Goal: Task Accomplishment & Management: Complete application form

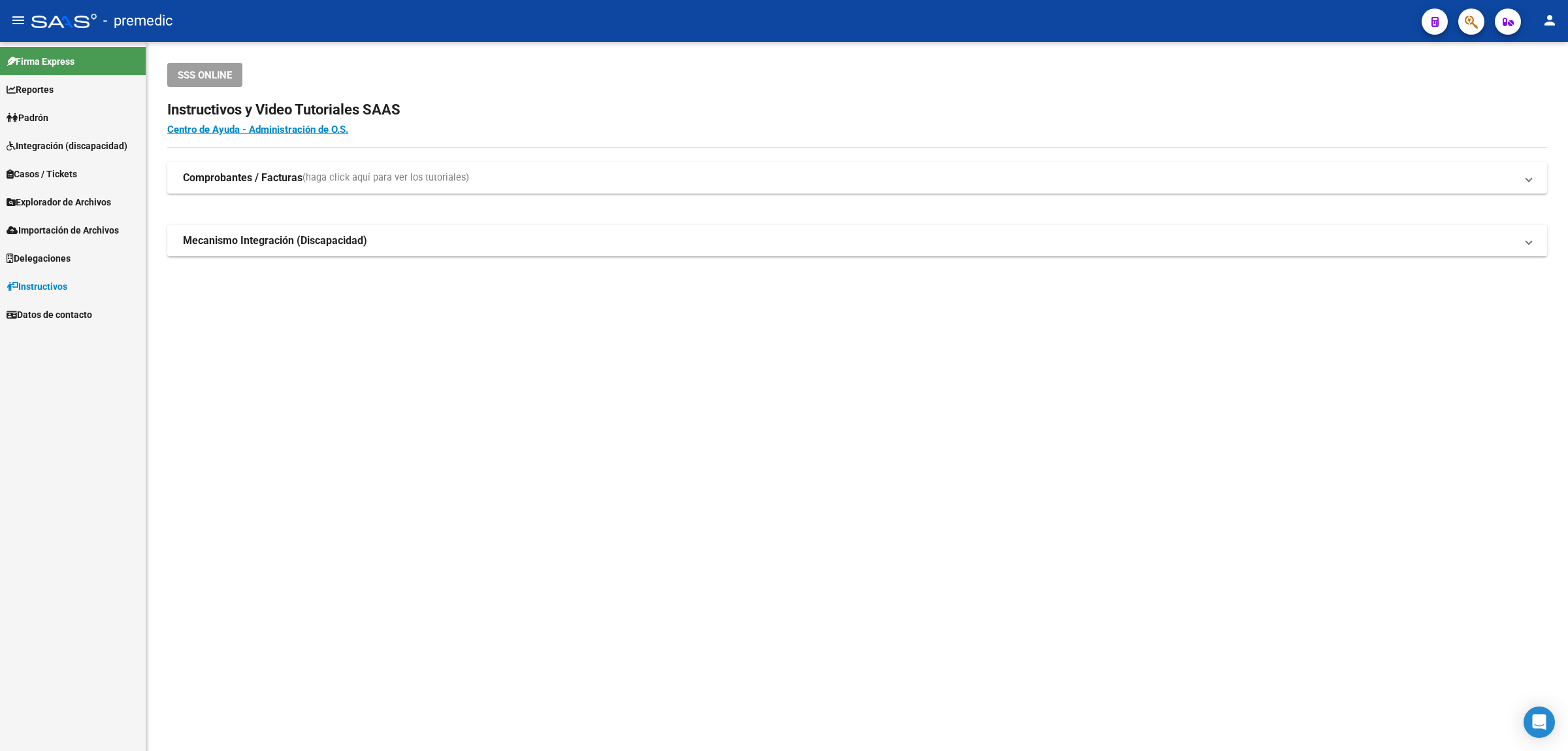
click at [58, 203] on span "Explorador de Archivos" at bounding box center [59, 202] width 105 height 14
click at [31, 294] on link "SSS" at bounding box center [73, 286] width 146 height 28
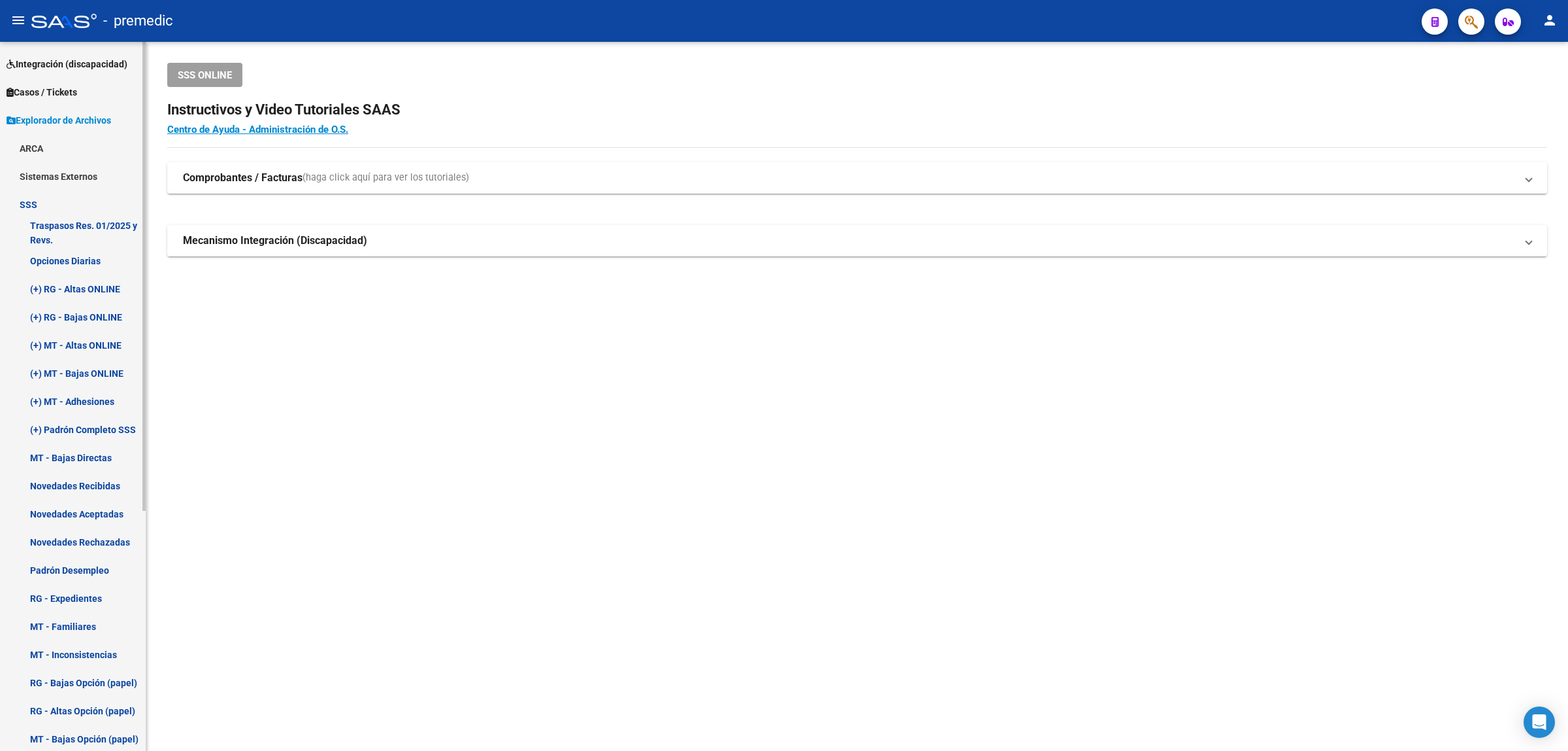
scroll to position [363, 0]
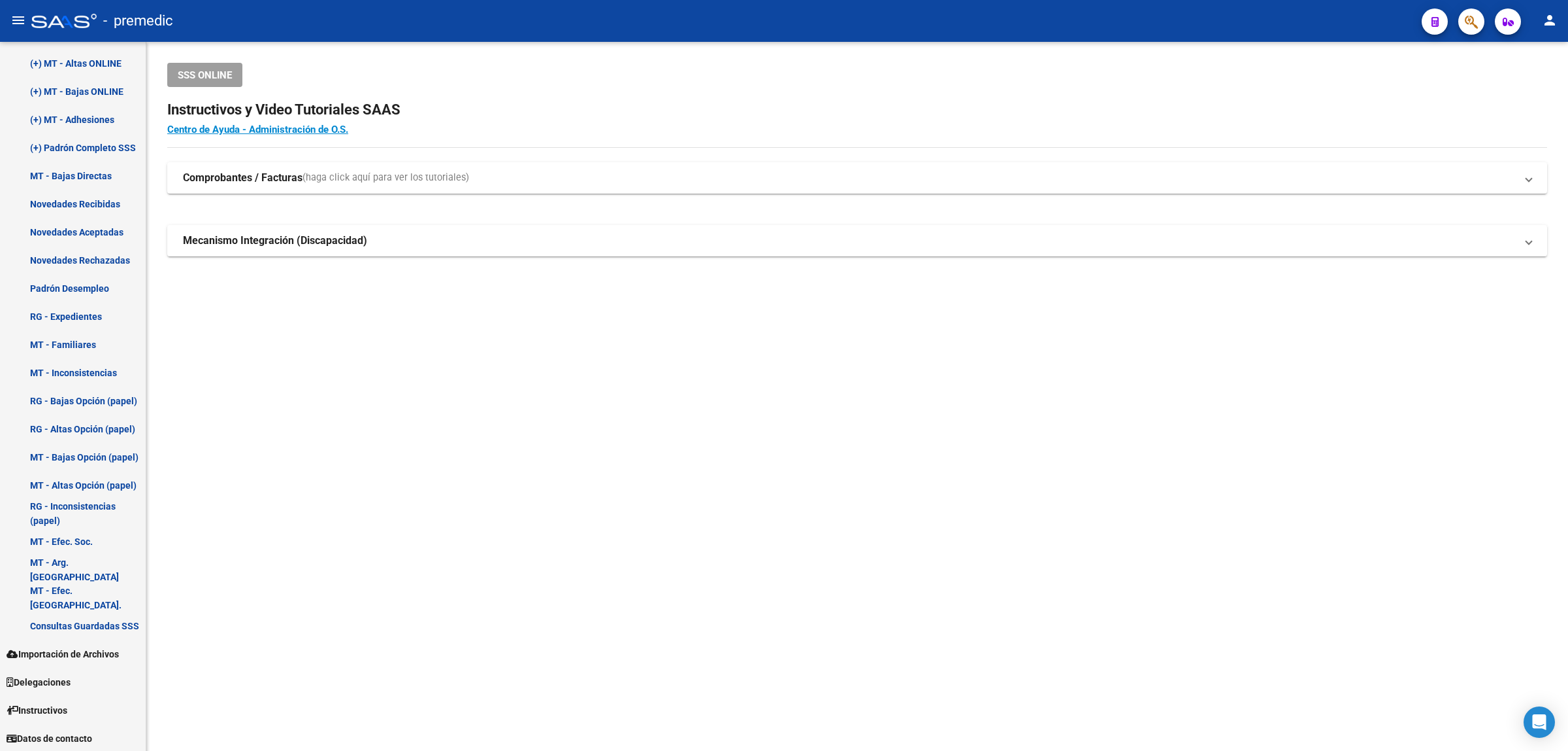
click at [184, 455] on mat-sidenav-content "SSS ONLINE Instructivos y Video Tutoriales SAAS Centro de Ayuda - Administració…" at bounding box center [857, 396] width 1422 height 709
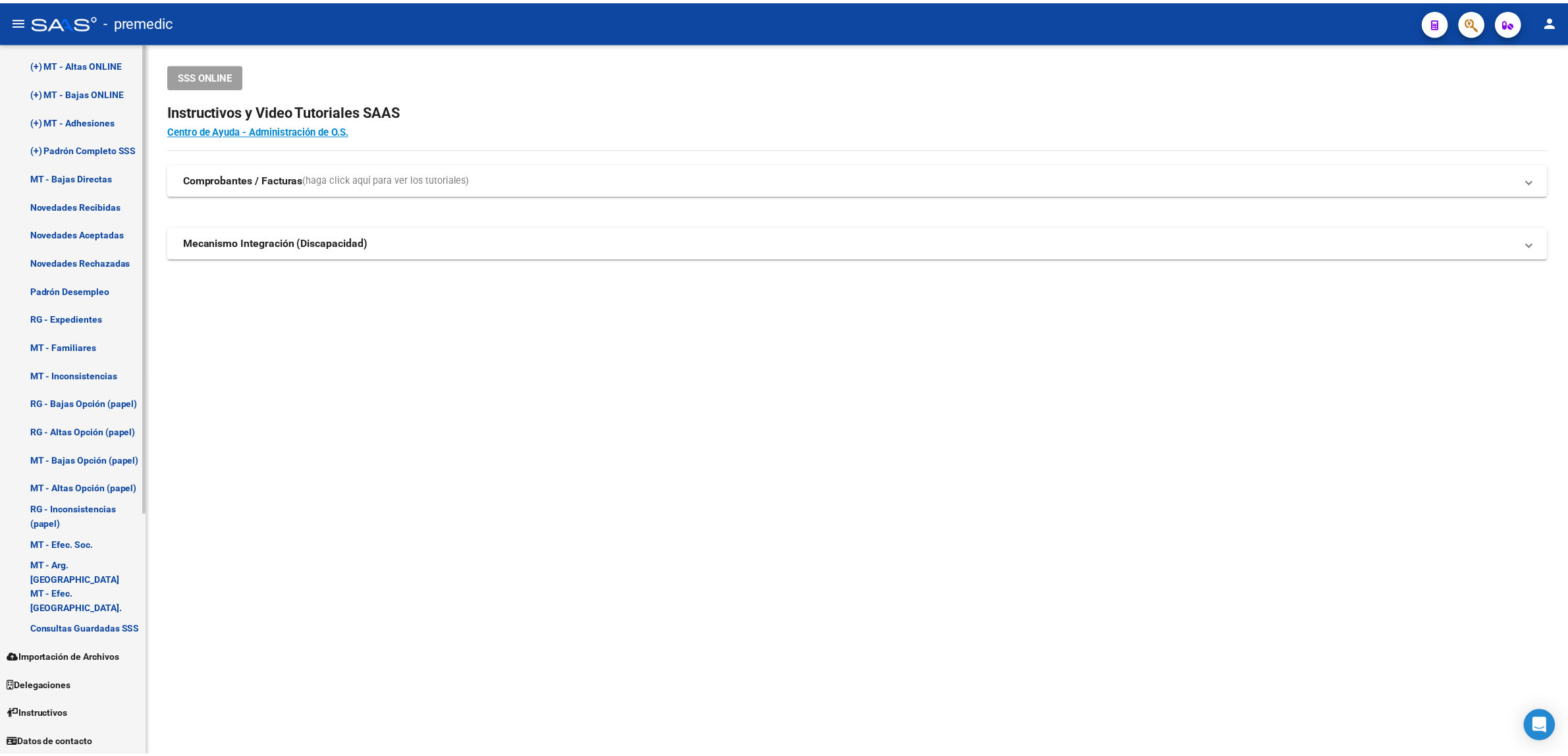
scroll to position [284, 0]
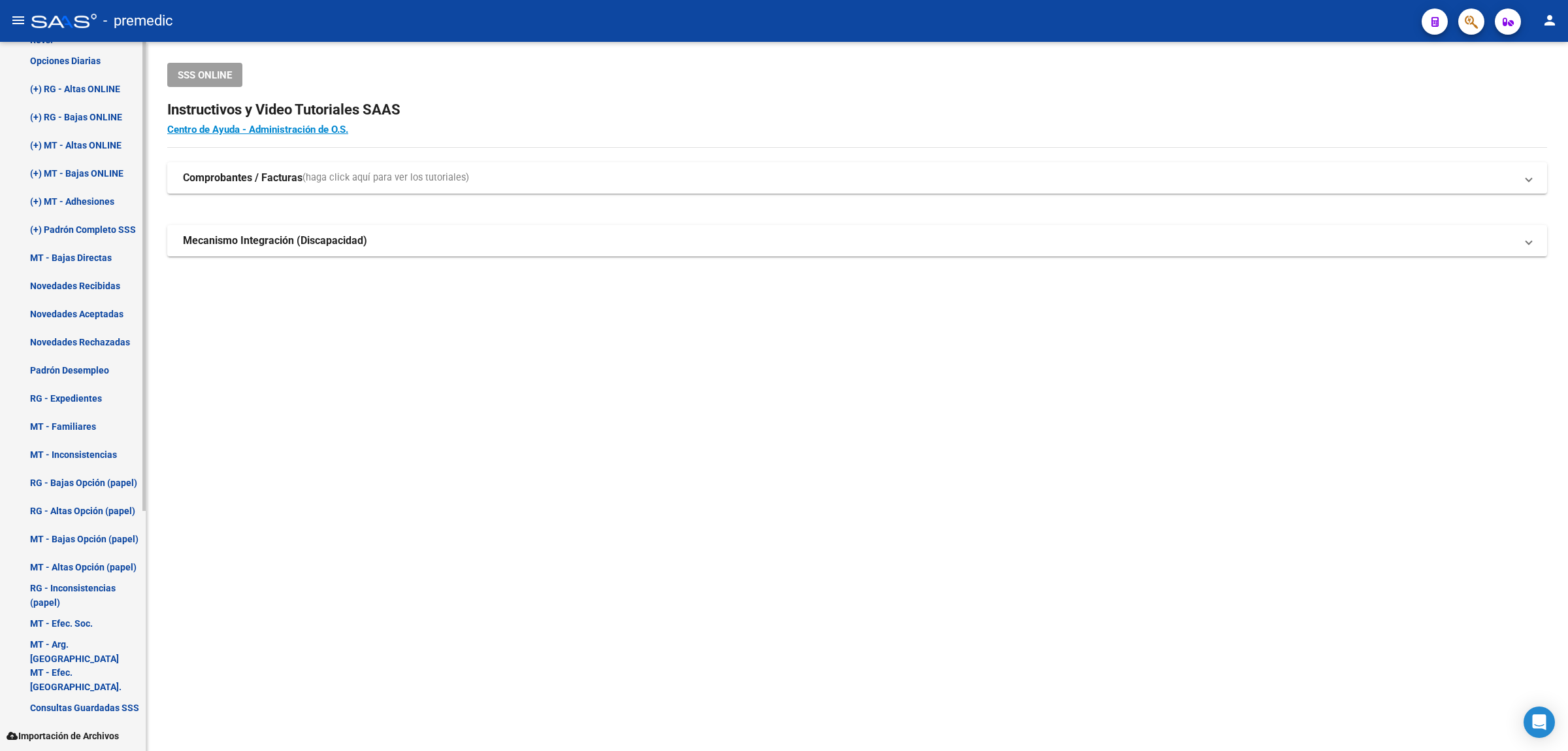
click at [68, 66] on link "Opciones Diarias" at bounding box center [73, 60] width 146 height 28
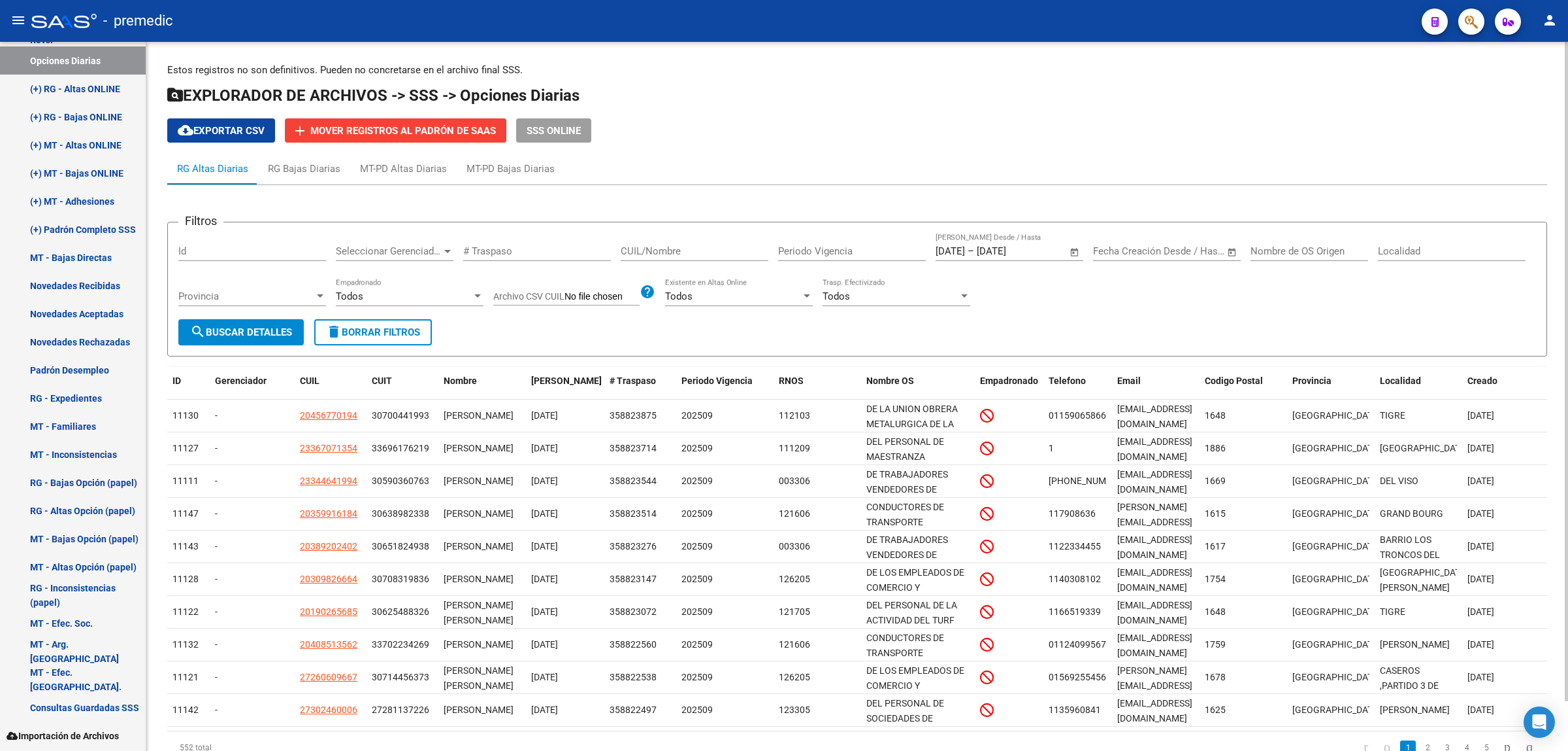
click at [220, 125] on span "cloud_download Exportar CSV" at bounding box center [221, 131] width 87 height 12
click at [154, 172] on div "Estos registros no son definitivos. Pueden no concretarse en el archivo final S…" at bounding box center [857, 423] width 1422 height 764
click at [703, 253] on input "CUIL/Nombre" at bounding box center [695, 251] width 148 height 12
paste input "20284322135"
click at [269, 336] on button "search Buscar Detalles" at bounding box center [241, 332] width 125 height 26
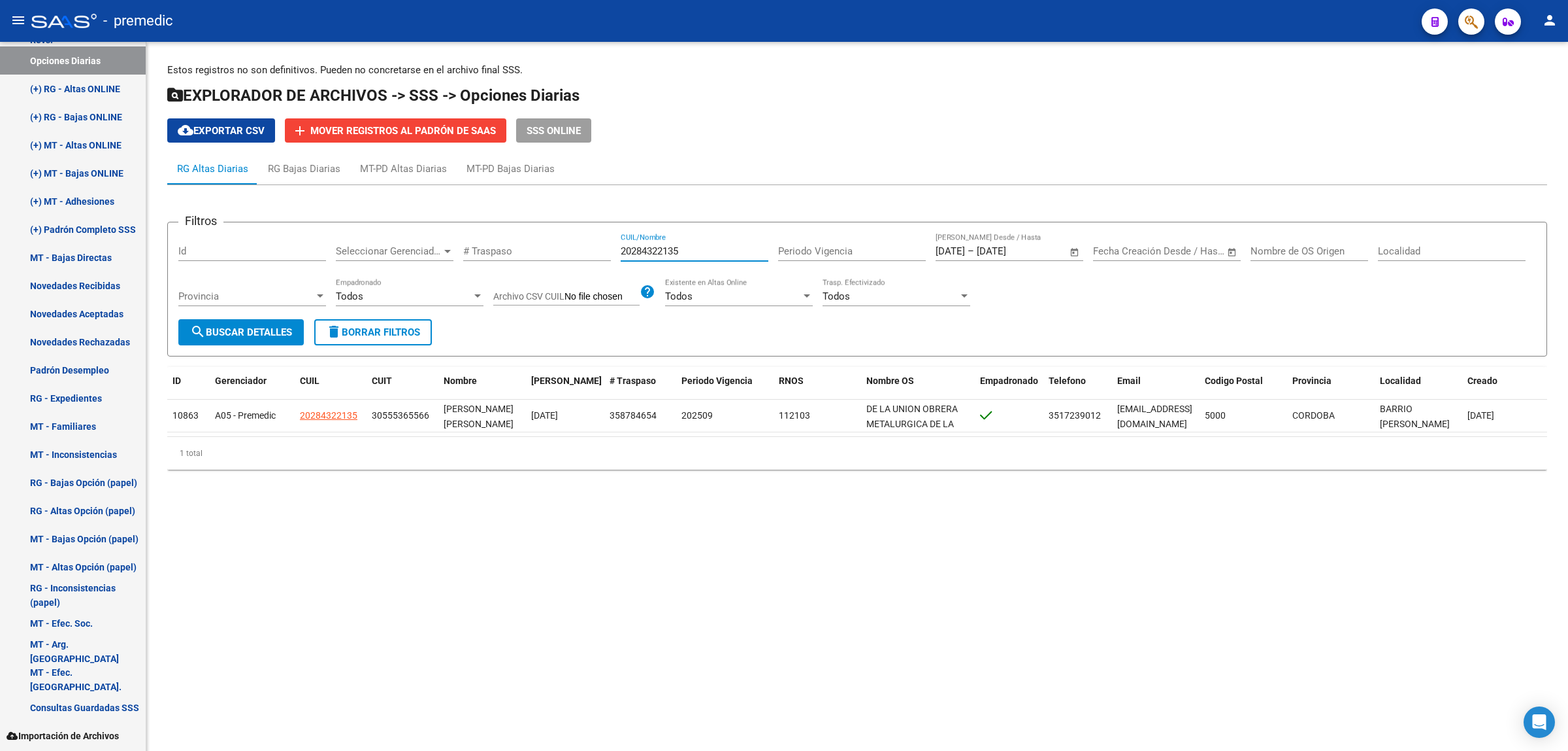
drag, startPoint x: 688, startPoint y: 243, endPoint x: 606, endPoint y: 252, distance: 82.5
click at [606, 252] on div "Filtros Id Seleccionar Gerenciador Seleccionar Gerenciador # Traspaso 202843221…" at bounding box center [857, 276] width 1358 height 87
paste input "64239622"
click at [273, 340] on button "search Buscar Detalles" at bounding box center [241, 332] width 125 height 26
drag, startPoint x: 652, startPoint y: 249, endPoint x: 599, endPoint y: 249, distance: 53.0
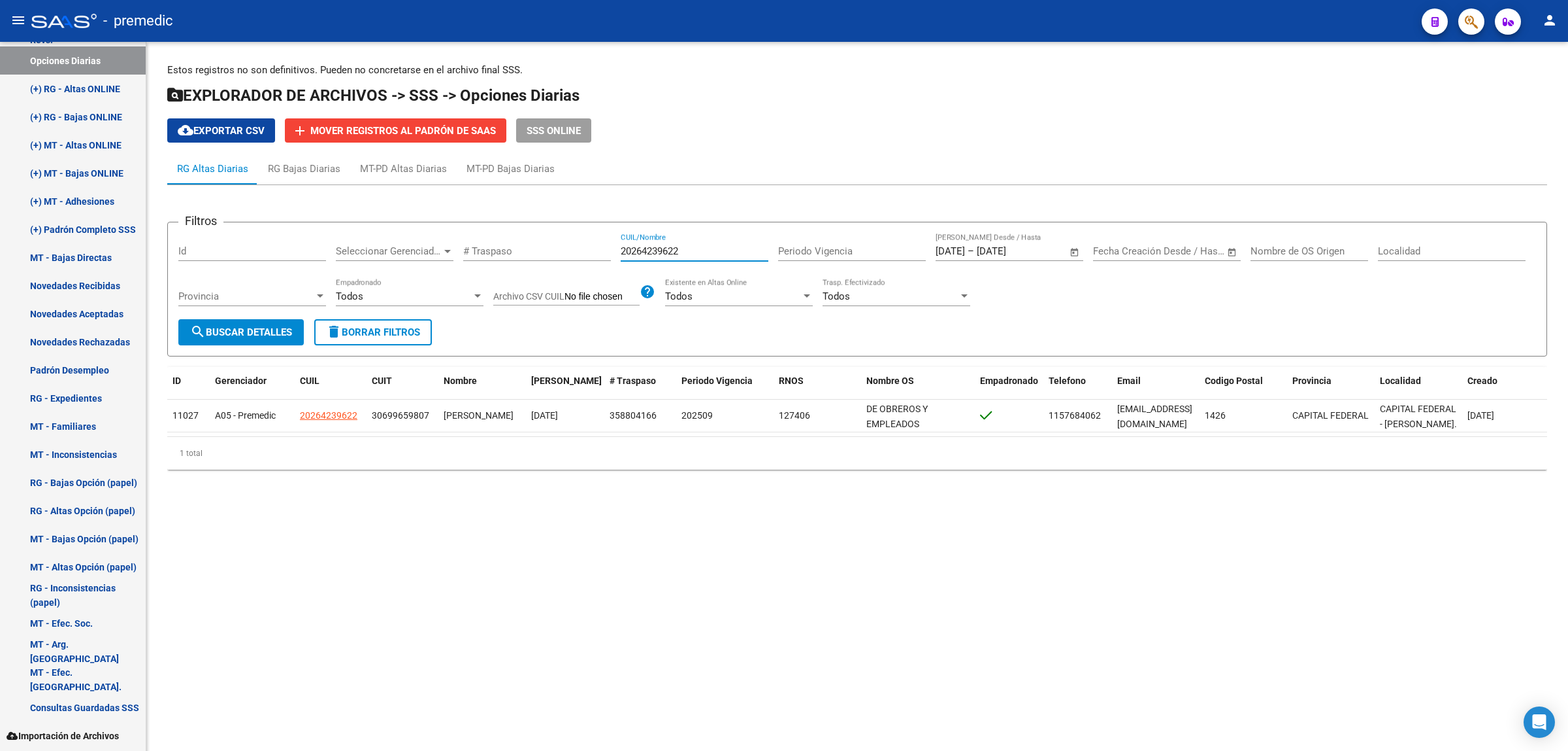
click at [599, 249] on div "Filtros Id Seleccionar Gerenciador Seleccionar Gerenciador # Traspaso 202642396…" at bounding box center [857, 276] width 1358 height 87
paste input "960479956"
click at [267, 337] on button "search Buscar Detalles" at bounding box center [241, 332] width 125 height 26
drag, startPoint x: 674, startPoint y: 247, endPoint x: 598, endPoint y: 247, distance: 76.0
click at [599, 247] on div "Filtros Id Seleccionar Gerenciador Seleccionar Gerenciador # Traspaso 209604799…" at bounding box center [857, 276] width 1358 height 87
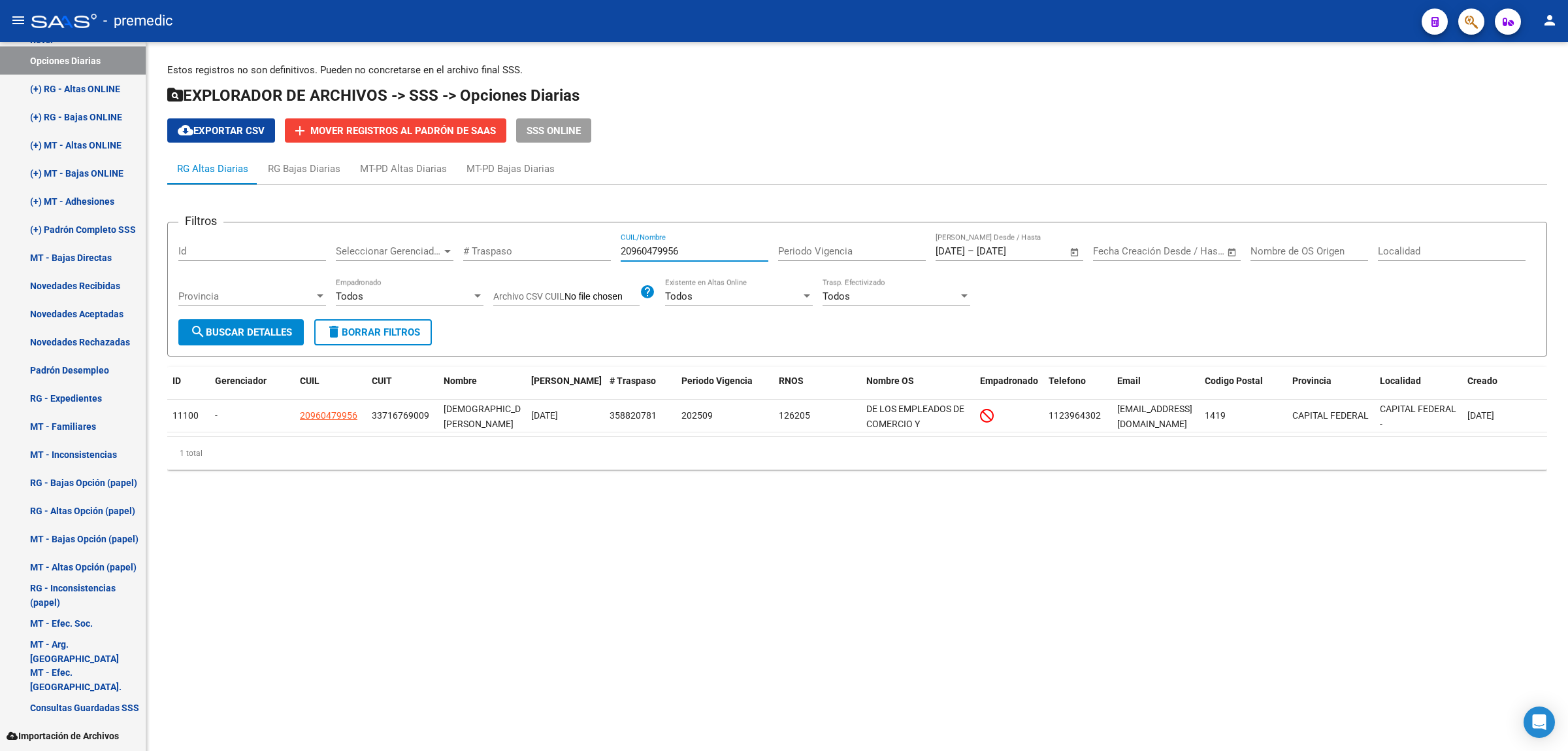
paste input "428361483"
click at [261, 338] on button "search Buscar Detalles" at bounding box center [241, 332] width 125 height 26
drag, startPoint x: 681, startPoint y: 249, endPoint x: 600, endPoint y: 251, distance: 81.0
click at [603, 251] on div "Filtros Id Seleccionar Gerenciador Seleccionar Gerenciador # Traspaso 204283614…" at bounding box center [857, 276] width 1358 height 87
paste input "960479956"
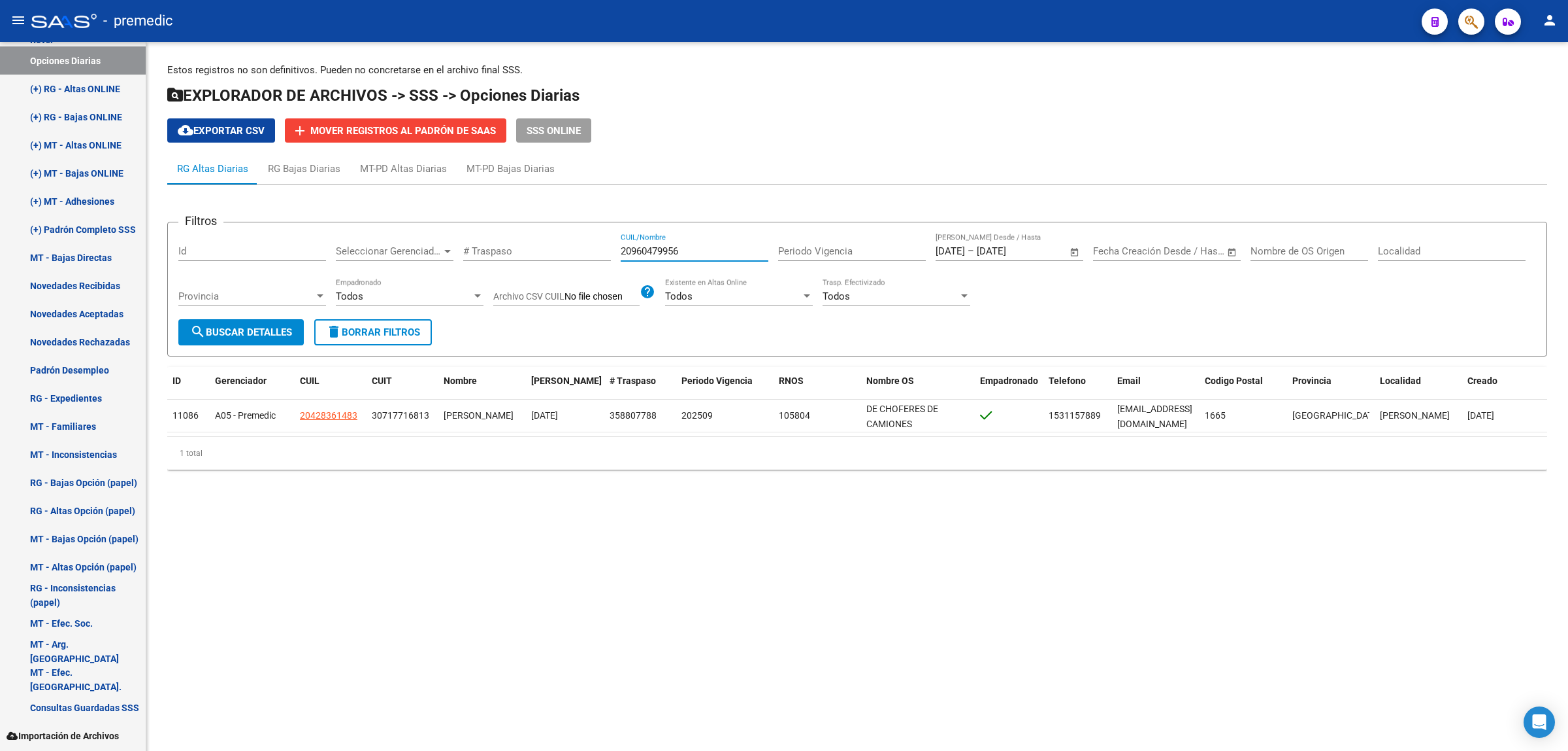
type input "20960479956"
click at [260, 331] on span "search Buscar Detalles" at bounding box center [241, 332] width 102 height 12
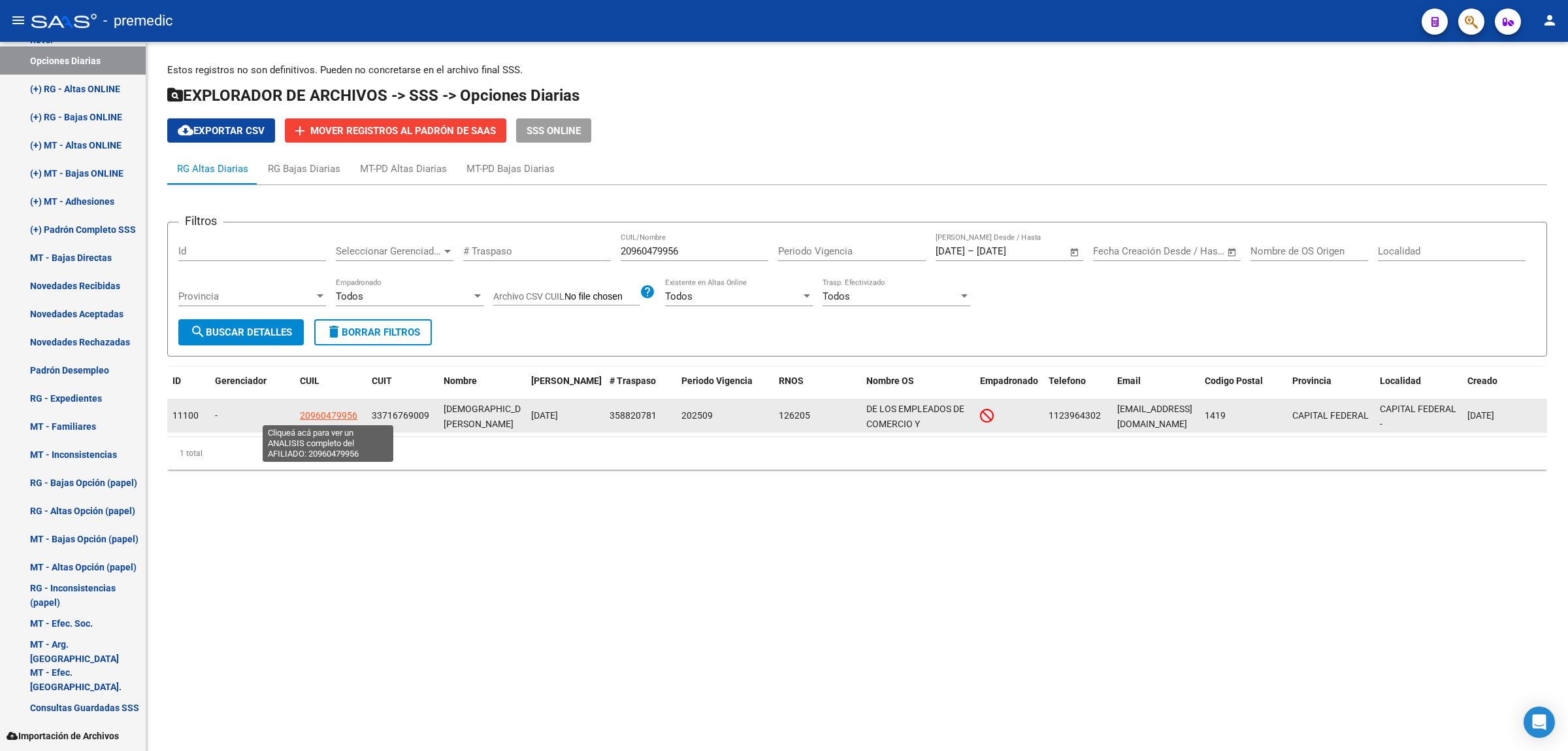
click at [334, 413] on span "20960479956" at bounding box center [329, 416] width 58 height 11
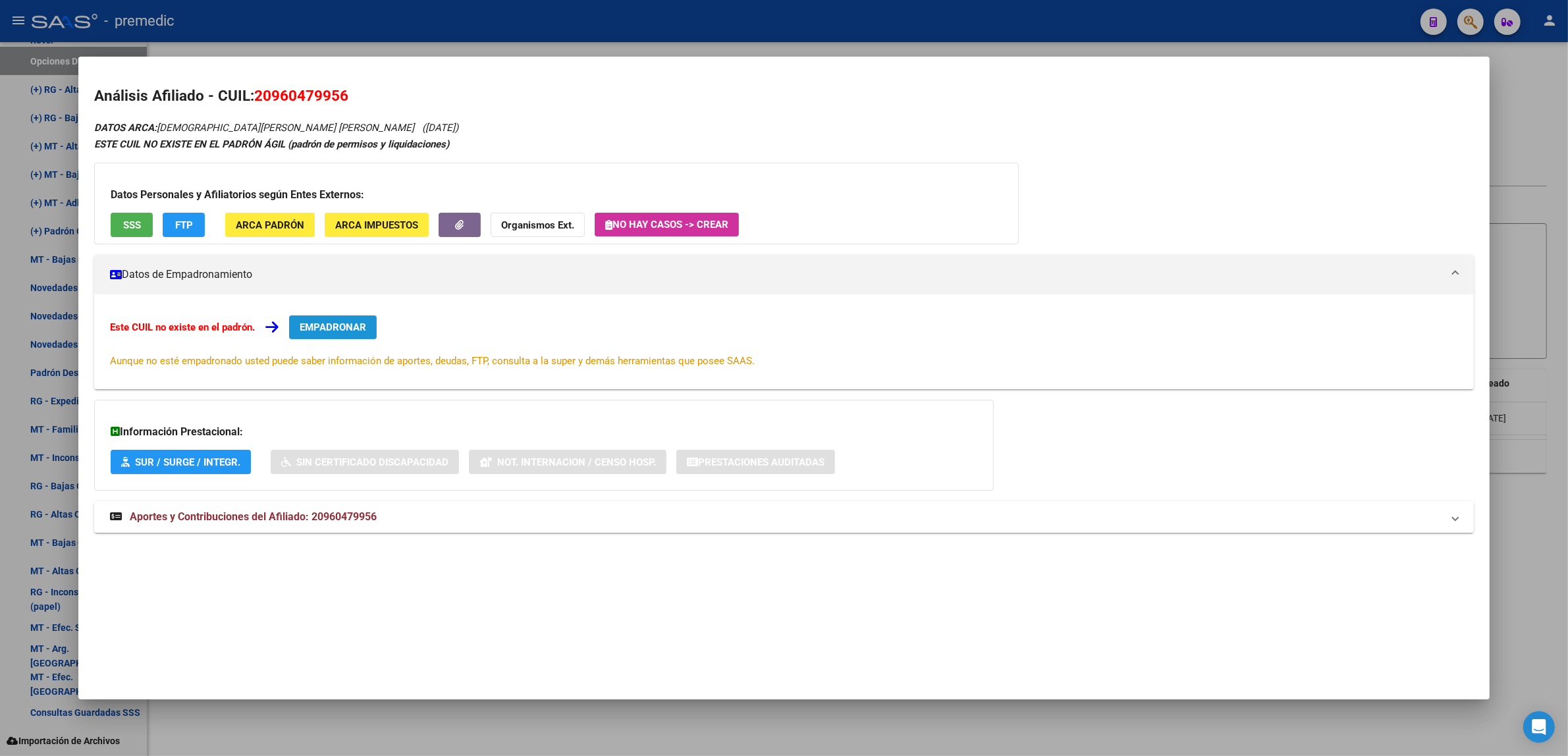
click at [327, 330] on span "EMPADRONAR" at bounding box center [332, 327] width 66 height 12
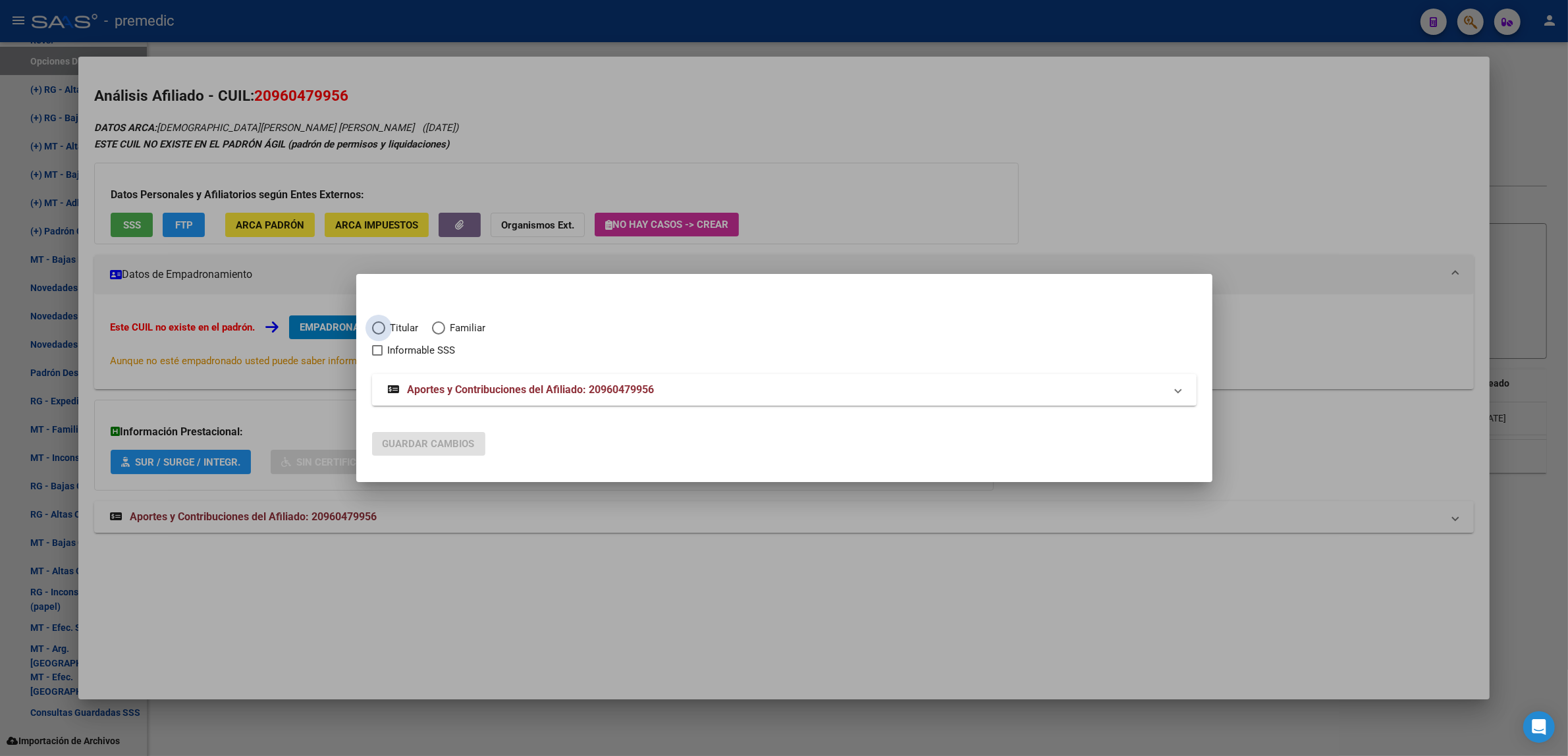
click at [373, 329] on span "Elija una opción" at bounding box center [379, 328] width 14 height 14
click at [373, 329] on input "Titular" at bounding box center [379, 328] width 14 height 14
radio input "true"
checkbox input "true"
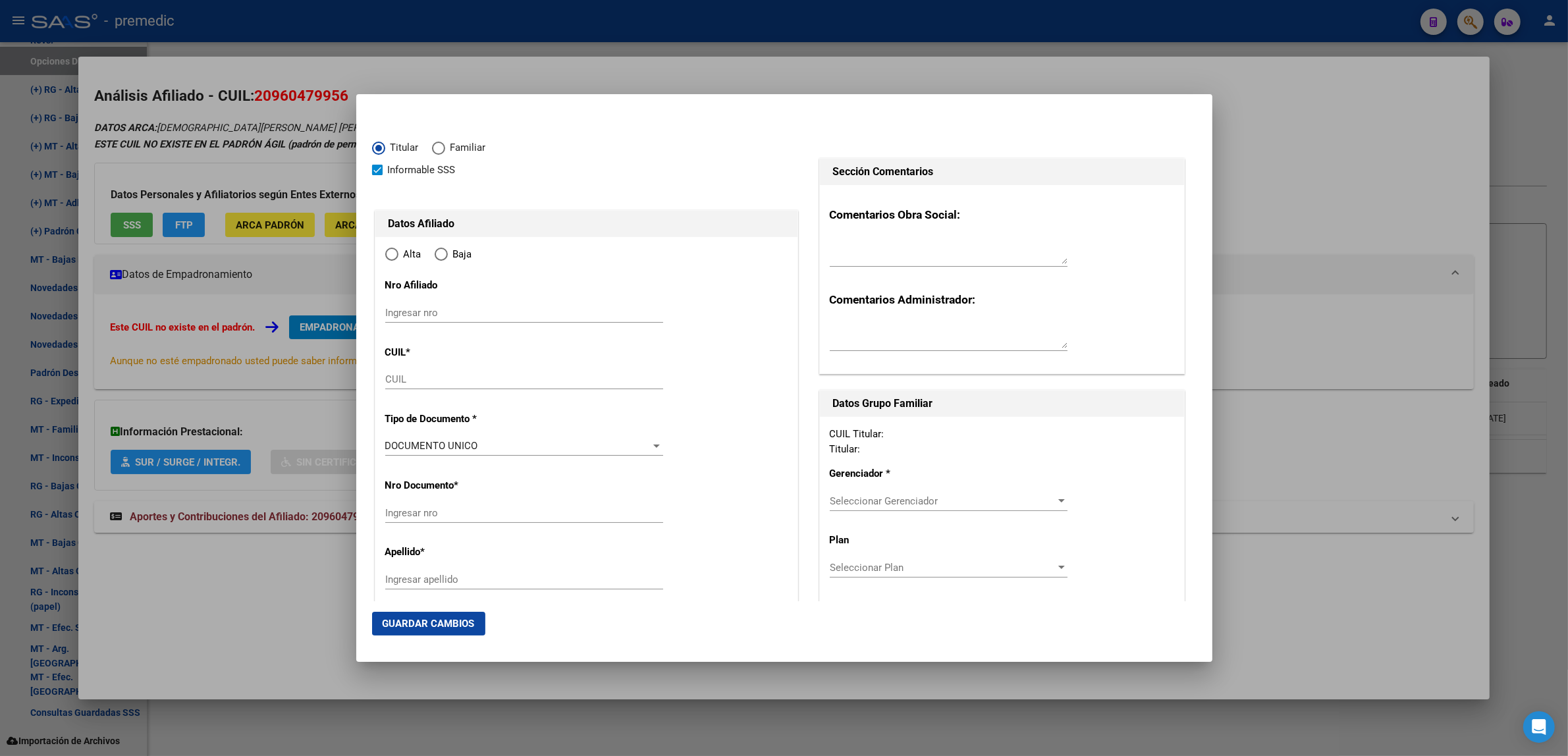
type input "20-96047995-6"
radio input "true"
type input "96047995"
type input "[DEMOGRAPHIC_DATA][PERSON_NAME] [PERSON_NAME]"
type input "[DATE]"
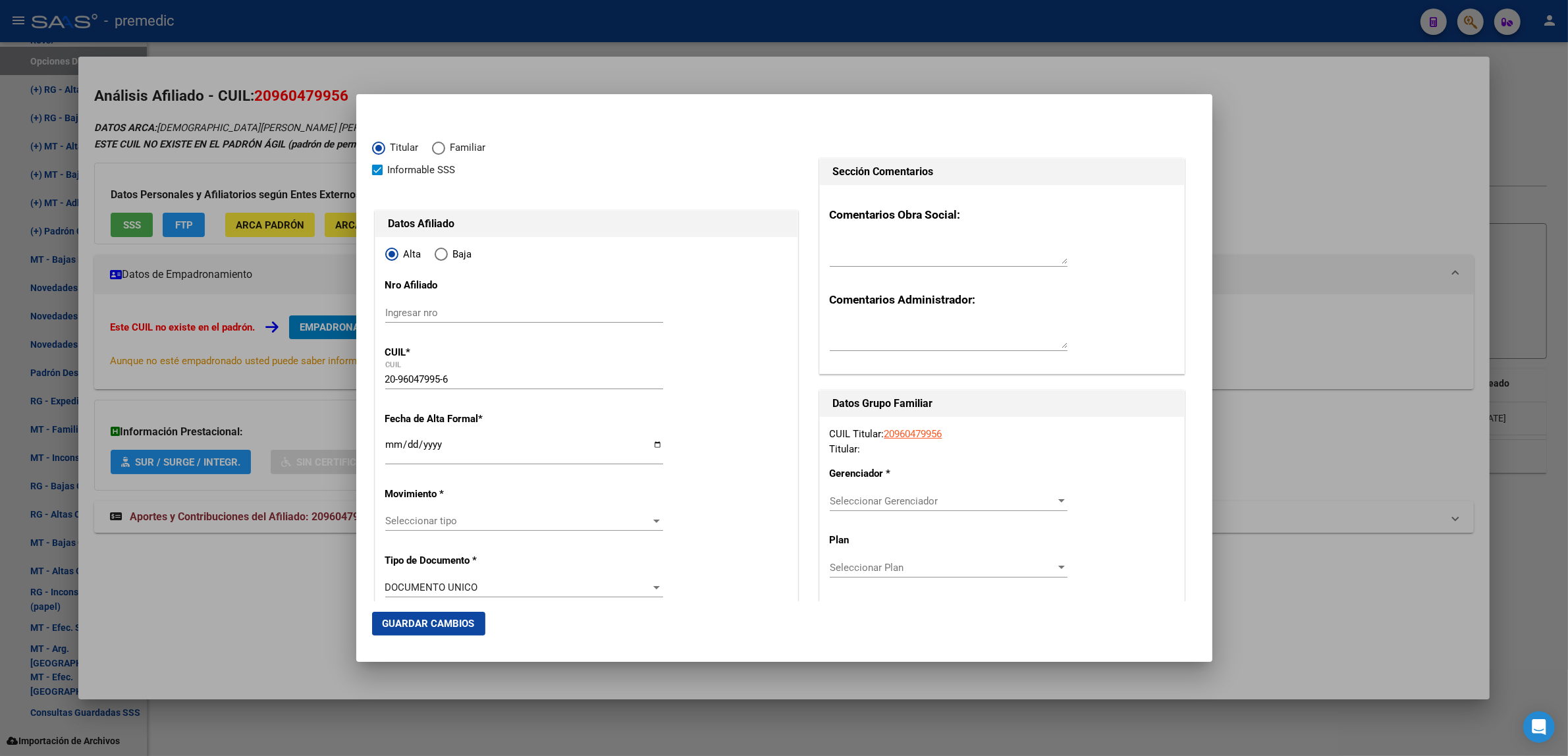
type input "AVELLANEDA"
type input "1870"
type input "COLON"
type input "510"
click at [390, 447] on input "Ingresar fecha" at bounding box center [524, 449] width 278 height 21
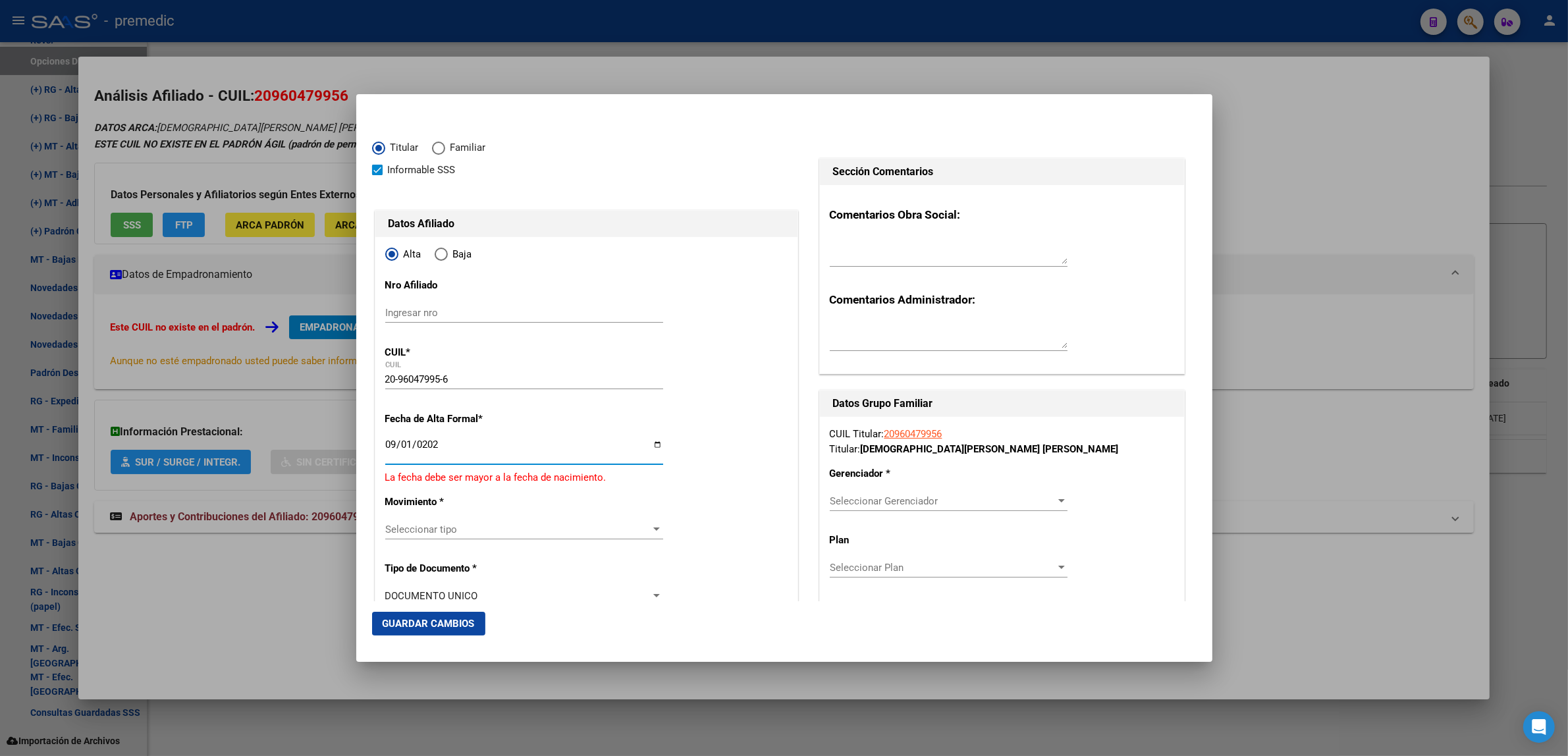
type input "[DATE]"
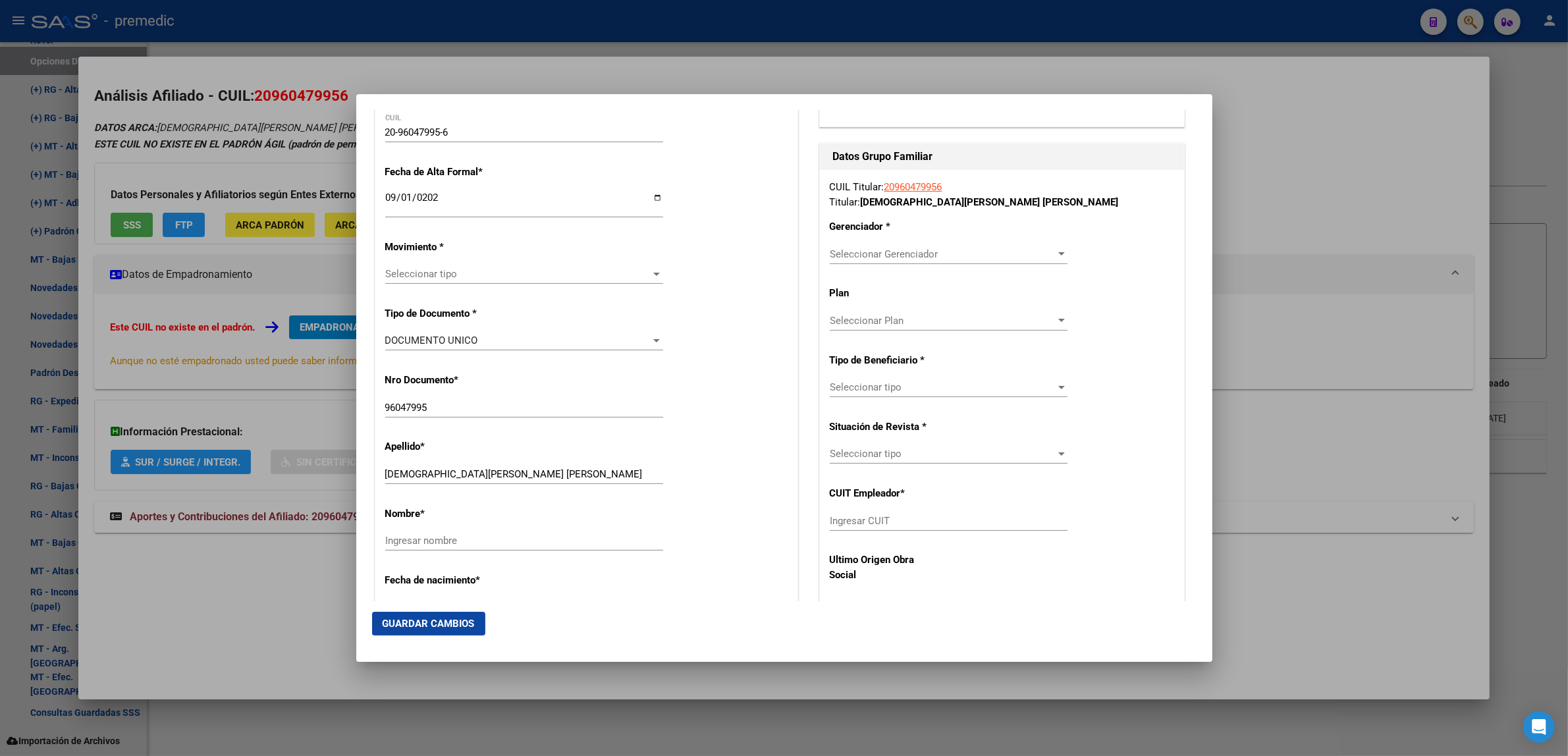
scroll to position [329, 0]
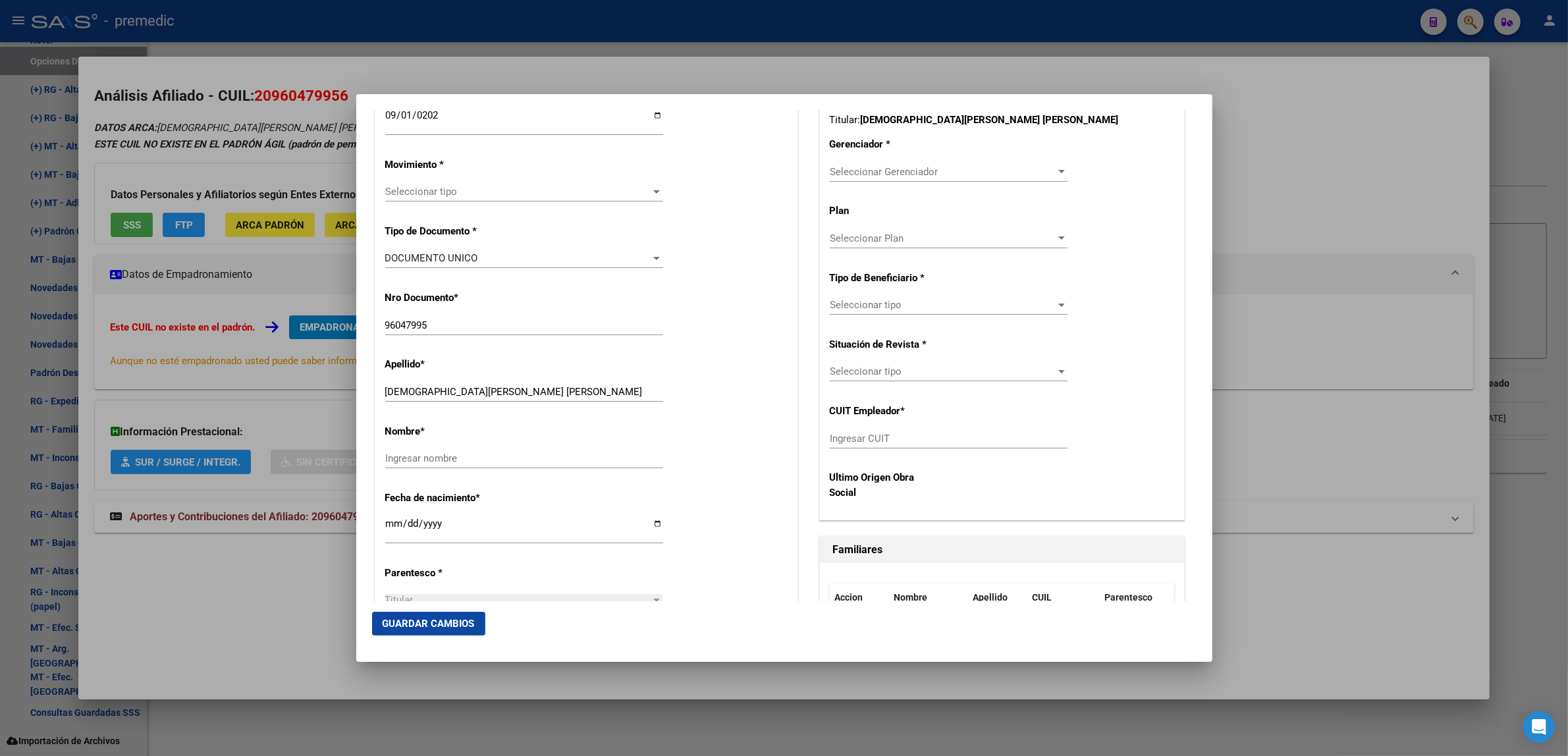
click at [427, 200] on div "Seleccionar tipo Seleccionar tipo" at bounding box center [524, 191] width 278 height 20
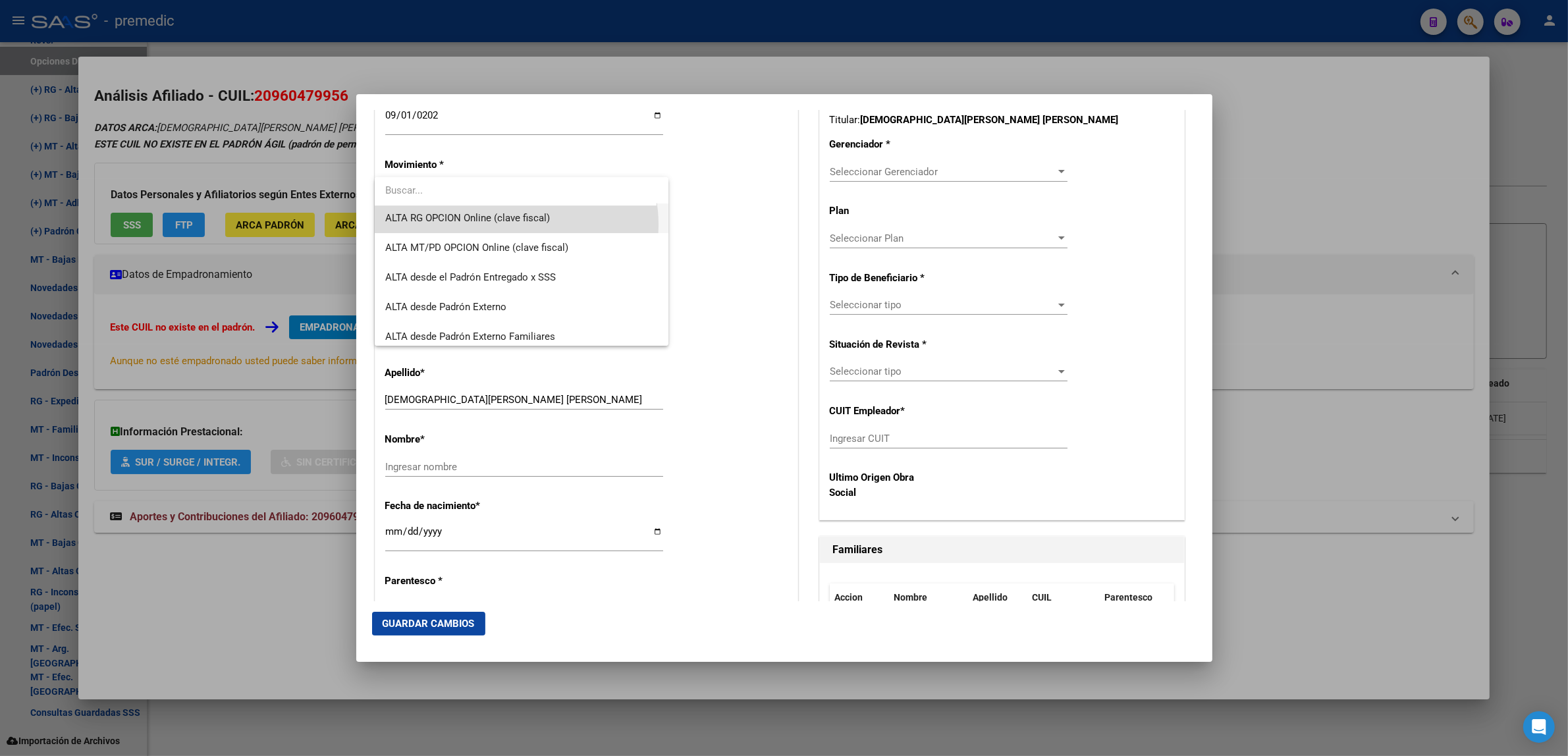
click at [516, 224] on span "ALTA RG OPCION Online (clave fiscal)" at bounding box center [521, 218] width 273 height 30
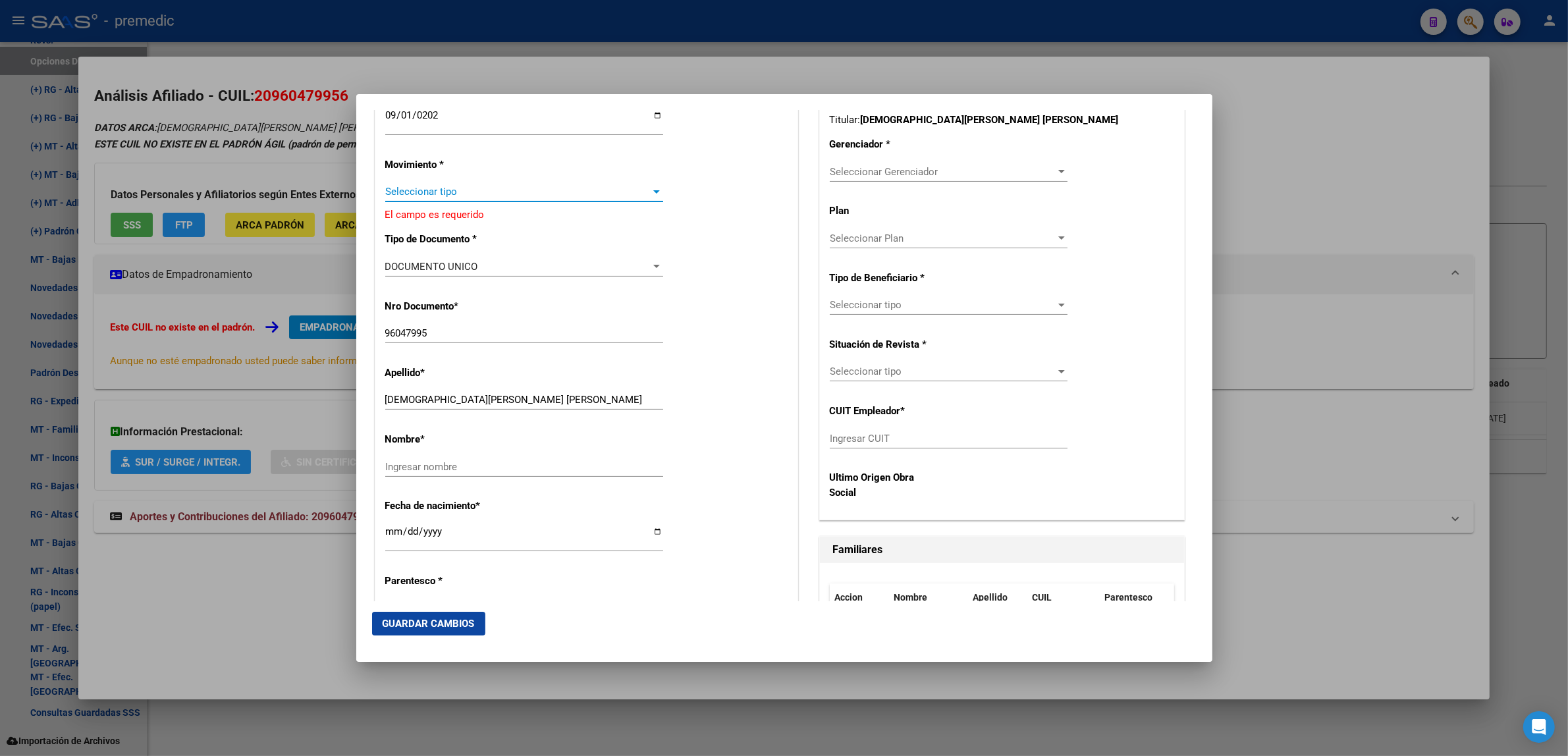
scroll to position [326, 0]
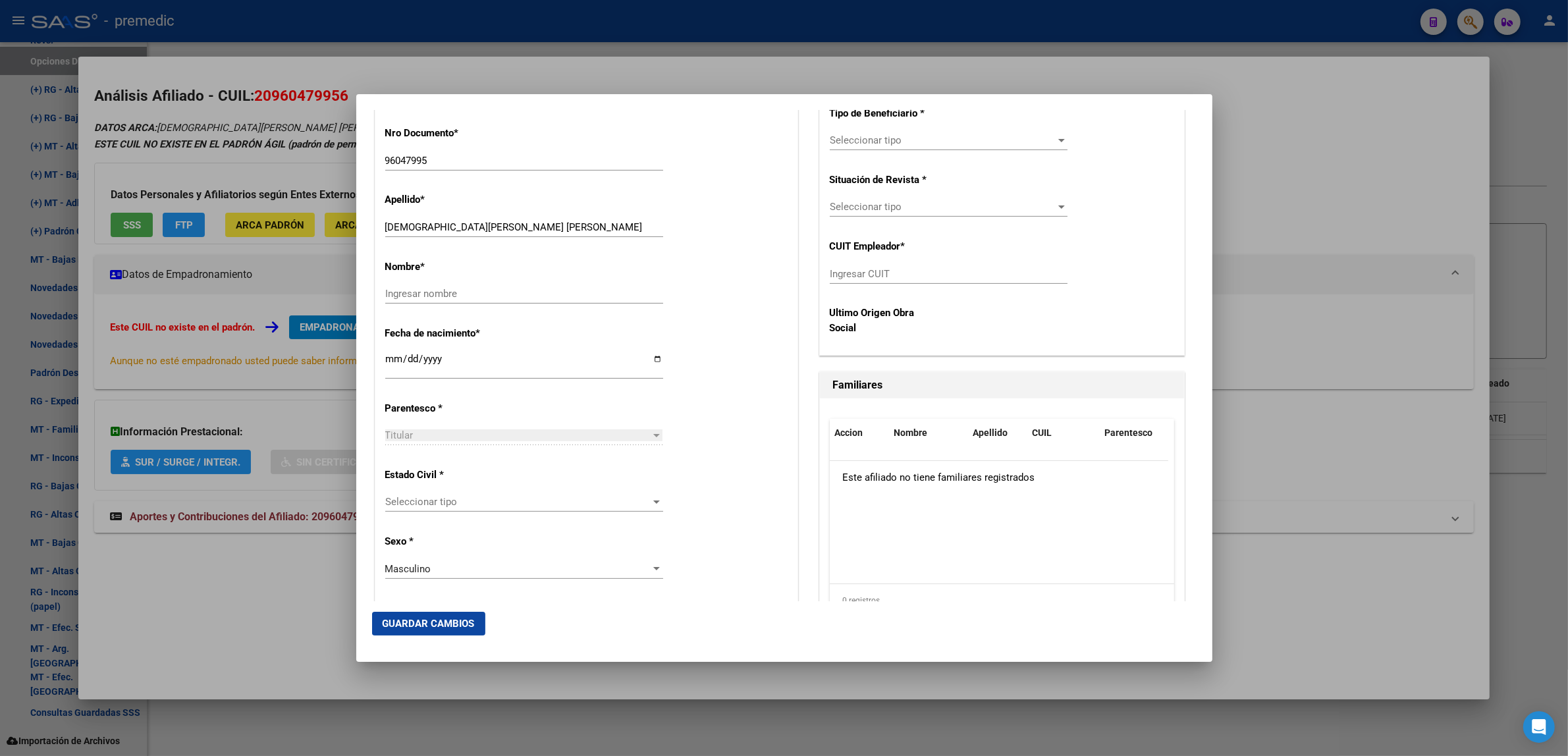
click at [478, 284] on div "Ingresar nombre" at bounding box center [524, 294] width 278 height 20
type input "l"
type input "[PERSON_NAME]"
drag, startPoint x: 527, startPoint y: 231, endPoint x: 458, endPoint y: 231, distance: 69.0
click at [458, 231] on input "[DEMOGRAPHIC_DATA][PERSON_NAME] [PERSON_NAME]" at bounding box center [524, 227] width 278 height 12
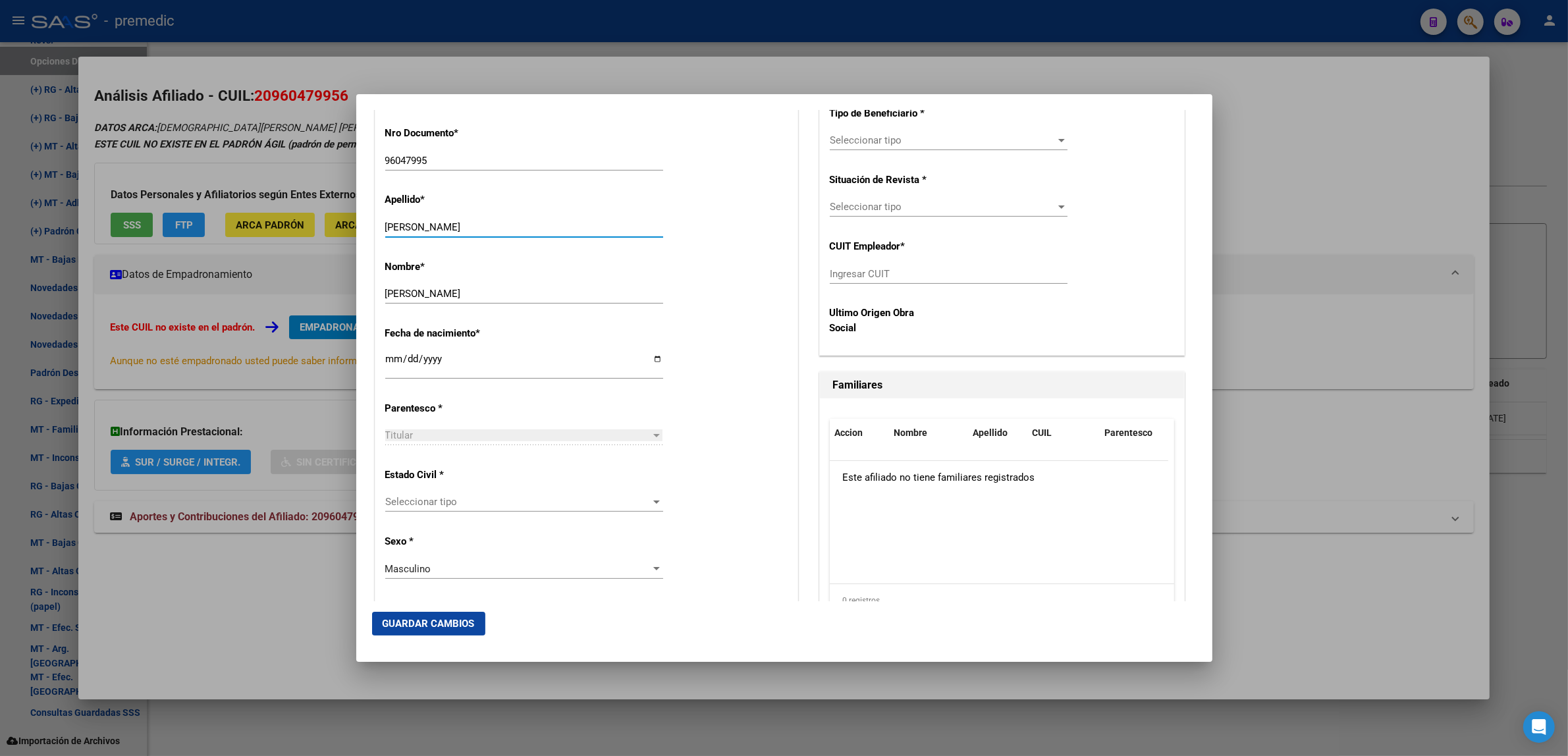
type input "[PERSON_NAME]"
click at [694, 327] on div "Fecha de nacimiento * [DEMOGRAPHIC_DATA] Ingresar fecha" at bounding box center [586, 353] width 402 height 75
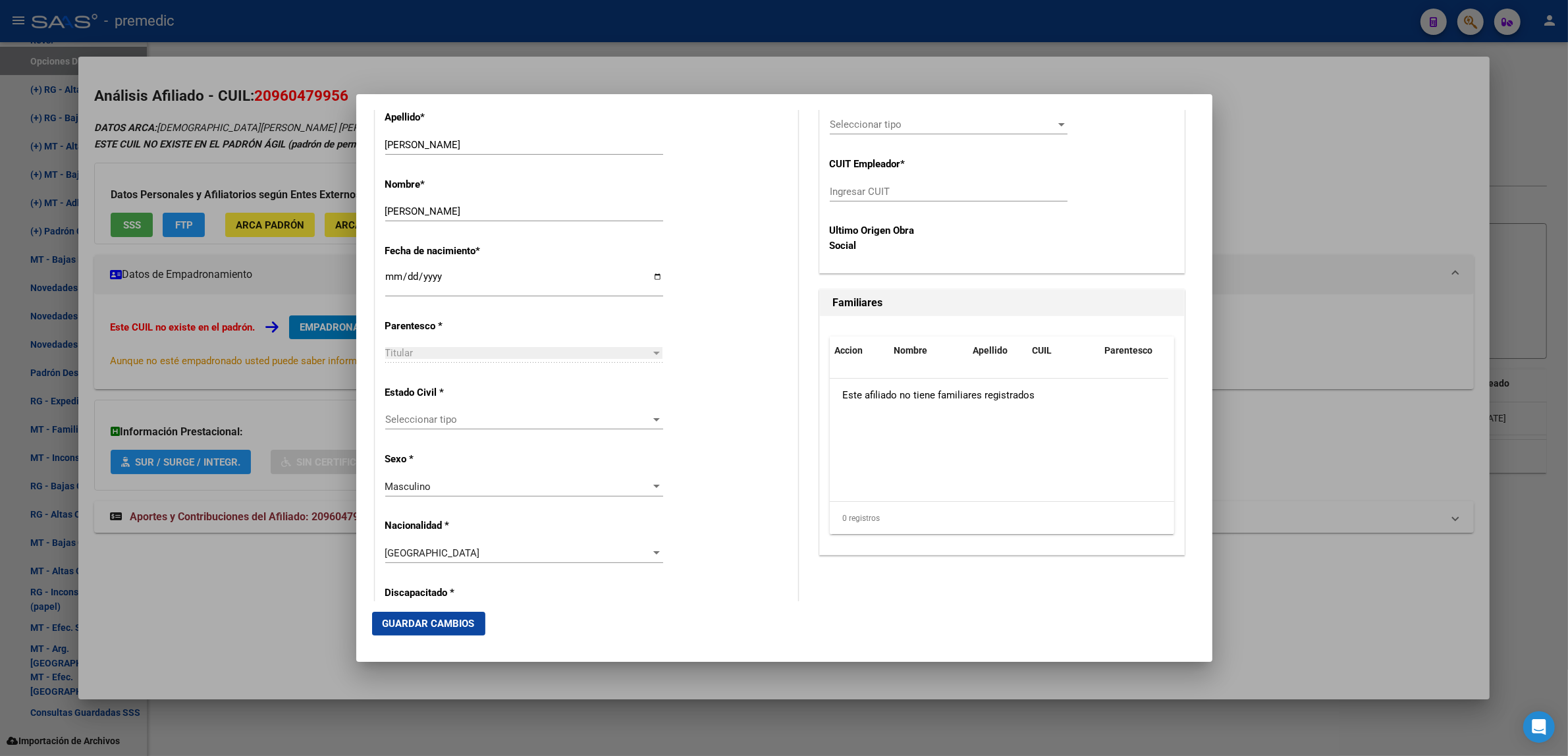
click at [492, 423] on span "Seleccionar tipo" at bounding box center [518, 418] width 266 height 12
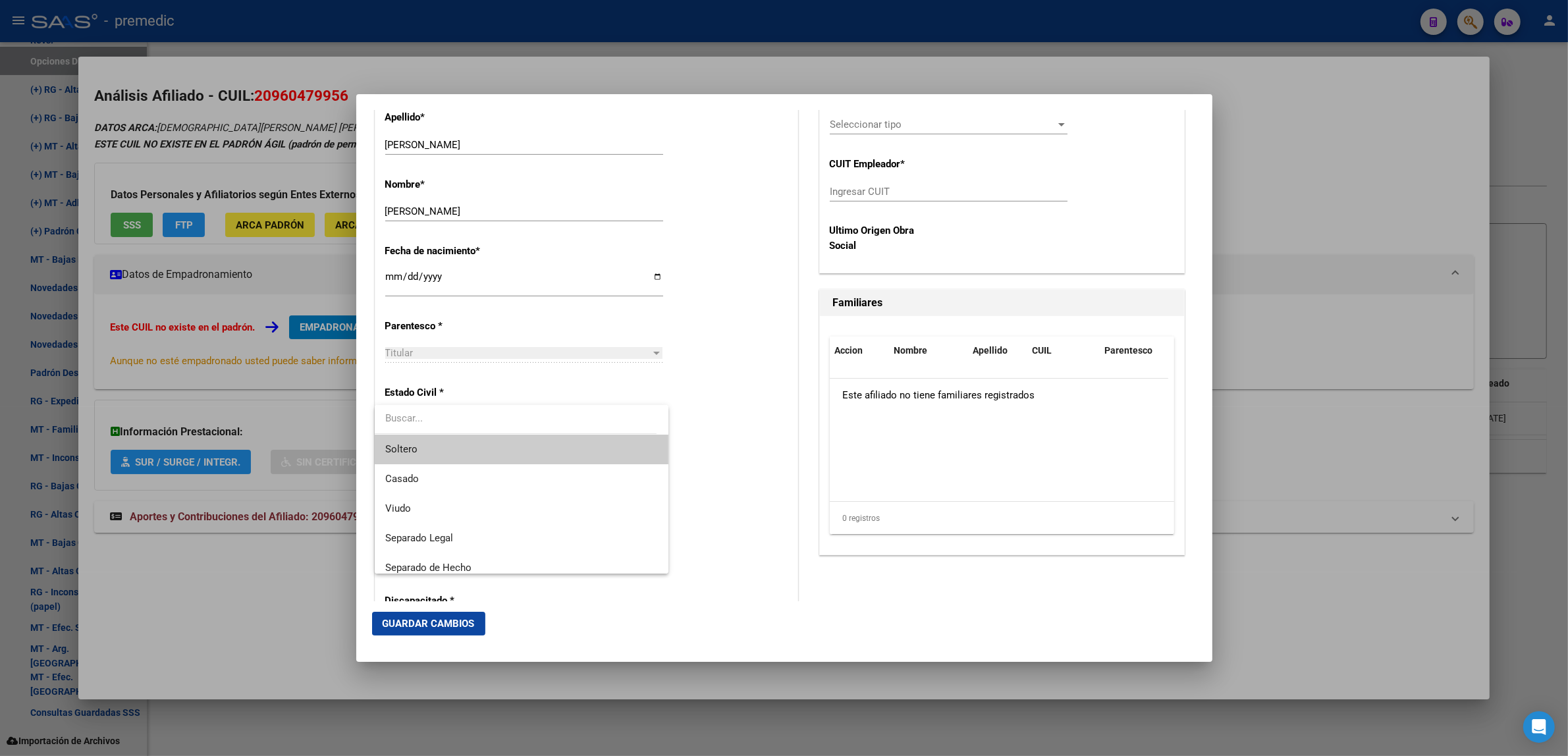
click at [491, 439] on span "Soltero" at bounding box center [521, 449] width 273 height 30
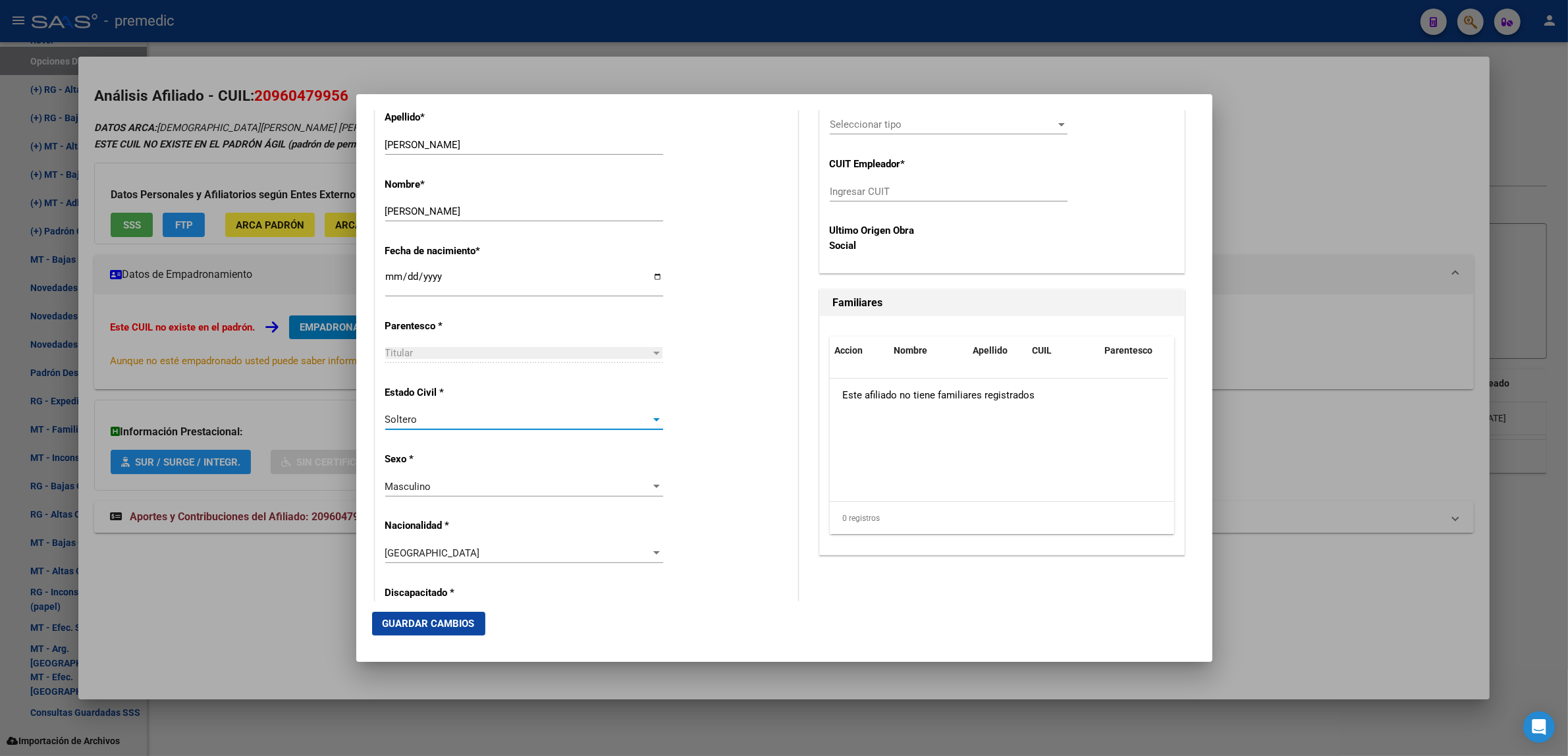
click at [695, 427] on div "Estado Civil * [DEMOGRAPHIC_DATA] Seleccionar tipo" at bounding box center [586, 407] width 402 height 66
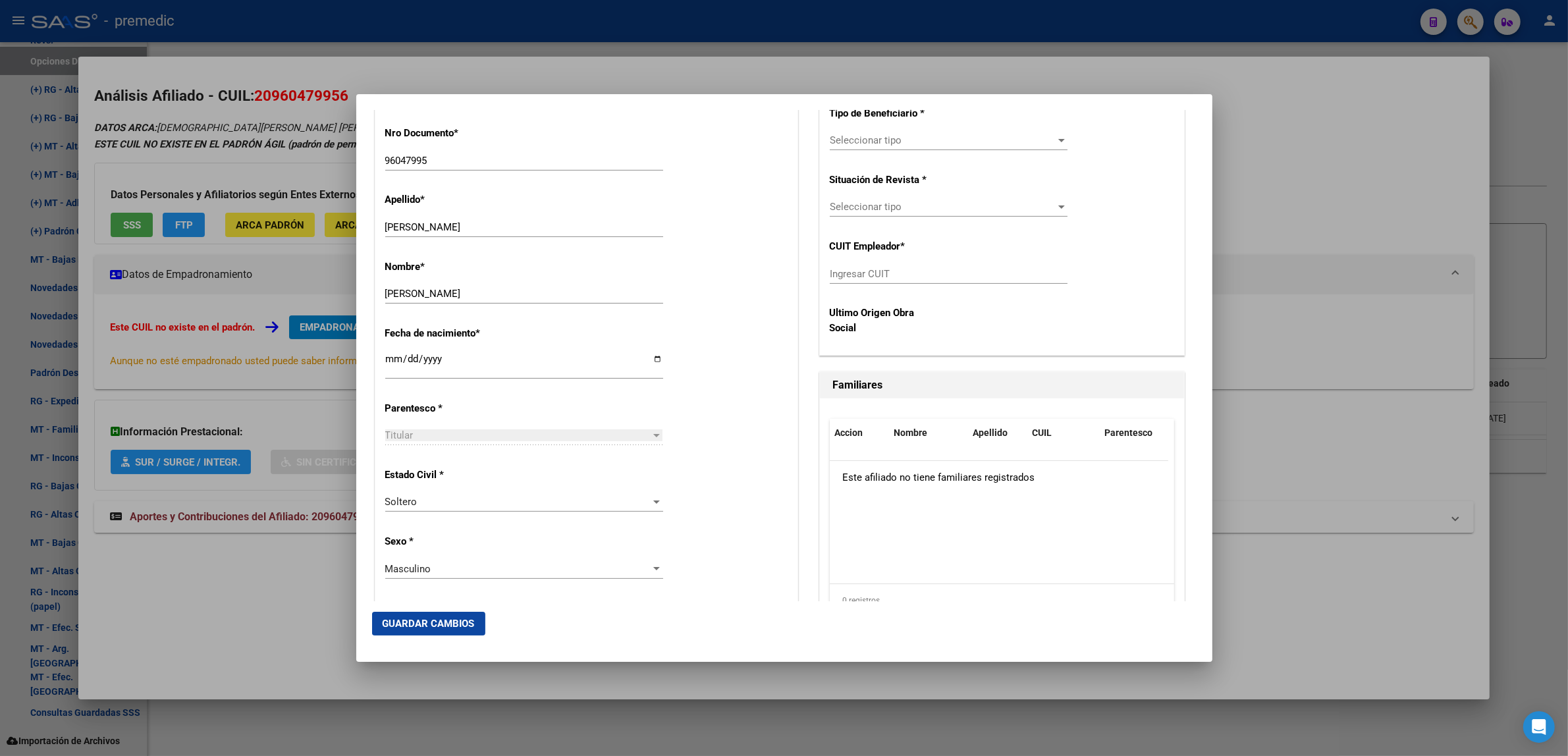
scroll to position [247, 0]
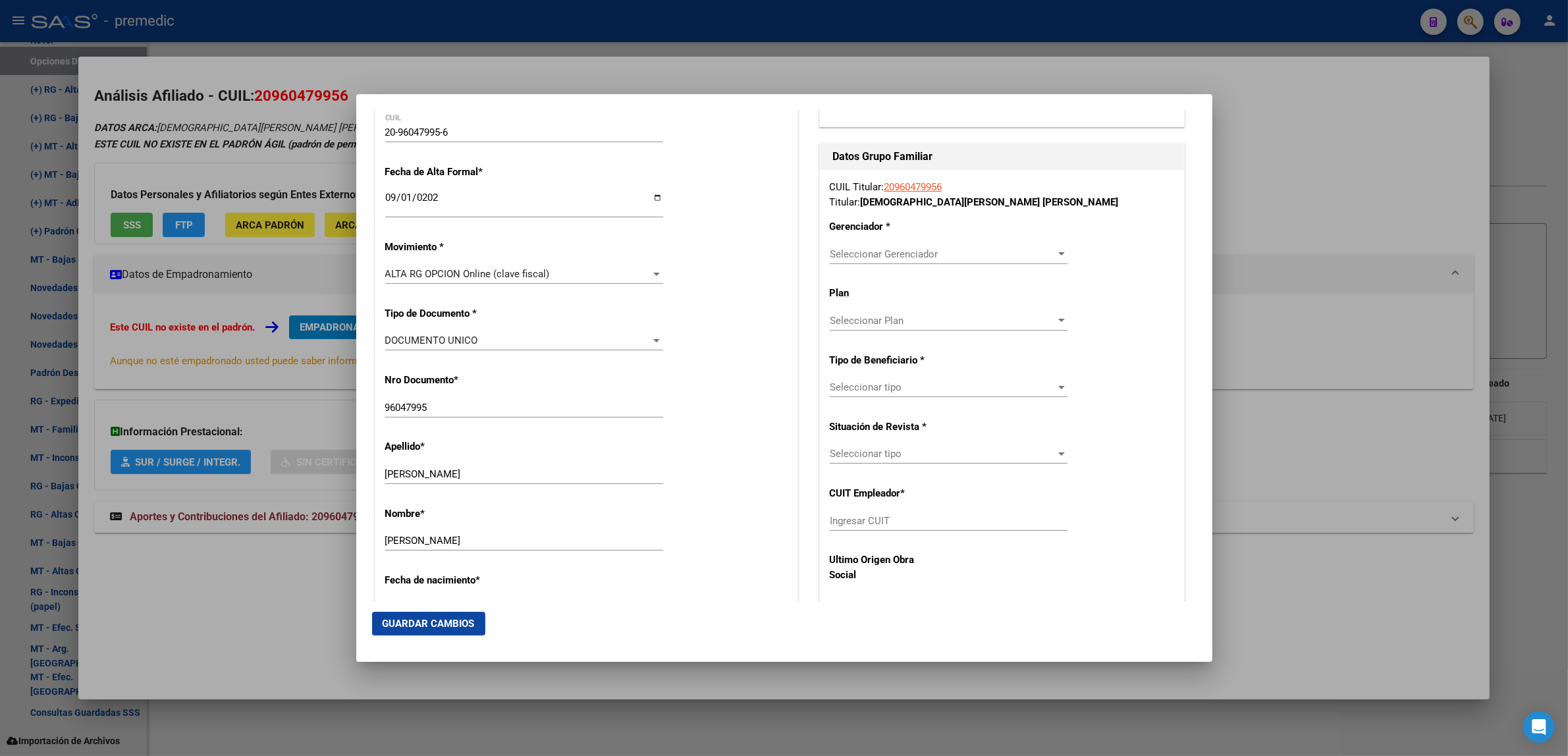
click at [850, 250] on span "Seleccionar Gerenciador" at bounding box center [942, 253] width 226 height 12
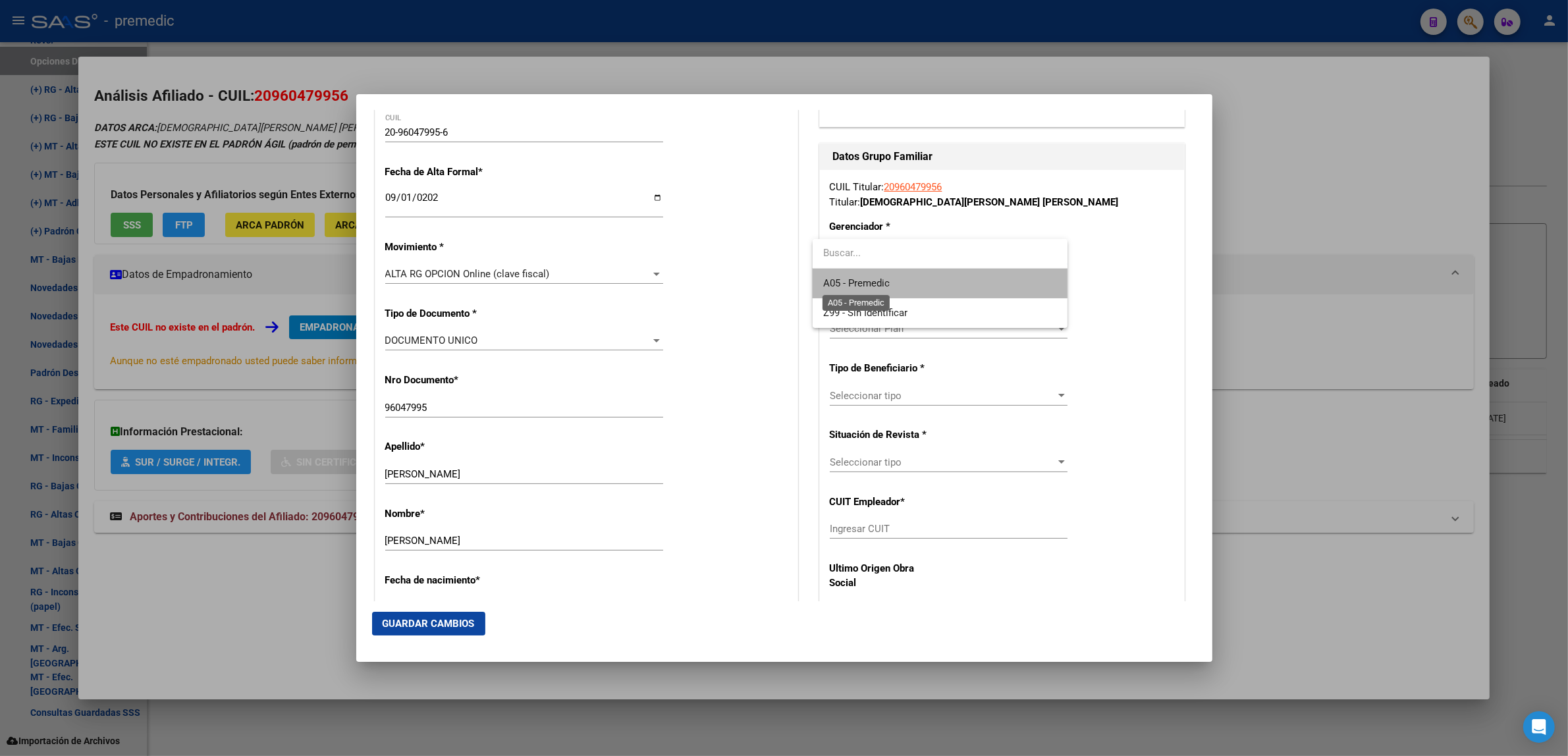
click at [849, 283] on span "A05 - Premedic" at bounding box center [855, 282] width 66 height 12
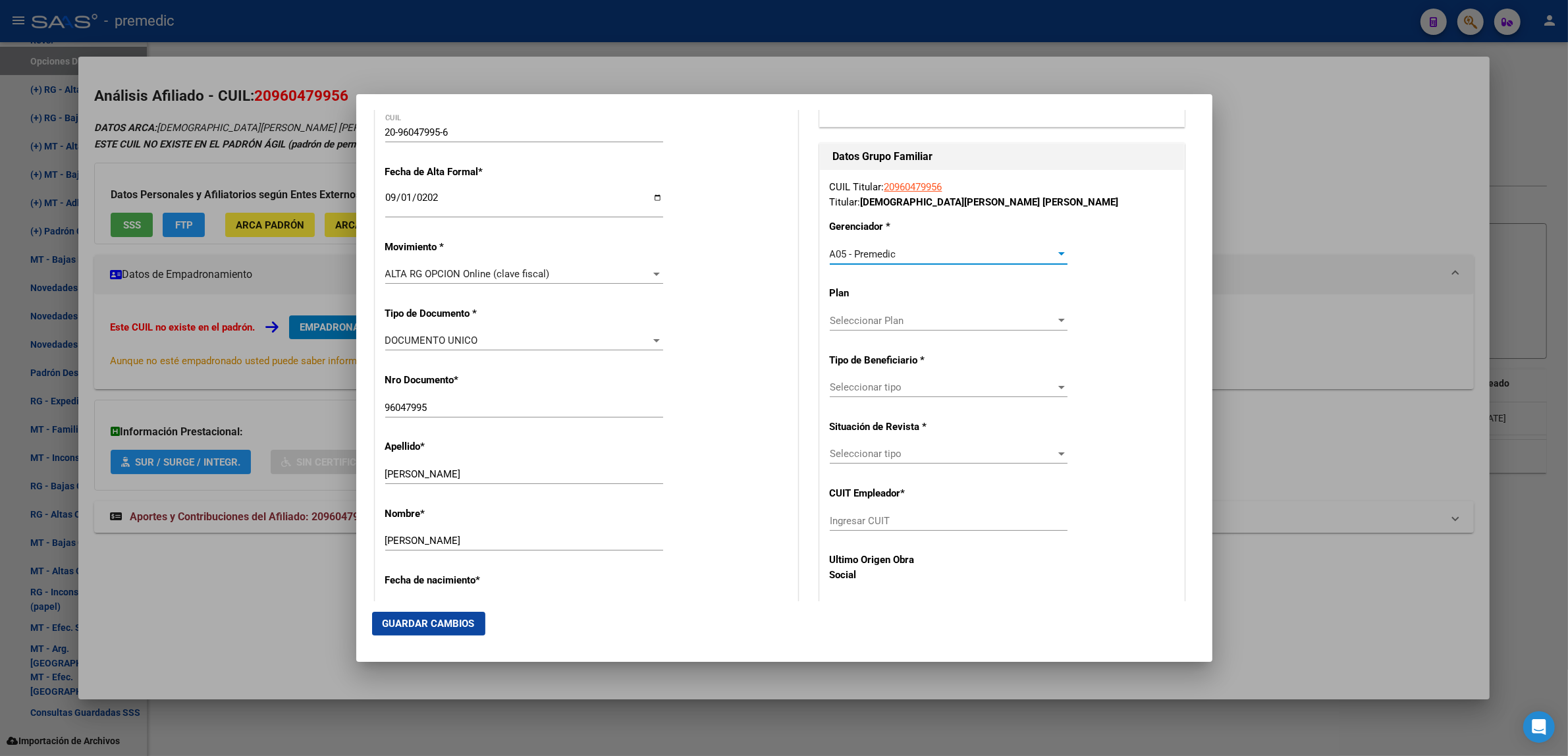
click at [853, 400] on div "Seleccionar tipo Seleccionar tipo" at bounding box center [949, 394] width 238 height 33
click at [849, 391] on span "Seleccionar tipo" at bounding box center [942, 387] width 226 height 12
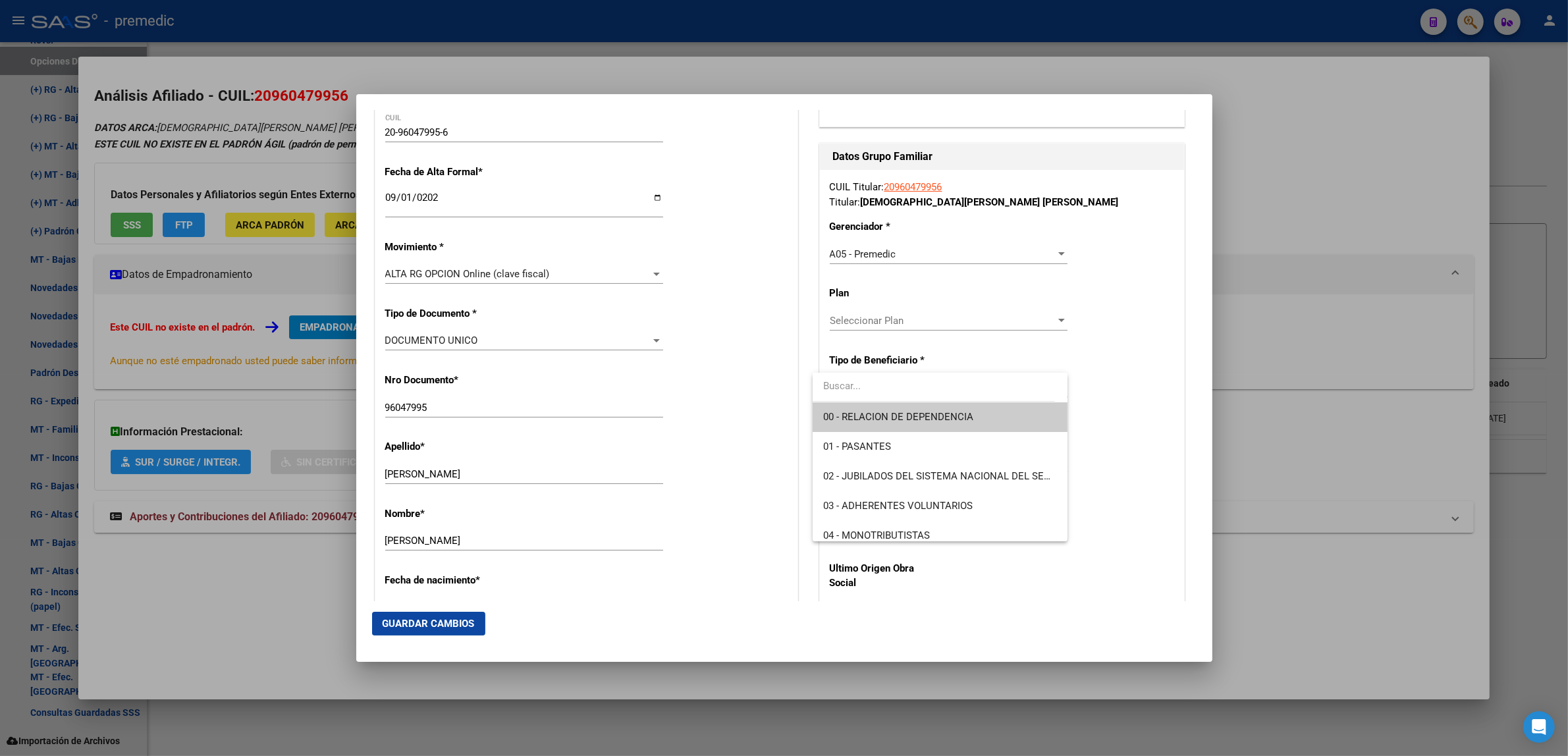
click at [843, 408] on span "00 - RELACION DE DEPENDENCIA" at bounding box center [939, 417] width 233 height 30
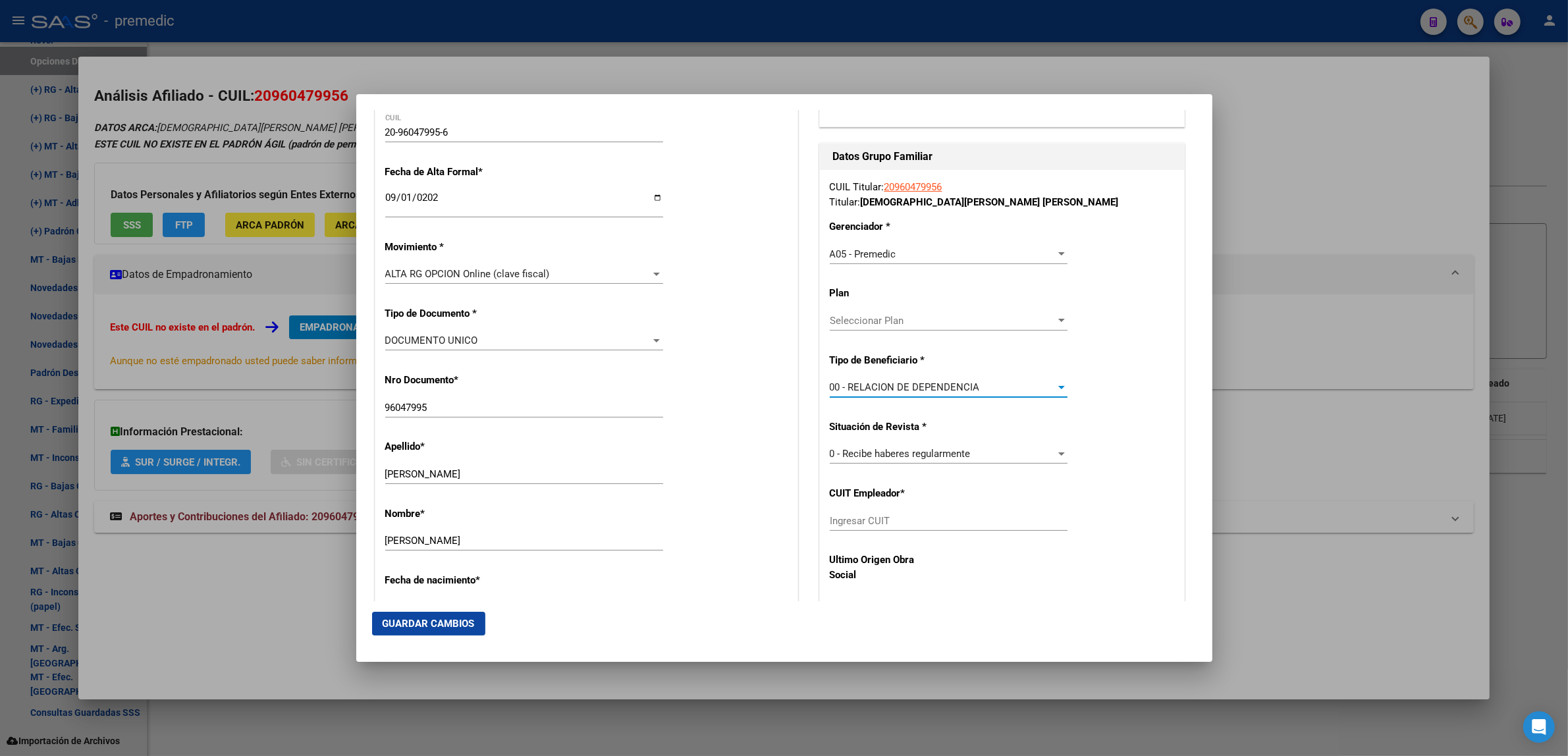
click at [837, 521] on input "Ingresar CUIT" at bounding box center [949, 520] width 238 height 12
paste input "20-96047995-6"
type input "20-96047995-6"
drag, startPoint x: 892, startPoint y: 522, endPoint x: 804, endPoint y: 521, distance: 88.0
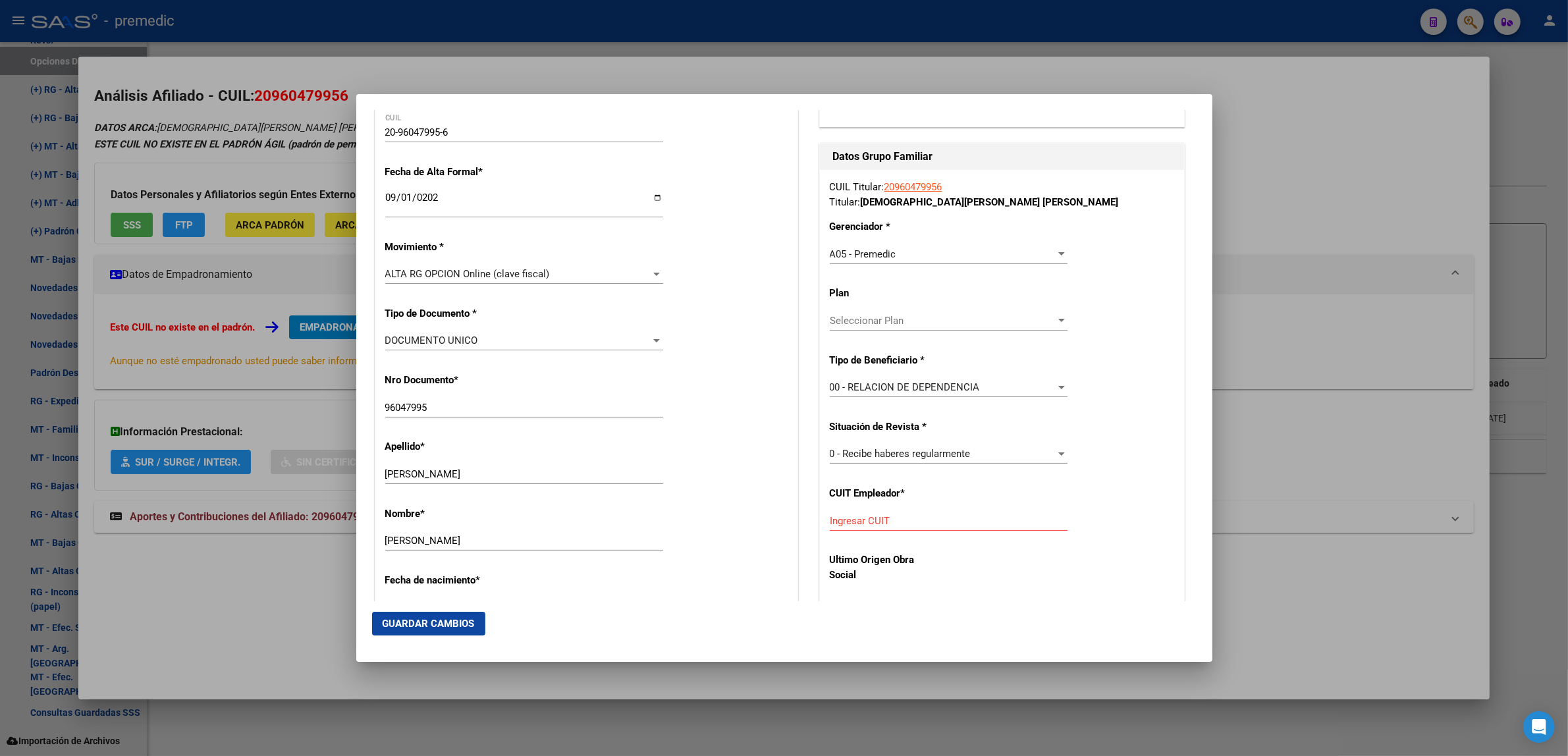
drag, startPoint x: 1126, startPoint y: 496, endPoint x: 1074, endPoint y: 498, distance: 52.0
click at [1126, 496] on div "CUIL Titular: 20960479956 Titular: [PERSON_NAME] [PERSON_NAME] Gerenciador * A0…" at bounding box center [1001, 386] width 364 height 432
click at [959, 522] on input "Ingresar CUIT" at bounding box center [949, 520] width 238 height 12
paste input "33-71676900-9"
type input "33-71676900-9"
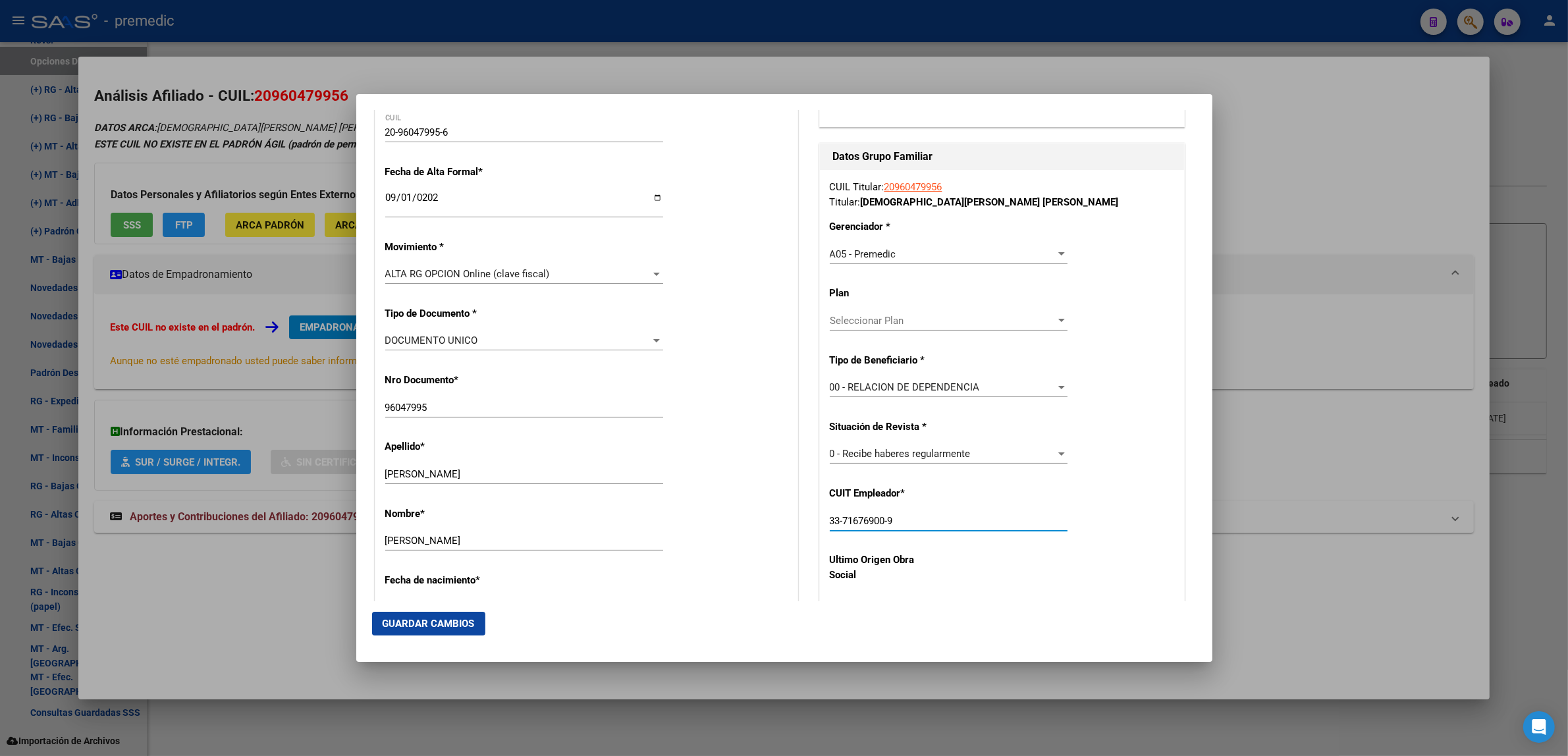
click at [442, 623] on span "Guardar Cambios" at bounding box center [429, 623] width 93 height 12
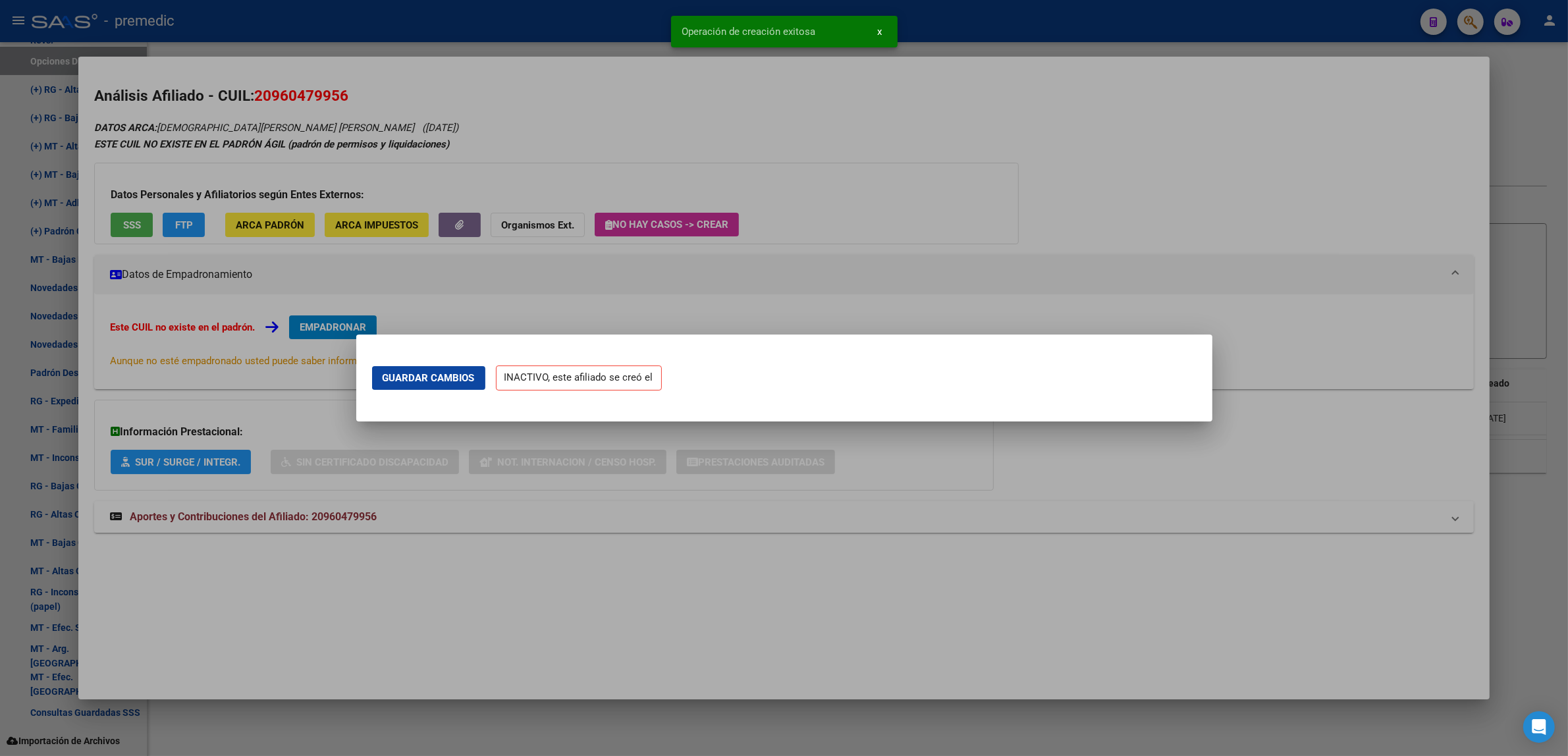
scroll to position [0, 0]
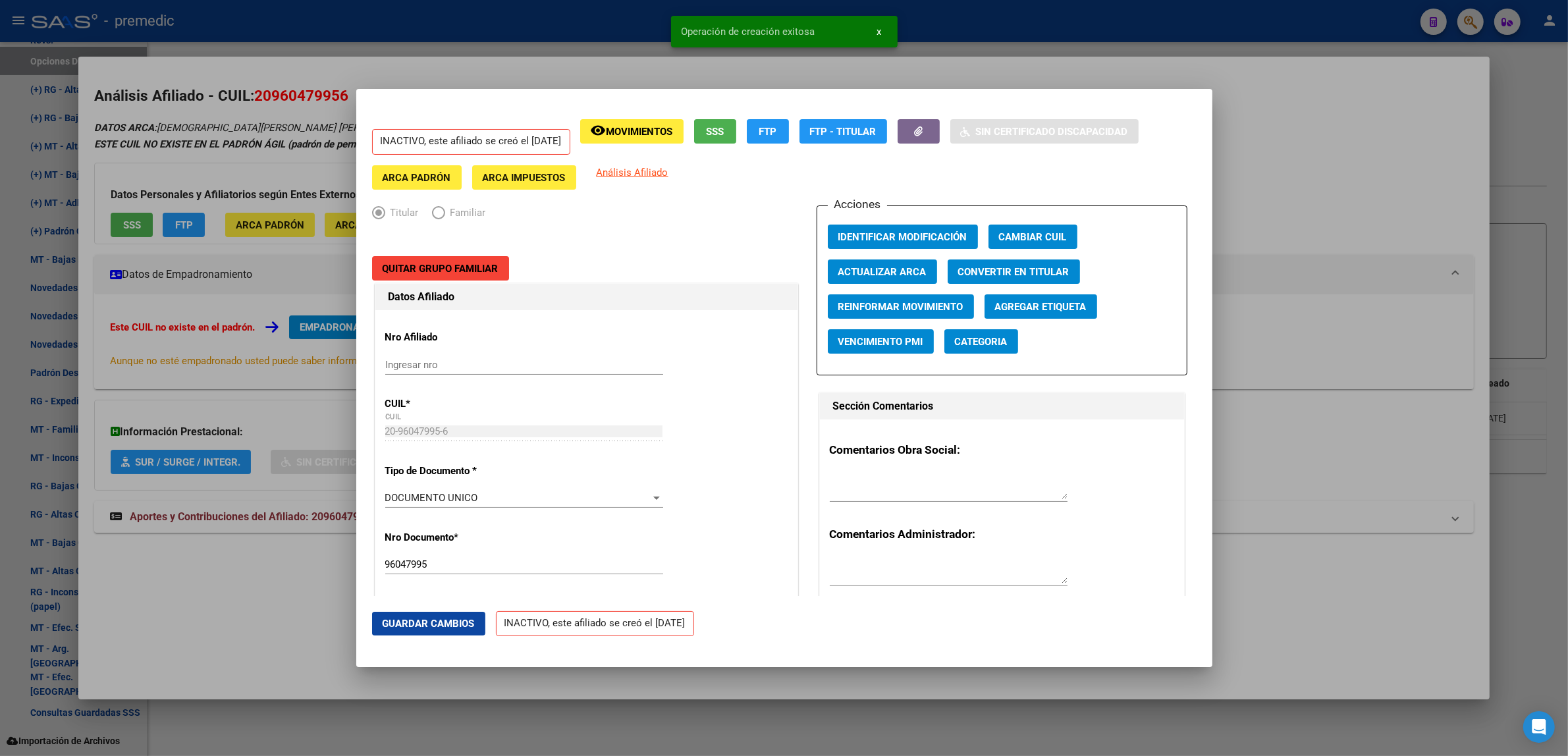
click at [262, 635] on div at bounding box center [784, 378] width 1568 height 756
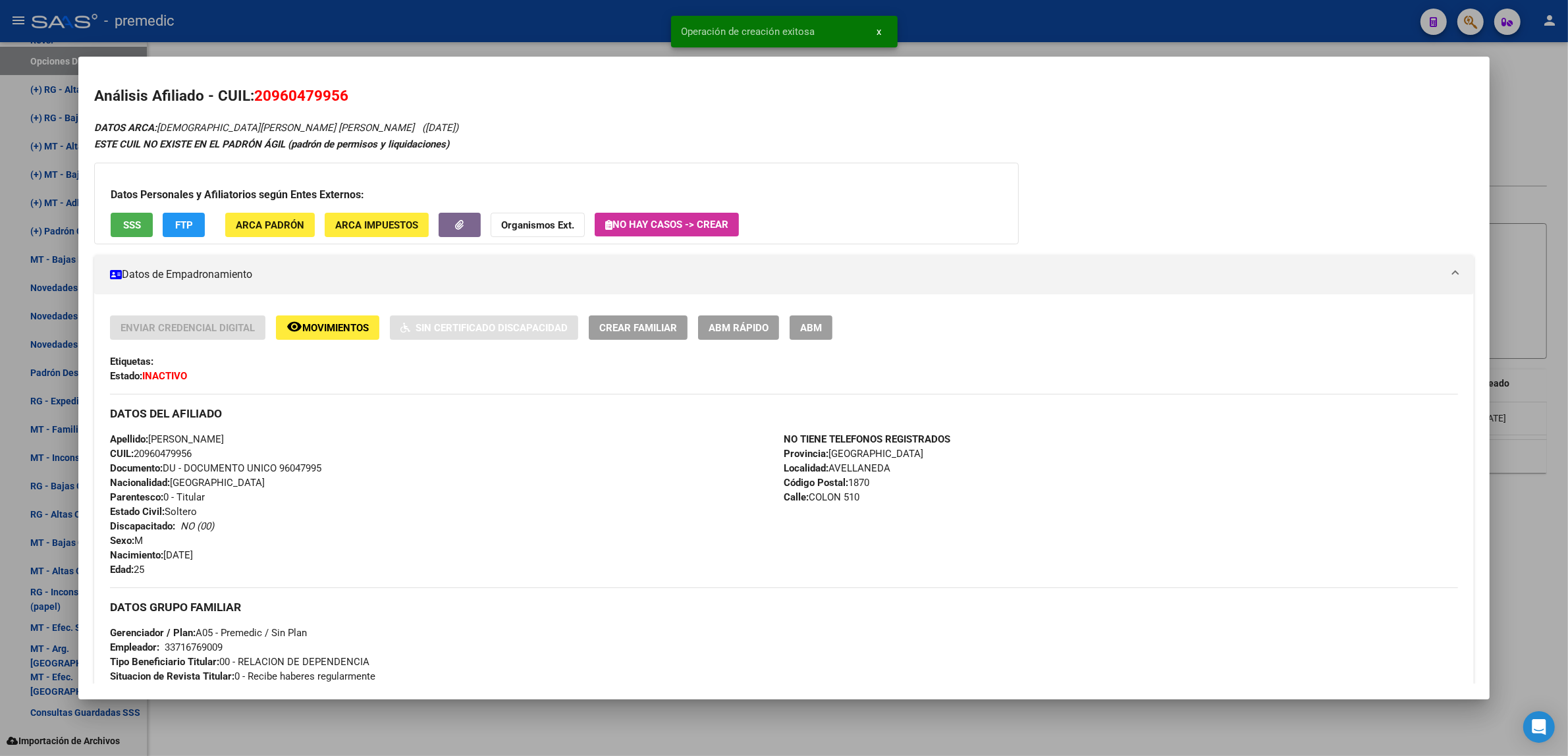
click at [273, 734] on div at bounding box center [784, 378] width 1568 height 756
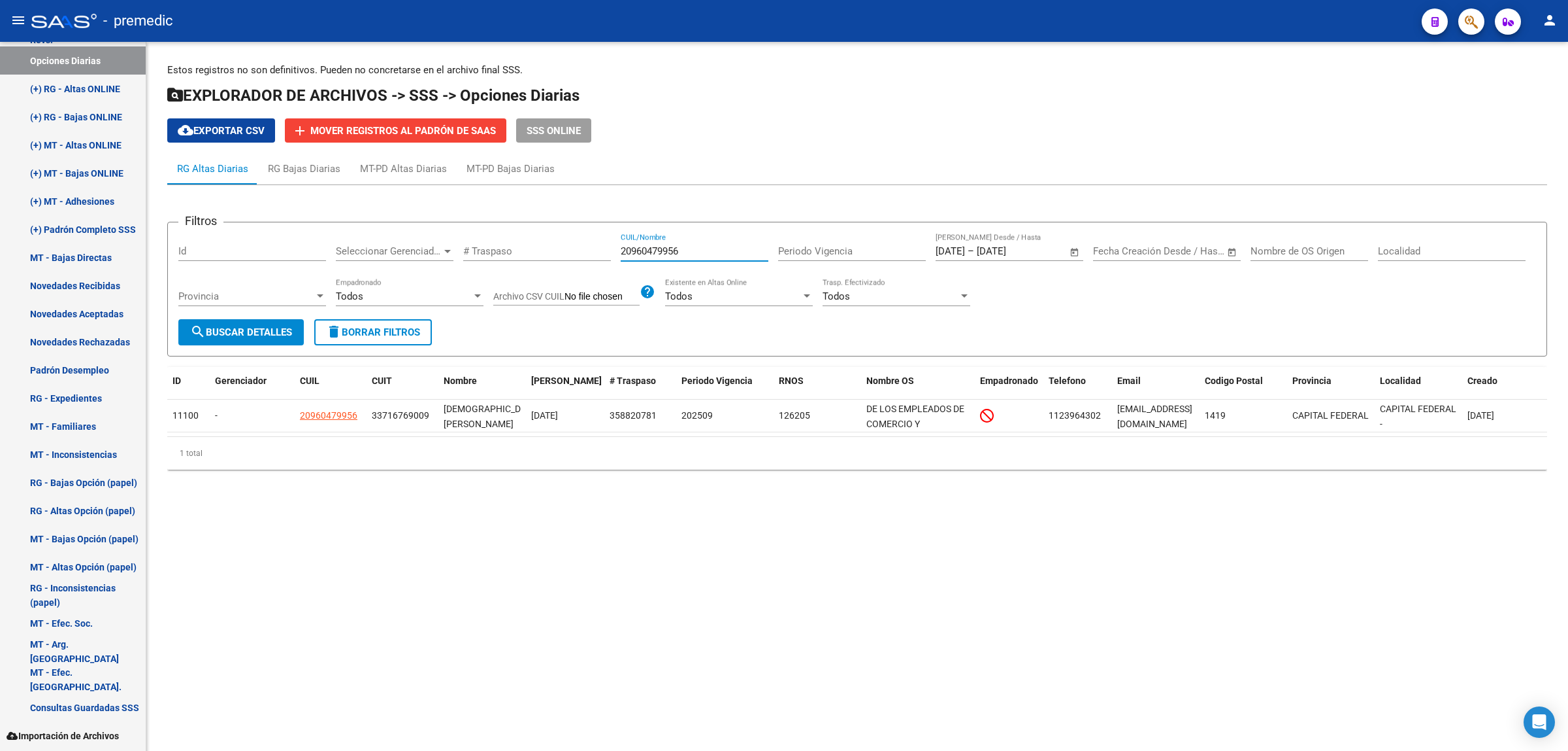
drag, startPoint x: 693, startPoint y: 253, endPoint x: 593, endPoint y: 252, distance: 100.0
click at [598, 252] on div "Filtros Id Seleccionar Gerenciador Seleccionar Gerenciador # Traspaso 209604799…" at bounding box center [857, 276] width 1358 height 87
paste input "3344641994"
type input "23344641994"
click at [256, 332] on span "search Buscar Detalles" at bounding box center [241, 332] width 102 height 12
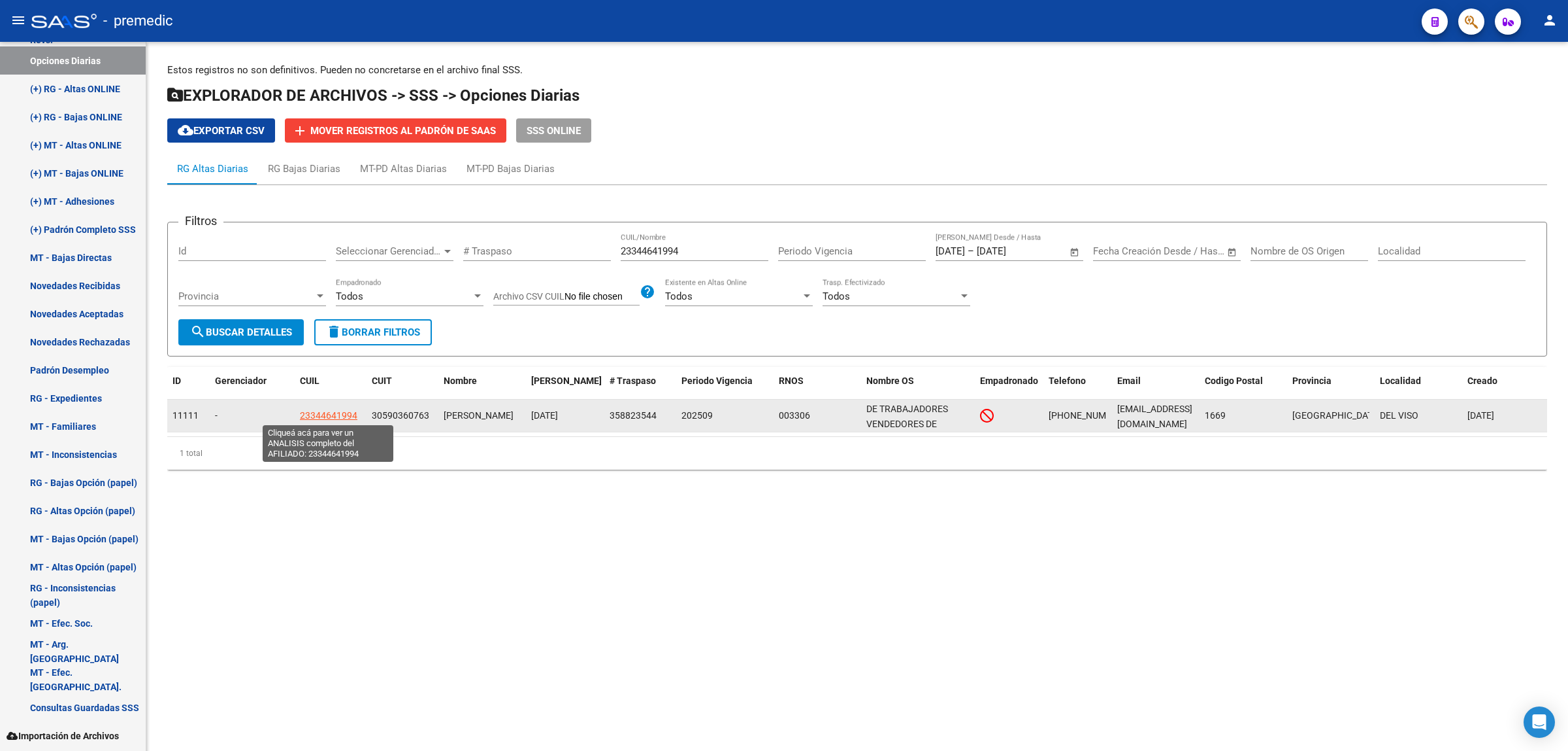
click at [321, 413] on span "23344641994" at bounding box center [329, 416] width 58 height 11
type textarea "23344641994"
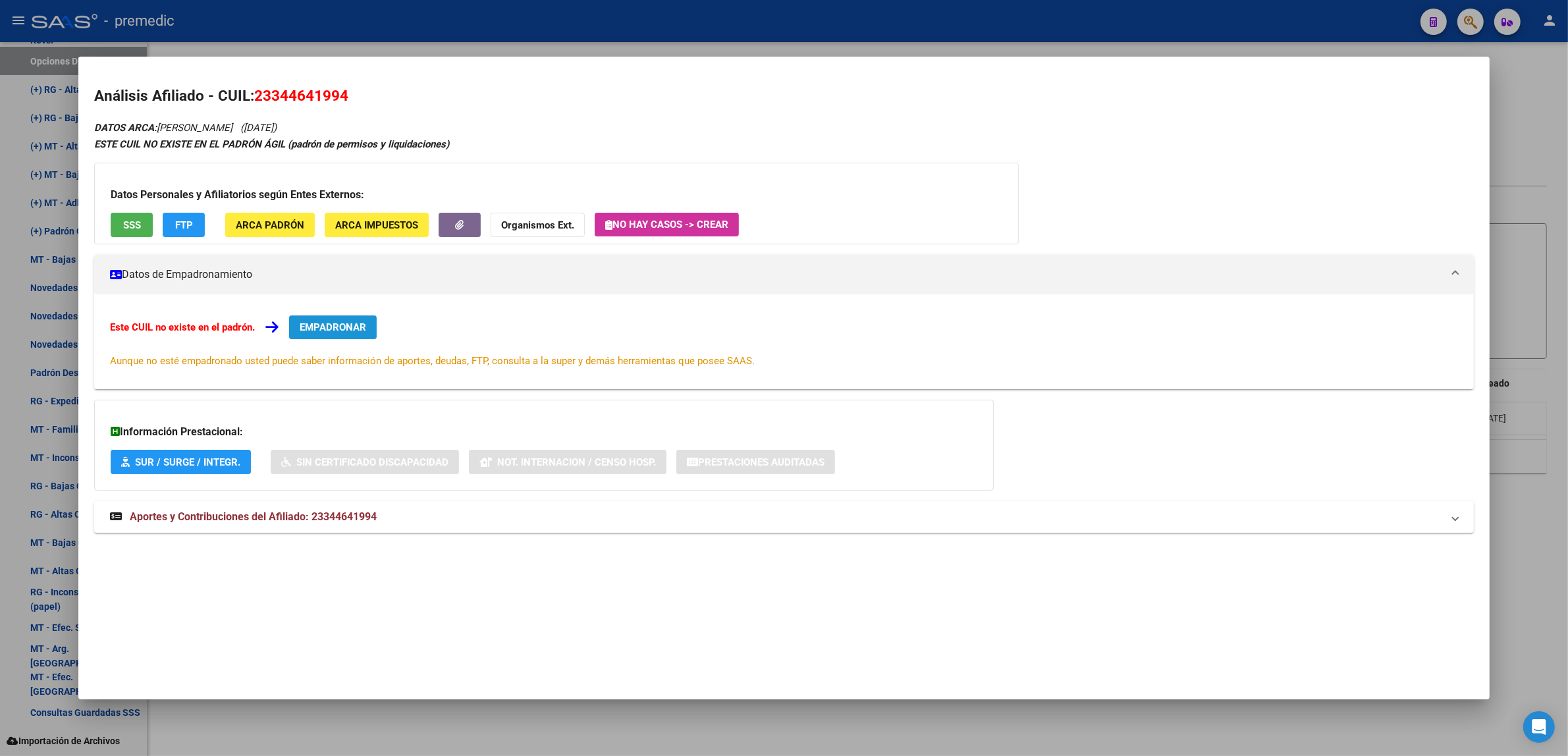
click at [320, 319] on button "EMPADRONAR" at bounding box center [332, 327] width 87 height 24
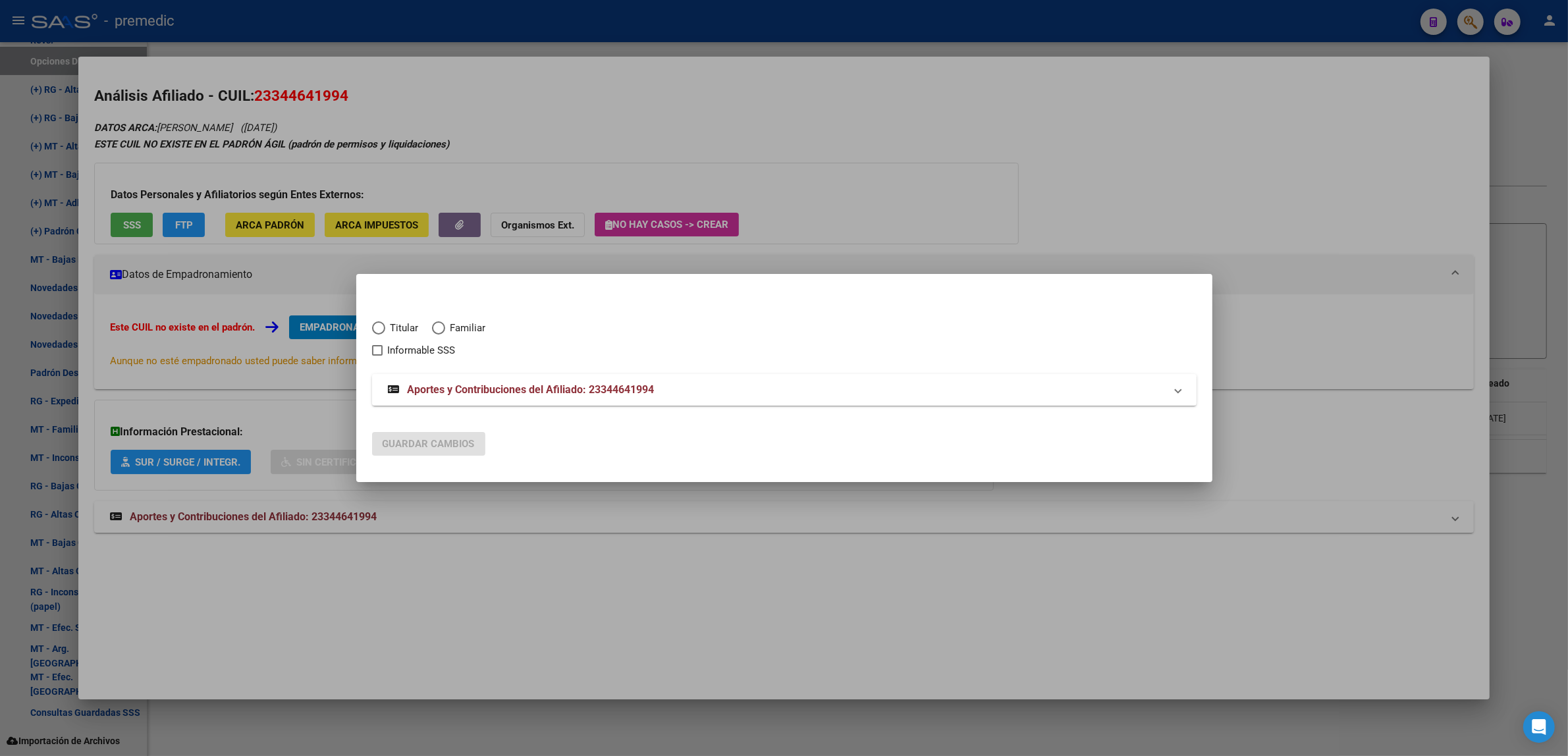
click at [396, 329] on span "Titular" at bounding box center [401, 328] width 34 height 15
click at [385, 329] on input "Titular" at bounding box center [379, 328] width 14 height 14
radio input "true"
checkbox input "true"
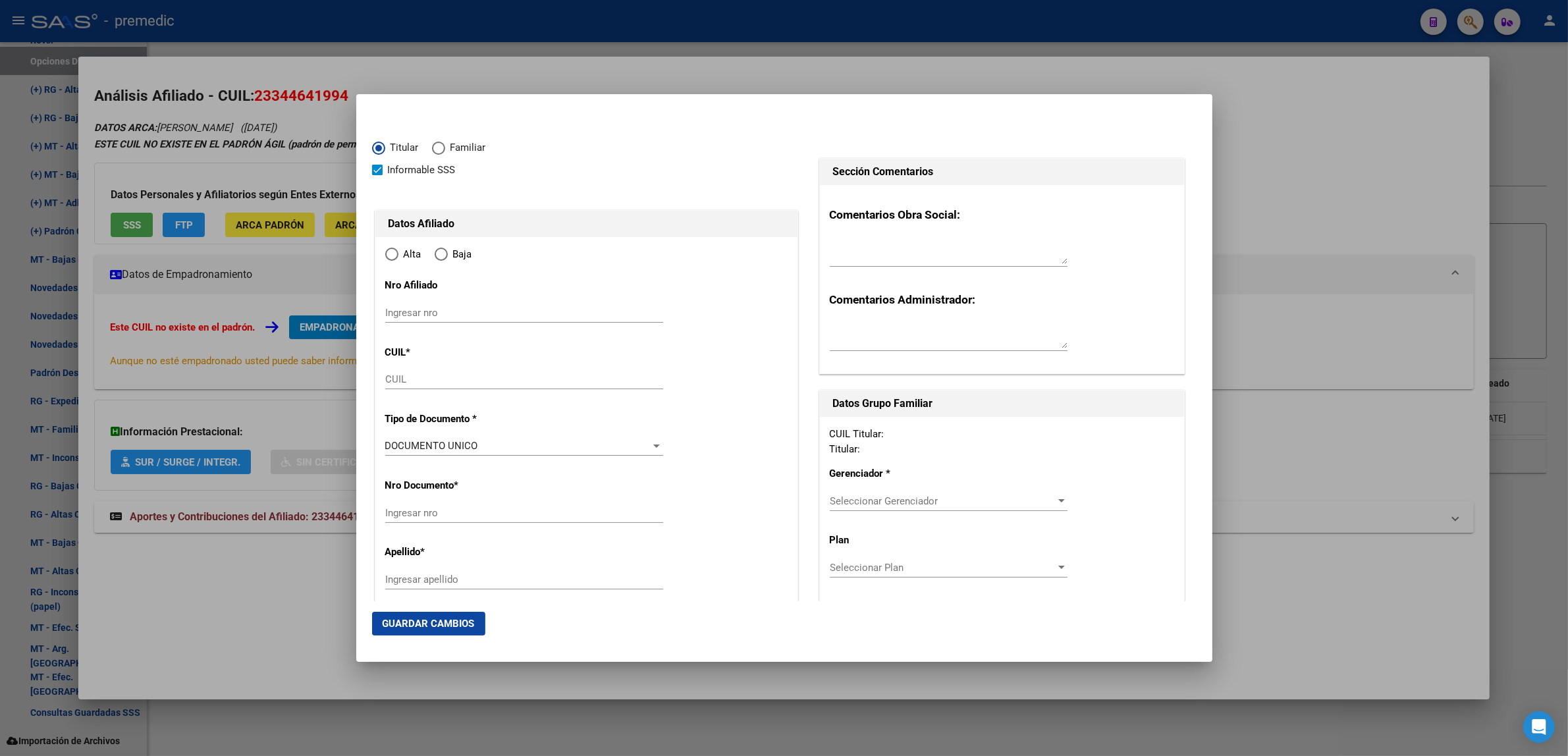
type input "23-34464199-4"
type input "34464199"
type input "MOLINA"
type input "[PERSON_NAME]"
type input "[DATE]"
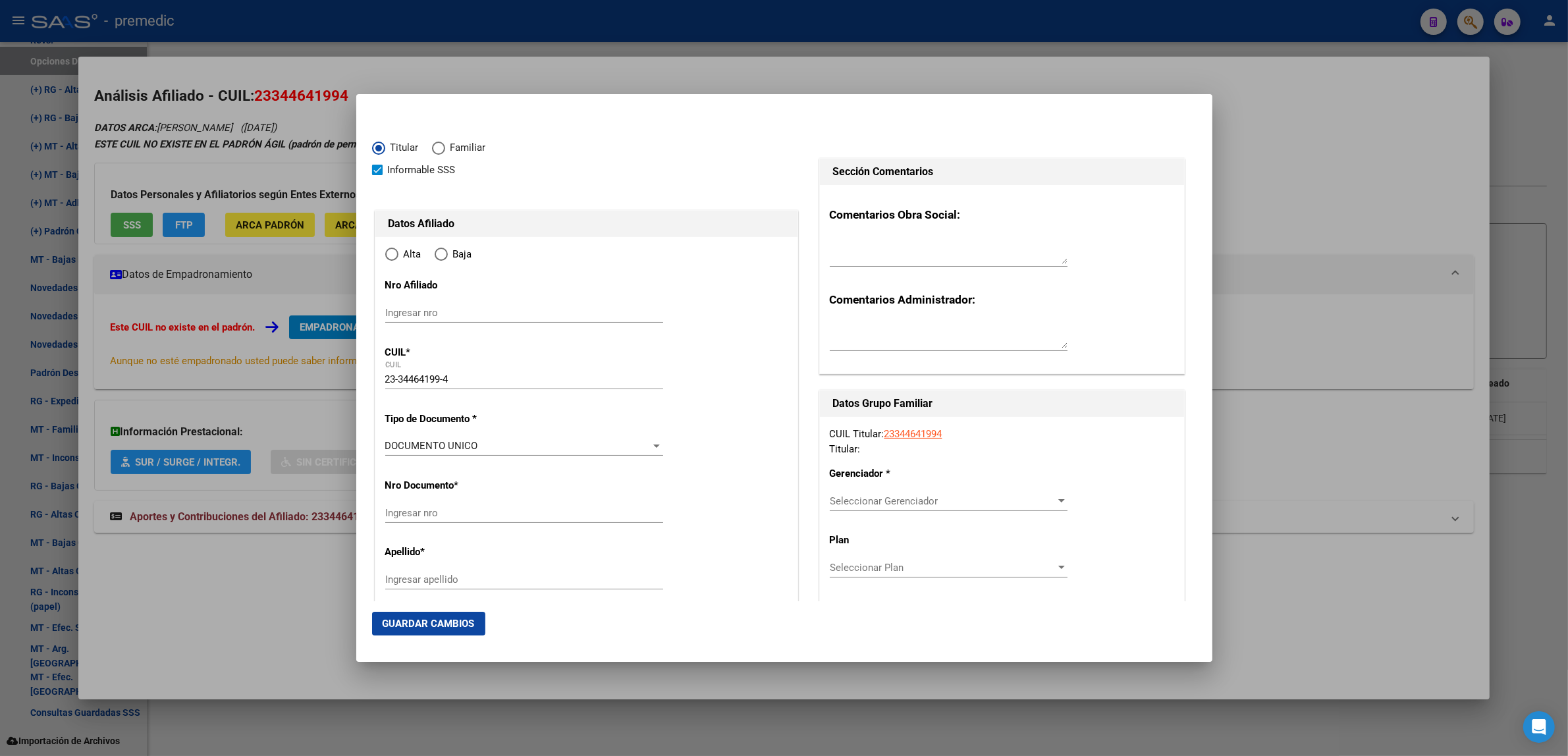
type input "DEL VISO"
type input "1669"
type input "[PERSON_NAME]"
type input "1589"
radio input "true"
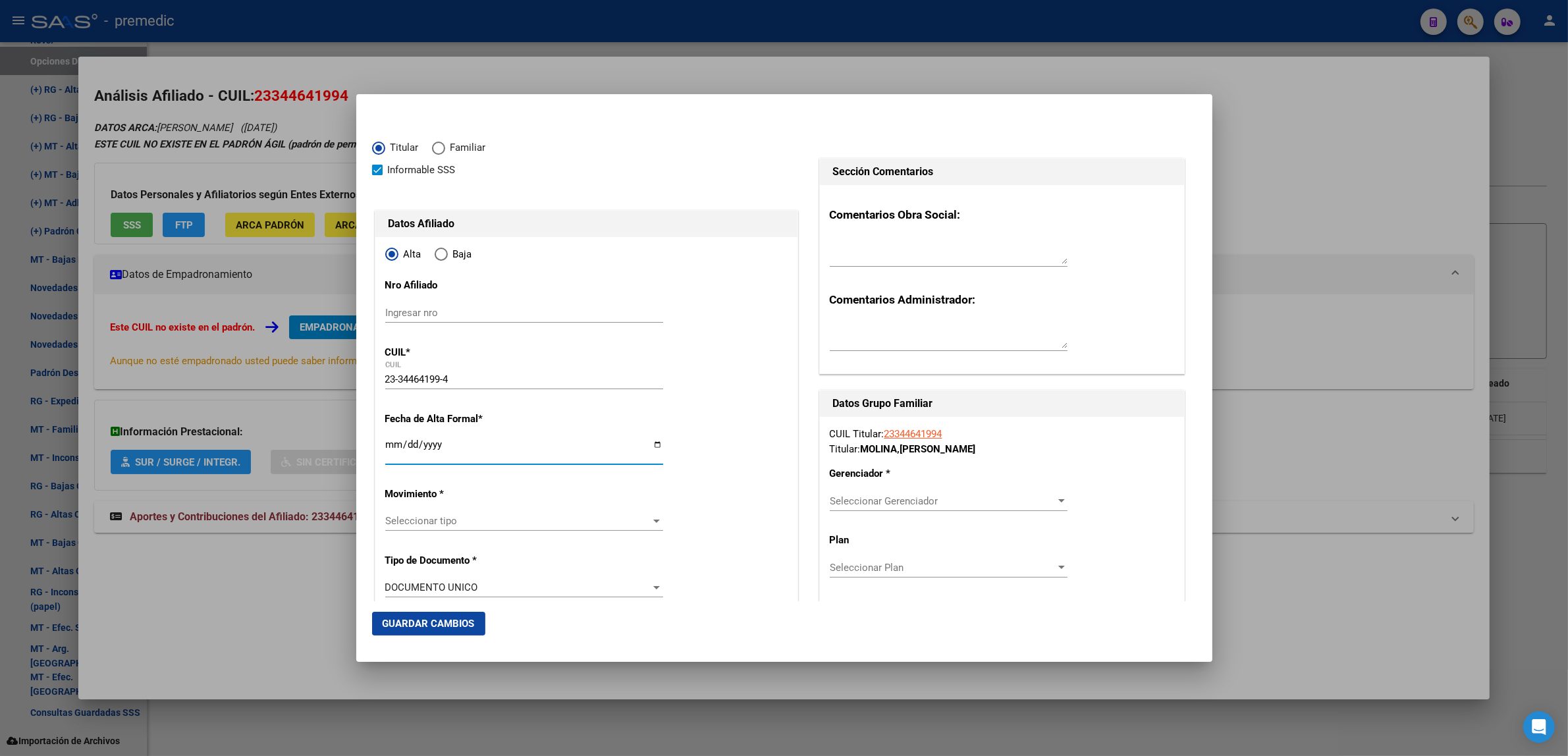
click at [390, 449] on input "Ingresar fecha" at bounding box center [524, 449] width 278 height 21
type input "[DATE]"
click at [370, 457] on mat-dialog-content "Titular Familiar Informable [DEMOGRAPHIC_DATA] Datos Afiliado Alta Baja Nro Afi…" at bounding box center [784, 355] width 856 height 491
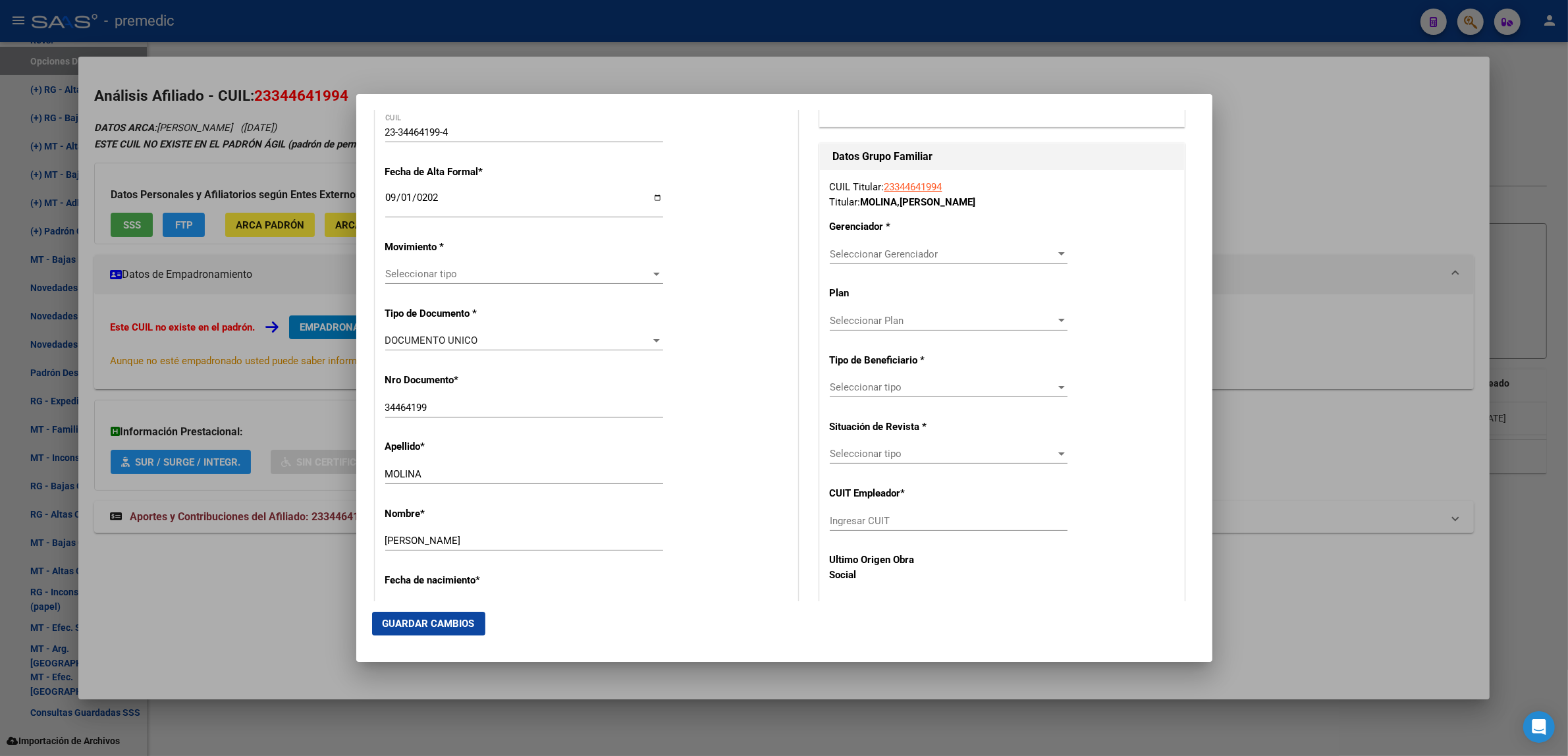
scroll to position [329, 0]
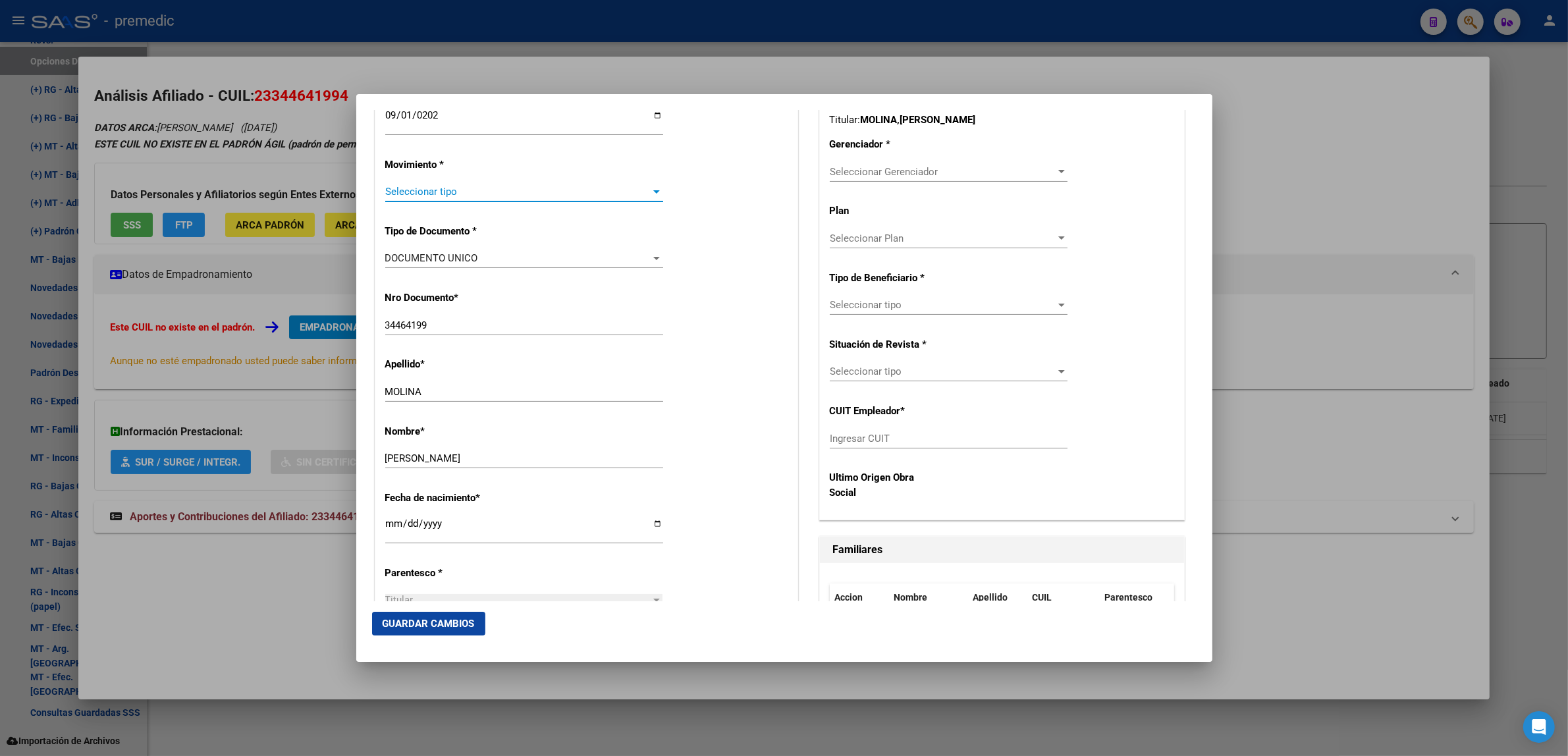
click at [439, 195] on span "Seleccionar tipo" at bounding box center [518, 191] width 266 height 12
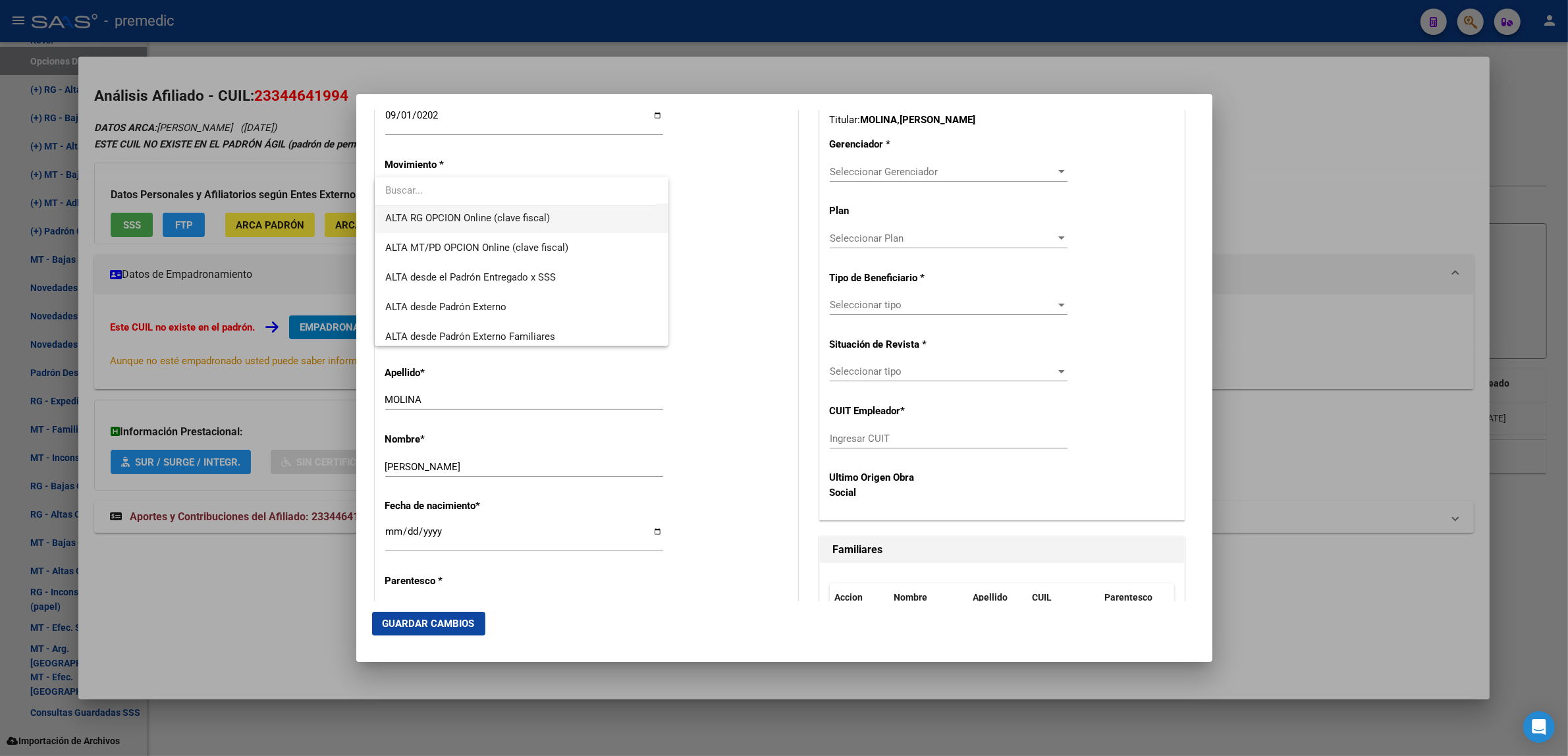
click at [517, 229] on span "ALTA RG OPCION Online (clave fiscal)" at bounding box center [521, 218] width 273 height 30
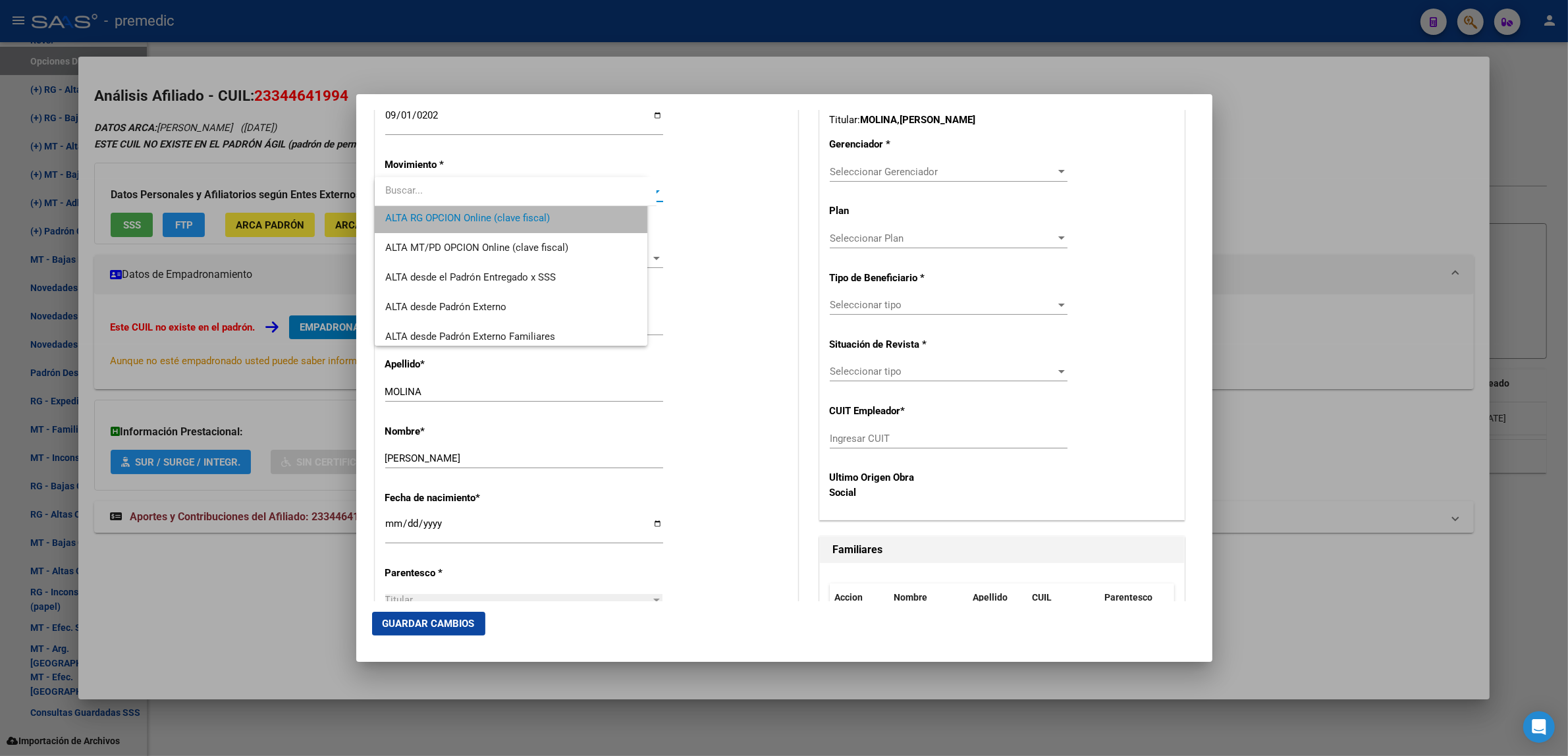
scroll to position [326, 0]
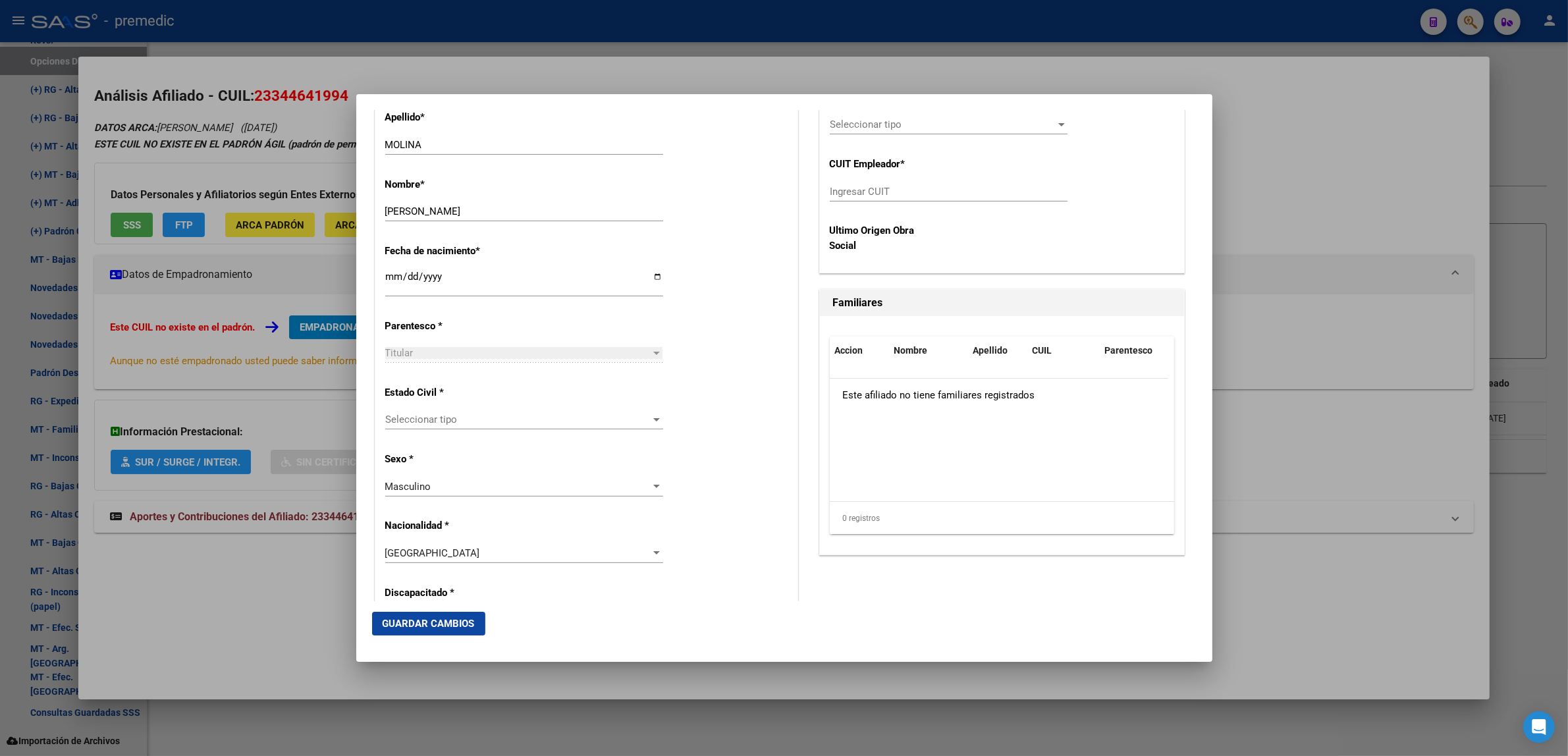
scroll to position [658, 0]
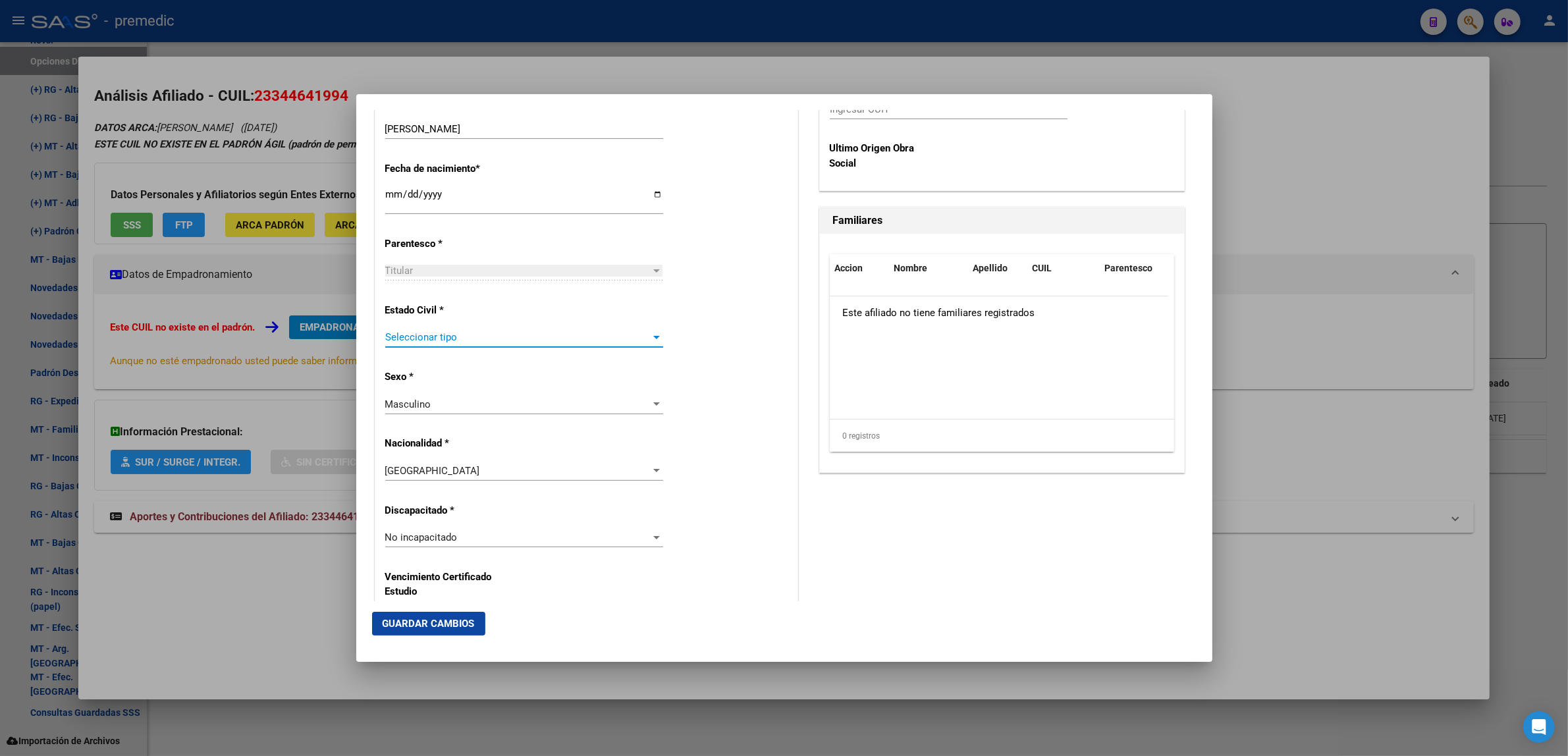
click at [530, 336] on span "Seleccionar tipo" at bounding box center [518, 337] width 266 height 12
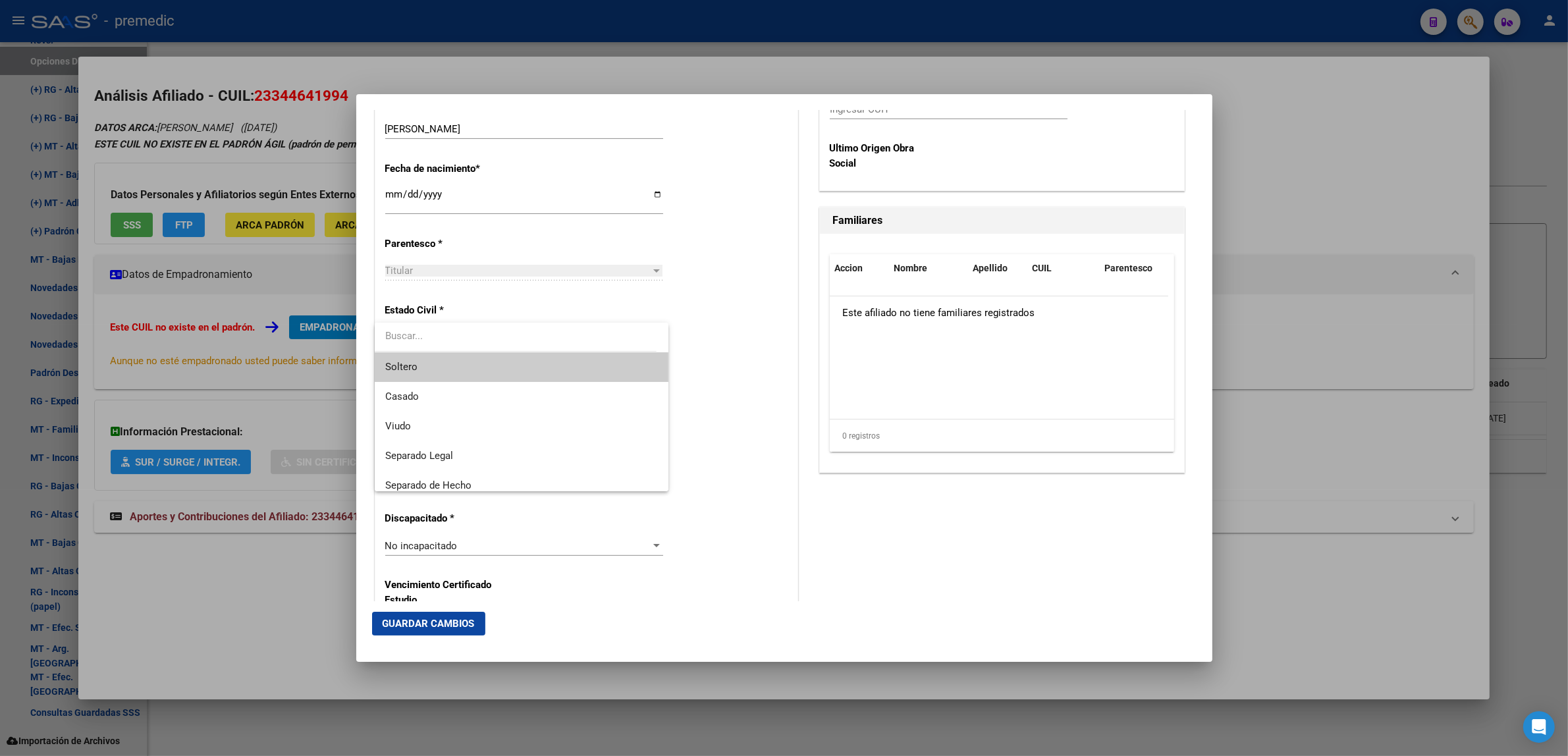
click at [524, 360] on span "Soltero" at bounding box center [521, 367] width 273 height 30
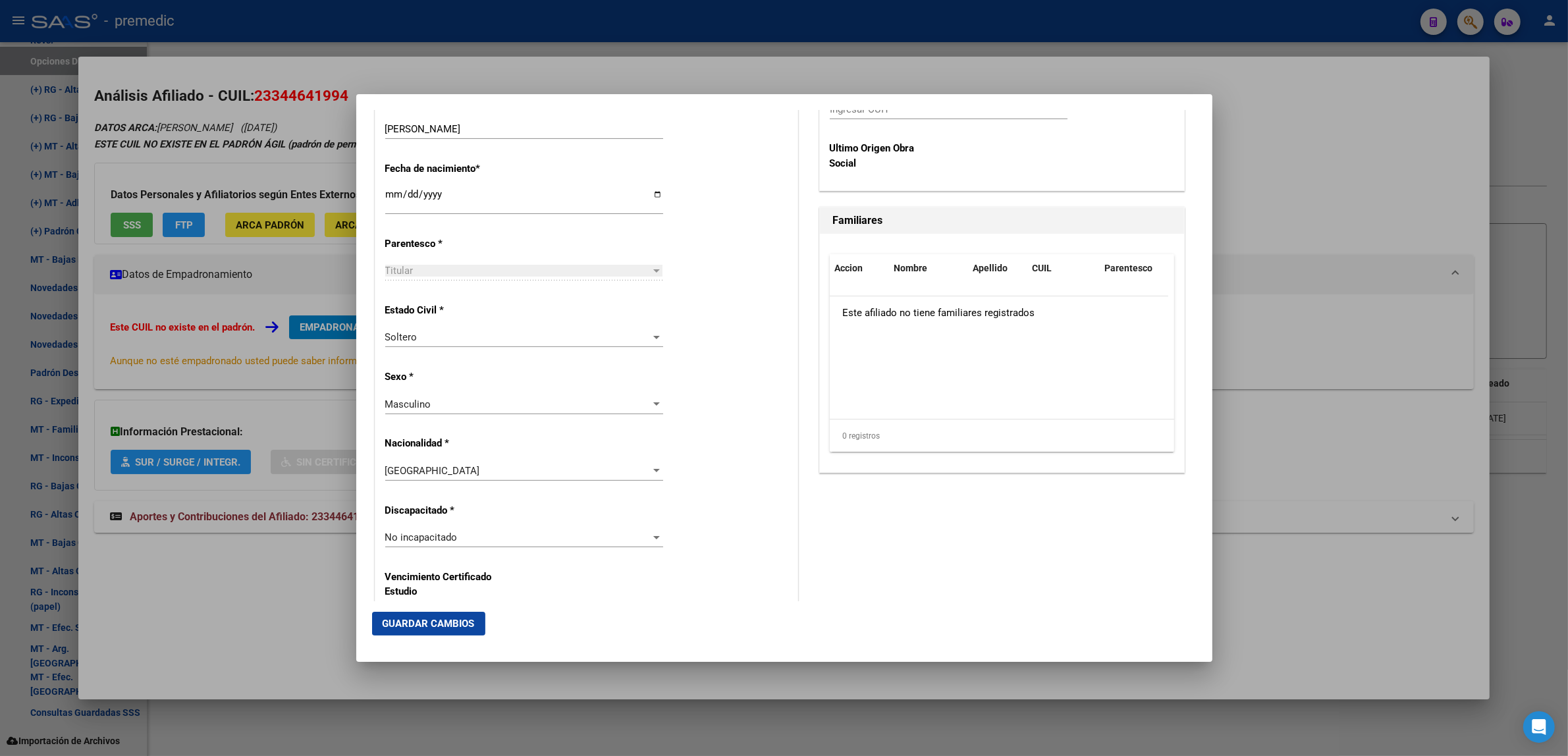
click at [694, 348] on div "Estado Civil * [DEMOGRAPHIC_DATA] Seleccionar tipo" at bounding box center [586, 326] width 402 height 66
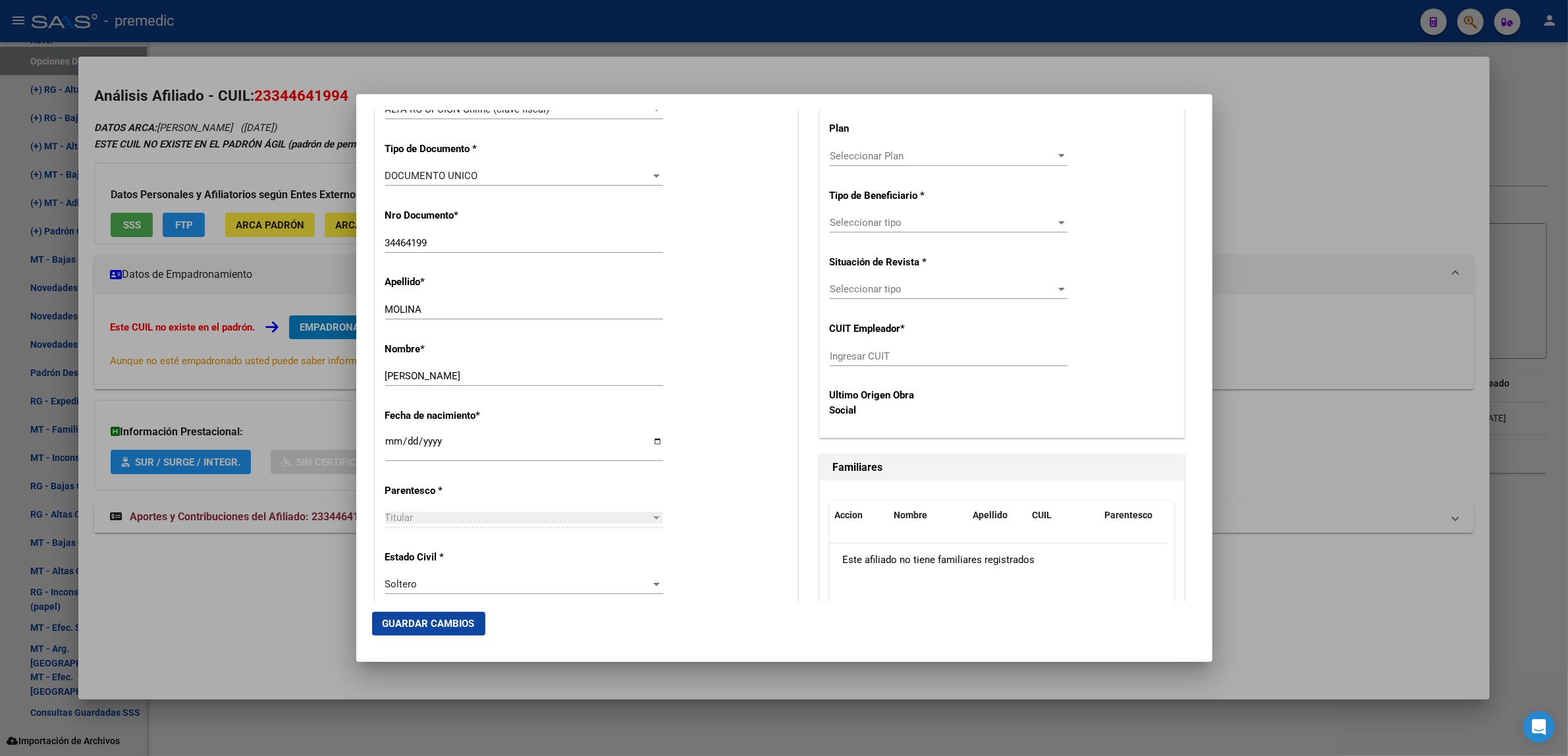
scroll to position [329, 0]
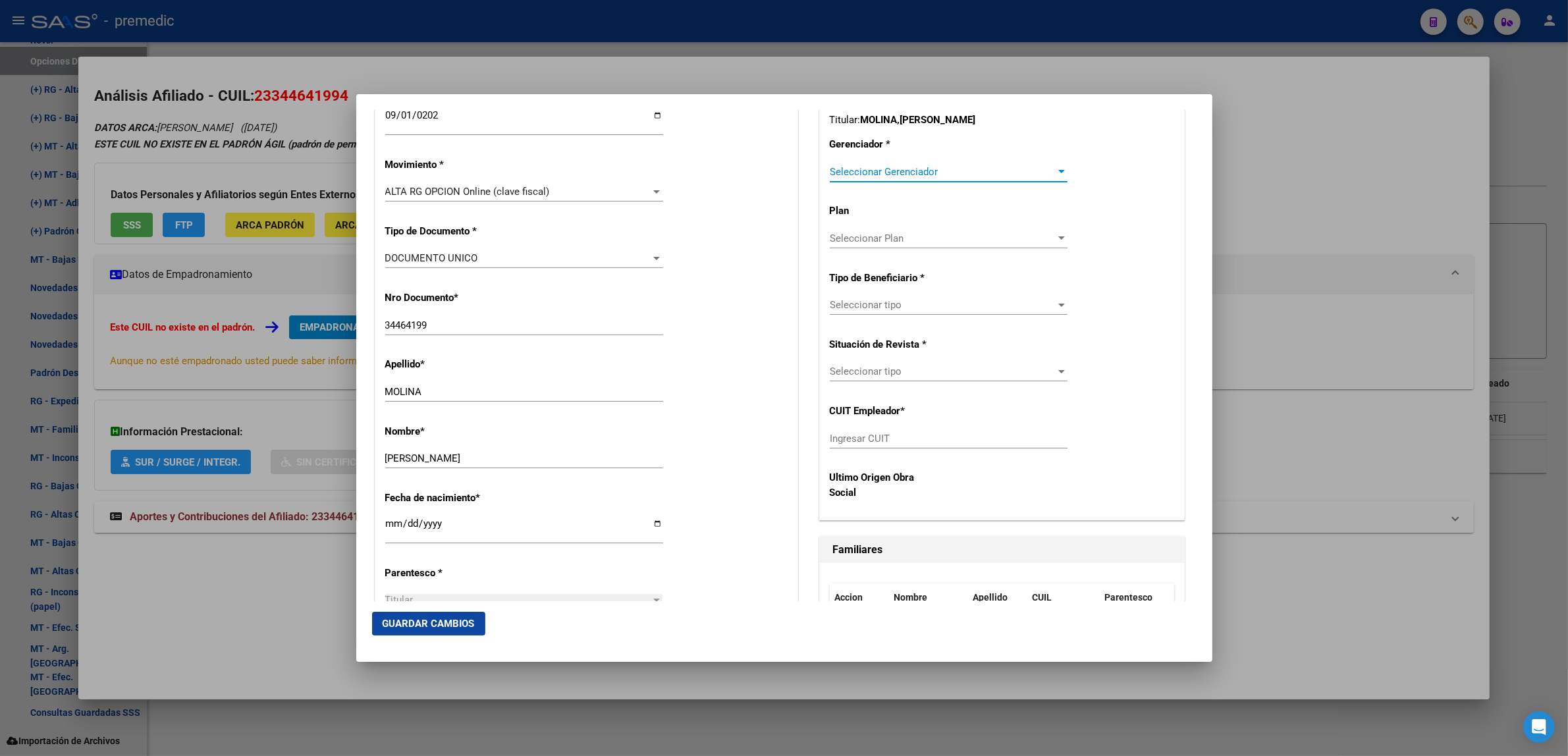
click at [842, 169] on span "Seleccionar Gerenciador" at bounding box center [942, 172] width 226 height 12
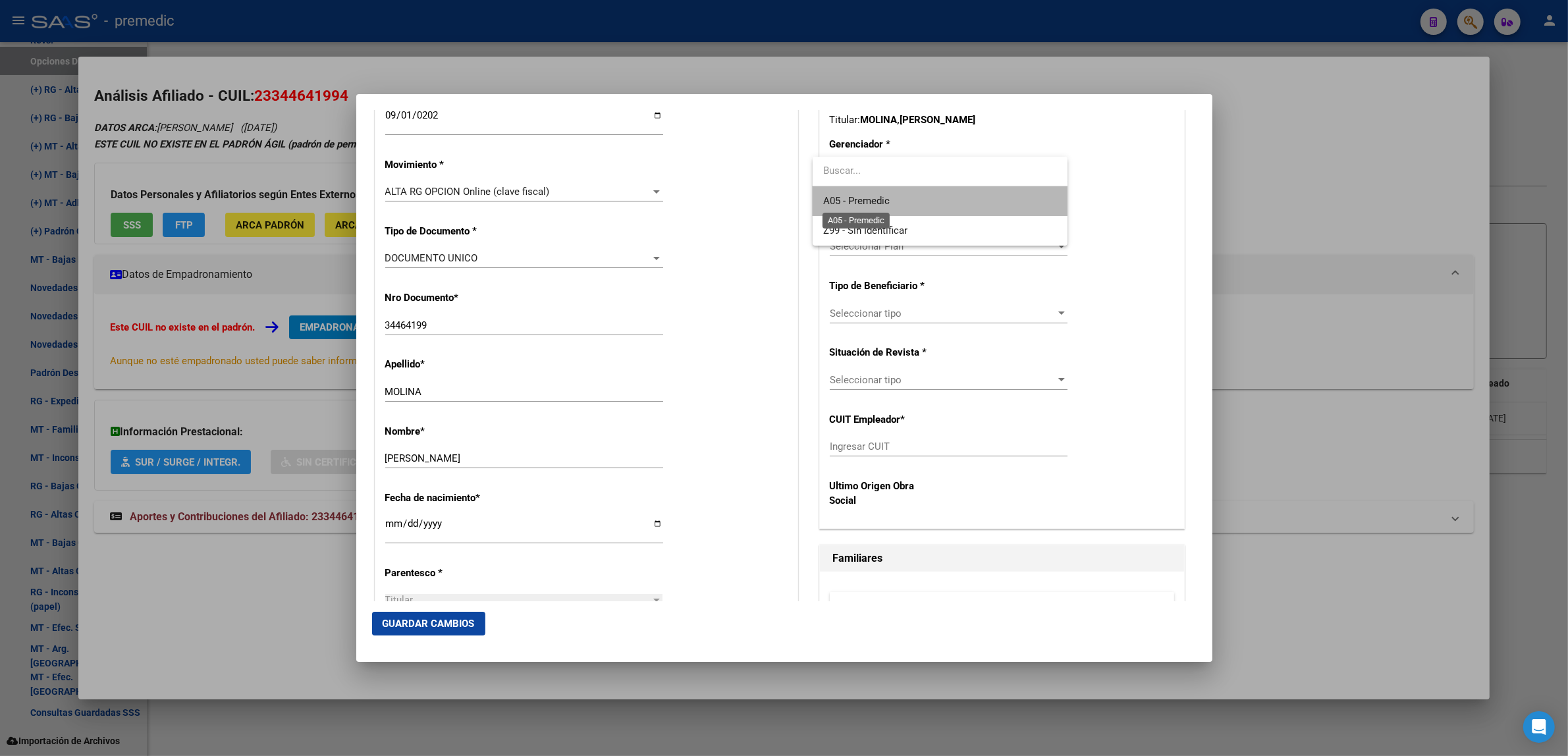
click at [838, 195] on span "A05 - Premedic" at bounding box center [855, 201] width 66 height 12
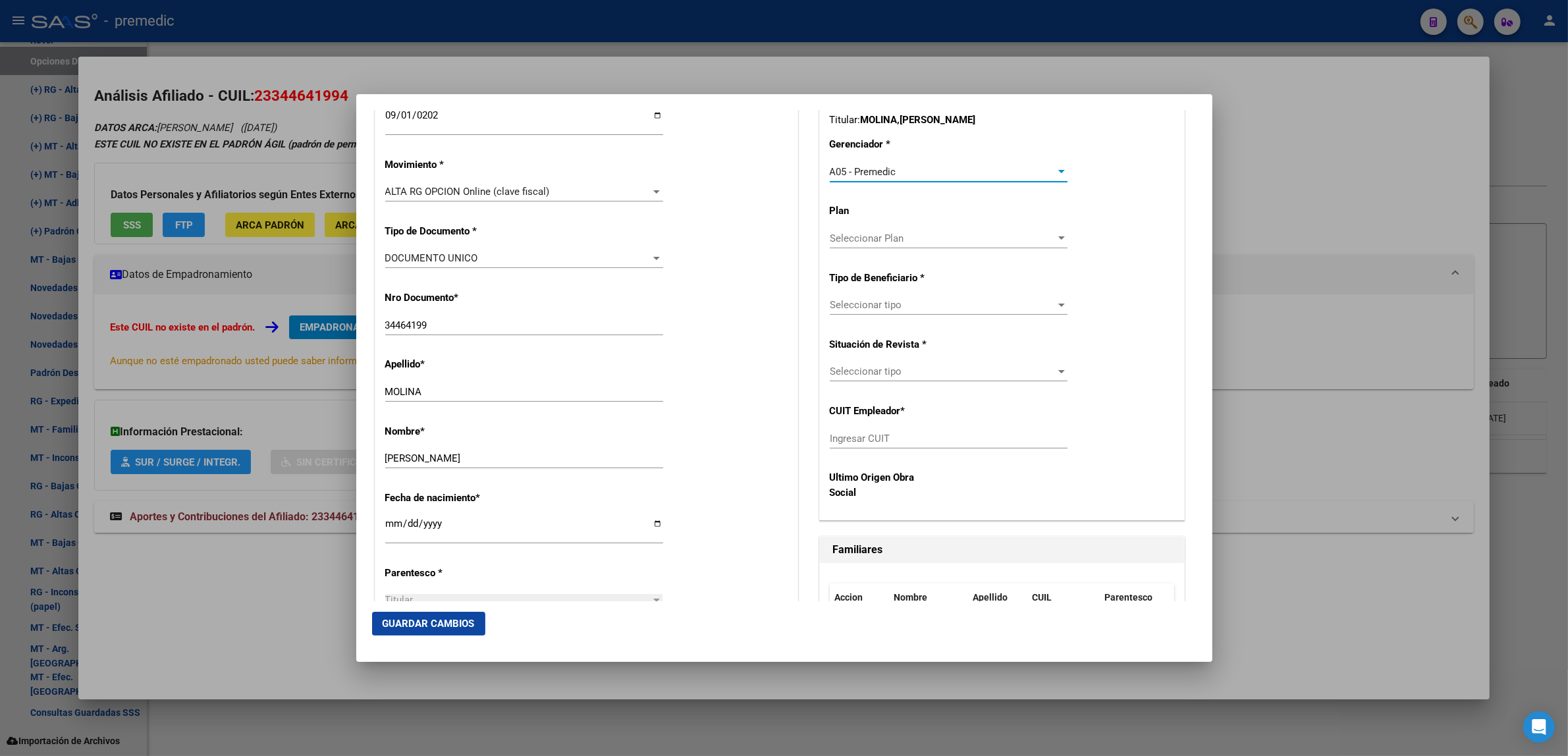
click at [844, 300] on span "Seleccionar tipo" at bounding box center [942, 304] width 226 height 12
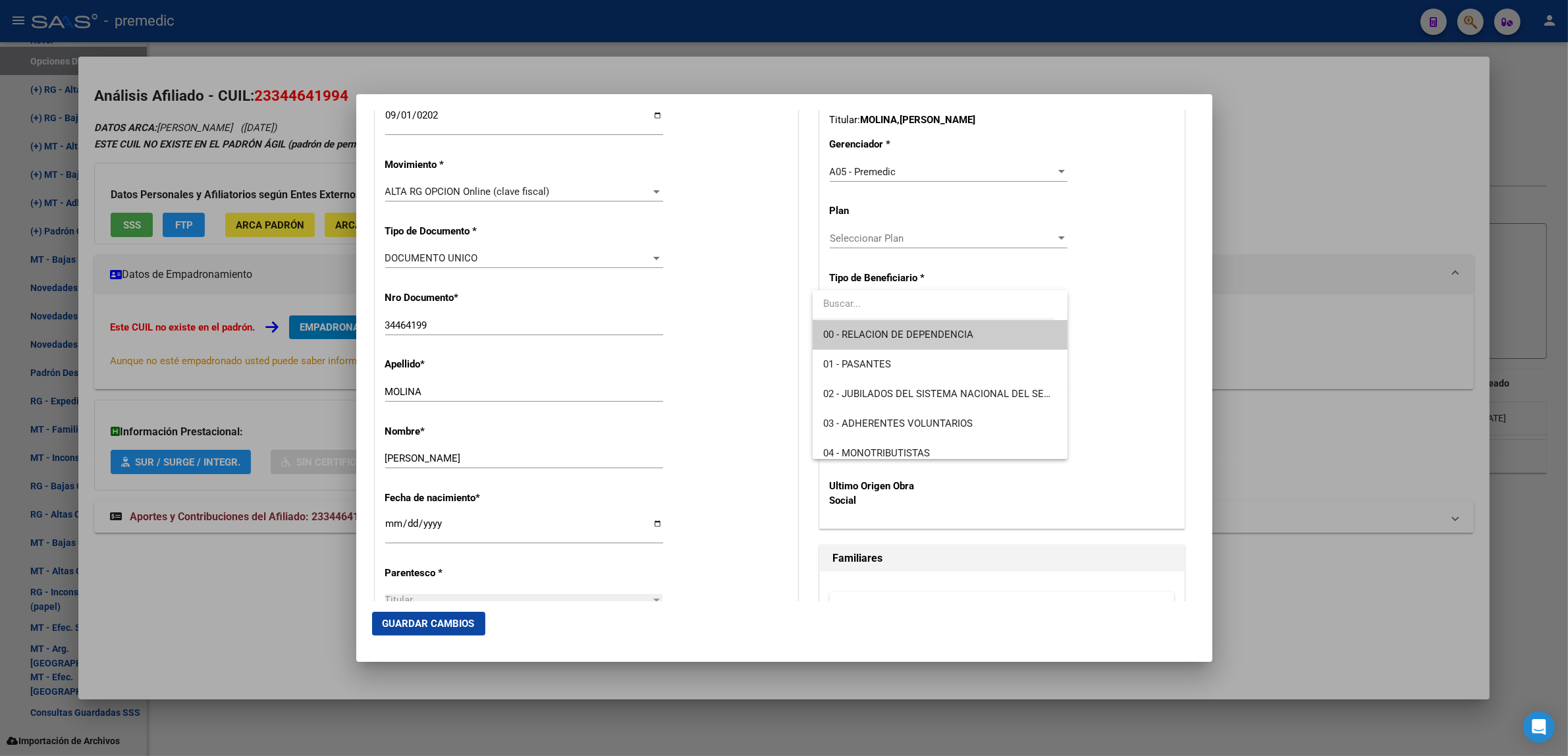
click at [844, 329] on span "00 - RELACION DE DEPENDENCIA" at bounding box center [897, 334] width 150 height 12
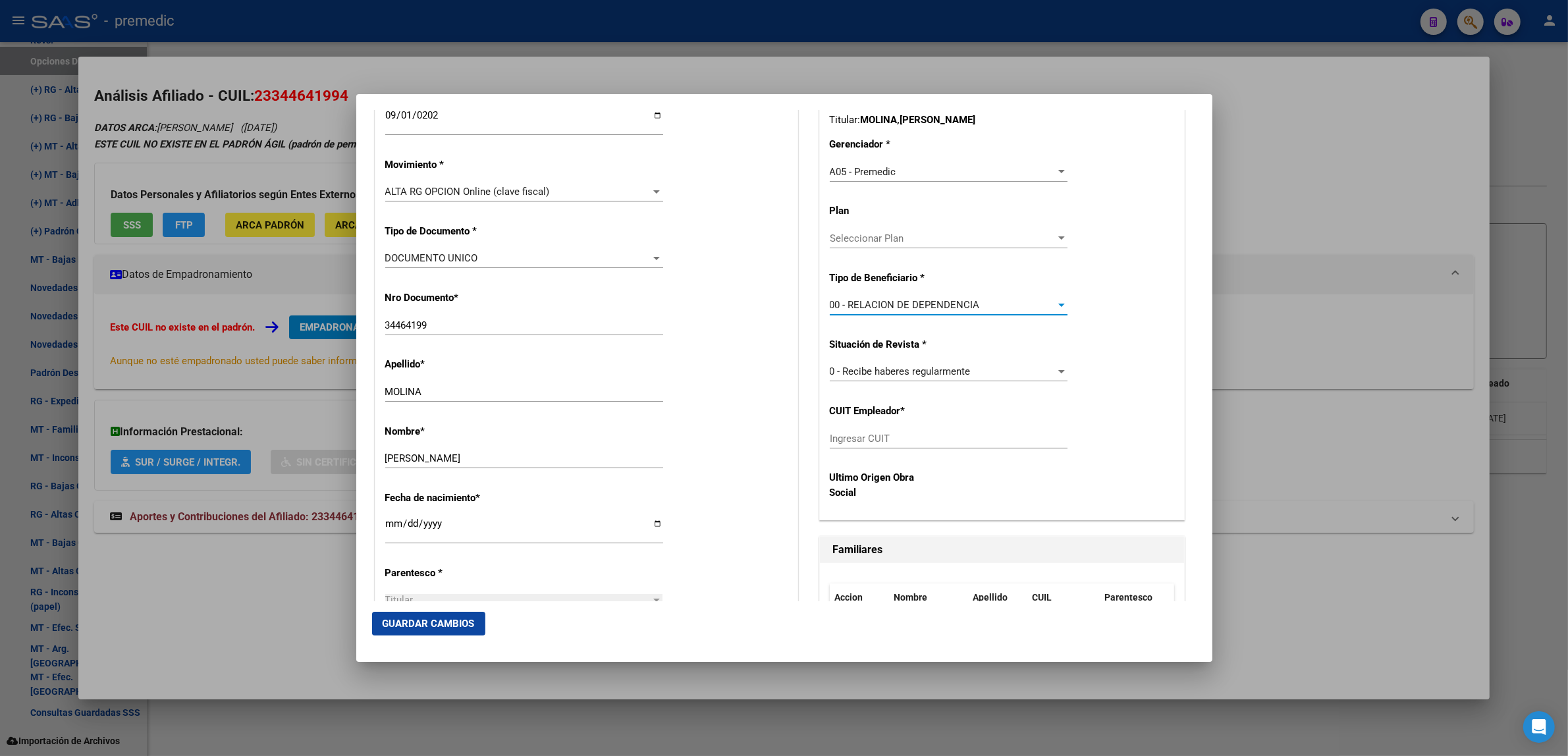
click at [831, 439] on input "Ingresar CUIT" at bounding box center [949, 437] width 238 height 12
paste input "30-59036076-3"
type input "30-59036076-3"
click at [423, 620] on span "Guardar Cambios" at bounding box center [429, 623] width 93 height 12
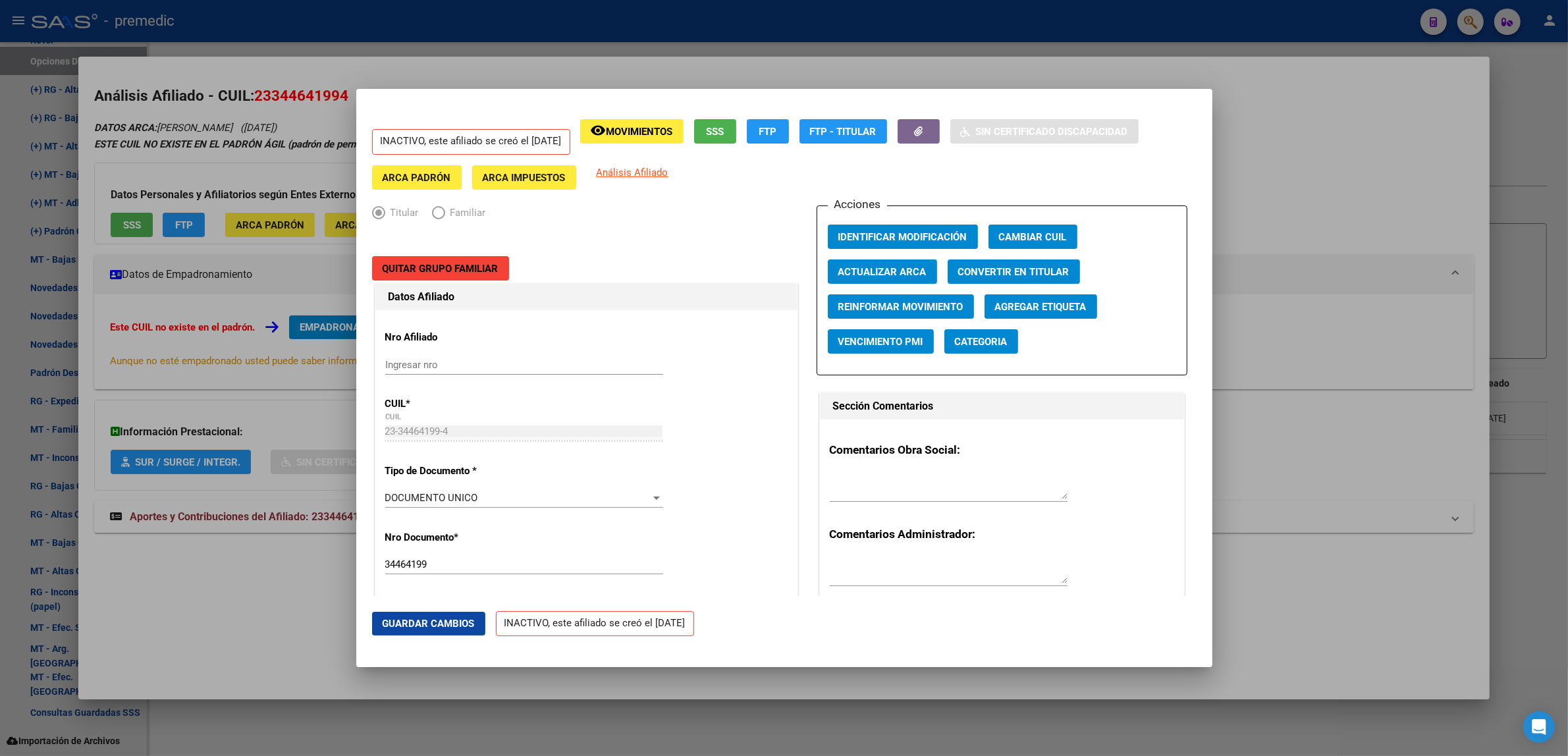
click at [279, 599] on div at bounding box center [784, 378] width 1568 height 756
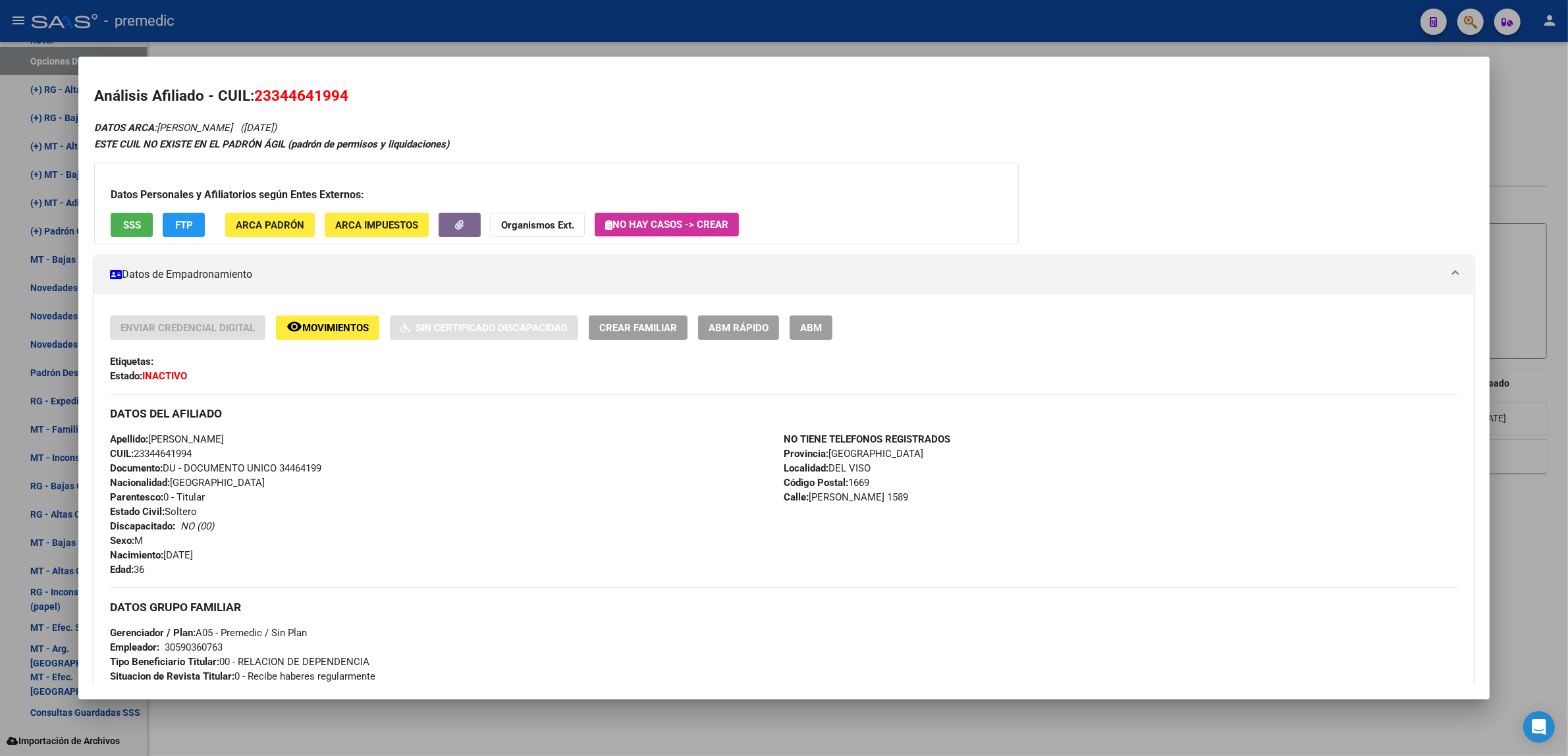
click at [363, 725] on div at bounding box center [784, 378] width 1568 height 756
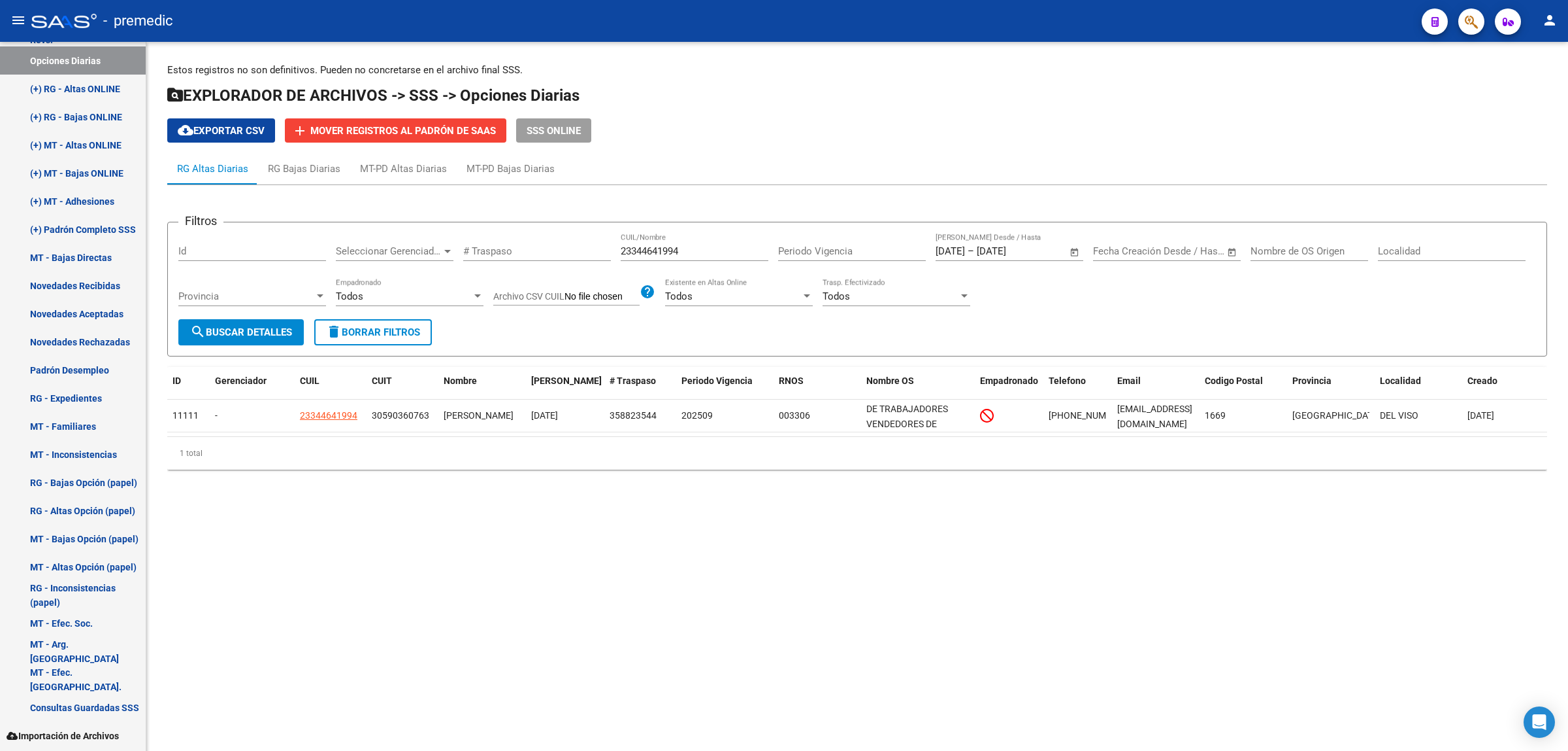
click at [261, 319] on button "search Buscar Detalles" at bounding box center [241, 332] width 125 height 26
drag, startPoint x: 686, startPoint y: 245, endPoint x: 606, endPoint y: 258, distance: 81.0
click at [606, 258] on div "Filtros Id Seleccionar Gerenciador Seleccionar Gerenciador # Traspaso 233446419…" at bounding box center [857, 276] width 1358 height 87
paste input "0190265685"
type input "20190265685"
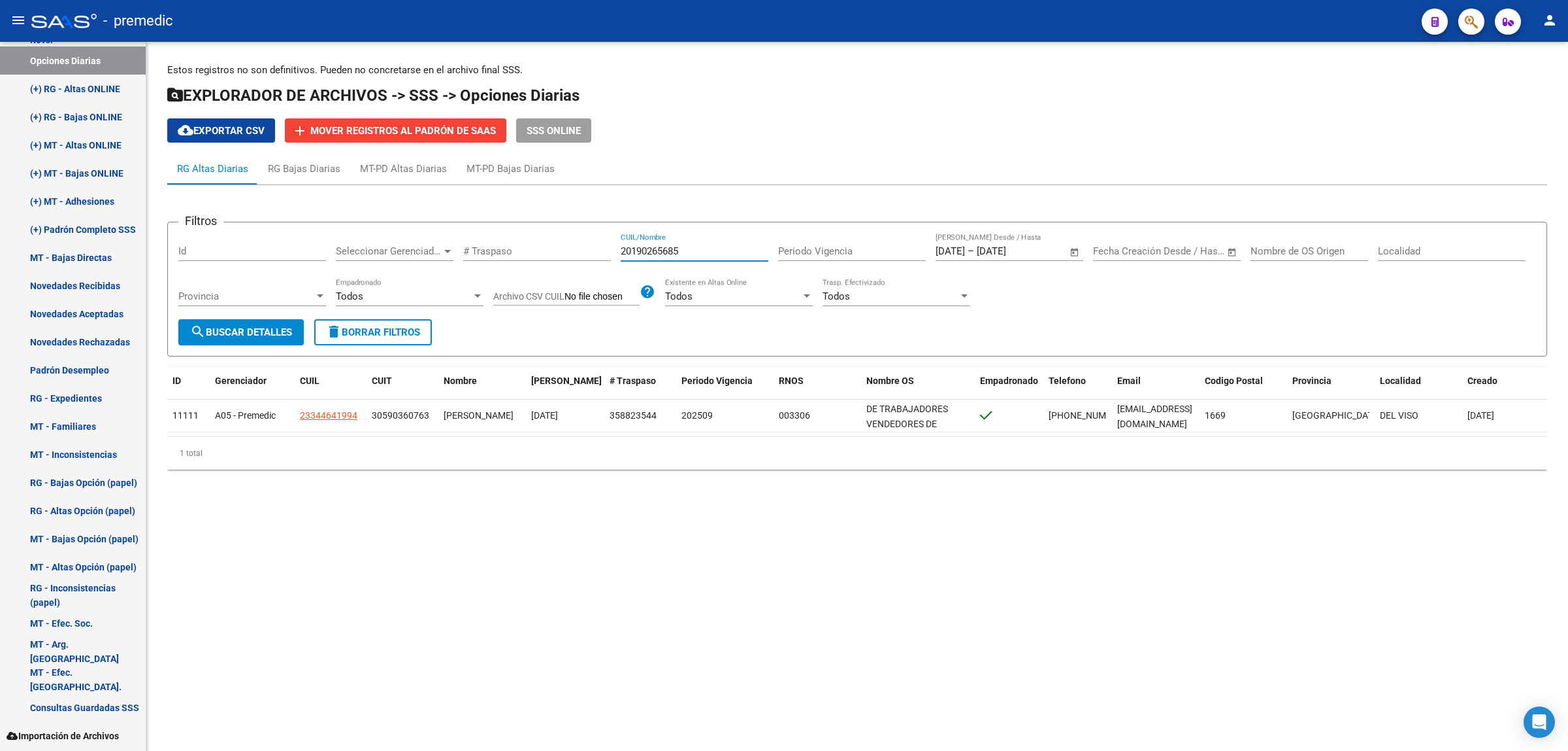
click at [236, 336] on button "search Buscar Detalles" at bounding box center [241, 332] width 125 height 26
click at [406, 600] on mat-sidenav-content "Estos registros no son definitivos. Pueden no concretarse en el archivo final S…" at bounding box center [857, 396] width 1422 height 709
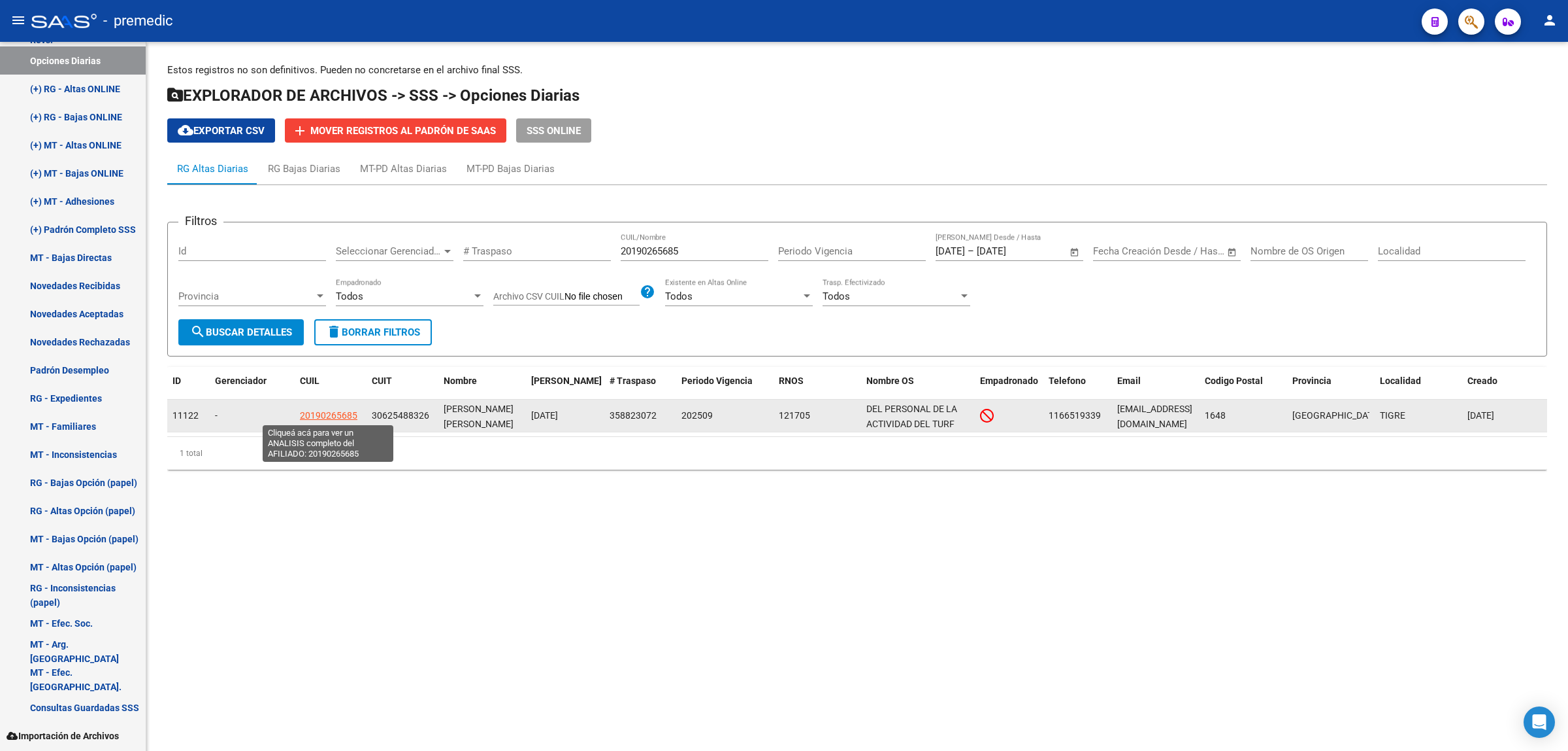
click at [318, 412] on span "20190265685" at bounding box center [329, 416] width 58 height 11
type textarea "20190265685"
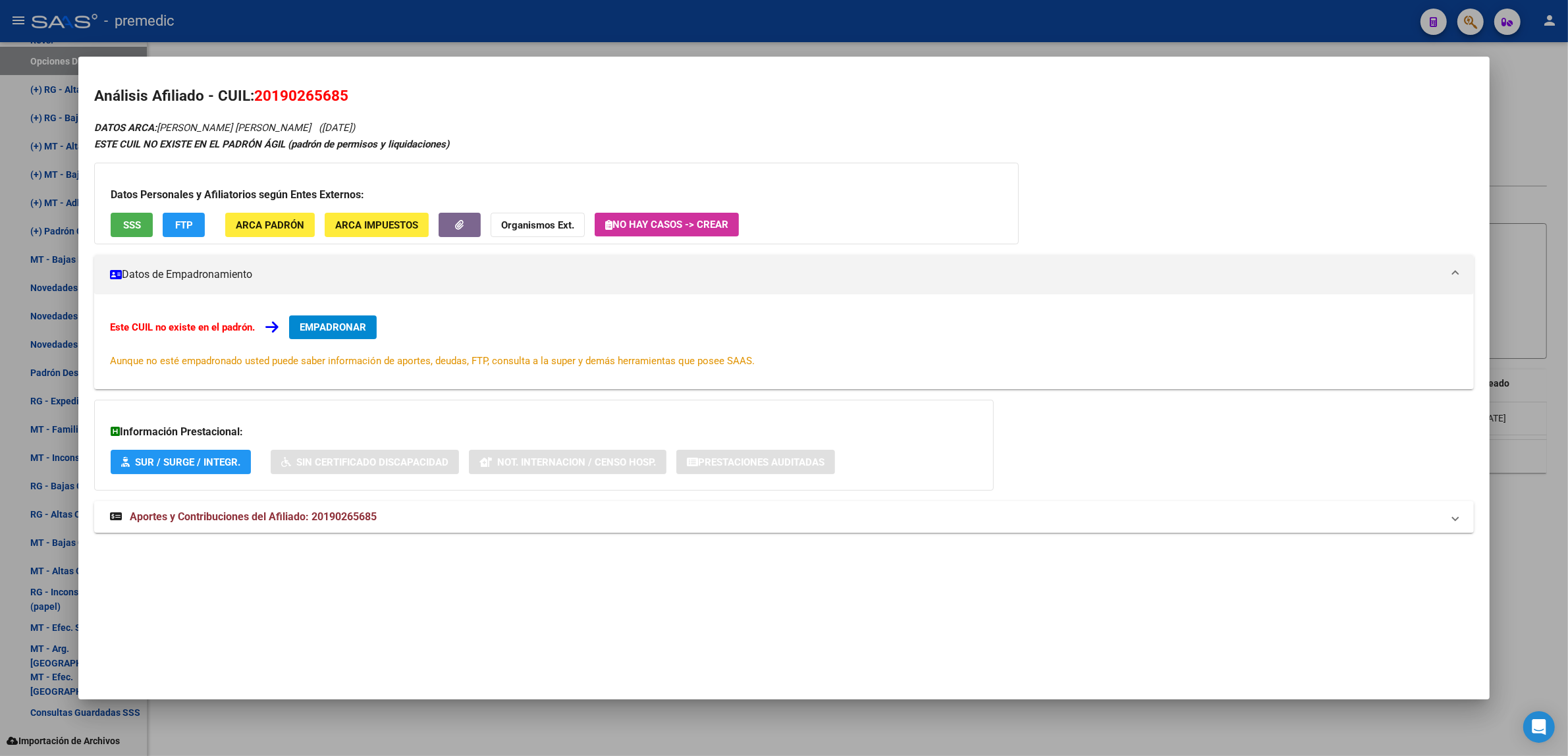
click at [311, 322] on span "EMPADRONAR" at bounding box center [332, 327] width 66 height 12
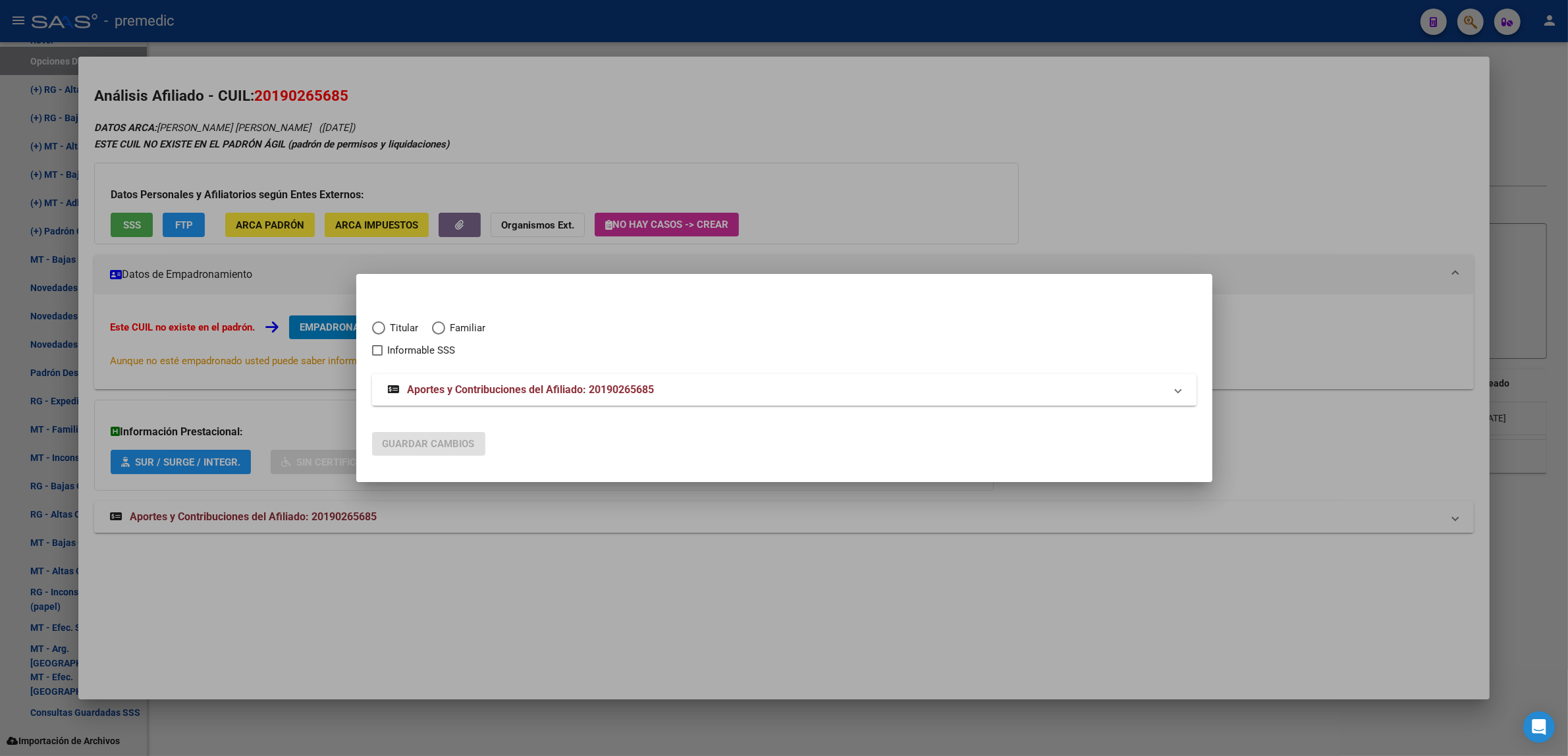
click at [382, 329] on span "Elija una opción" at bounding box center [379, 328] width 14 height 14
click at [382, 329] on input "Titular" at bounding box center [379, 328] width 14 height 14
radio input "true"
checkbox input "true"
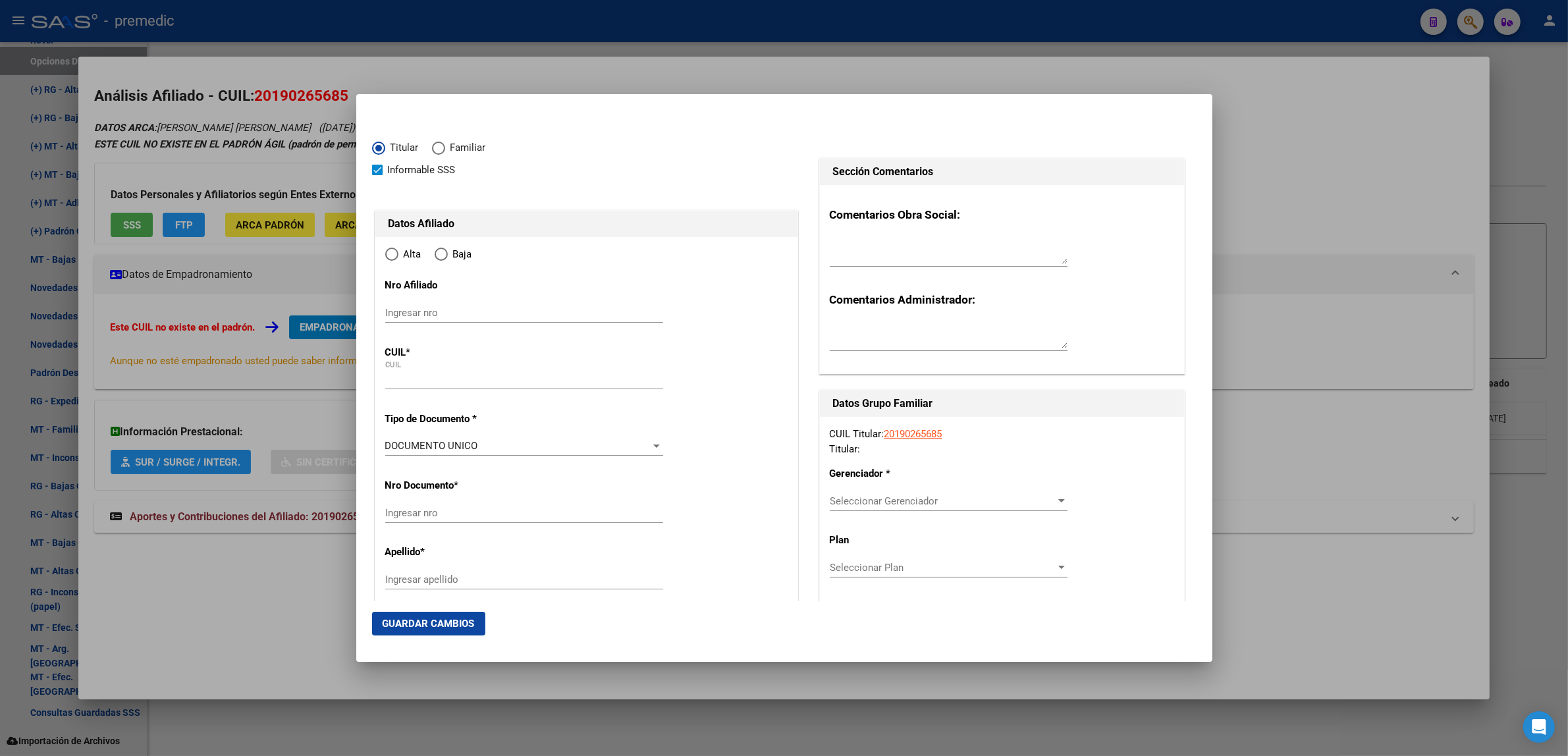
type input "20-19026568-5"
type input "19026568"
type input "[PERSON_NAME]"
type input "[DATE]"
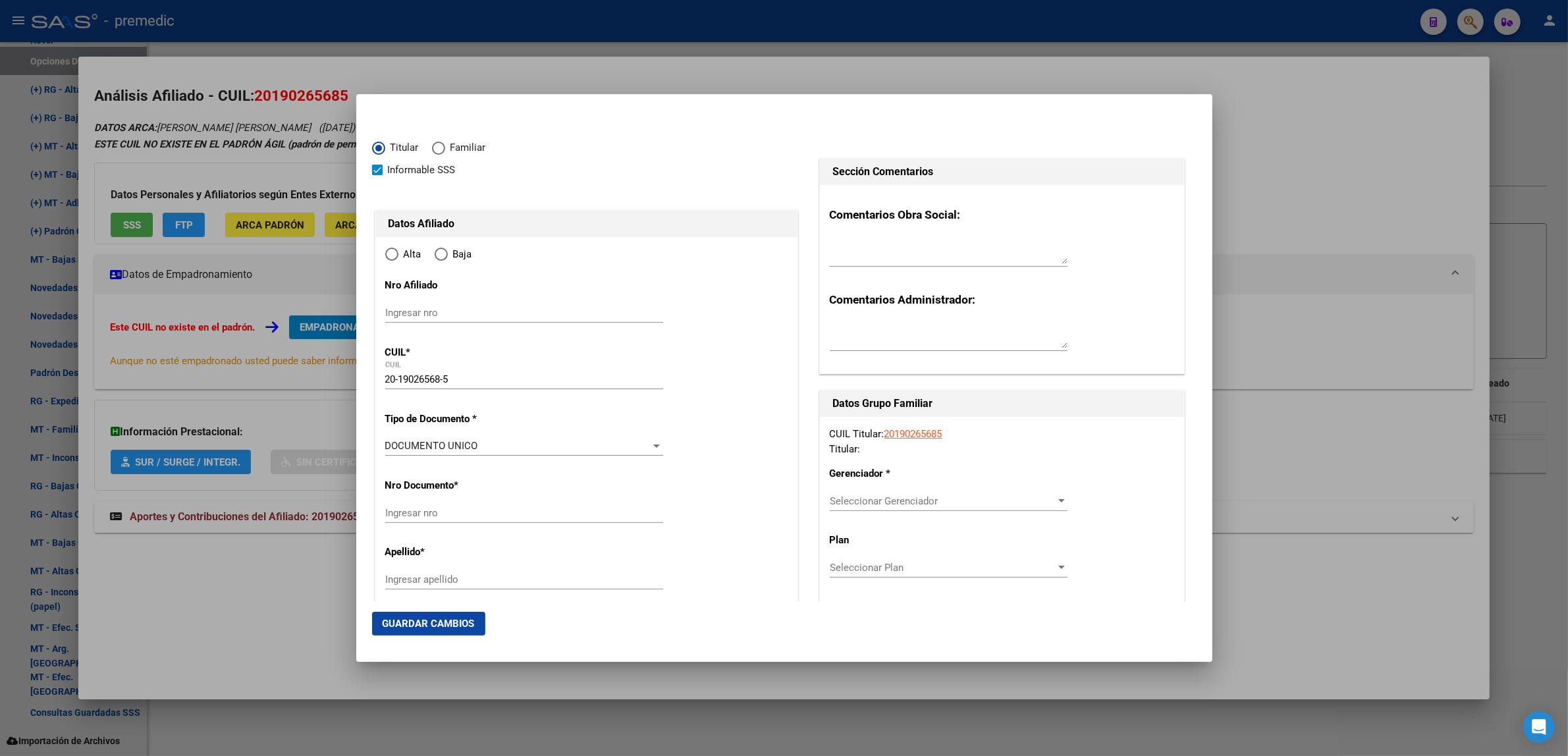
type input "RINCON DE MILBE"
type input "1624"
type input "[PERSON_NAME]"
type input "1772"
radio input "true"
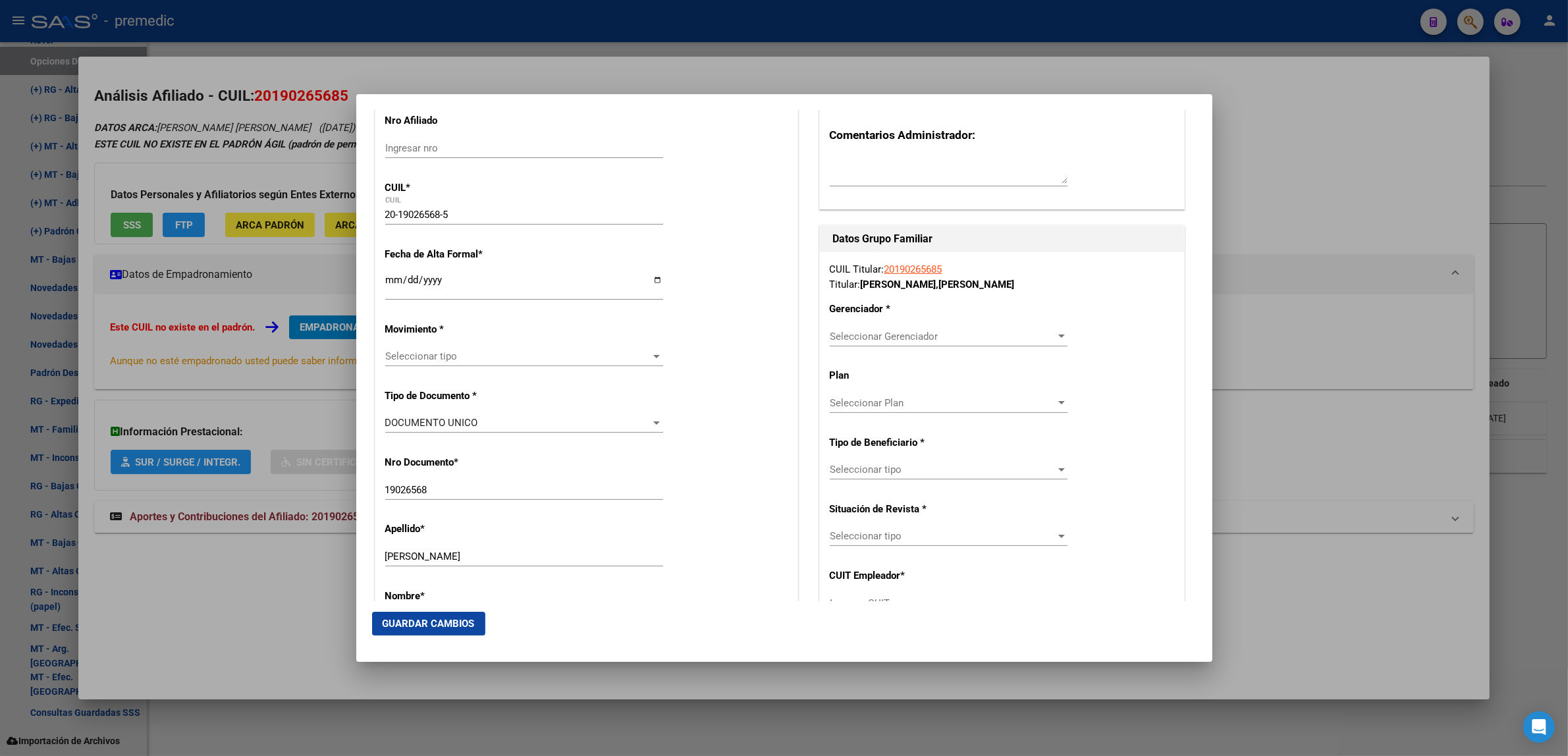
scroll to position [247, 0]
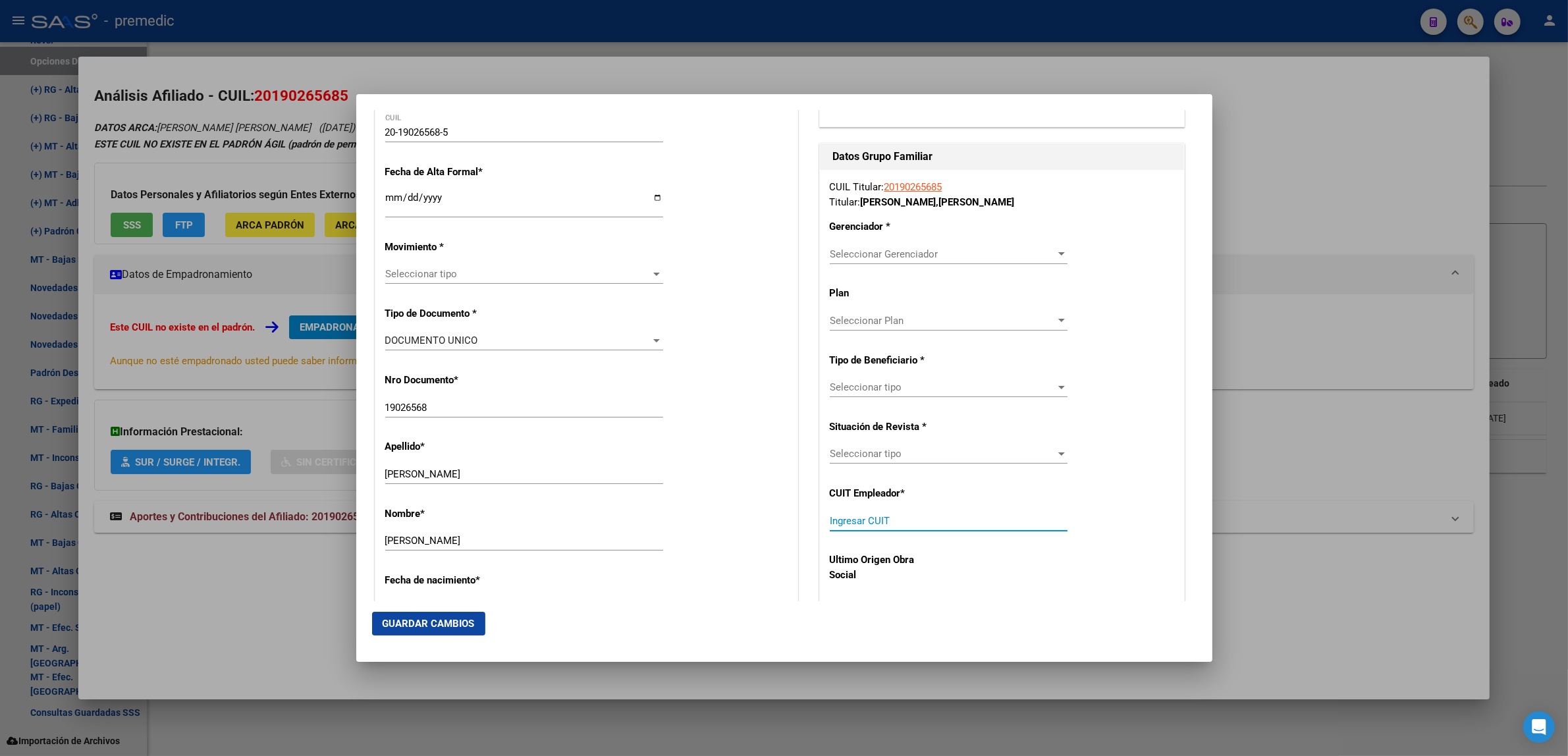
click at [854, 518] on input "Ingresar CUIT" at bounding box center [949, 520] width 238 height 12
paste input "30-62548832-6"
type input "30-62548832-6"
click at [851, 255] on span "Seleccionar Gerenciador" at bounding box center [942, 253] width 226 height 12
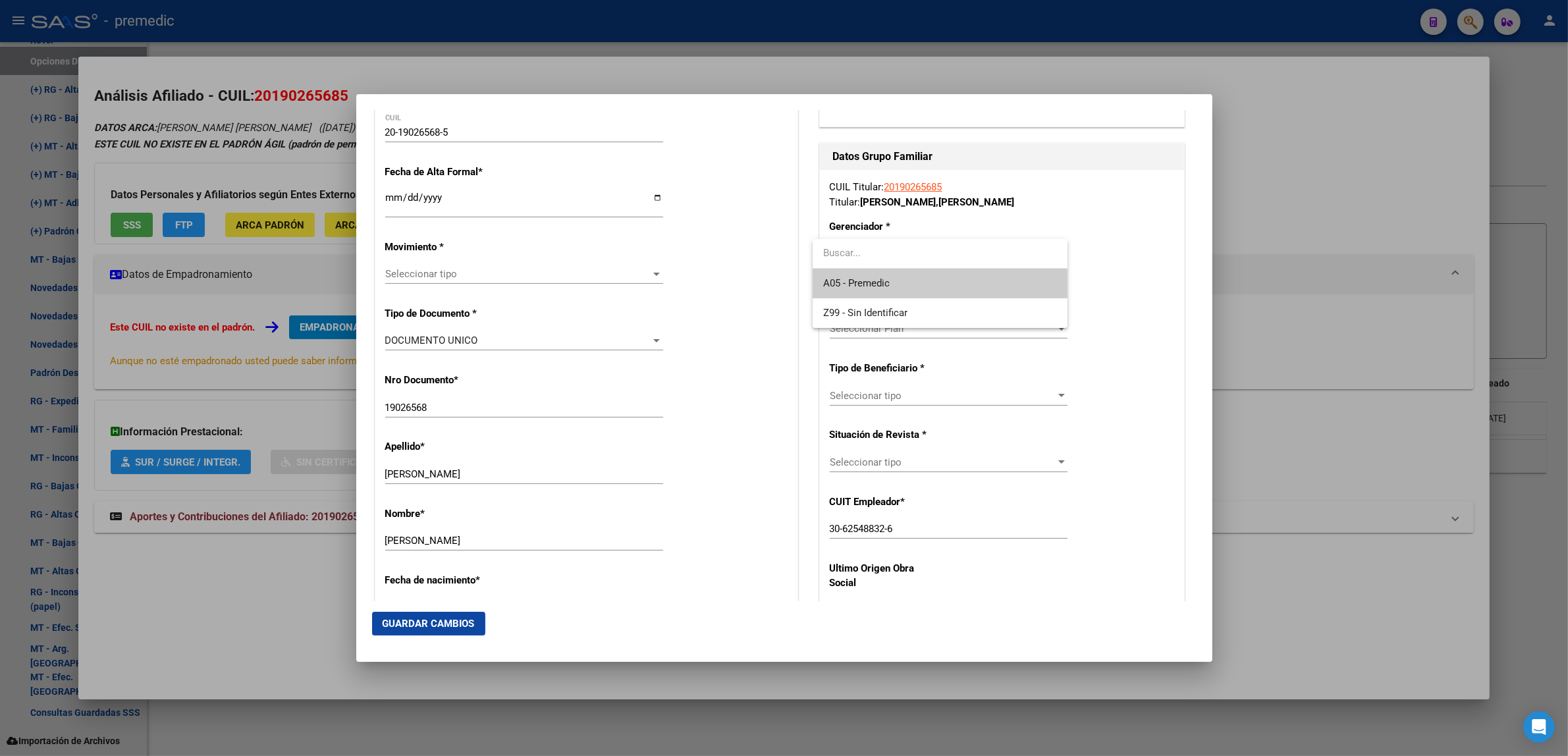
click at [851, 277] on span "A05 - Premedic" at bounding box center [855, 282] width 66 height 12
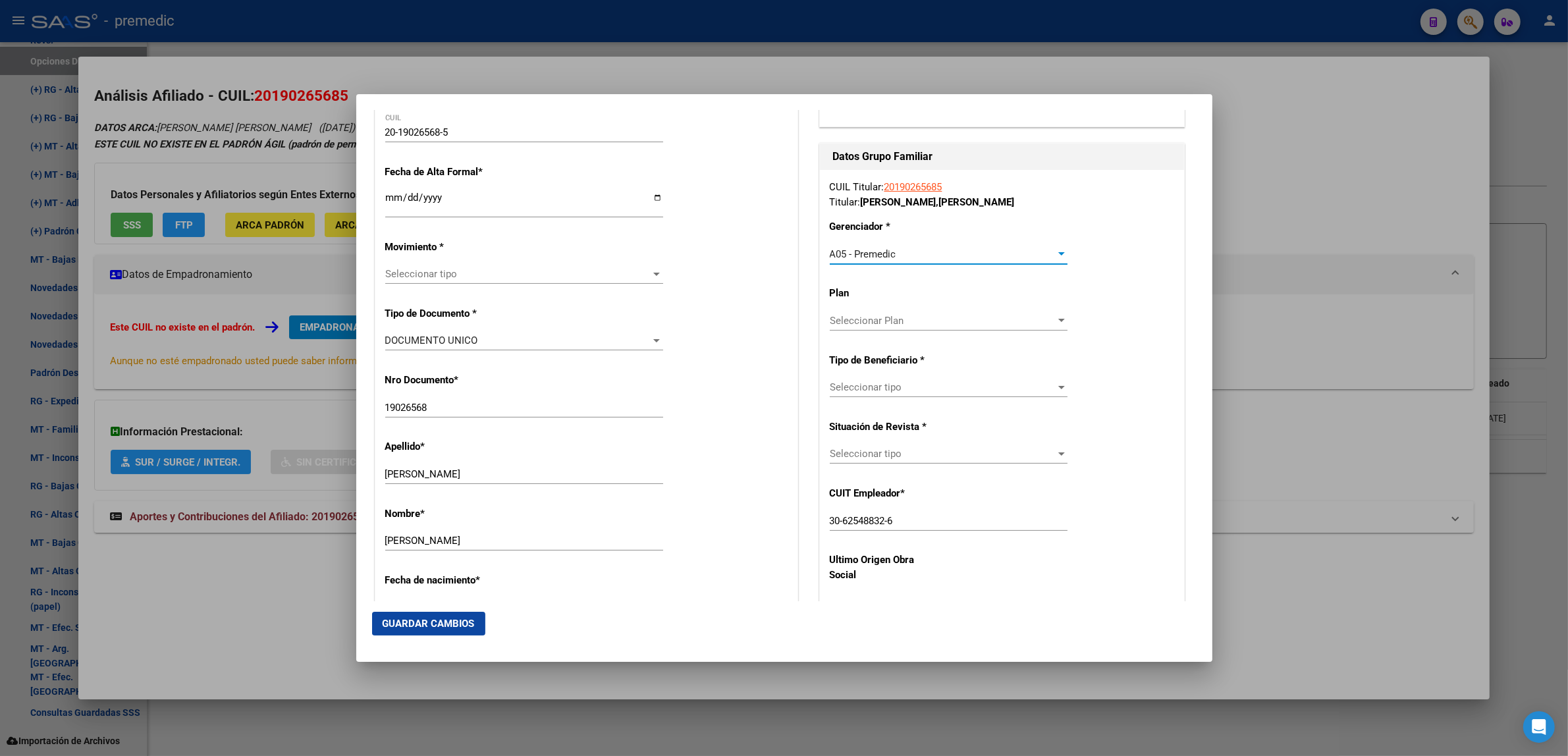
click at [869, 393] on span "Seleccionar tipo" at bounding box center [942, 387] width 226 height 12
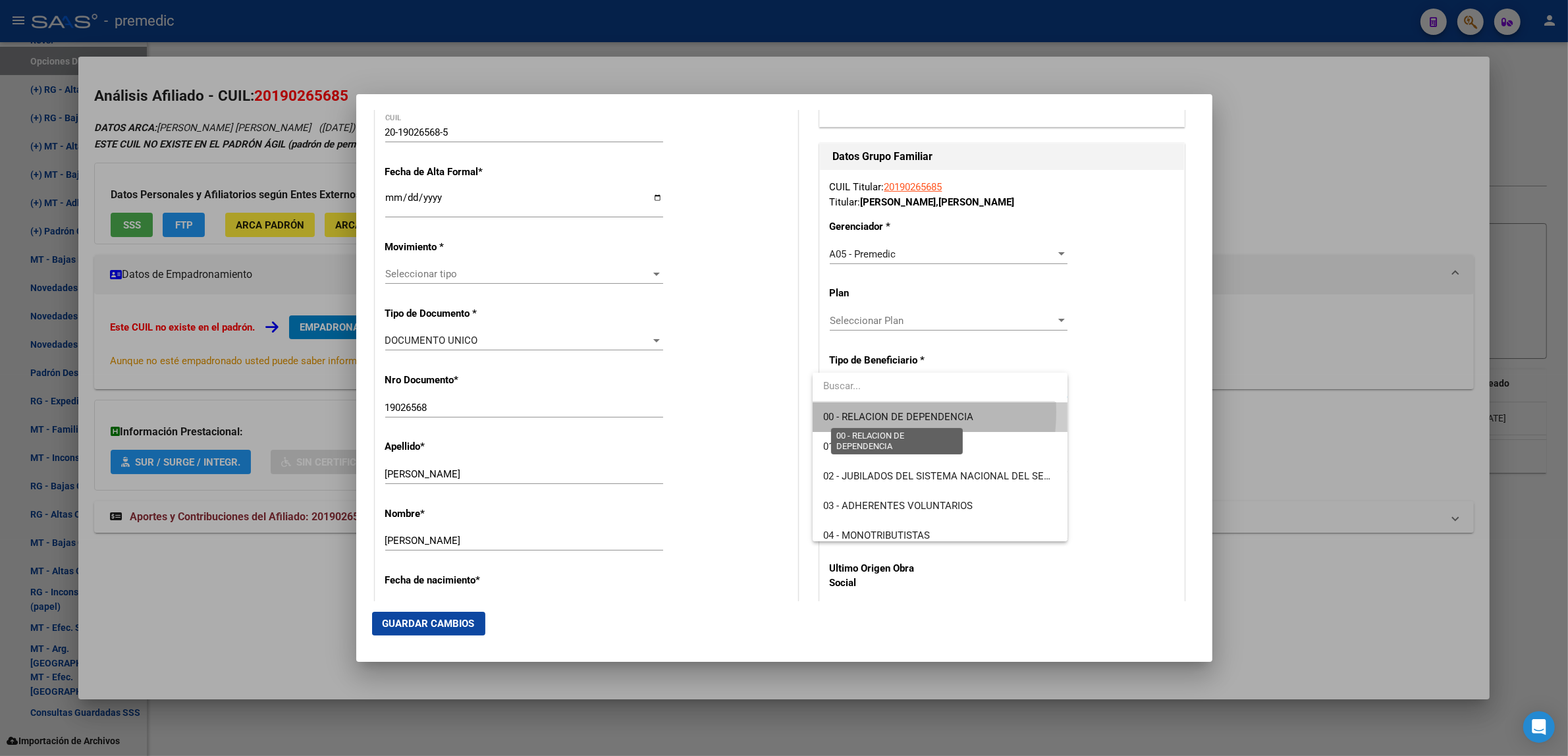
click at [863, 411] on span "00 - RELACION DE DEPENDENCIA" at bounding box center [897, 417] width 150 height 12
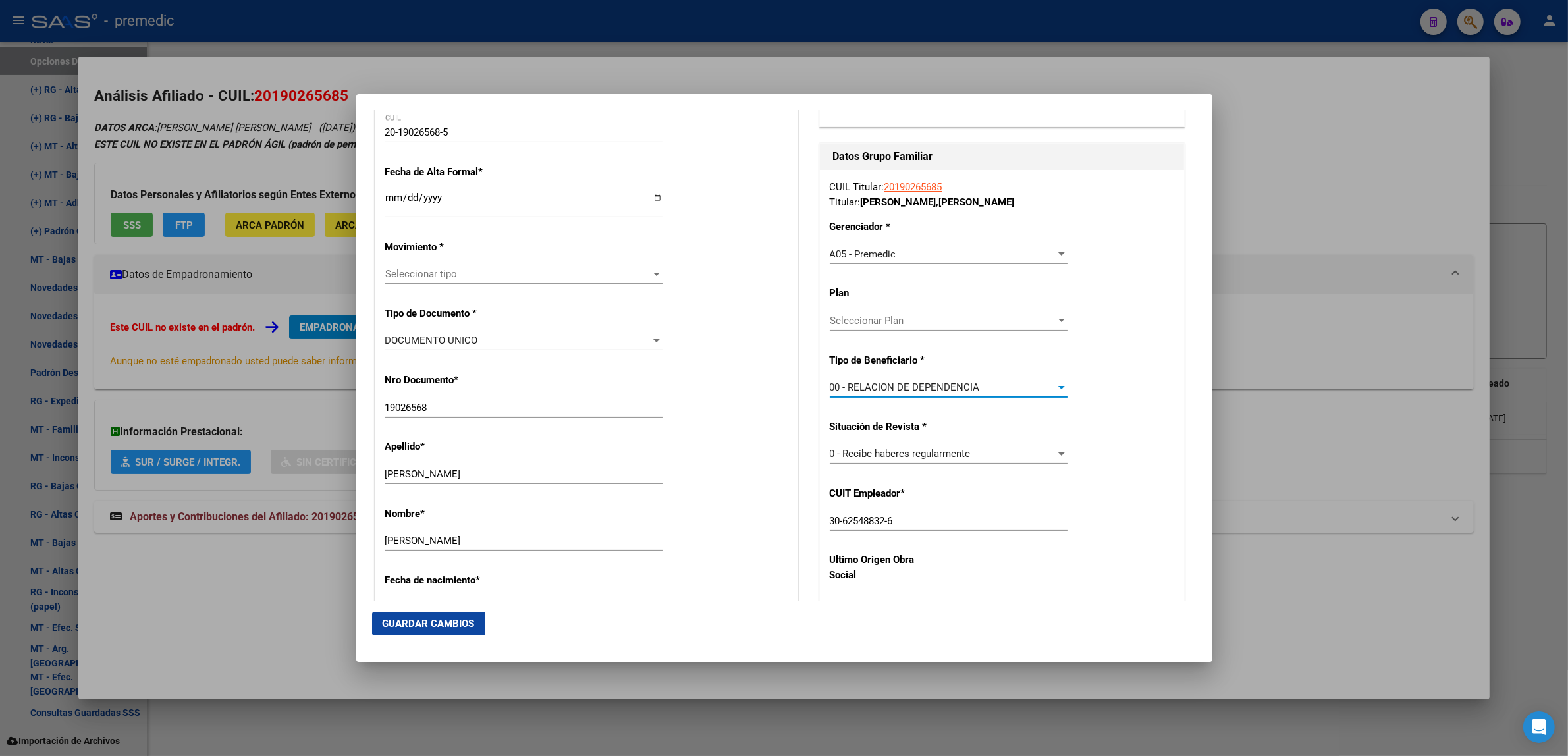
click at [389, 195] on input "Ingresar fecha" at bounding box center [524, 202] width 278 height 21
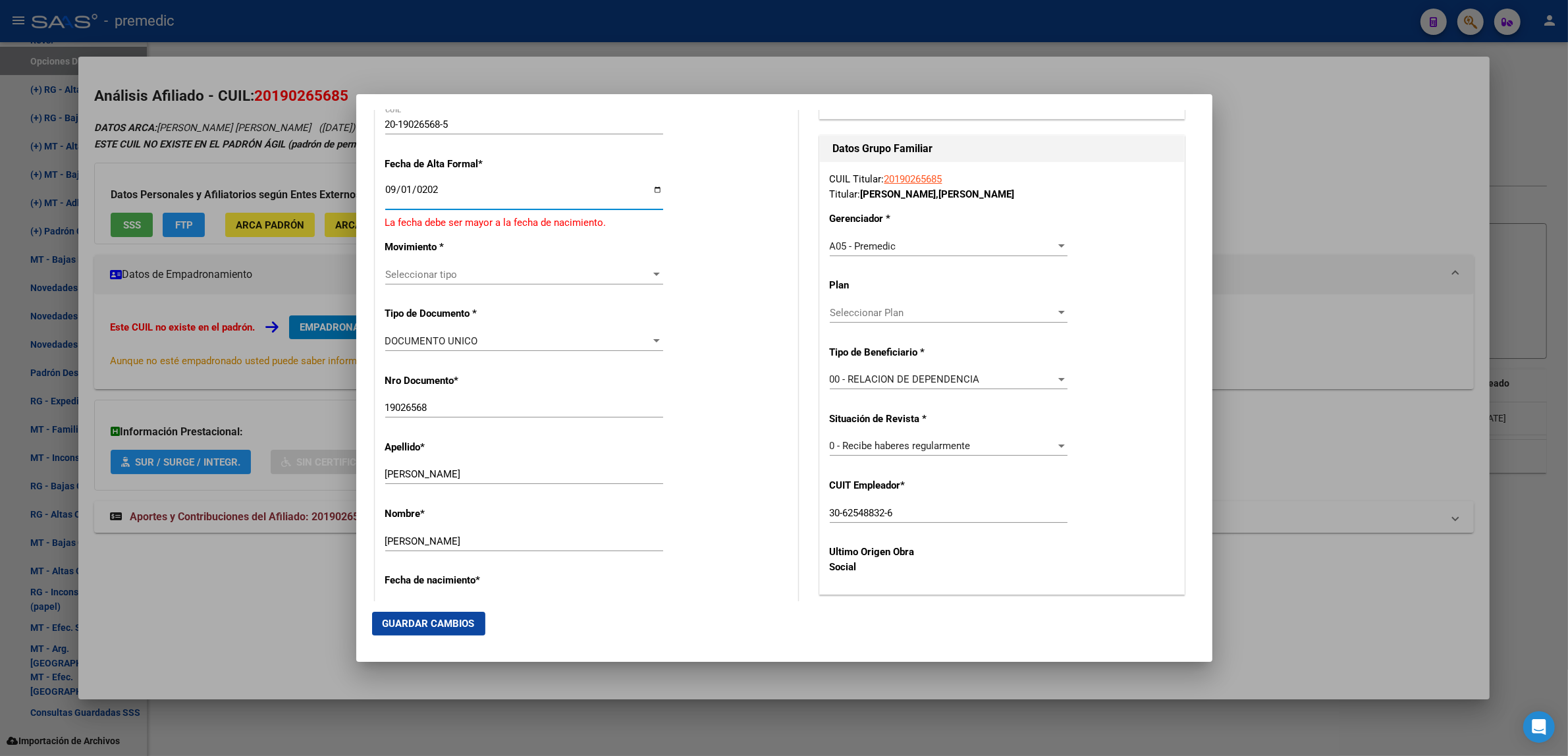
type input "[DATE]"
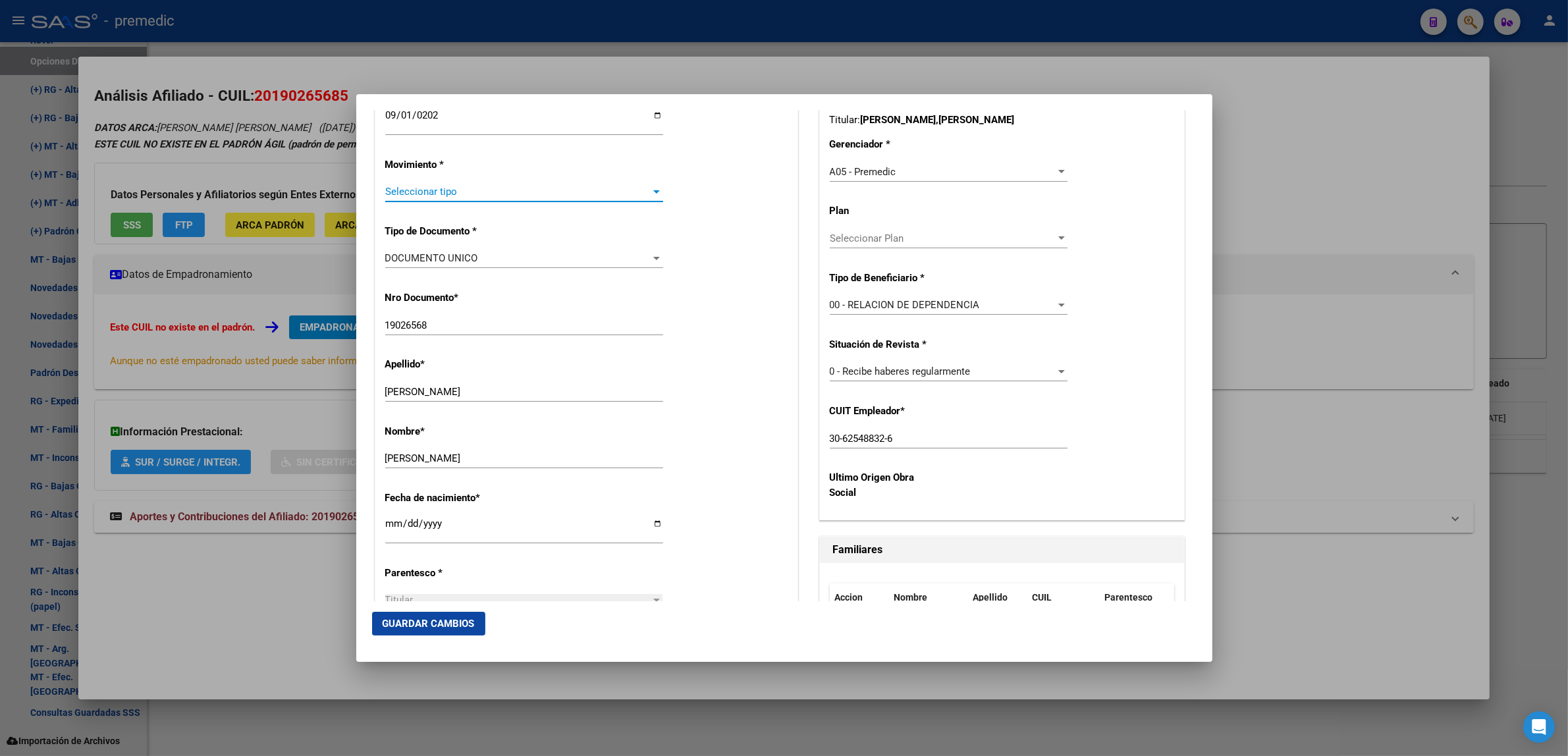
click at [411, 190] on span "Seleccionar tipo" at bounding box center [518, 191] width 266 height 12
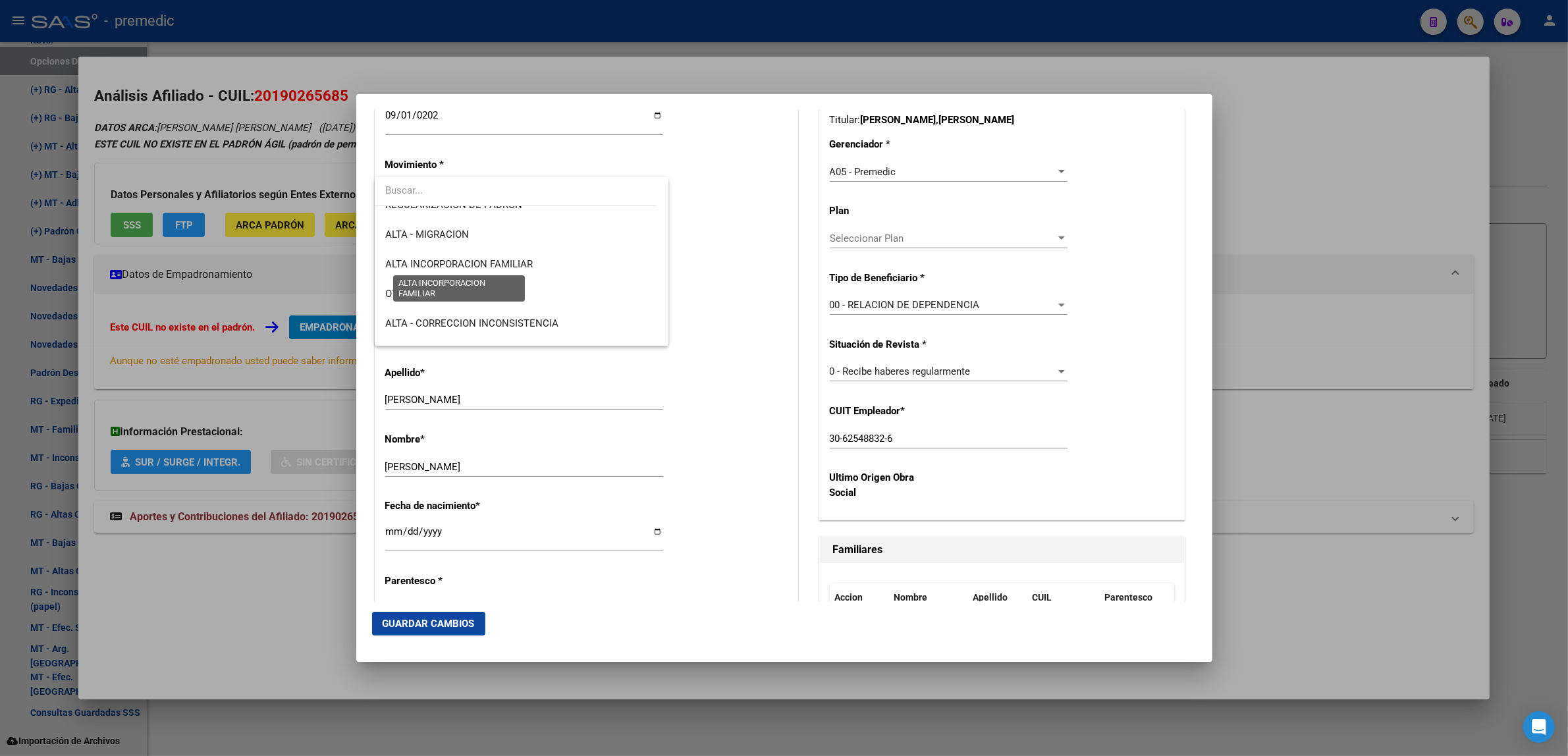
scroll to position [247, 0]
click at [505, 300] on span "ALTA RG OPCION Online (clave fiscal)" at bounding box center [467, 299] width 164 height 12
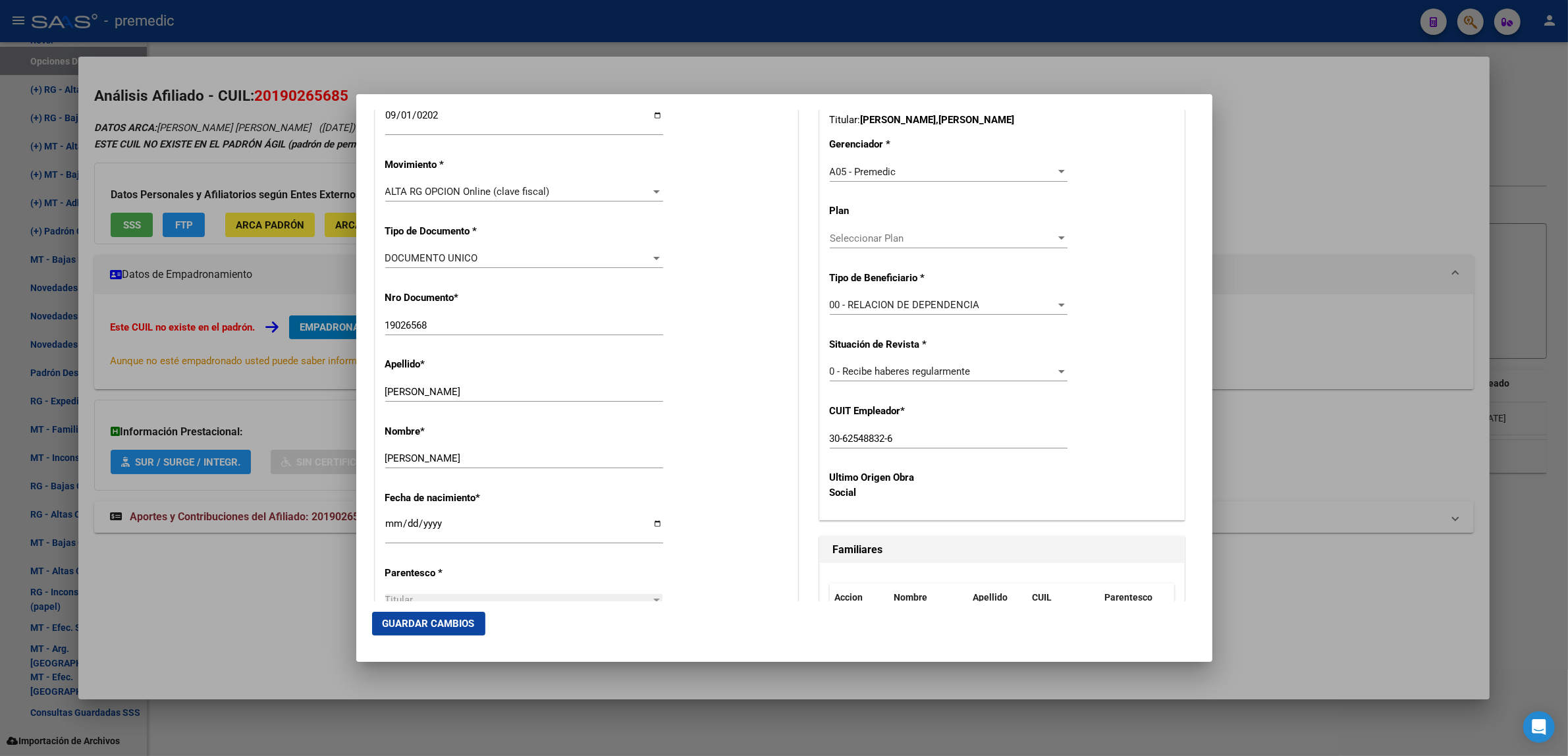
click at [725, 316] on div "Nro Documento * 19026568 Ingresar nro" at bounding box center [586, 313] width 402 height 66
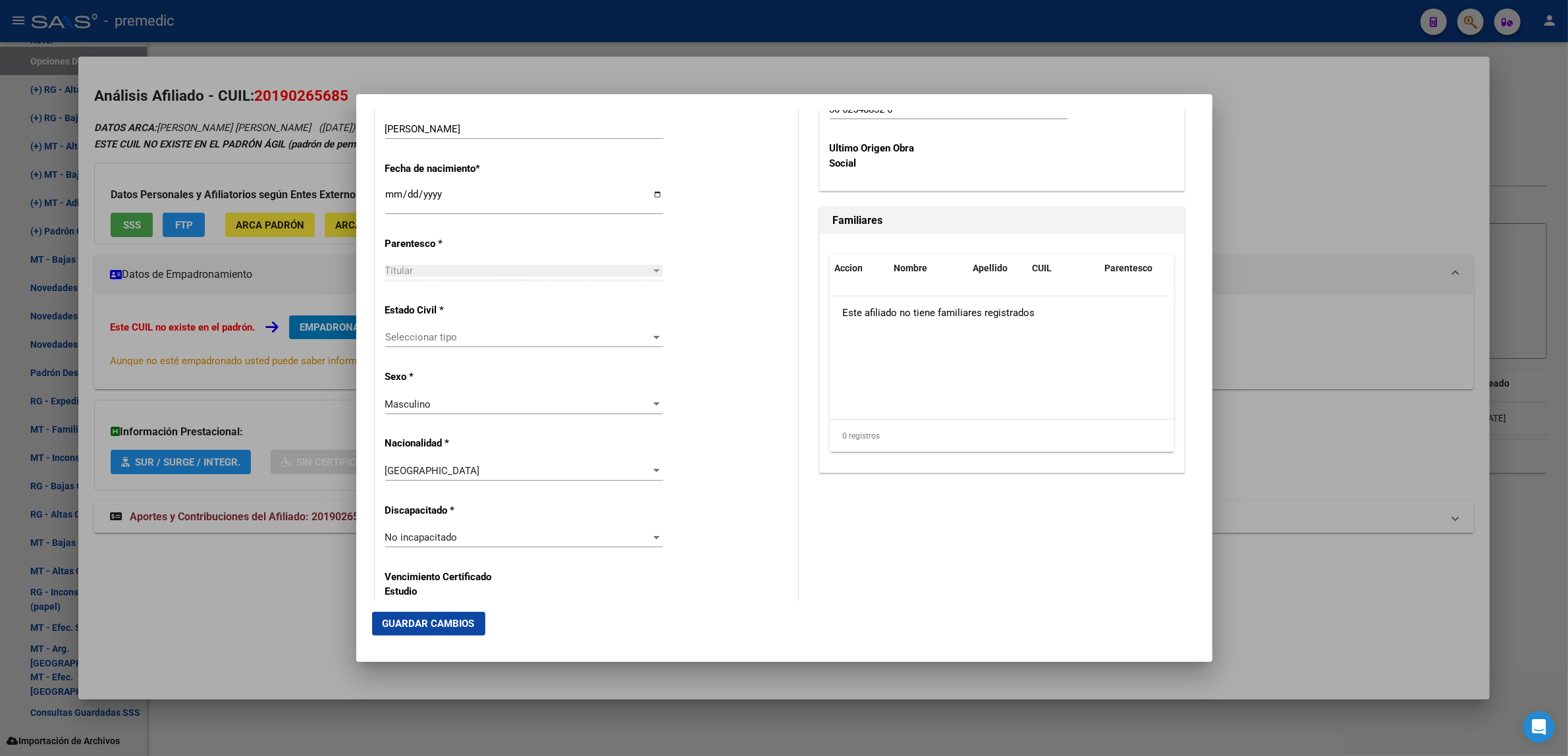
scroll to position [741, 0]
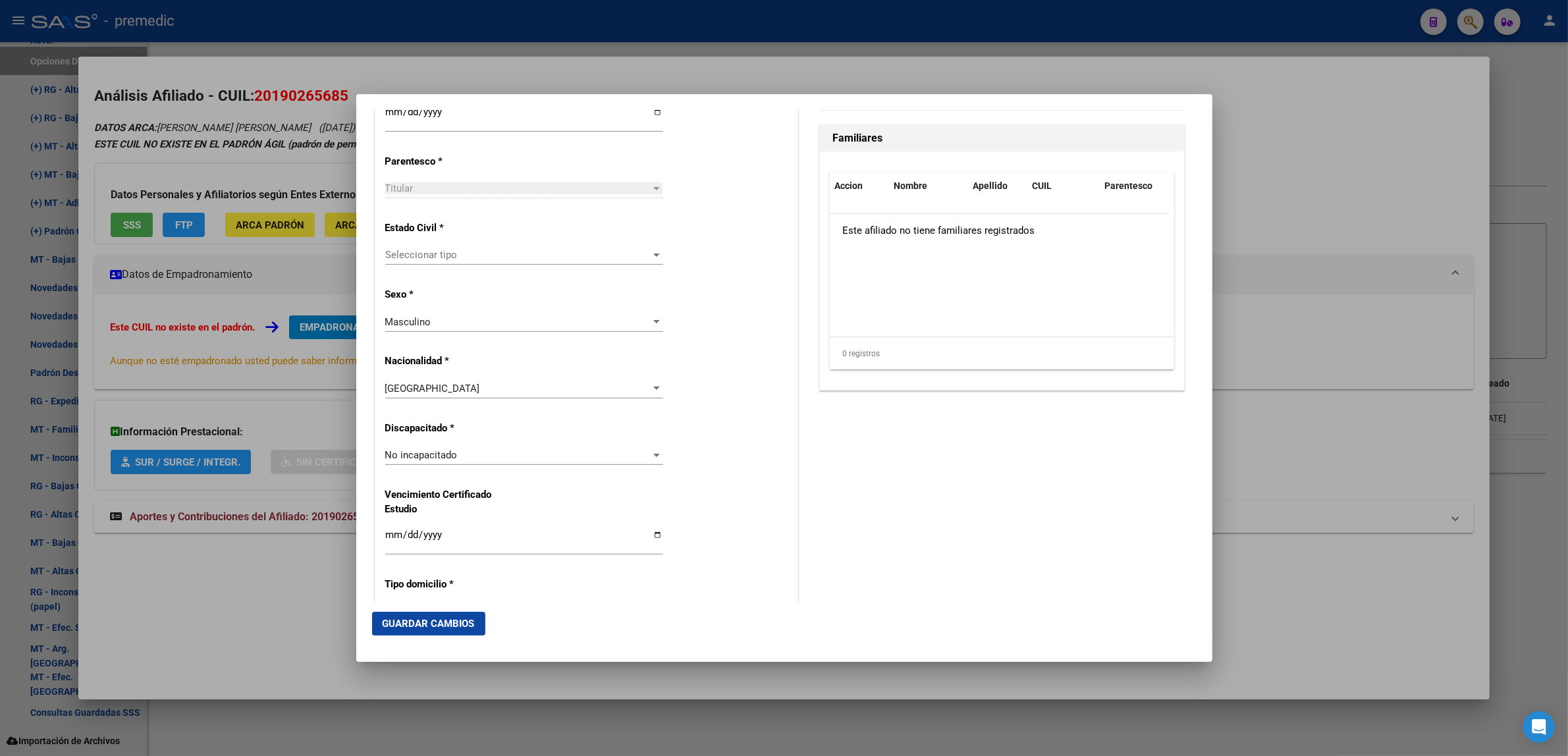
click at [469, 258] on span "Seleccionar tipo" at bounding box center [518, 254] width 266 height 12
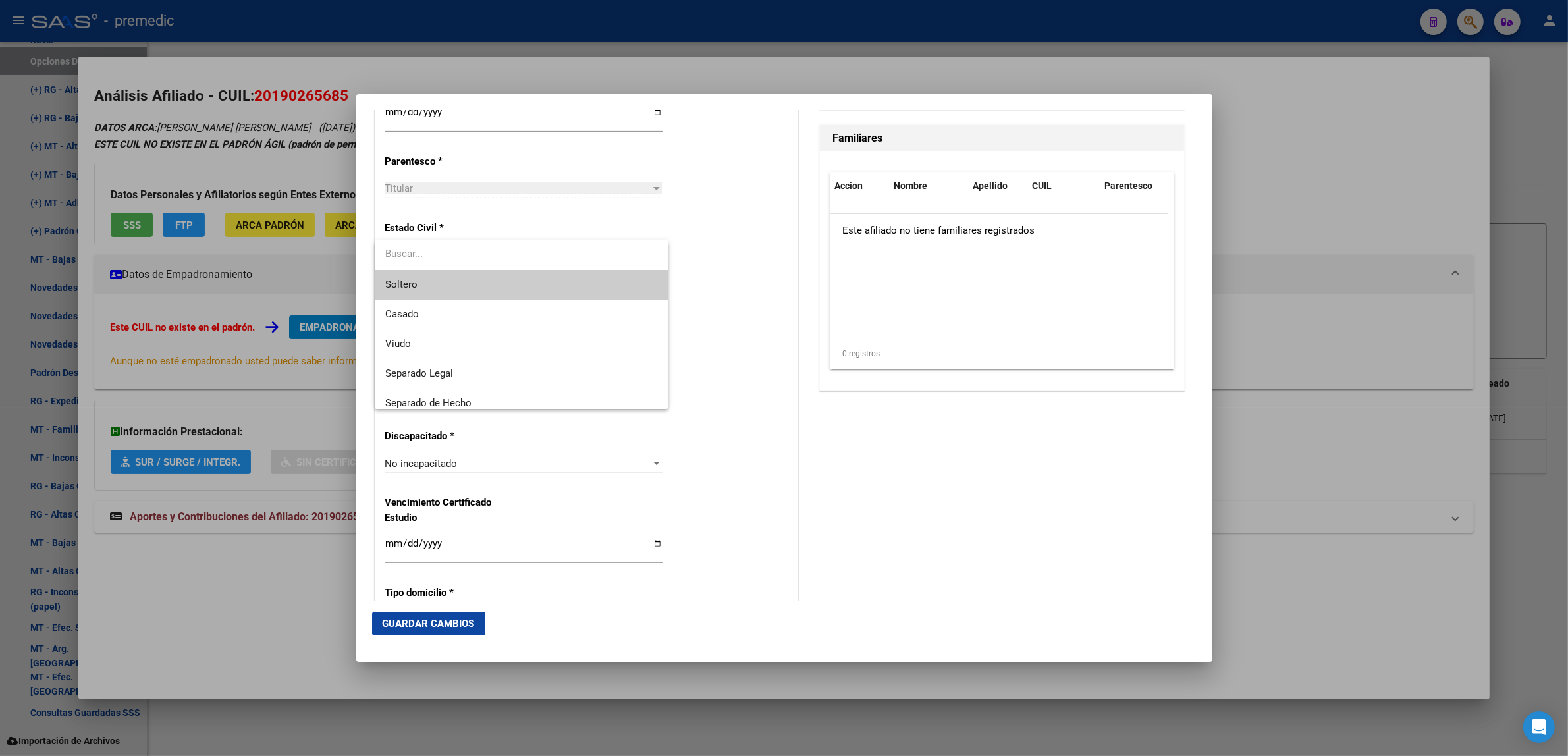
click at [459, 279] on span "Soltero" at bounding box center [521, 284] width 273 height 30
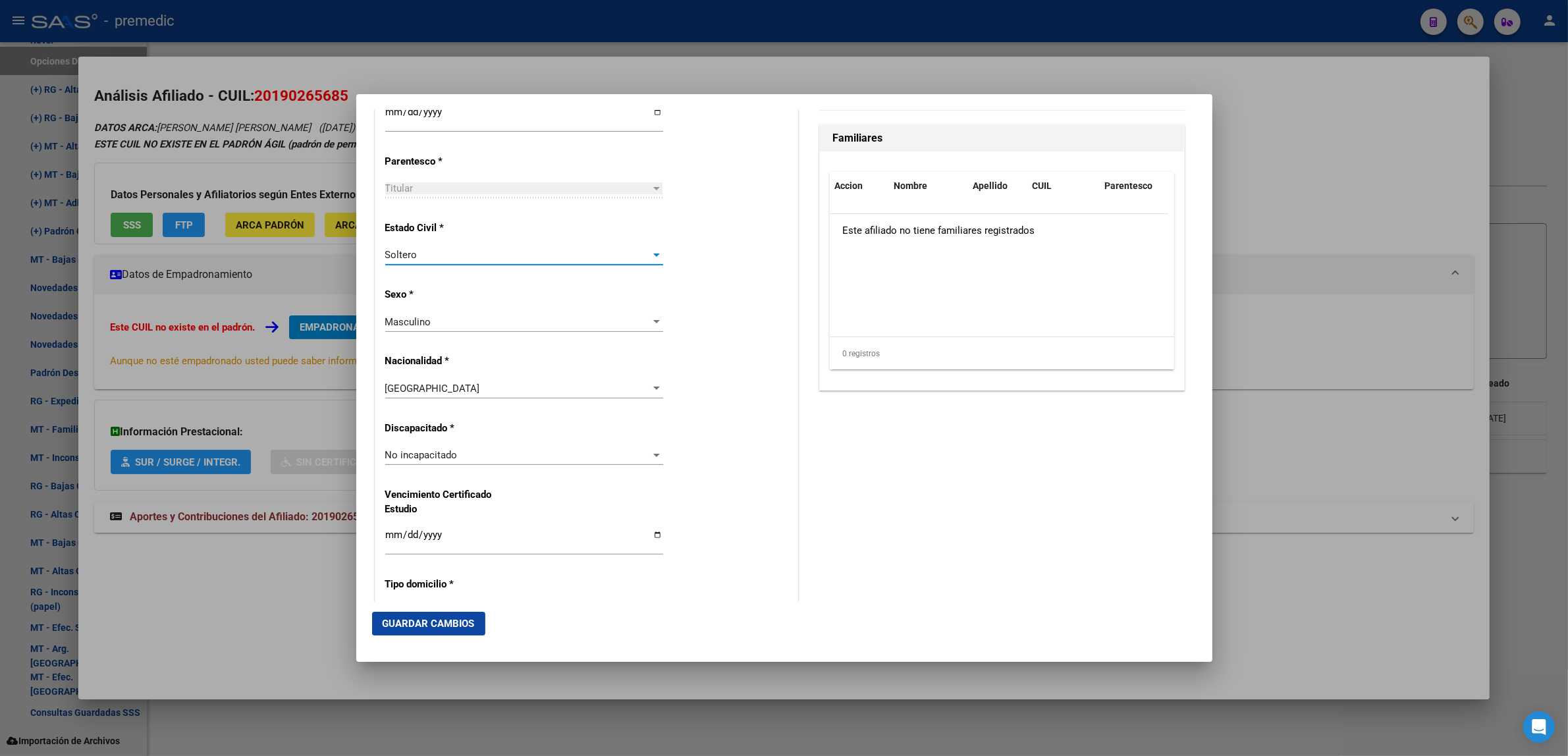
click at [683, 280] on div "Alta Baja Nro Afiliado Ingresar nro CUIL * 20-19026568-5 CUIL ARCA Padrón Fecha…" at bounding box center [586, 436] width 422 height 1880
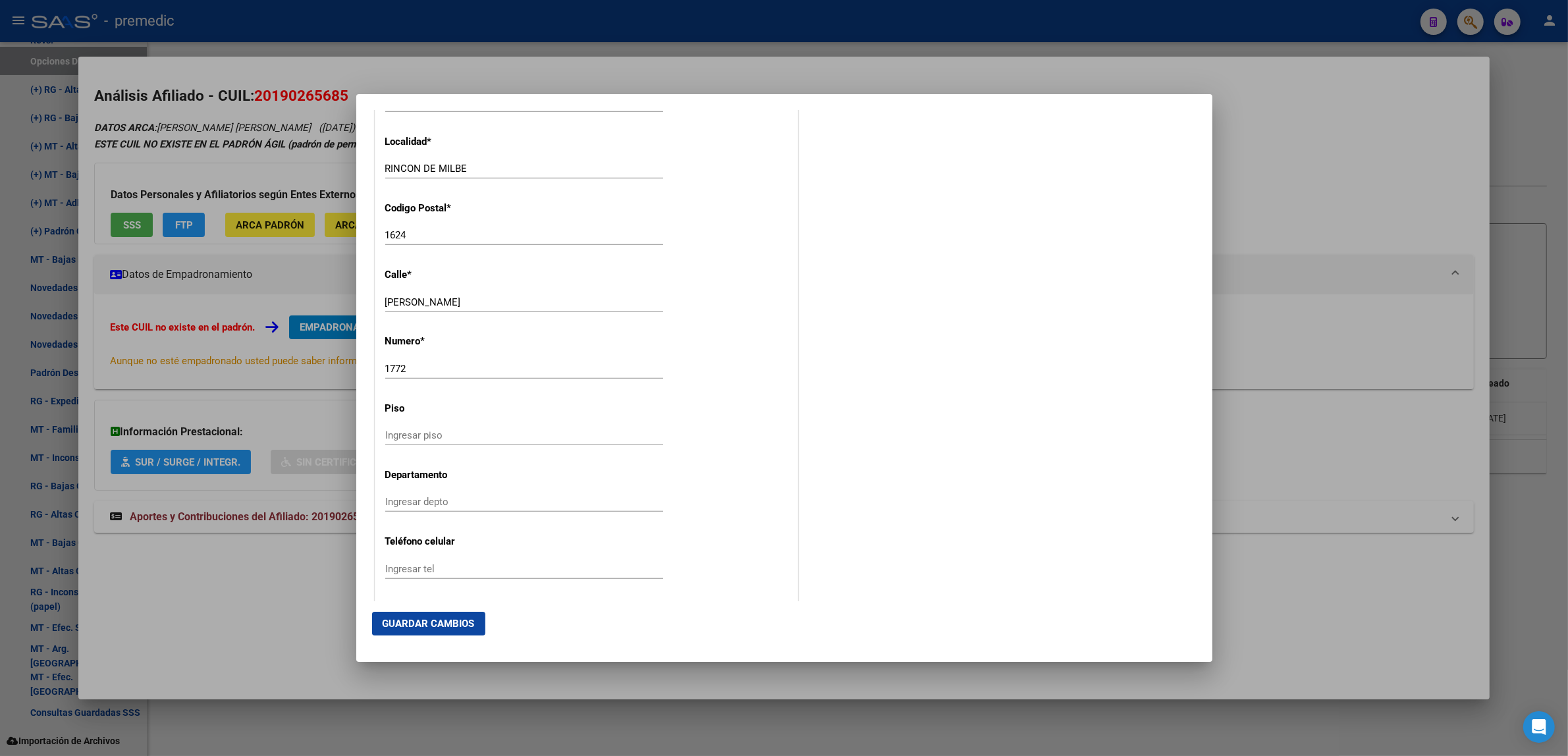
scroll to position [1399, 0]
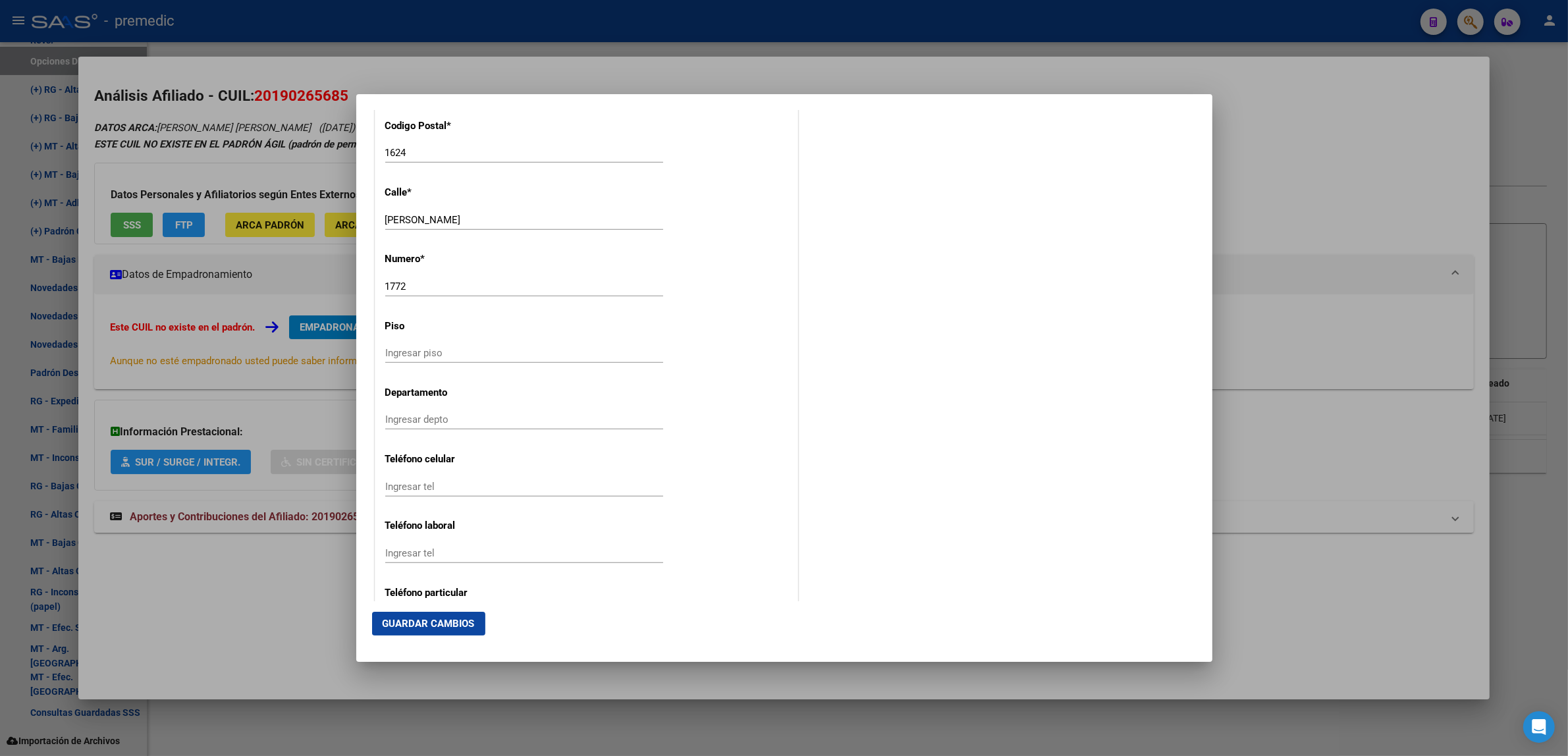
click at [453, 636] on mat-dialog-actions "Guardar Cambios" at bounding box center [784, 623] width 824 height 44
click at [453, 630] on button "Guardar Cambios" at bounding box center [429, 623] width 113 height 24
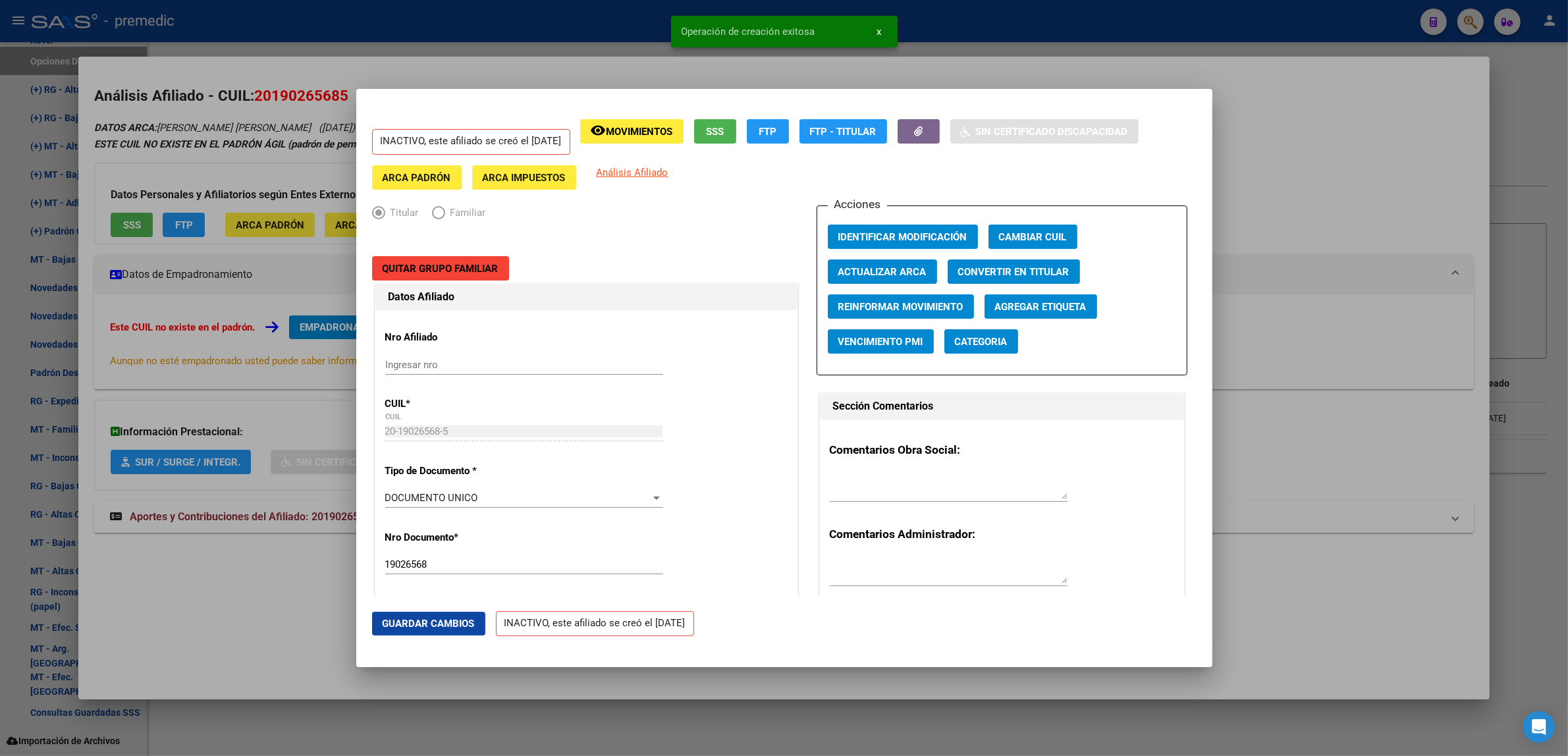
click at [216, 600] on div at bounding box center [784, 378] width 1568 height 756
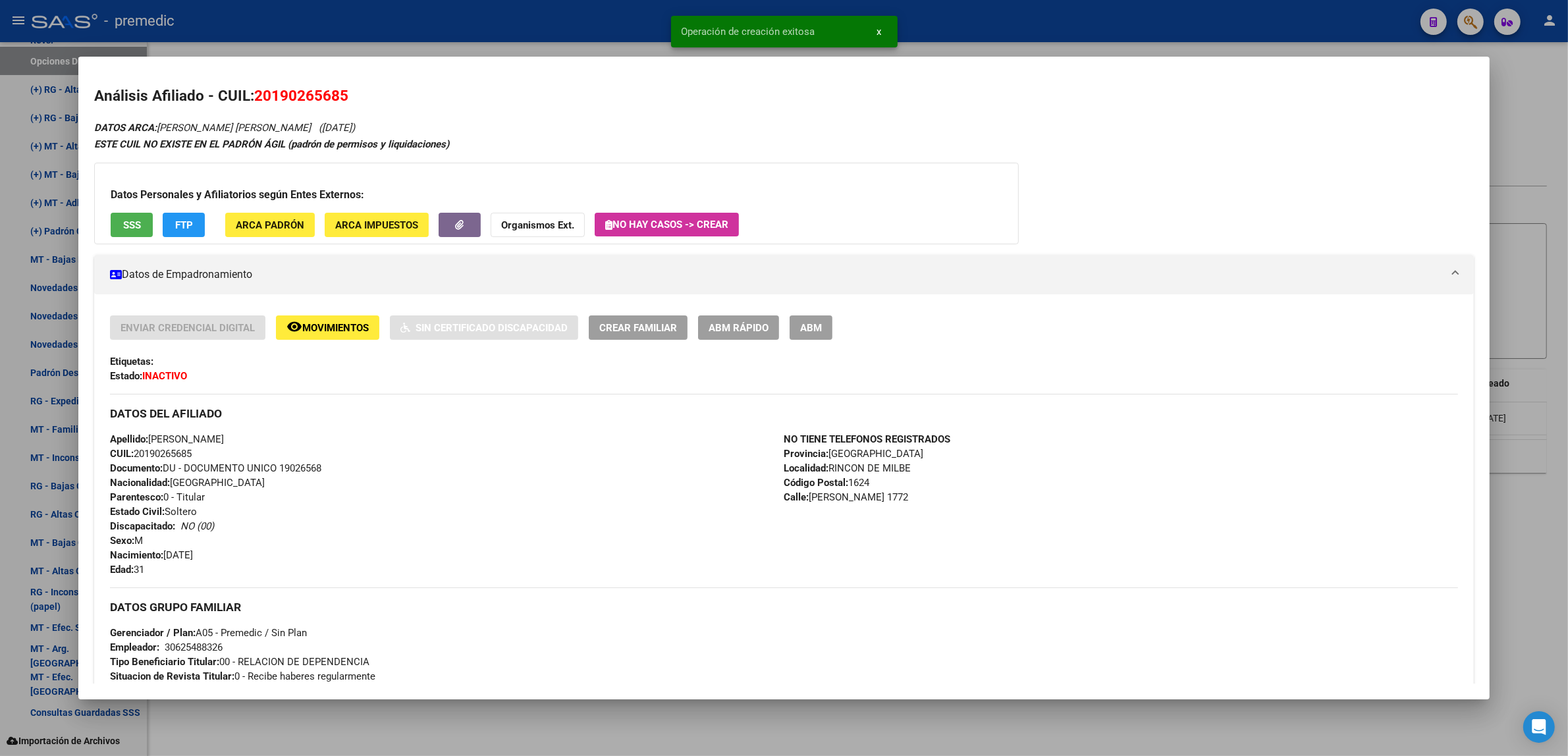
click at [290, 715] on div at bounding box center [784, 378] width 1568 height 756
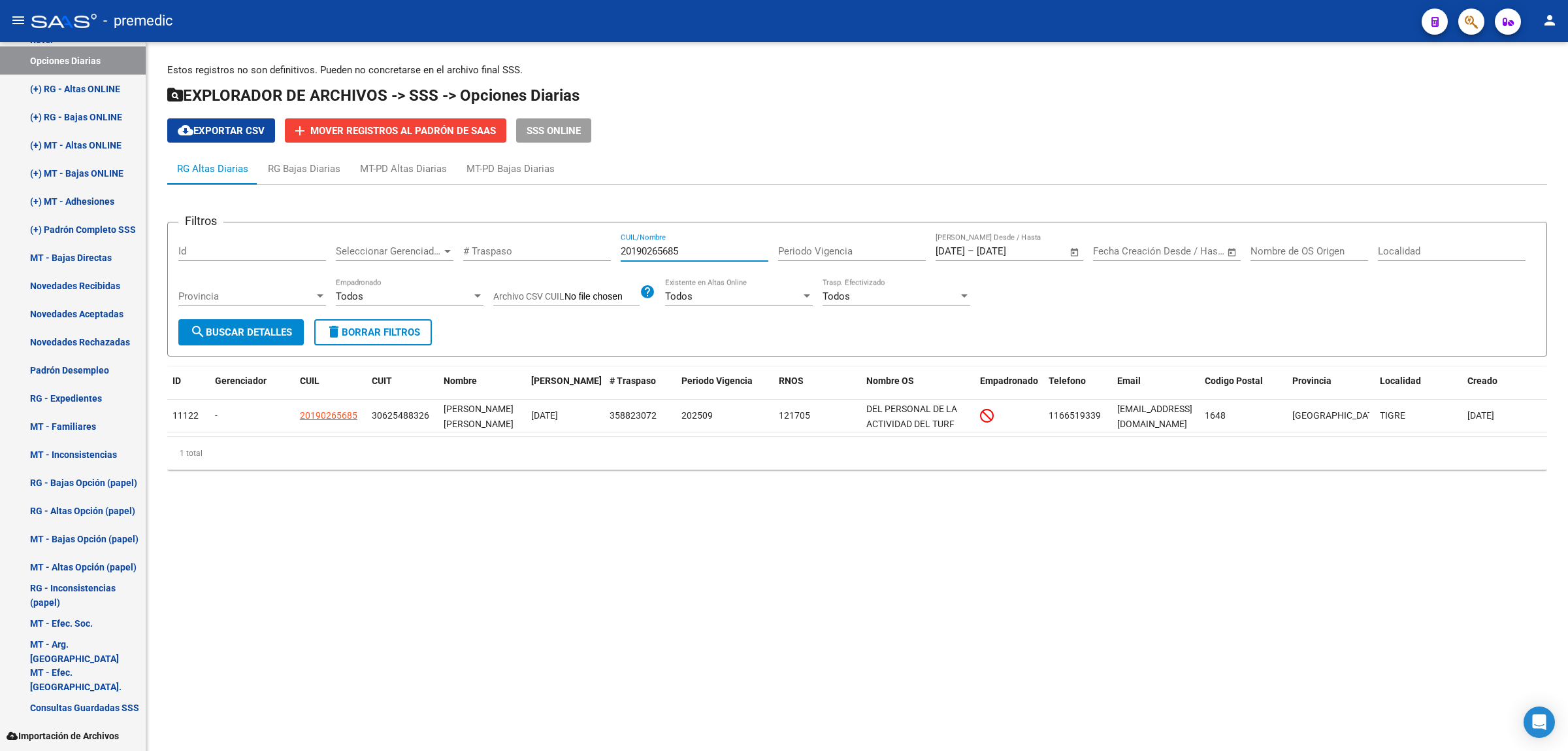
drag, startPoint x: 680, startPoint y: 250, endPoint x: 613, endPoint y: 245, distance: 67.2
click at [613, 245] on div "Filtros Id Seleccionar Gerenciador Seleccionar Gerenciador # Traspaso 201902656…" at bounding box center [857, 276] width 1358 height 87
paste input "3367071354"
type input "23367071354"
click at [245, 338] on button "search Buscar Detalles" at bounding box center [241, 332] width 125 height 26
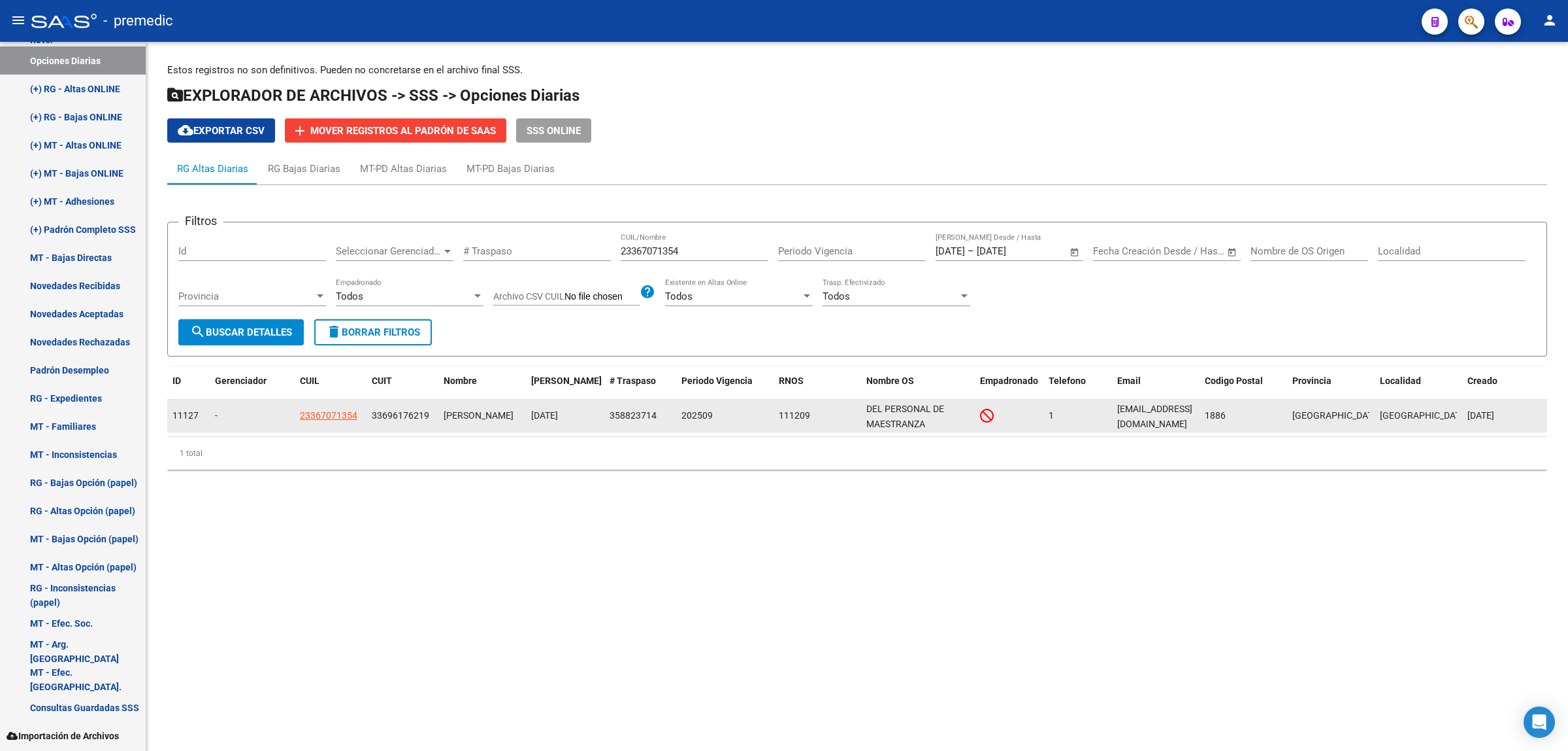
click at [324, 420] on app-link-go-to "23367071354" at bounding box center [329, 416] width 58 height 15
click at [324, 413] on span "23367071354" at bounding box center [329, 416] width 58 height 11
type textarea "23367071354"
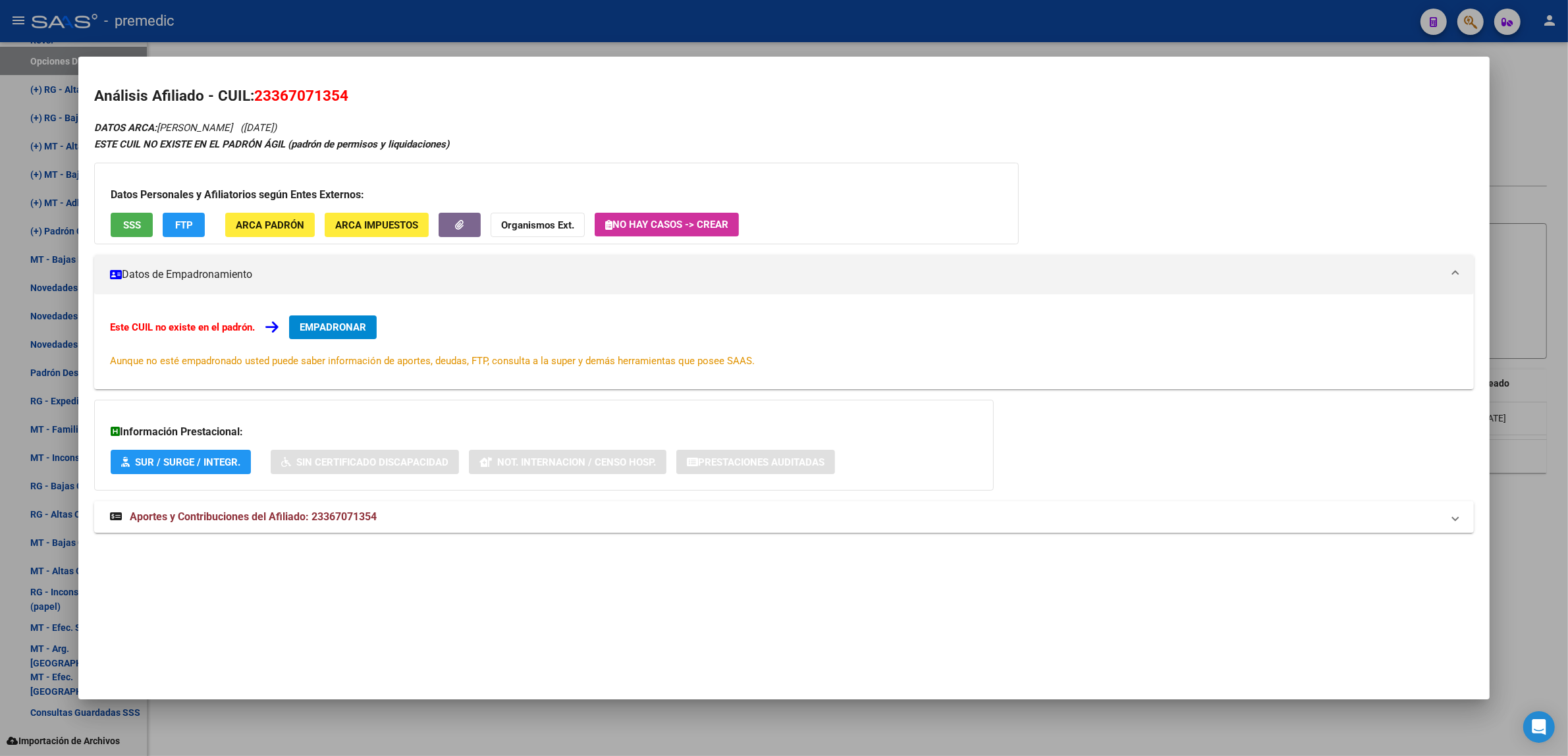
click at [347, 319] on button "EMPADRONAR" at bounding box center [332, 327] width 87 height 24
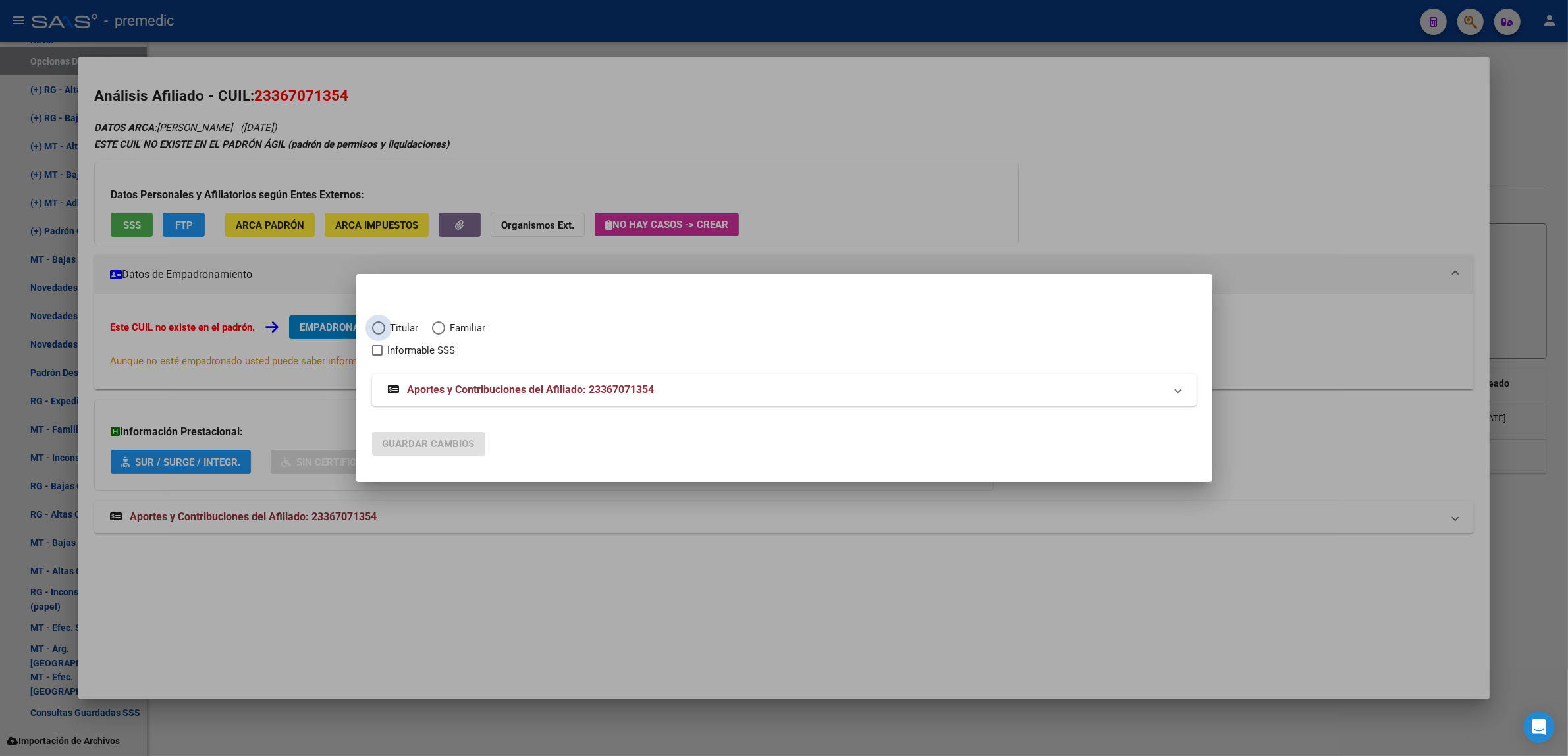
click at [399, 328] on span "Titular" at bounding box center [401, 328] width 34 height 15
click at [385, 328] on input "Titular" at bounding box center [379, 328] width 14 height 14
radio input "true"
checkbox input "true"
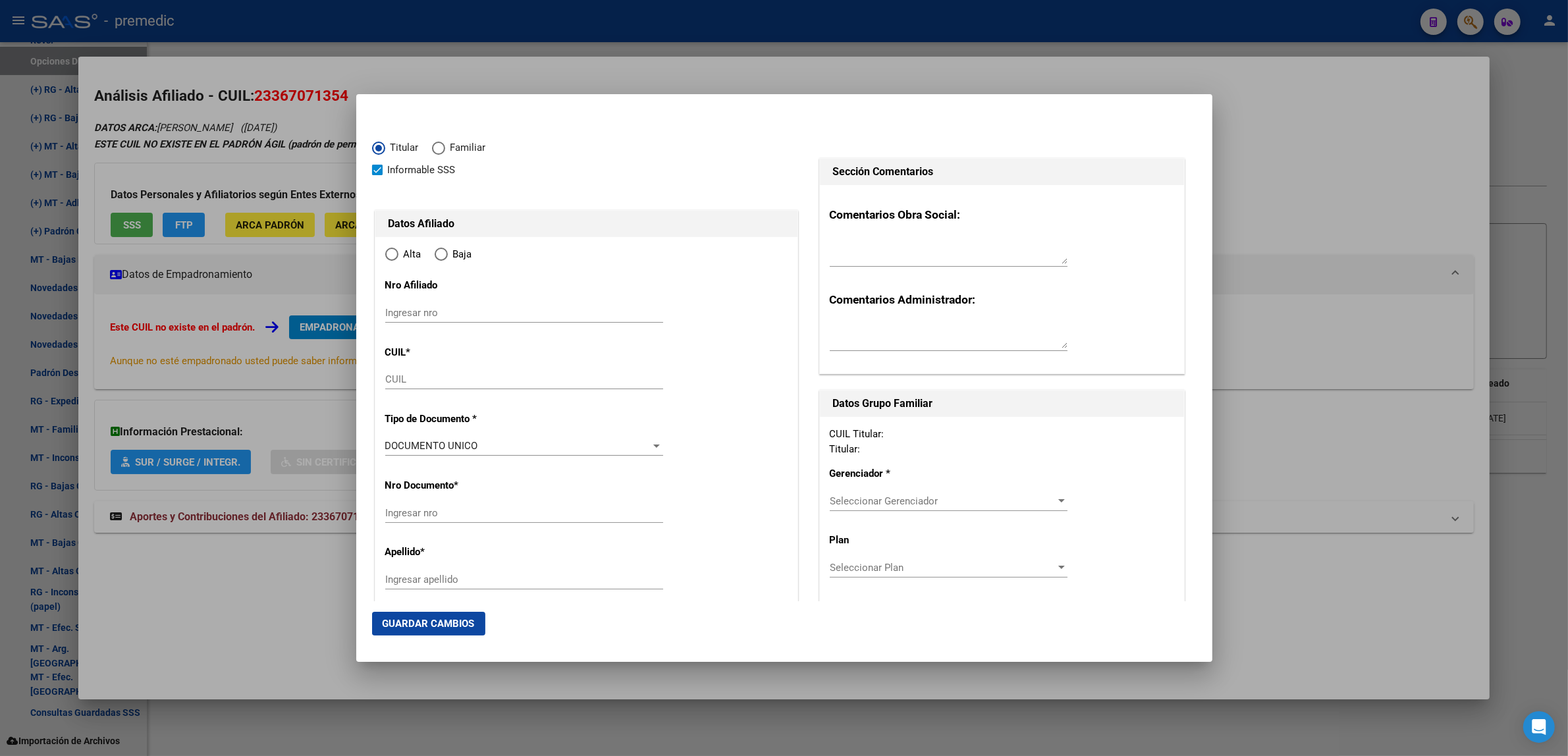
type input "23-36707135-4"
type input "36707135"
type input "[PERSON_NAME]"
type input "[DATE]"
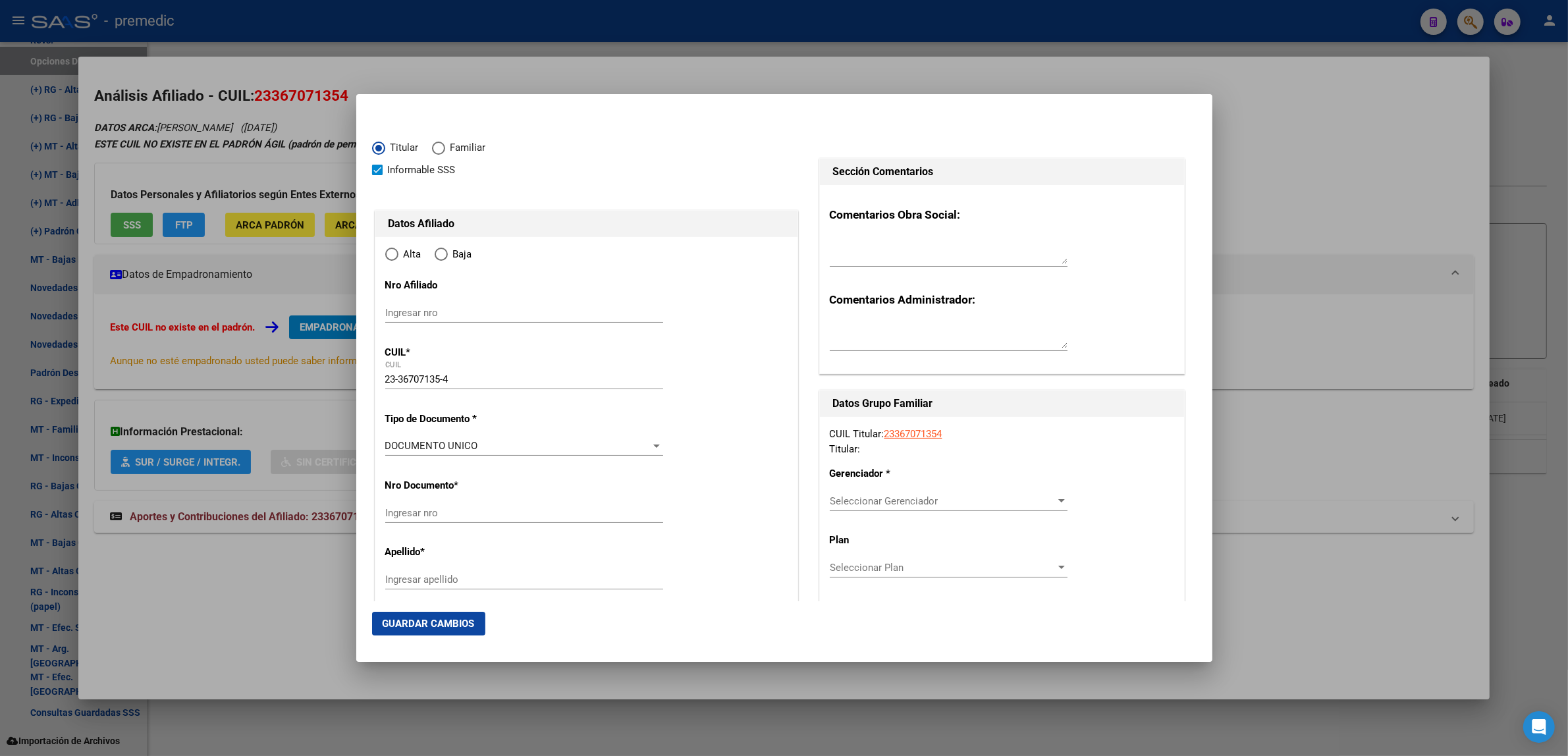
type input "SAN FRANCISCO S"
type input "1881"
type input "CALLE 830"
type input "2323"
radio input "true"
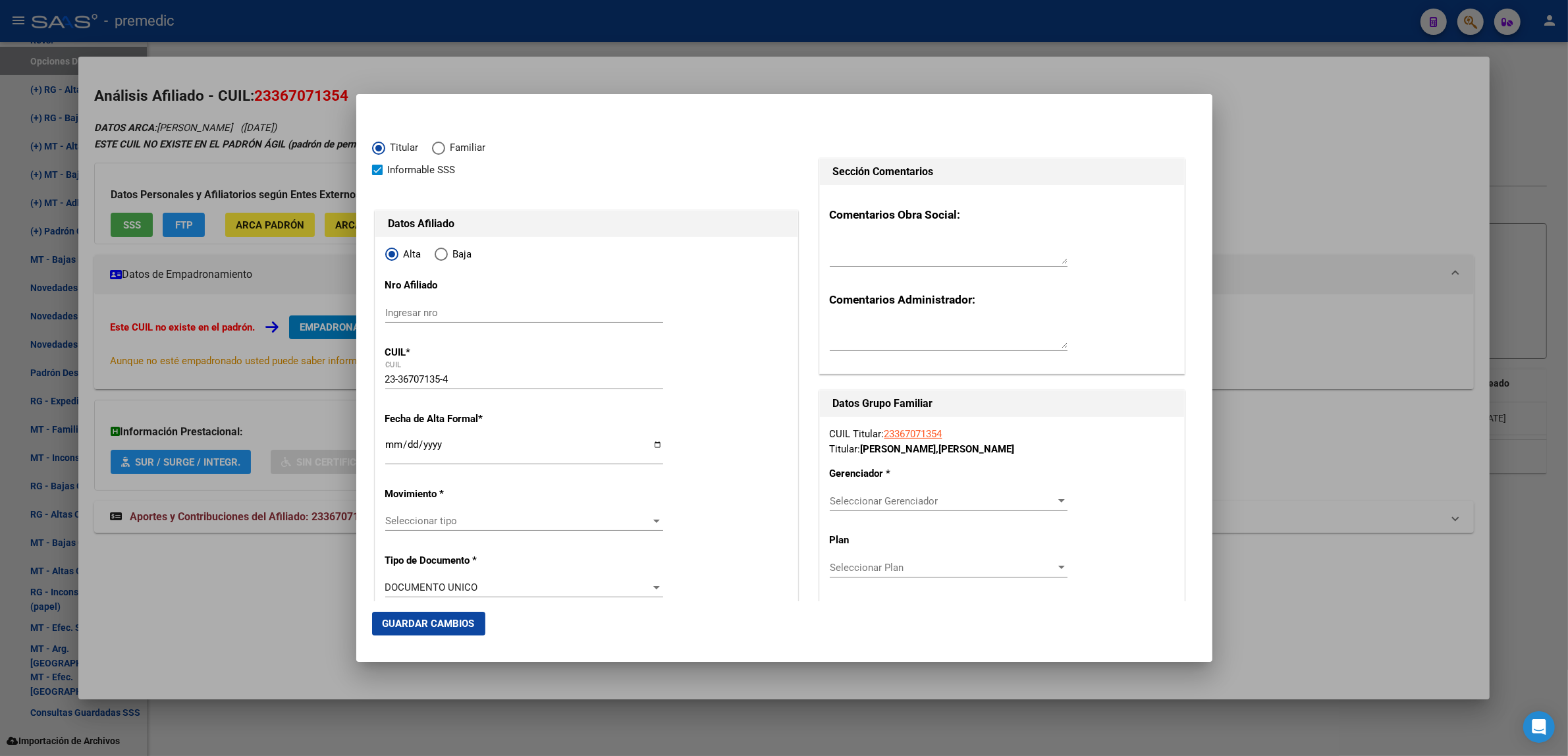
click at [391, 447] on input "Ingresar fecha" at bounding box center [524, 449] width 278 height 21
type input "[DATE]"
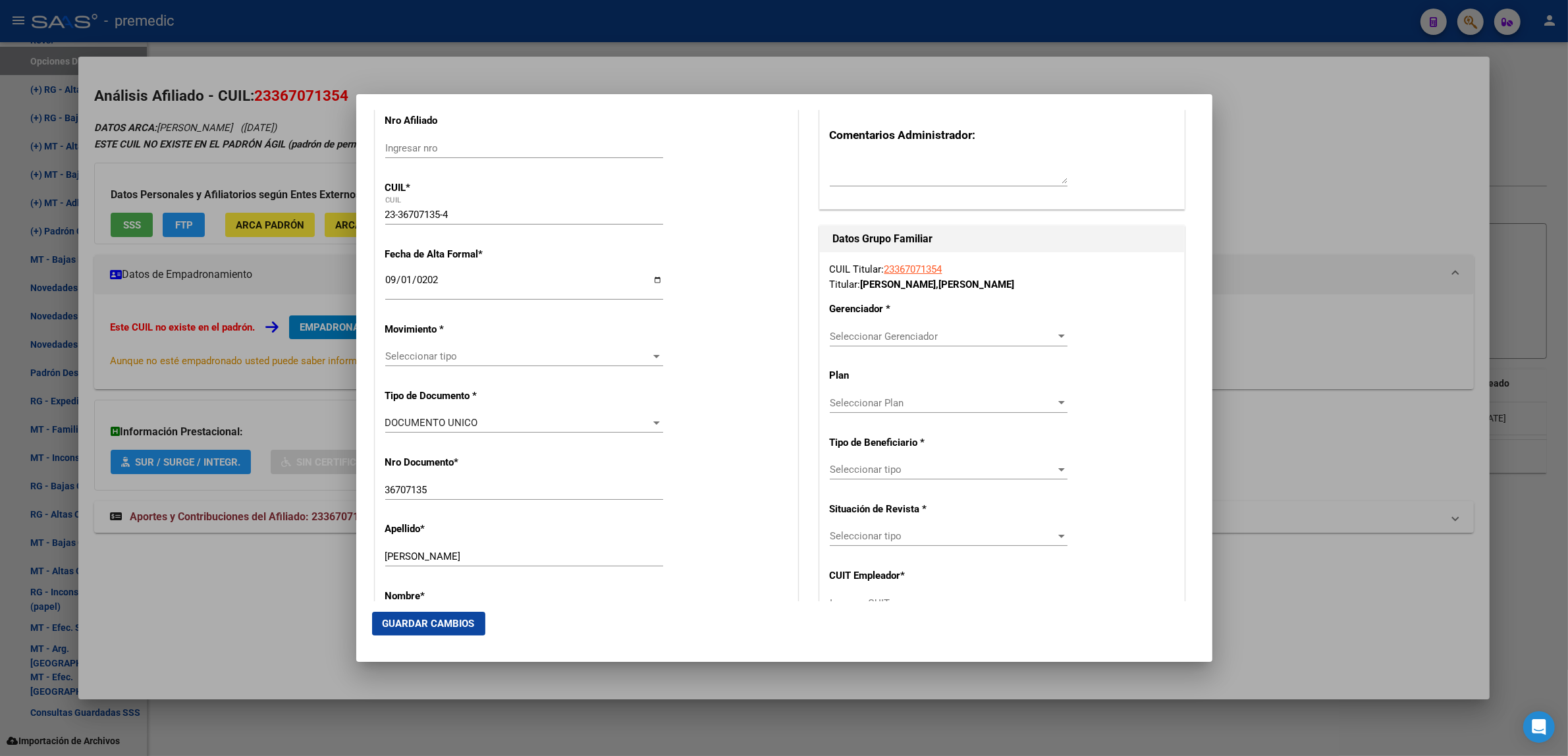
scroll to position [247, 0]
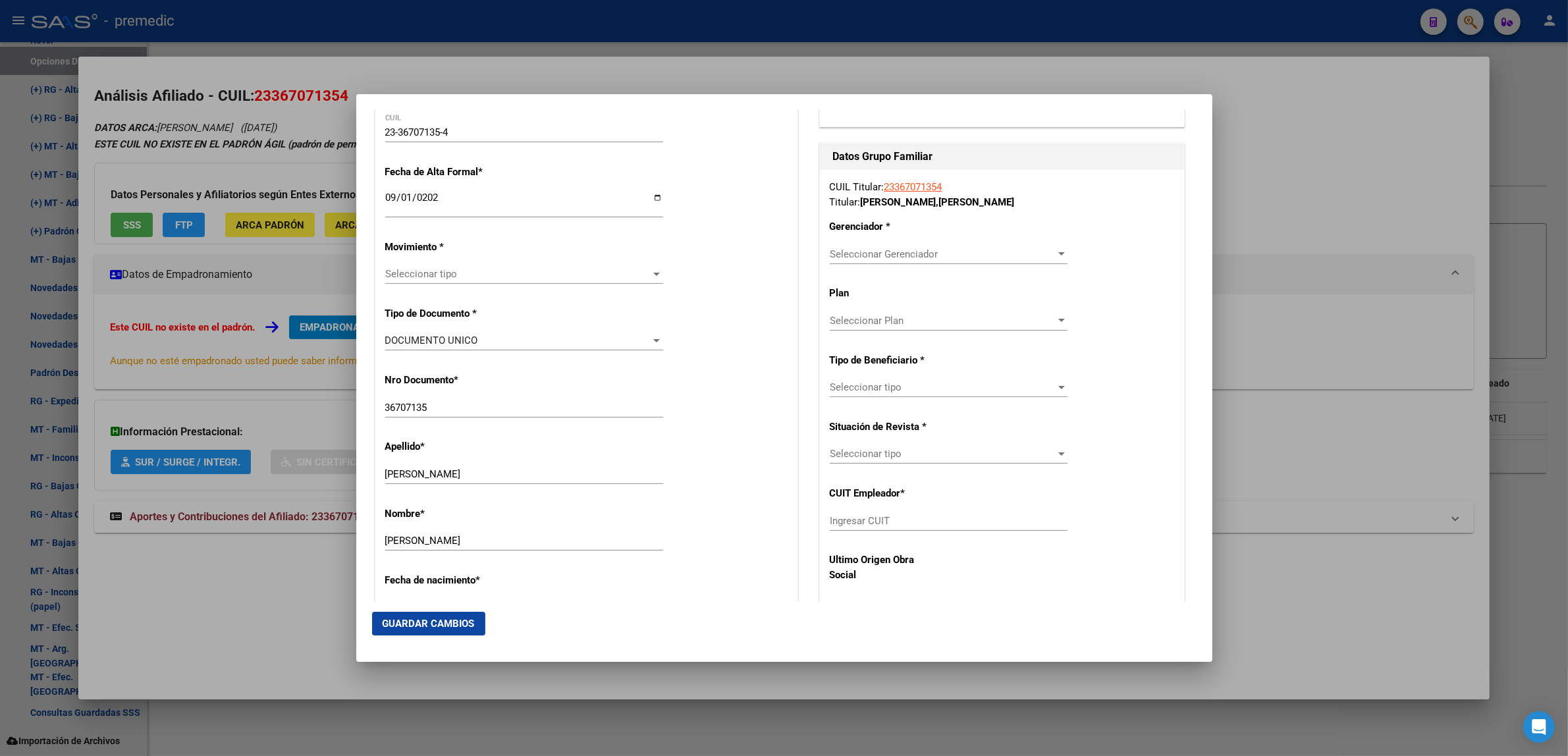
click at [416, 274] on span "Seleccionar tipo" at bounding box center [518, 273] width 266 height 12
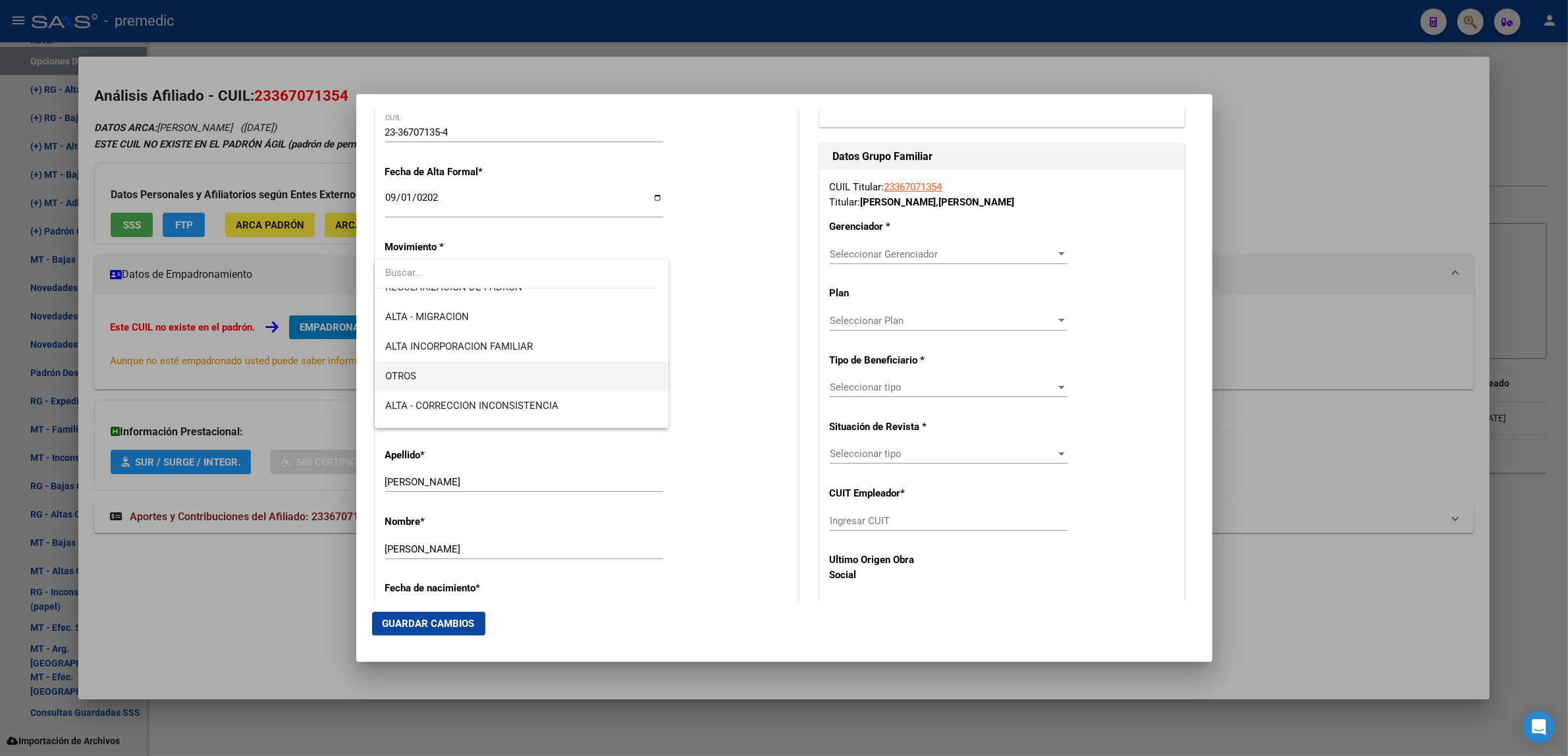
scroll to position [329, 0]
click at [498, 310] on span "ALTA RG OPCION Online (clave fiscal)" at bounding box center [521, 300] width 273 height 30
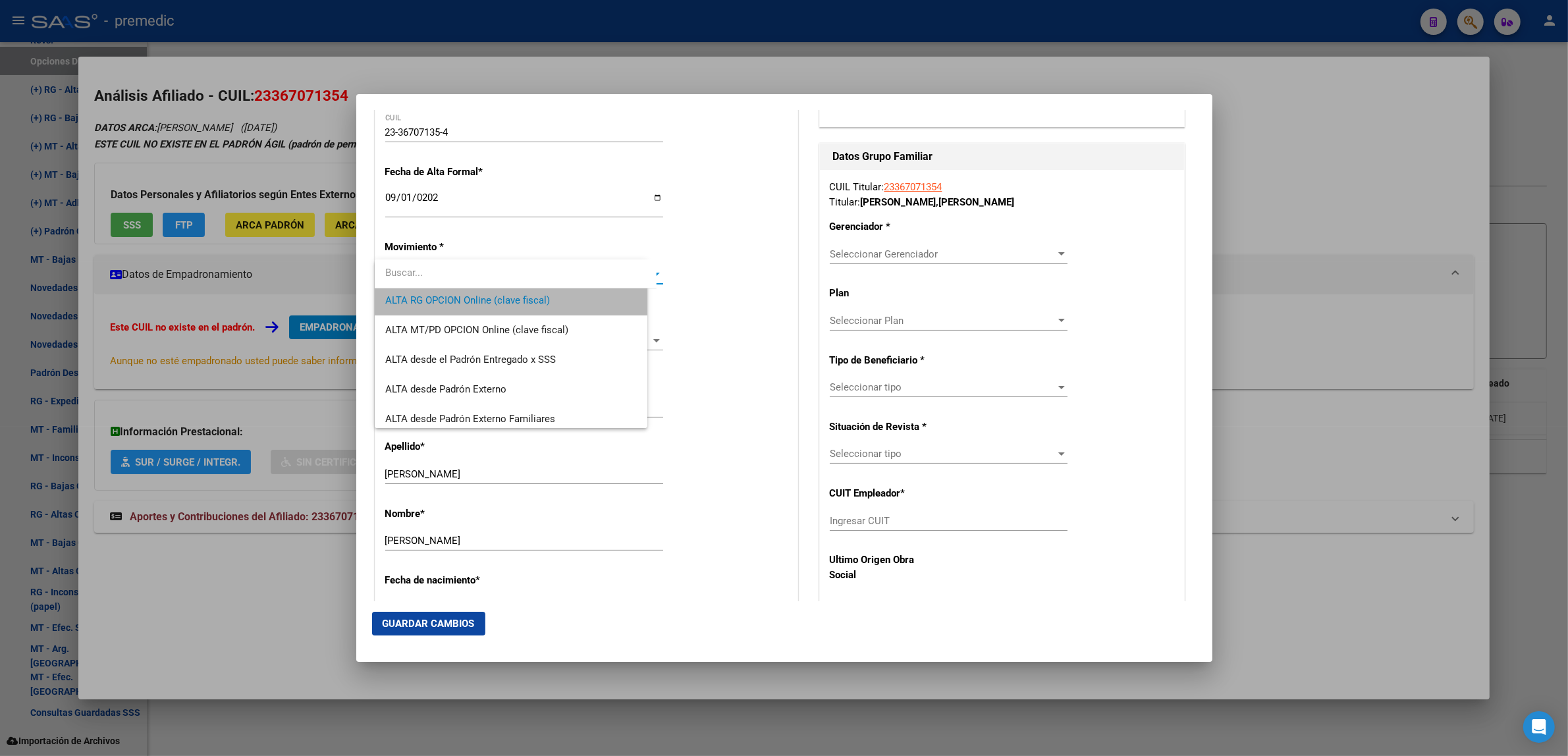
scroll to position [0, 0]
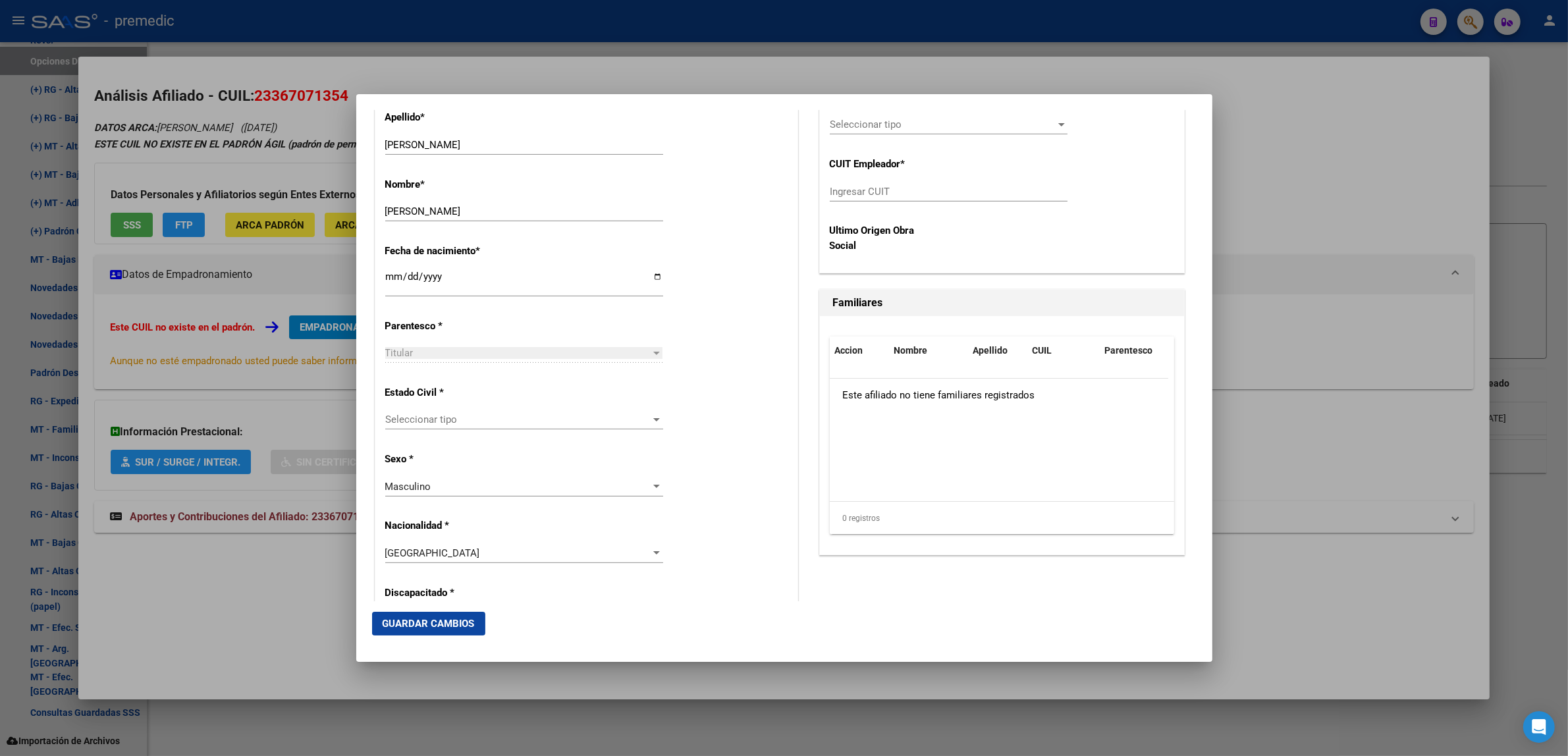
scroll to position [658, 0]
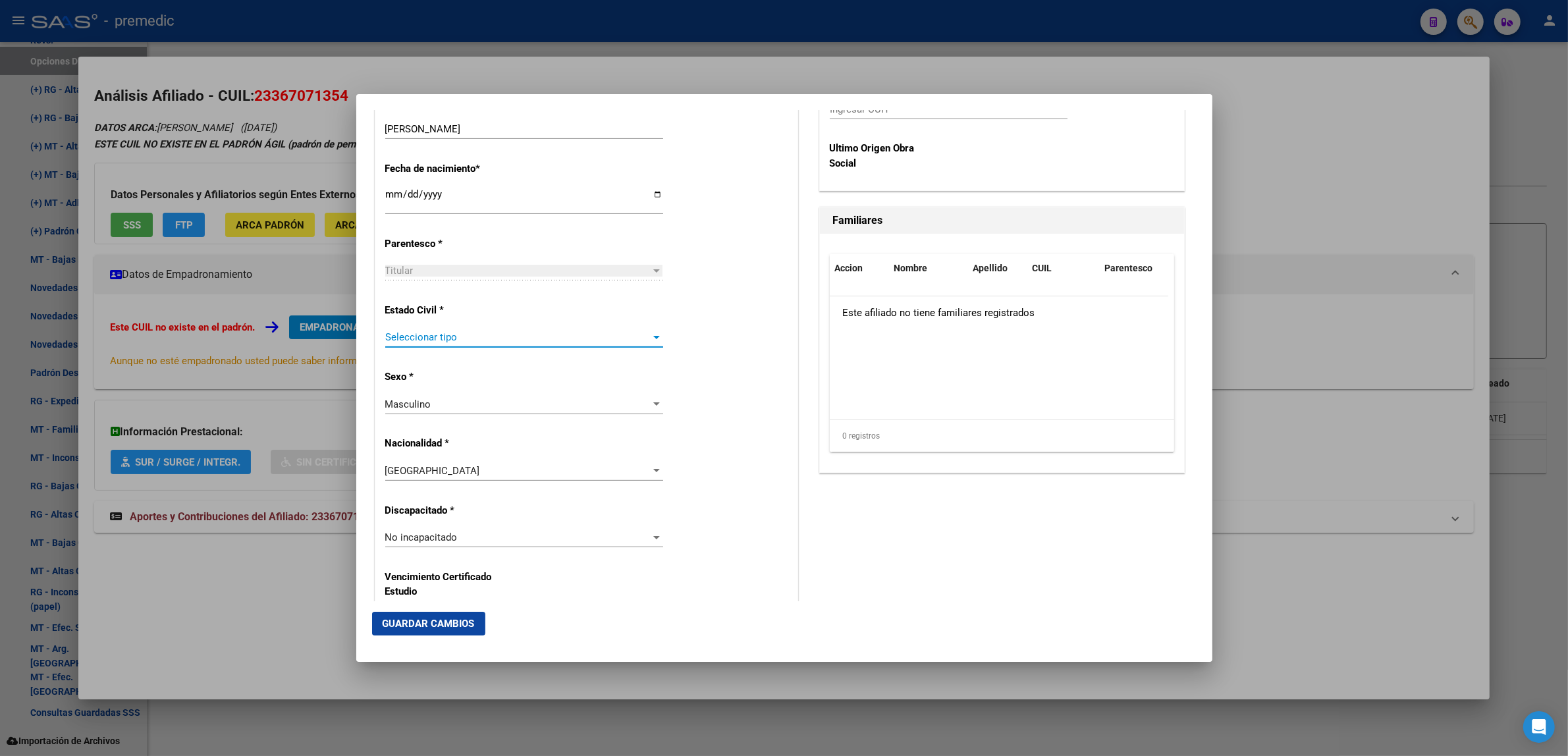
click at [459, 333] on span "Seleccionar tipo" at bounding box center [518, 337] width 266 height 12
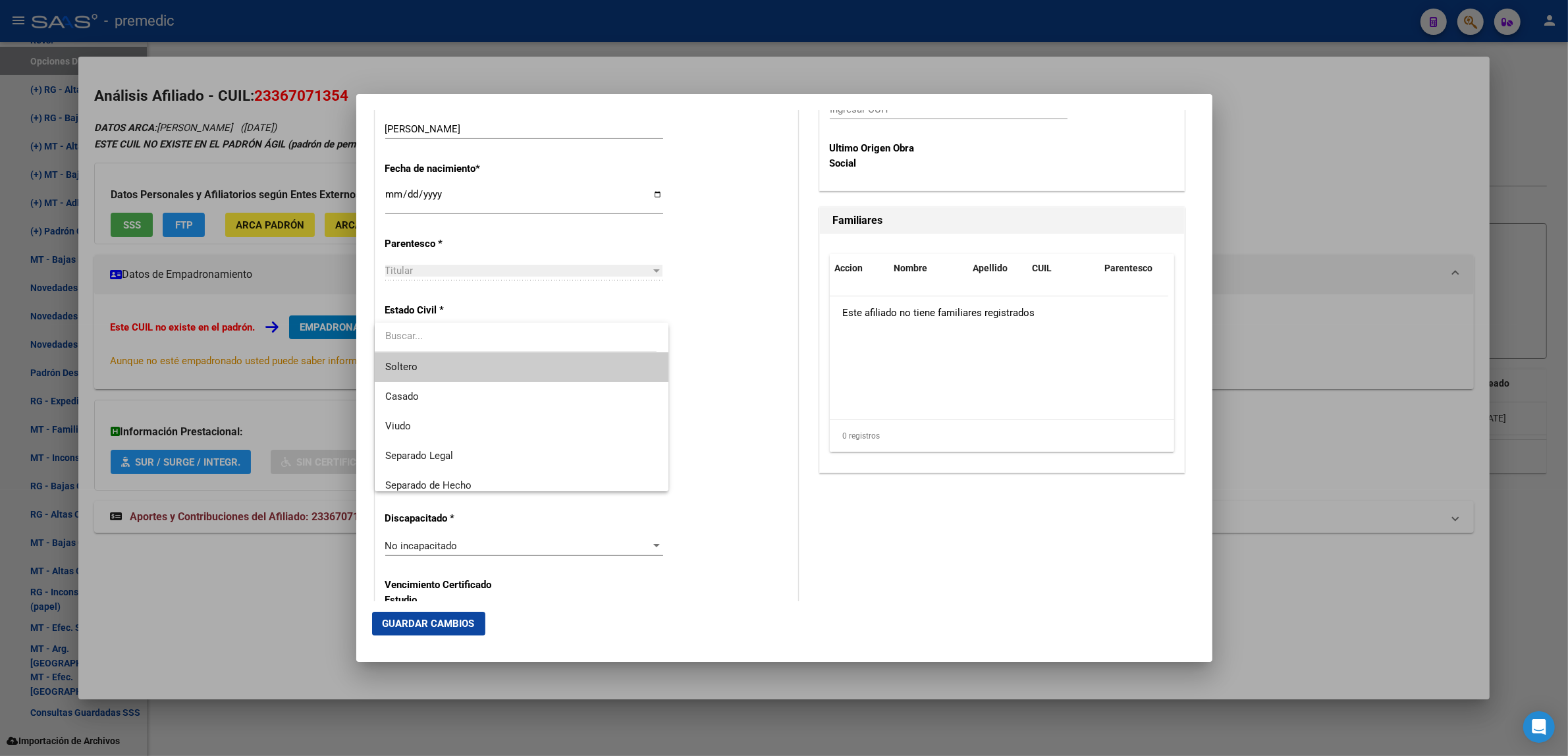
click at [456, 358] on span "Soltero" at bounding box center [521, 367] width 273 height 30
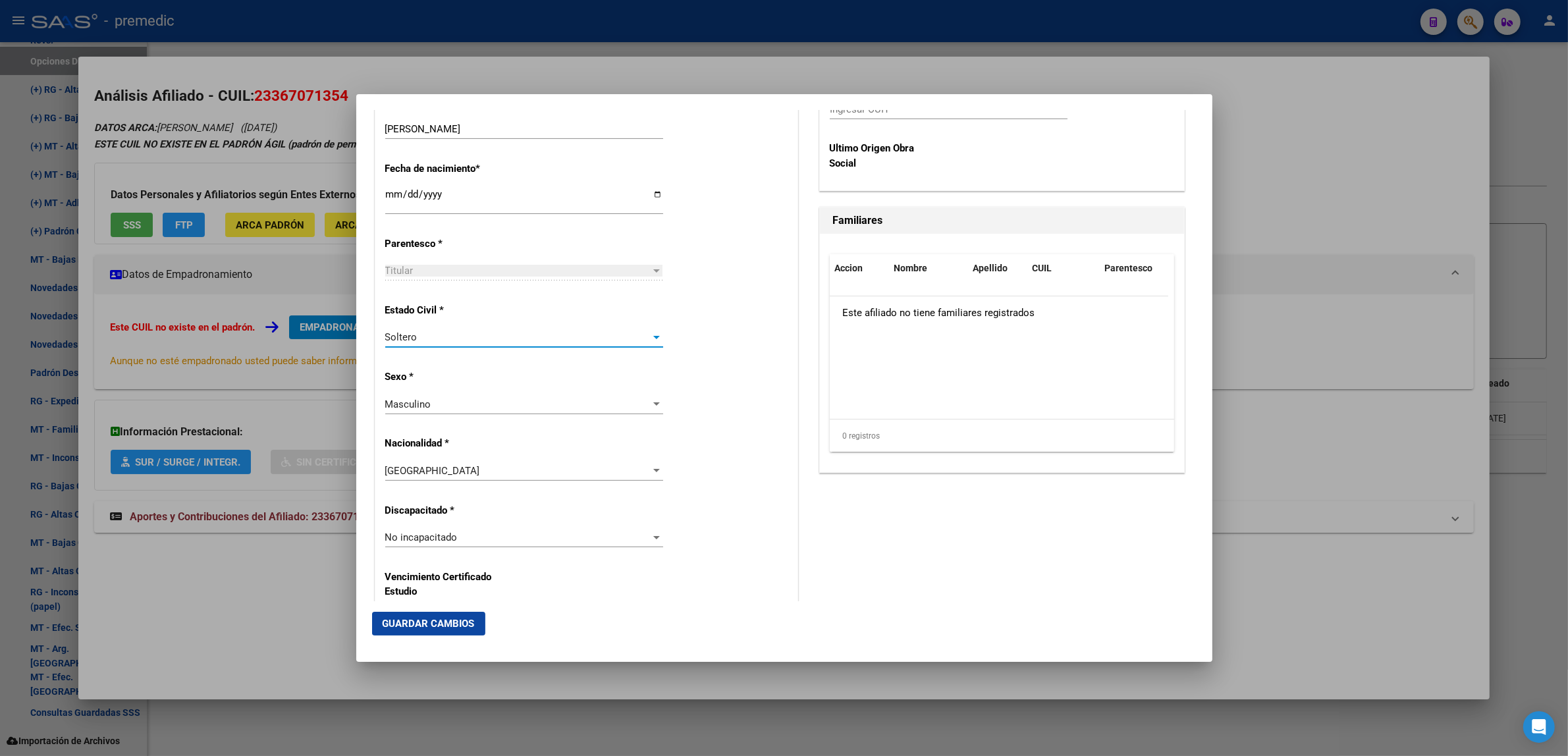
click at [715, 340] on div "Estado Civil * [DEMOGRAPHIC_DATA] Seleccionar tipo" at bounding box center [586, 326] width 402 height 66
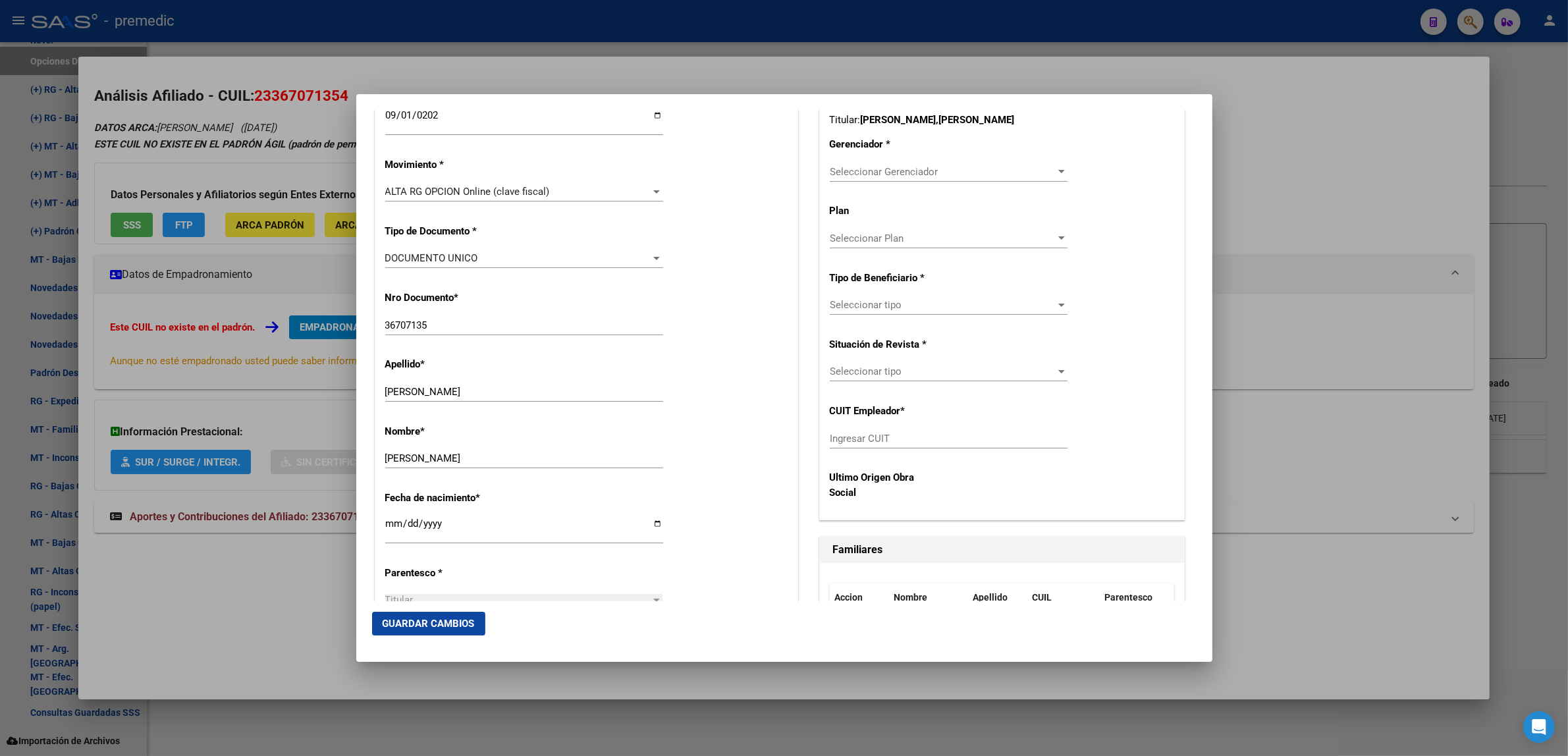
scroll to position [247, 0]
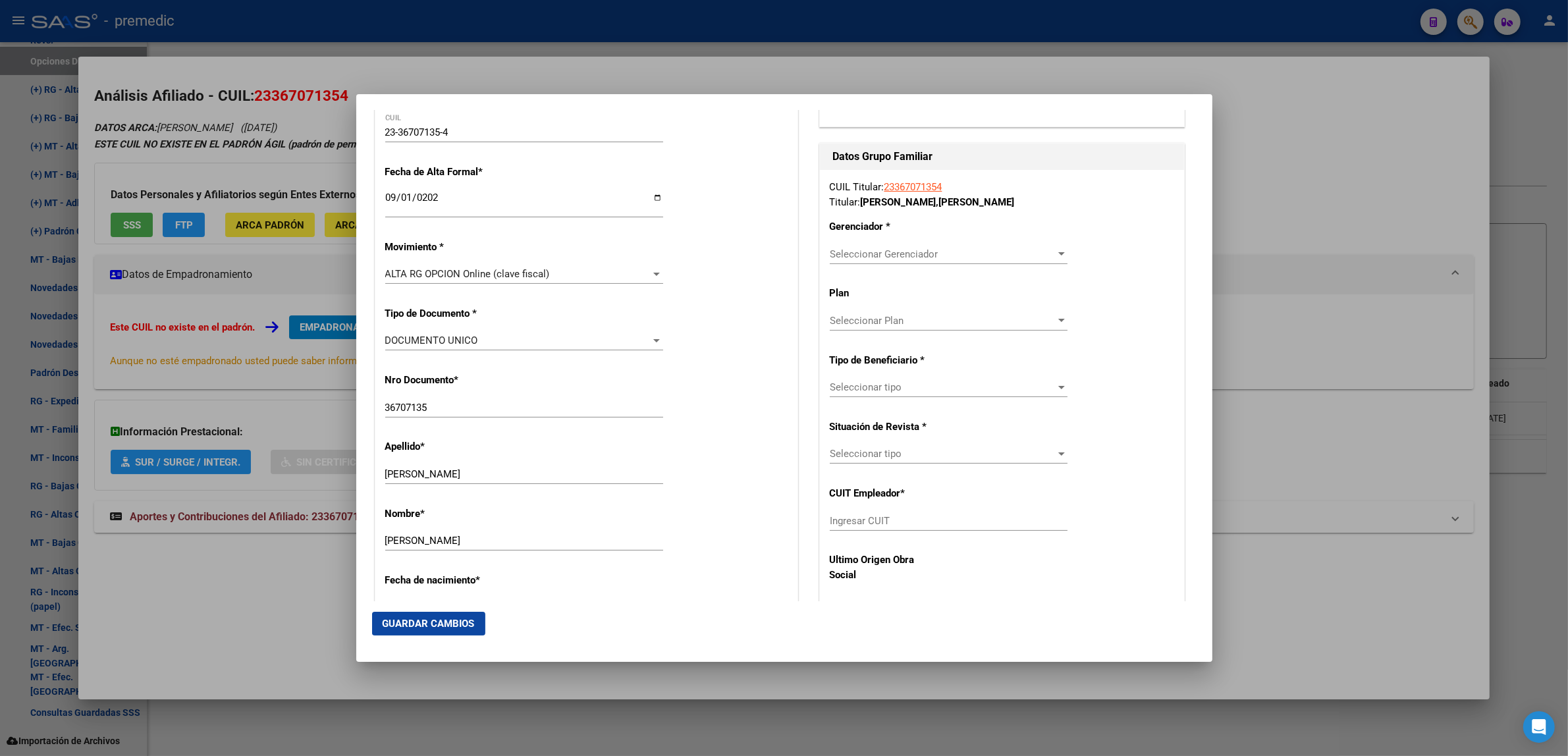
click at [842, 255] on span "Seleccionar Gerenciador" at bounding box center [942, 253] width 226 height 12
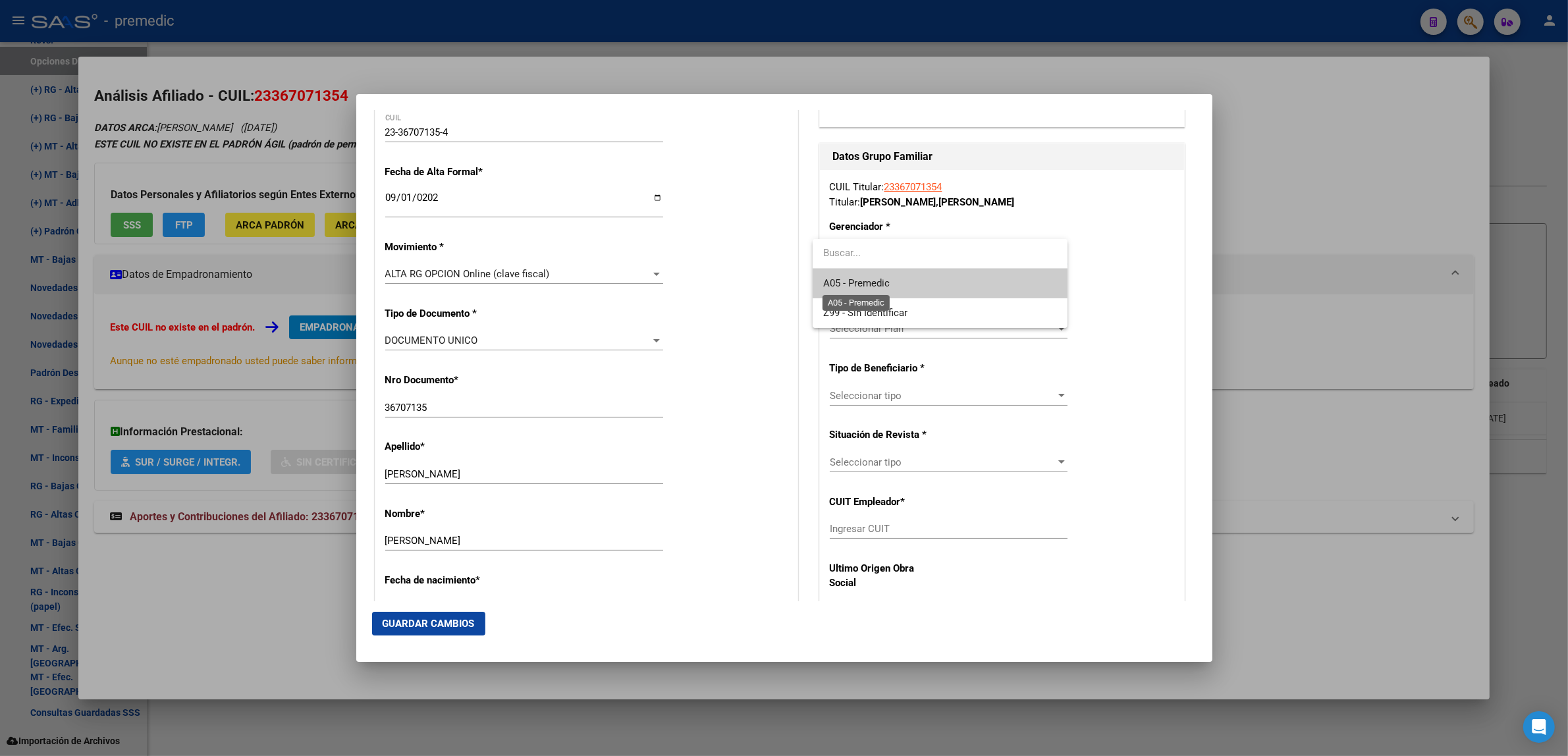
click at [852, 285] on span "A05 - Premedic" at bounding box center [855, 282] width 66 height 12
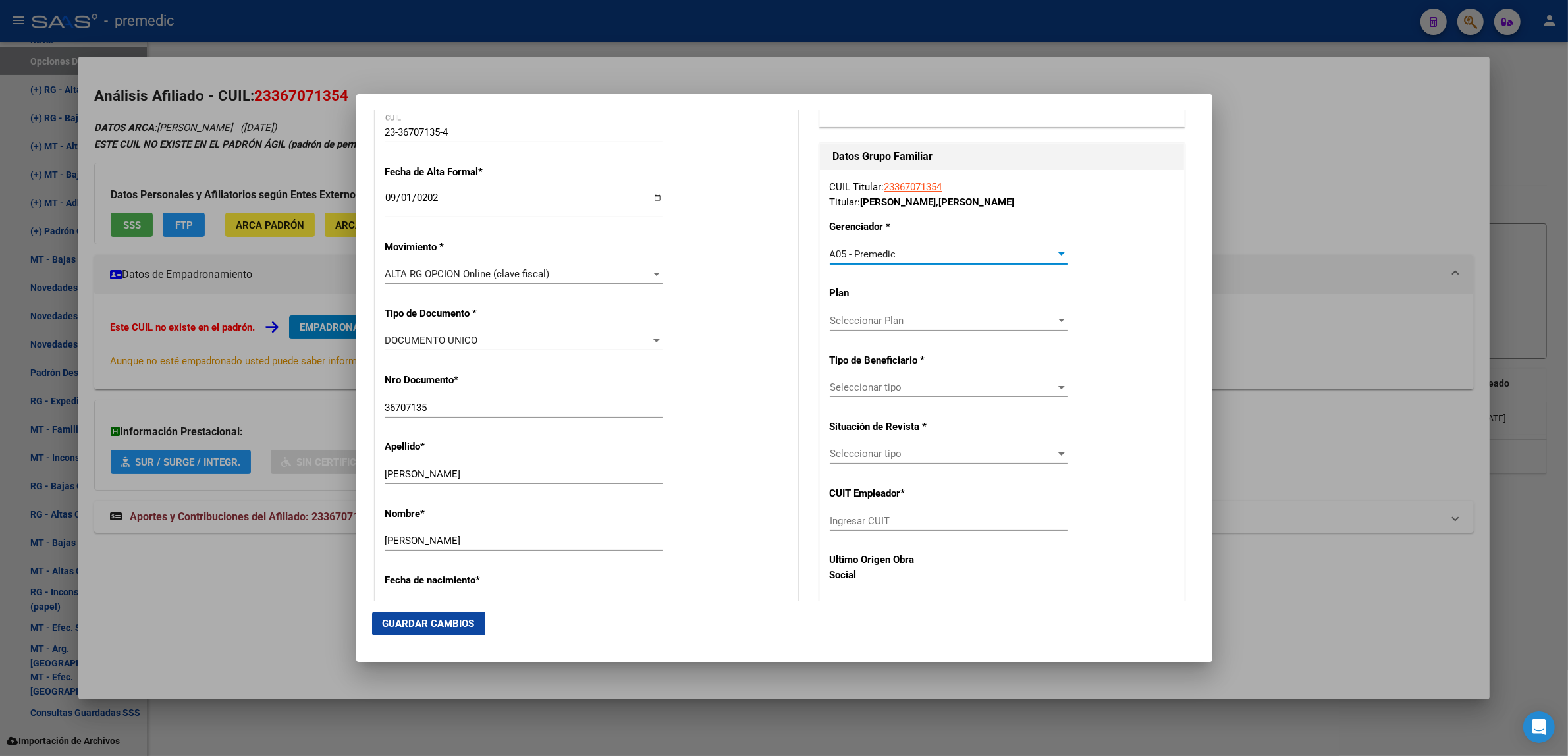
click at [875, 395] on div "Seleccionar tipo Seleccionar tipo" at bounding box center [949, 388] width 238 height 20
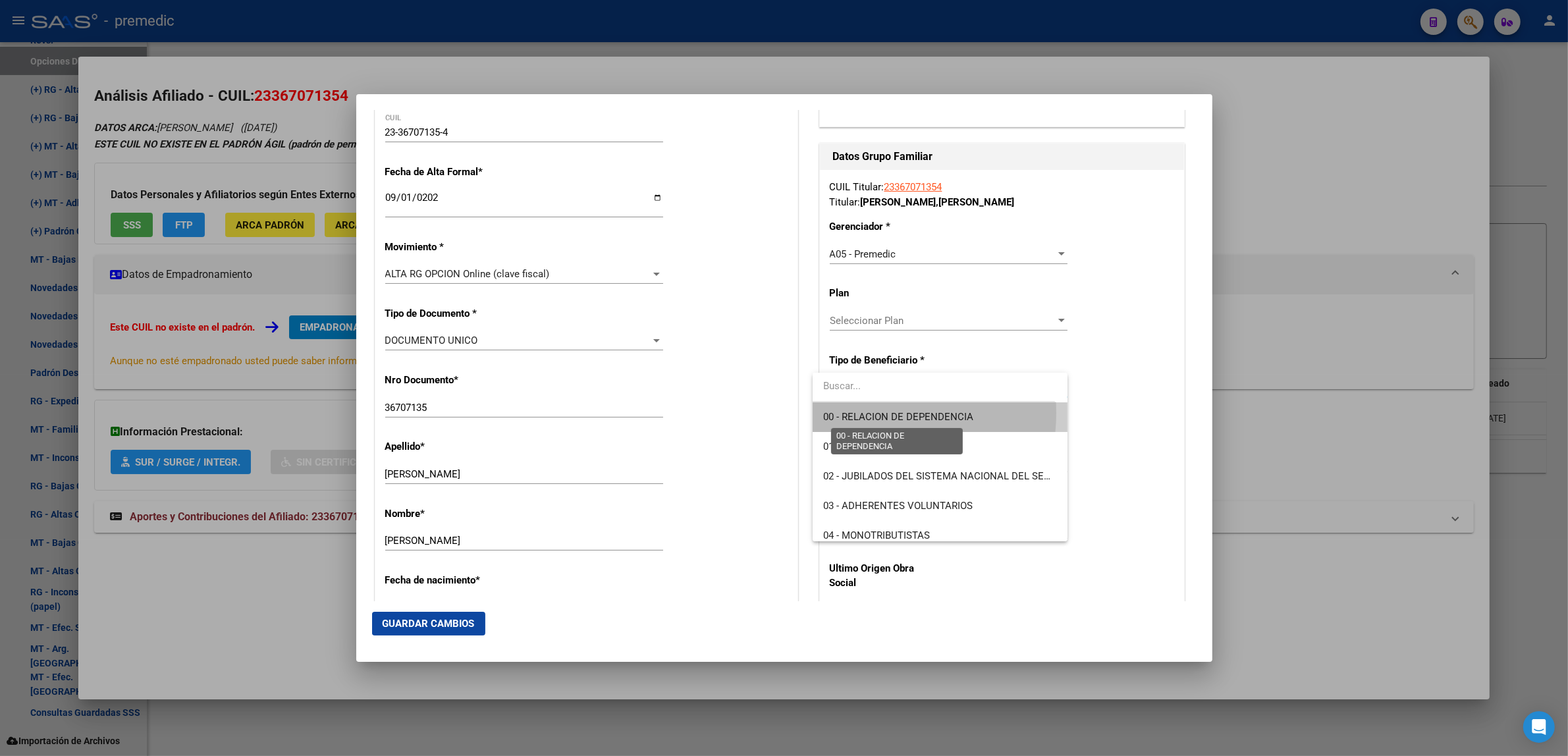
click at [873, 413] on span "00 - RELACION DE DEPENDENCIA" at bounding box center [897, 417] width 150 height 12
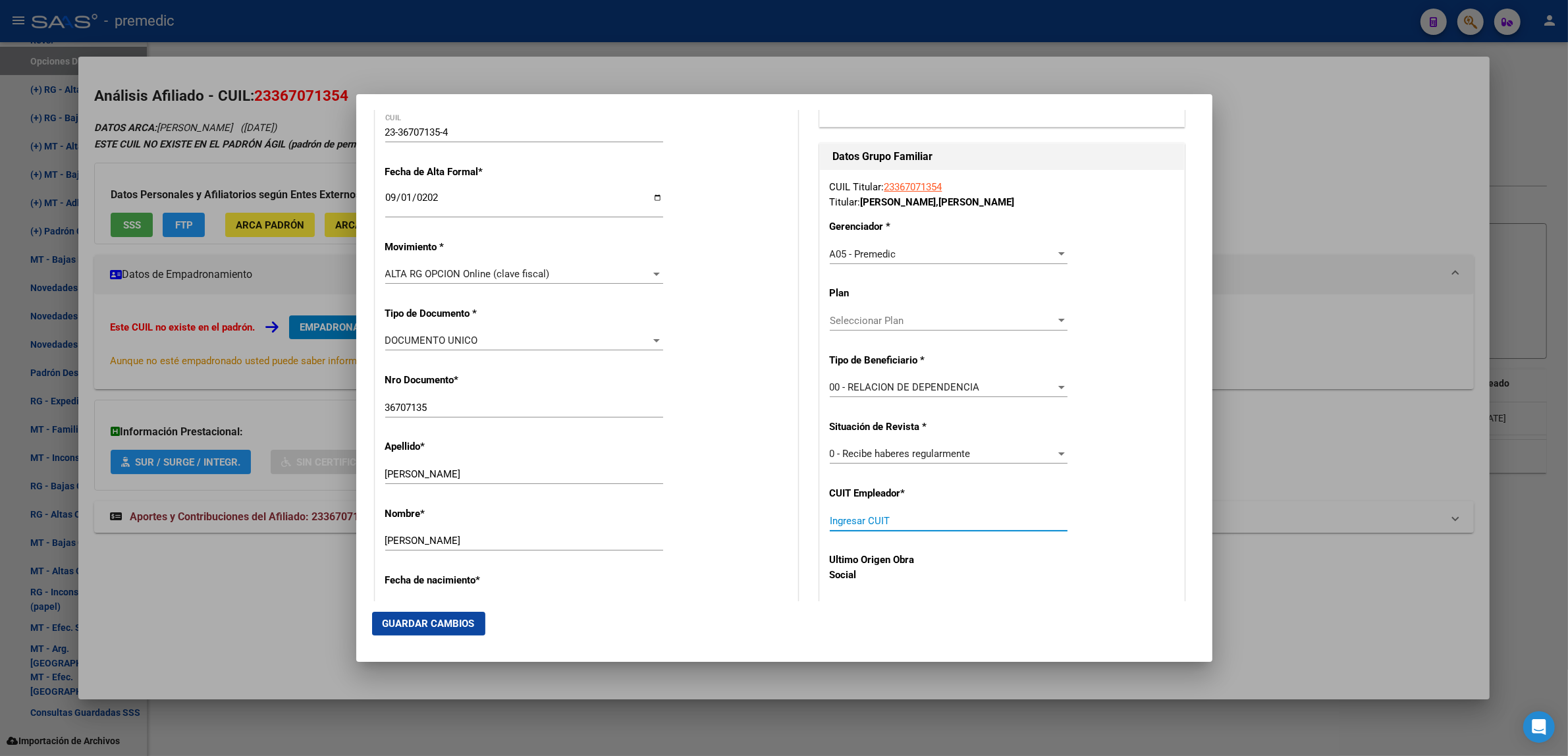
click at [846, 521] on input "Ingresar CUIT" at bounding box center [949, 520] width 238 height 12
paste input "33-69617621-9"
type input "33-69617621-9"
click at [443, 623] on span "Guardar Cambios" at bounding box center [429, 623] width 93 height 12
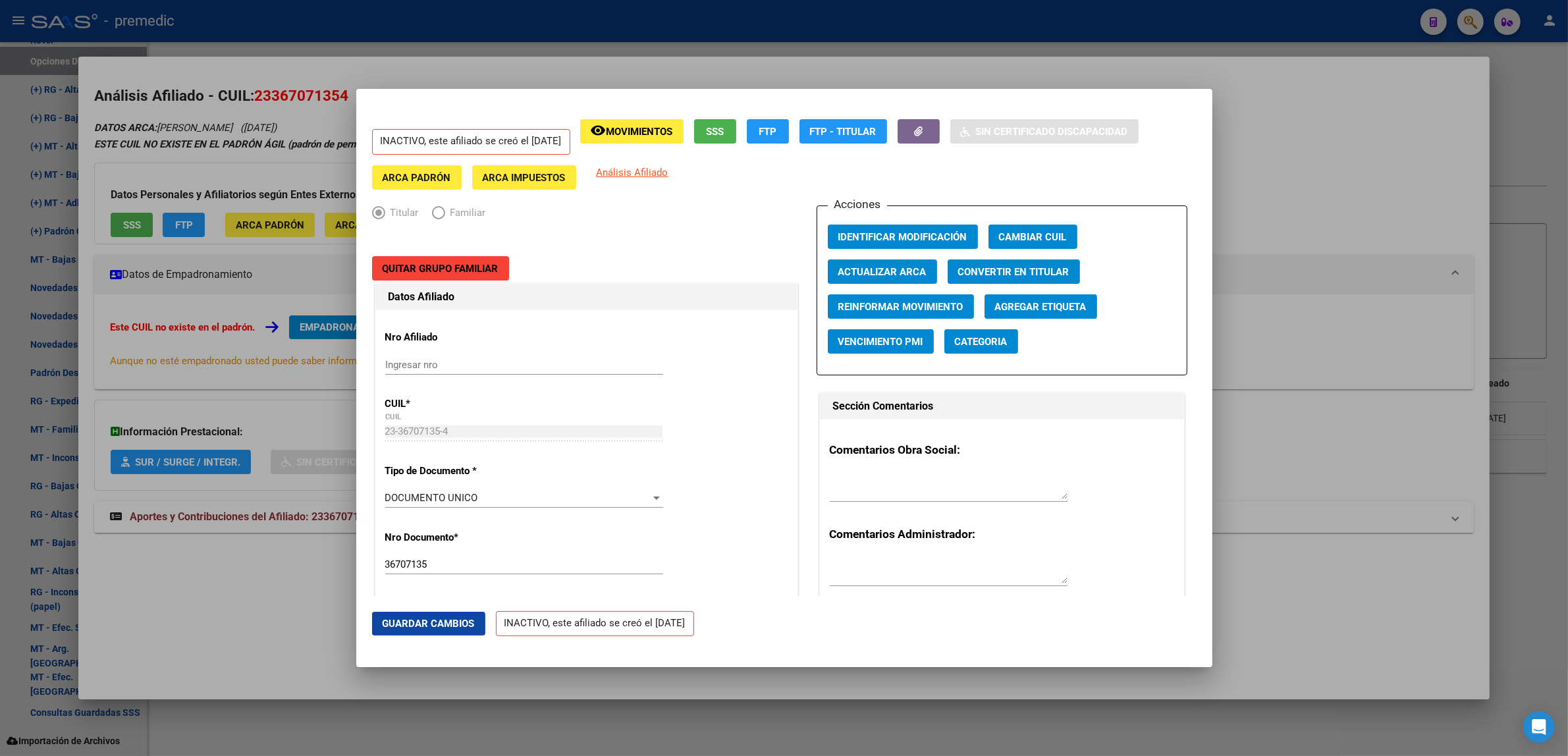
click at [297, 590] on div at bounding box center [784, 378] width 1568 height 756
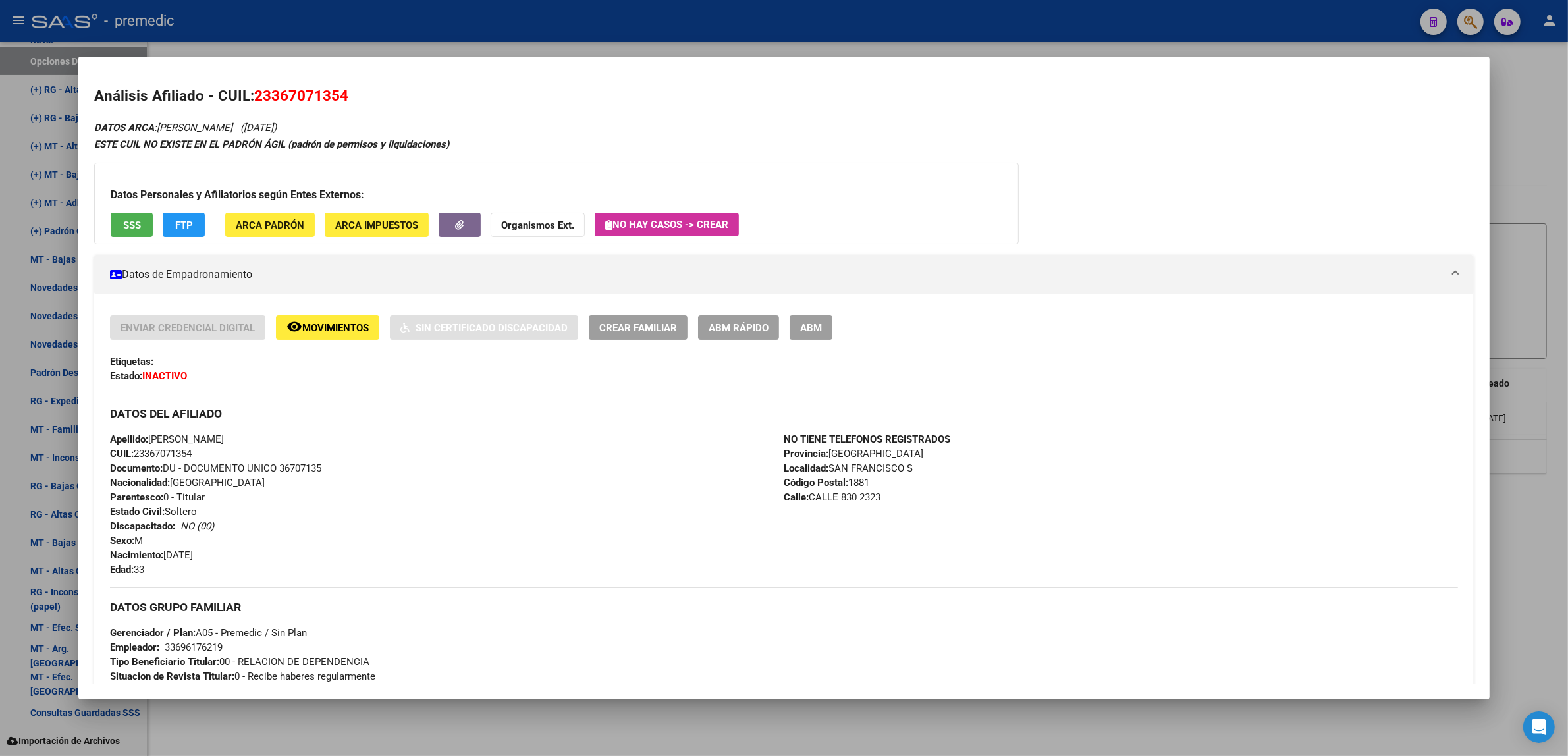
click at [5, 485] on div at bounding box center [784, 378] width 1568 height 756
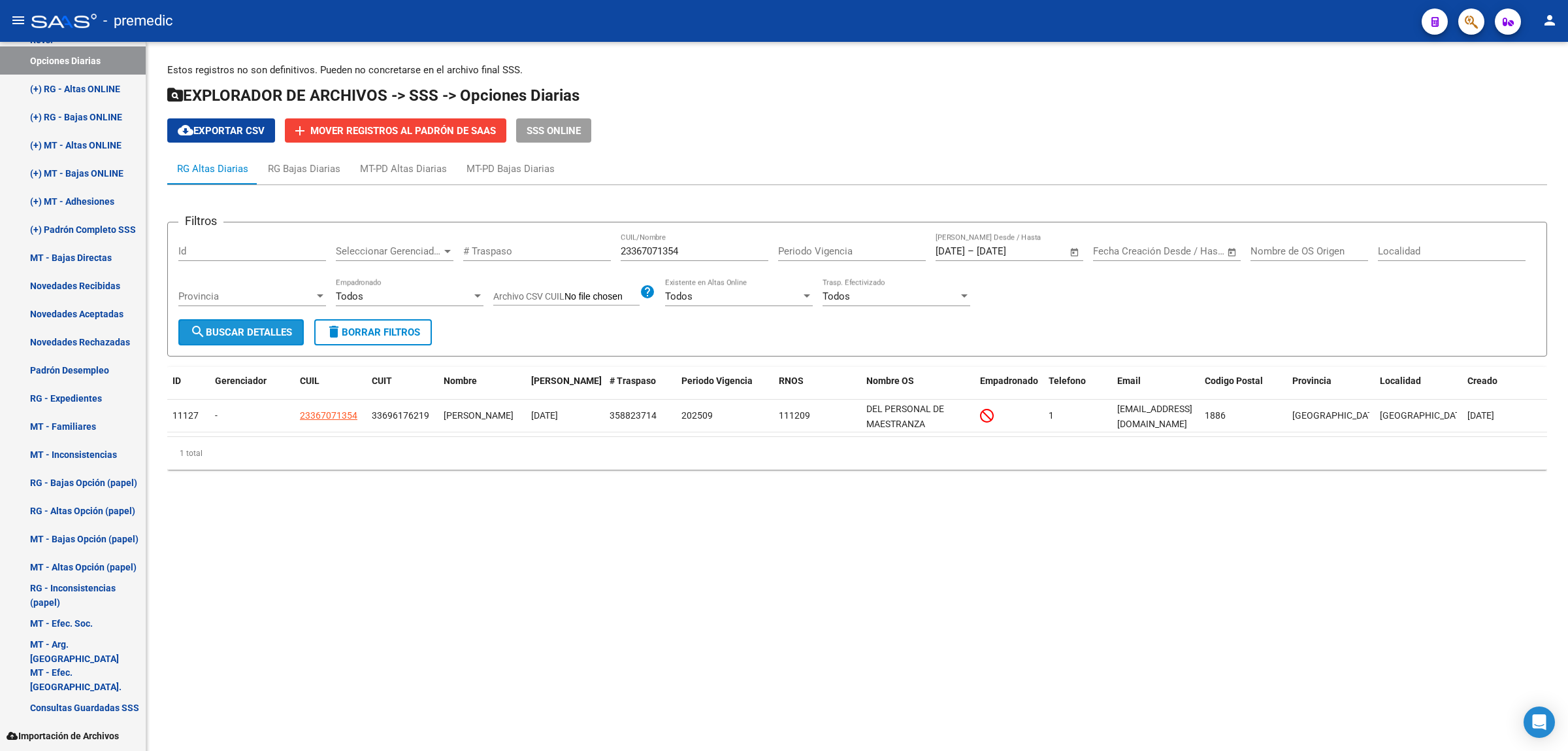
click at [256, 327] on span "search Buscar Detalles" at bounding box center [241, 332] width 102 height 12
drag, startPoint x: 688, startPoint y: 252, endPoint x: 599, endPoint y: 250, distance: 89.0
click at [600, 250] on div "Filtros Id Seleccionar Gerenciador Seleccionar Gerenciador # Traspaso 233670713…" at bounding box center [857, 276] width 1358 height 87
paste input "030982666"
type input "20309826664"
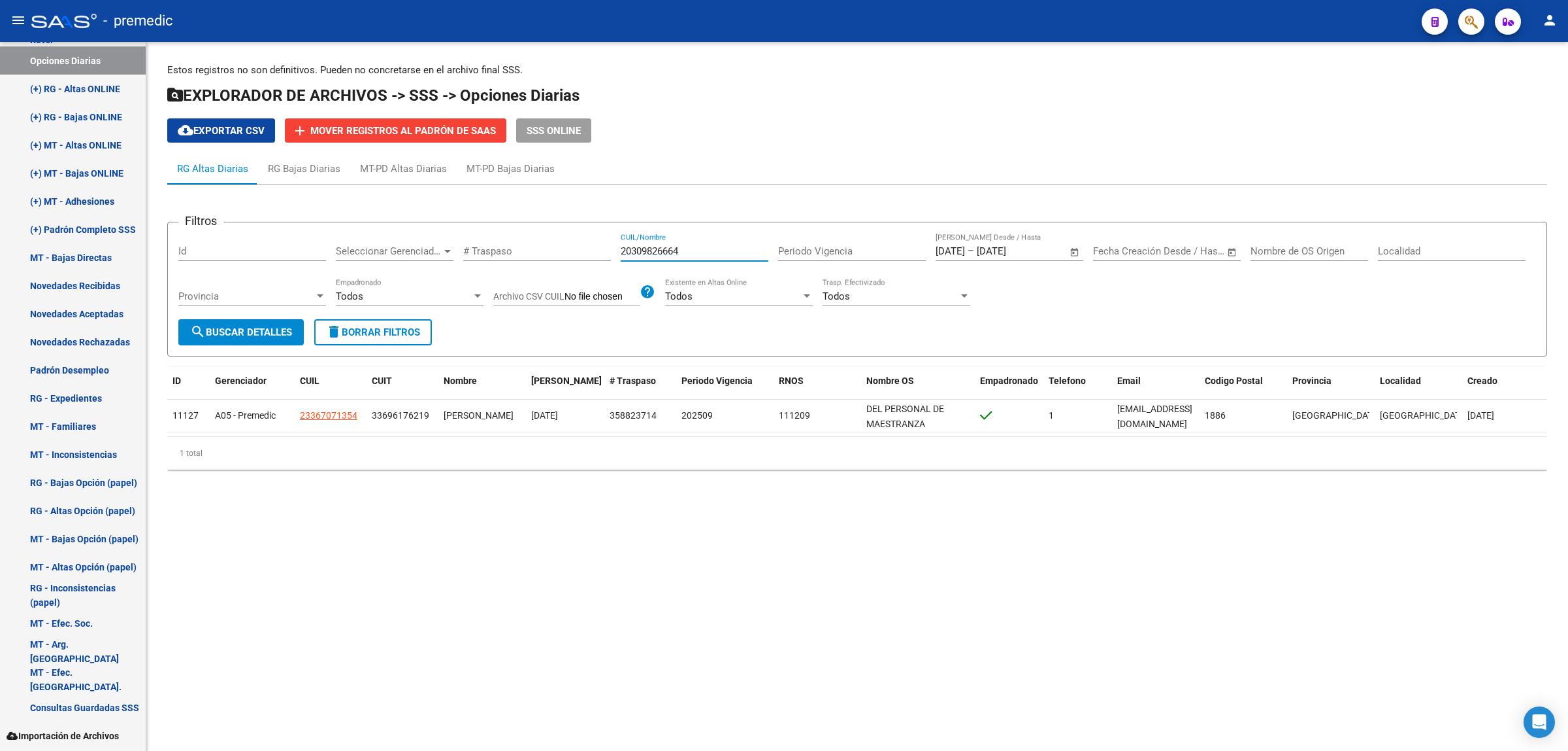
click at [275, 330] on span "search Buscar Detalles" at bounding box center [241, 332] width 102 height 12
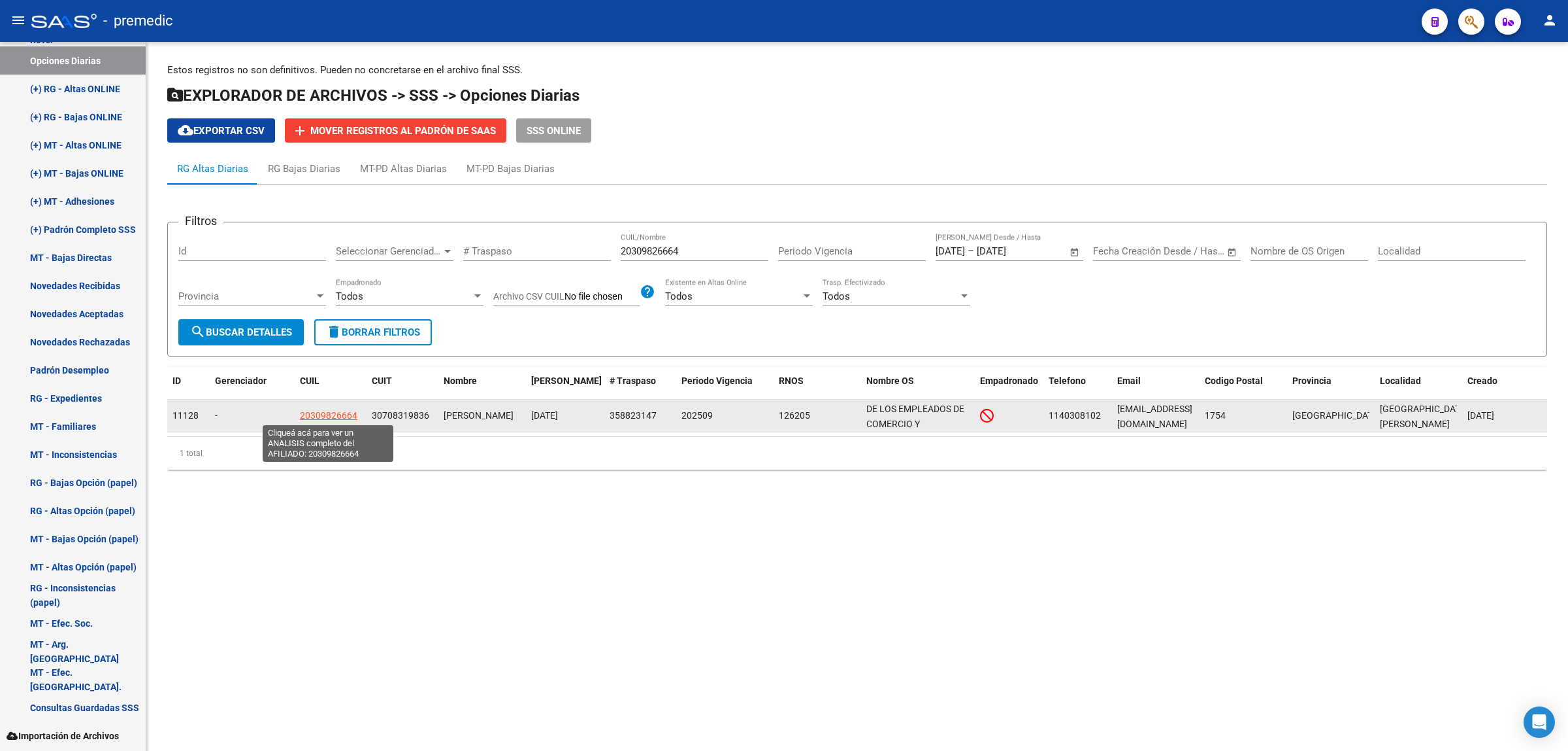
click at [334, 417] on span "20309826664" at bounding box center [329, 416] width 58 height 11
type textarea "20309826664"
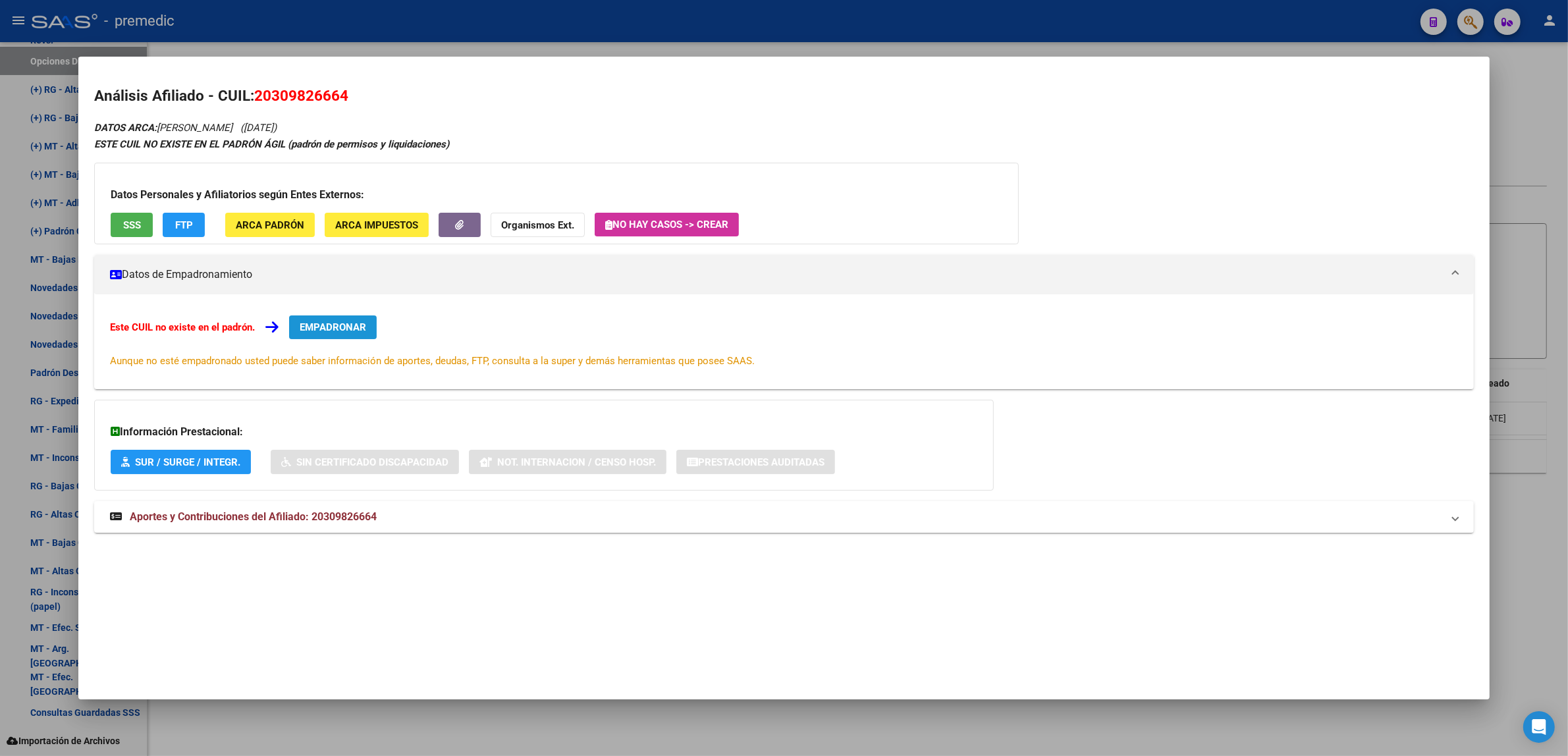
click at [323, 316] on button "EMPADRONAR" at bounding box center [332, 327] width 87 height 24
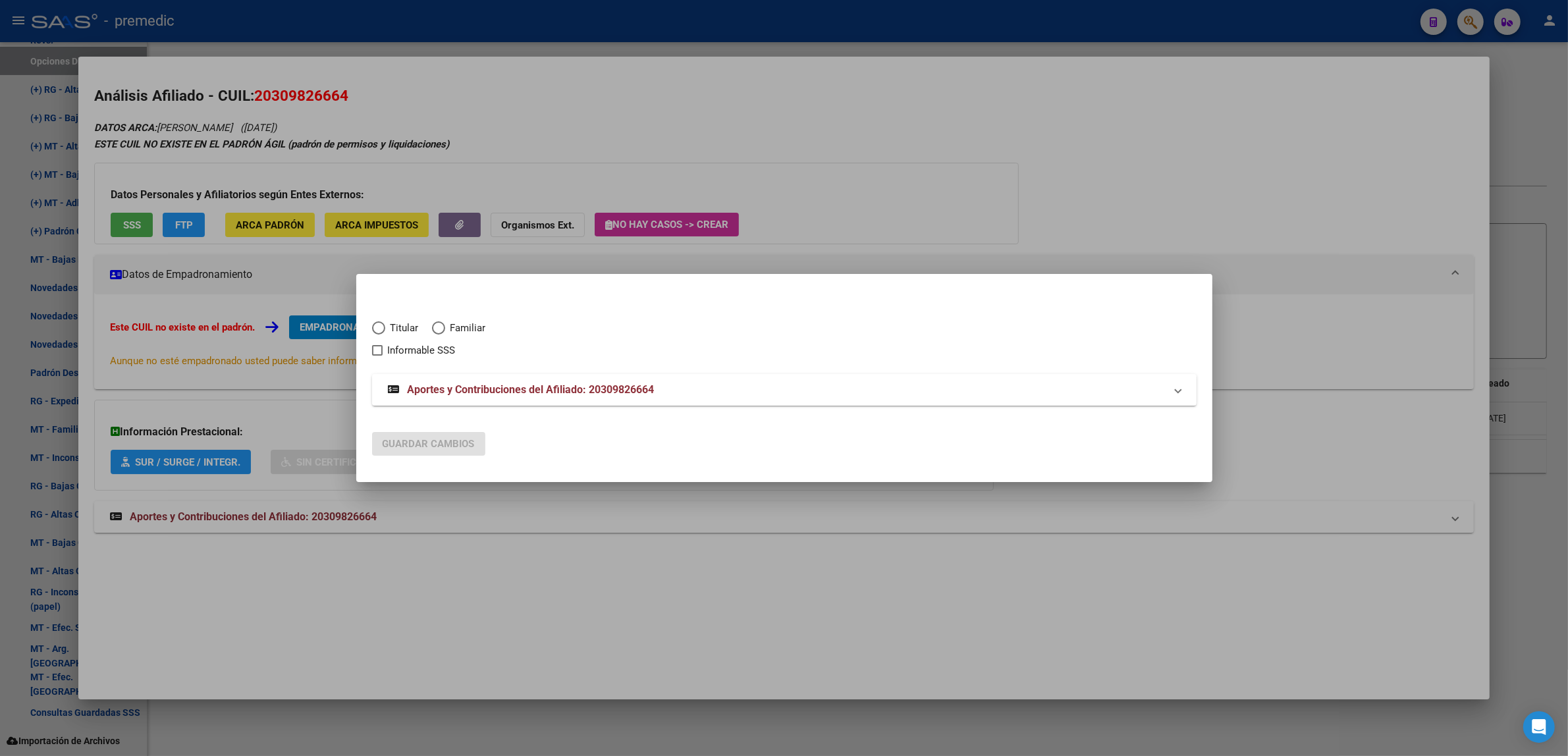
click at [379, 323] on span "Elija una opción" at bounding box center [379, 328] width 14 height 14
click at [379, 323] on input "Titular" at bounding box center [379, 328] width 14 height 14
radio input "true"
checkbox input "true"
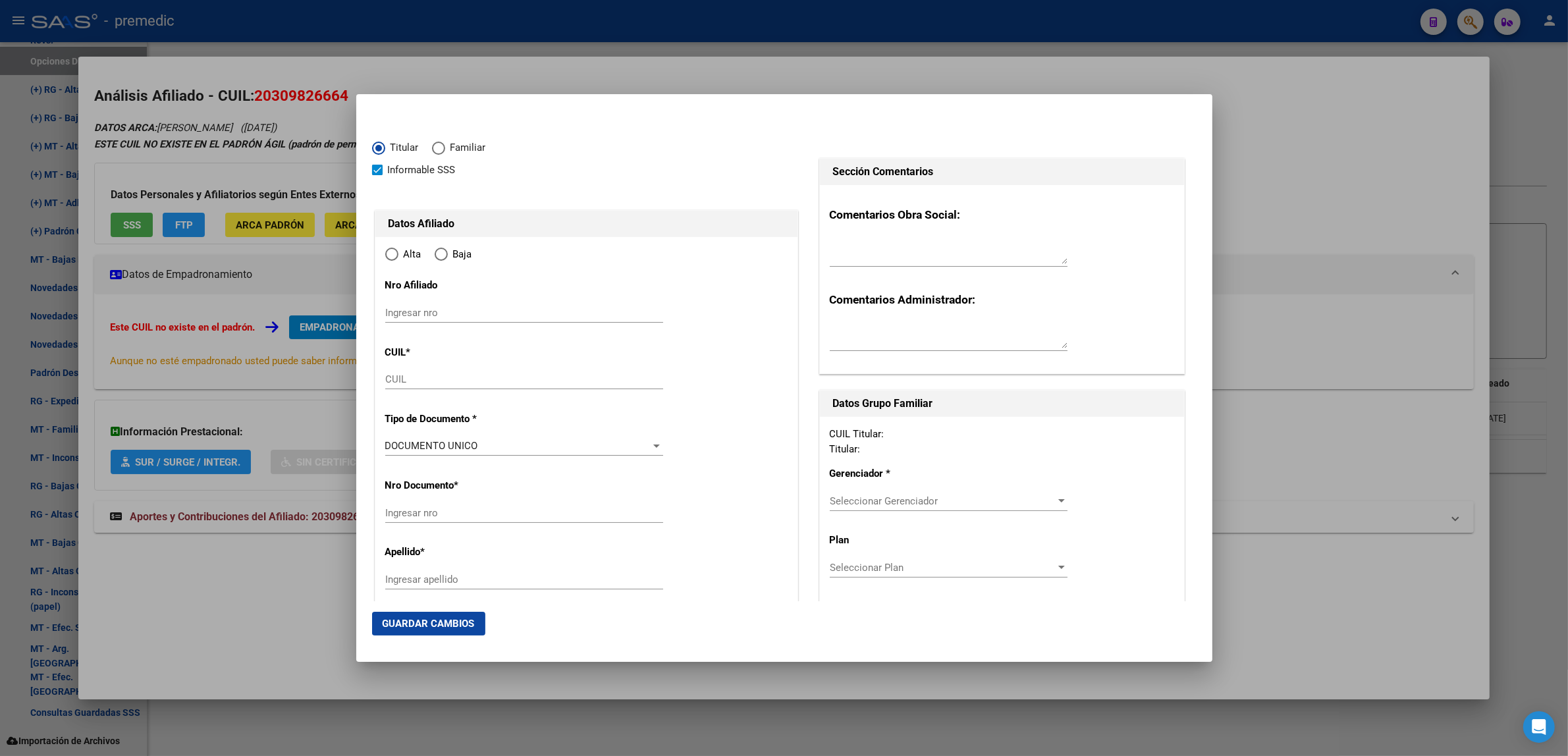
type input "20-30982666-4"
type input "30982666"
type input "[PERSON_NAME]"
type input "[DATE]"
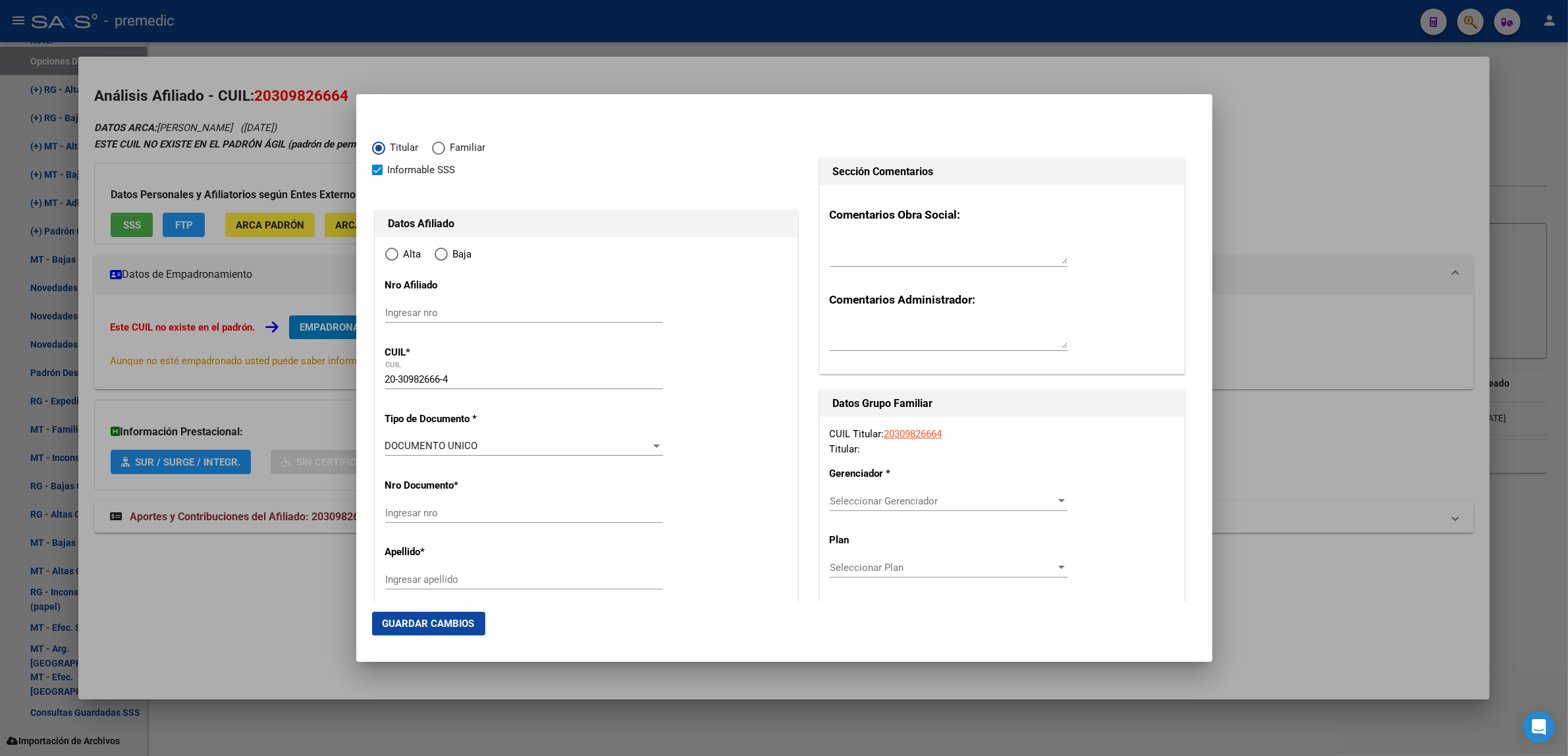
type input "SAN JUSTO"
type input "1754"
type input "TRIUNVIRATO"
type input "1830"
radio input "true"
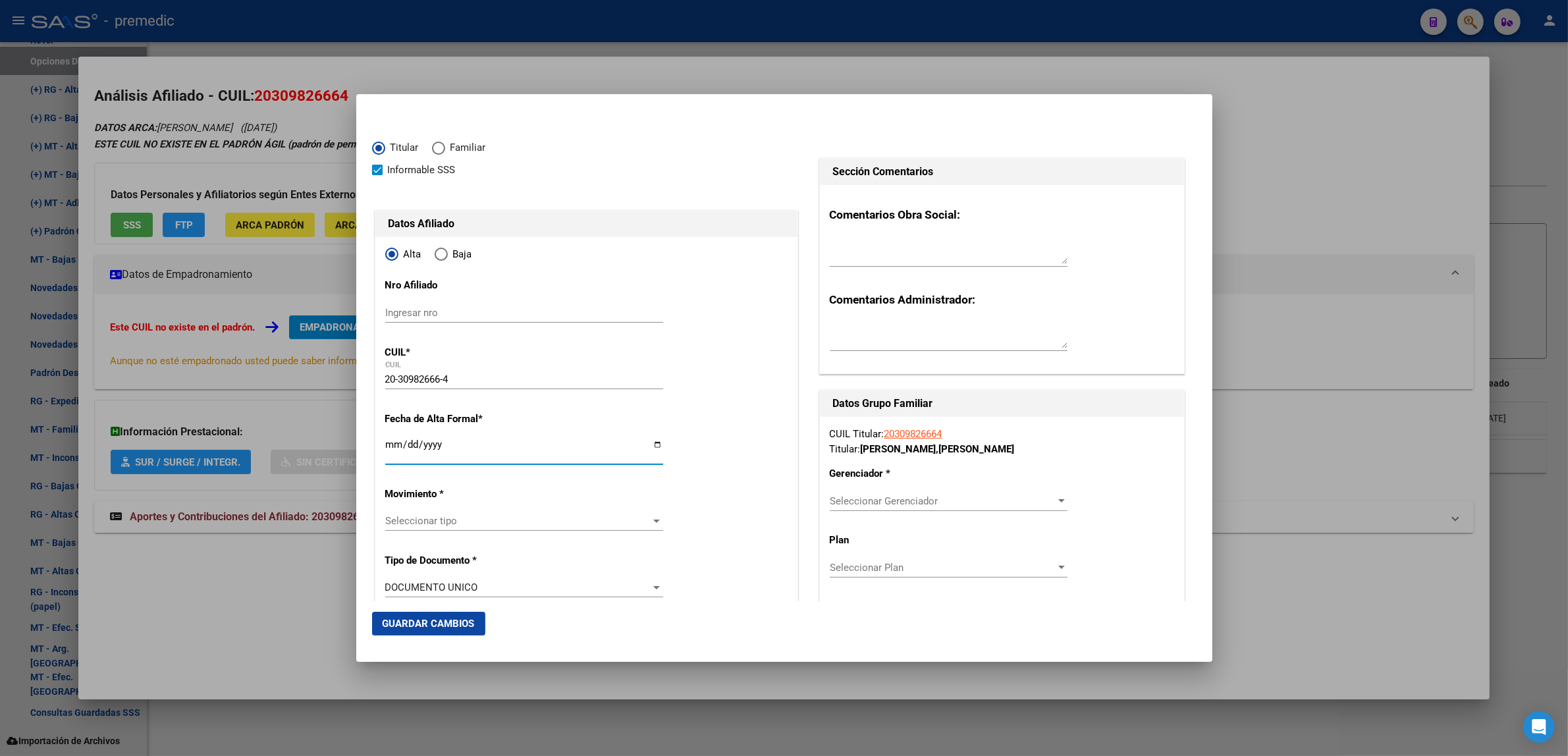
click at [391, 447] on input "Ingresar fecha" at bounding box center [524, 449] width 278 height 21
type input "[DATE]"
click at [365, 429] on mat-dialog-content "Titular Familiar Informable SSS Datos Afiliado Alta Baja Nro Afiliado Ingresar …" at bounding box center [784, 355] width 856 height 491
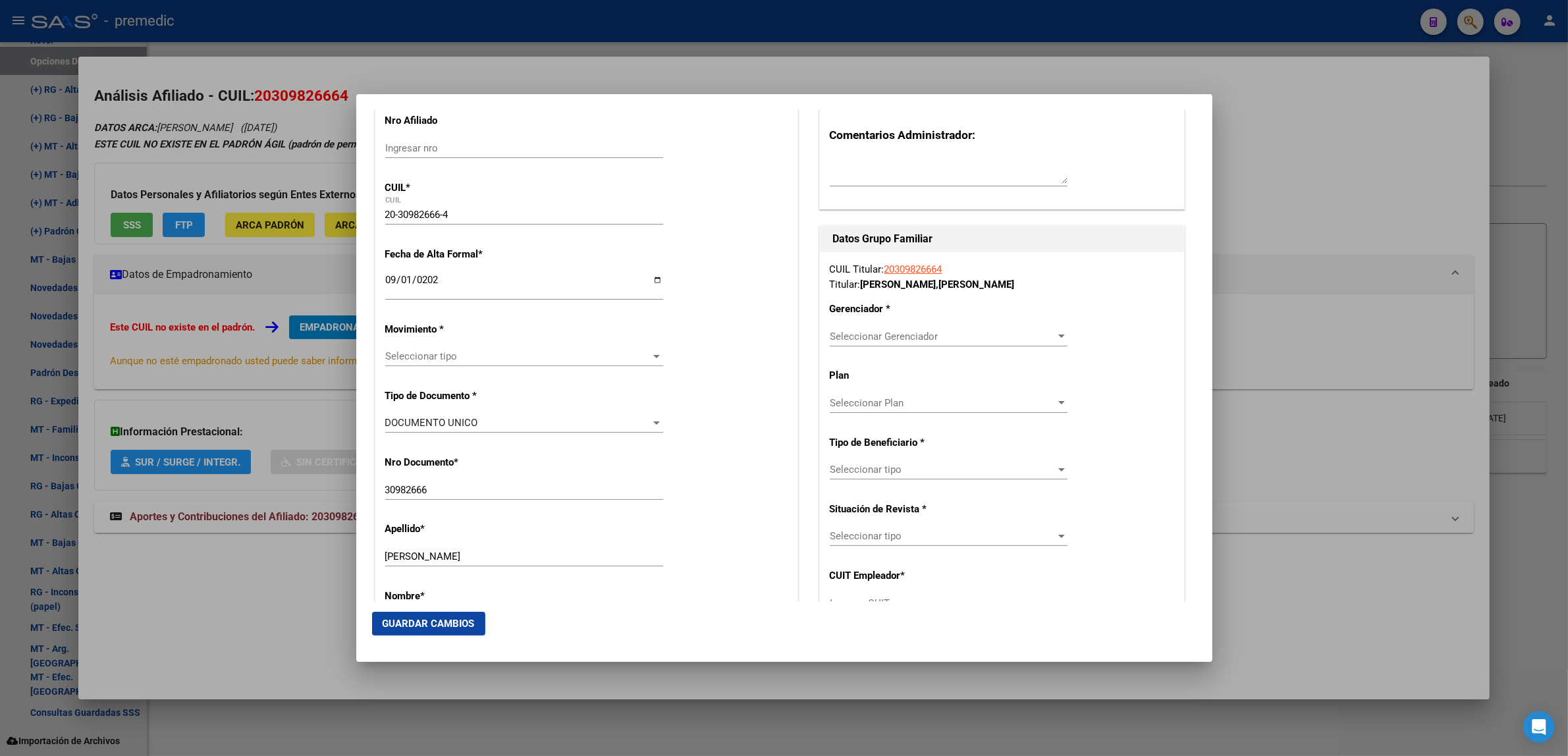
scroll to position [247, 0]
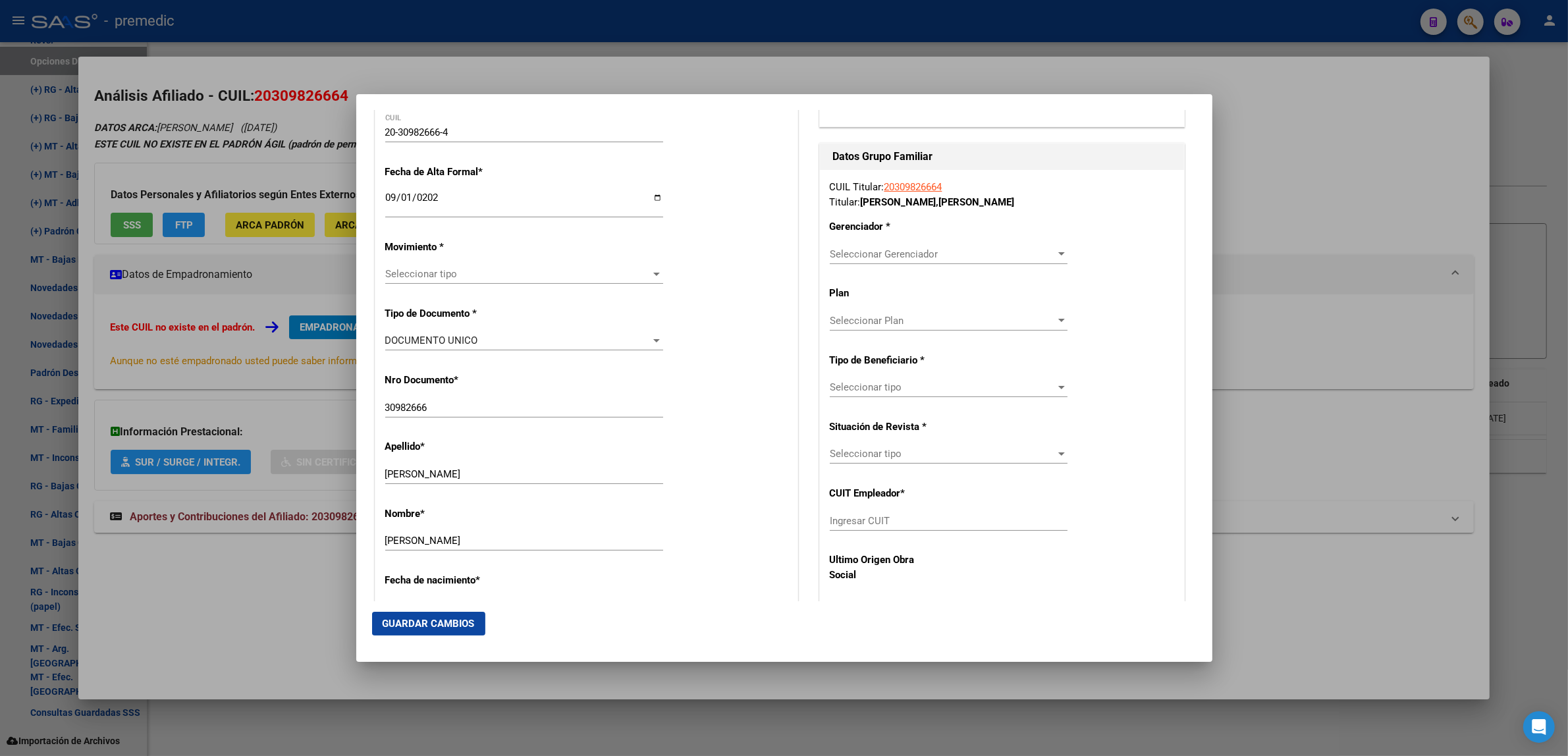
click at [401, 270] on span "Seleccionar tipo" at bounding box center [518, 273] width 266 height 12
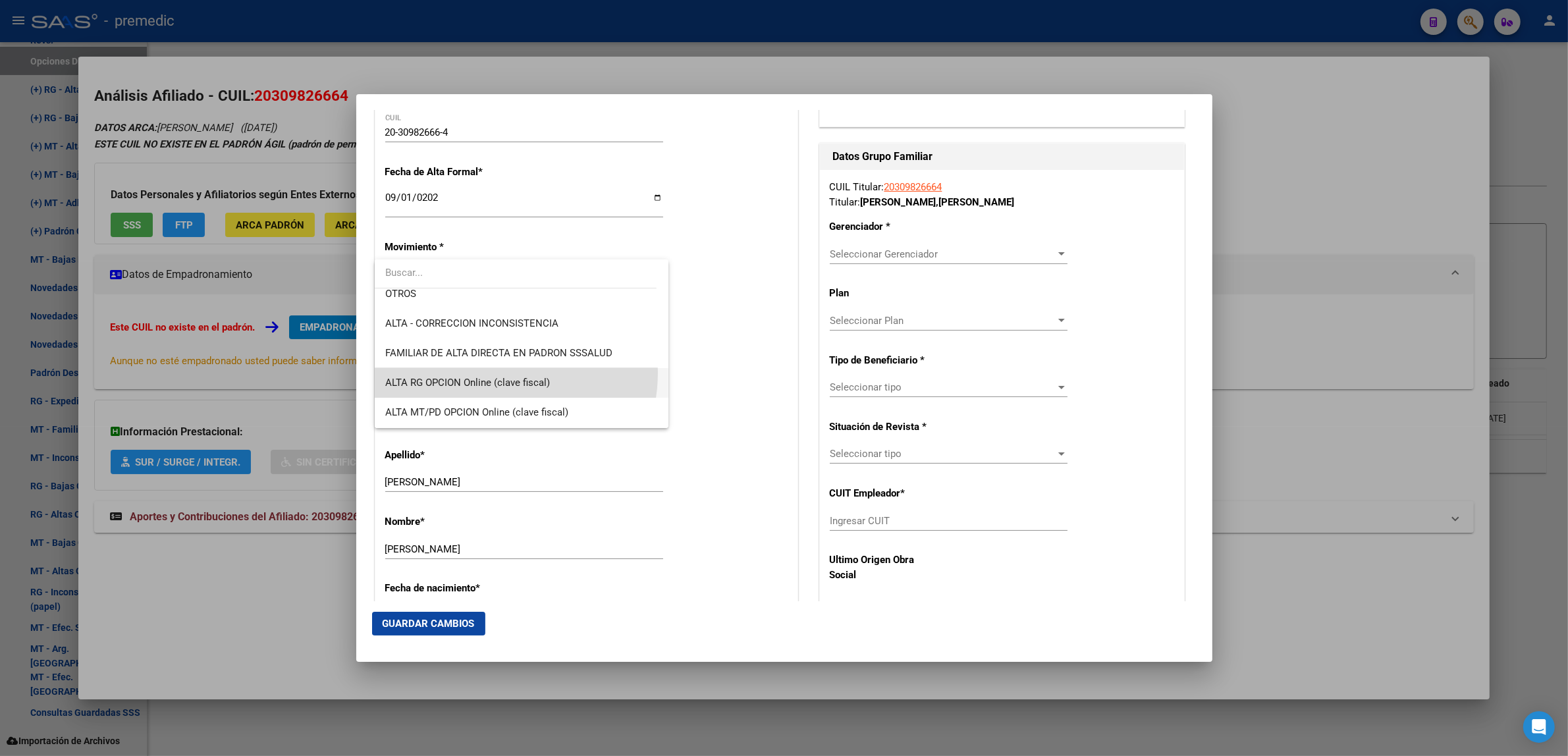
click at [492, 372] on span "ALTA RG OPCION Online (clave fiscal)" at bounding box center [521, 382] width 273 height 30
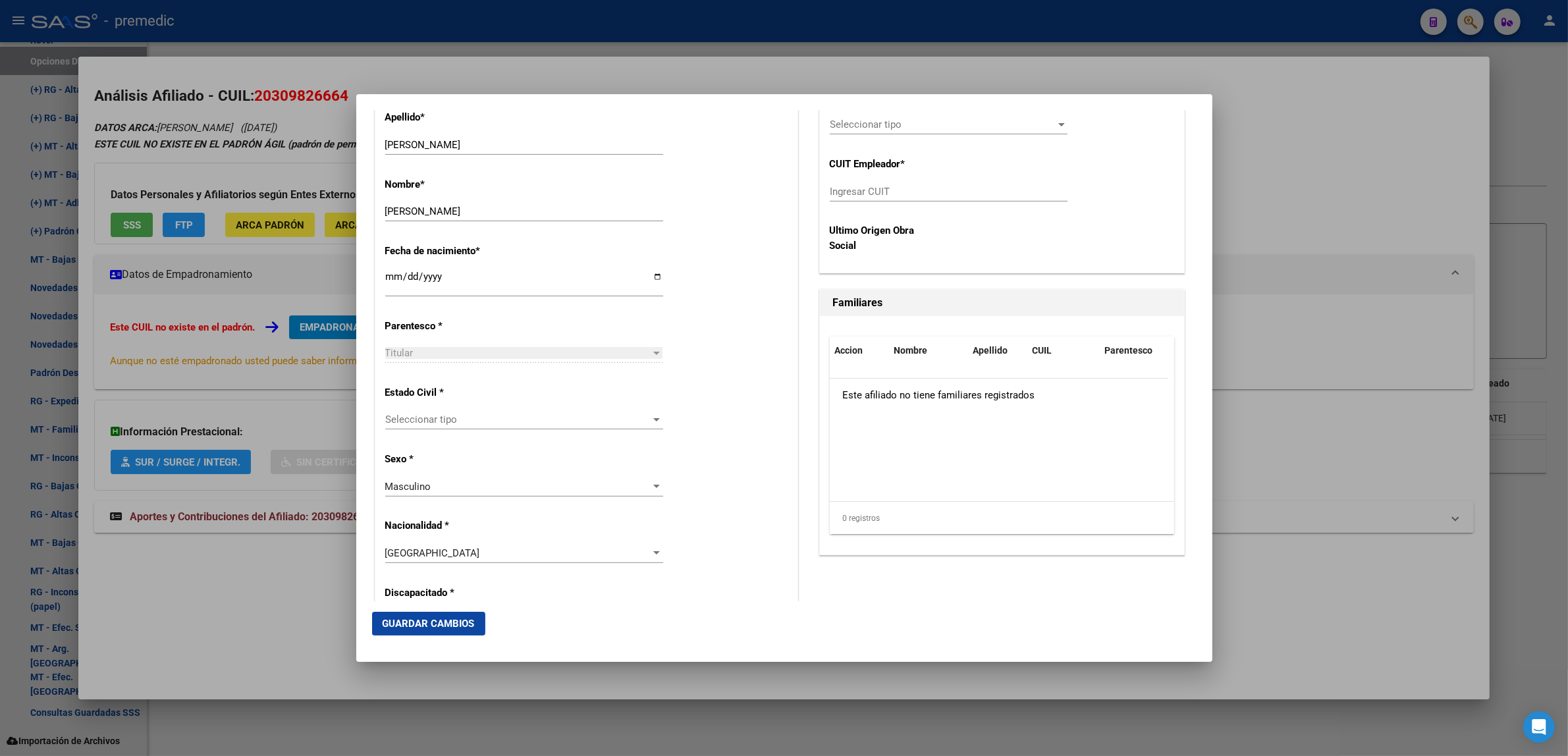
scroll to position [658, 0]
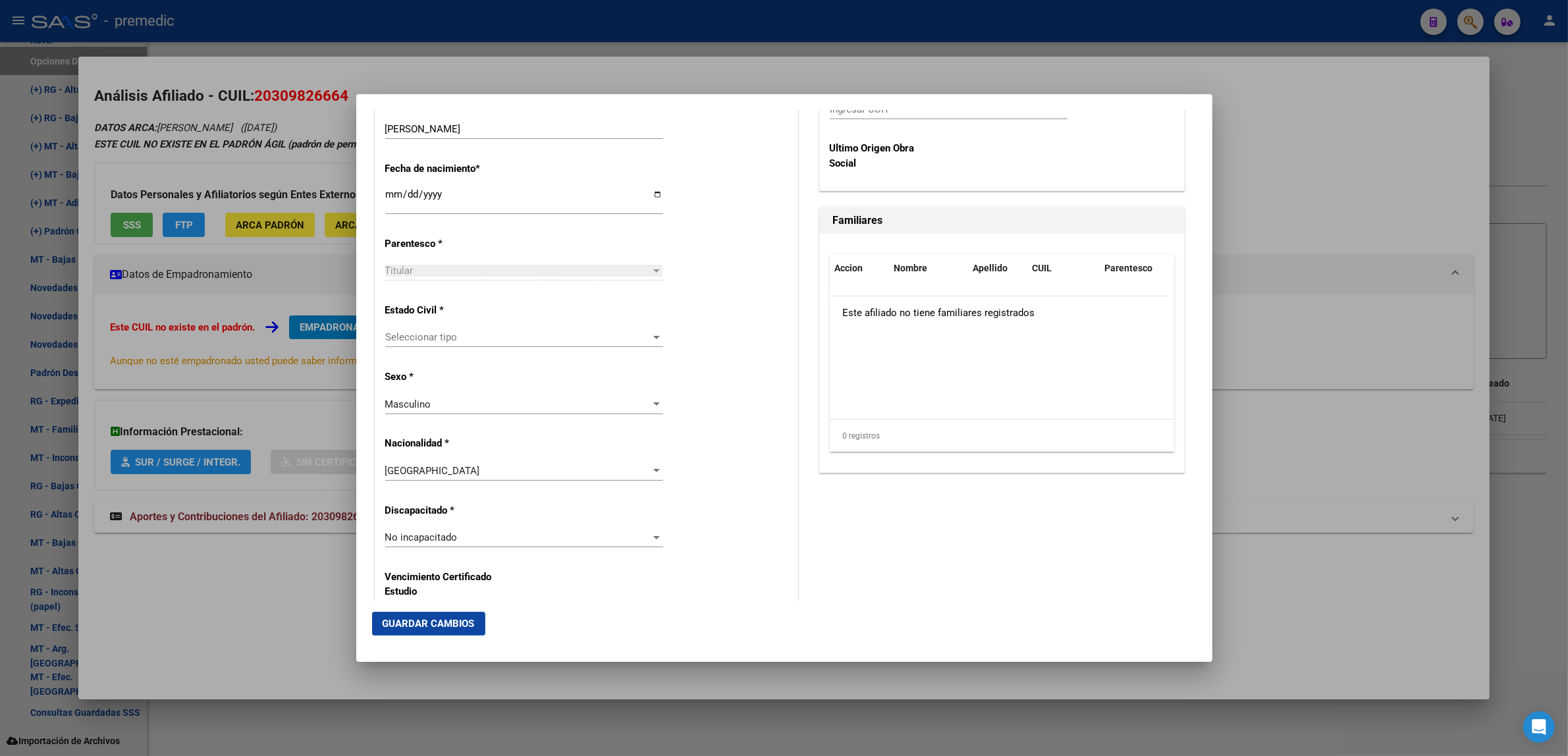
click at [581, 339] on span "Seleccionar tipo" at bounding box center [518, 337] width 266 height 12
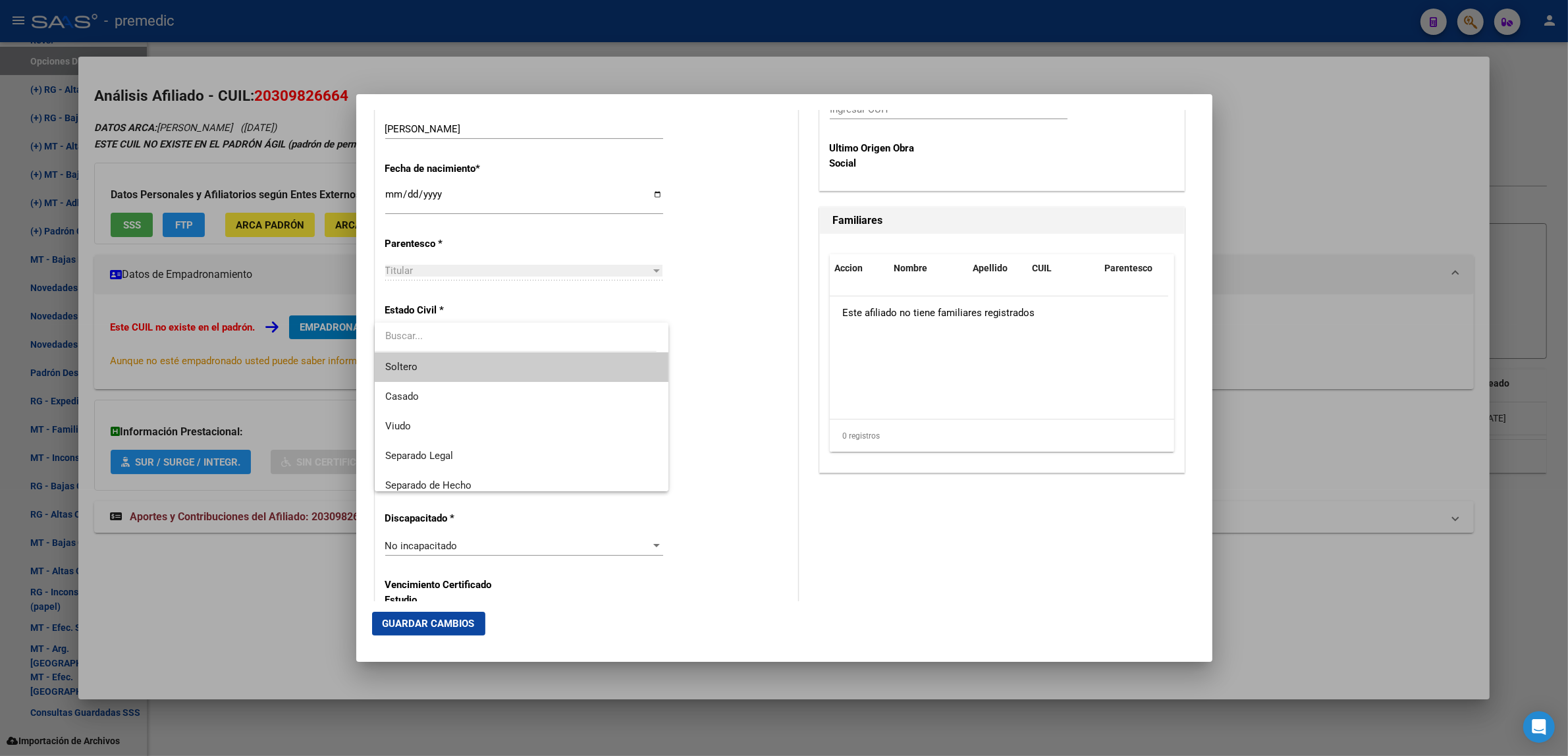
click at [578, 358] on span "Soltero" at bounding box center [521, 367] width 273 height 30
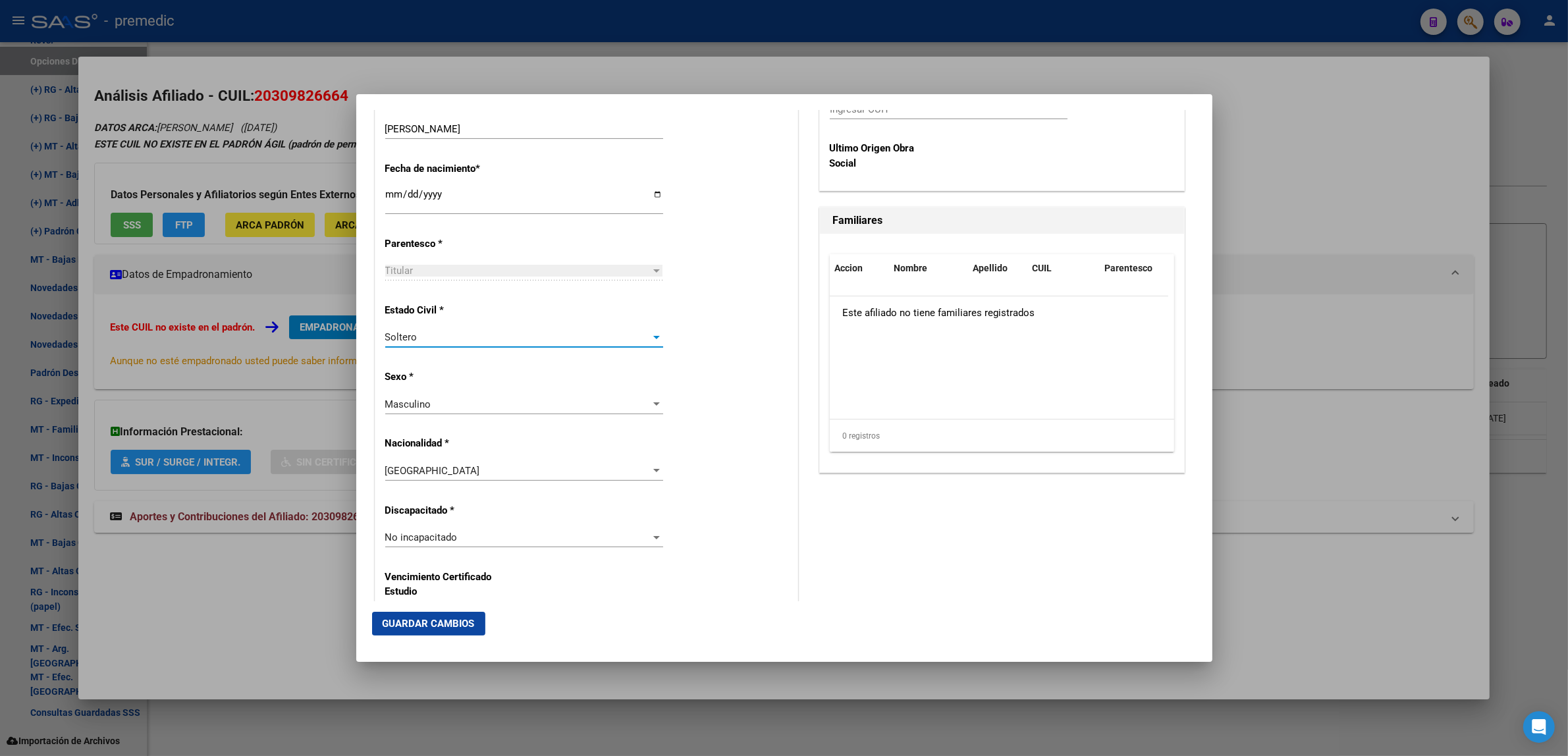
click at [703, 352] on div "Estado Civil * [DEMOGRAPHIC_DATA] Seleccionar tipo" at bounding box center [586, 326] width 402 height 66
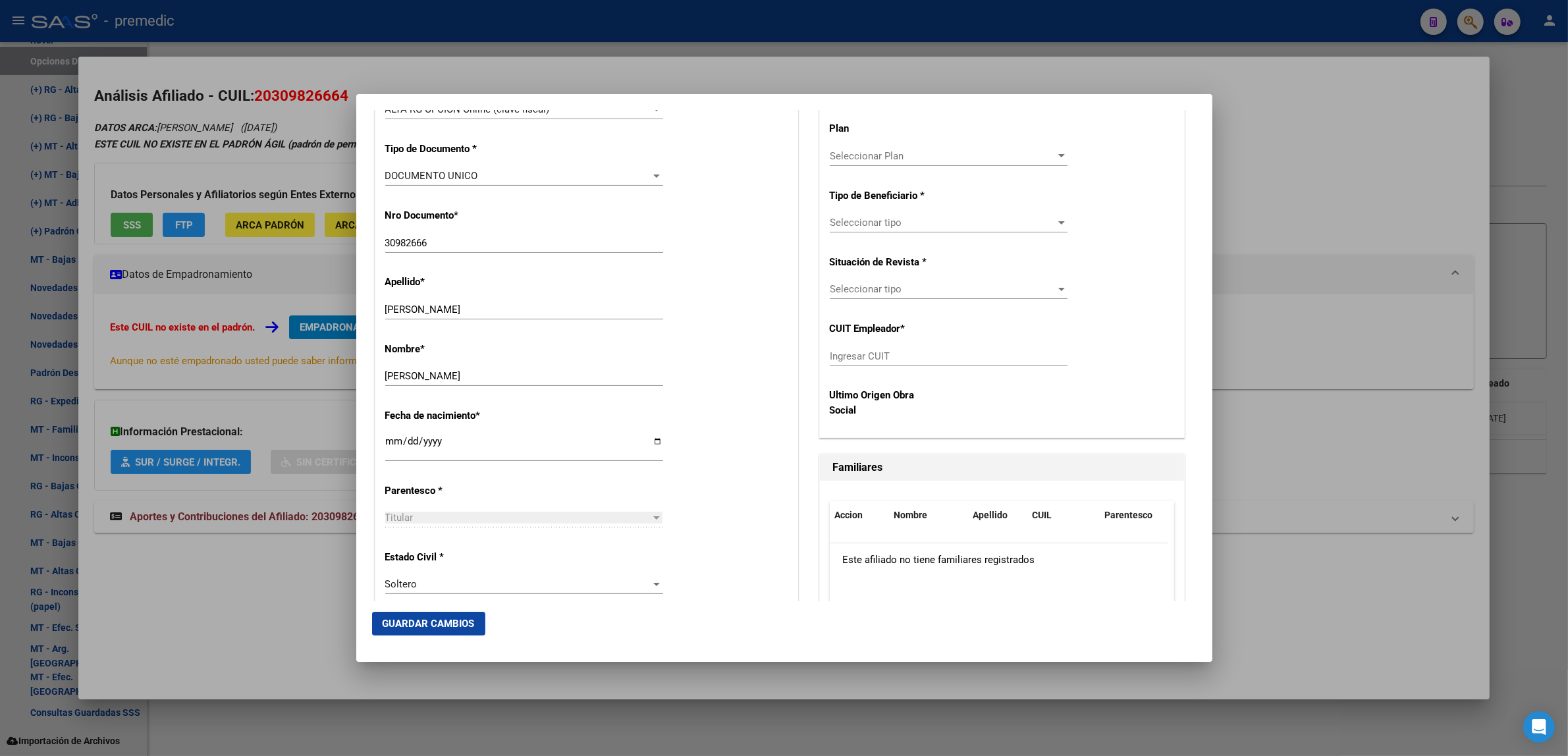
scroll to position [329, 0]
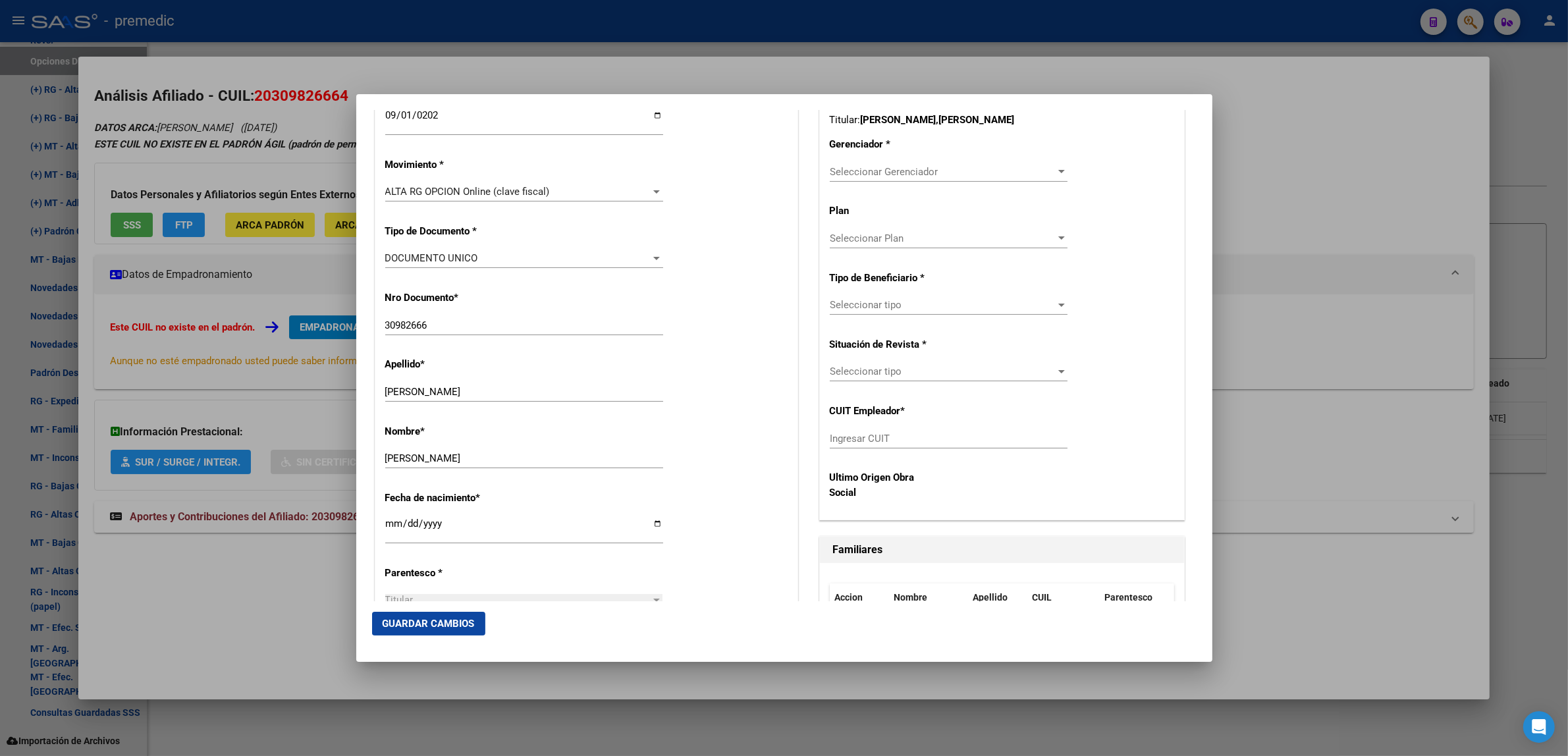
click at [864, 173] on span "Seleccionar Gerenciador" at bounding box center [942, 172] width 226 height 12
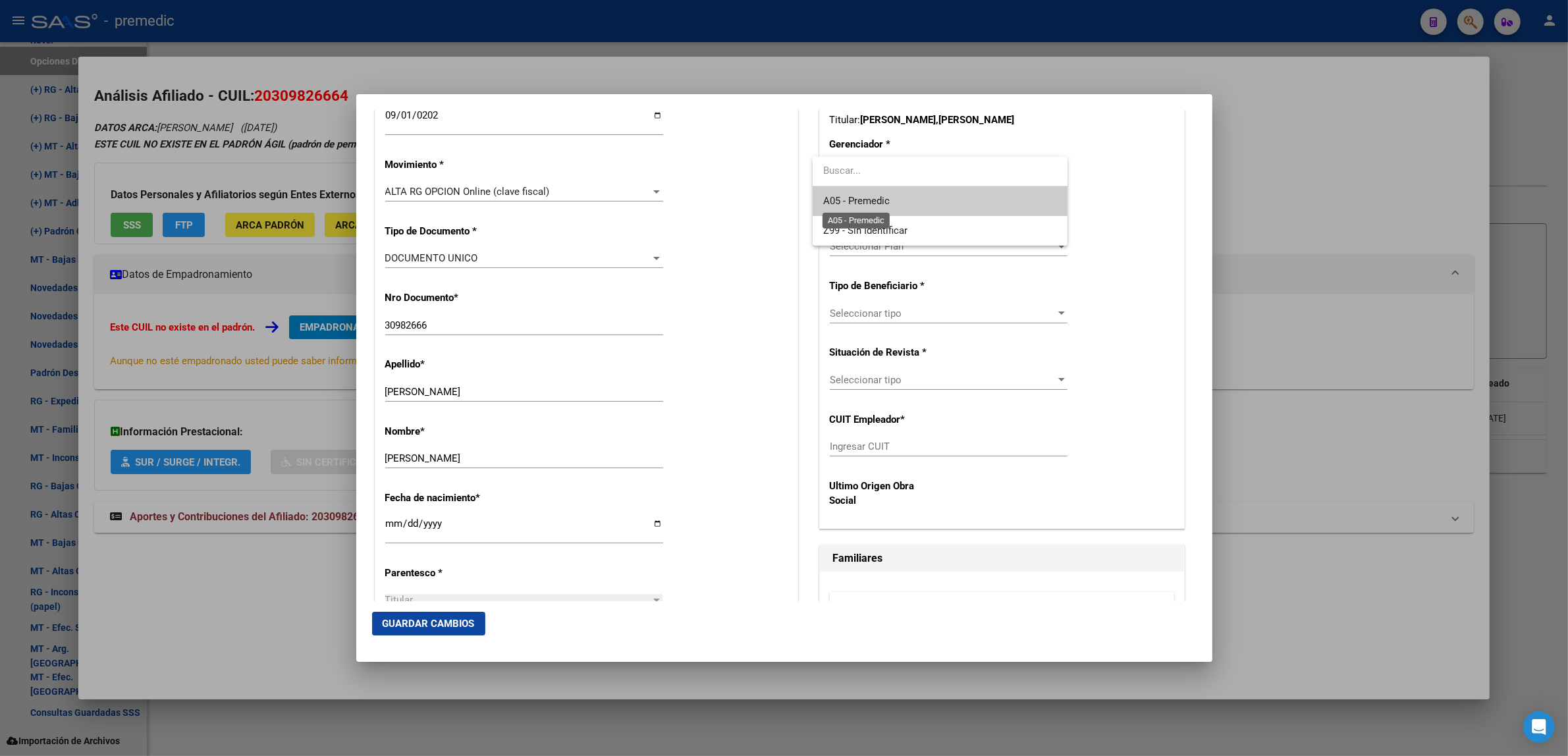
click at [863, 199] on span "A05 - Premedic" at bounding box center [855, 201] width 66 height 12
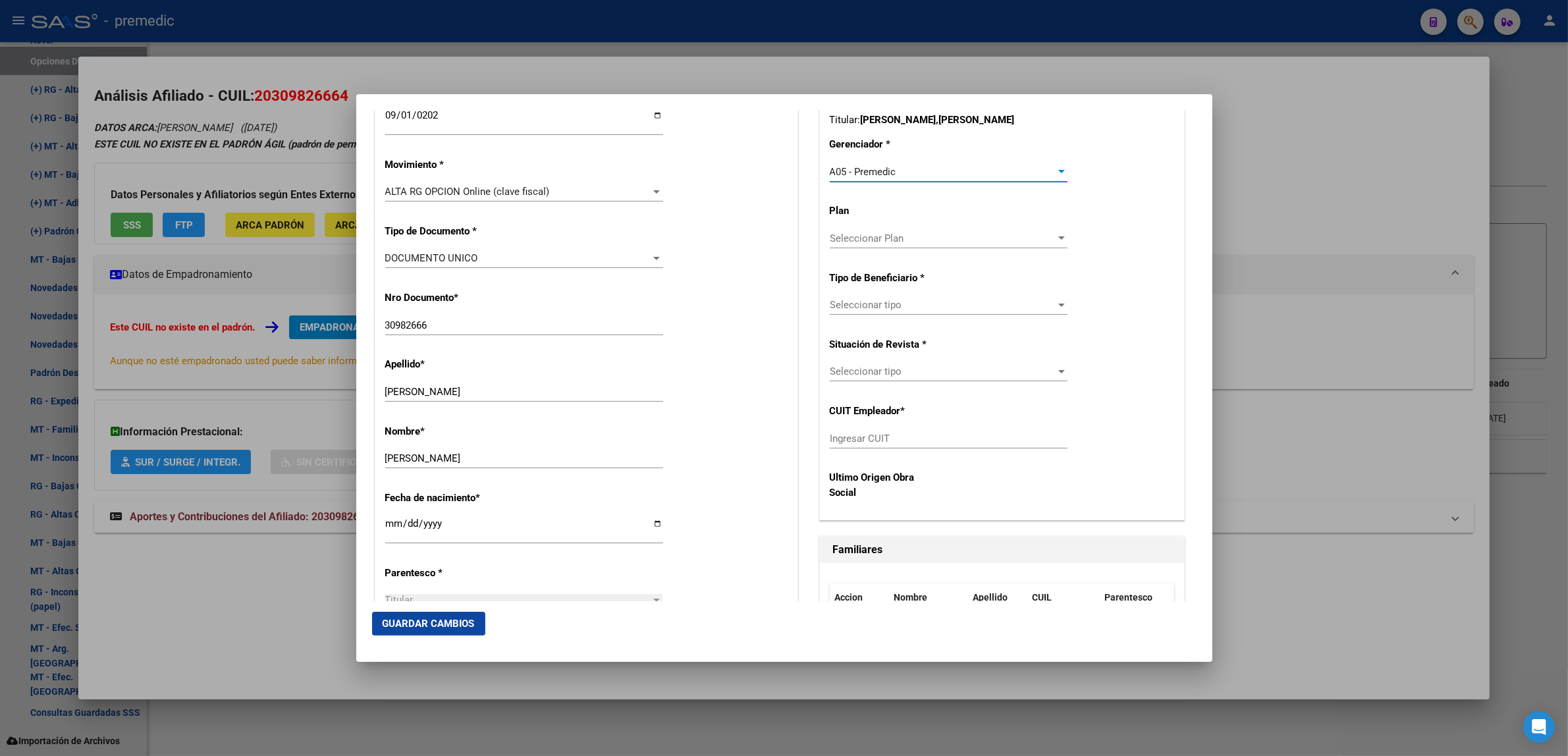
click at [843, 309] on span "Seleccionar tipo" at bounding box center [942, 304] width 226 height 12
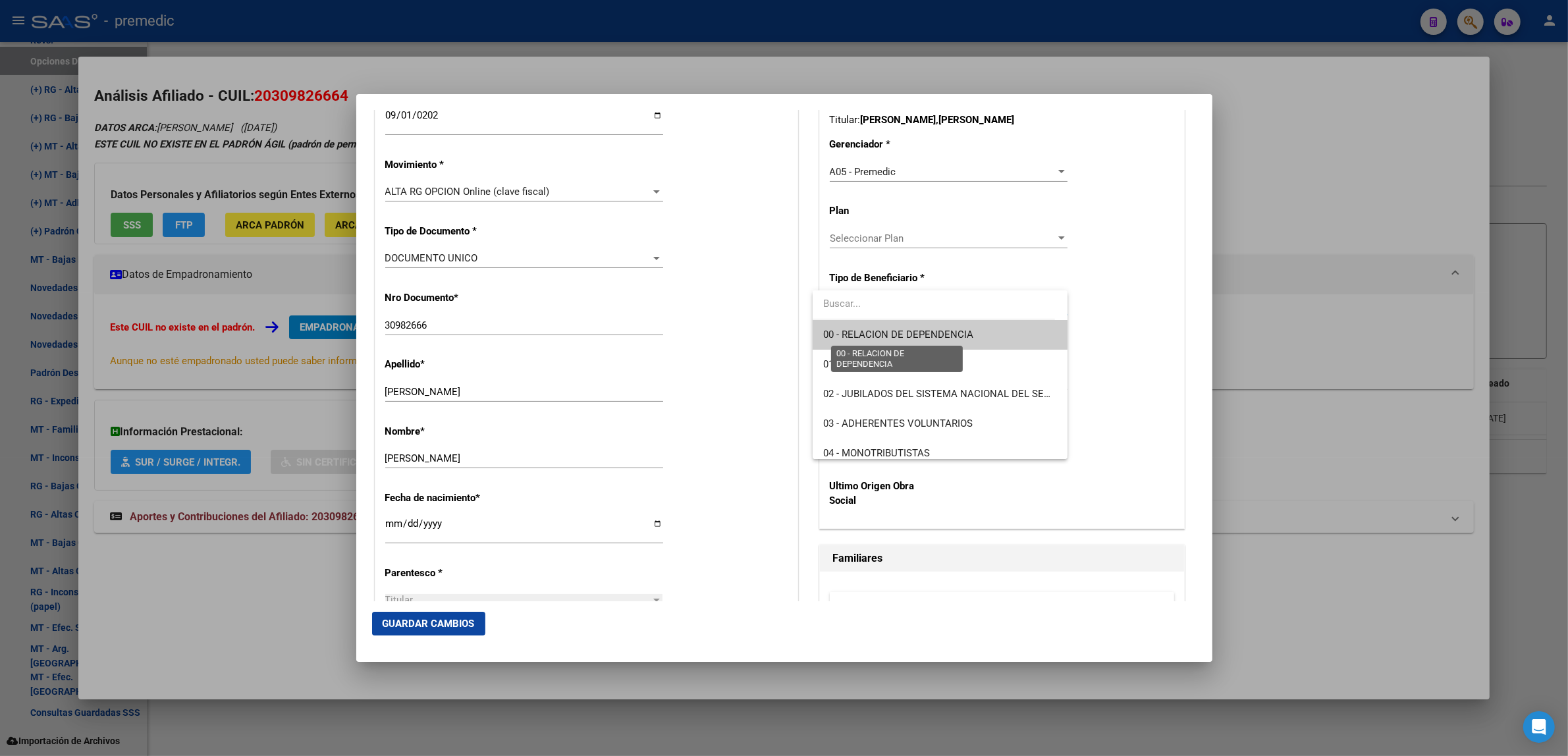
click at [838, 332] on span "00 - RELACION DE DEPENDENCIA" at bounding box center [897, 334] width 150 height 12
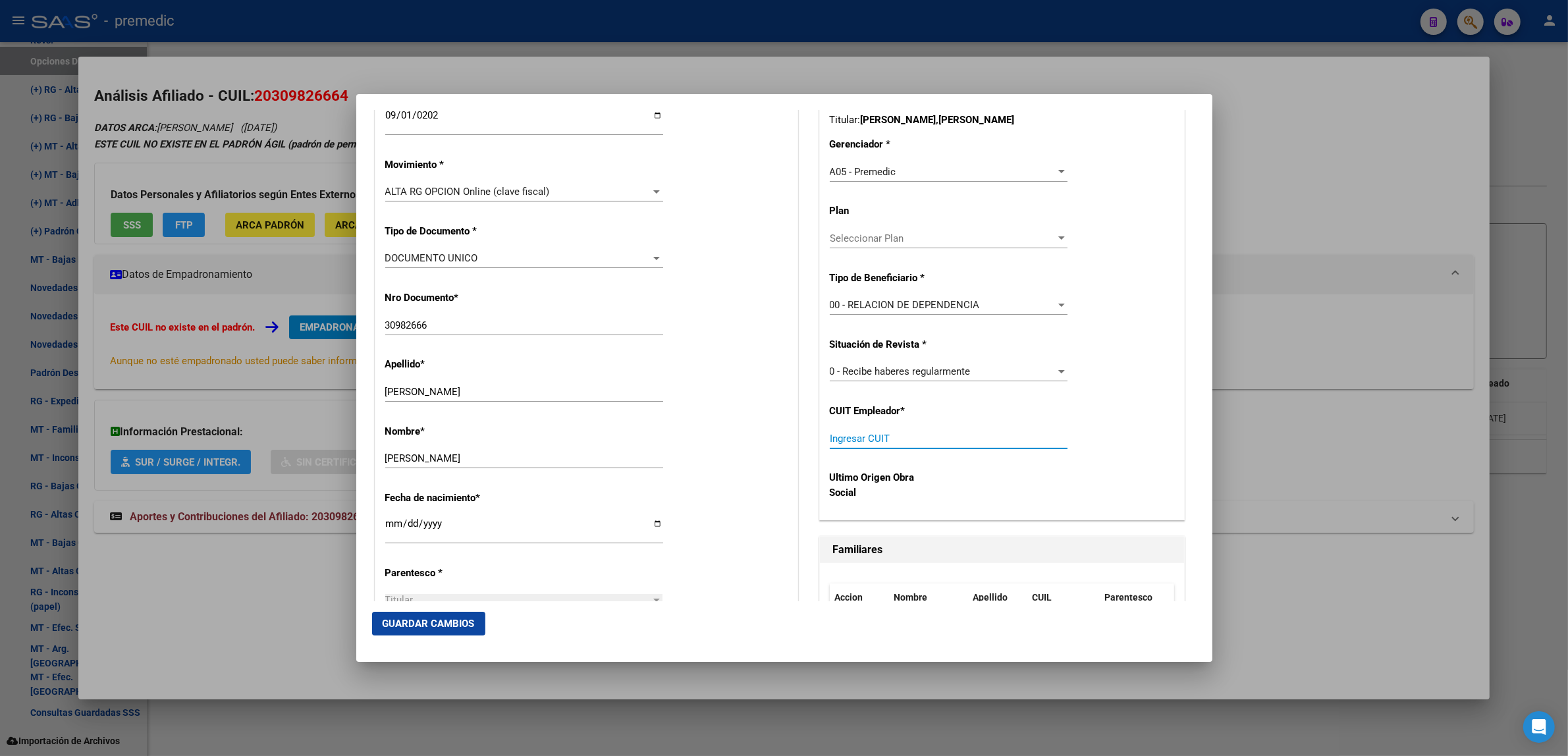
click at [844, 438] on input "Ingresar CUIT" at bounding box center [949, 437] width 238 height 12
paste input "30-70831983-6"
type input "30-70831983-6"
click at [415, 623] on span "Guardar Cambios" at bounding box center [429, 623] width 93 height 12
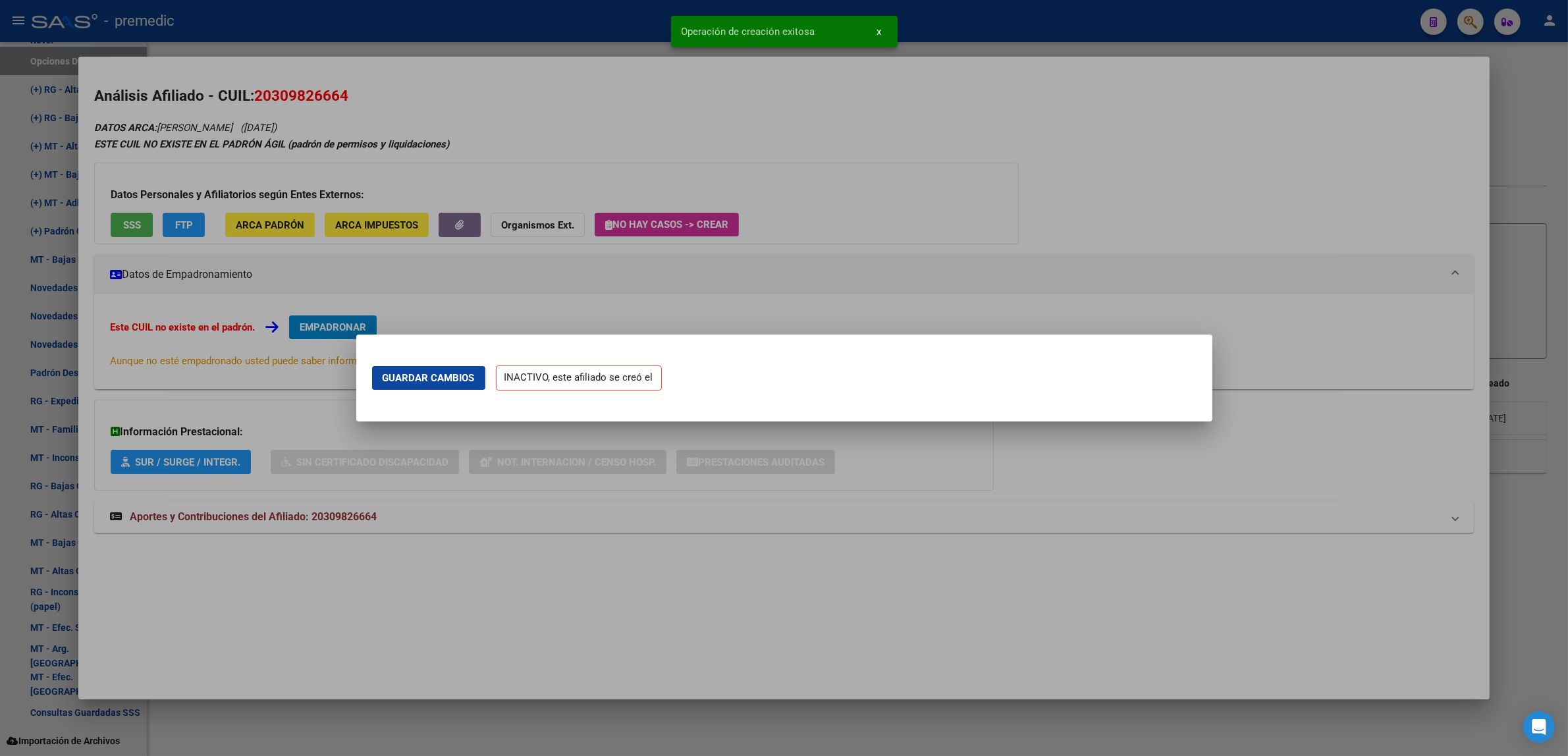
scroll to position [0, 0]
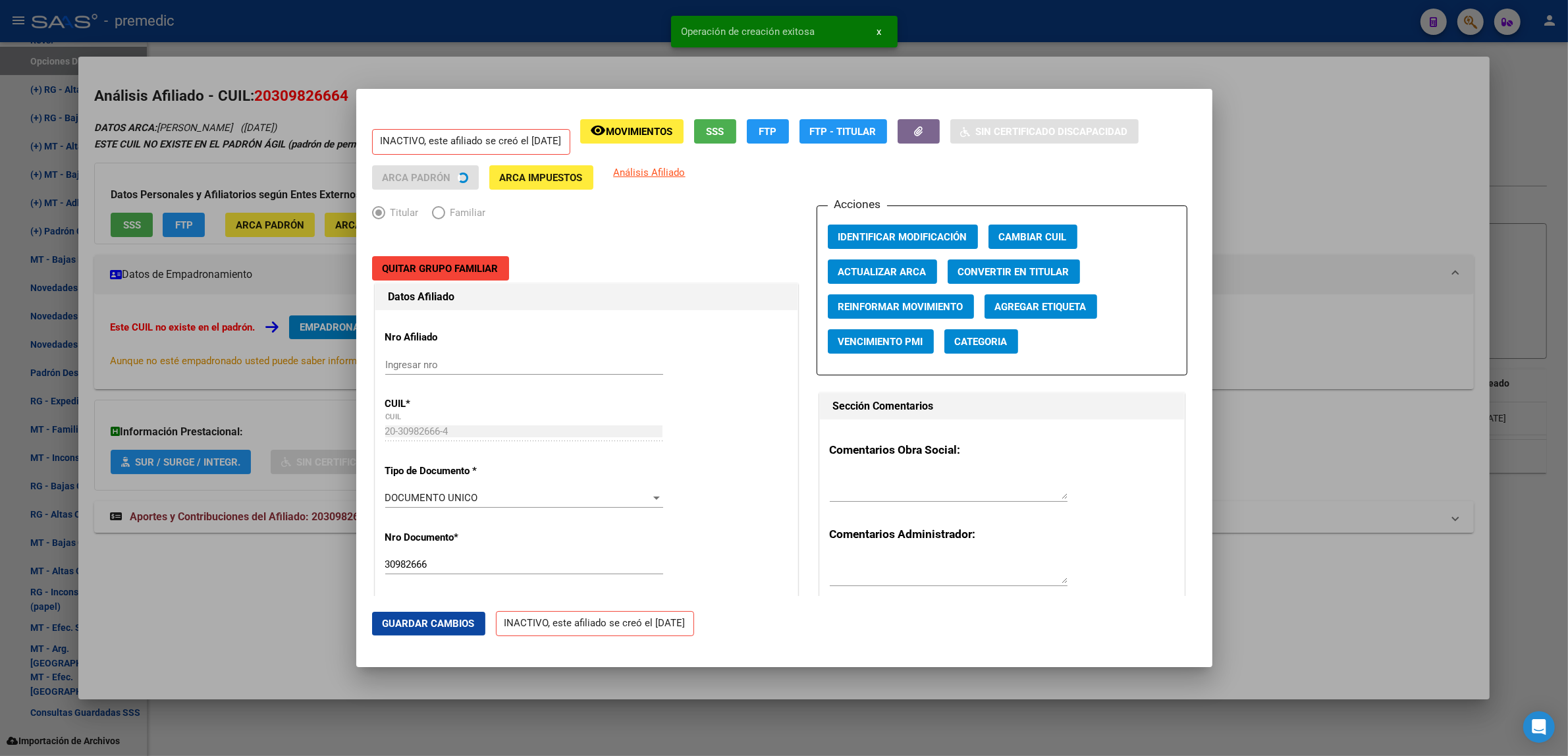
click at [239, 611] on div at bounding box center [784, 378] width 1568 height 756
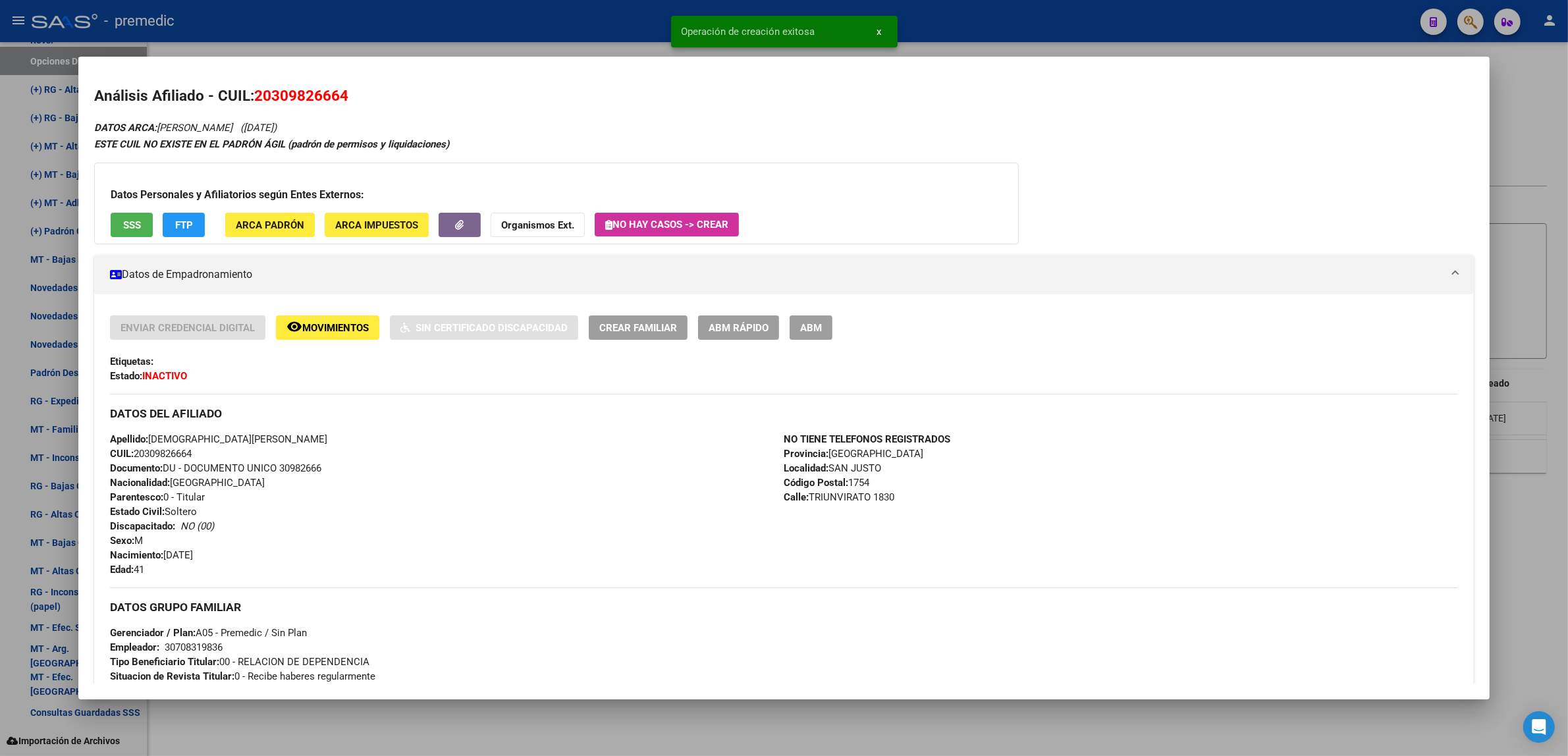
click at [47, 511] on div at bounding box center [784, 378] width 1568 height 756
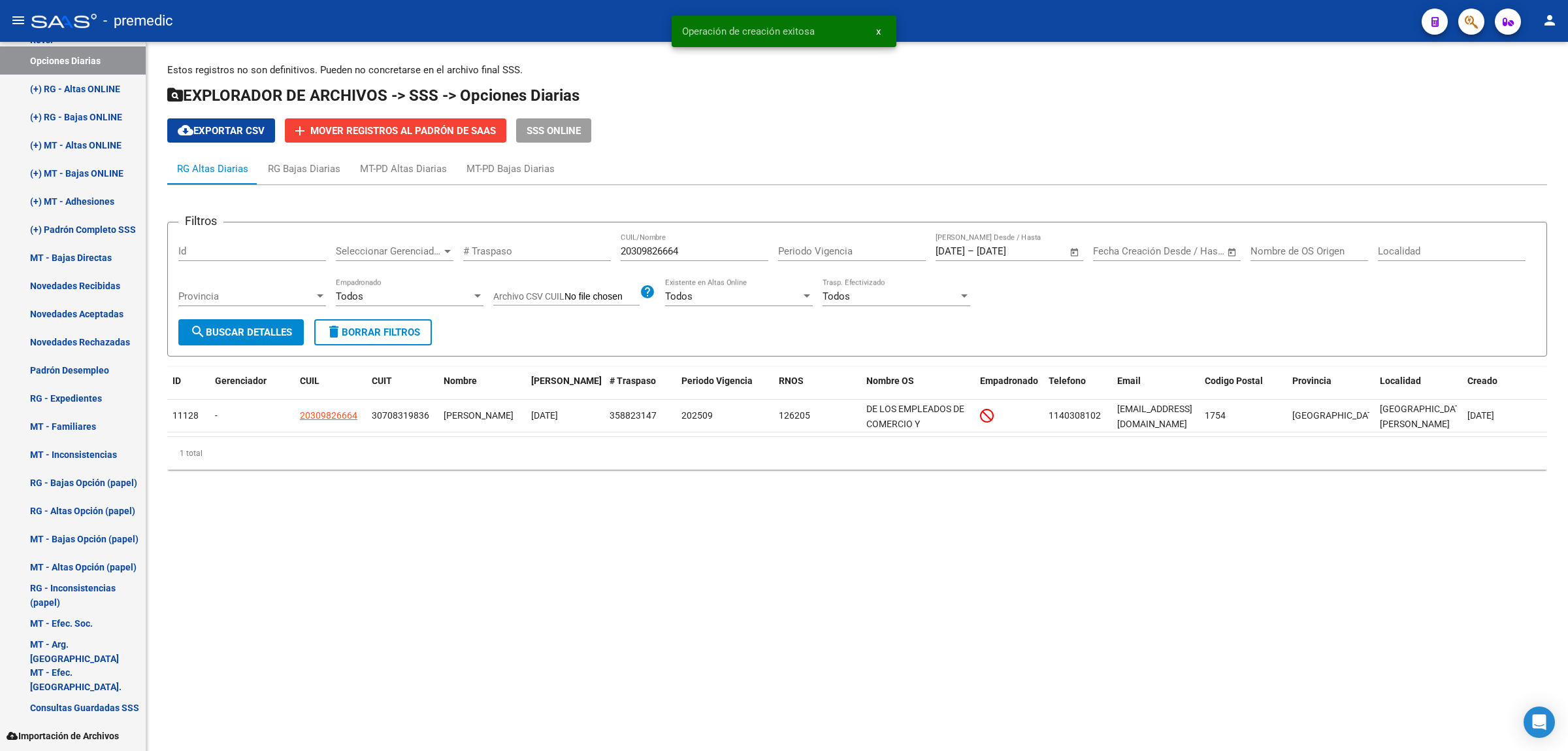
click at [260, 326] on span "search Buscar Detalles" at bounding box center [241, 332] width 102 height 12
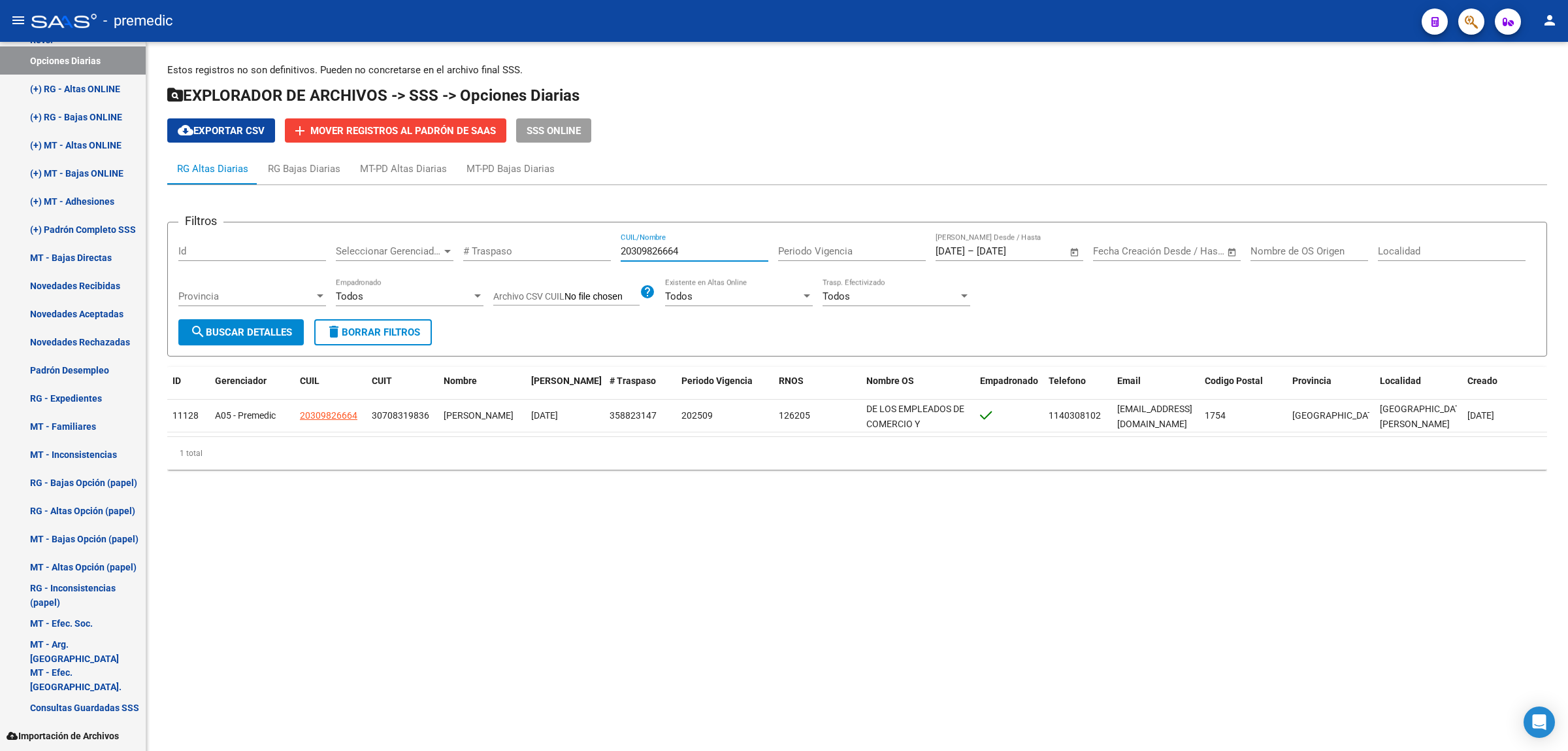
drag, startPoint x: 684, startPoint y: 252, endPoint x: 562, endPoint y: 255, distance: 122.0
click at [585, 252] on div "Filtros Id Seleccionar Gerenciador Seleccionar Gerenciador # Traspaso 203098266…" at bounding box center [857, 276] width 1358 height 87
paste input "45677019"
type input "20456770194"
click at [269, 321] on button "search Buscar Detalles" at bounding box center [241, 332] width 125 height 26
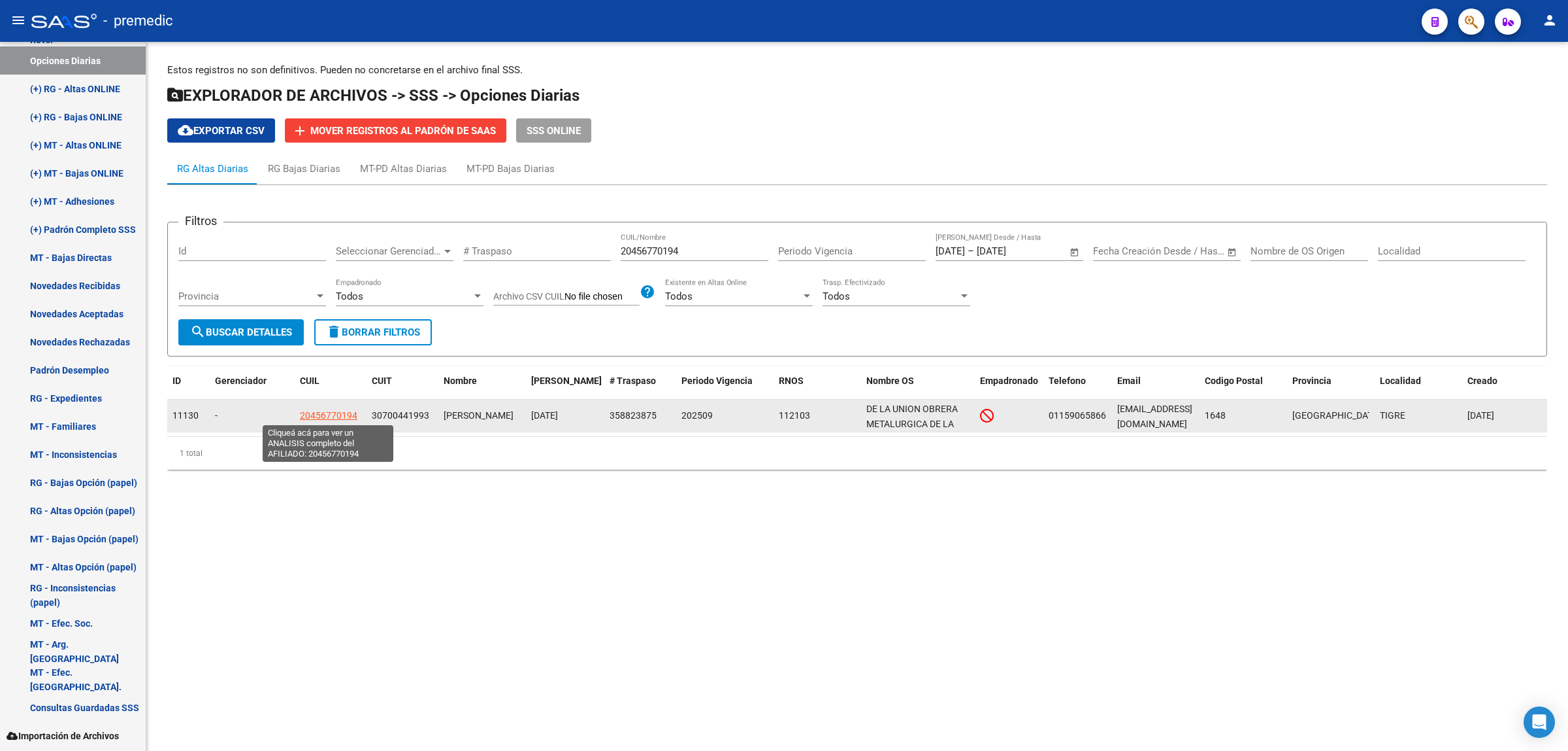
click at [333, 412] on span "20456770194" at bounding box center [329, 416] width 58 height 11
type textarea "20456770194"
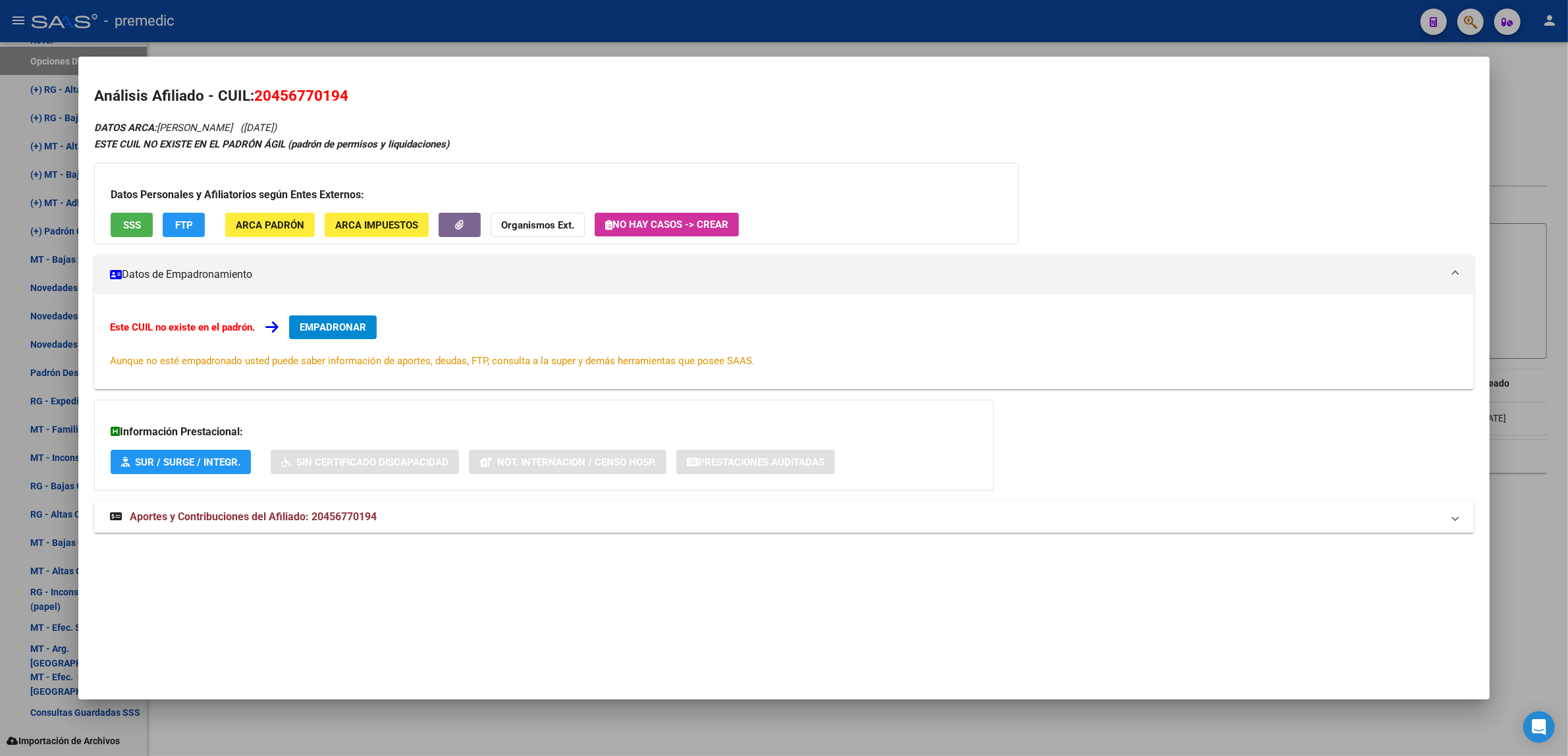
click at [348, 319] on button "EMPADRONAR" at bounding box center [332, 327] width 87 height 24
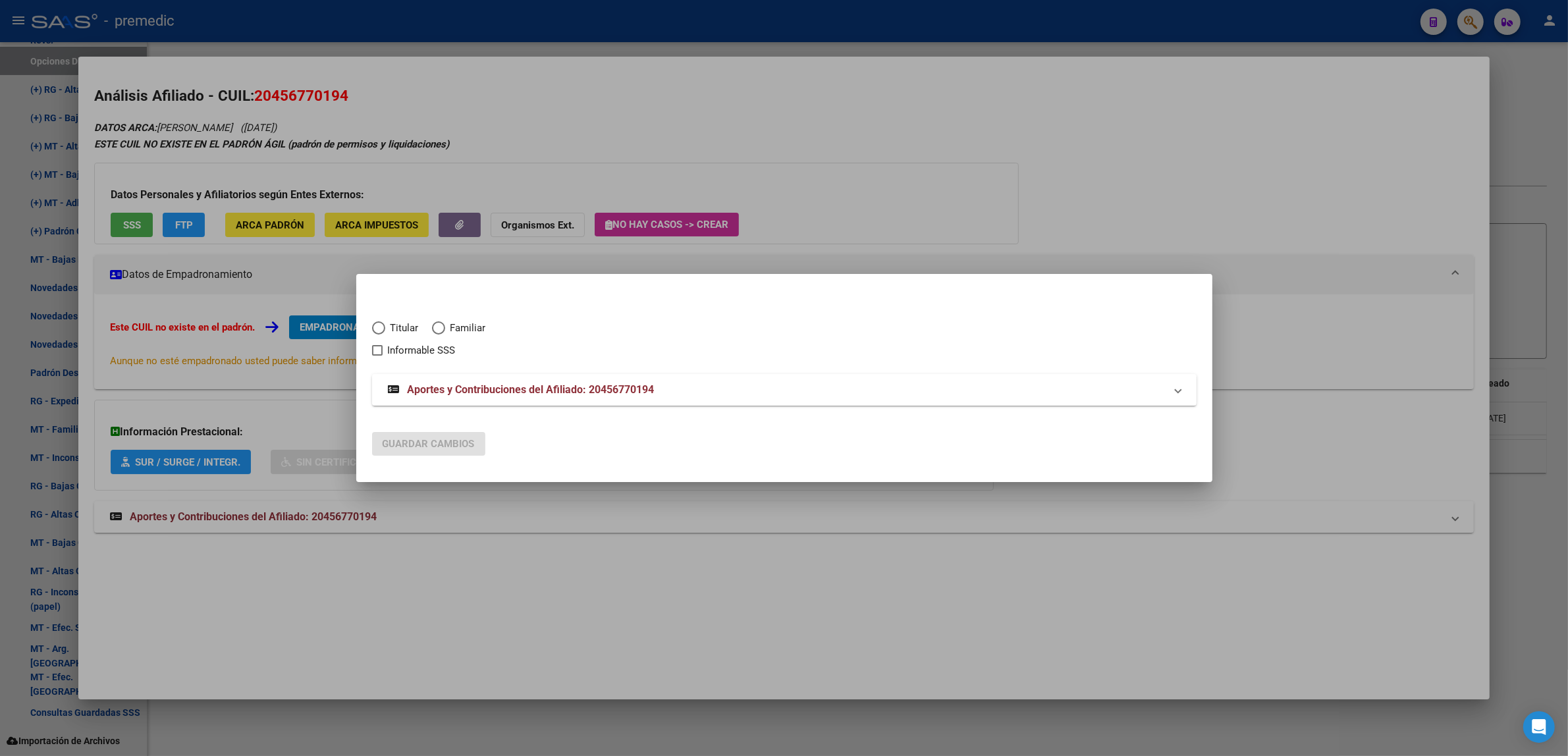
click at [382, 325] on span "Elija una opción" at bounding box center [379, 328] width 14 height 14
click at [382, 325] on input "Titular" at bounding box center [379, 328] width 14 height 14
radio input "true"
checkbox input "true"
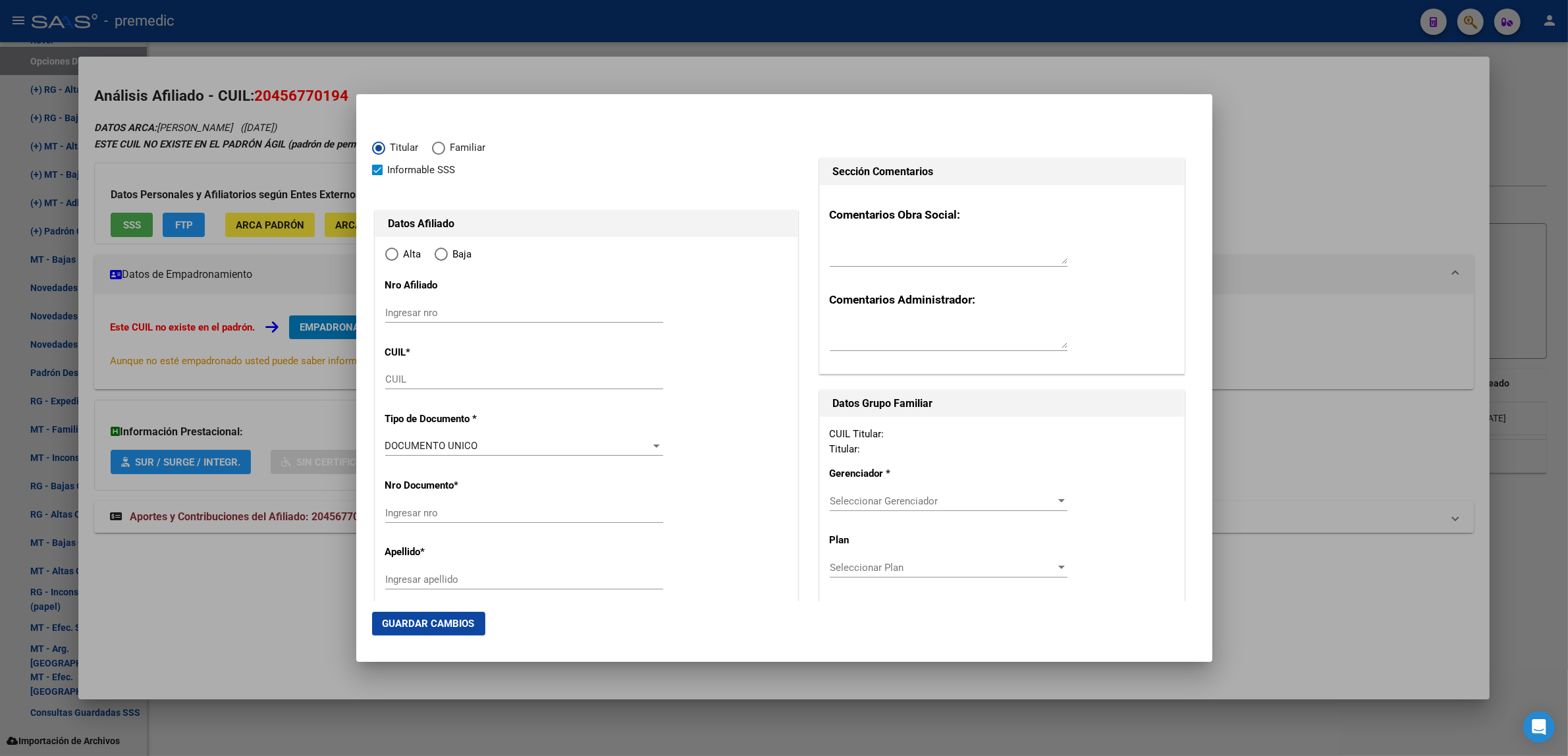
type input "20-45677019-4"
radio input "true"
type input "45677019"
type input "[PERSON_NAME]"
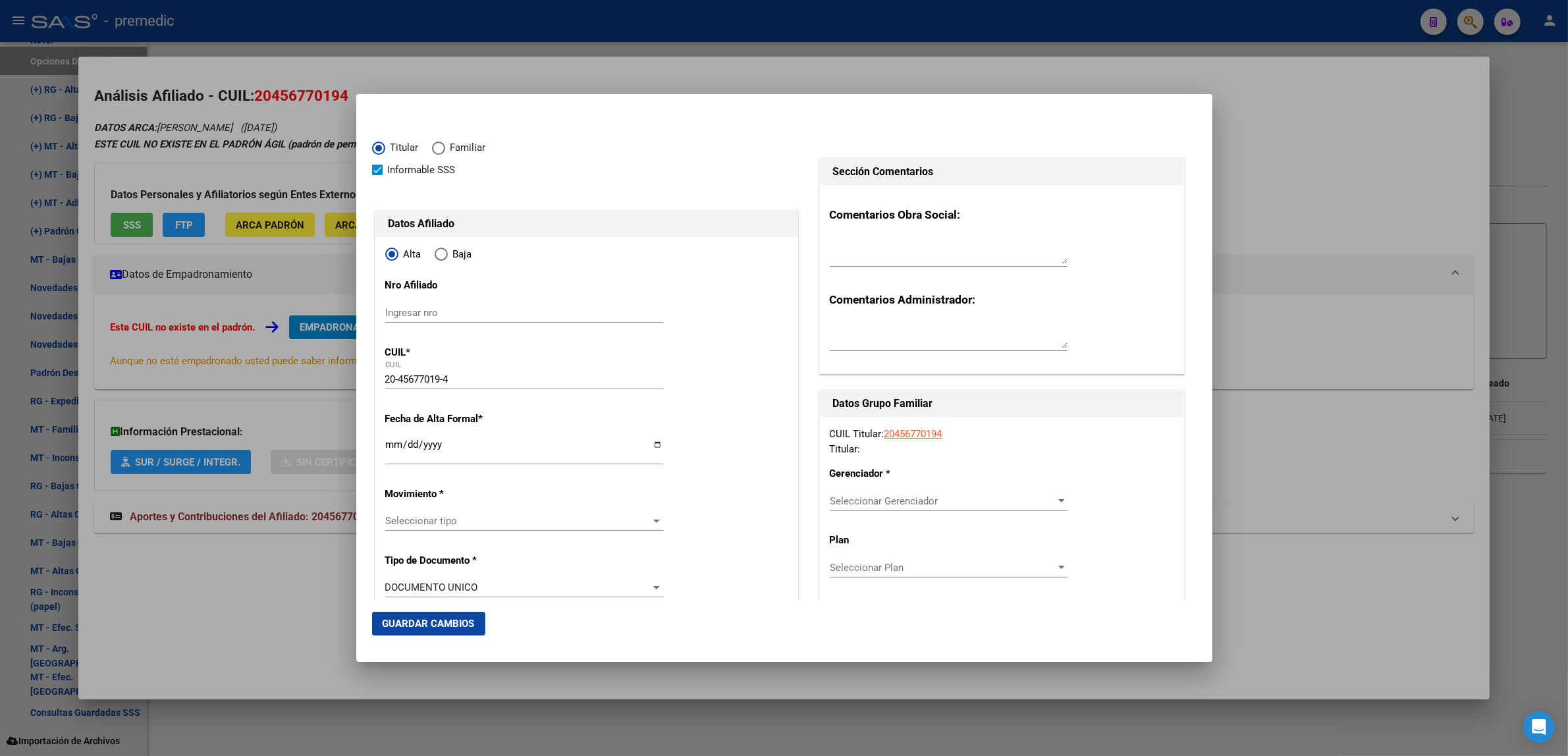
type input "[DATE]"
type input "BELEN DE ESCOBA"
type input "1625"
type input "[PERSON_NAME]"
type input "1875"
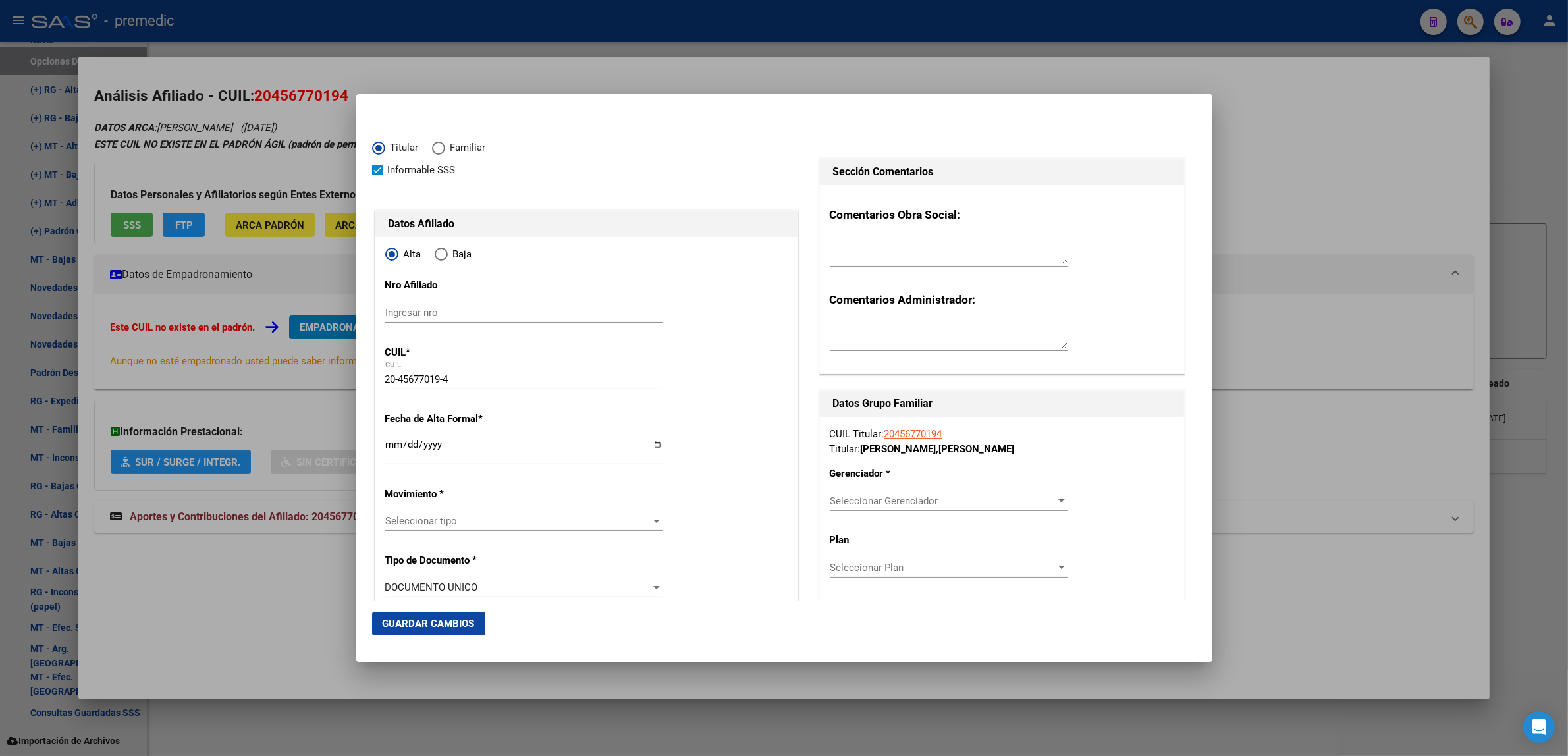
click at [389, 444] on input "Ingresar fecha" at bounding box center [524, 449] width 278 height 21
type input "[DATE]"
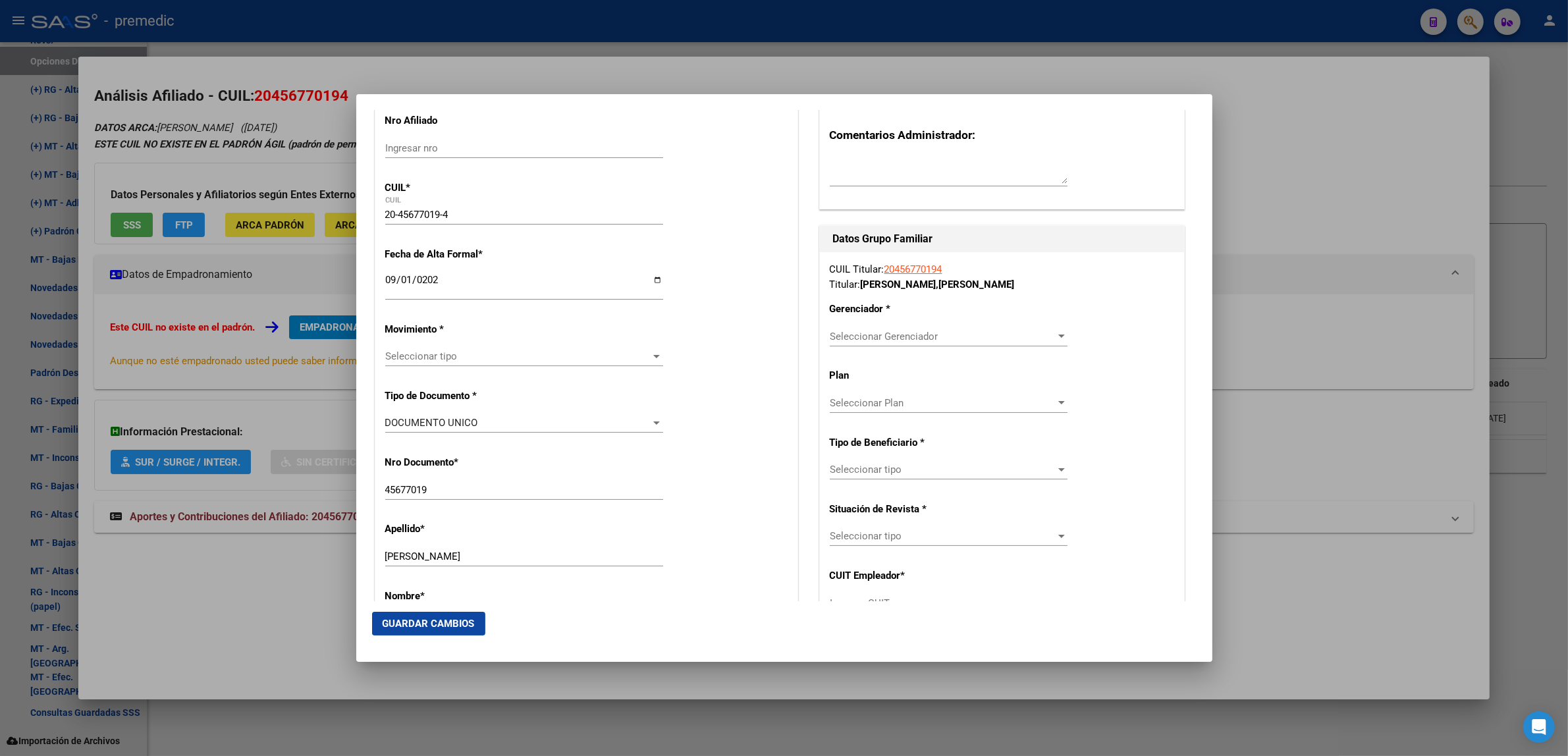
scroll to position [247, 0]
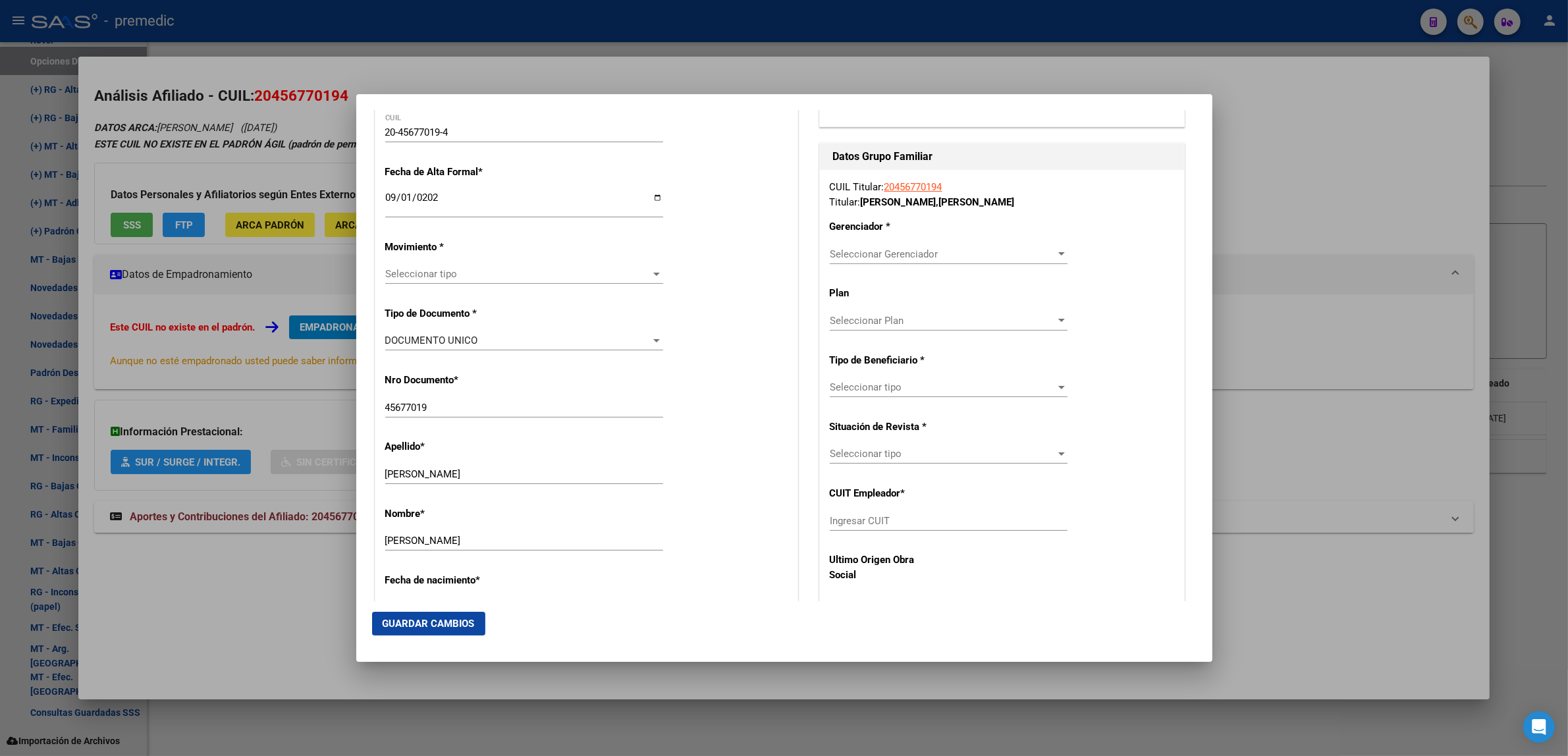
click at [397, 271] on span "Seleccionar tipo" at bounding box center [518, 273] width 266 height 12
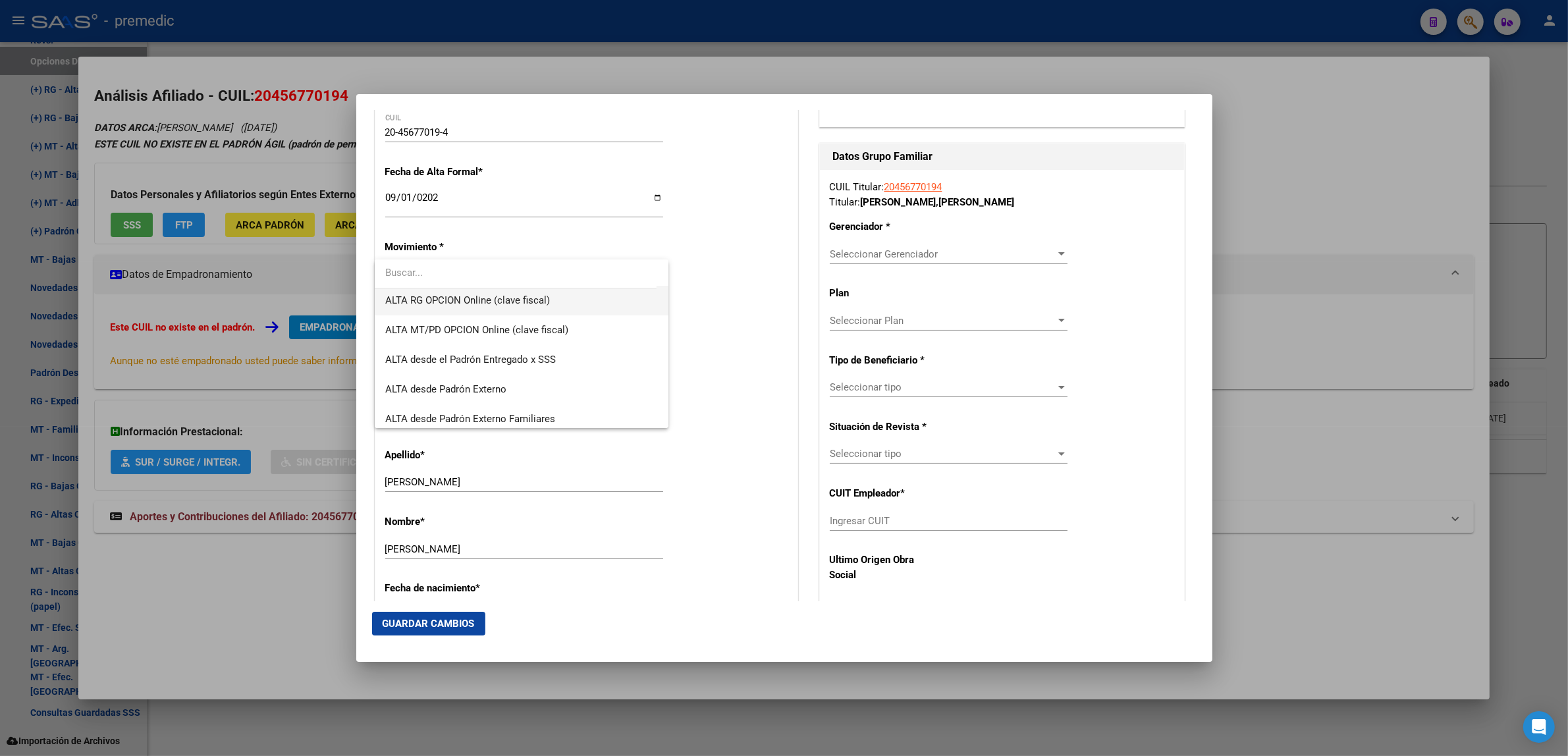
click at [515, 310] on span "ALTA RG OPCION Online (clave fiscal)" at bounding box center [521, 300] width 273 height 30
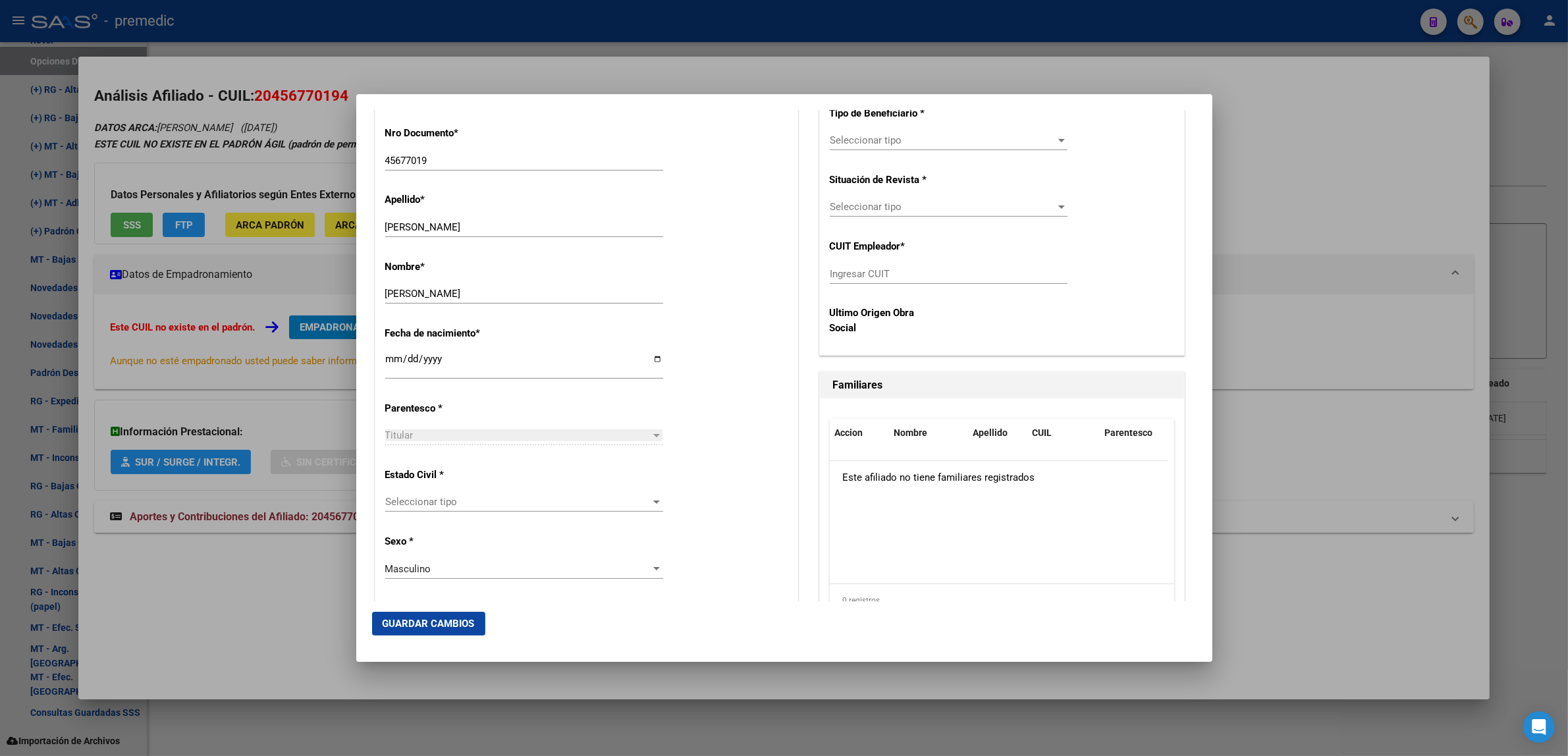
scroll to position [576, 0]
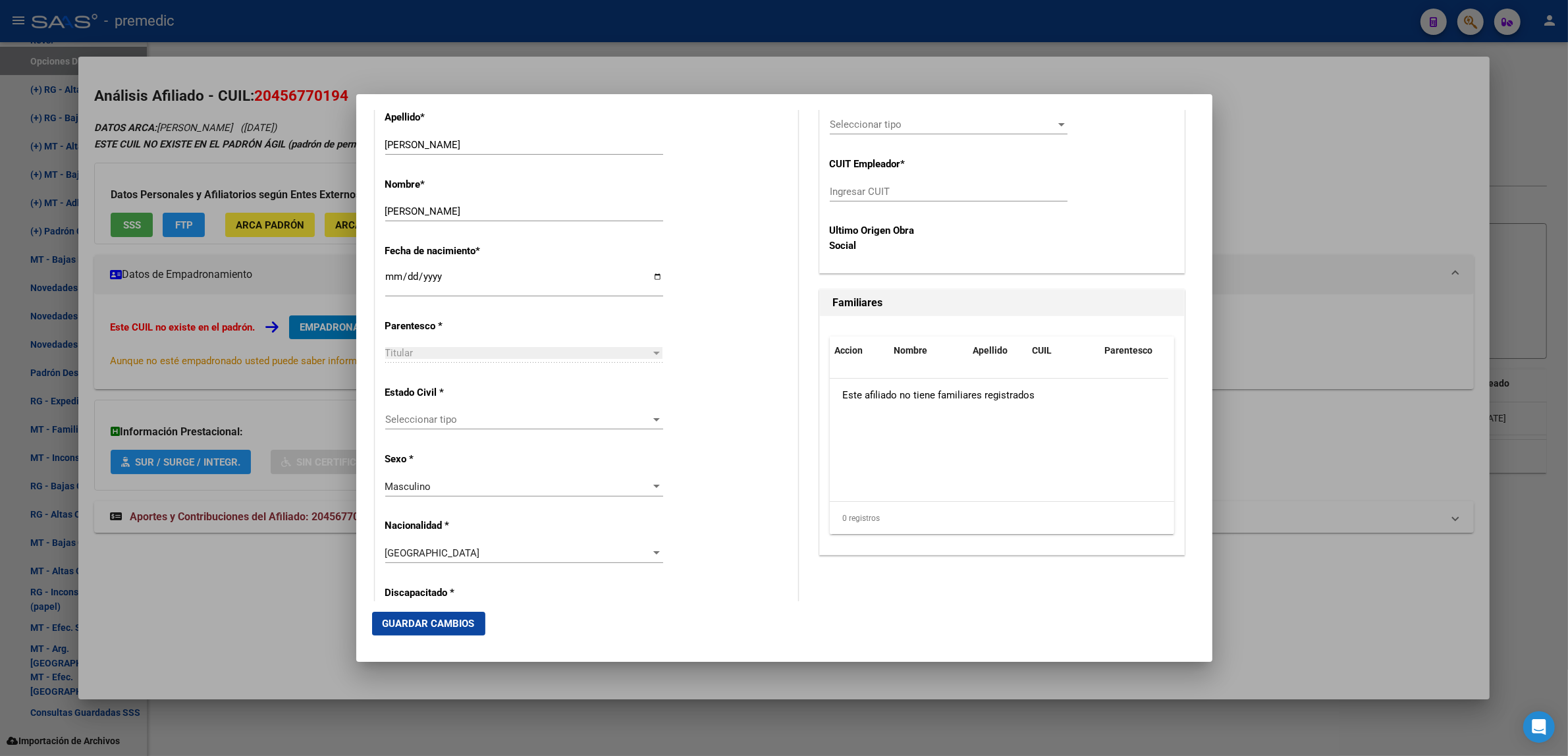
click at [545, 420] on span "Seleccionar tipo" at bounding box center [518, 418] width 266 height 12
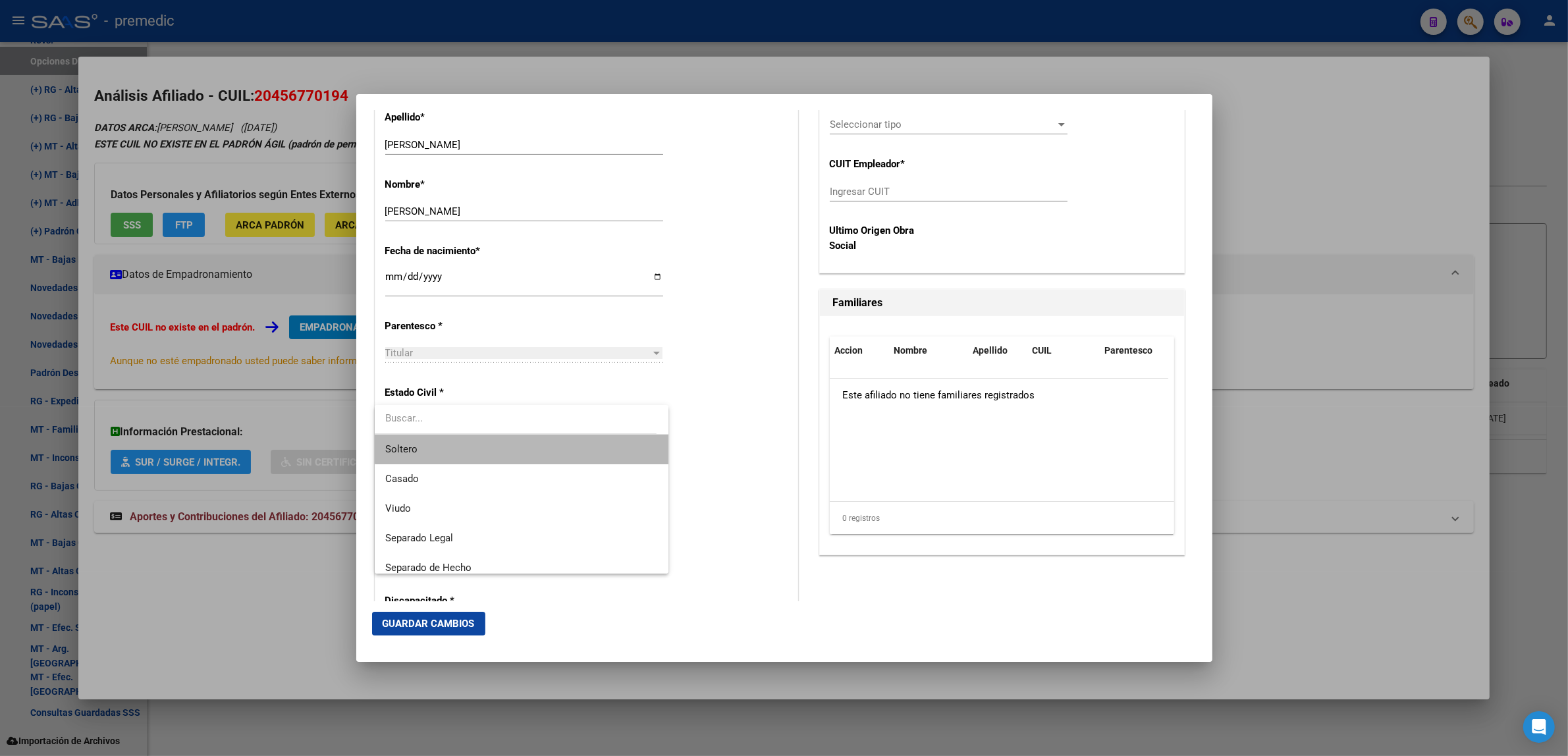
click at [532, 442] on span "Soltero" at bounding box center [521, 449] width 273 height 30
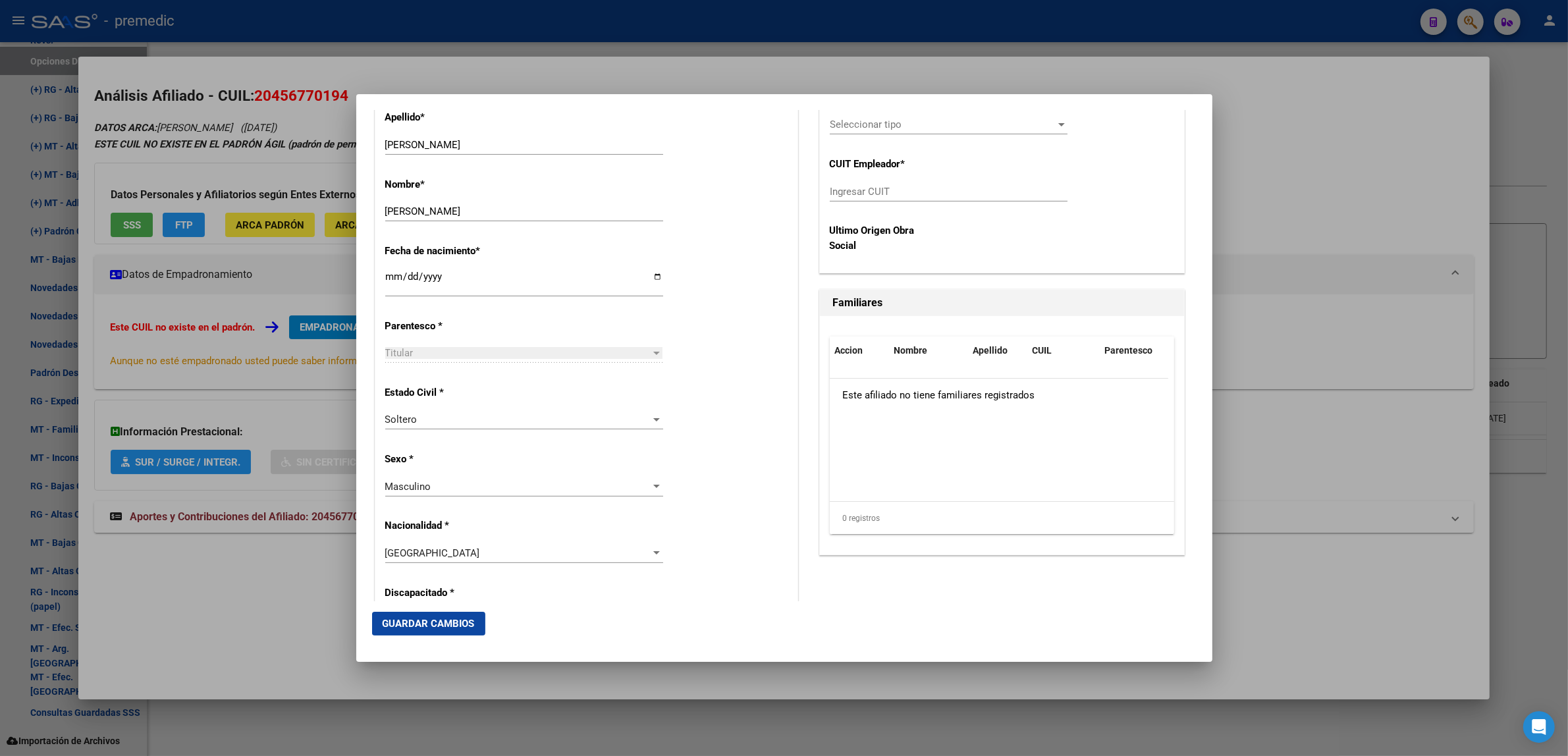
click at [653, 427] on div "Soltero Seleccionar tipo" at bounding box center [524, 419] width 278 height 20
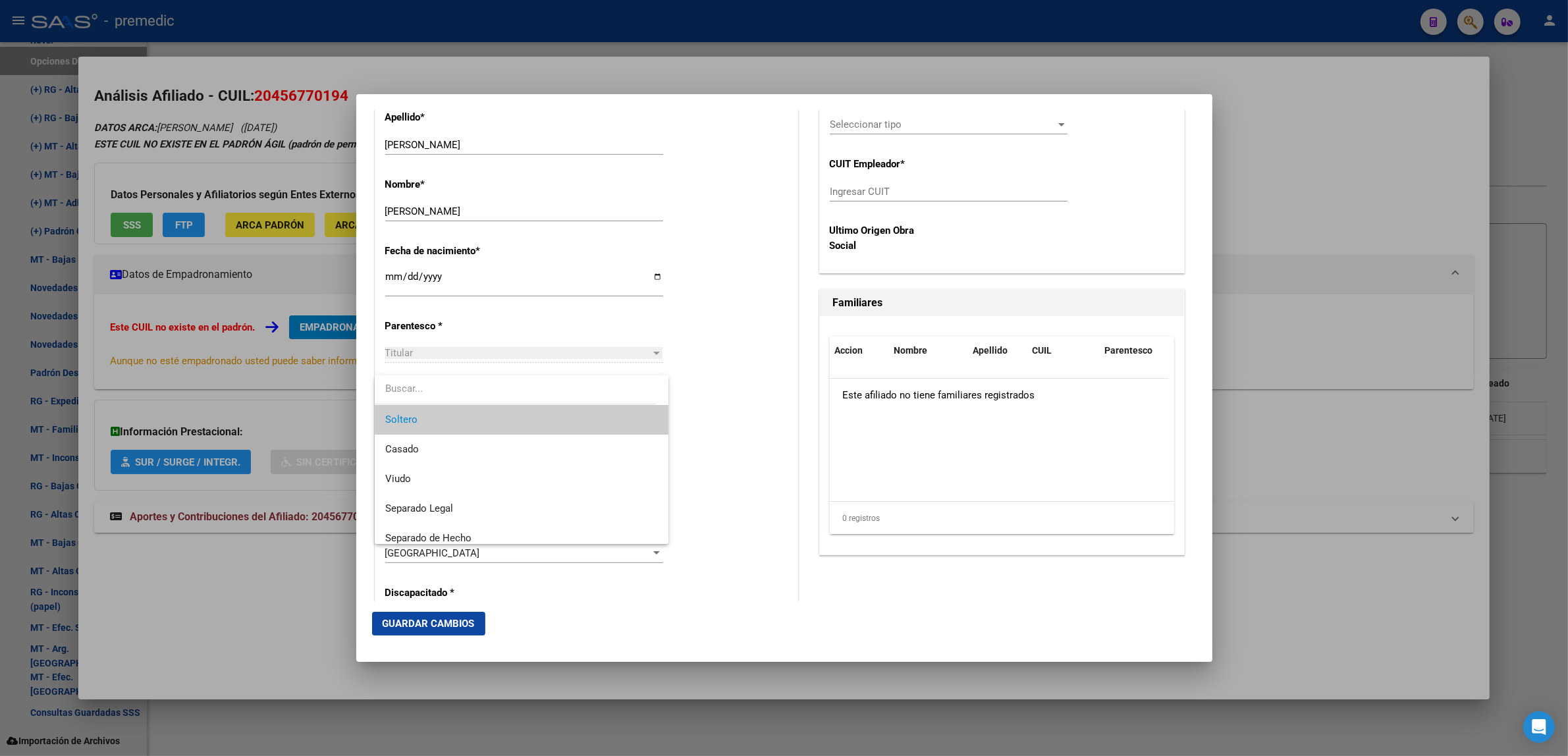
click at [703, 416] on div at bounding box center [784, 378] width 1568 height 756
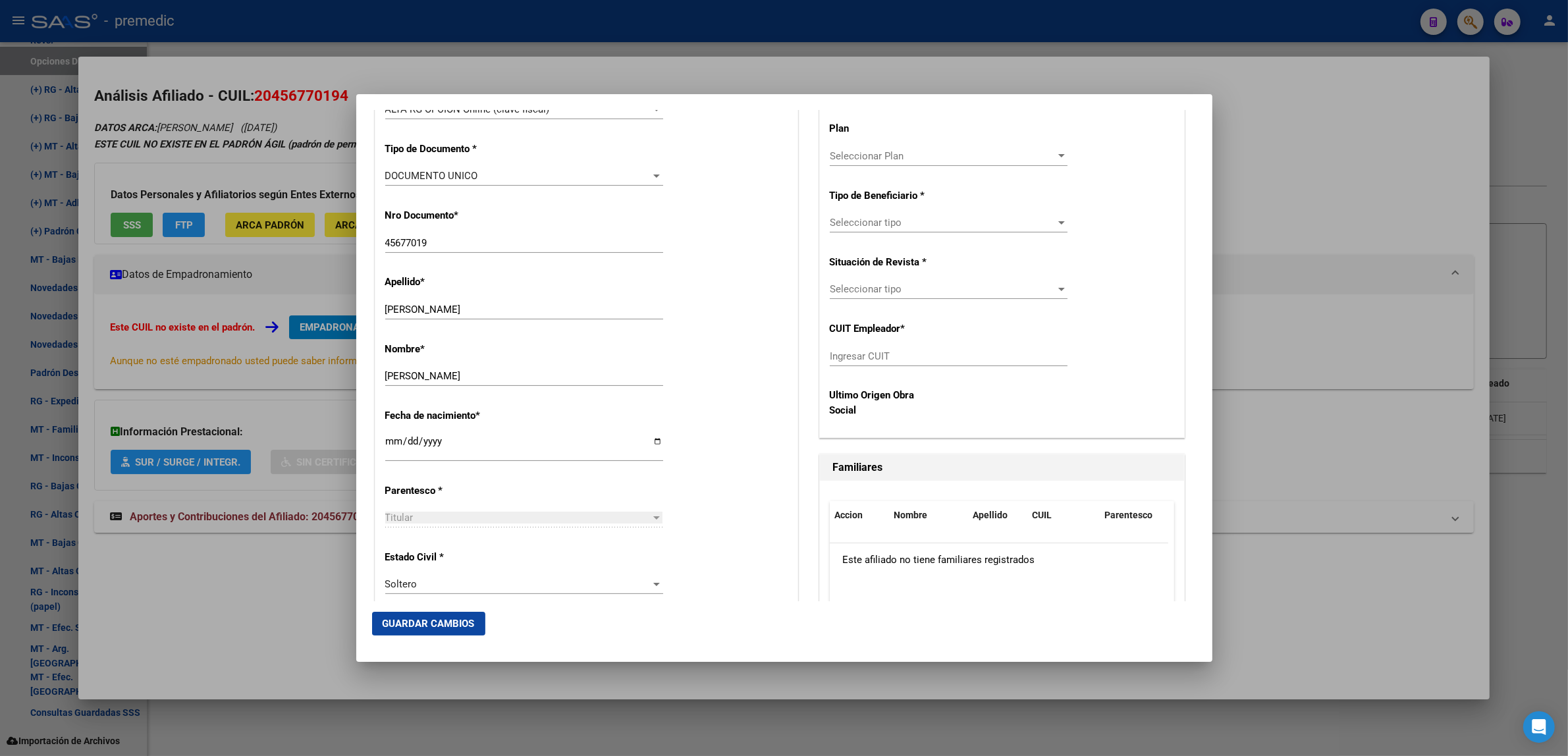
scroll to position [329, 0]
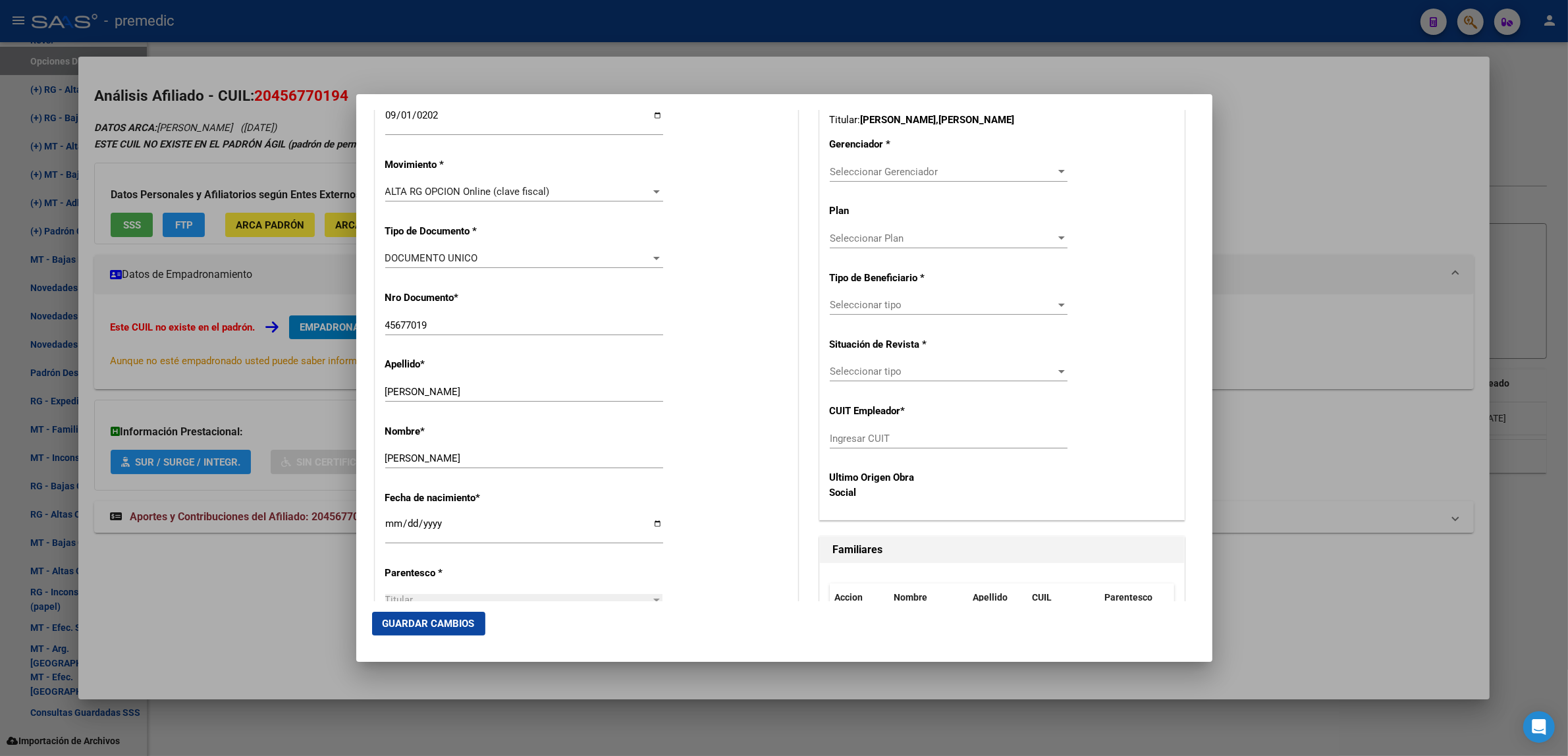
click at [831, 174] on span "Seleccionar Gerenciador" at bounding box center [942, 172] width 226 height 12
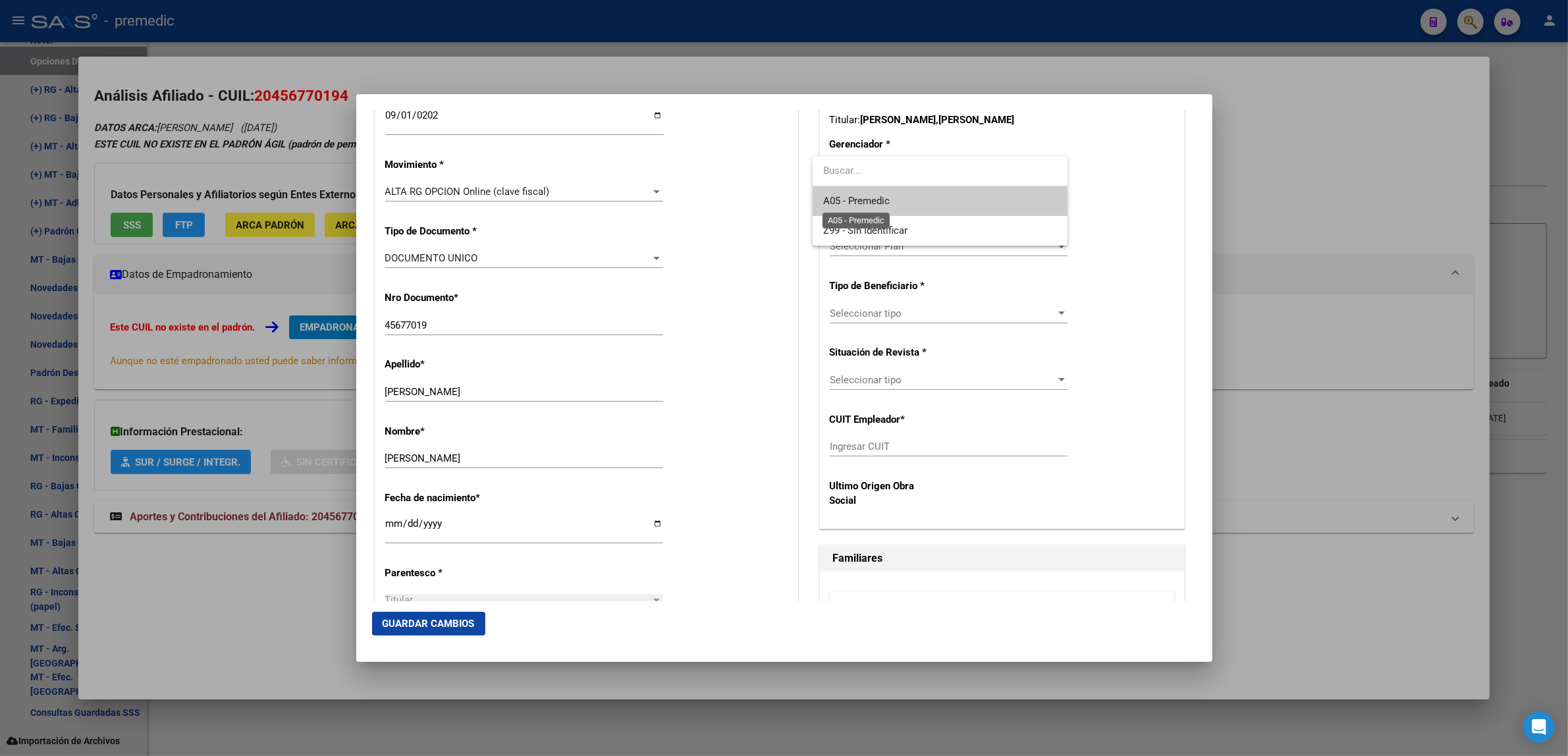
click at [837, 198] on span "A05 - Premedic" at bounding box center [855, 201] width 66 height 12
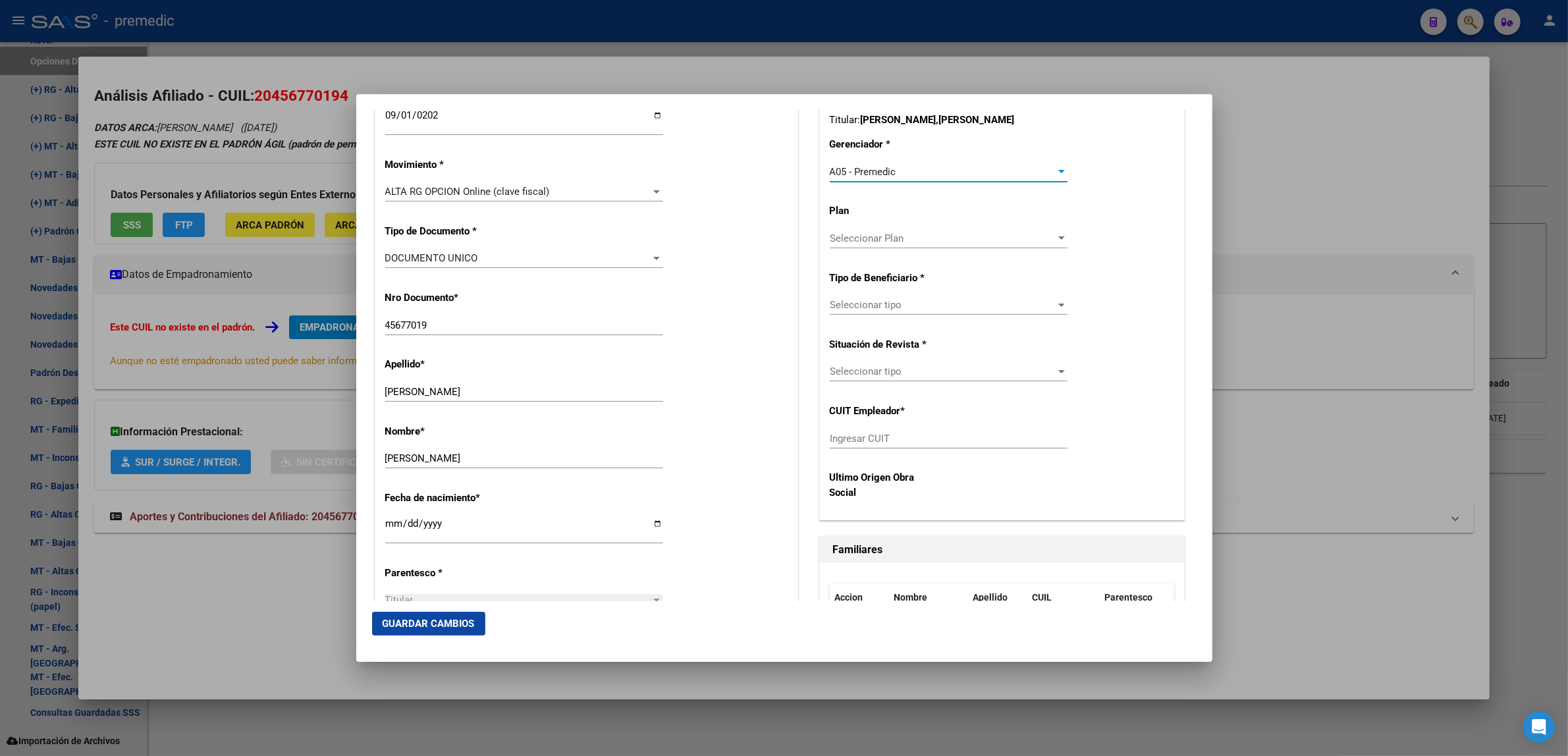
click at [848, 305] on span "Seleccionar tipo" at bounding box center [942, 304] width 226 height 12
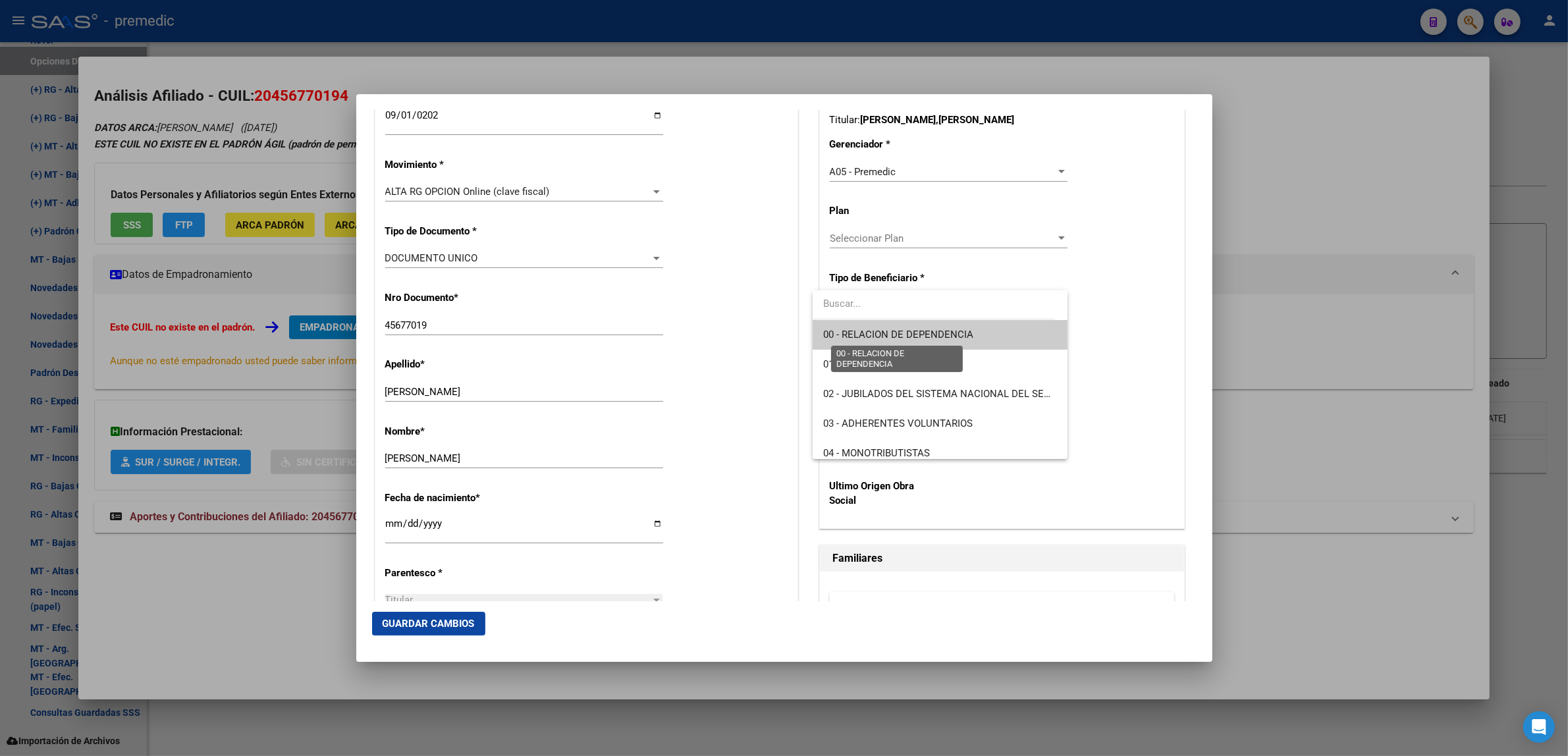
click at [841, 334] on span "00 - RELACION DE DEPENDENCIA" at bounding box center [897, 334] width 150 height 12
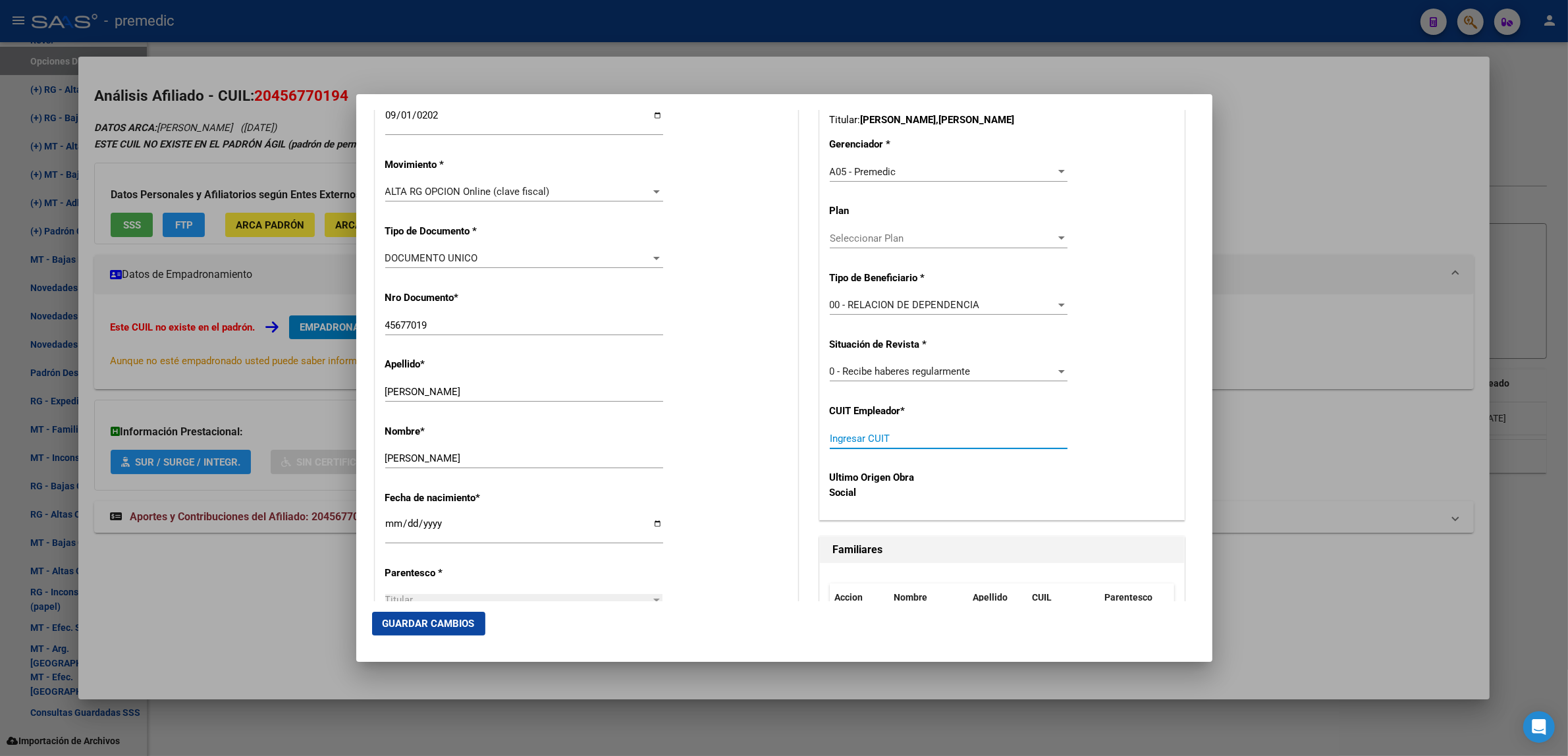
click at [841, 439] on input "Ingresar CUIT" at bounding box center [949, 437] width 238 height 12
paste input "30-70044199-3"
type input "30-70044199-3"
click at [431, 617] on span "Guardar Cambios" at bounding box center [429, 623] width 93 height 12
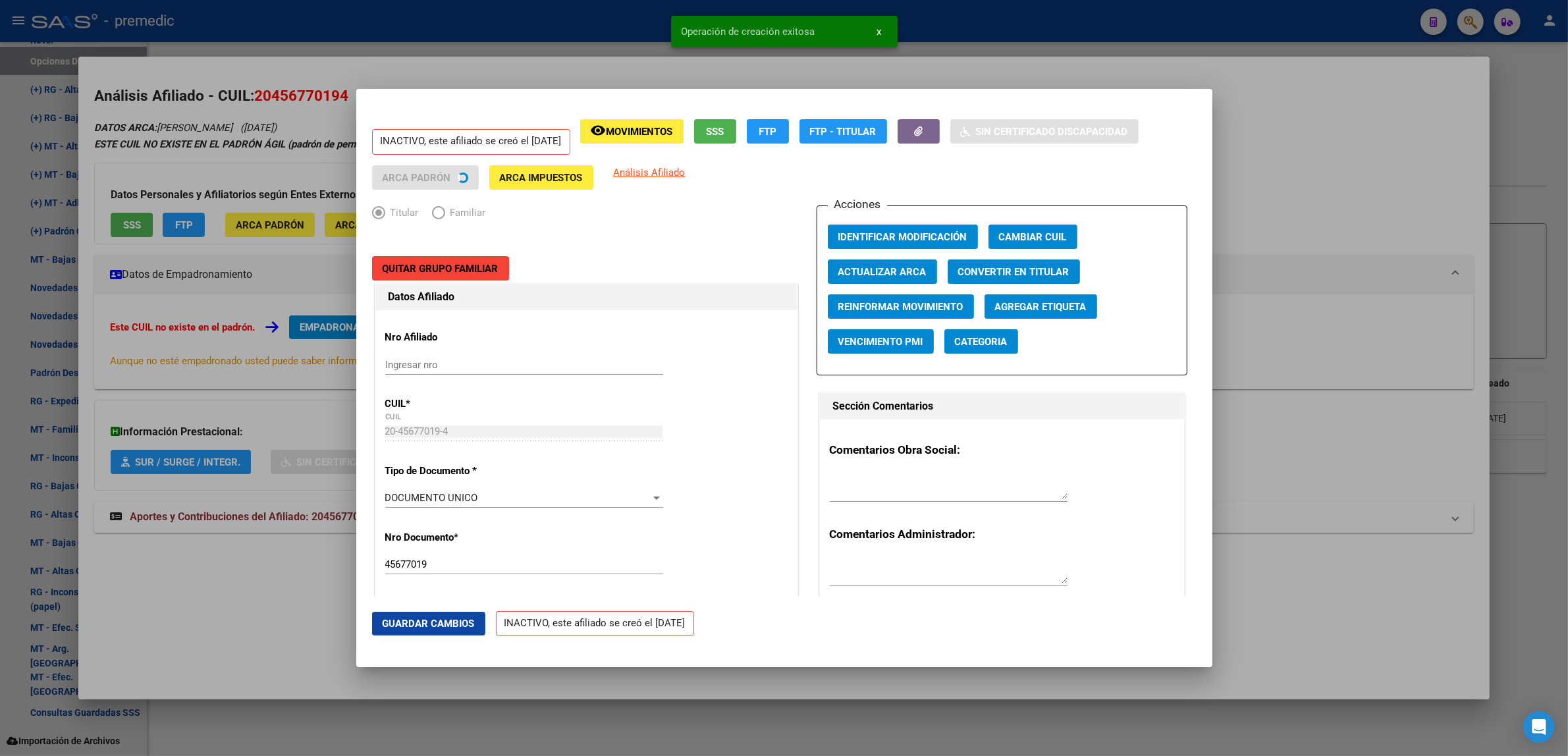
click at [252, 588] on div at bounding box center [784, 378] width 1568 height 756
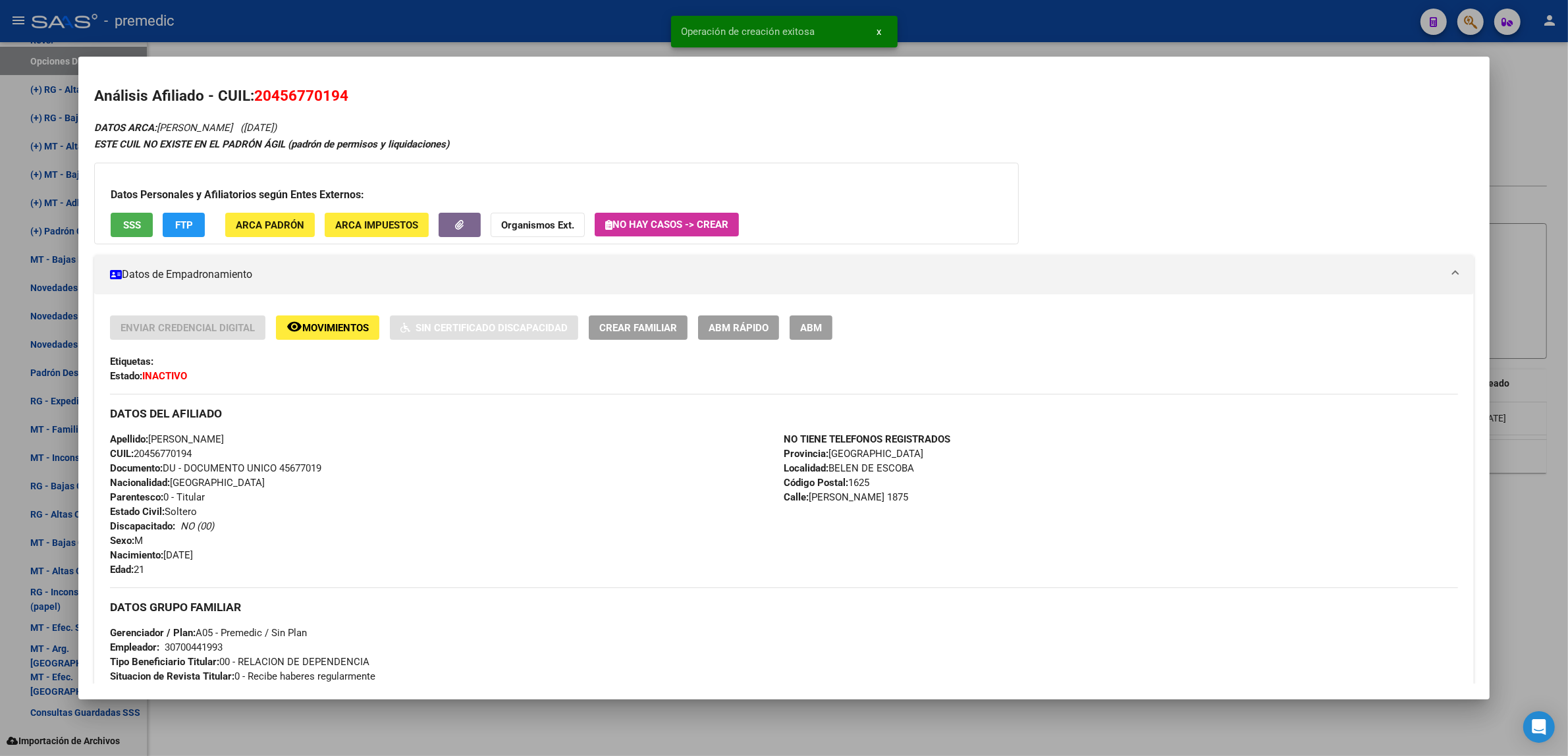
click at [245, 721] on div at bounding box center [784, 378] width 1568 height 756
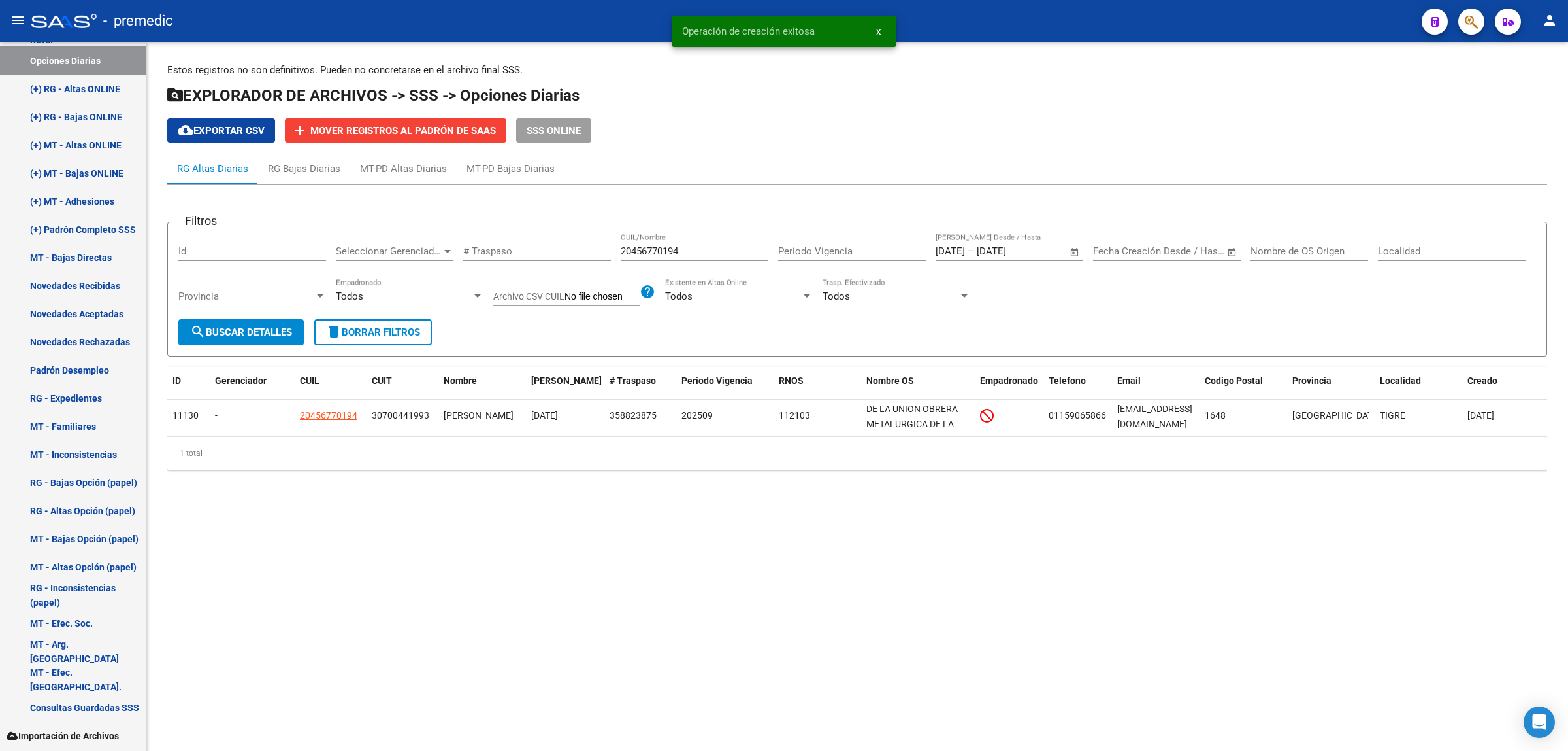
click at [247, 335] on span "search Buscar Detalles" at bounding box center [241, 332] width 102 height 12
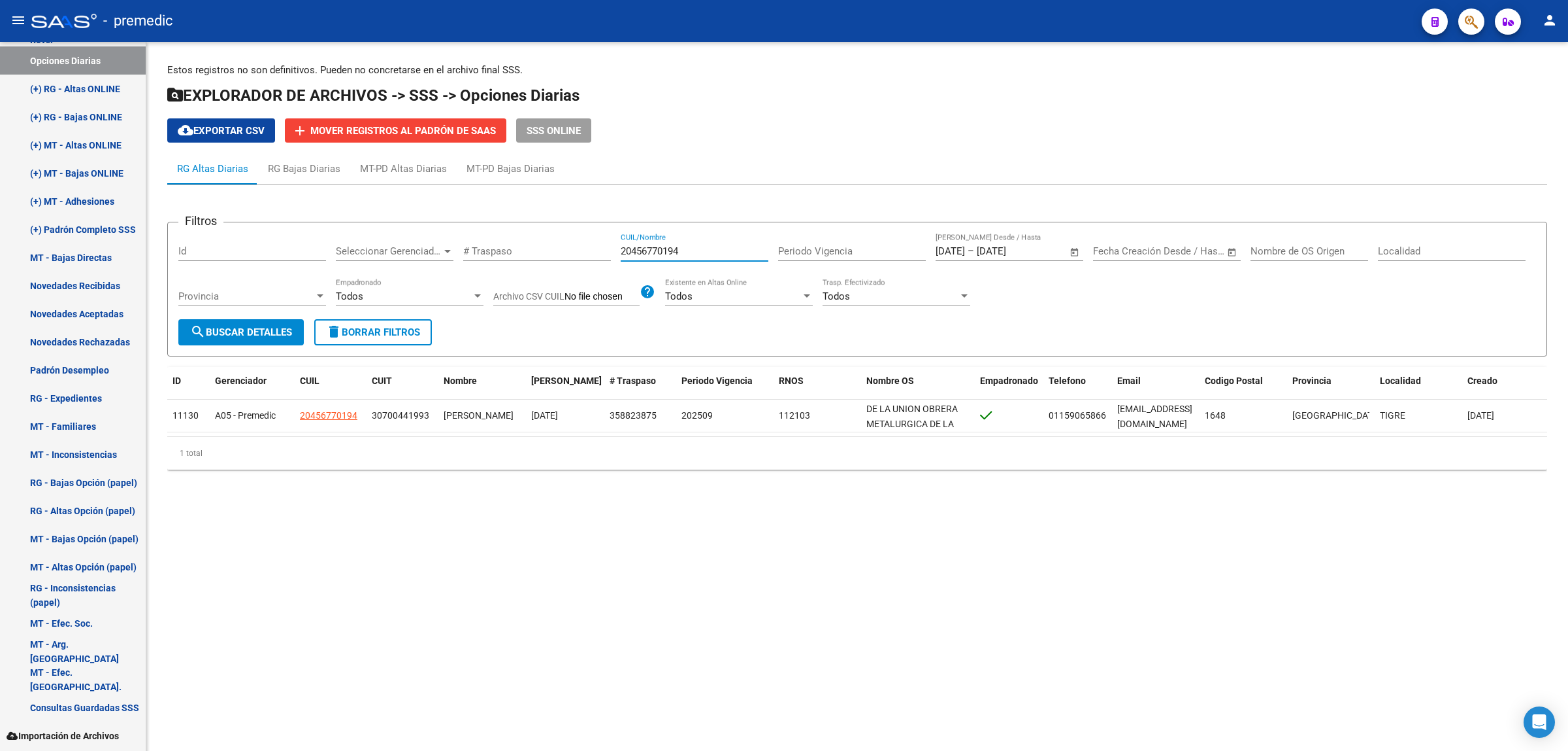
drag, startPoint x: 684, startPoint y: 245, endPoint x: 601, endPoint y: 249, distance: 83.1
click at [601, 249] on div "Filtros Id Seleccionar Gerenciador Seleccionar Gerenciador # Traspaso 204567701…" at bounding box center [857, 276] width 1358 height 87
paste input "08513562"
type input "20408513562"
click at [257, 323] on button "search Buscar Detalles" at bounding box center [241, 332] width 125 height 26
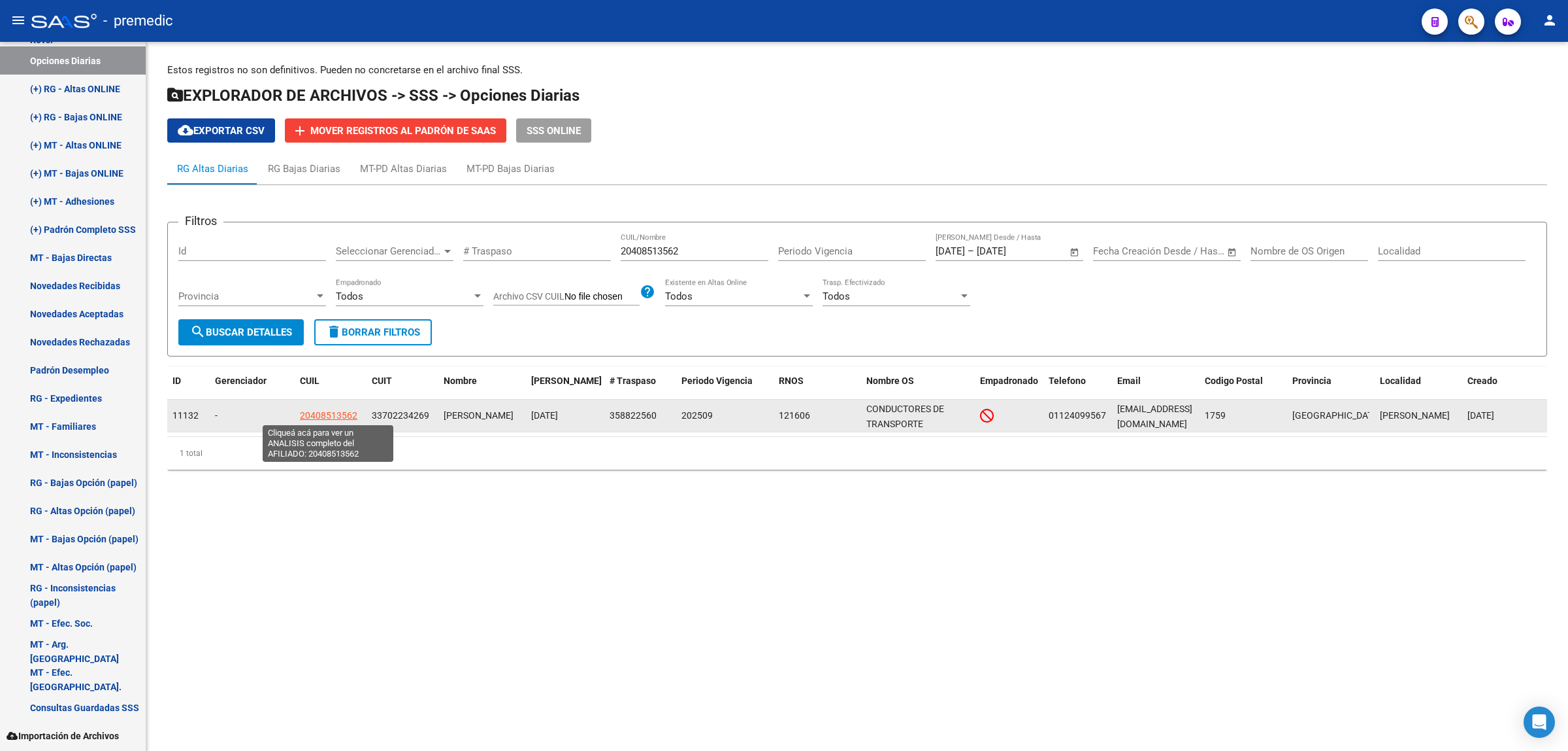
click at [331, 414] on span "20408513562" at bounding box center [329, 416] width 58 height 11
type textarea "20408513562"
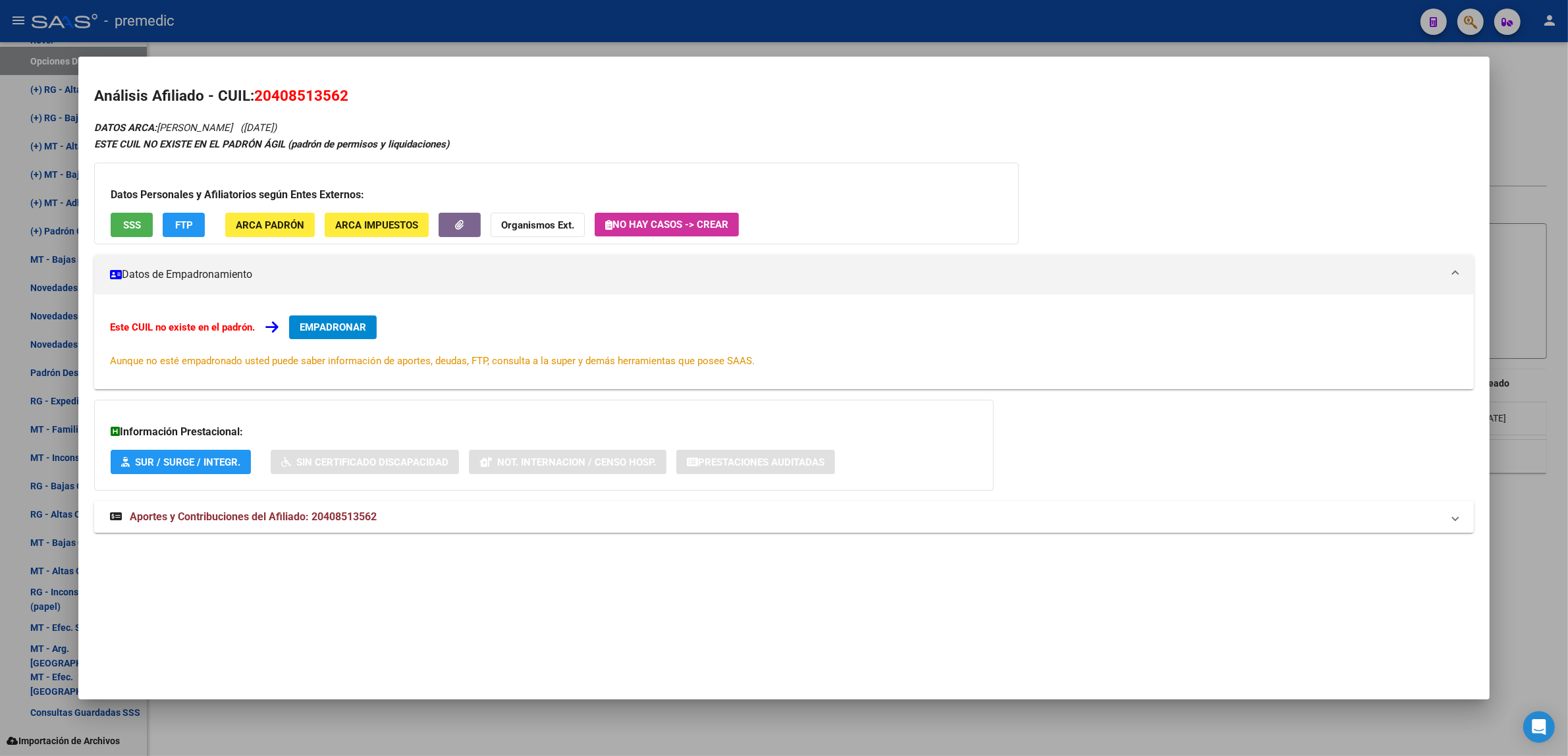
click at [356, 327] on span "EMPADRONAR" at bounding box center [332, 327] width 66 height 12
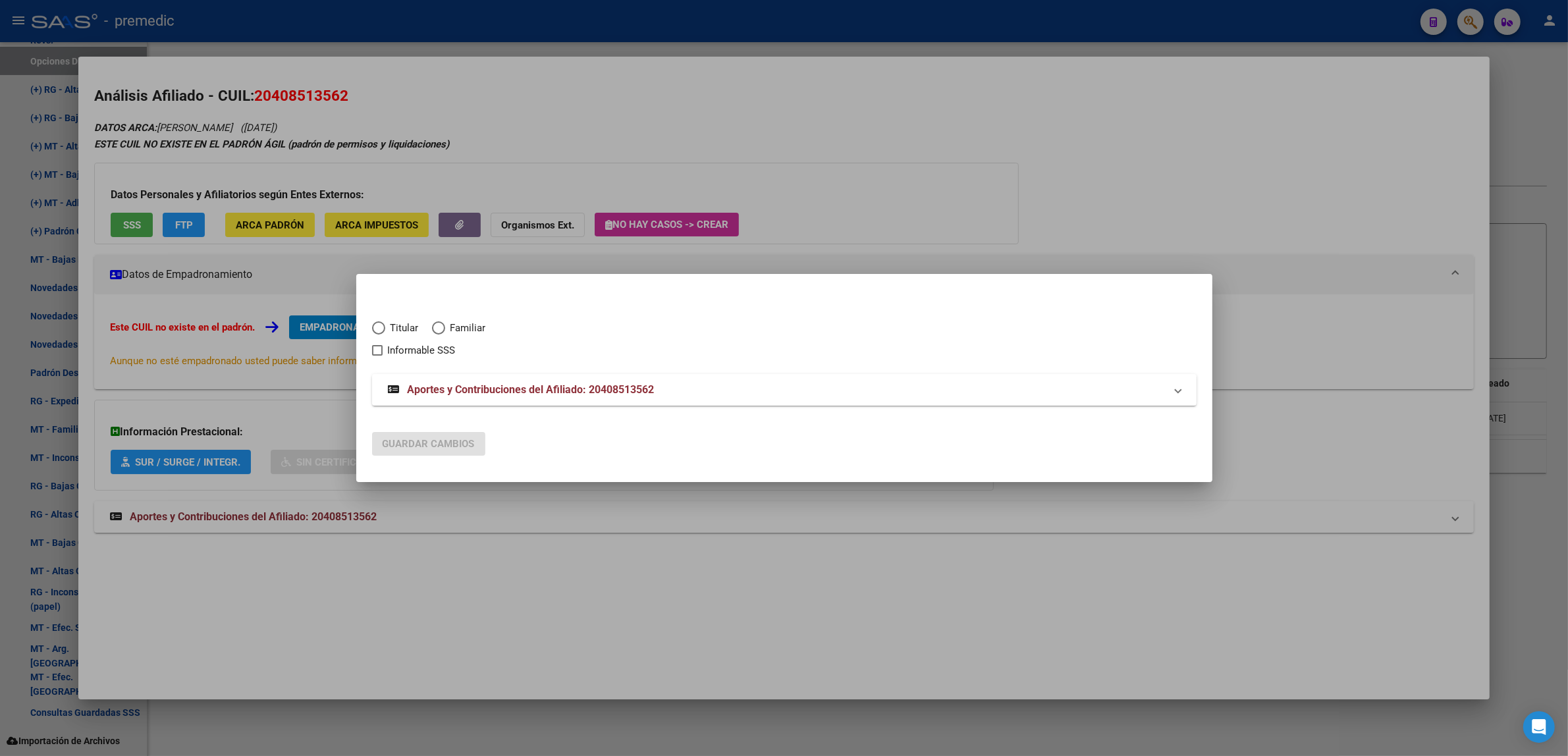
click at [383, 328] on span "Elija una opción" at bounding box center [379, 328] width 14 height 14
click at [383, 328] on input "Titular" at bounding box center [379, 328] width 14 height 14
radio input "true"
checkbox input "true"
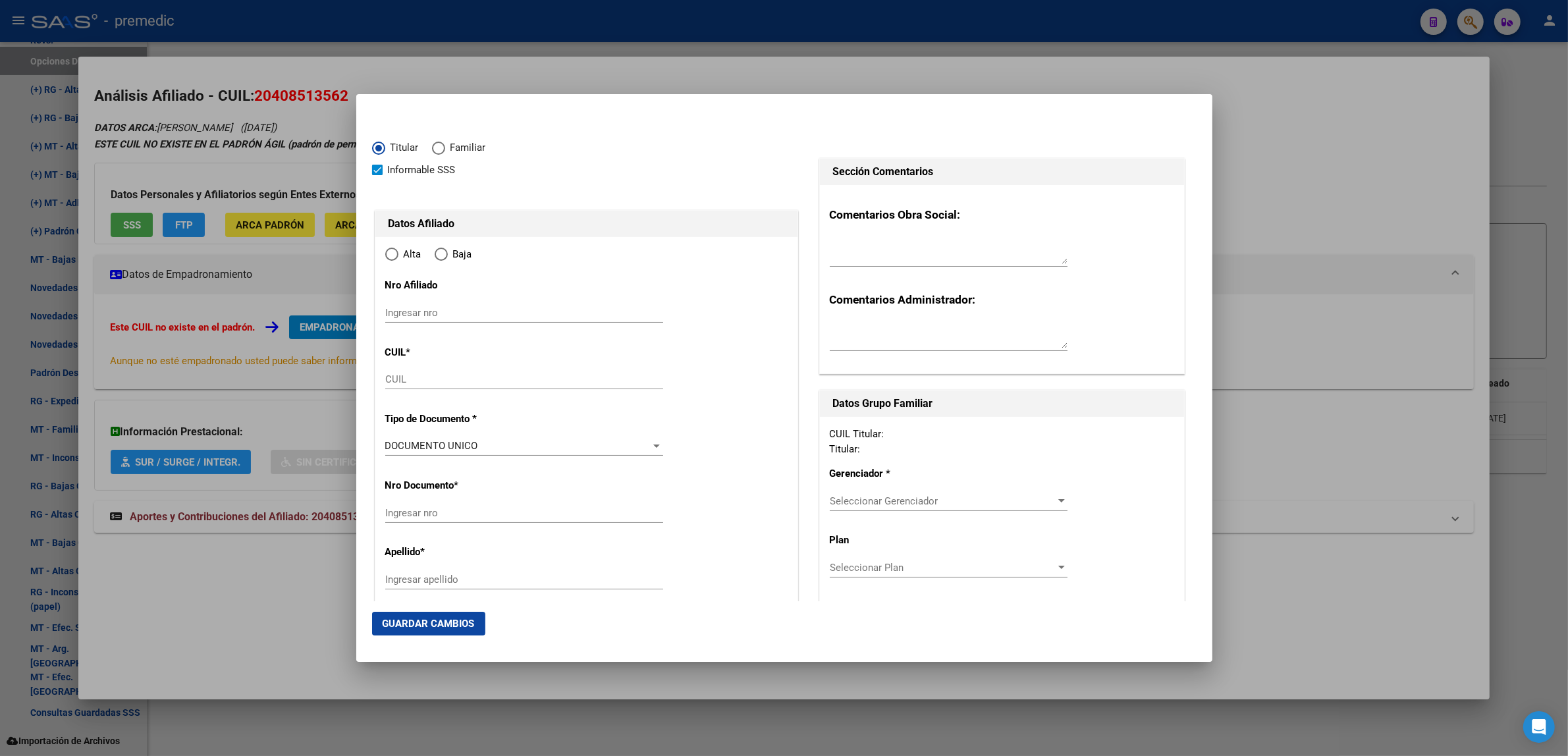
type input "20-40851356-2"
type input "40851356"
type input "RAMIREZ"
type input "[PERSON_NAME]"
type input "[DATE]"
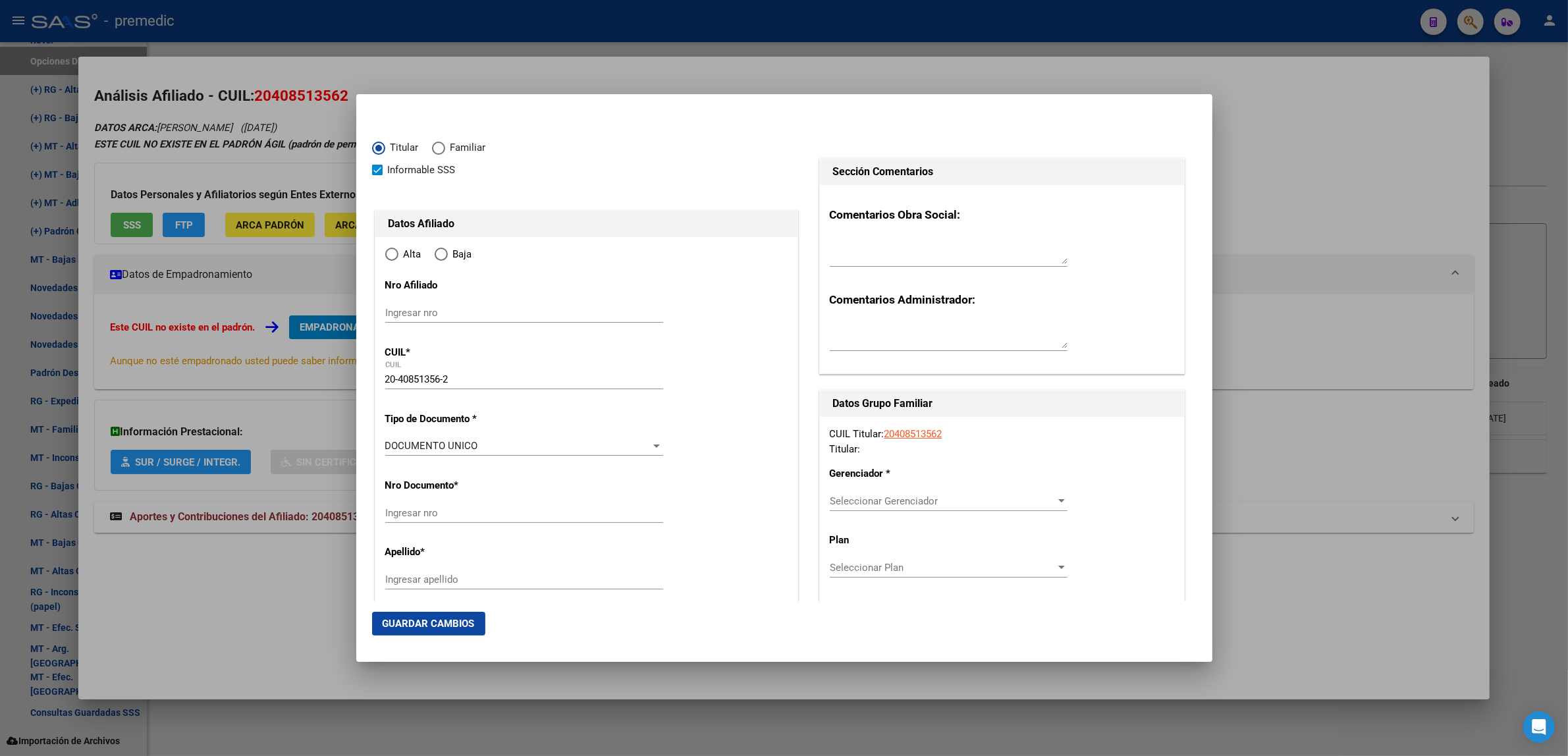
type input "[PERSON_NAME]"
type input "1759"
type input "[PERSON_NAME]"
type input "7057"
radio input "true"
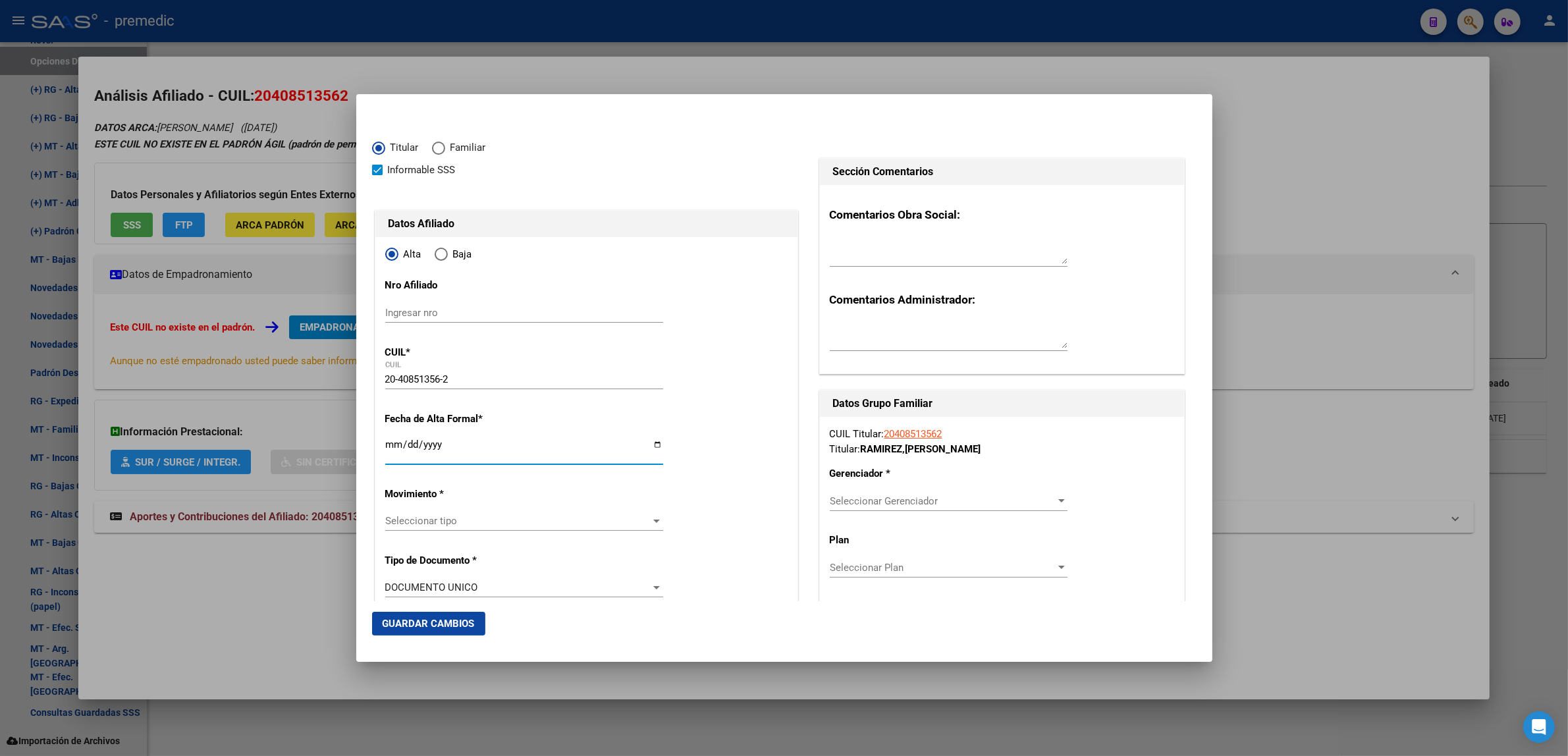
click at [390, 442] on input "Ingresar fecha" at bounding box center [524, 449] width 278 height 21
type input "[DATE]"
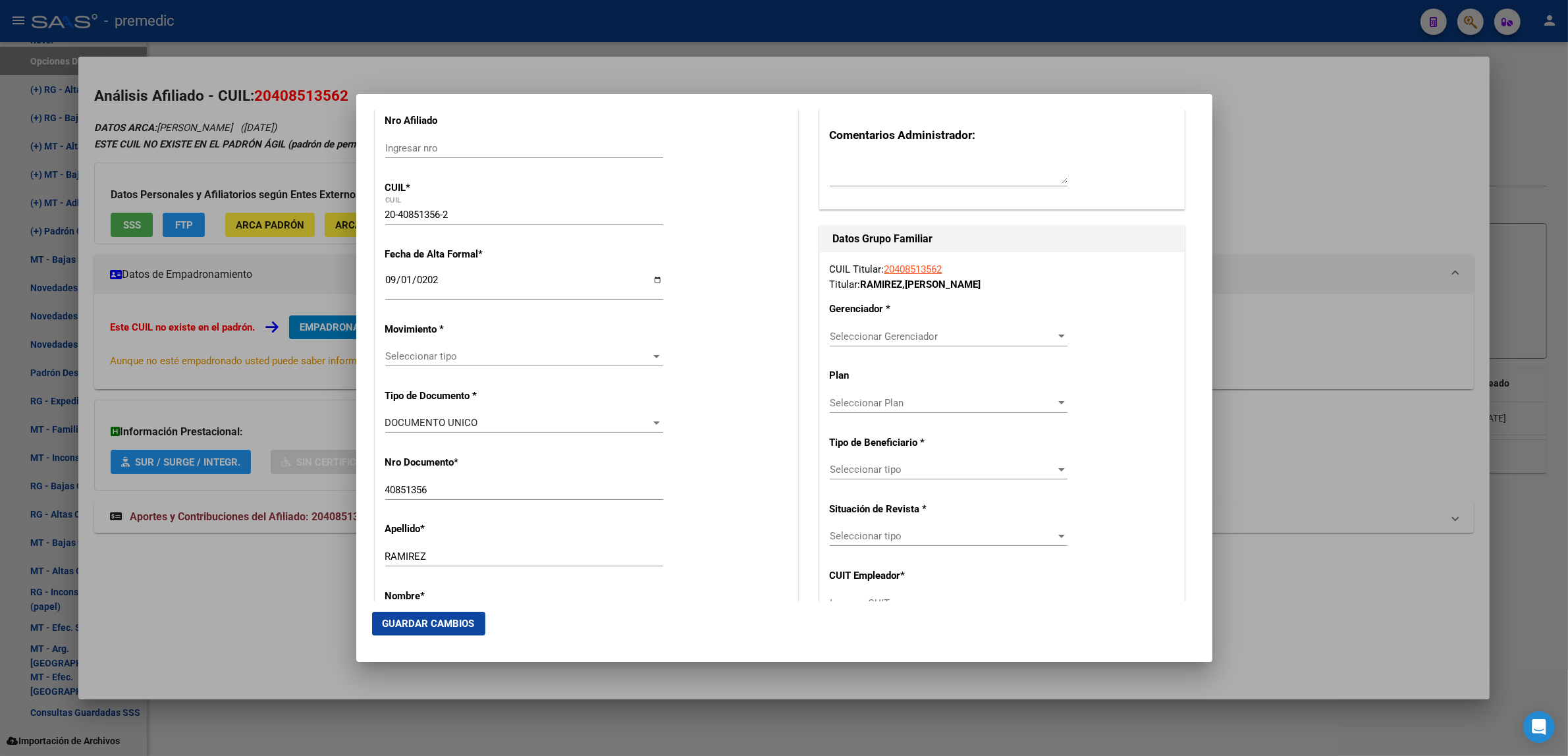
scroll to position [247, 0]
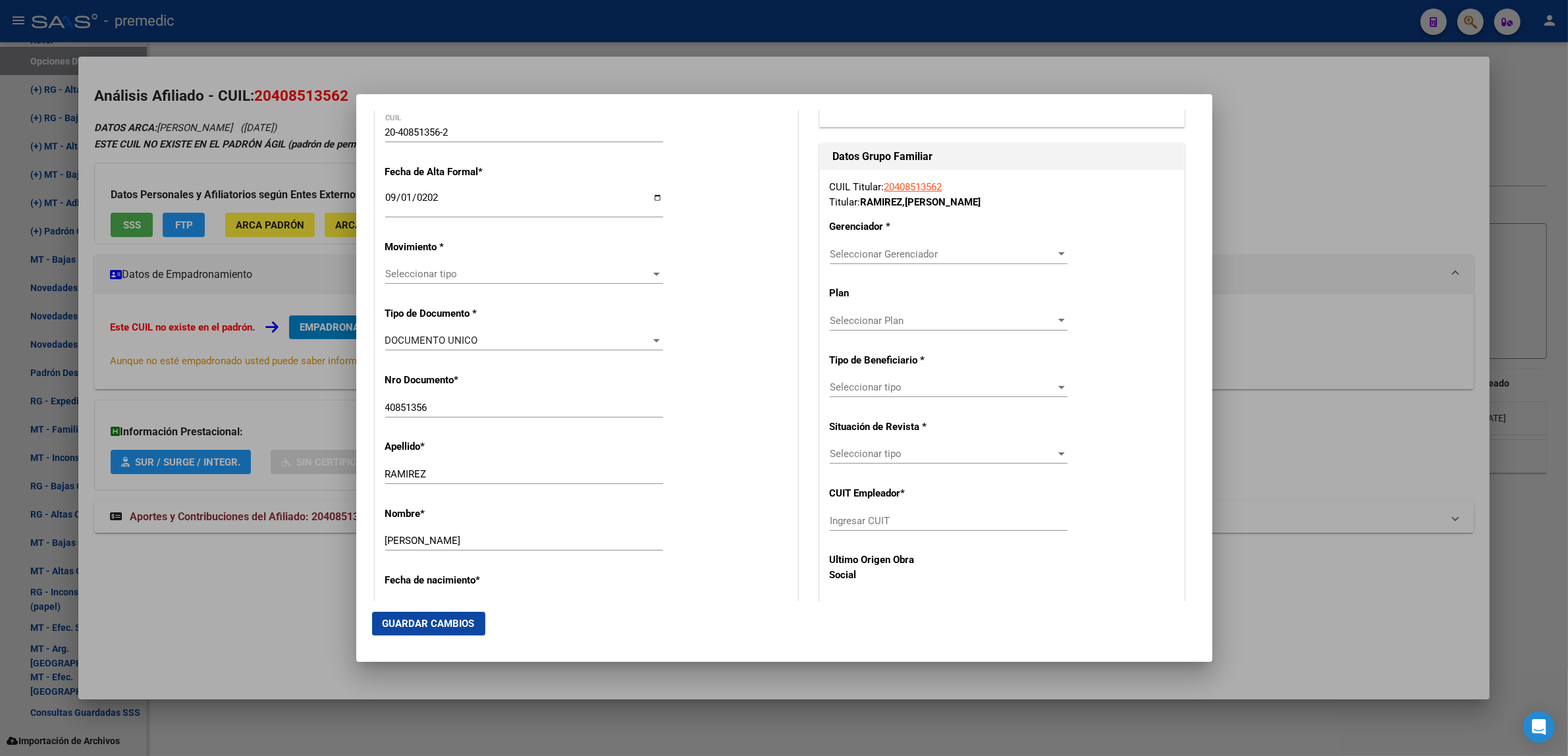
click at [394, 277] on span "Seleccionar tipo" at bounding box center [518, 273] width 266 height 12
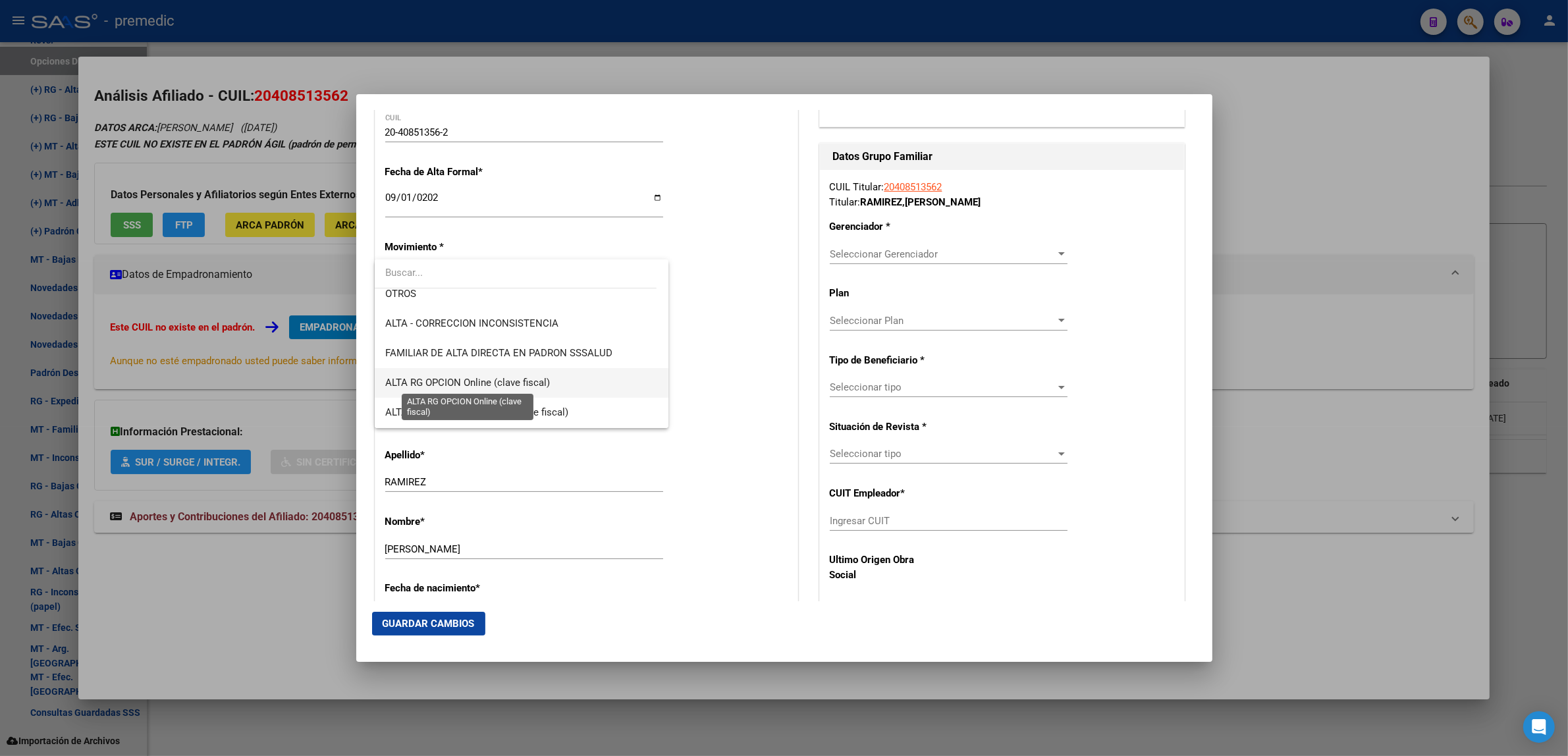
click at [522, 379] on span "ALTA RG OPCION Online (clave fiscal)" at bounding box center [467, 382] width 164 height 12
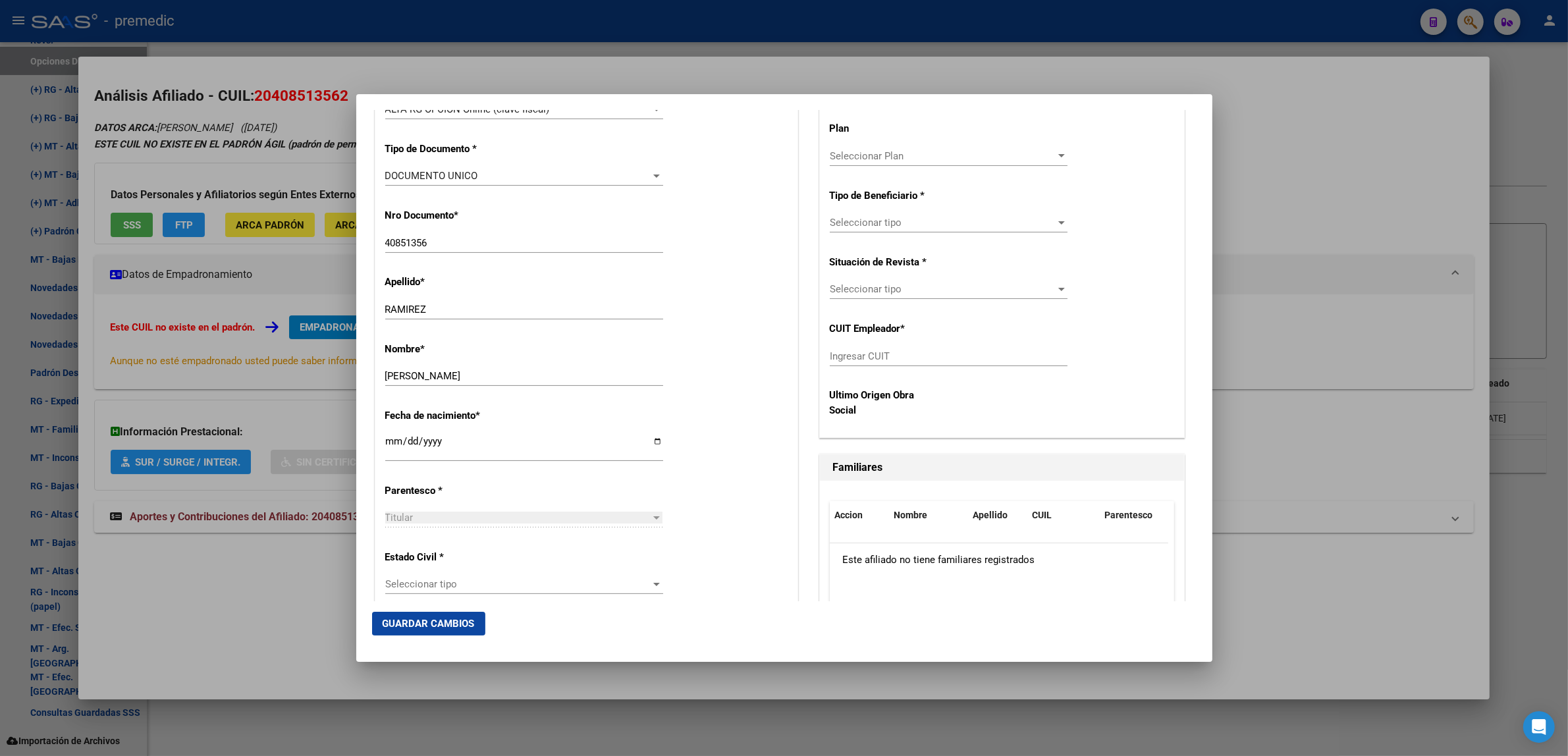
scroll to position [576, 0]
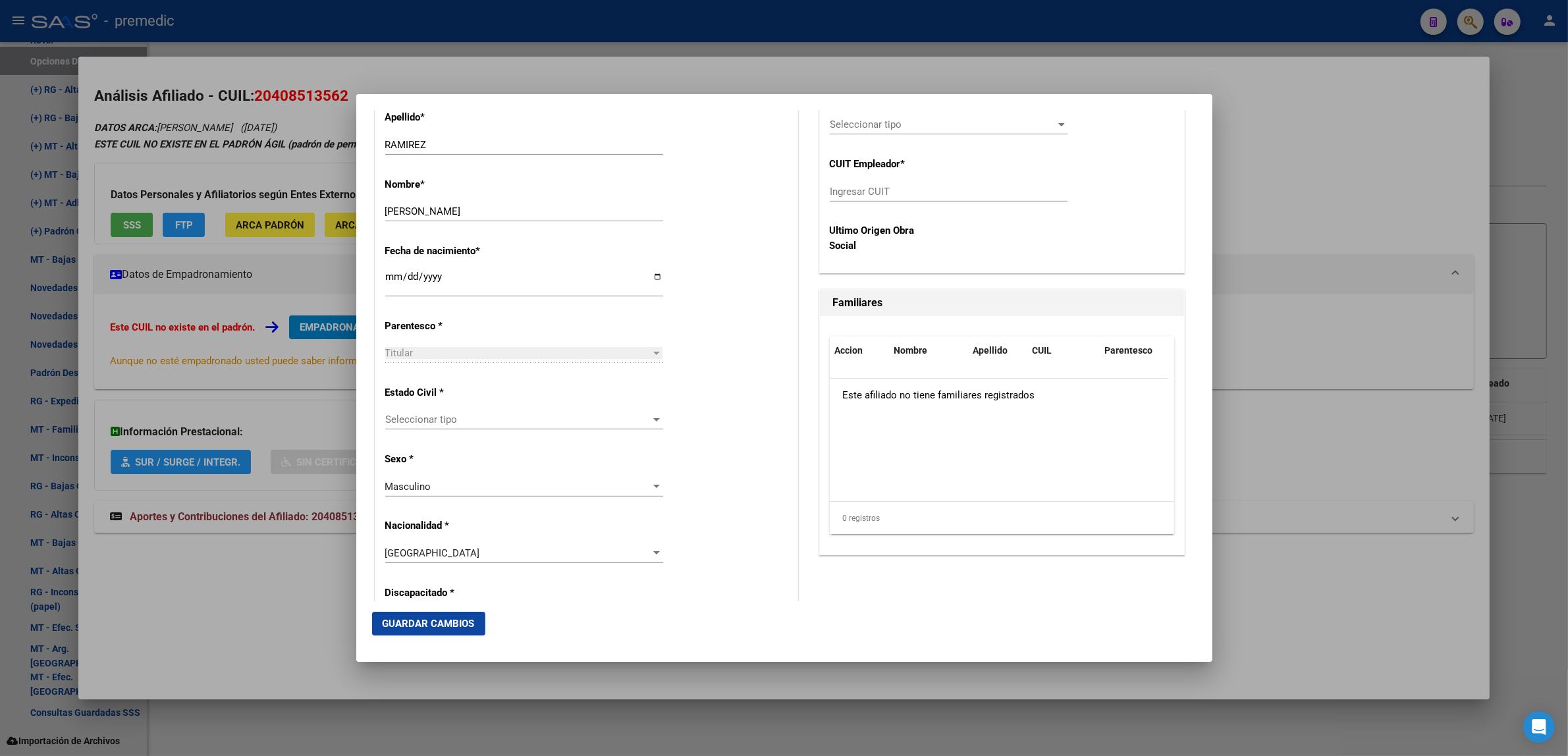
click at [495, 425] on span "Seleccionar tipo" at bounding box center [518, 418] width 266 height 12
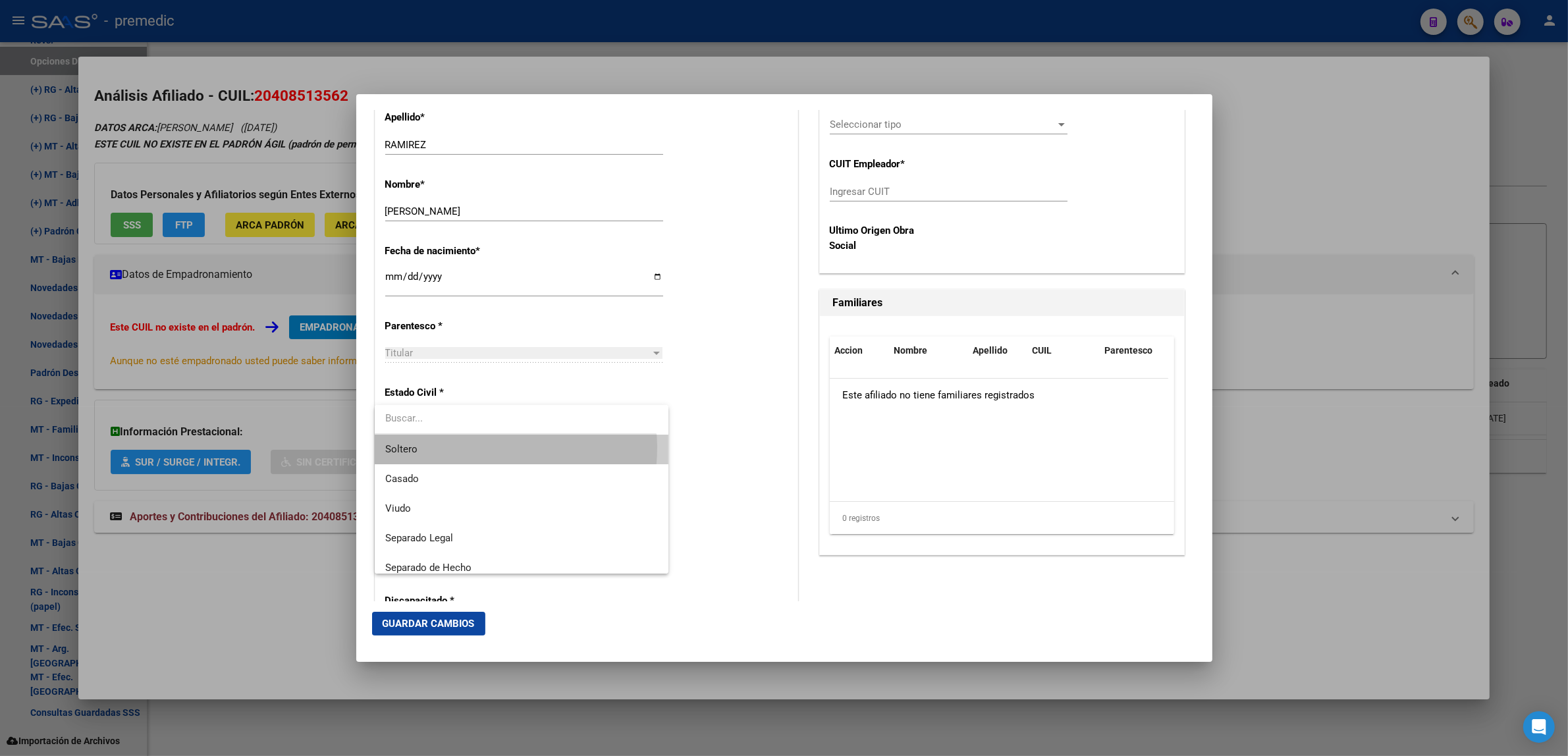
click at [486, 447] on span "Soltero" at bounding box center [521, 449] width 273 height 30
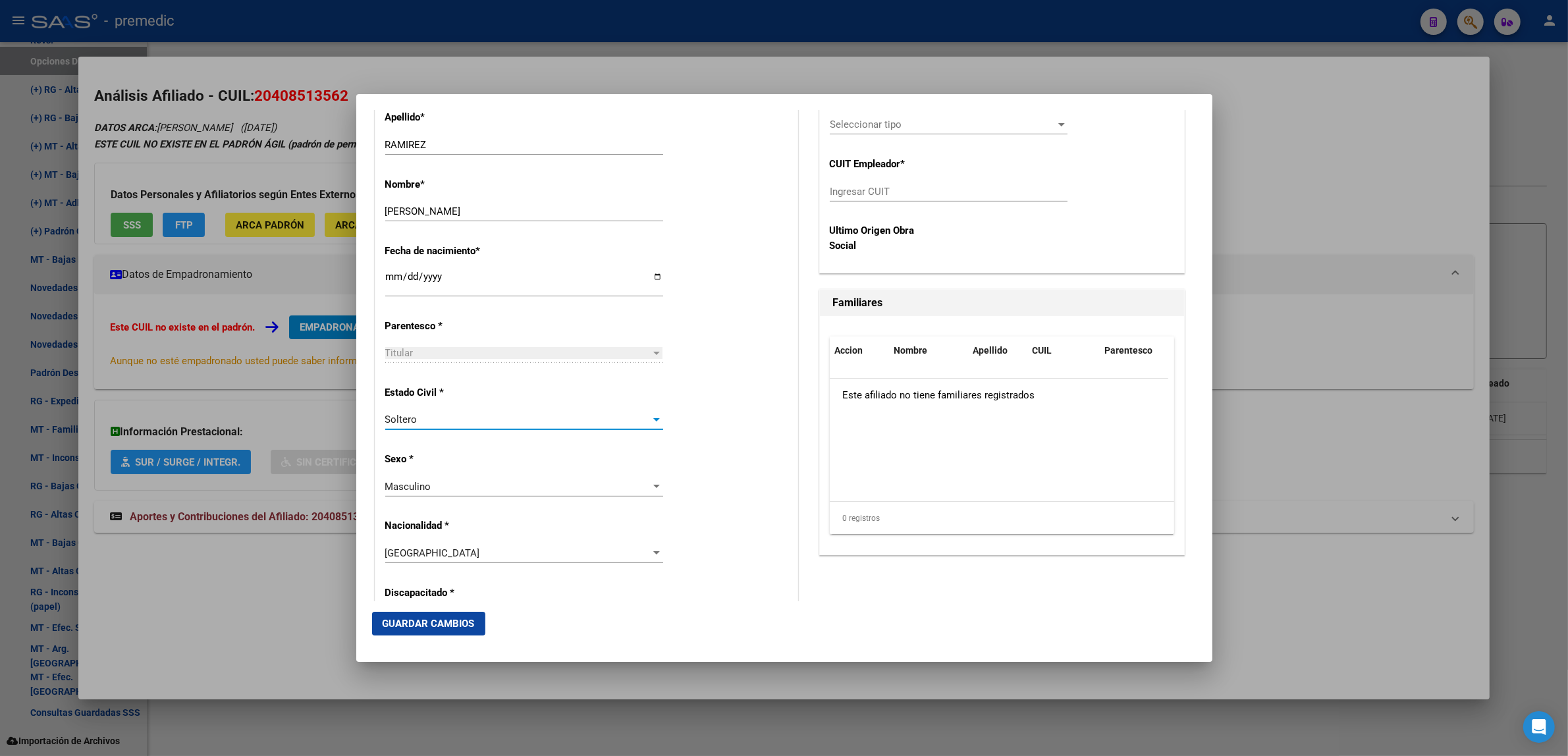
click at [686, 409] on div "Estado Civil * [DEMOGRAPHIC_DATA] Seleccionar tipo" at bounding box center [586, 407] width 402 height 66
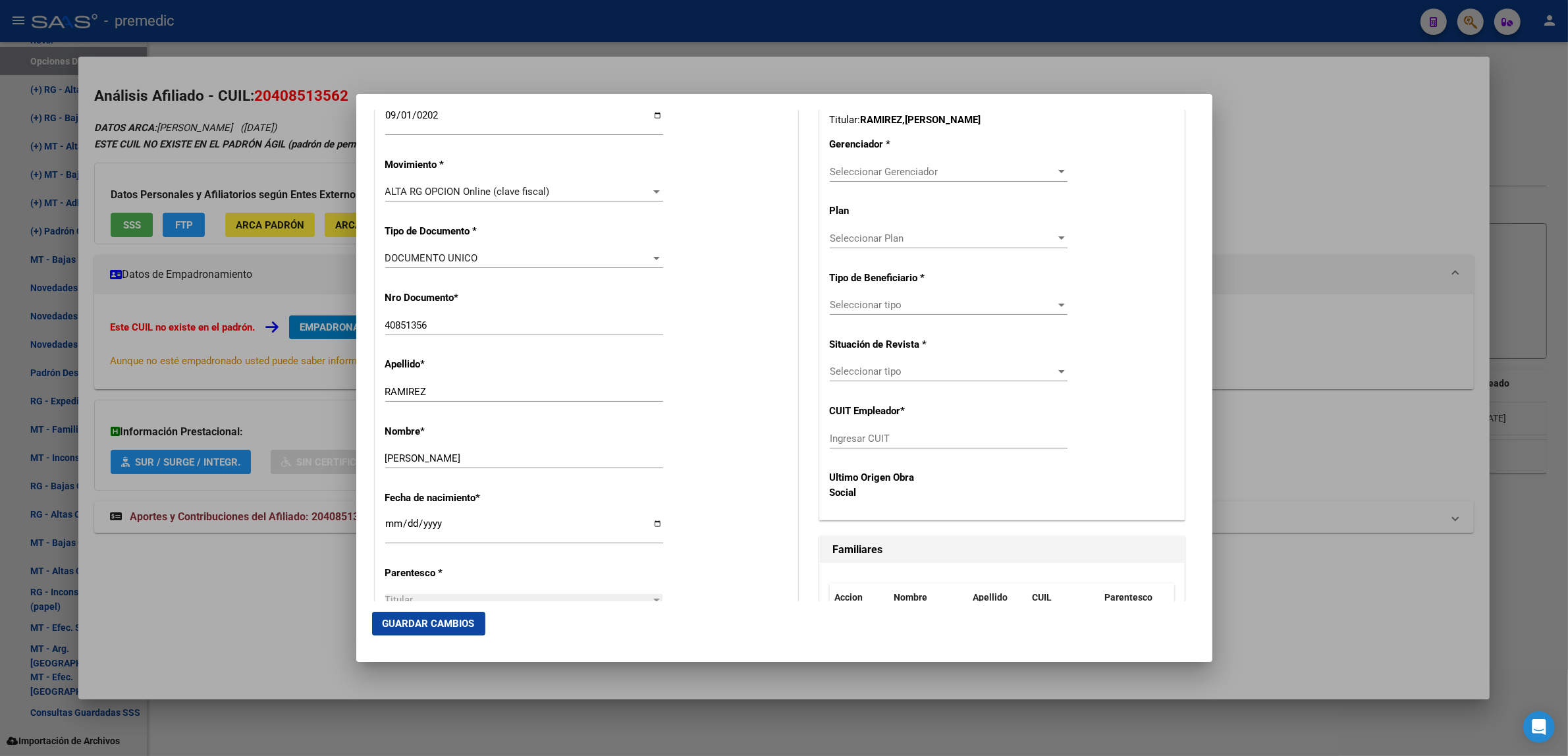
click at [844, 174] on span "Seleccionar Gerenciador" at bounding box center [942, 172] width 226 height 12
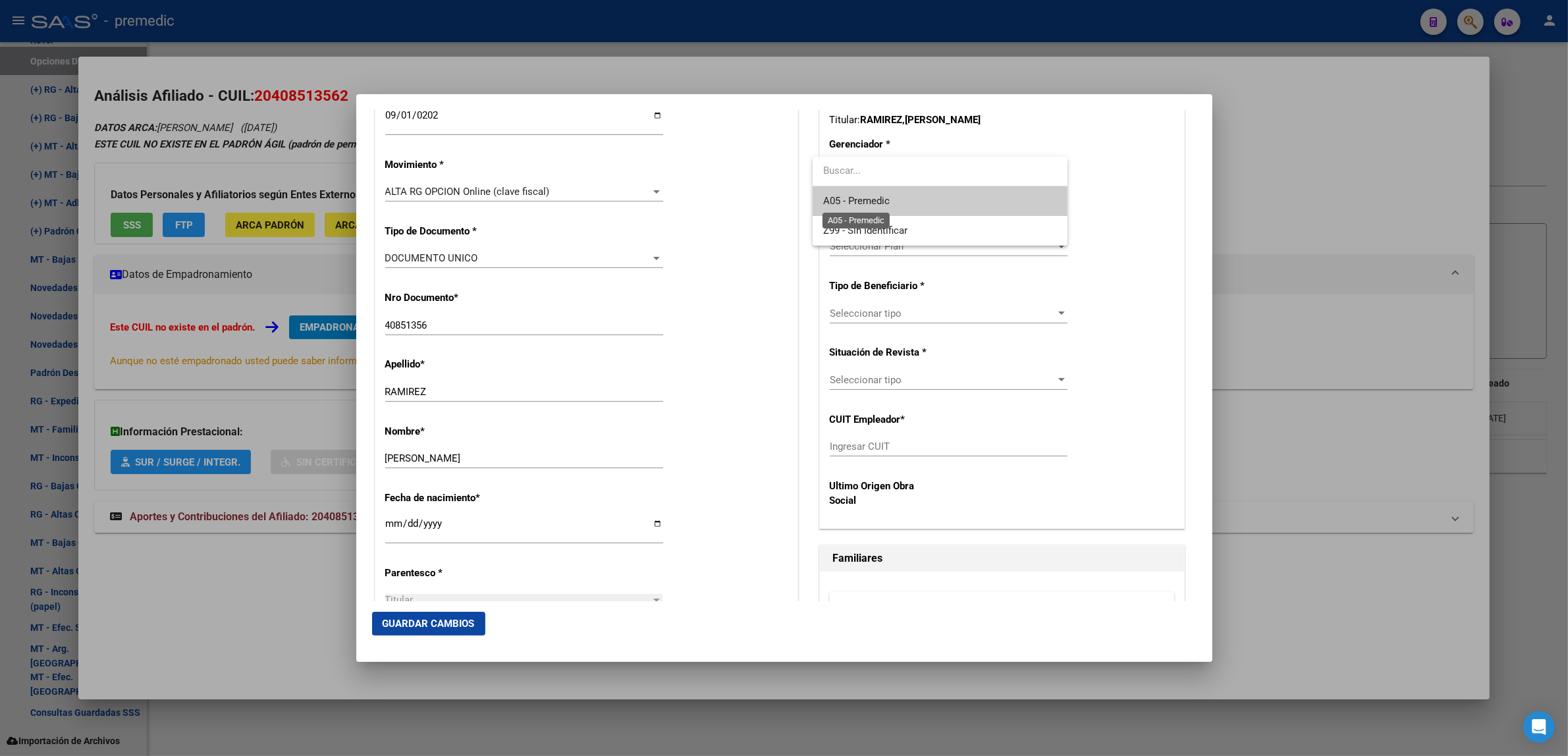
click at [844, 201] on span "A05 - Premedic" at bounding box center [855, 201] width 66 height 12
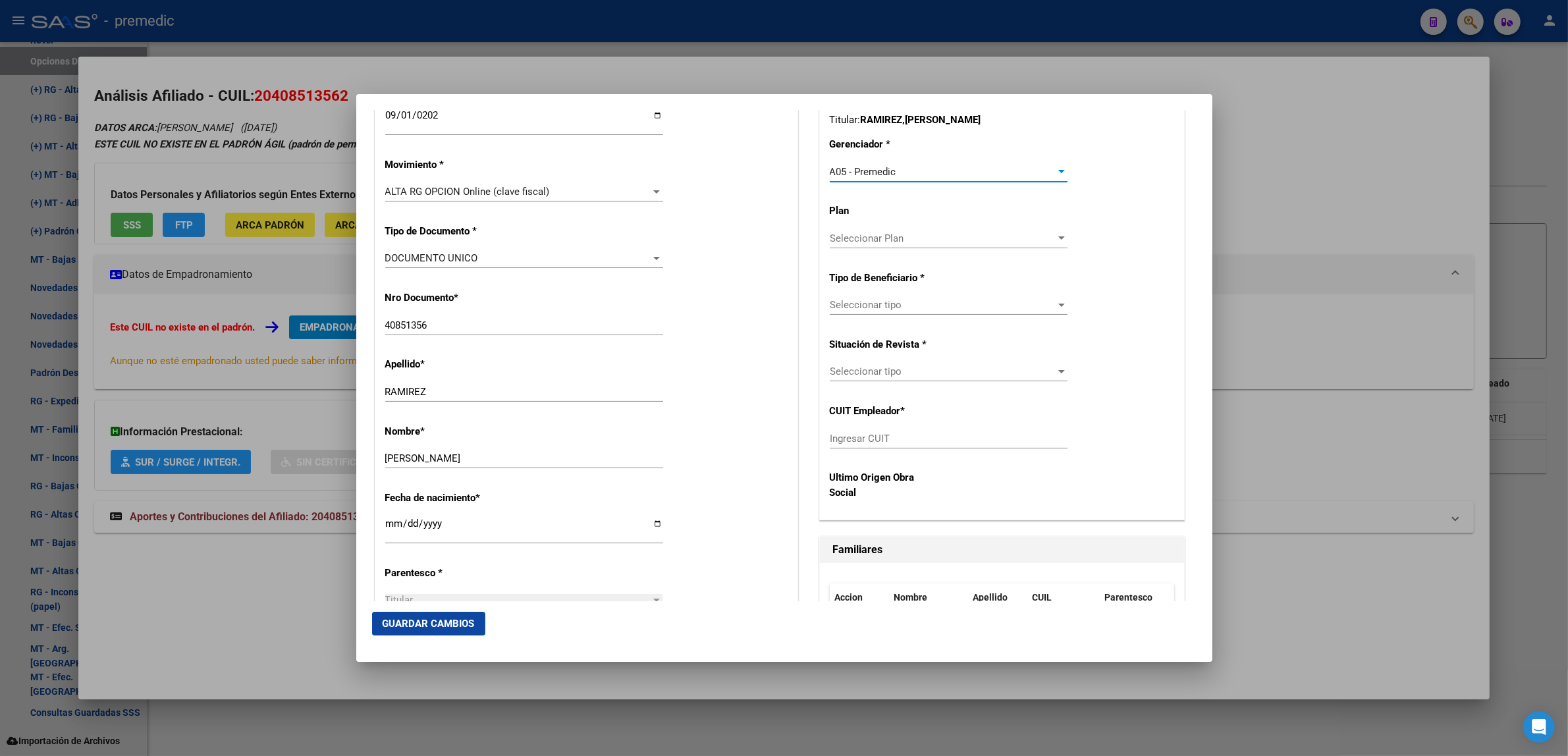
click at [853, 303] on span "Seleccionar tipo" at bounding box center [942, 304] width 226 height 12
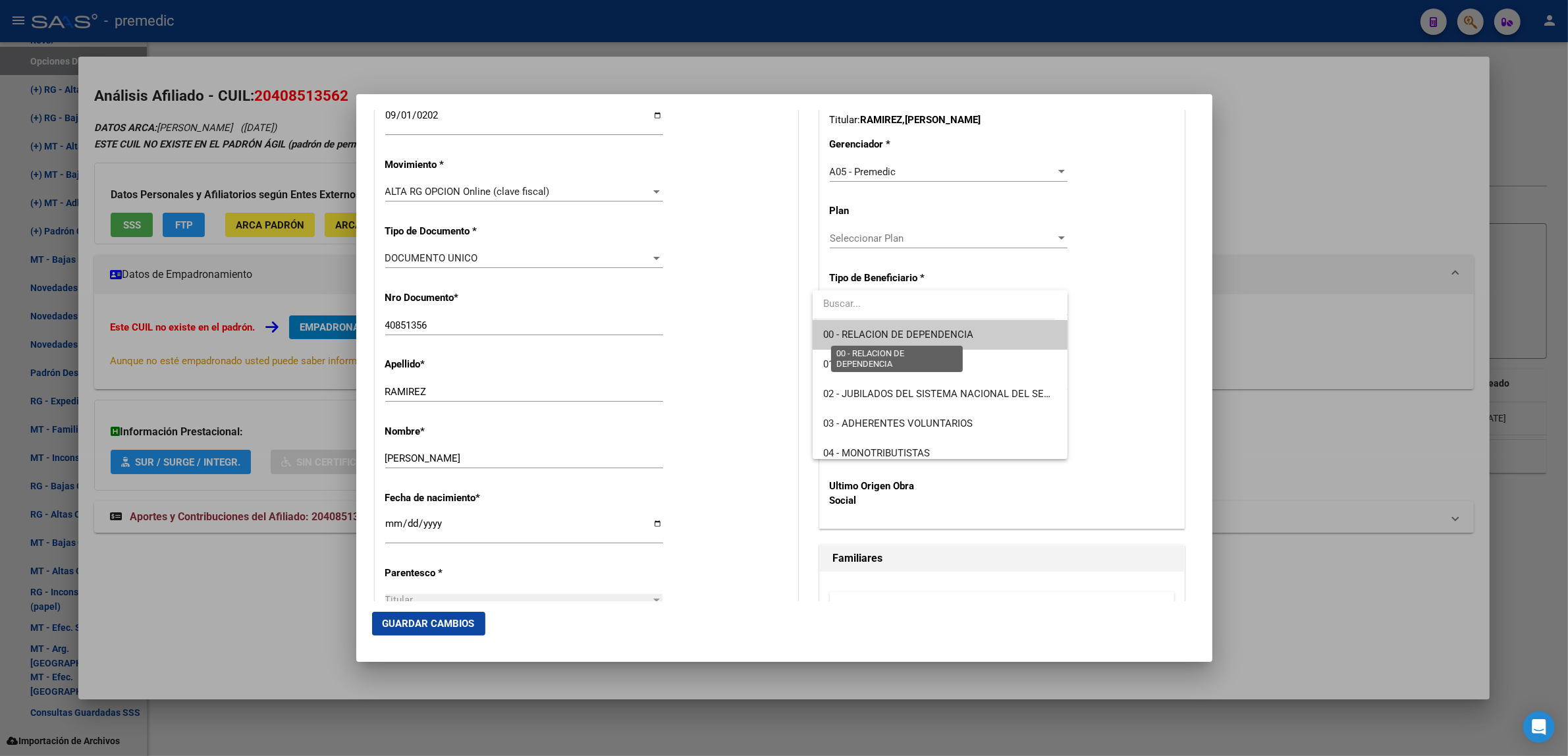
click at [852, 337] on span "00 - RELACION DE DEPENDENCIA" at bounding box center [897, 334] width 150 height 12
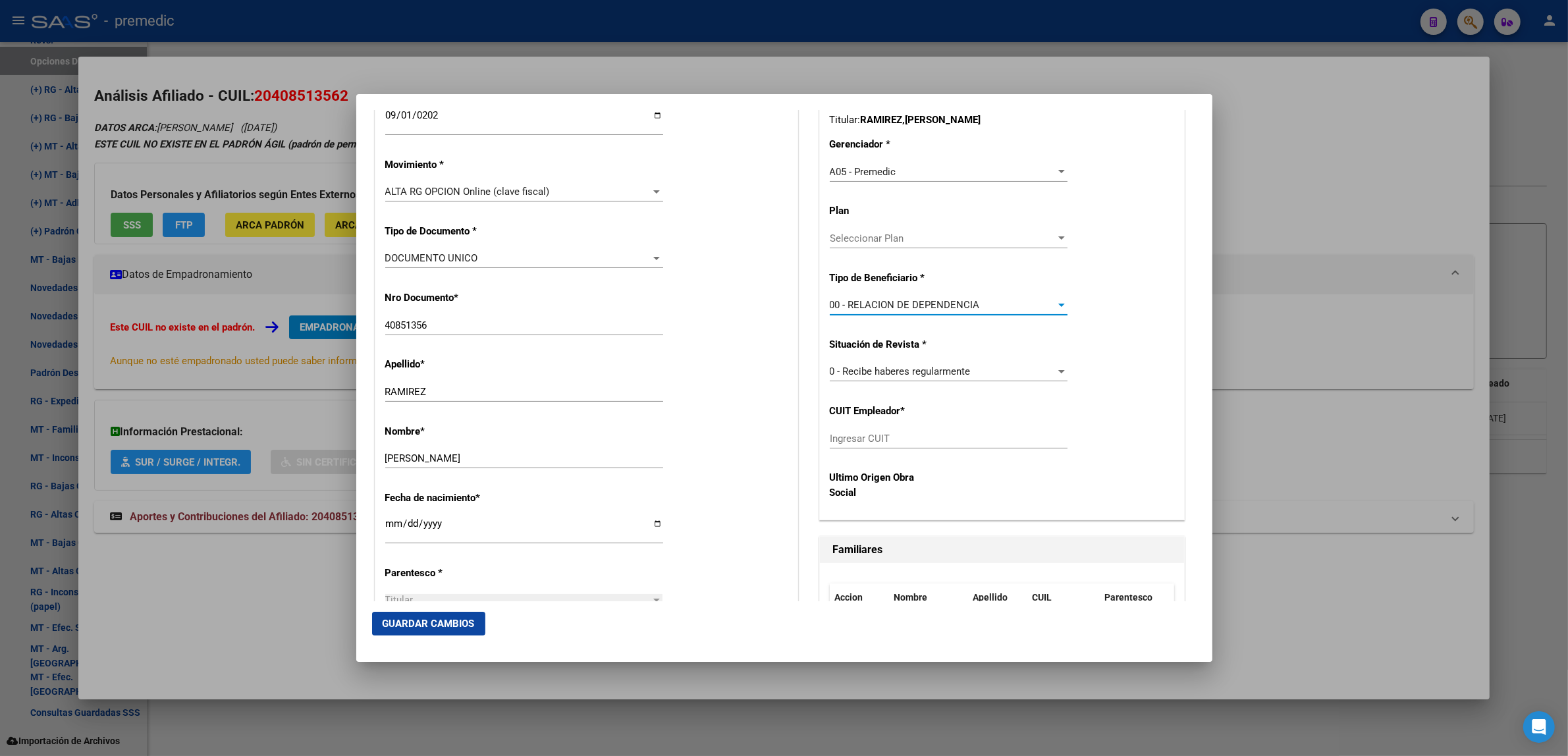
click at [830, 437] on input "Ingresar CUIT" at bounding box center [949, 437] width 238 height 12
paste input "33-70223426-9"
type input "33-70223426-9"
click at [437, 623] on span "Guardar Cambios" at bounding box center [429, 623] width 93 height 12
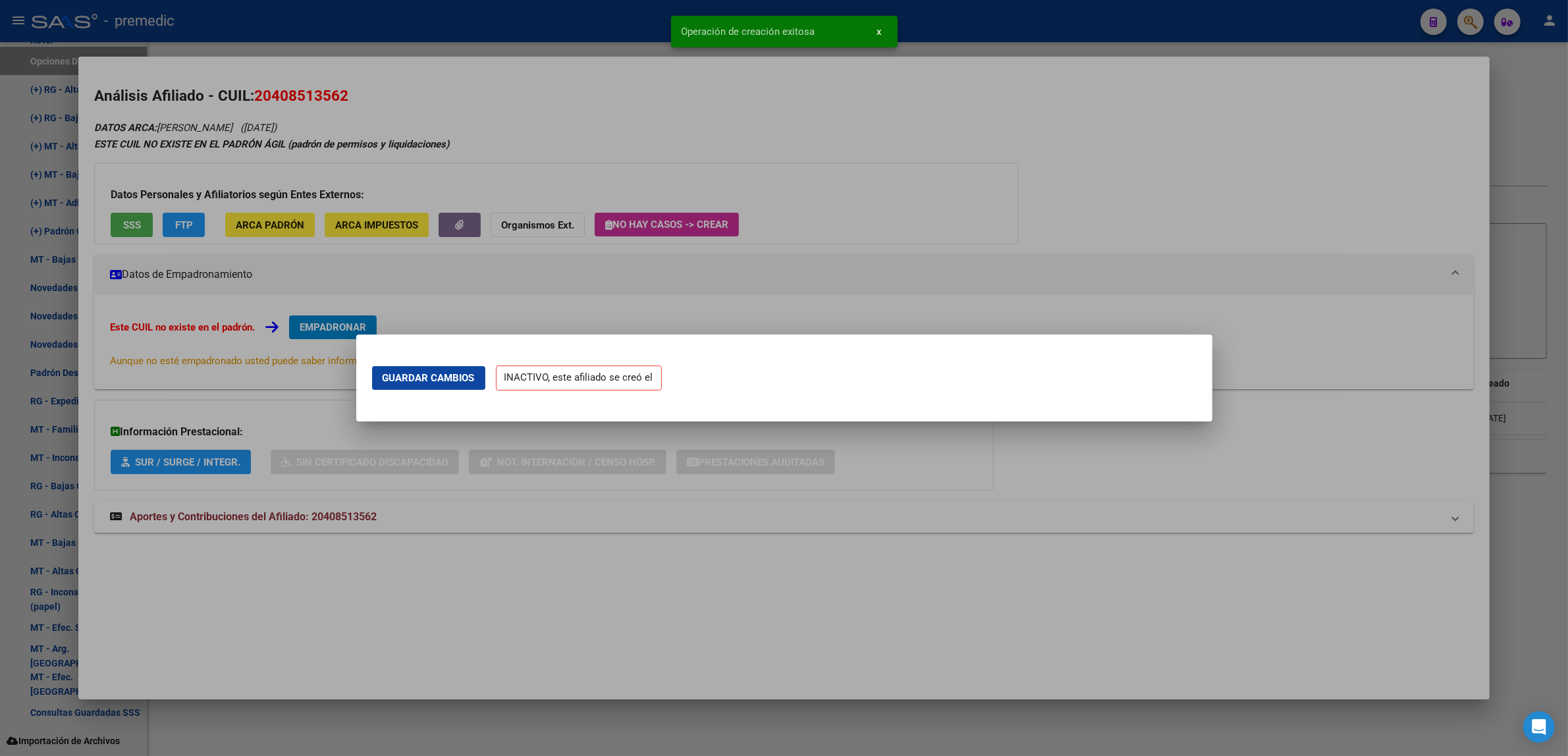
scroll to position [0, 0]
click at [275, 616] on div at bounding box center [784, 378] width 1568 height 756
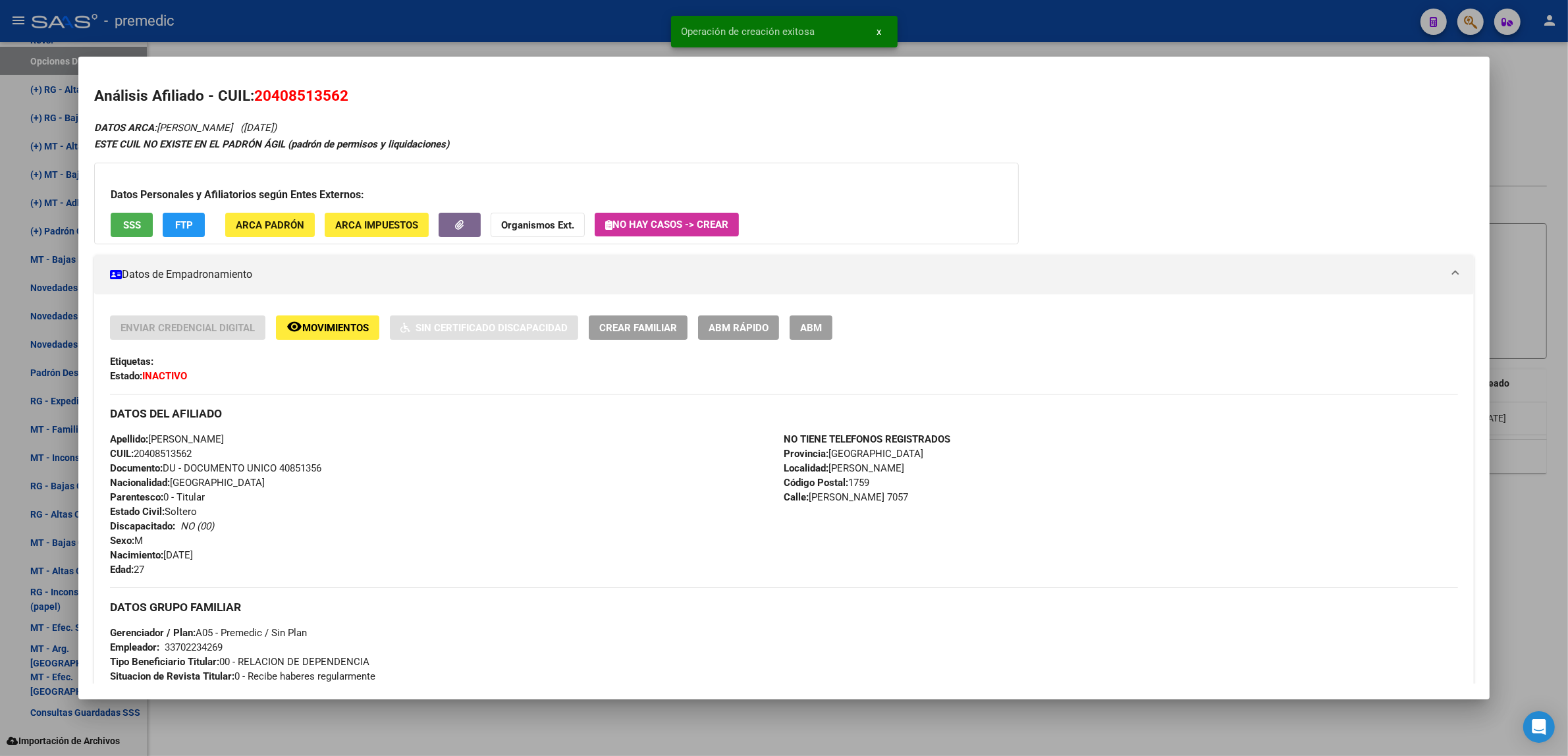
click at [255, 725] on div at bounding box center [784, 378] width 1568 height 756
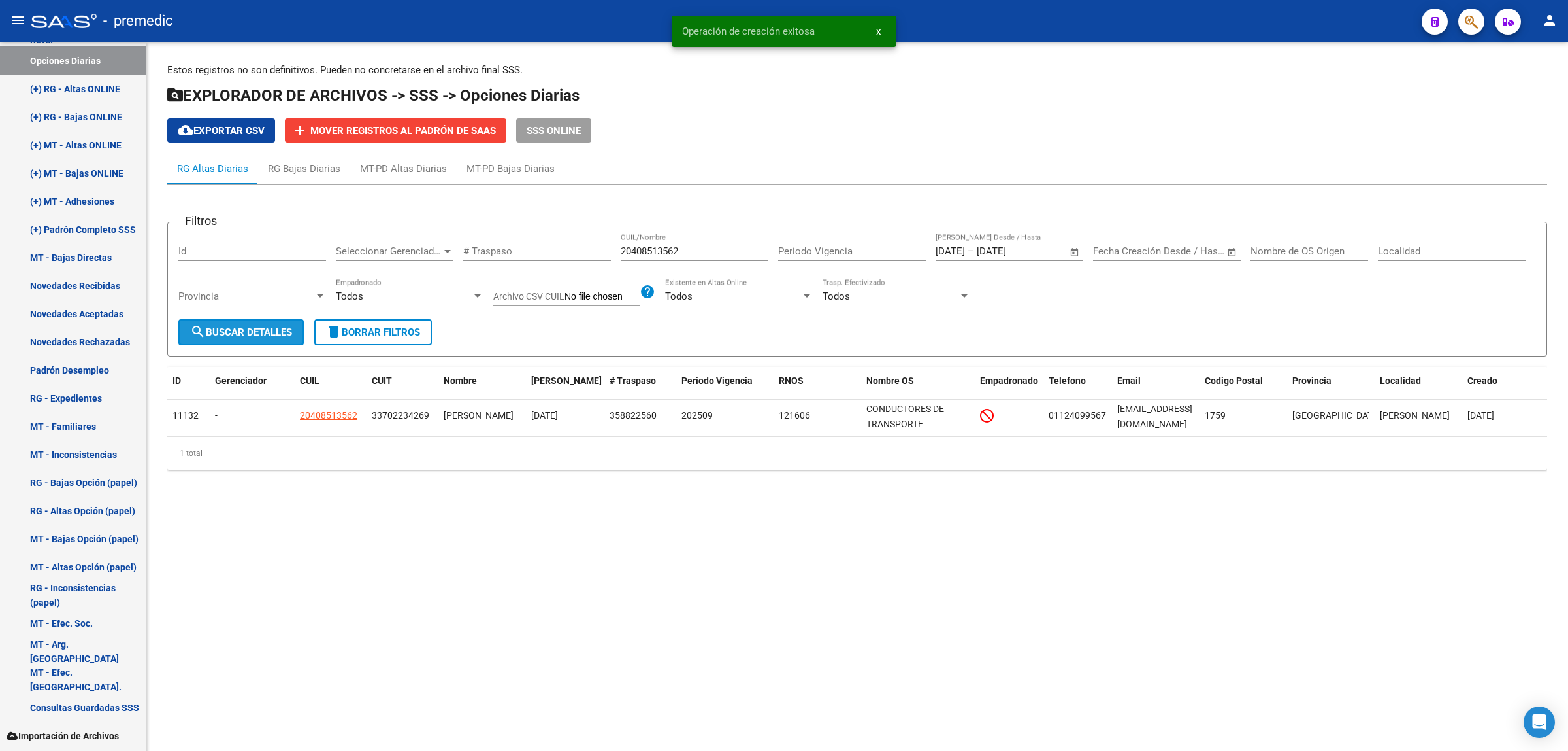
click at [250, 326] on span "search Buscar Detalles" at bounding box center [241, 332] width 102 height 12
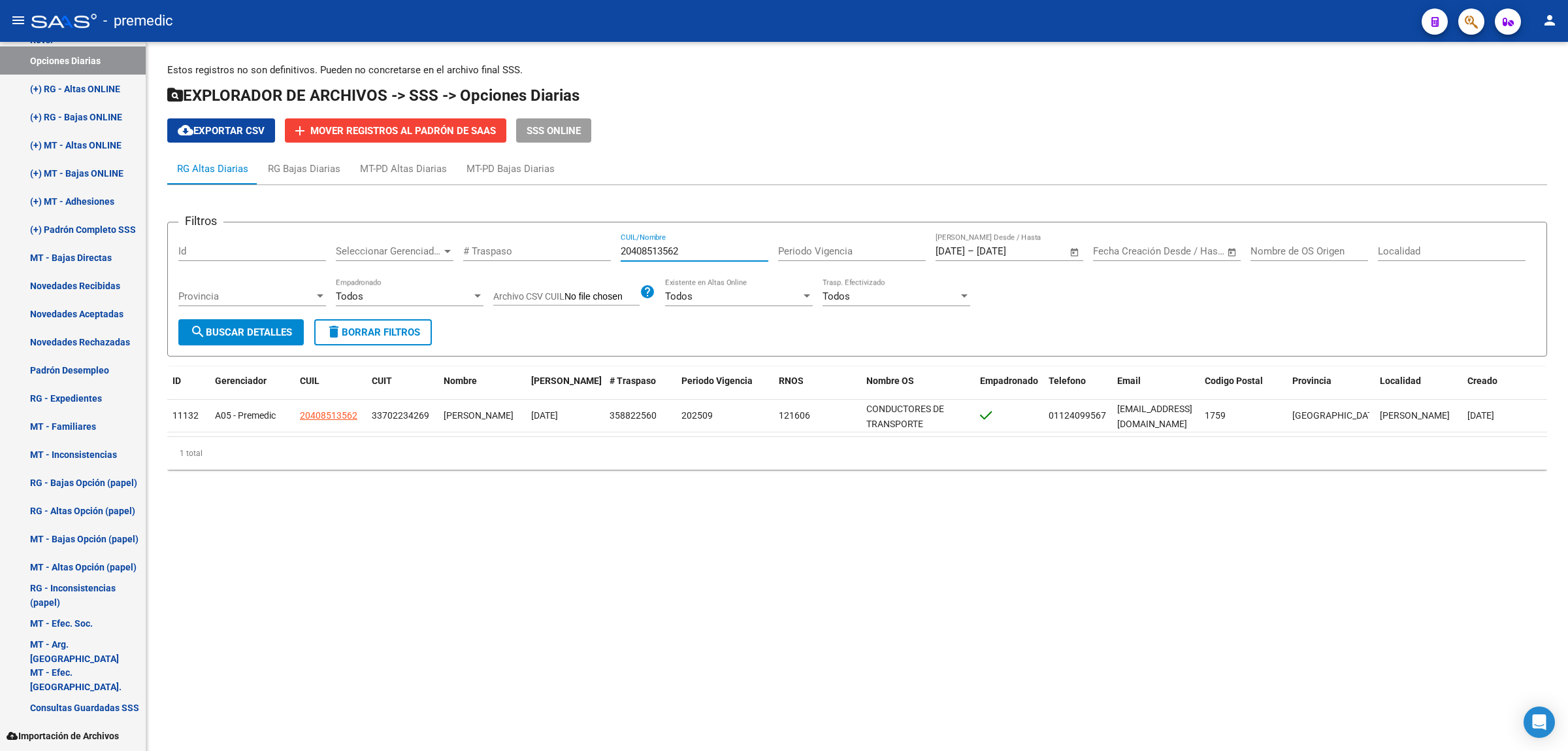
drag, startPoint x: 685, startPoint y: 250, endPoint x: 590, endPoint y: 251, distance: 95.0
click at [590, 251] on div "Filtros Id Seleccionar Gerenciador Seleccionar Gerenciador # Traspaso 204085135…" at bounding box center [857, 276] width 1358 height 87
paste input "369317335"
type input "20369317335"
click at [272, 329] on span "search Buscar Detalles" at bounding box center [241, 332] width 102 height 12
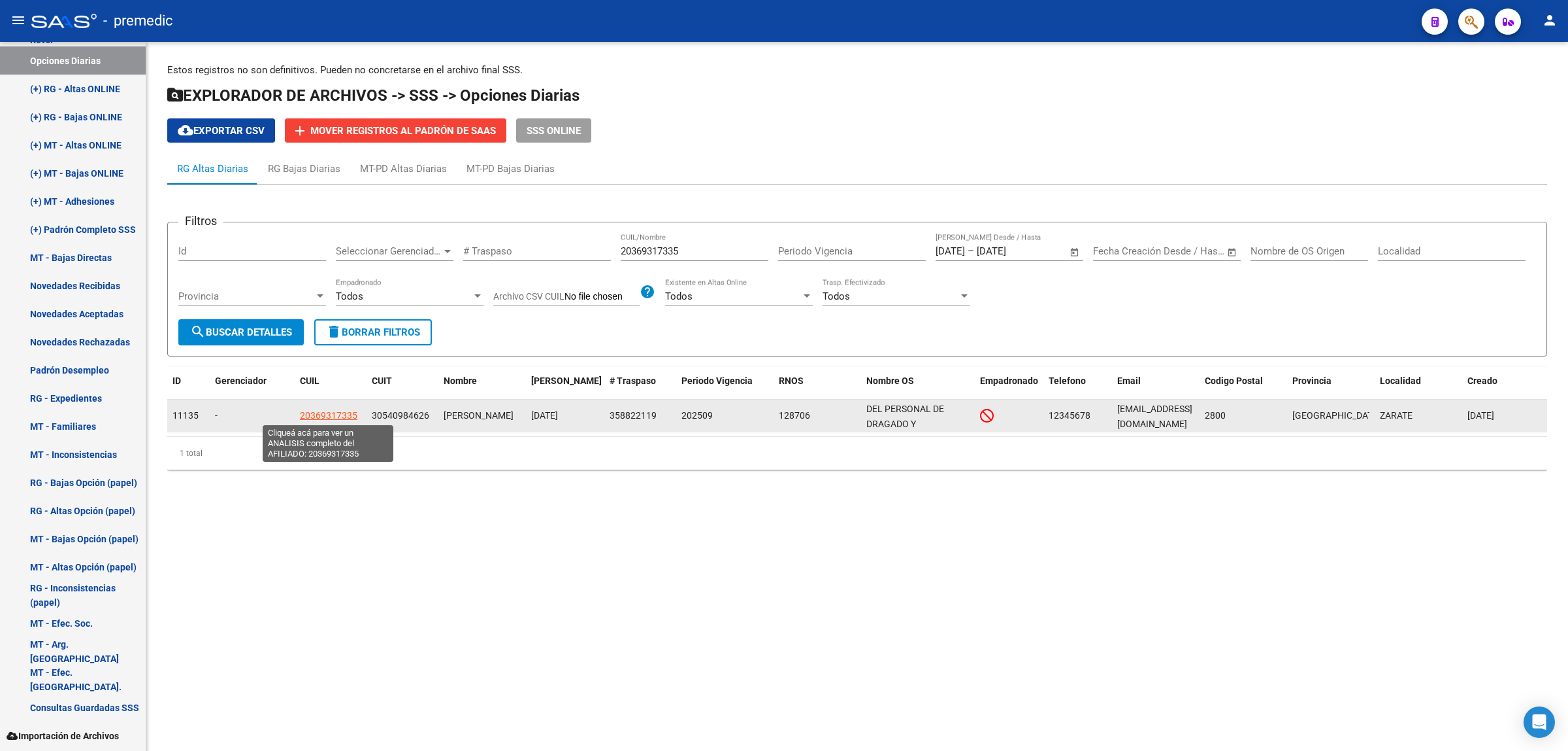
click at [318, 414] on span "20369317335" at bounding box center [329, 416] width 58 height 11
type textarea "20369317335"
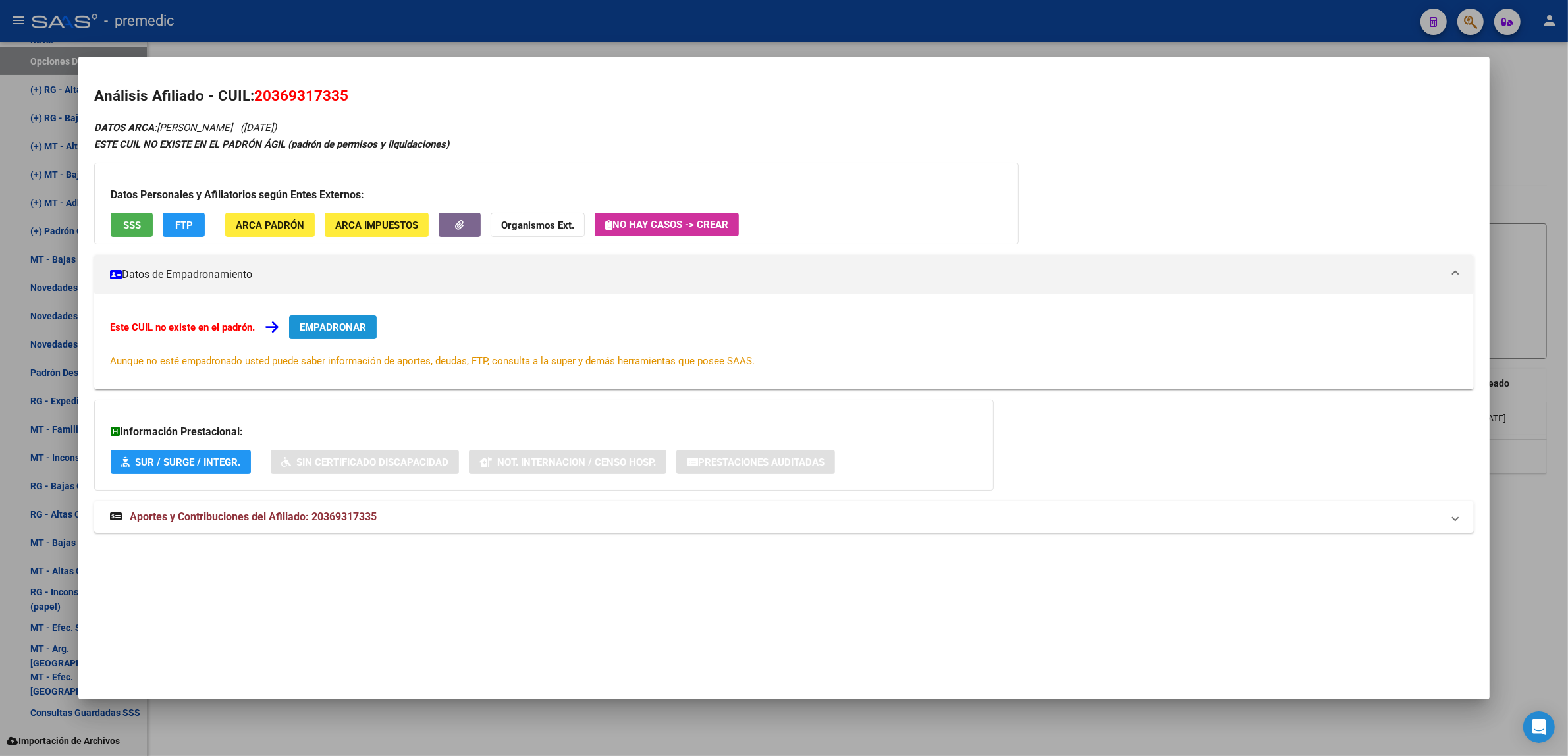
click at [330, 329] on span "EMPADRONAR" at bounding box center [332, 327] width 66 height 12
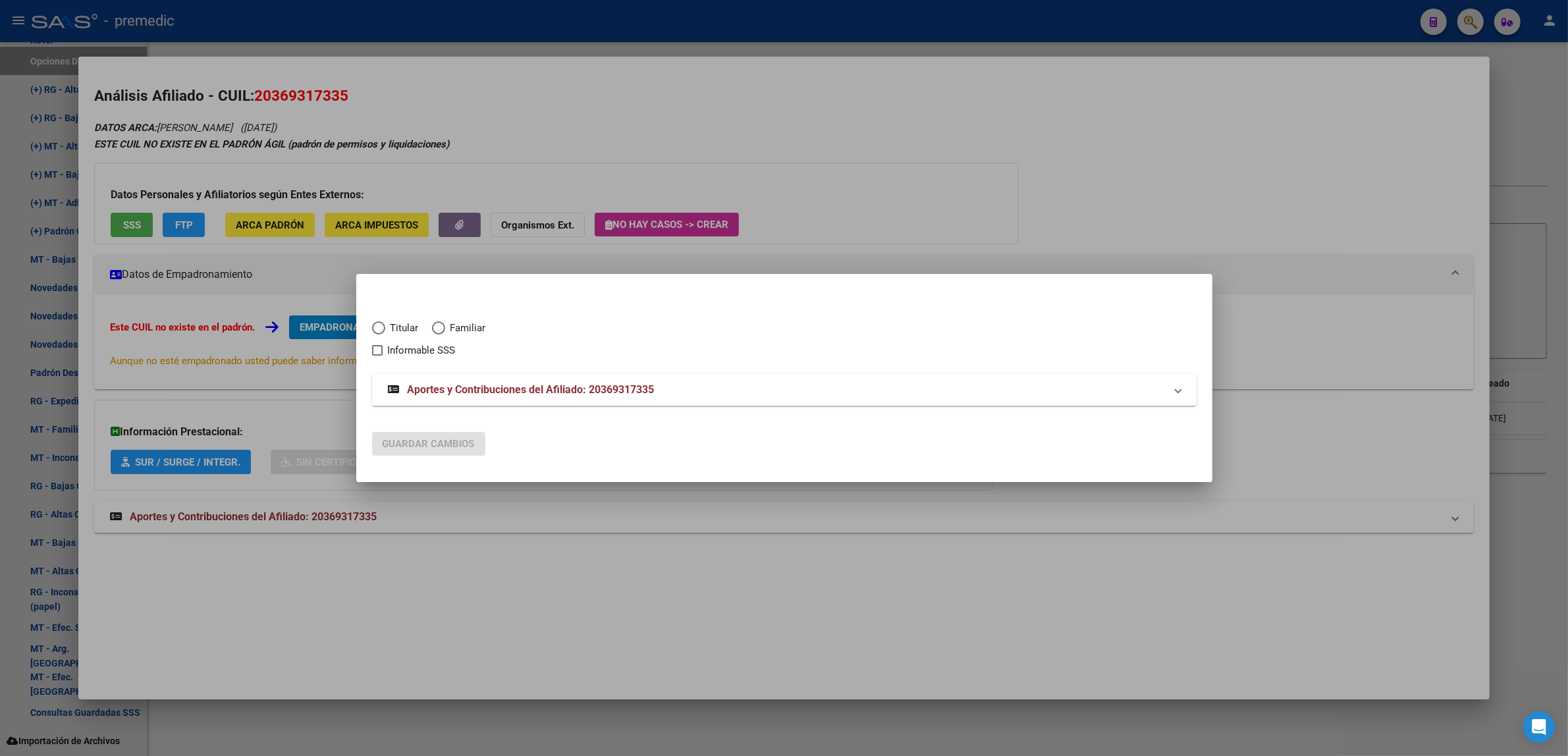
click at [391, 325] on span "Titular" at bounding box center [401, 328] width 34 height 15
click at [385, 325] on input "Titular" at bounding box center [379, 328] width 14 height 14
radio input "true"
checkbox input "true"
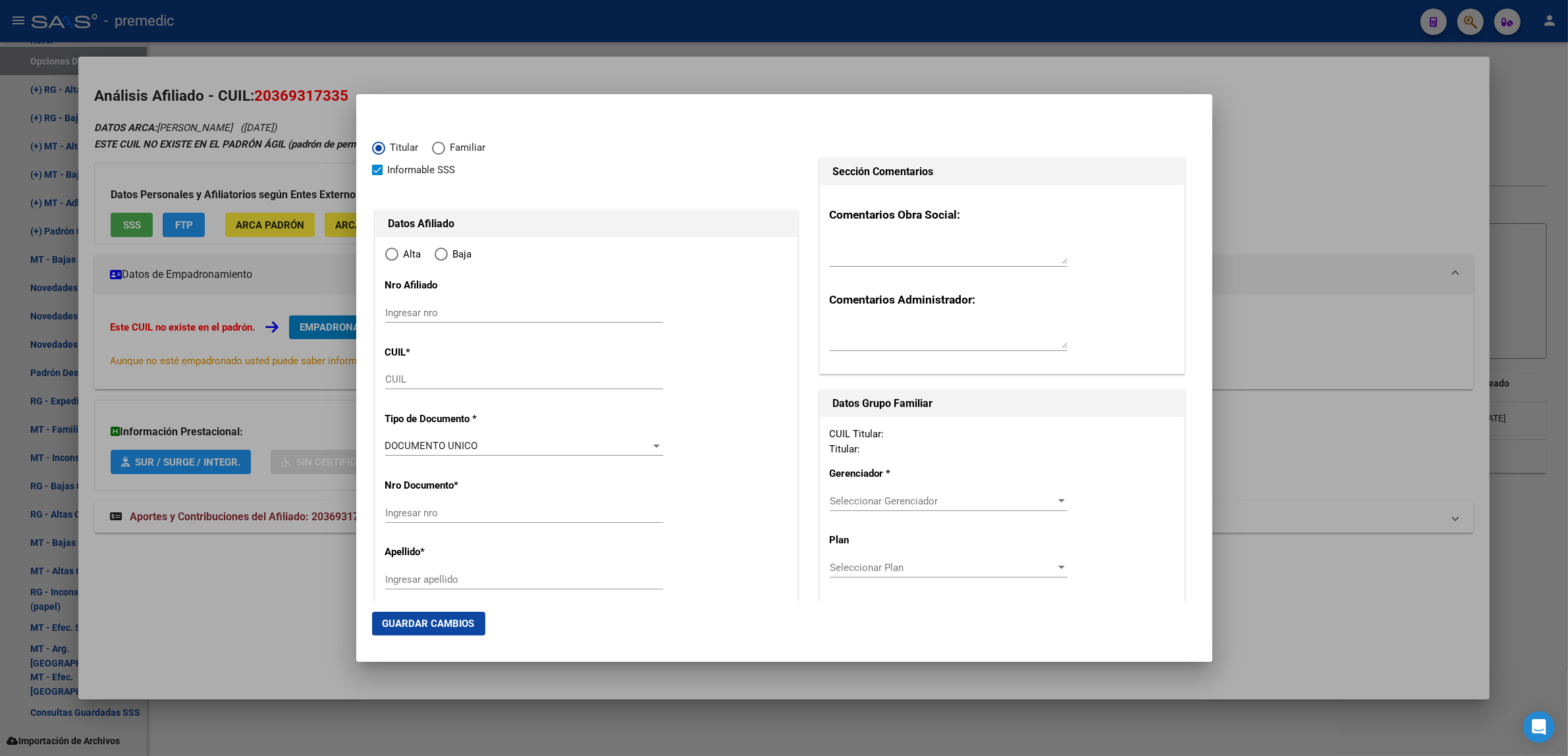
type input "20-36931733-5"
type input "36931733"
type input "LOIZA"
type input "[PERSON_NAME]"
type input "[DATE]"
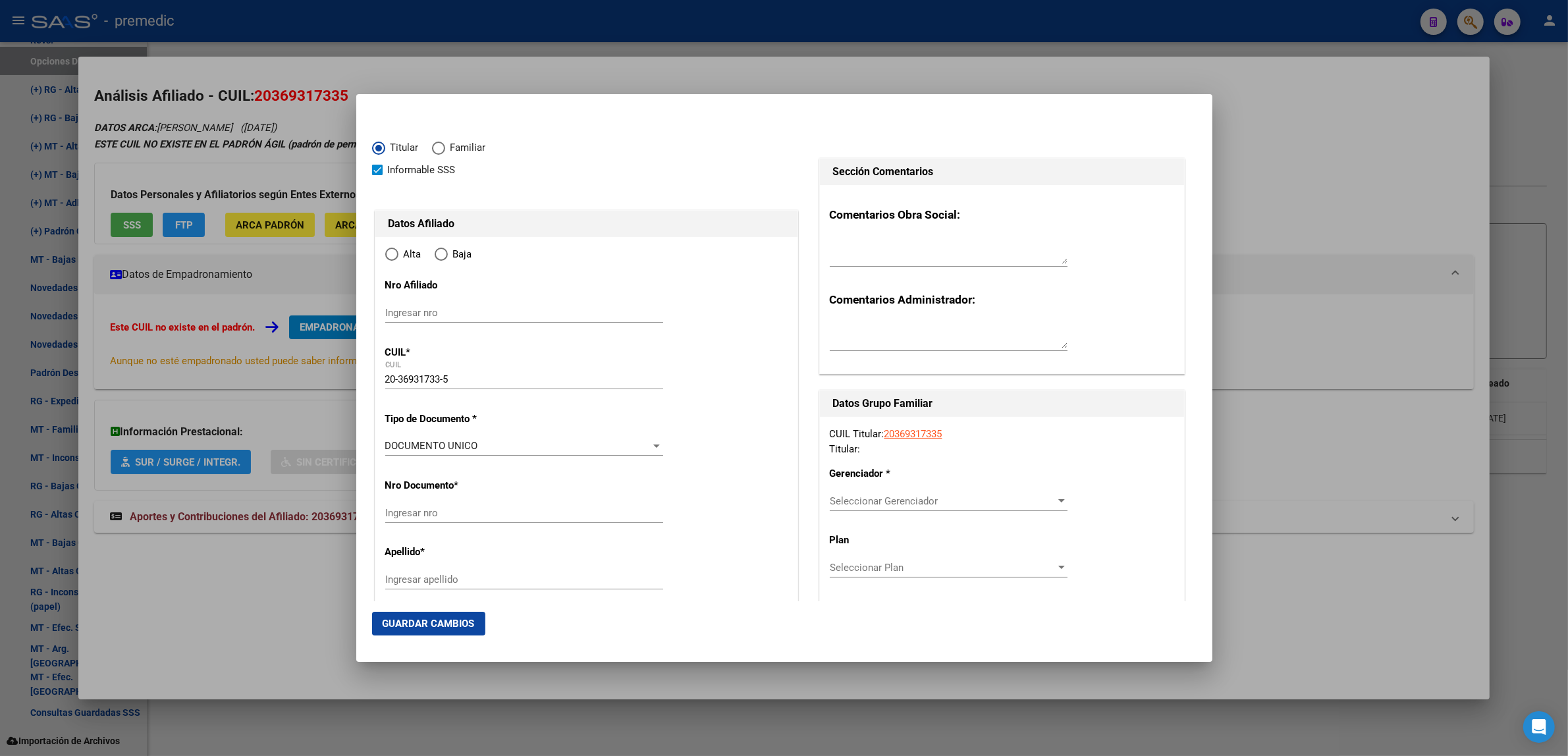
type input "ZARATE"
type input "2800"
type input "[GEOGRAPHIC_DATA]"
type input "2664"
radio input "true"
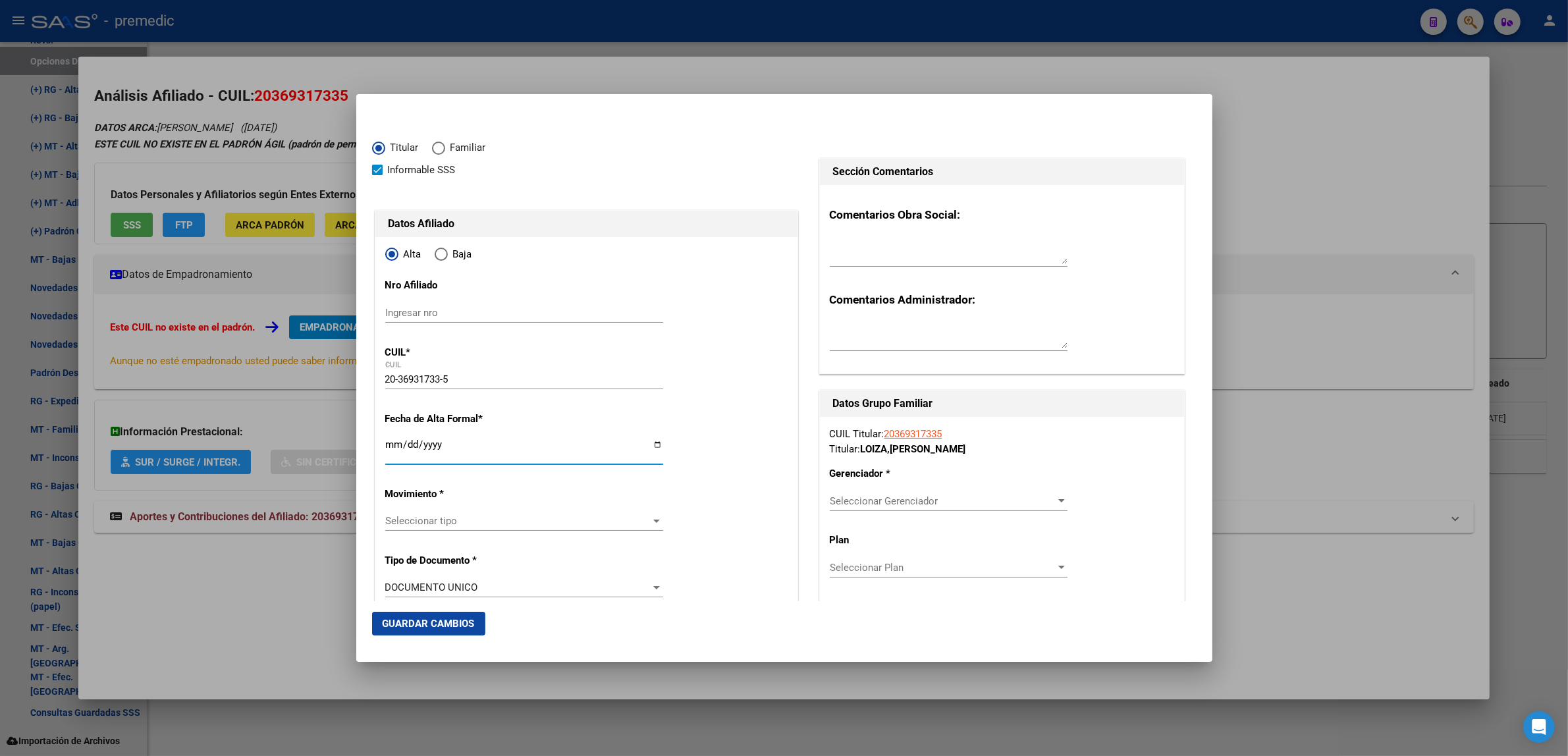
click at [390, 441] on input "Ingresar fecha" at bounding box center [524, 449] width 278 height 21
type input "[DATE]"
click at [370, 454] on mat-dialog-content "Titular Familiar Informable SSS Datos Afiliado Alta Baja Nro Afiliado Ingresar …" at bounding box center [784, 355] width 856 height 491
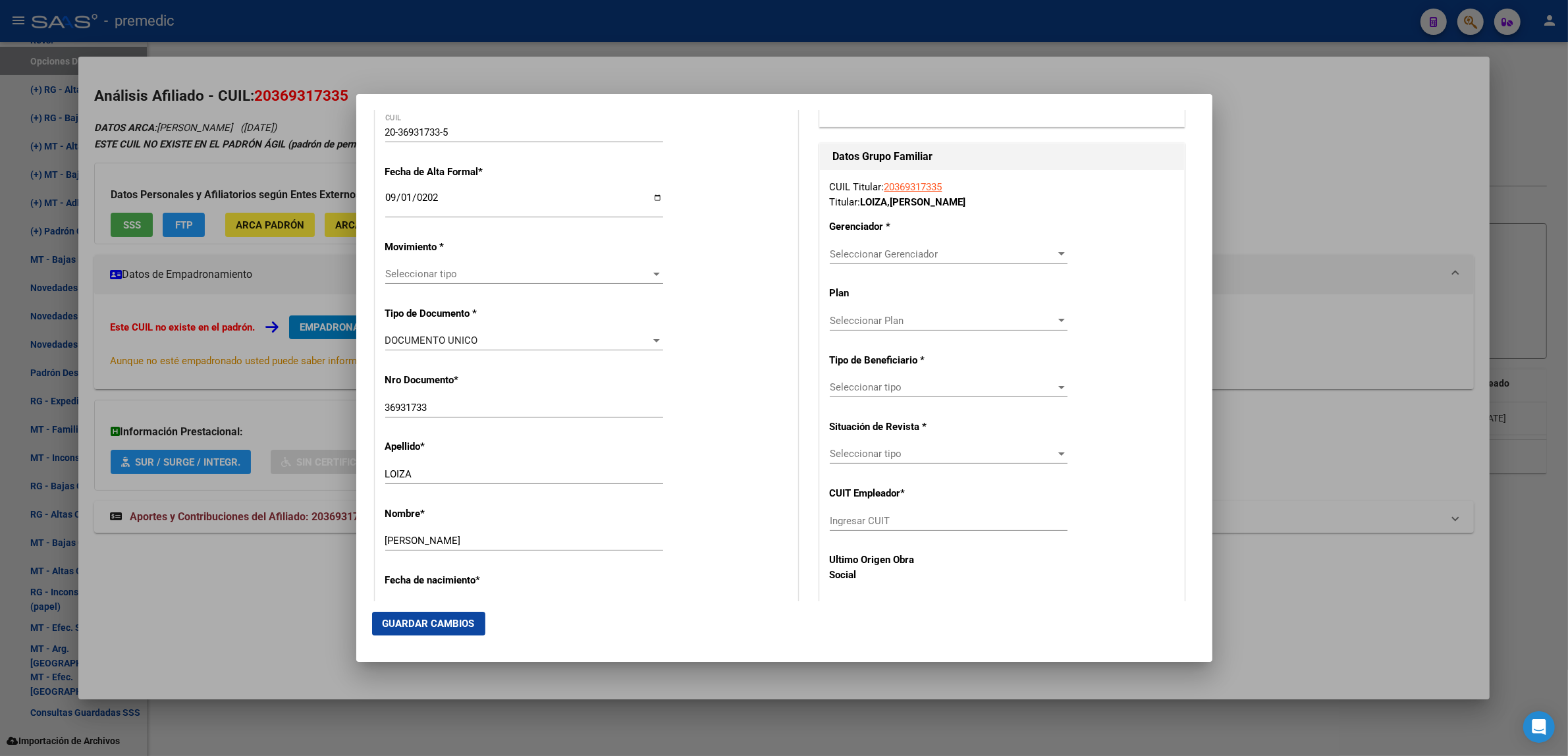
scroll to position [329, 0]
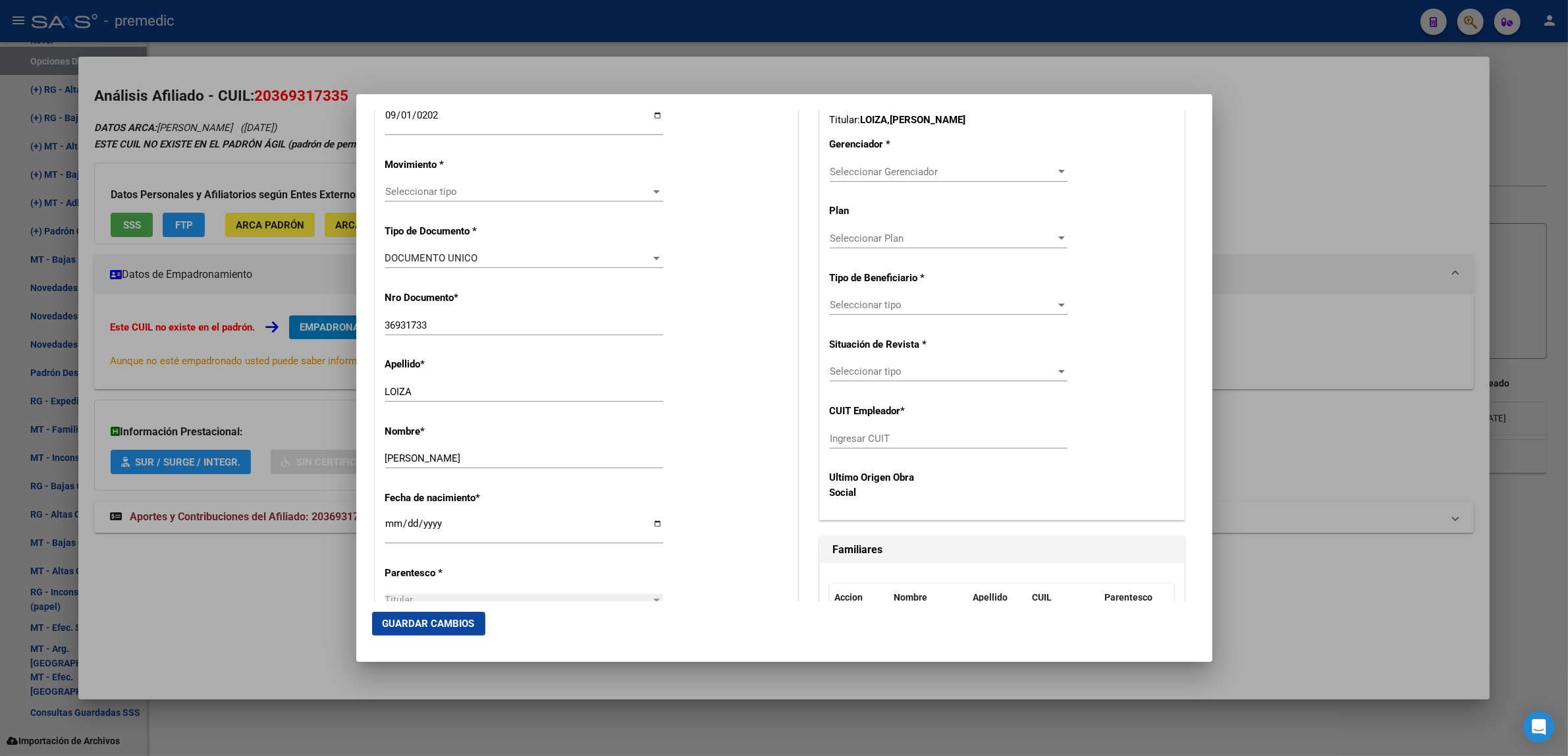
click at [448, 190] on span "Seleccionar tipo" at bounding box center [518, 191] width 266 height 12
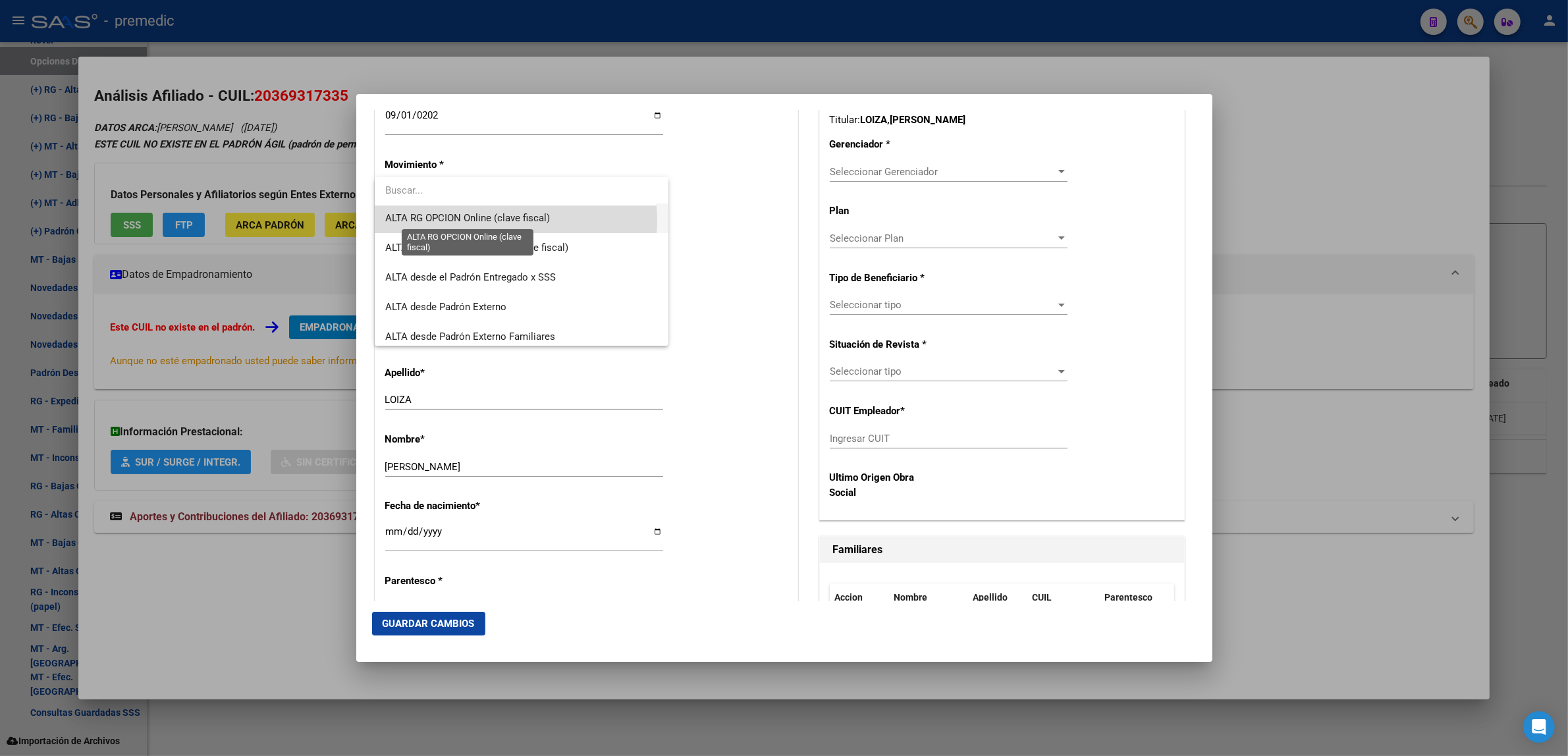
click at [510, 221] on span "ALTA RG OPCION Online (clave fiscal)" at bounding box center [467, 218] width 164 height 12
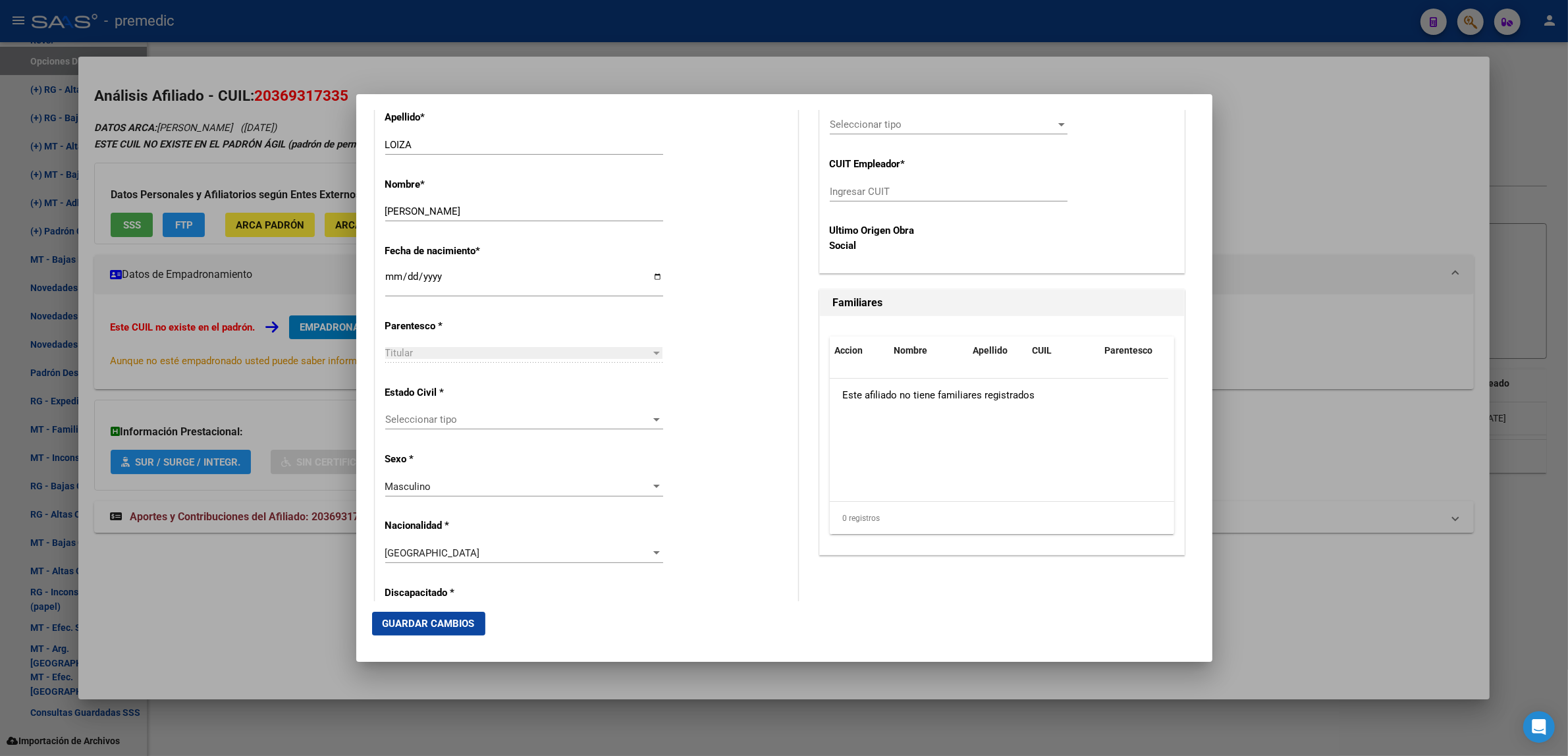
scroll to position [658, 0]
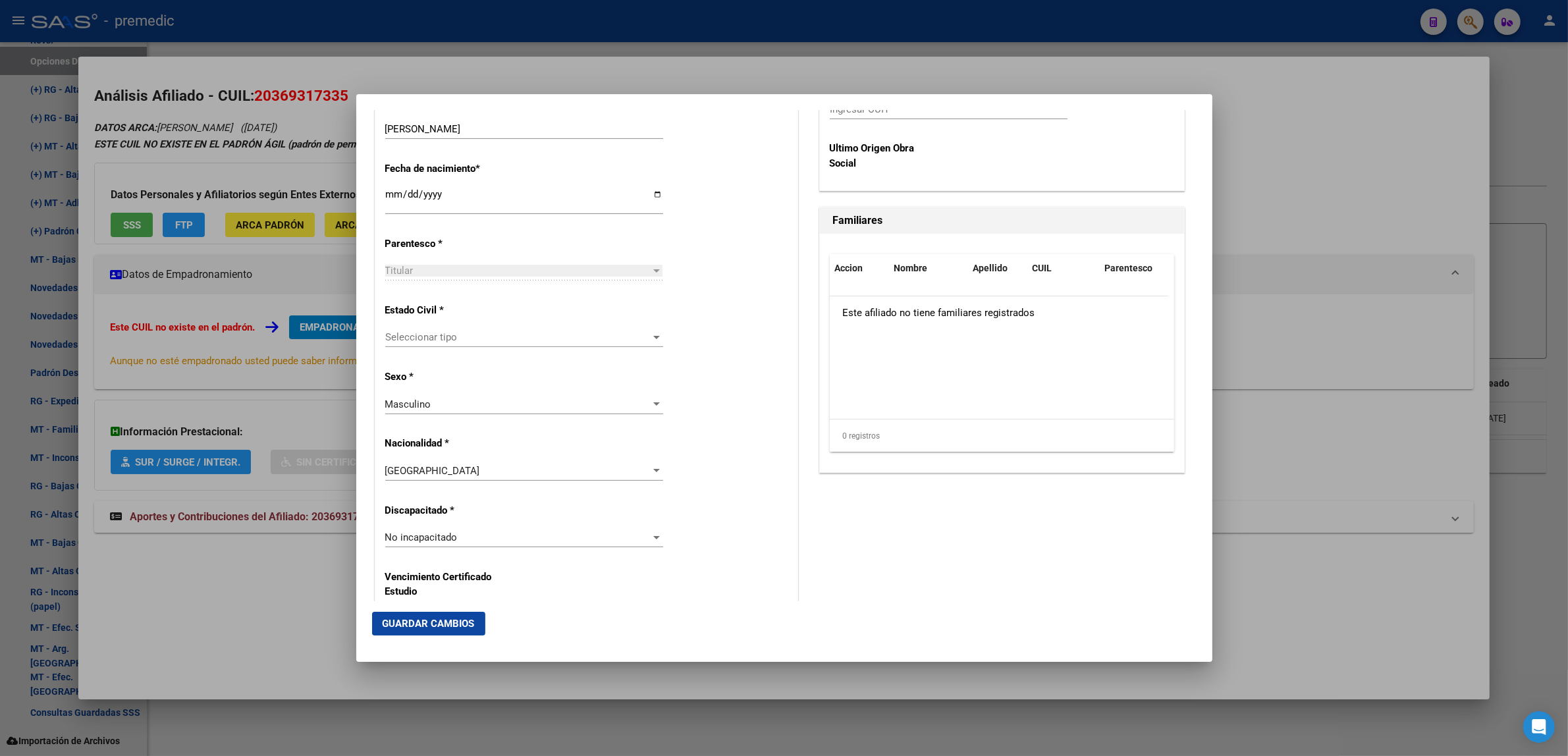
click at [495, 338] on span "Seleccionar tipo" at bounding box center [518, 337] width 266 height 12
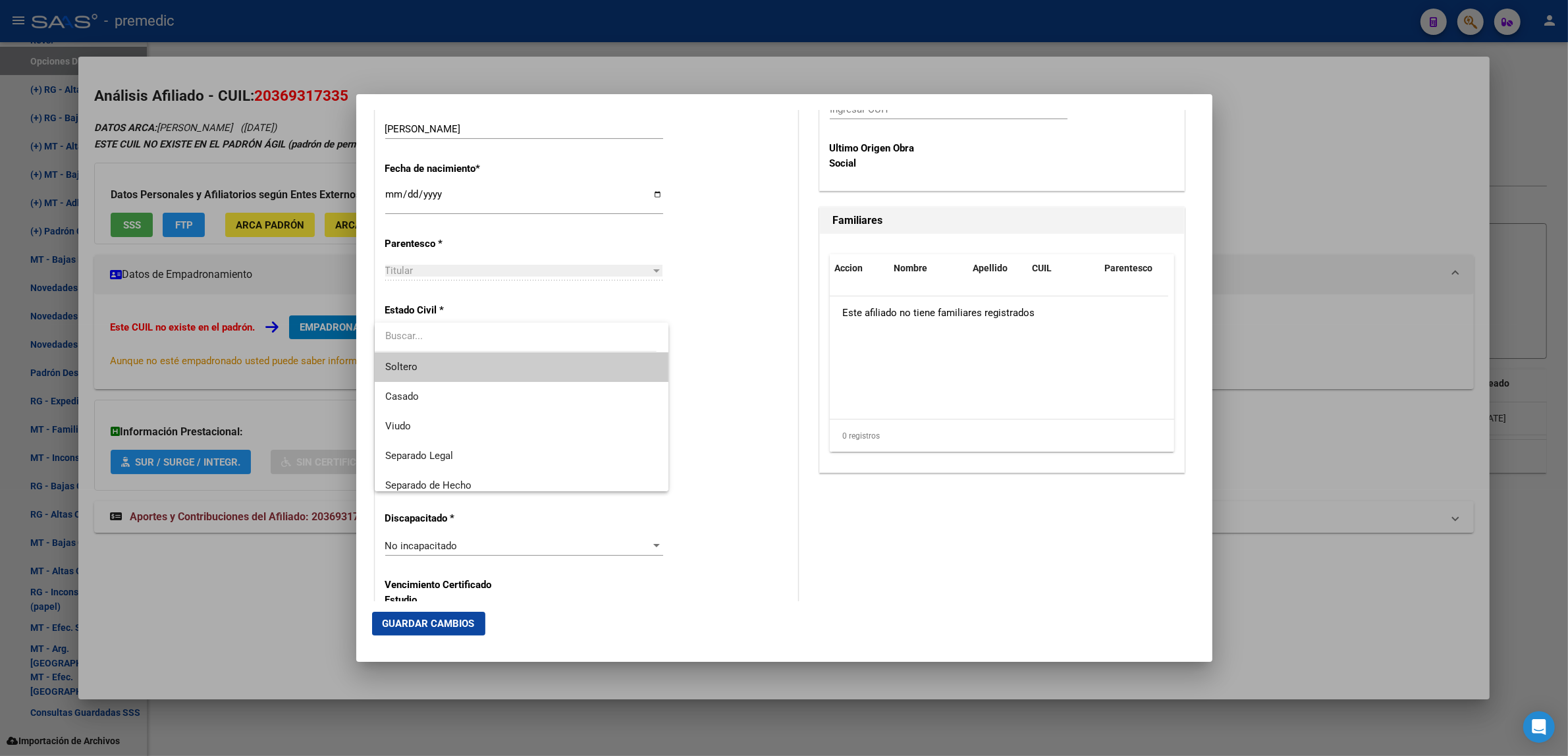
click at [488, 368] on span "Soltero" at bounding box center [521, 367] width 273 height 30
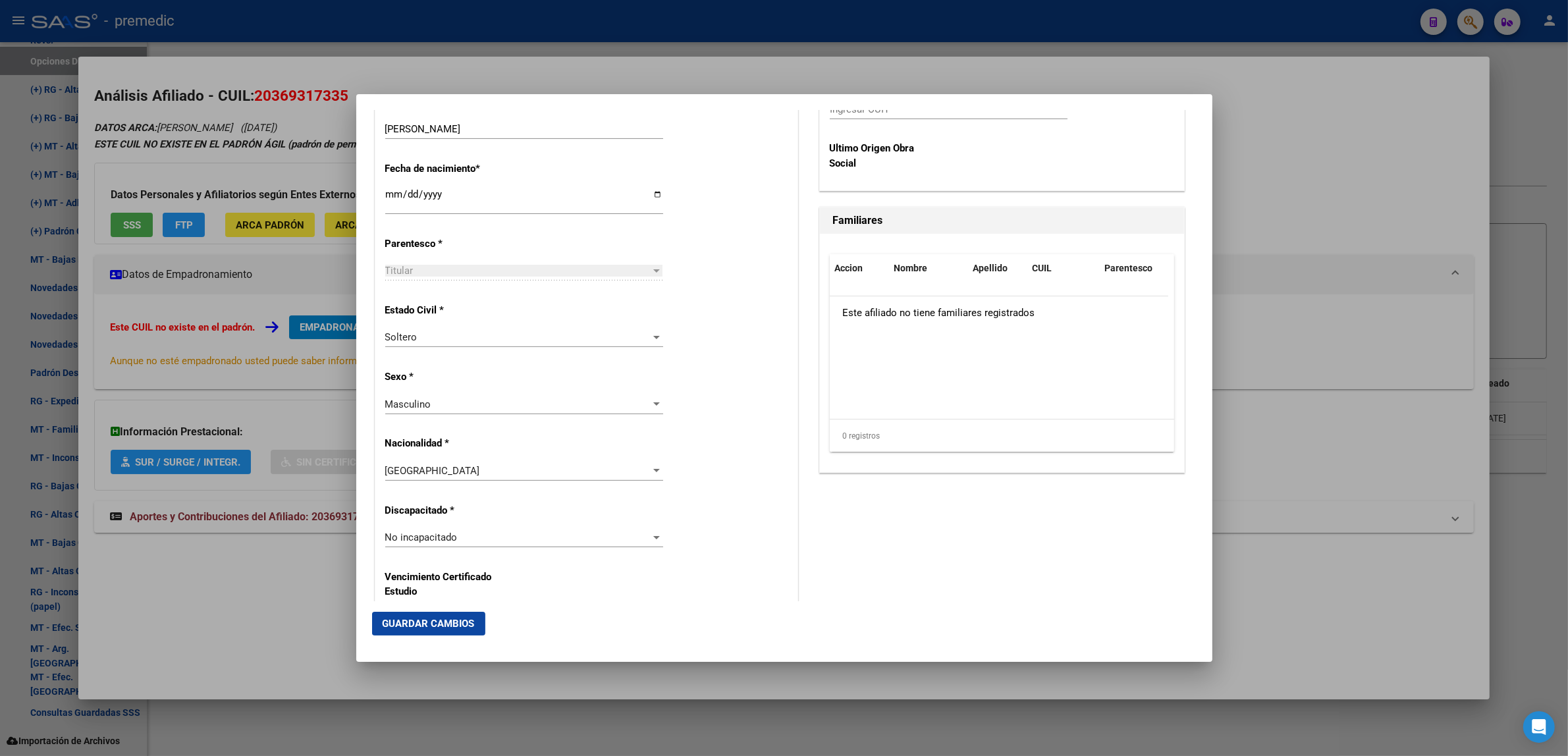
click at [720, 338] on div "Estado Civil * [DEMOGRAPHIC_DATA] Seleccionar tipo" at bounding box center [586, 326] width 402 height 66
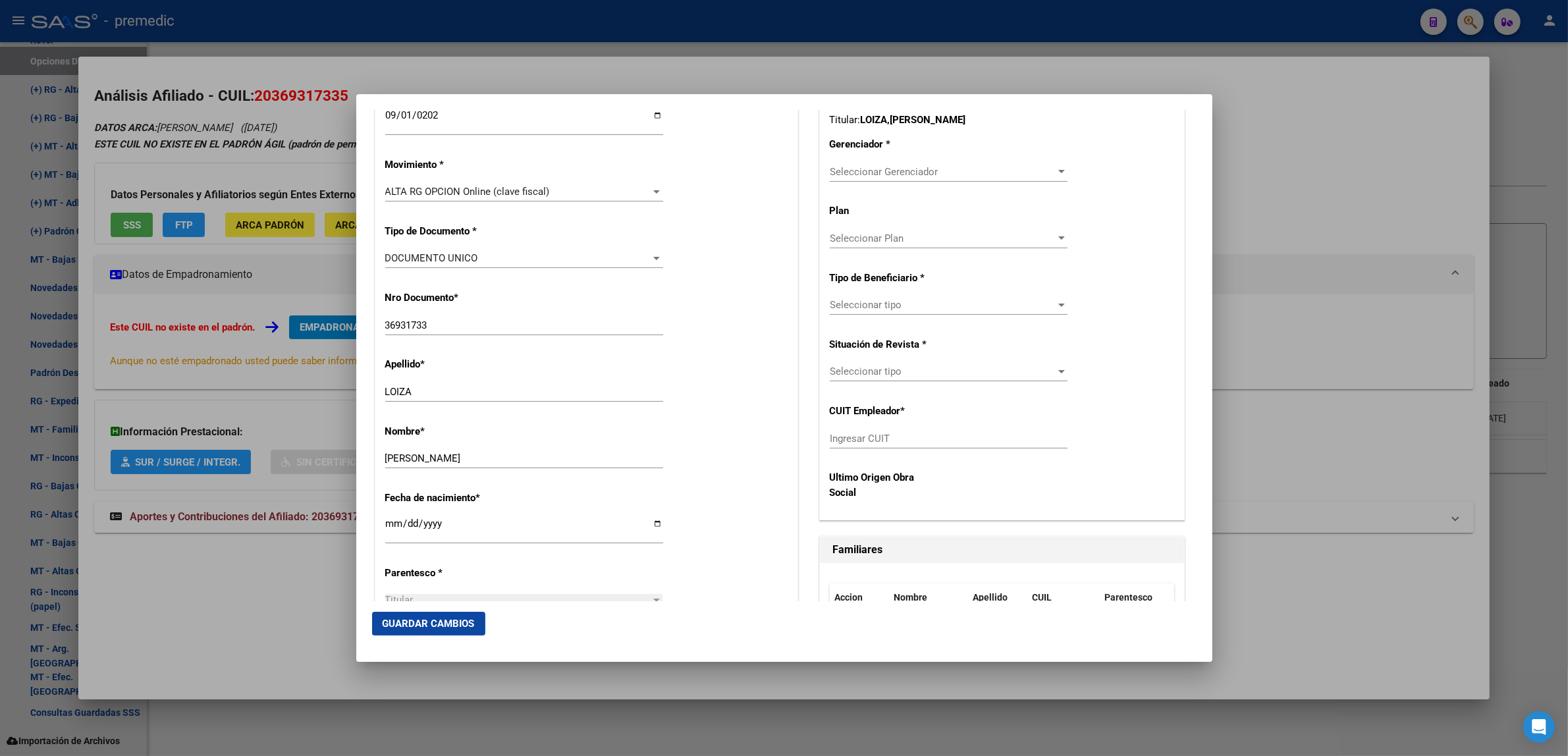
click at [856, 172] on span "Seleccionar Gerenciador" at bounding box center [942, 172] width 226 height 12
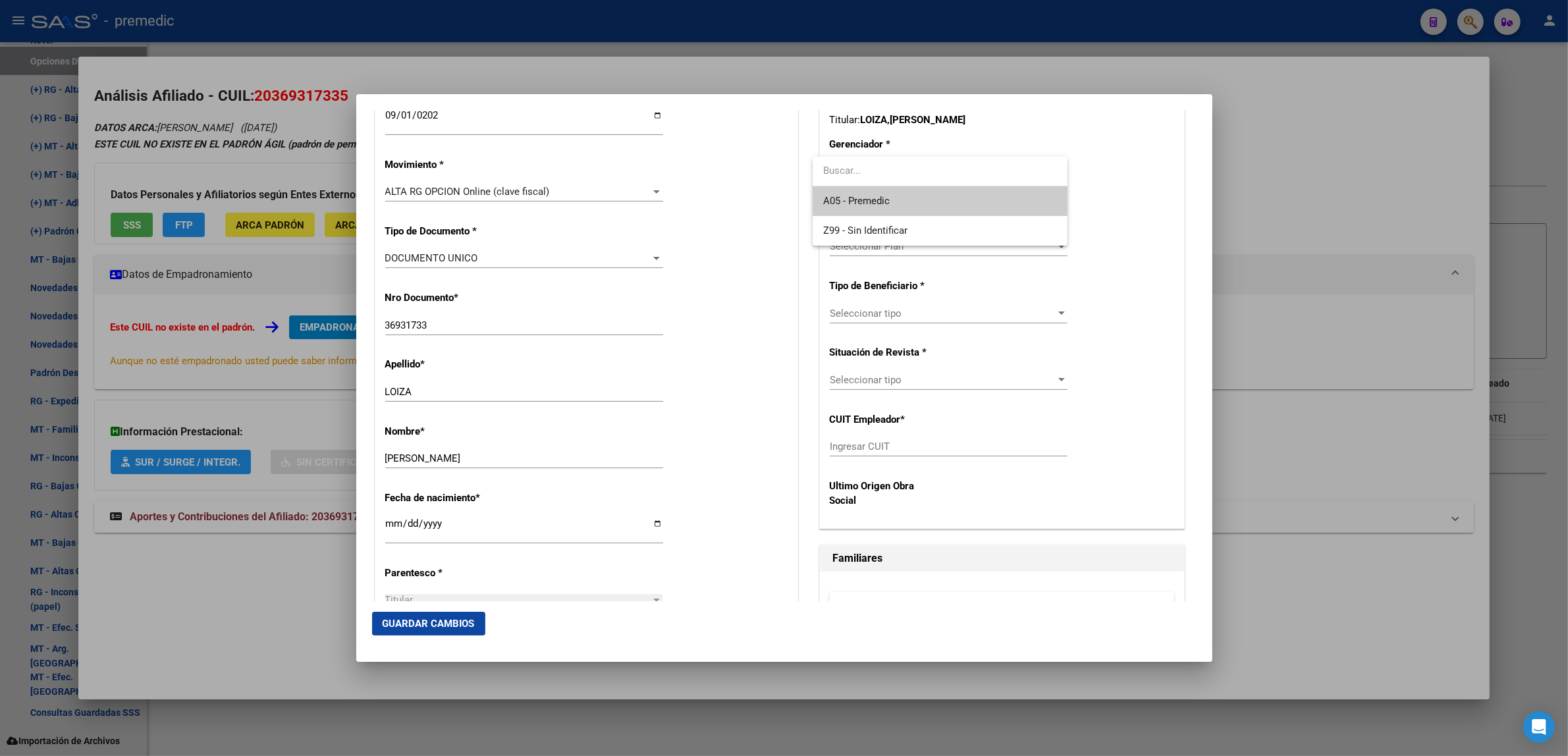
click at [849, 192] on span "A05 - Premedic" at bounding box center [939, 201] width 233 height 30
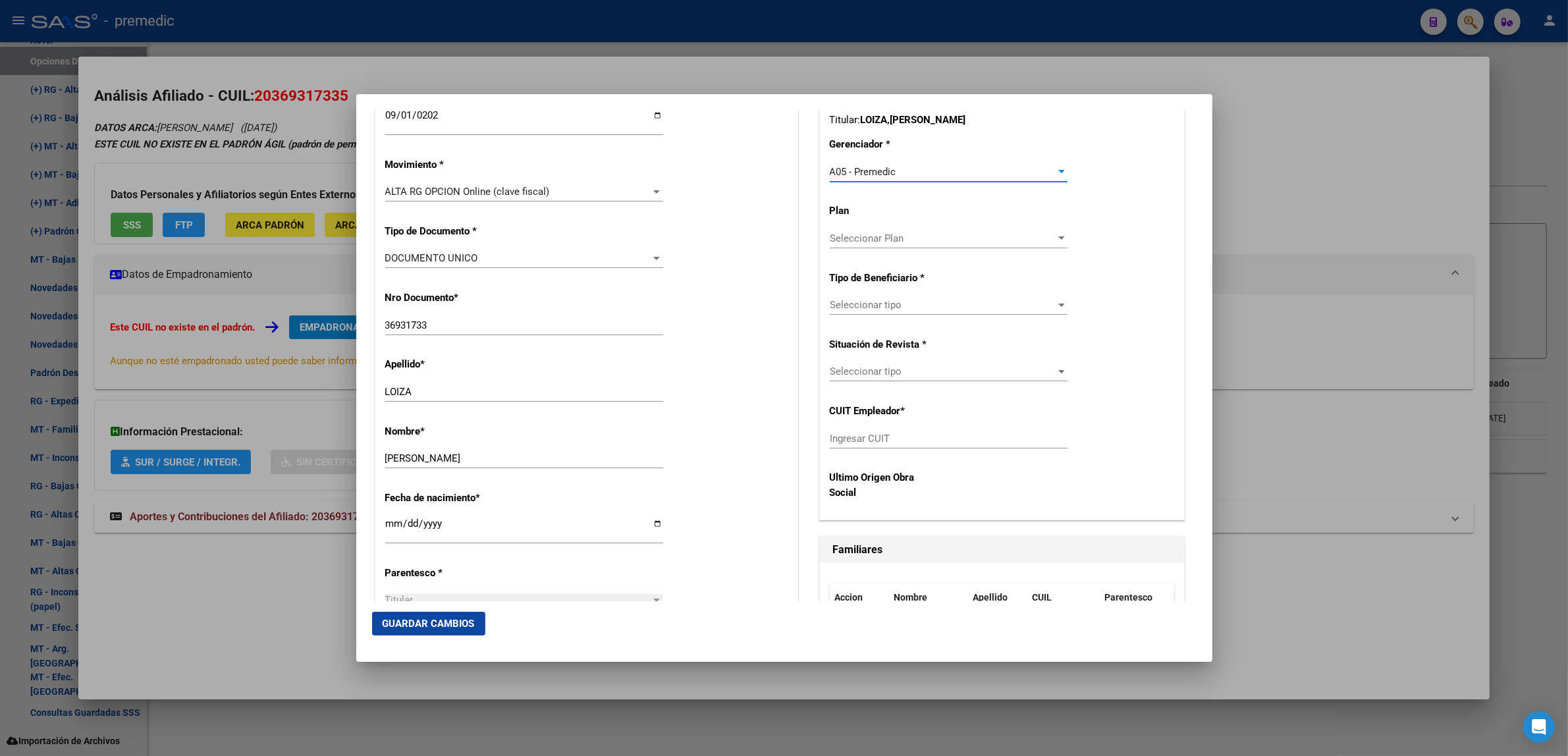
click at [837, 312] on div "Seleccionar tipo Seleccionar tipo" at bounding box center [949, 305] width 238 height 20
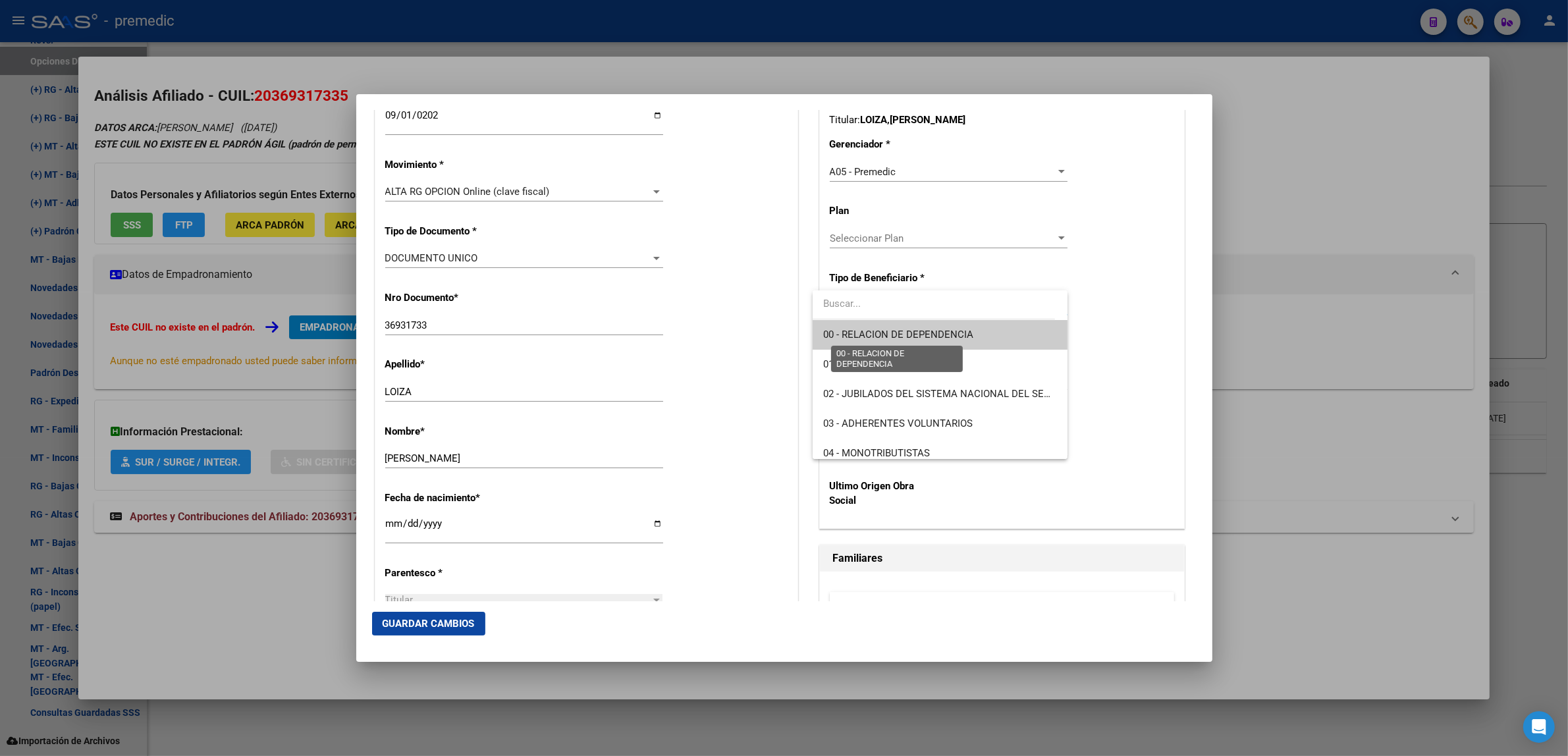
click at [837, 334] on span "00 - RELACION DE DEPENDENCIA" at bounding box center [897, 334] width 150 height 12
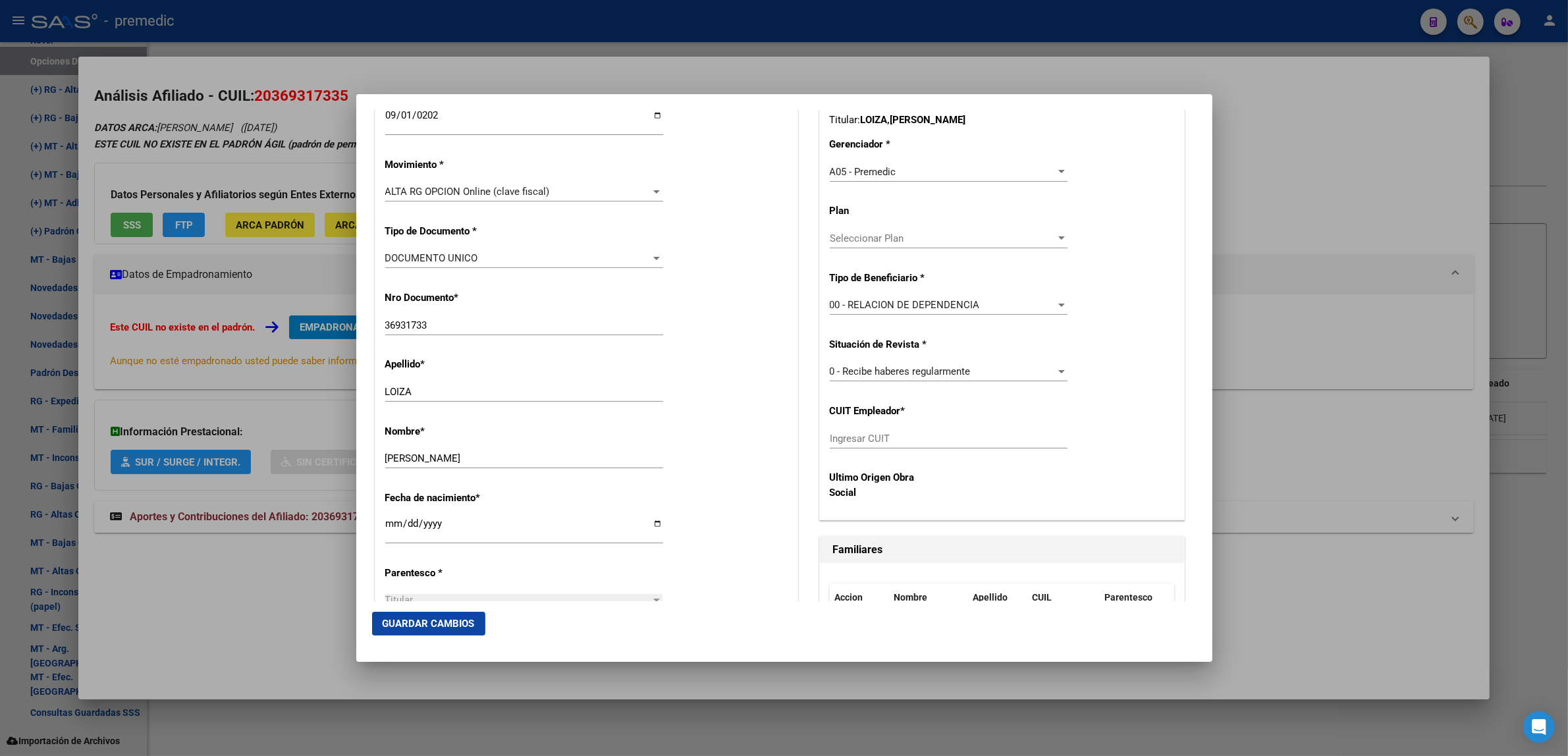
click at [873, 445] on div "Ingresar CUIT" at bounding box center [949, 438] width 238 height 20
paste input "30-54098462-6"
type input "30-54098462-6"
click at [429, 631] on button "Guardar Cambios" at bounding box center [429, 623] width 113 height 24
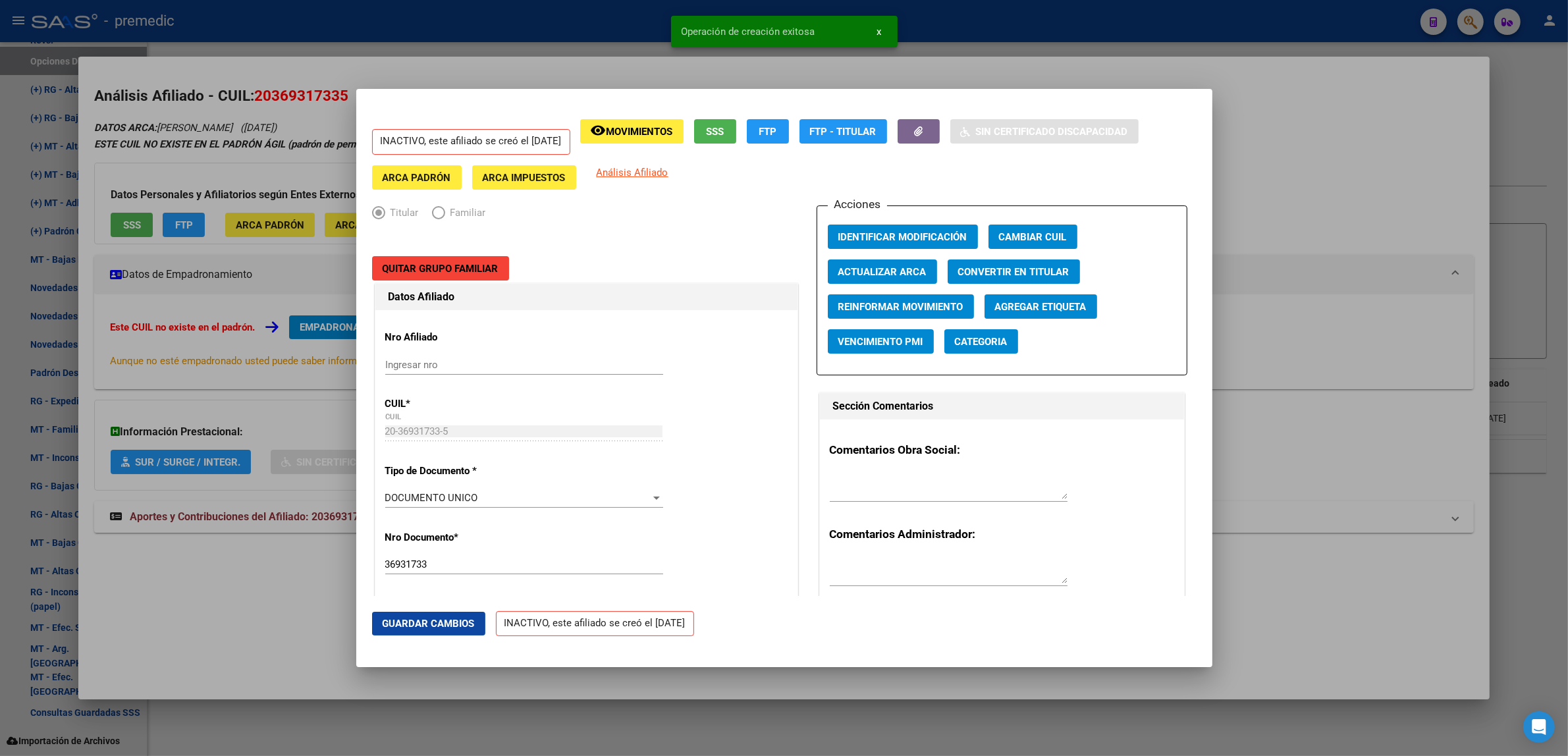
click at [257, 601] on div at bounding box center [784, 378] width 1568 height 756
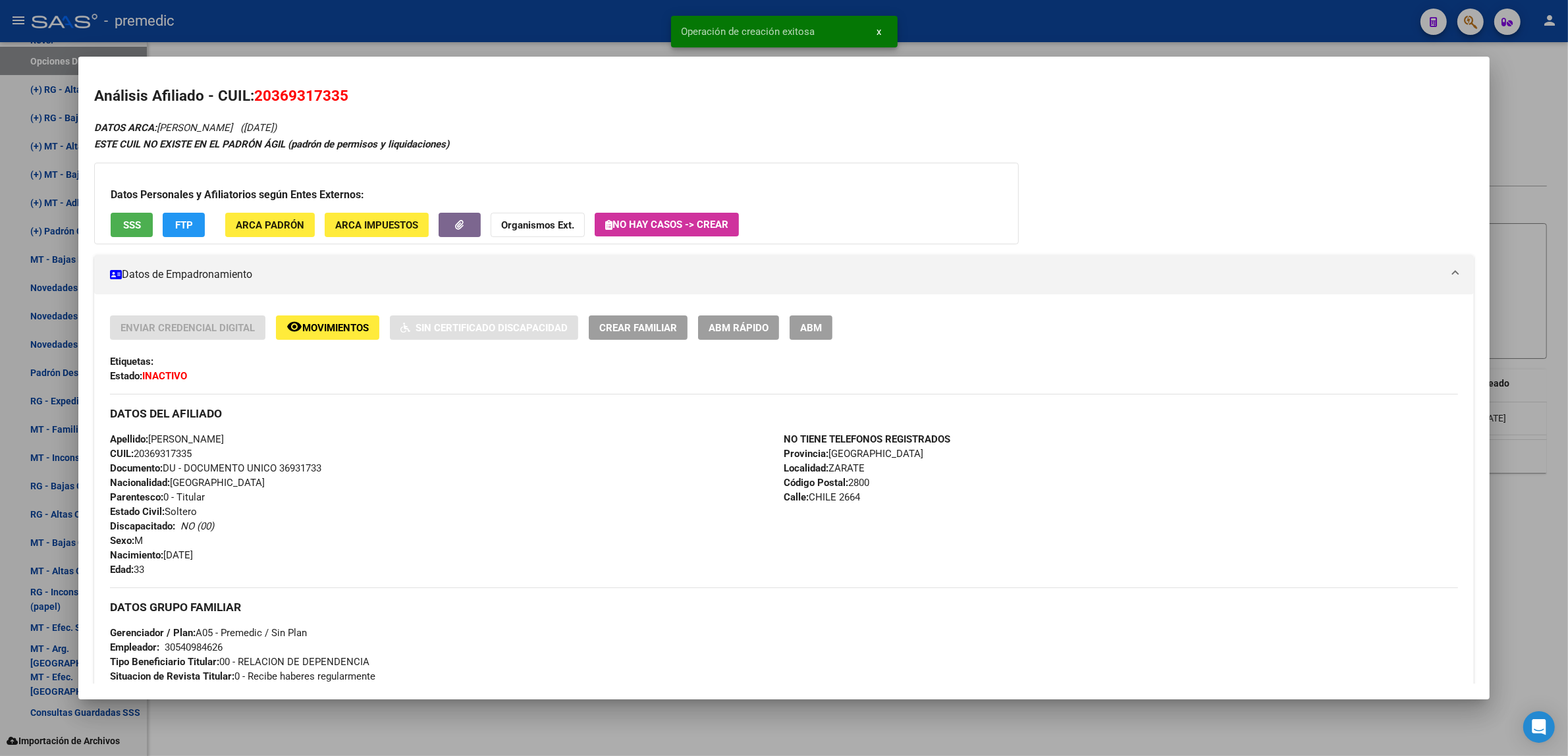
click at [279, 709] on div at bounding box center [784, 378] width 1568 height 756
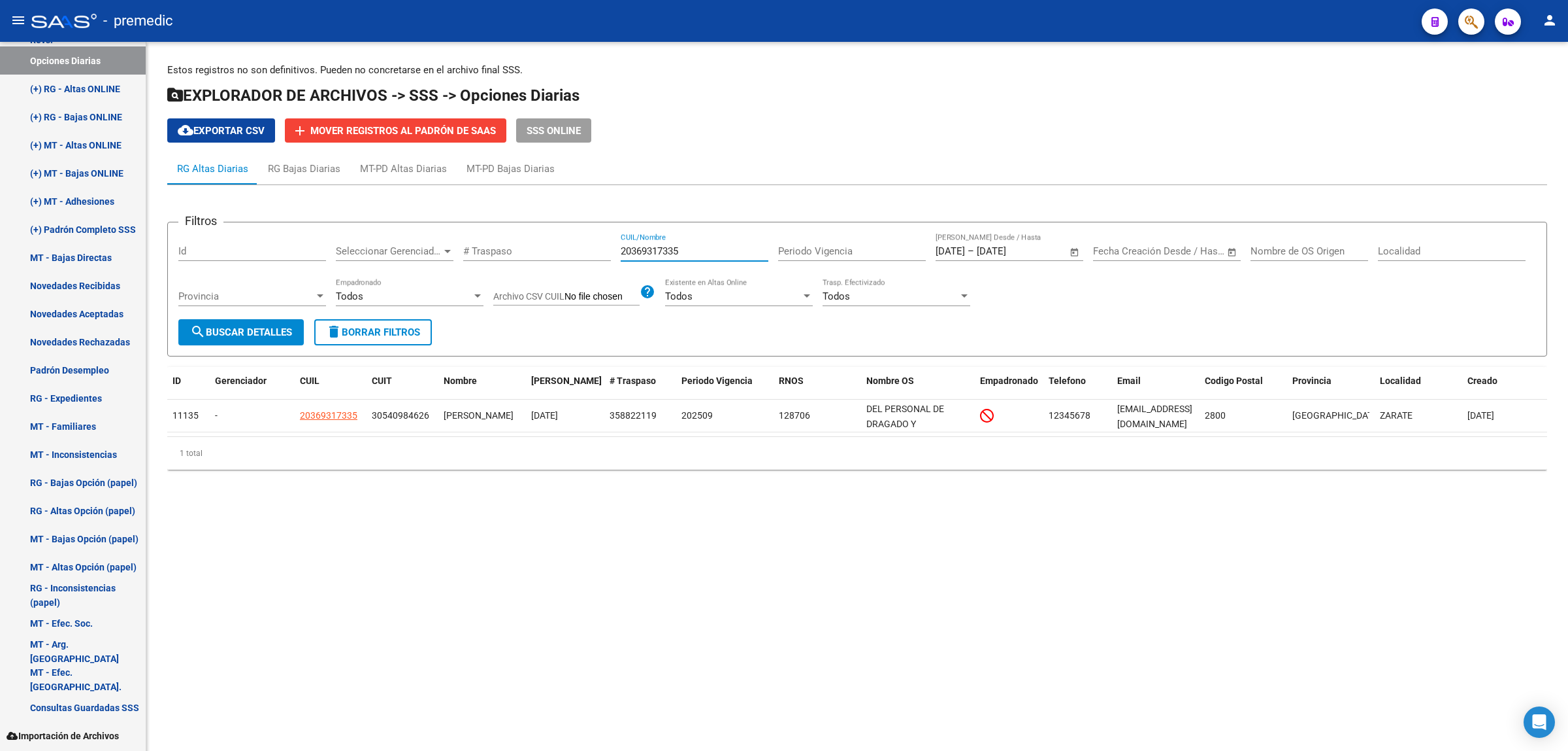
drag, startPoint x: 688, startPoint y: 252, endPoint x: 584, endPoint y: 246, distance: 104.2
click at [584, 246] on div "Filtros Id Seleccionar Gerenciador Seleccionar Gerenciador # Traspaso 203693173…" at bounding box center [857, 276] width 1358 height 87
paste input "7302460006"
type input "27302460006"
click at [255, 326] on span "search Buscar Detalles" at bounding box center [241, 332] width 102 height 12
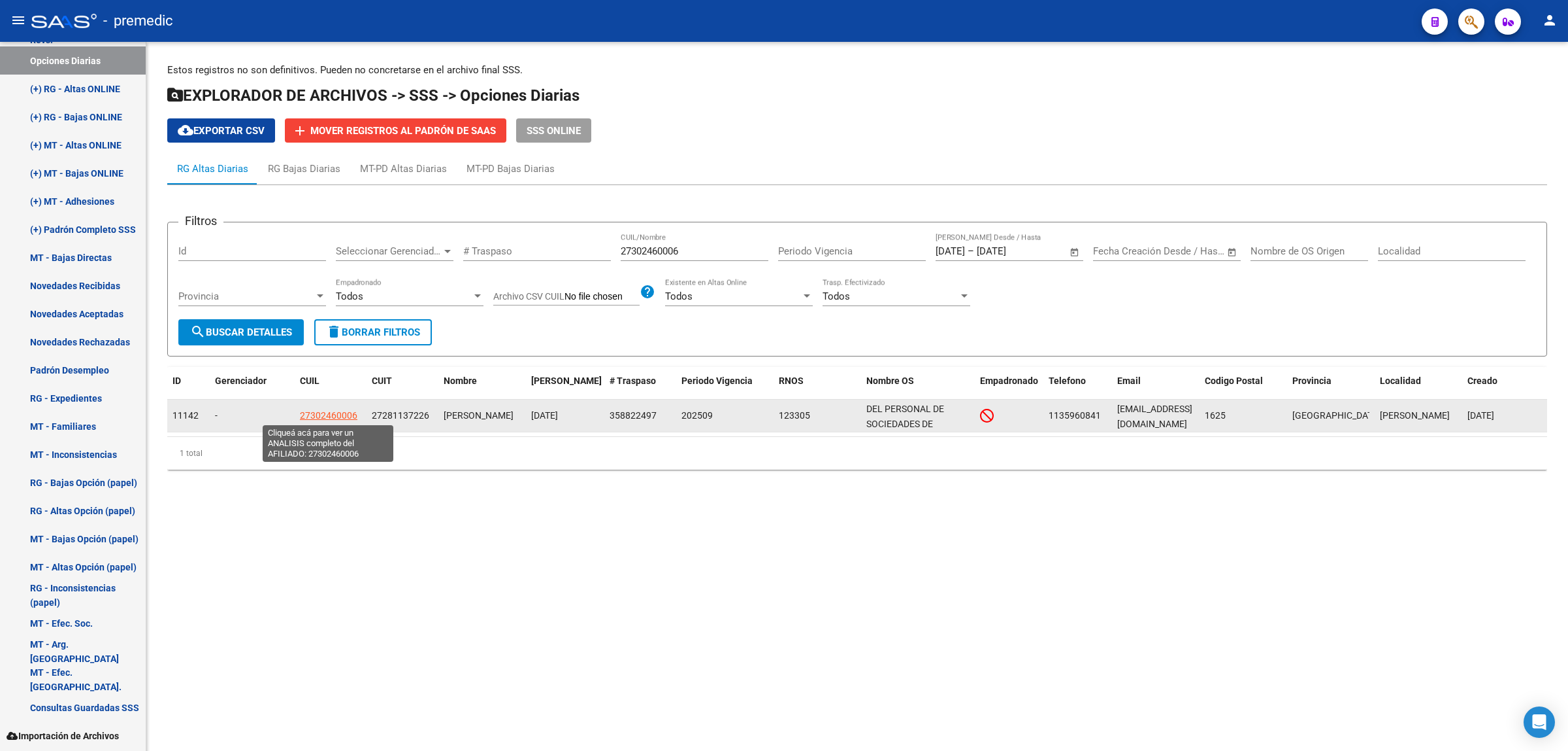
click at [318, 418] on span "27302460006" at bounding box center [329, 416] width 58 height 11
type textarea "27302460006"
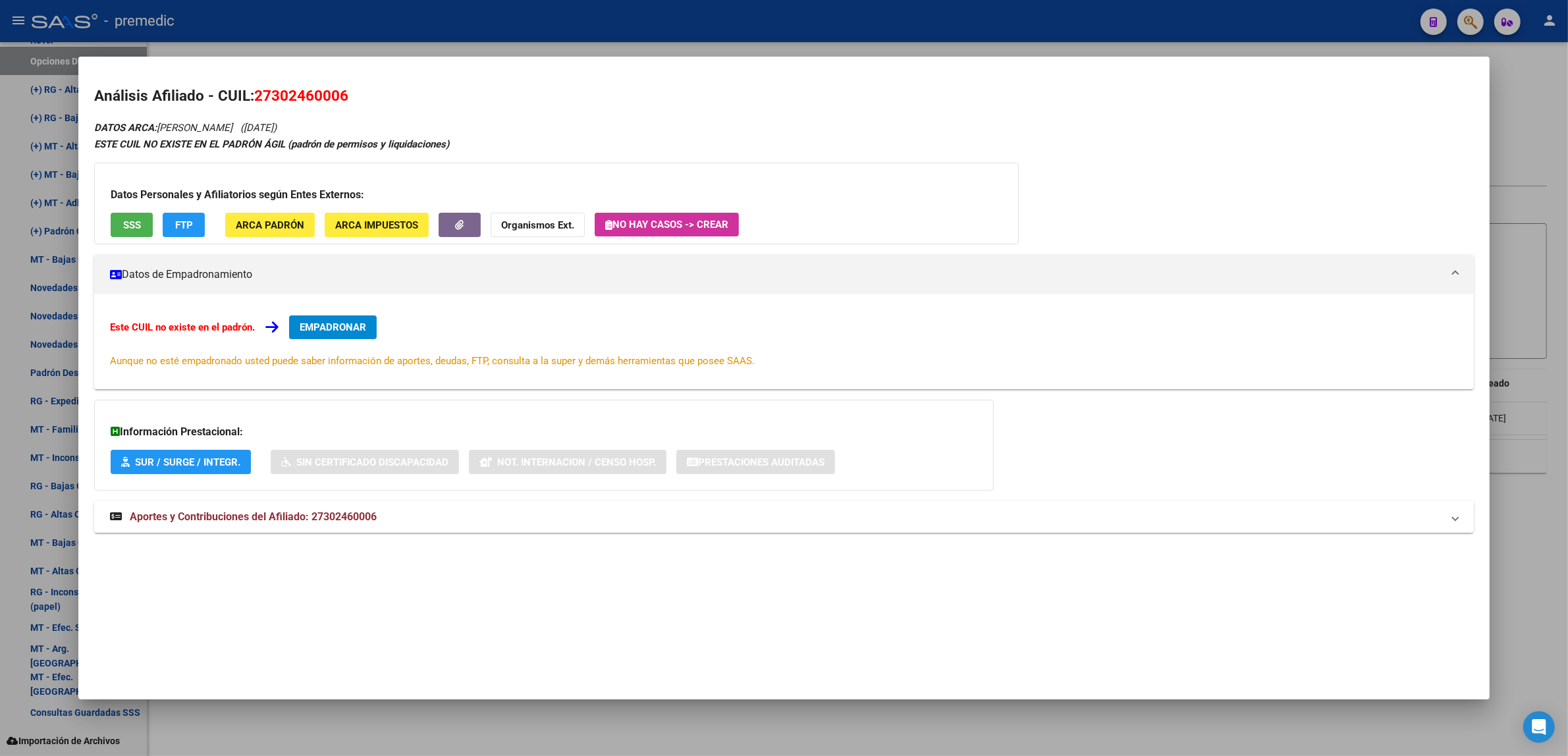
click at [317, 323] on span "EMPADRONAR" at bounding box center [332, 327] width 66 height 12
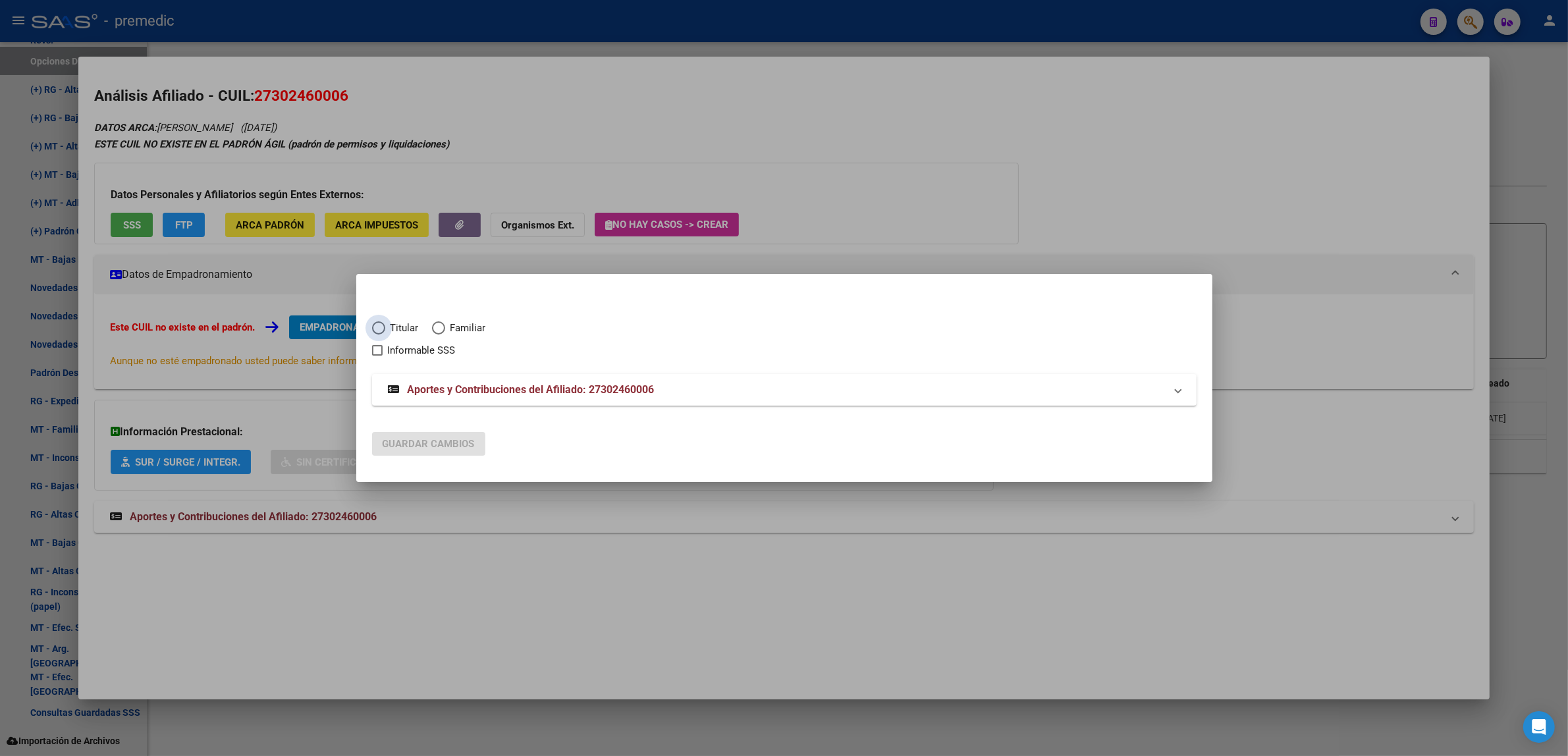
click at [384, 327] on label "Titular" at bounding box center [402, 328] width 60 height 15
click at [384, 327] on input "Titular" at bounding box center [379, 328] width 14 height 14
radio input "true"
checkbox input "true"
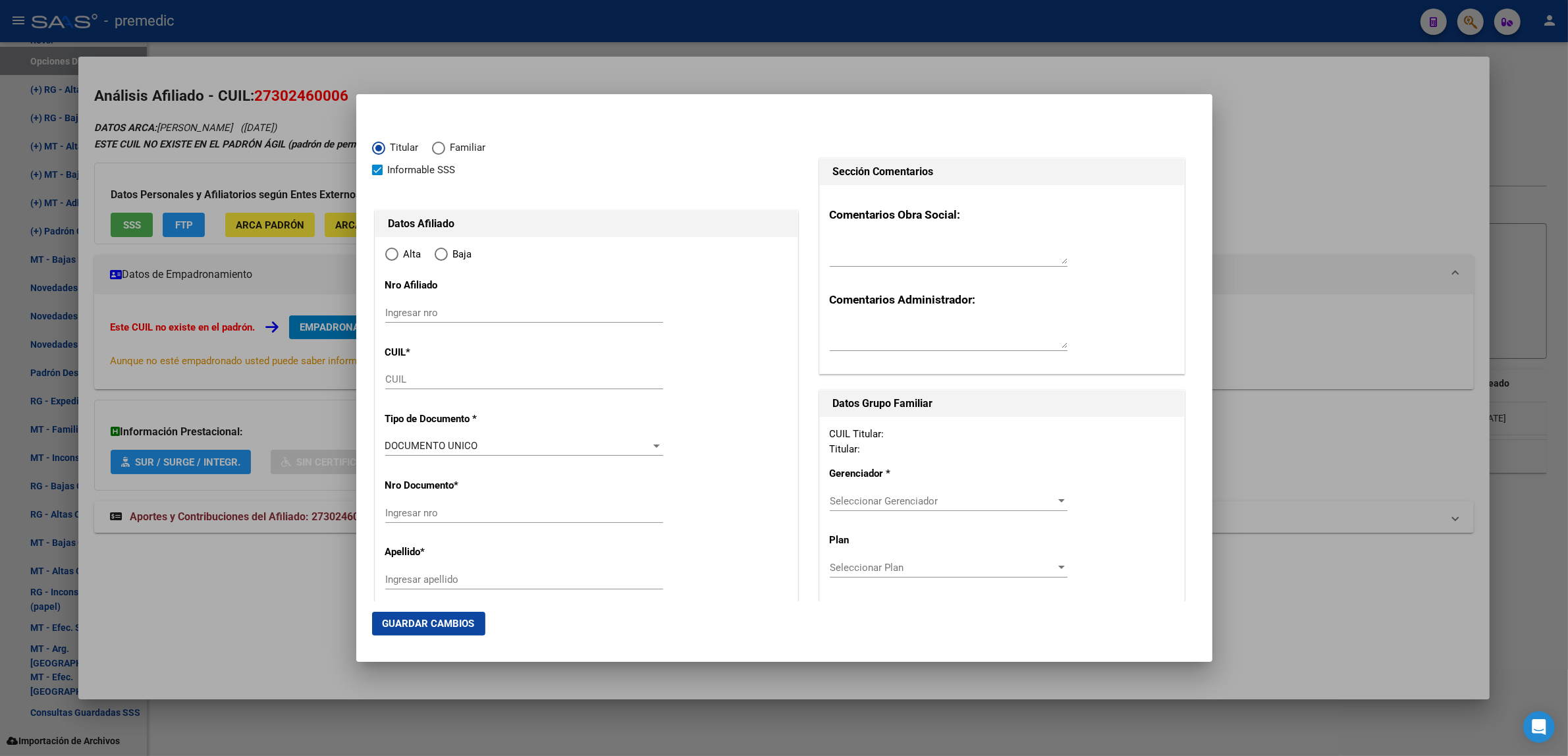
type input "27-30246000-6"
type input "30246000"
type input "[PERSON_NAME]"
type input "[DATE]"
type input "[PERSON_NAME]"
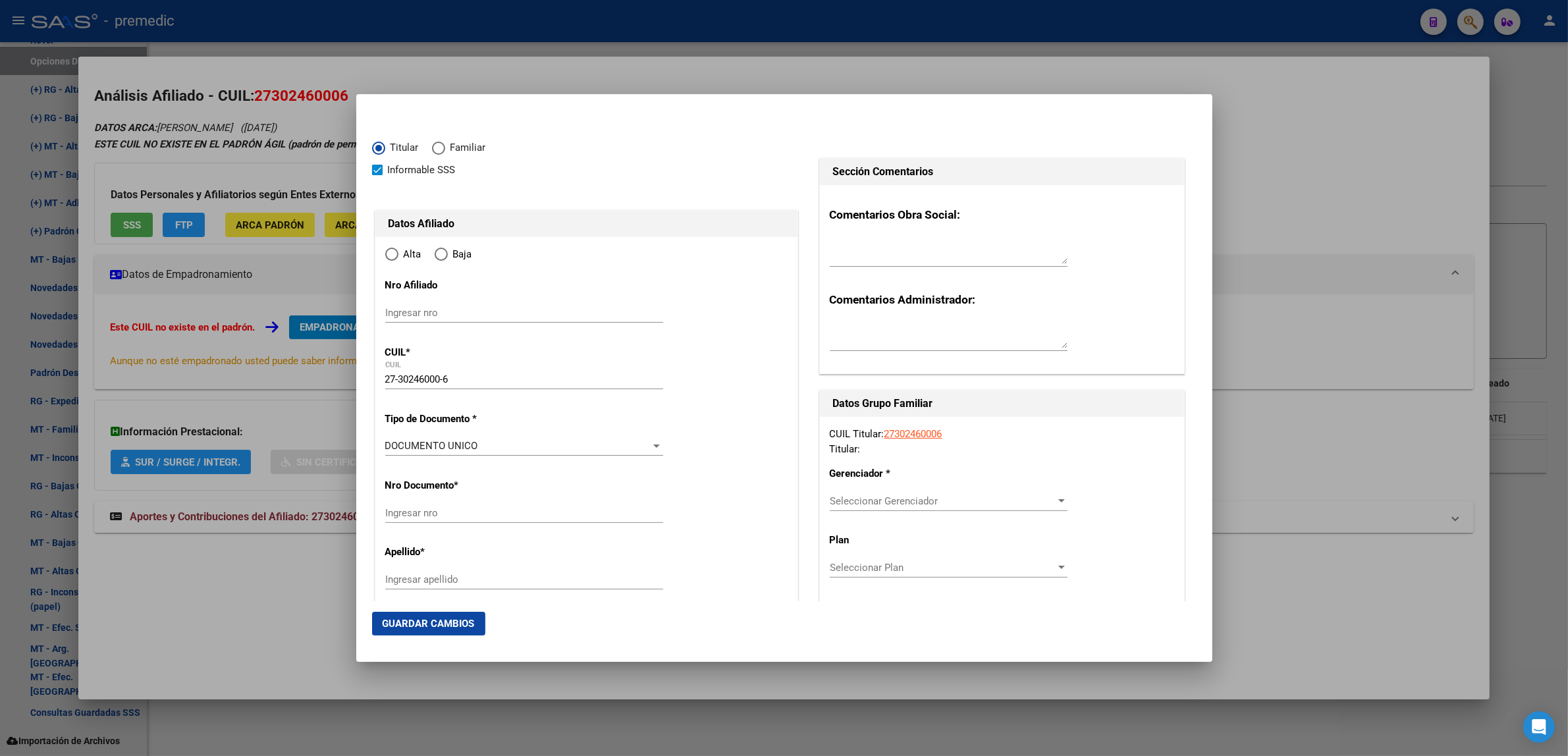
type input "1665"
type input "J.V. [PERSON_NAME] Y SAR"
radio input "true"
click at [390, 441] on input "Ingresar fecha" at bounding box center [524, 449] width 278 height 21
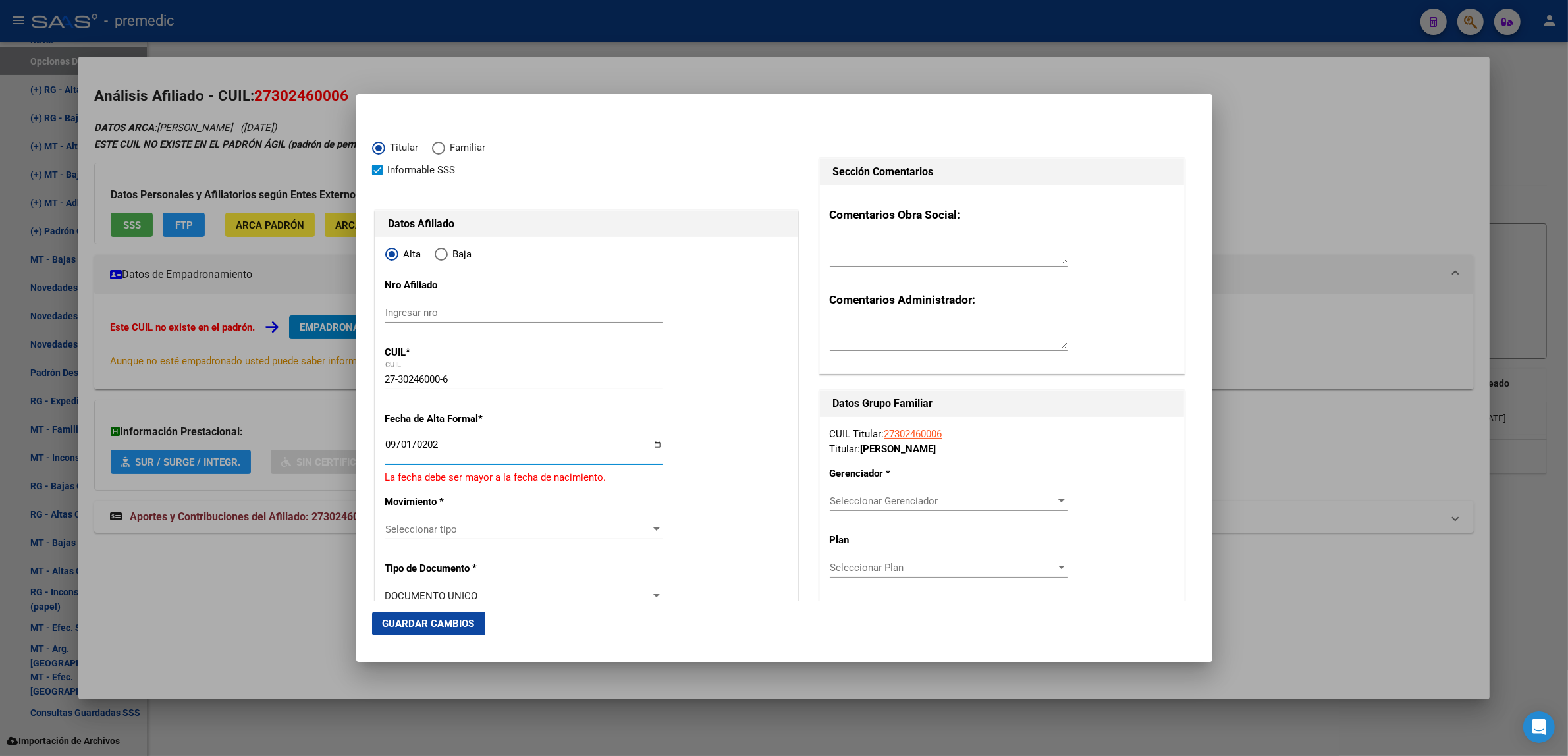
type input "[DATE]"
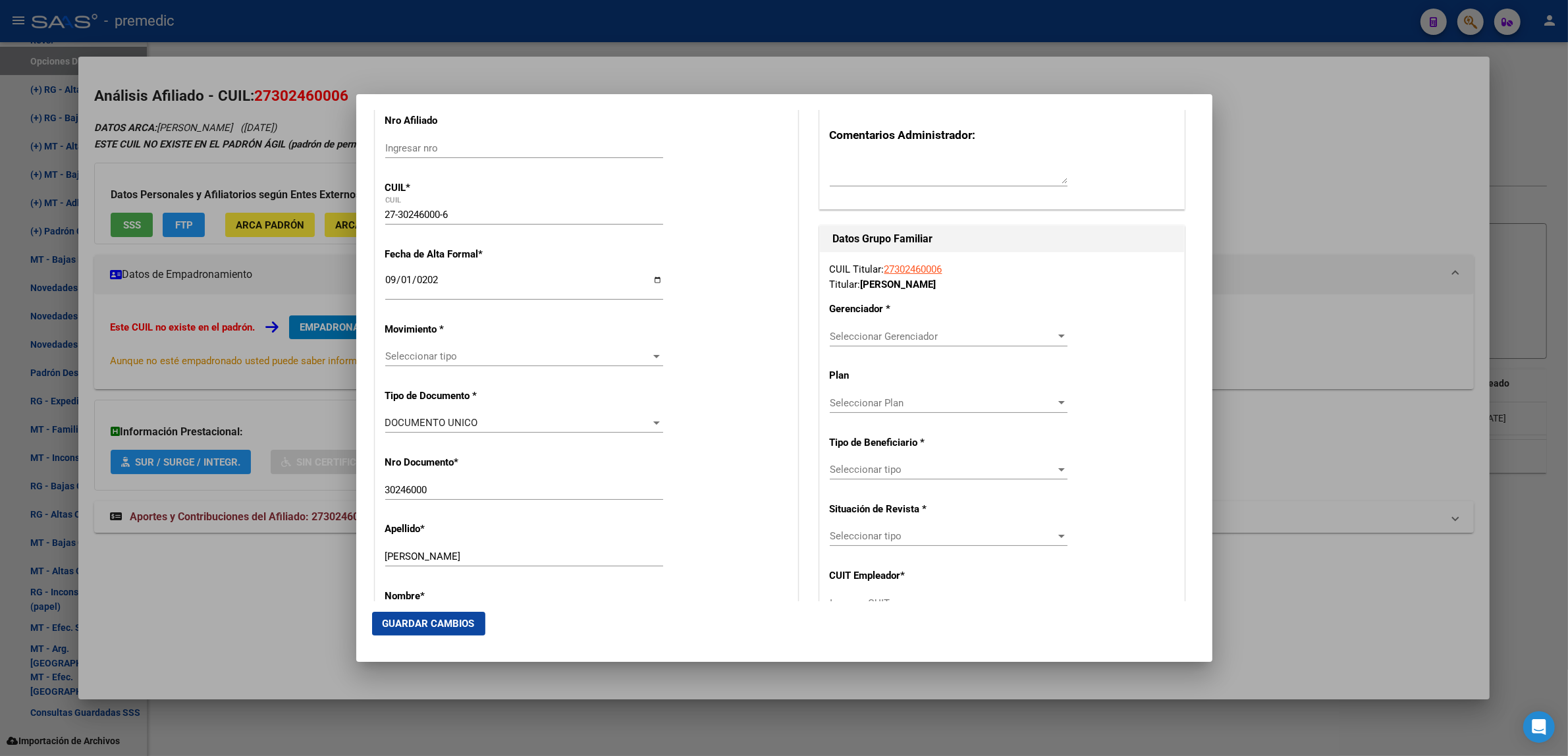
scroll to position [247, 0]
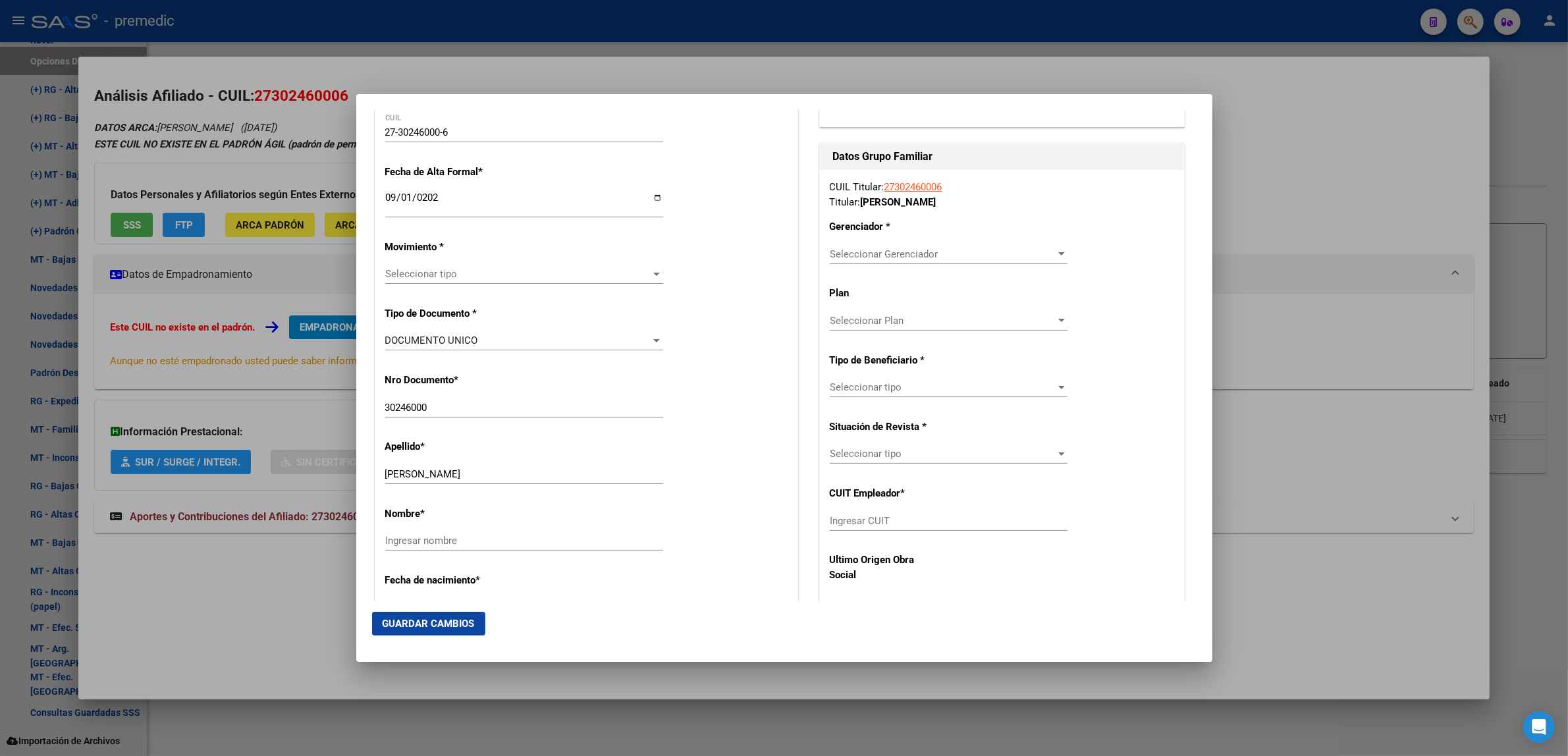
click at [406, 267] on div "Seleccionar tipo Seleccionar tipo" at bounding box center [524, 274] width 278 height 20
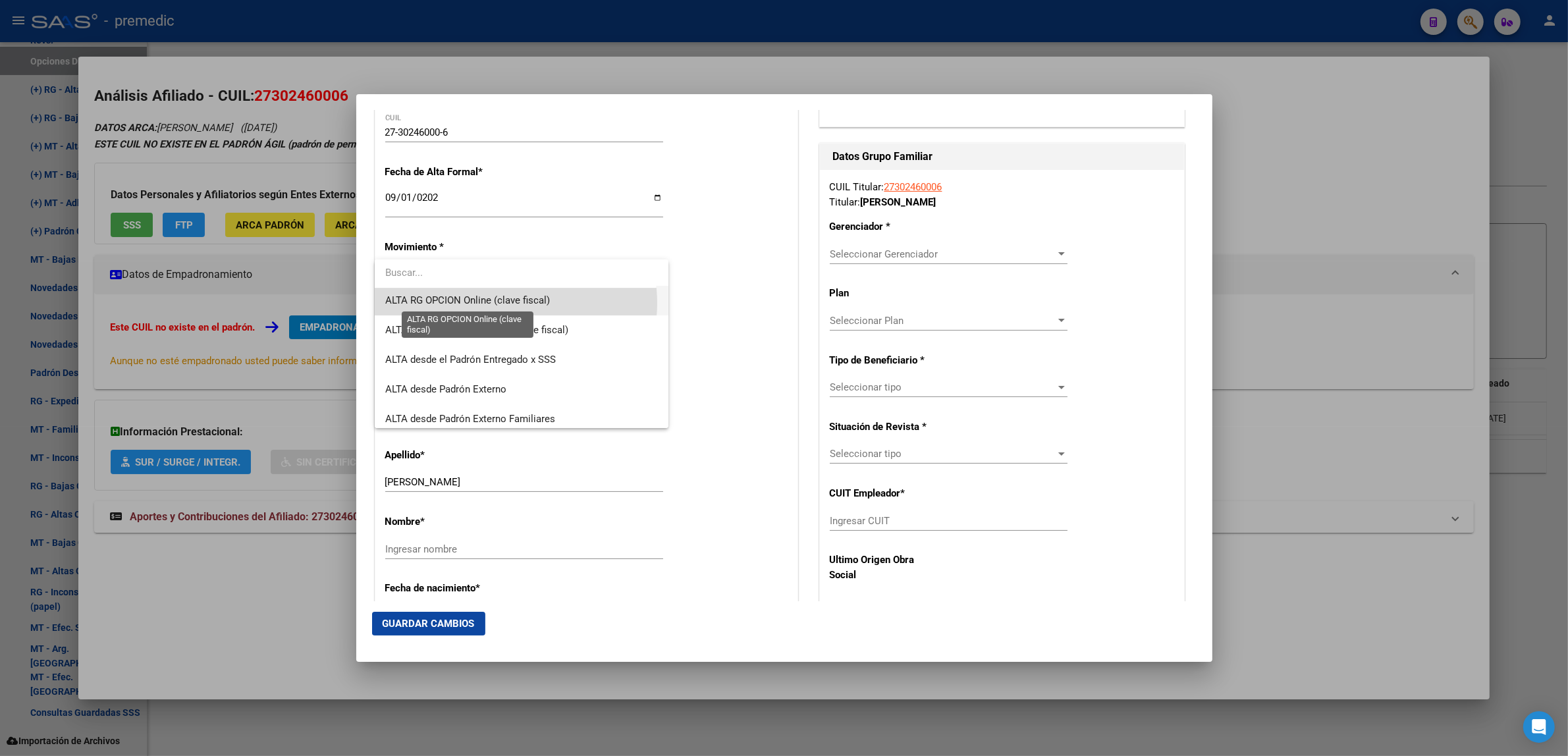
click at [514, 303] on span "ALTA RG OPCION Online (clave fiscal)" at bounding box center [467, 299] width 164 height 12
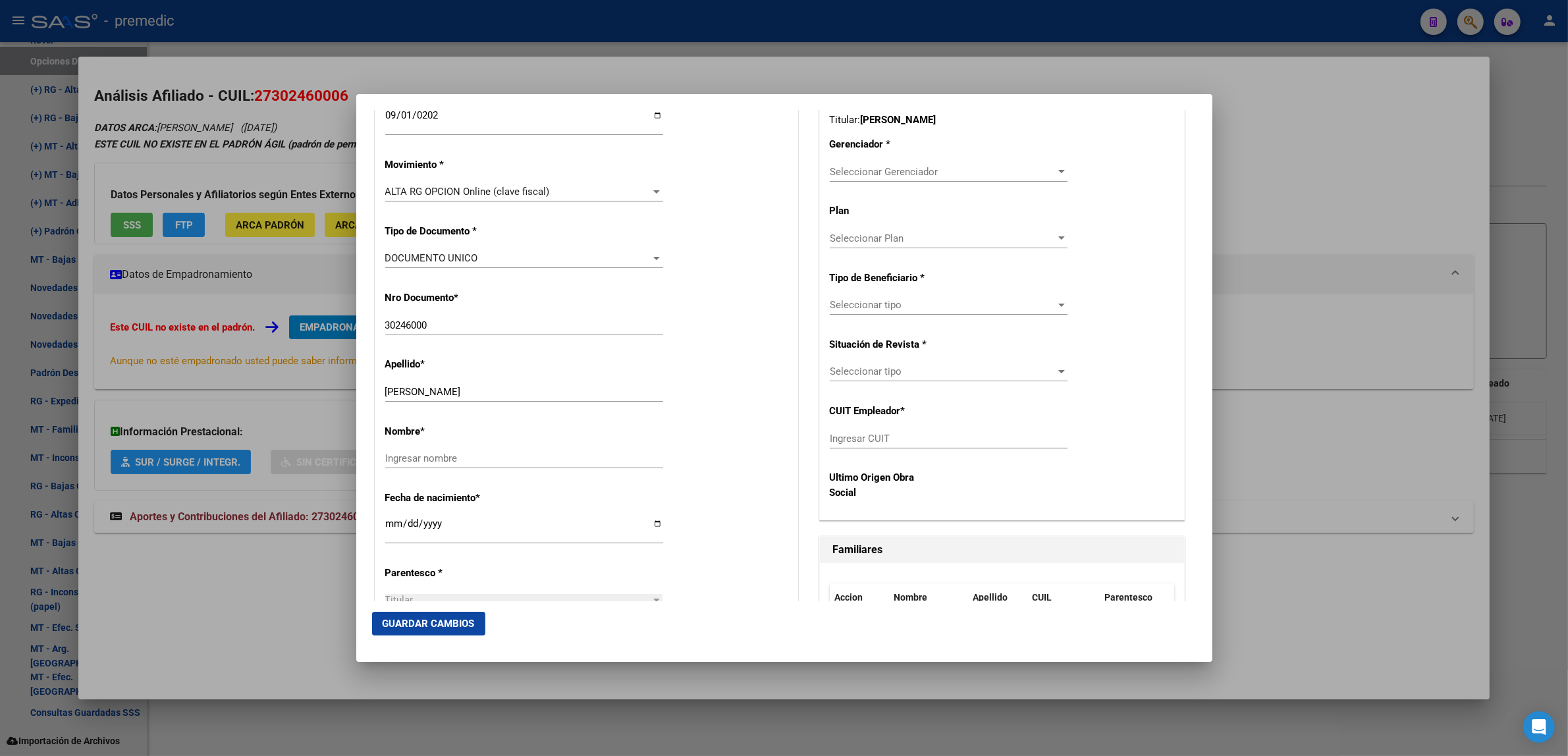
scroll to position [411, 0]
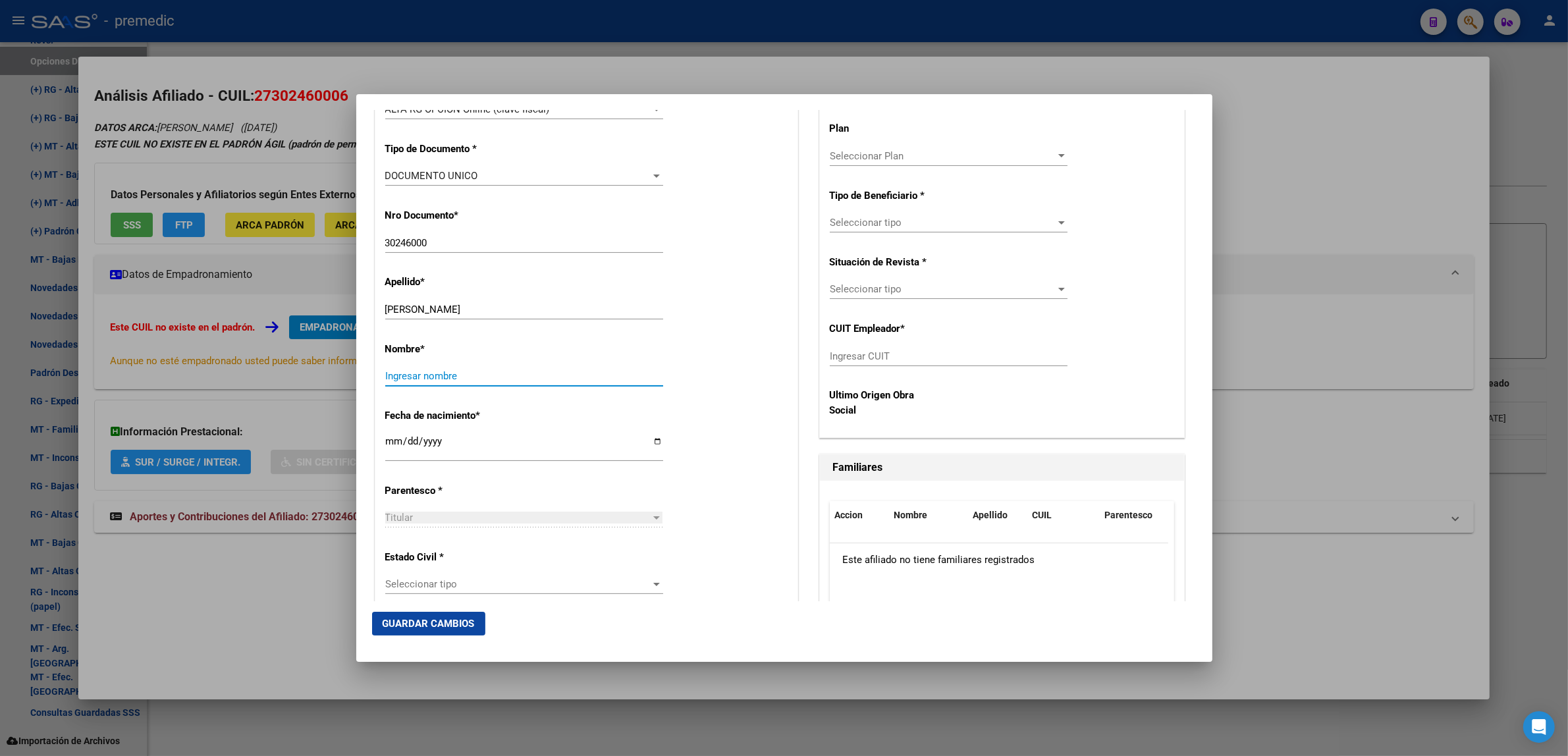
click at [502, 372] on input "Ingresar nombre" at bounding box center [524, 376] width 278 height 12
type input "[PERSON_NAME]"
click at [524, 310] on input "[PERSON_NAME]" at bounding box center [524, 309] width 278 height 12
type input "[PERSON_NAME]"
click at [682, 334] on div "Nombre * [PERSON_NAME] nombre" at bounding box center [586, 364] width 402 height 66
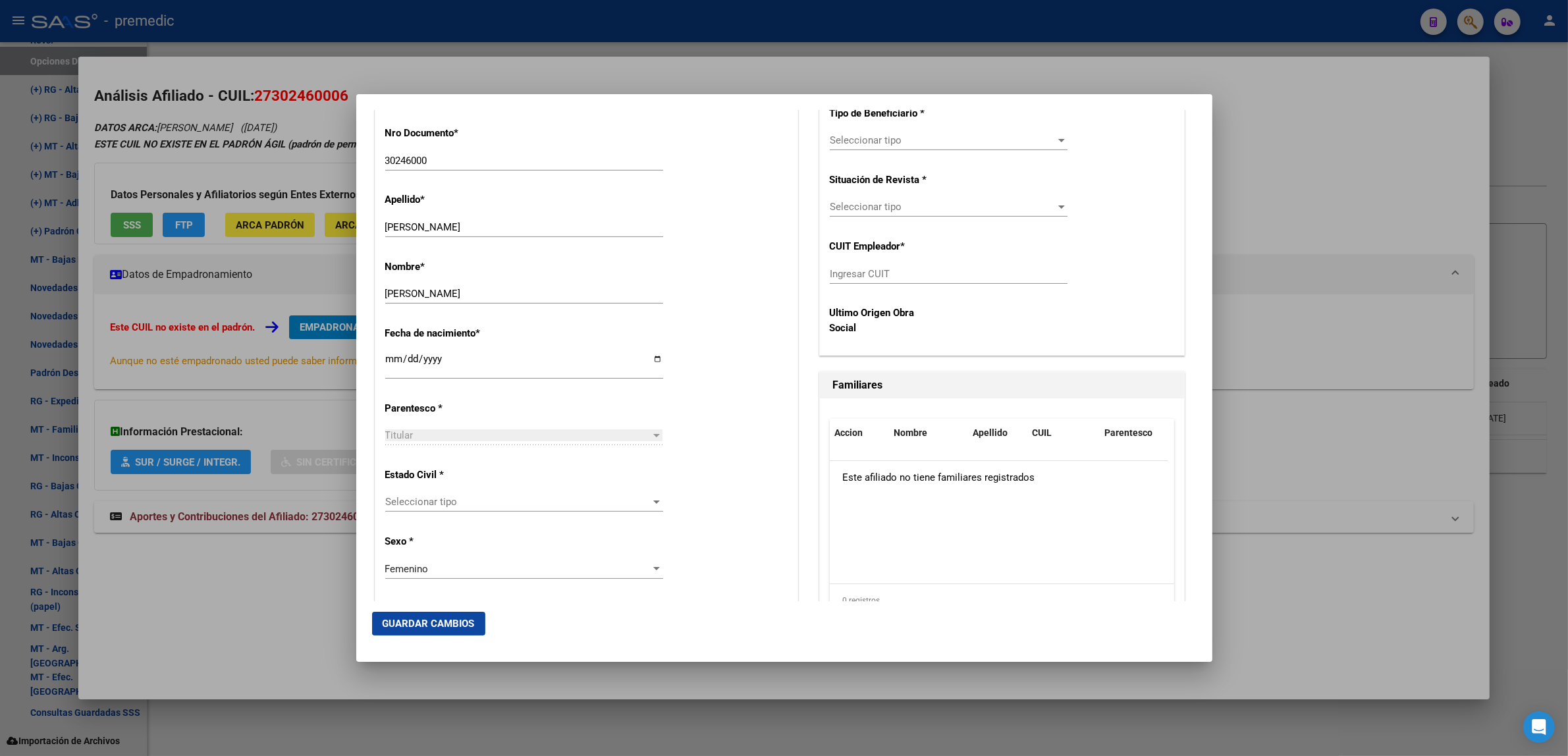
scroll to position [576, 0]
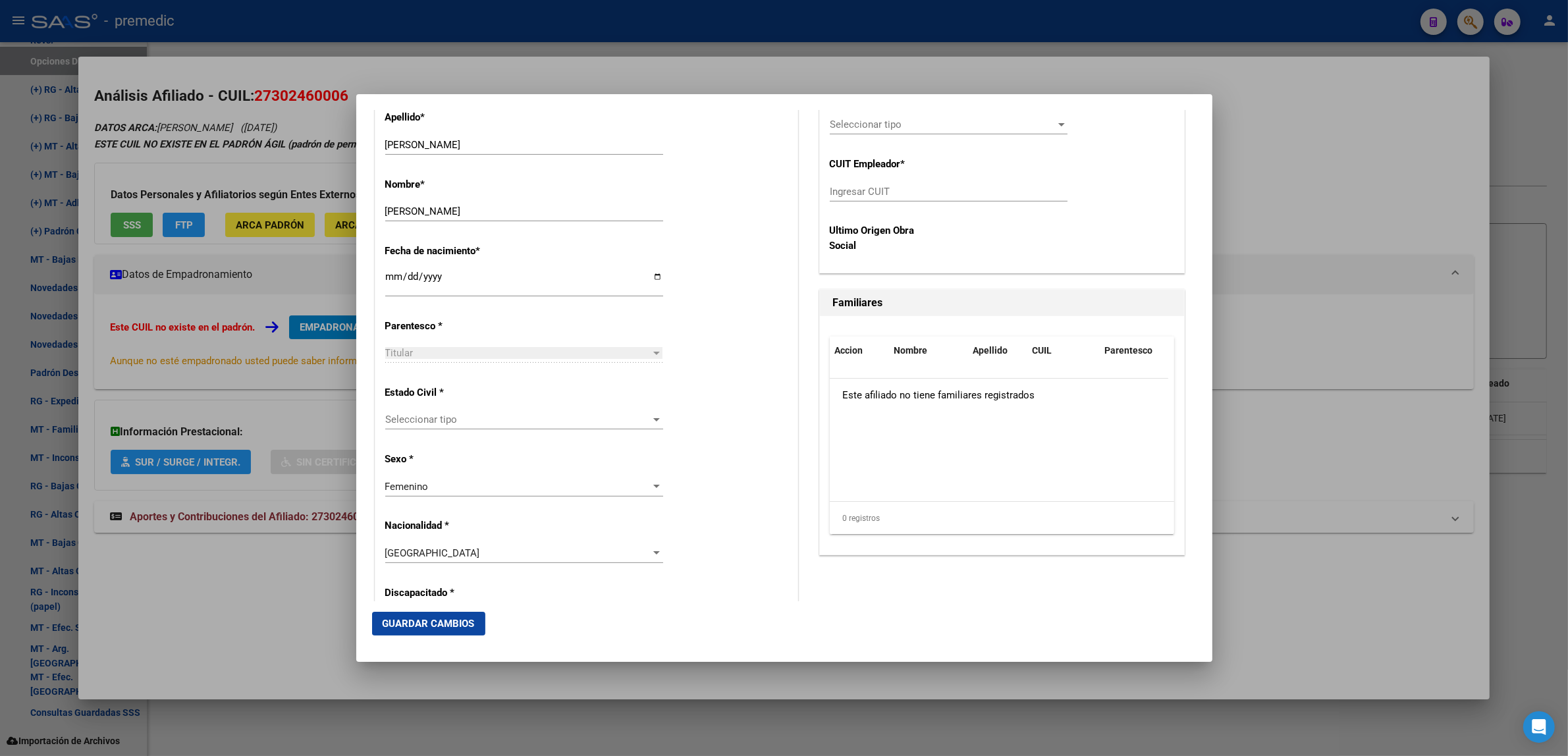
click at [494, 427] on div "Seleccionar tipo Seleccionar tipo" at bounding box center [524, 419] width 278 height 20
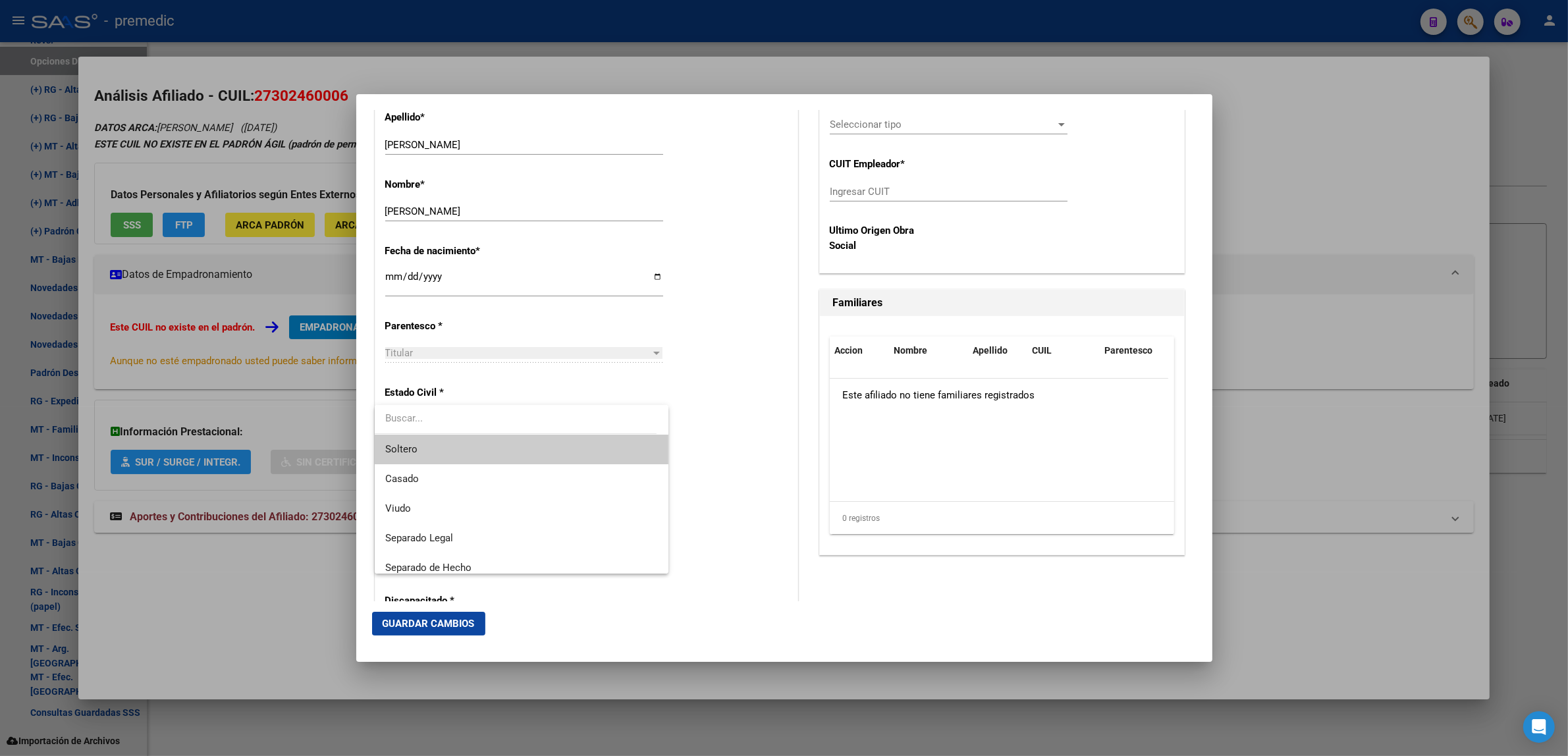
click at [491, 444] on span "Soltero" at bounding box center [521, 449] width 273 height 30
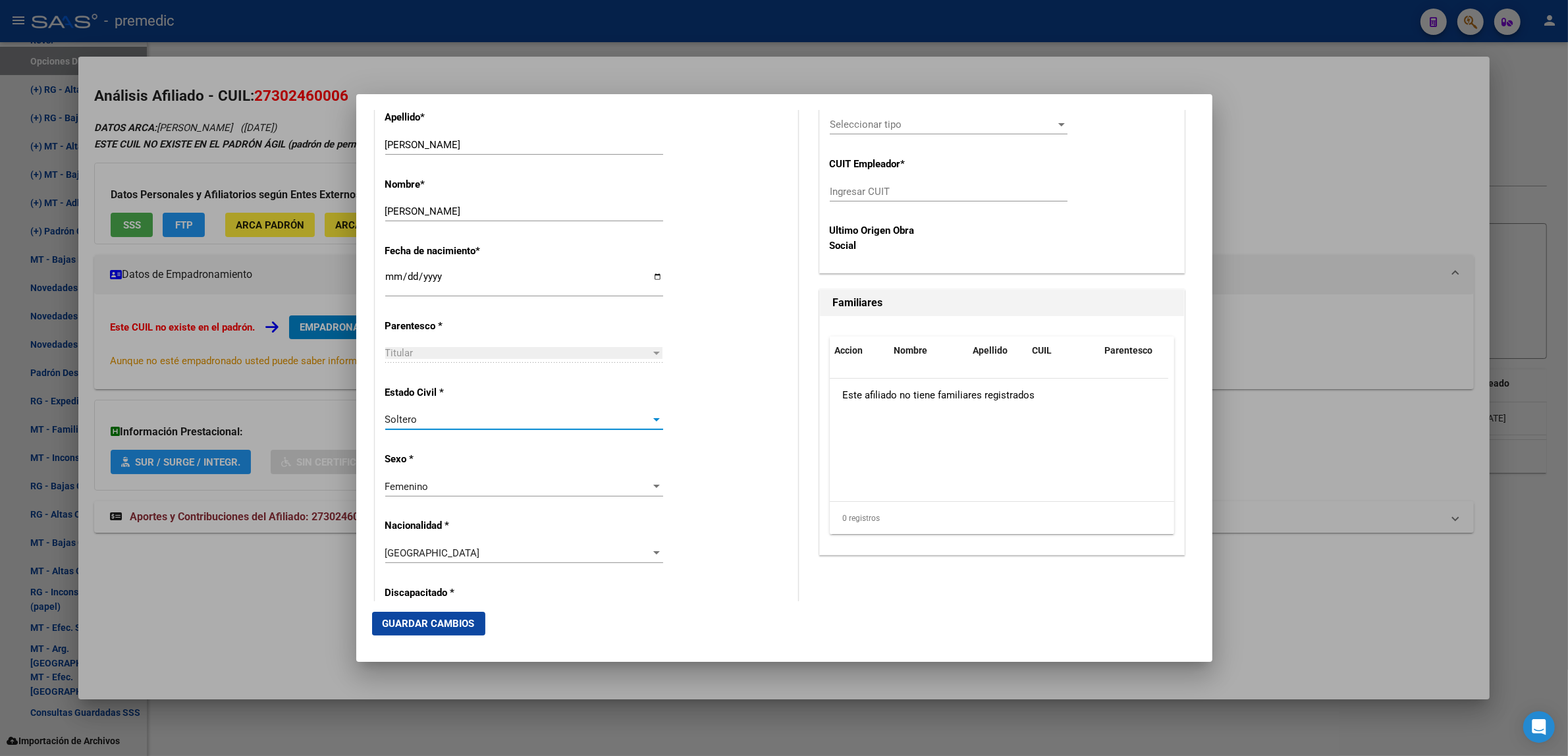
click at [684, 417] on div "Estado Civil * [DEMOGRAPHIC_DATA] Seleccionar tipo" at bounding box center [586, 407] width 402 height 66
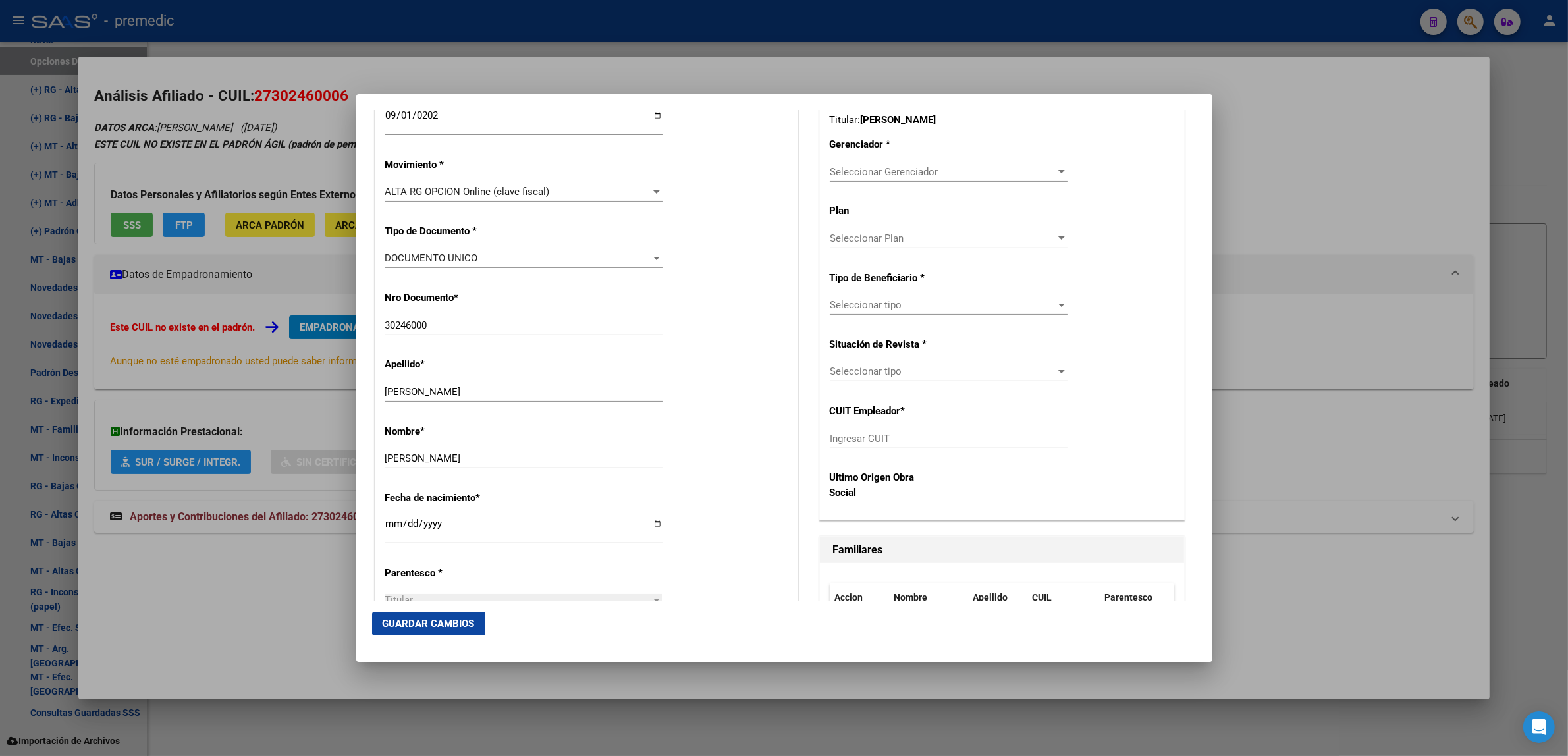
scroll to position [247, 0]
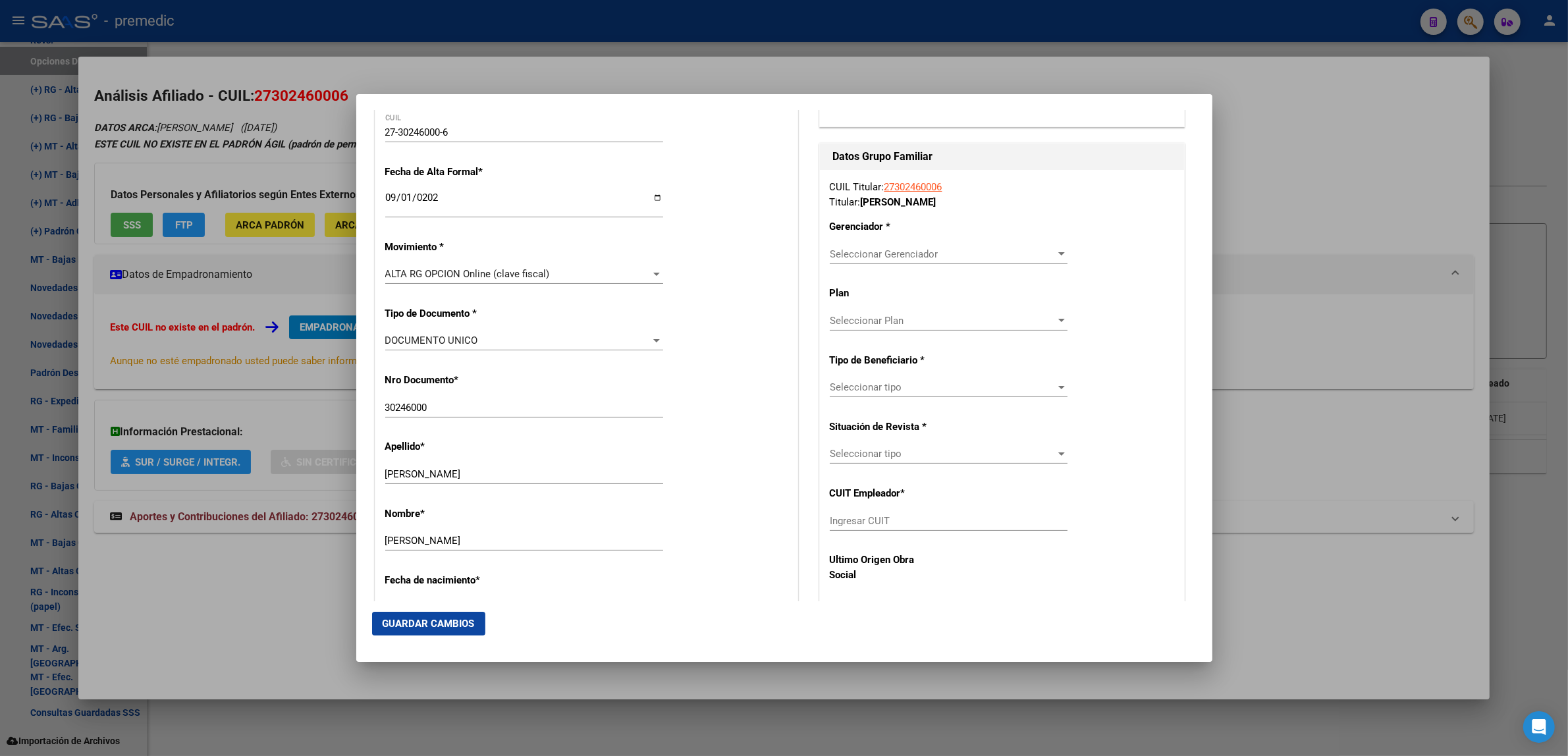
click at [403, 133] on input "27-30246000-6" at bounding box center [524, 132] width 278 height 12
click at [886, 512] on div "Ingresar CUIT" at bounding box center [949, 521] width 238 height 20
paste input "30-246000"
type input "3"
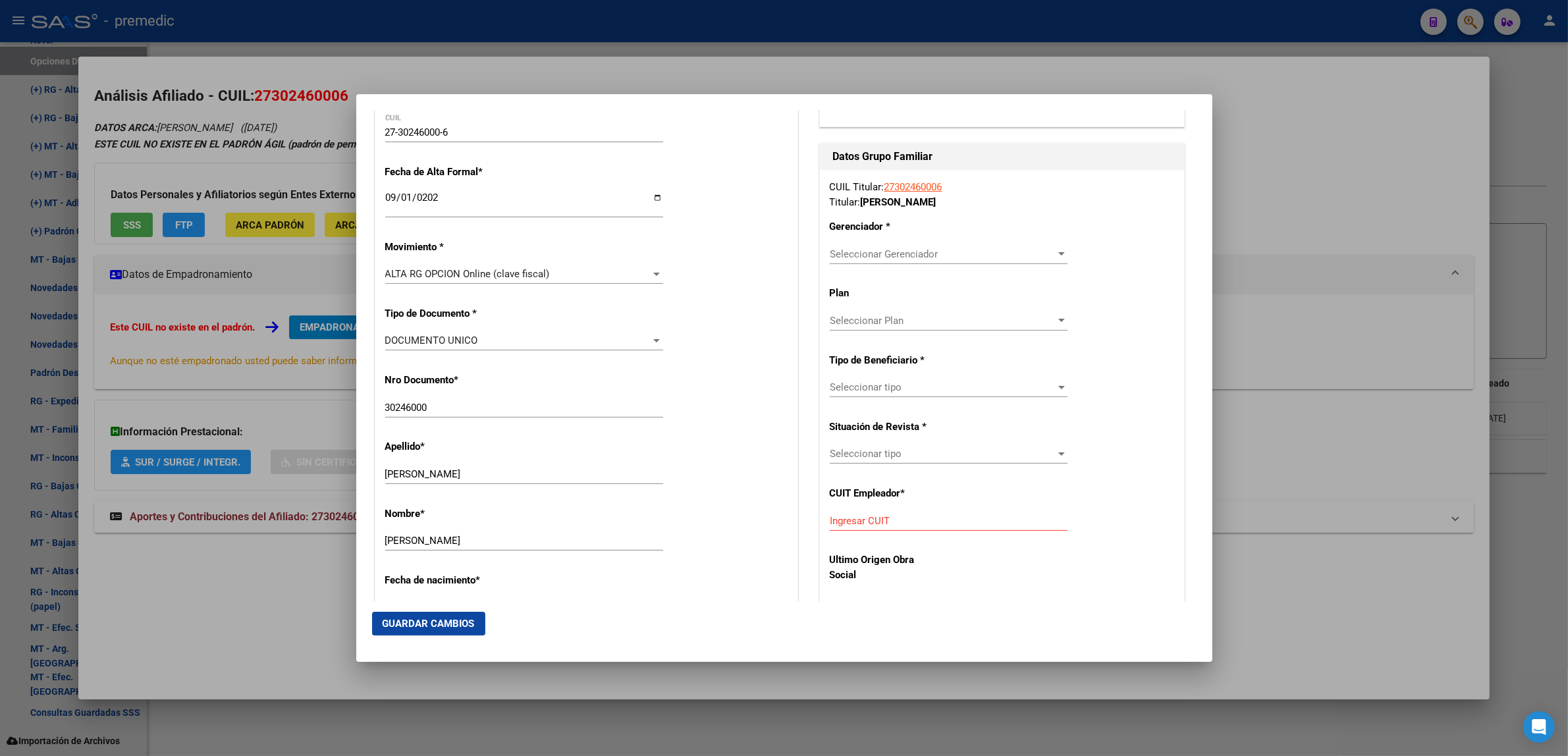
click at [876, 521] on input "Ingresar CUIT" at bounding box center [949, 520] width 238 height 12
paste input "27-28113722-6"
type input "27-28113722-6"
click at [837, 253] on span "Seleccionar Gerenciador" at bounding box center [942, 253] width 226 height 12
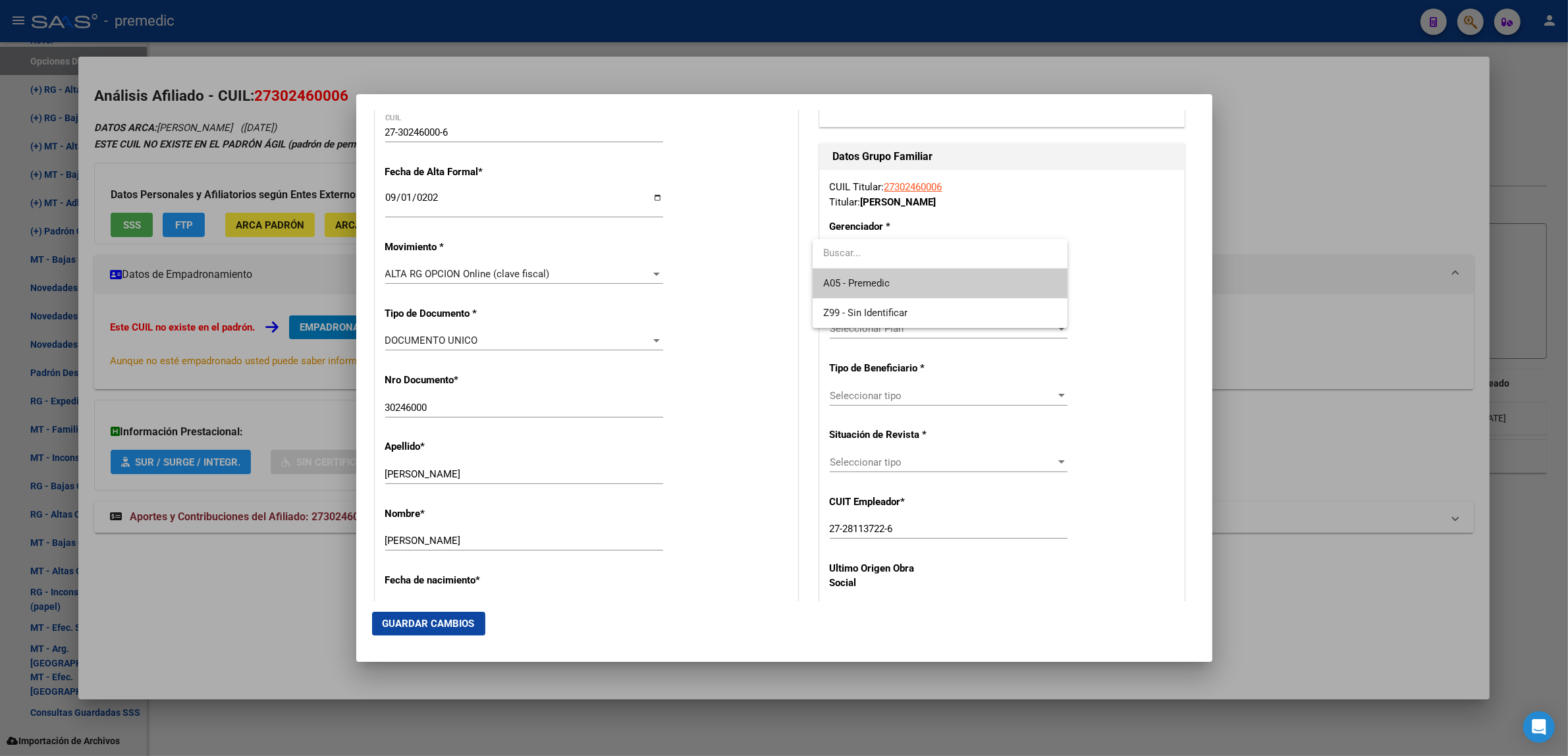
click at [852, 290] on span "A05 - Premedic" at bounding box center [939, 283] width 233 height 30
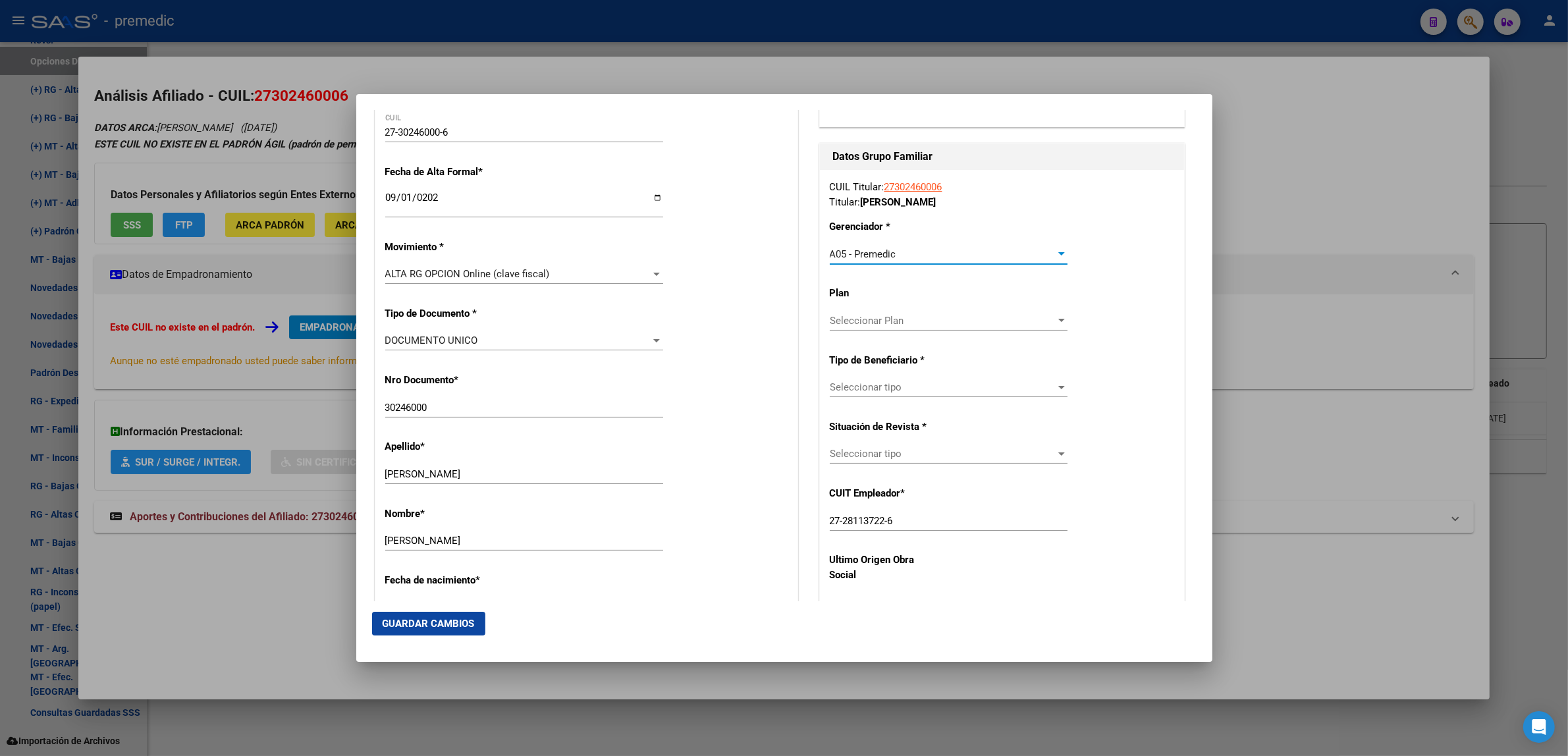
click at [848, 389] on span "Seleccionar tipo" at bounding box center [942, 387] width 226 height 12
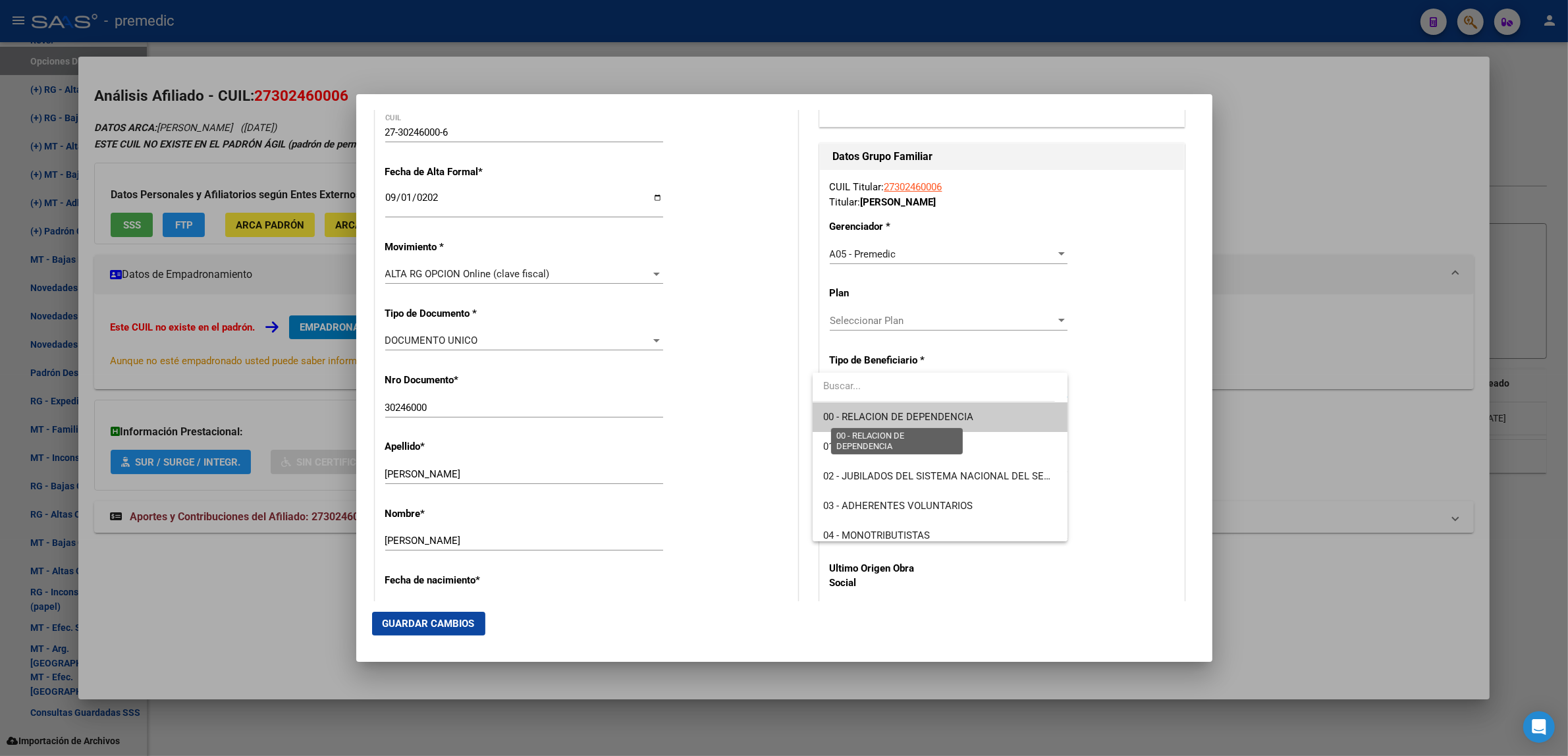
click at [848, 422] on span "00 - RELACION DE DEPENDENCIA" at bounding box center [897, 417] width 150 height 12
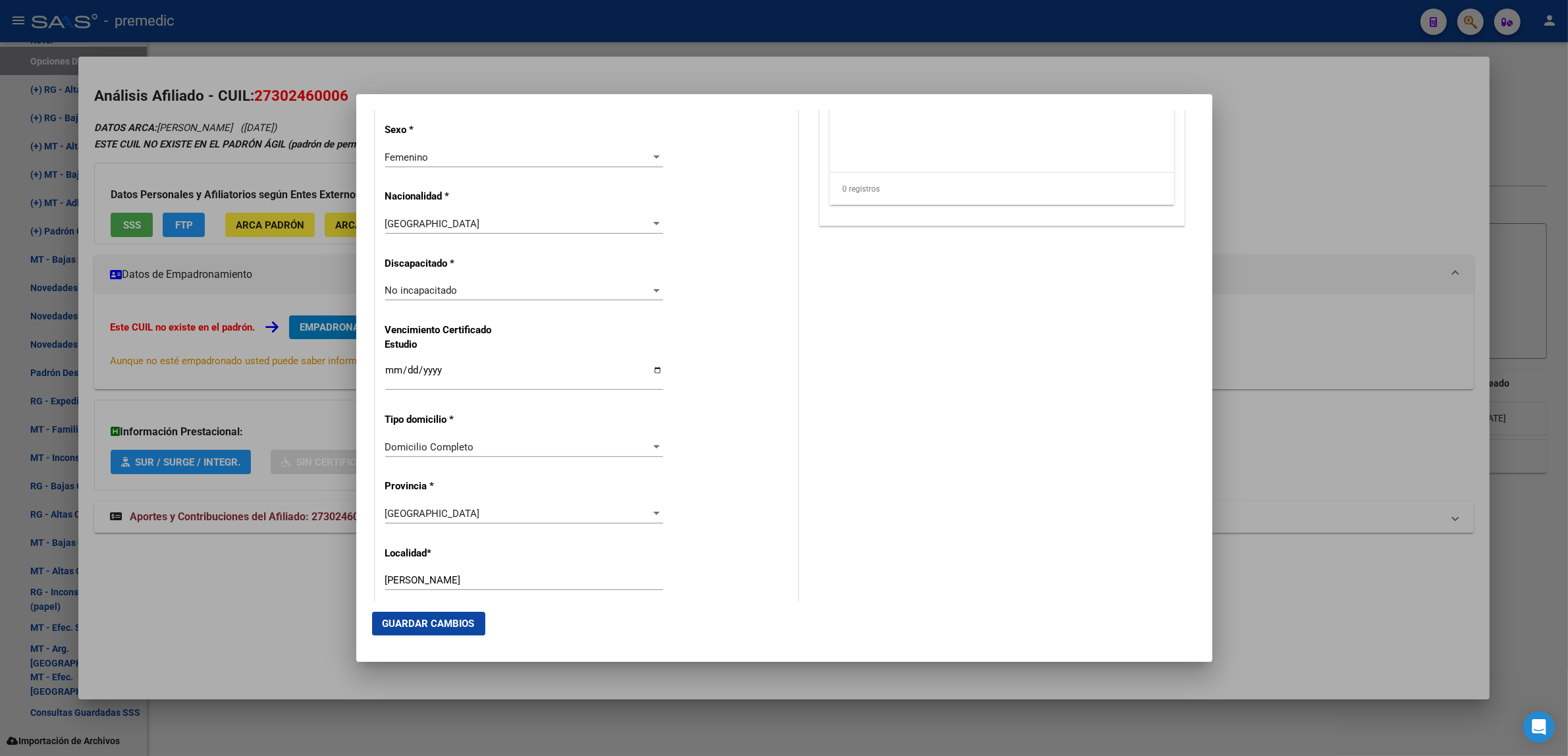
scroll to position [1234, 0]
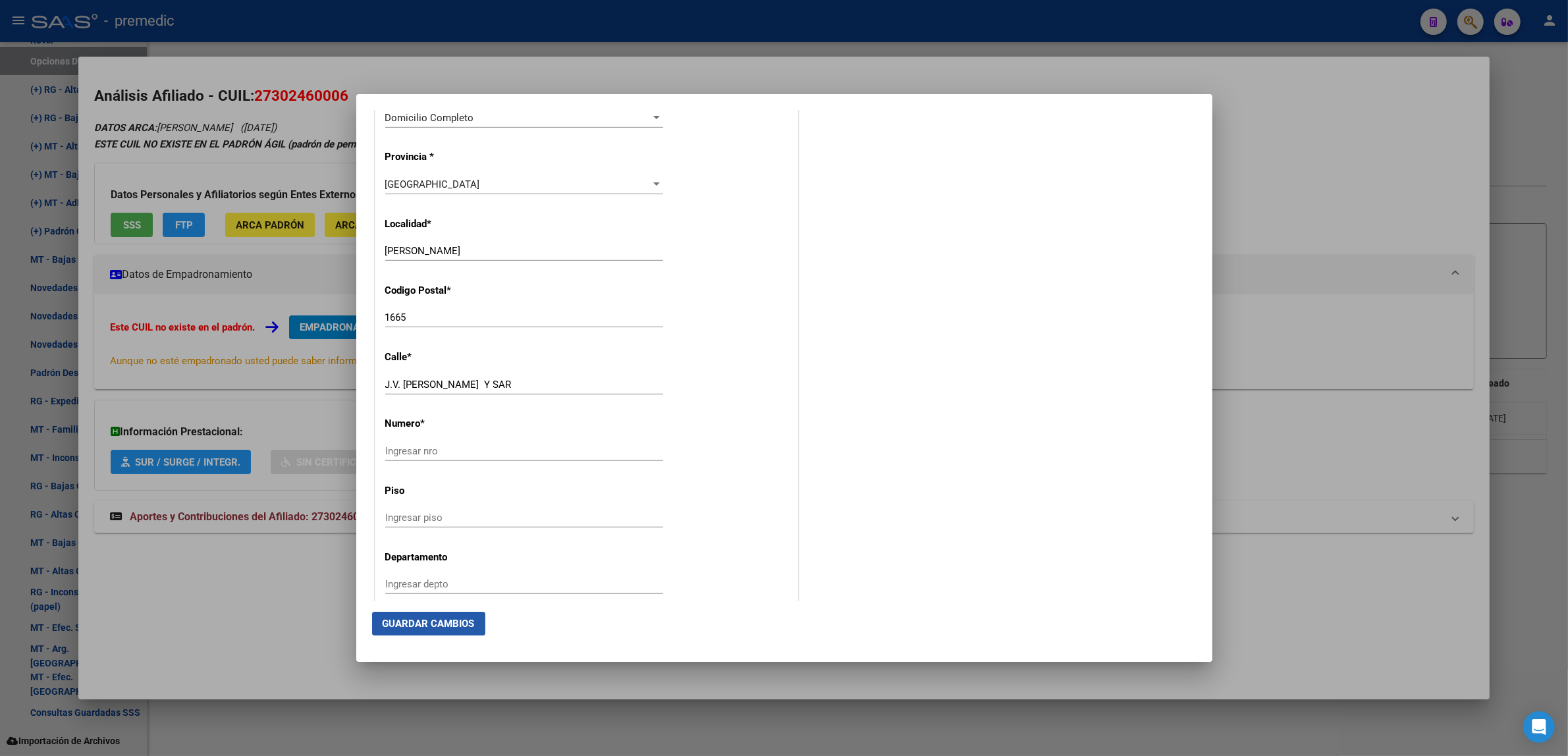
click at [432, 619] on span "Guardar Cambios" at bounding box center [429, 623] width 93 height 12
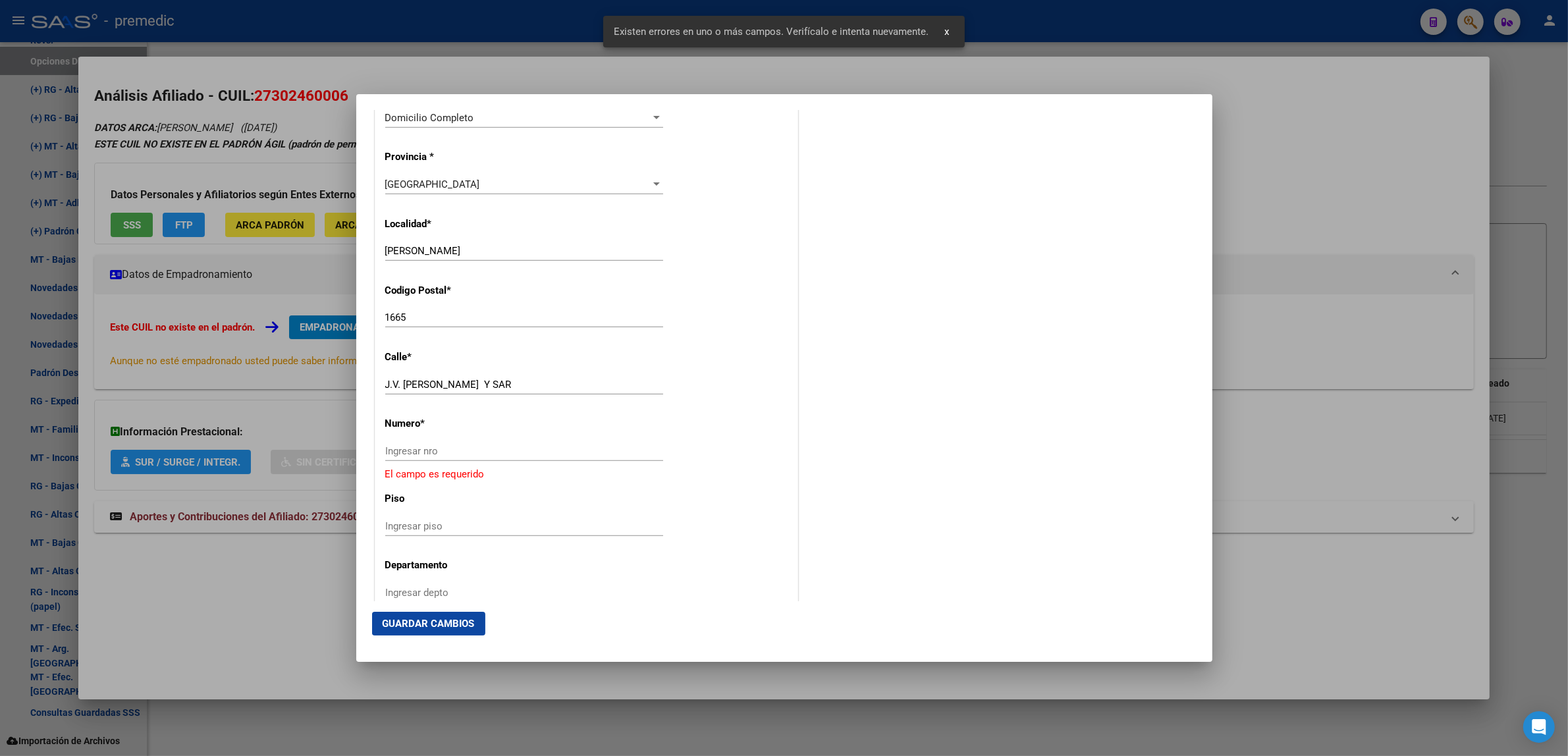
click at [413, 451] on input "Ingresar nro" at bounding box center [524, 450] width 278 height 12
type input "0"
click at [405, 626] on span "Guardar Cambios" at bounding box center [429, 623] width 93 height 12
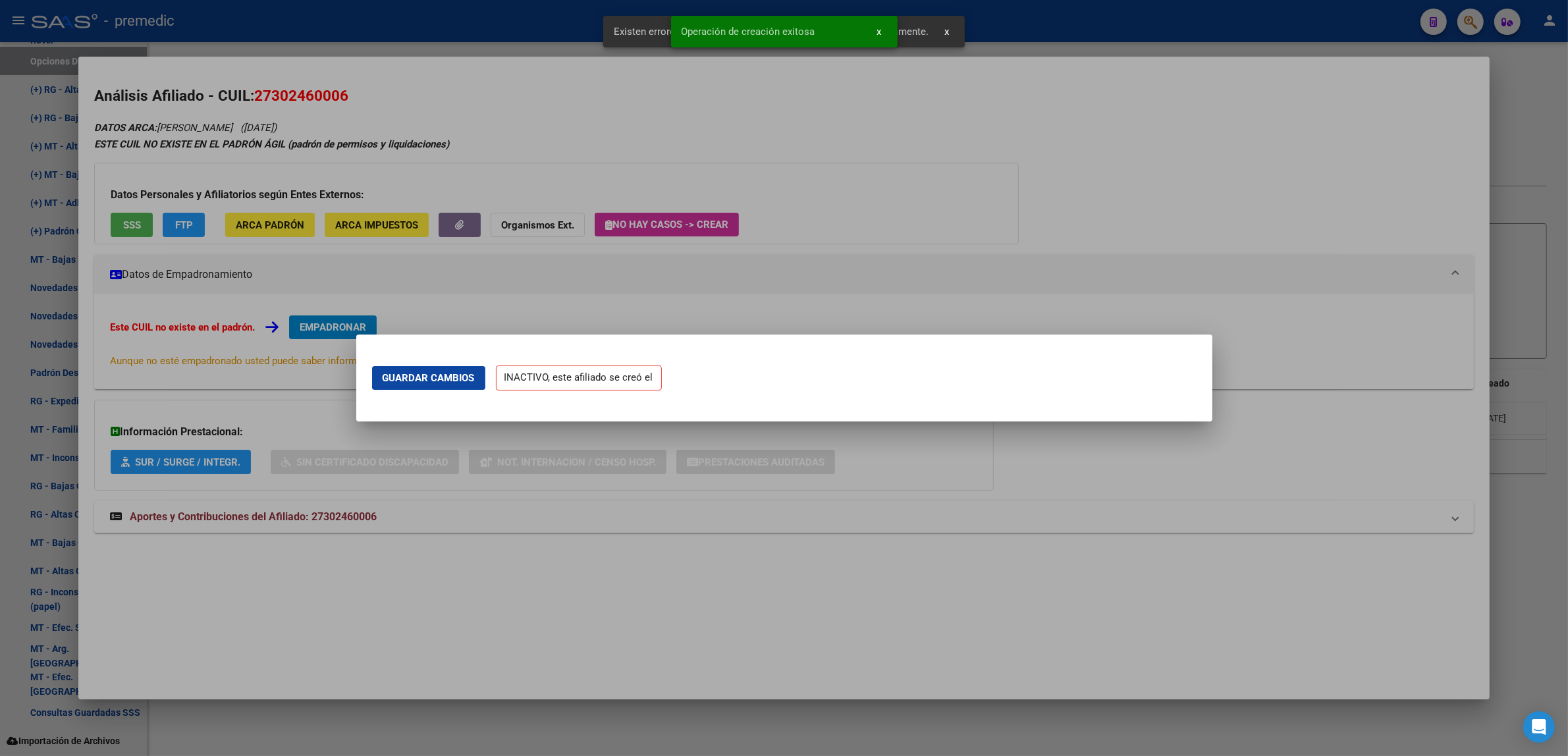
scroll to position [0, 0]
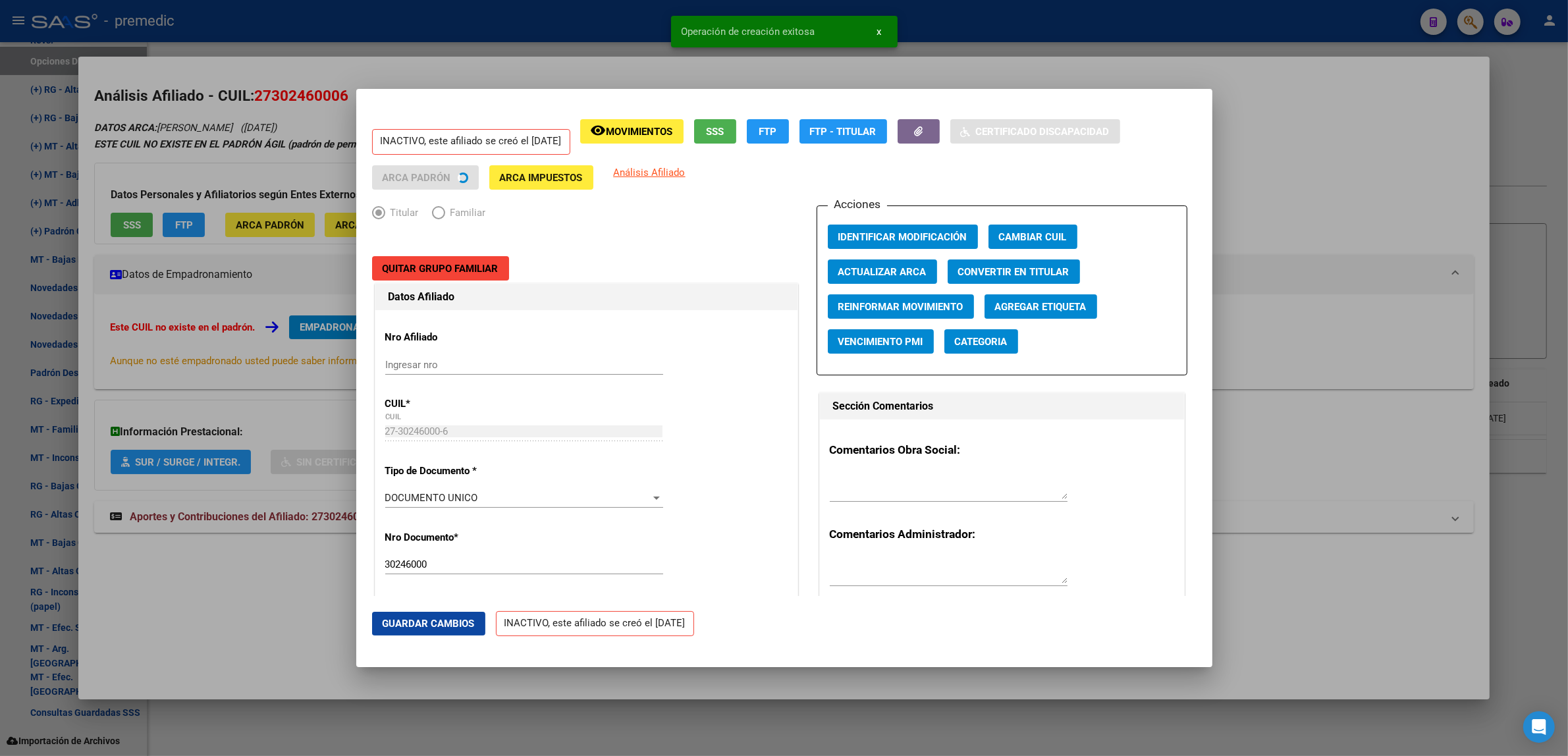
click at [278, 626] on div at bounding box center [784, 378] width 1568 height 756
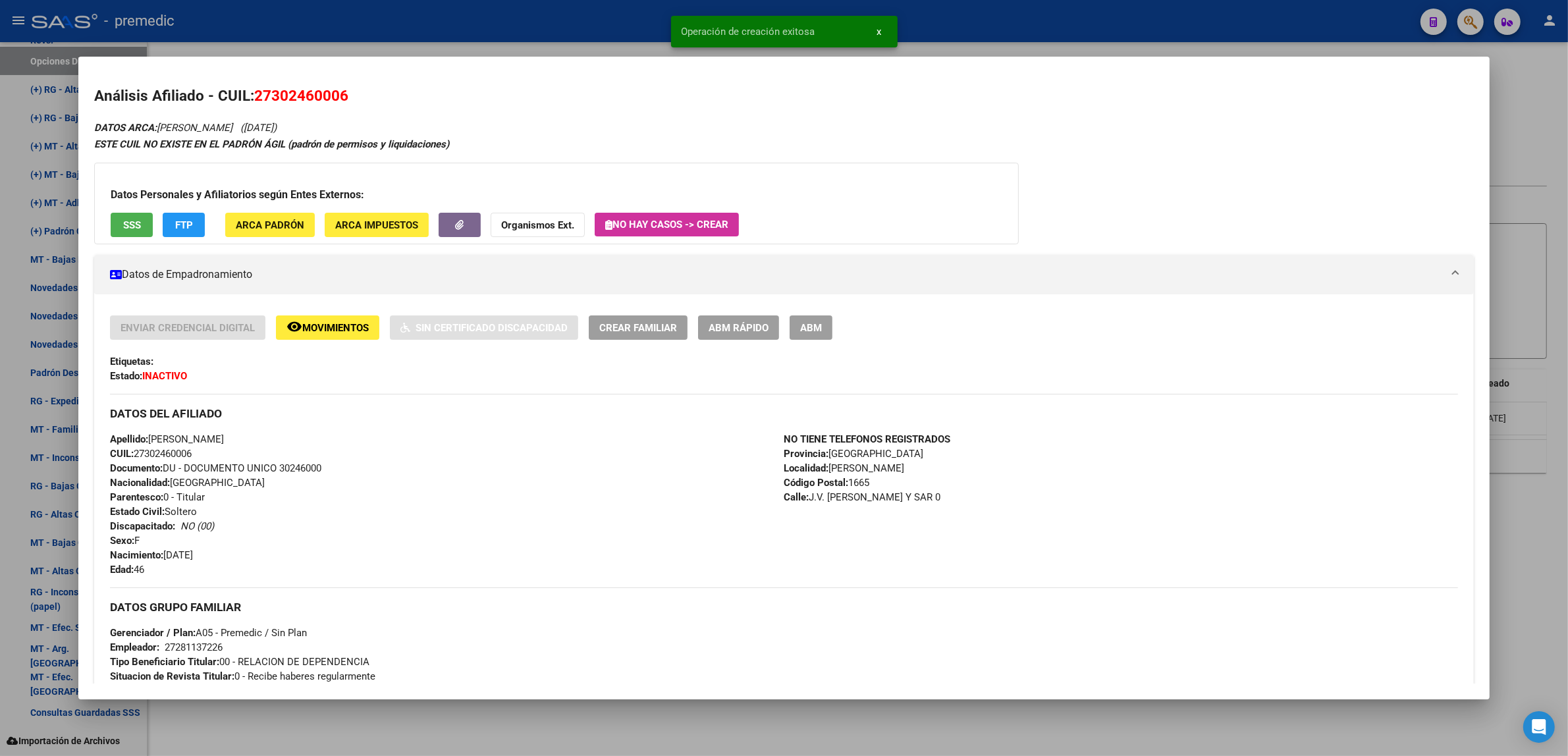
click at [255, 718] on div at bounding box center [784, 378] width 1568 height 756
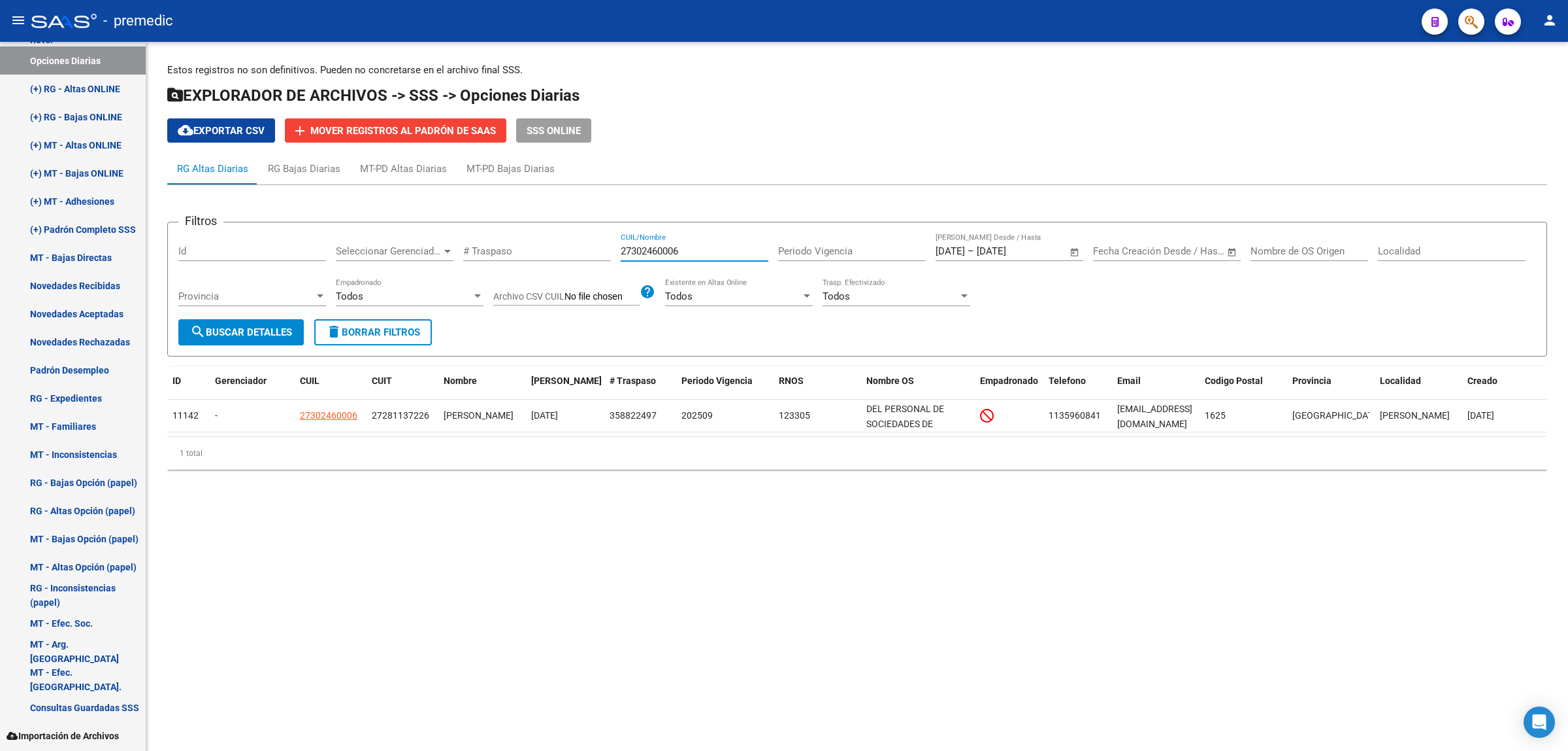
drag, startPoint x: 696, startPoint y: 249, endPoint x: 598, endPoint y: 249, distance: 98.0
click at [599, 249] on div "Filtros Id Seleccionar Gerenciador Seleccionar Gerenciador # Traspaso 273024600…" at bounding box center [857, 276] width 1358 height 87
paste input "0389202402"
type input "20389202402"
click at [278, 332] on span "search Buscar Detalles" at bounding box center [241, 332] width 102 height 12
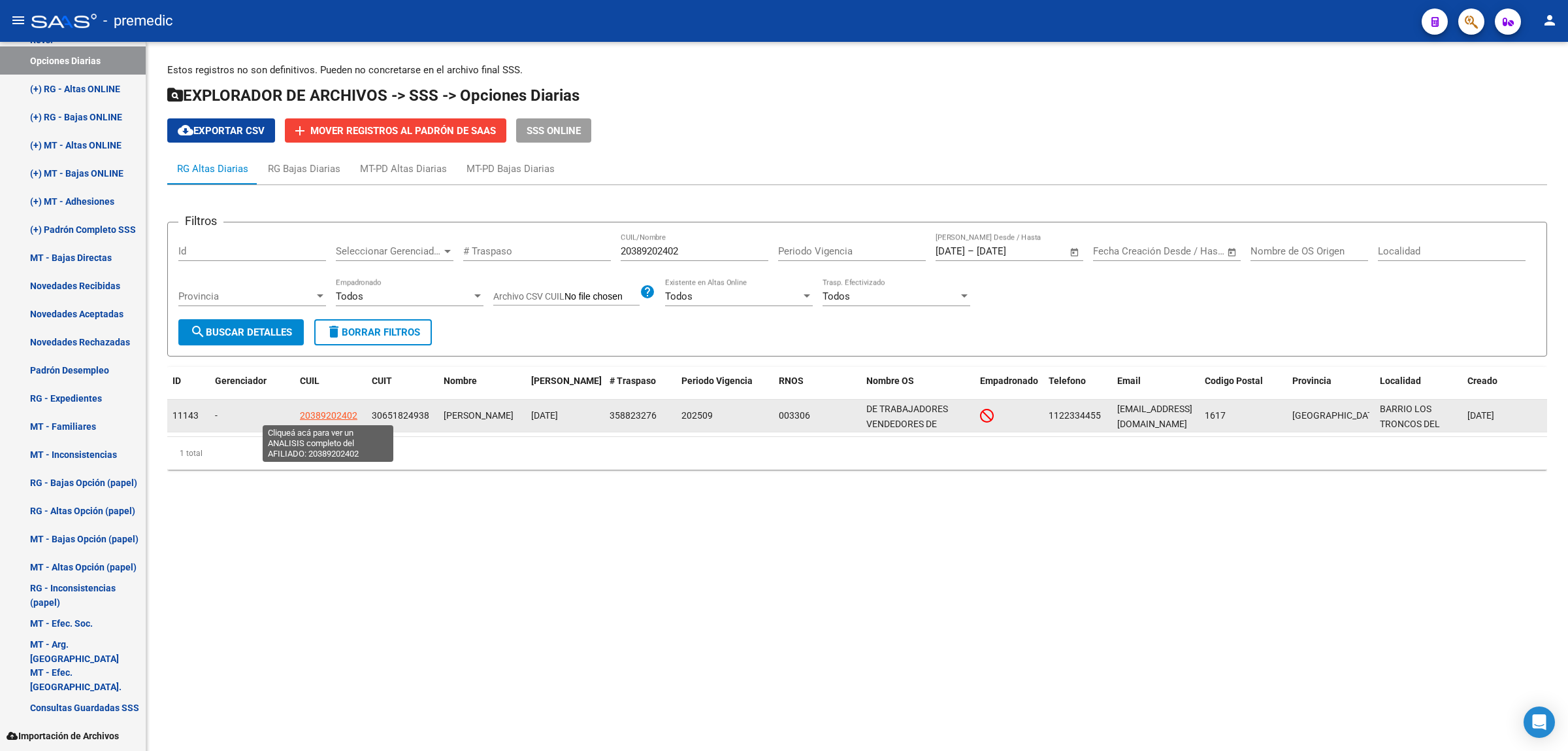
click at [334, 415] on span "20389202402" at bounding box center [329, 416] width 58 height 11
type textarea "20389202402"
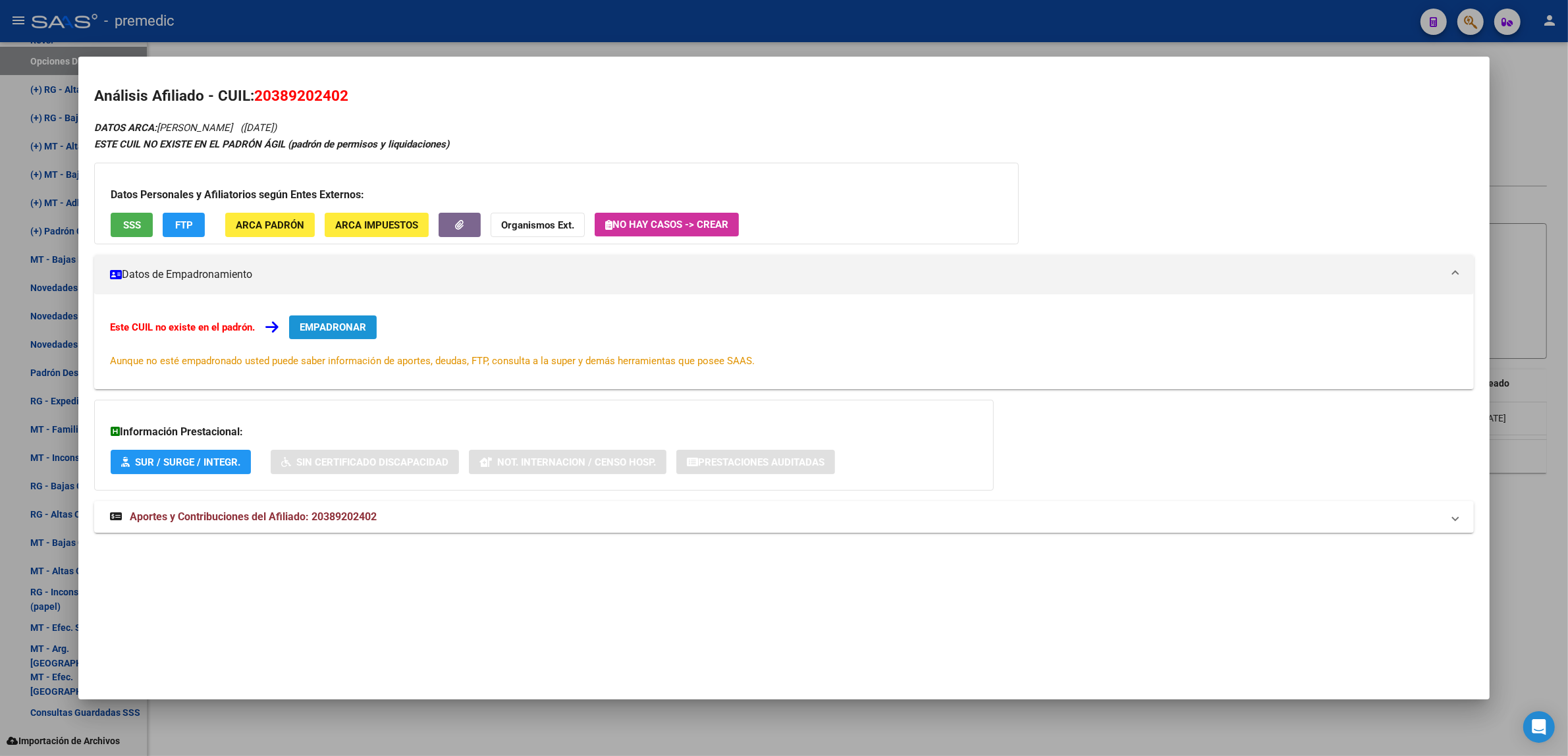
click at [324, 321] on span "EMPADRONAR" at bounding box center [332, 327] width 66 height 12
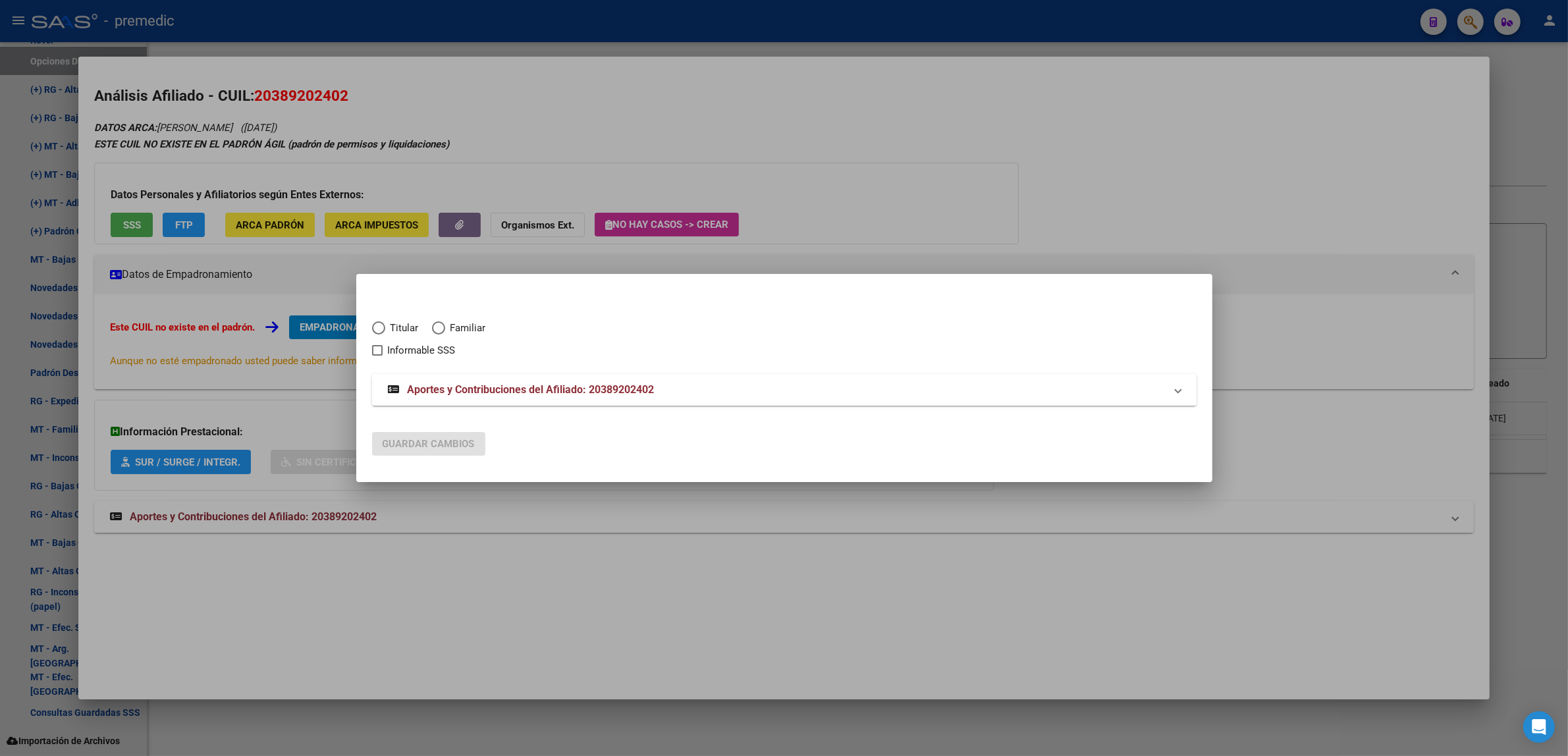
click at [394, 329] on span "Titular" at bounding box center [401, 328] width 34 height 15
click at [385, 329] on input "Titular" at bounding box center [379, 328] width 14 height 14
radio input "true"
checkbox input "true"
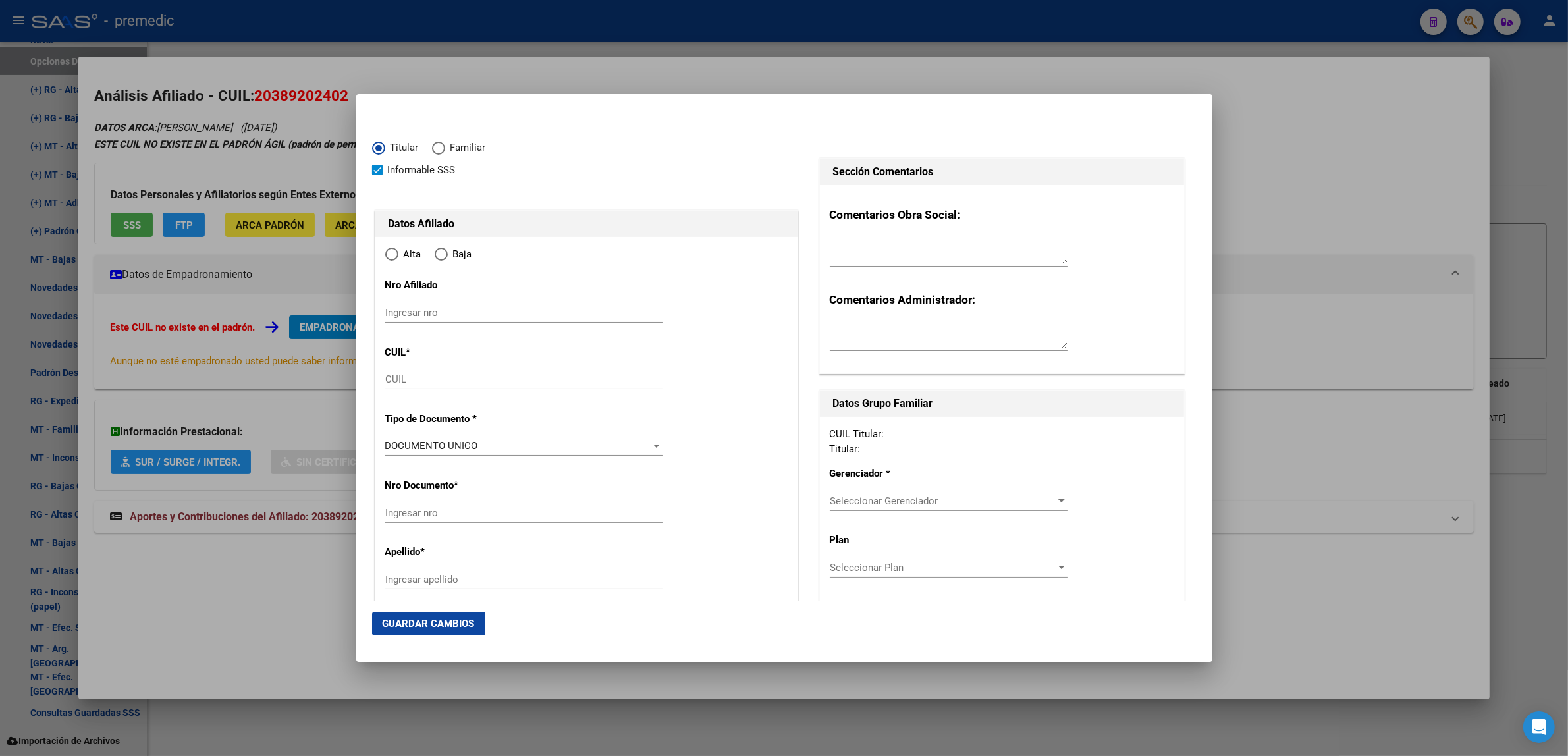
type input "20-38920240-2"
type input "38920240"
type input "[PERSON_NAME]"
type input "[DATE]"
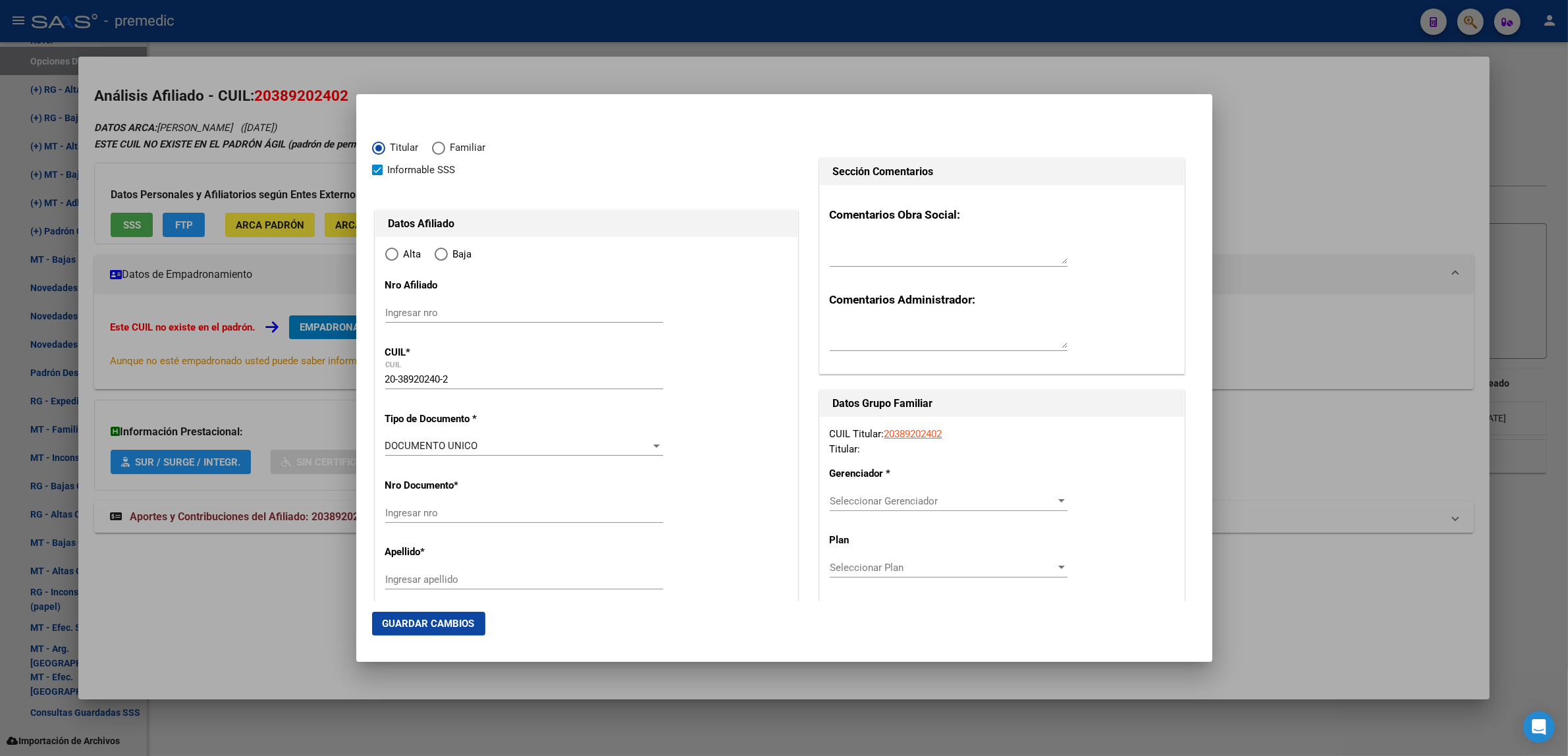
type input "GENERAL [PERSON_NAME]"
type input "1617"
type input "[DEMOGRAPHIC_DATA]"
type input "3005"
radio input "true"
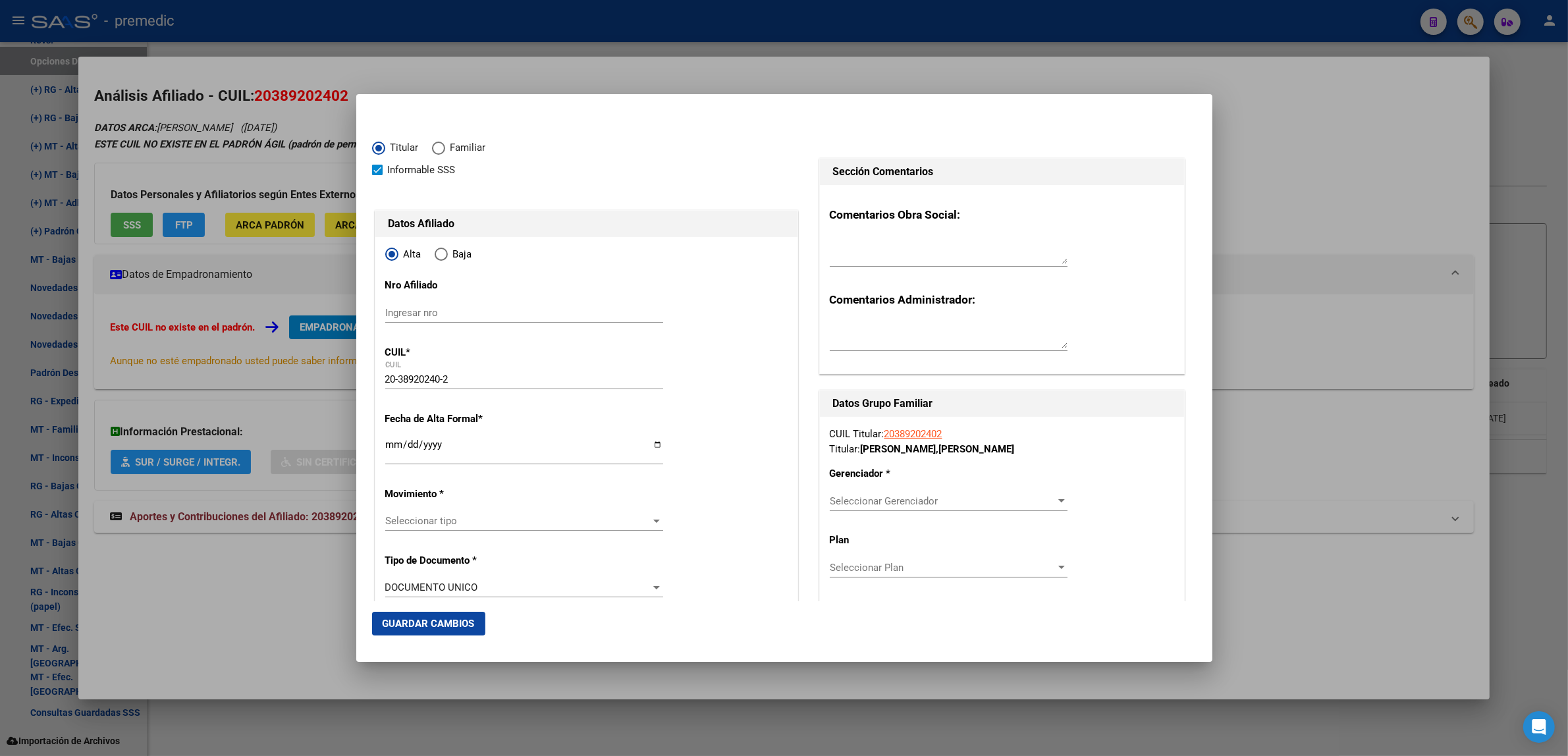
click at [390, 447] on input "Ingresar fecha" at bounding box center [524, 449] width 278 height 21
type input "[DATE]"
click at [367, 437] on mat-dialog-content "Titular Familiar Informable [DEMOGRAPHIC_DATA] Datos Afiliado Alta Baja Nro Afi…" at bounding box center [784, 355] width 856 height 491
click at [406, 518] on span "Seleccionar tipo" at bounding box center [518, 520] width 266 height 12
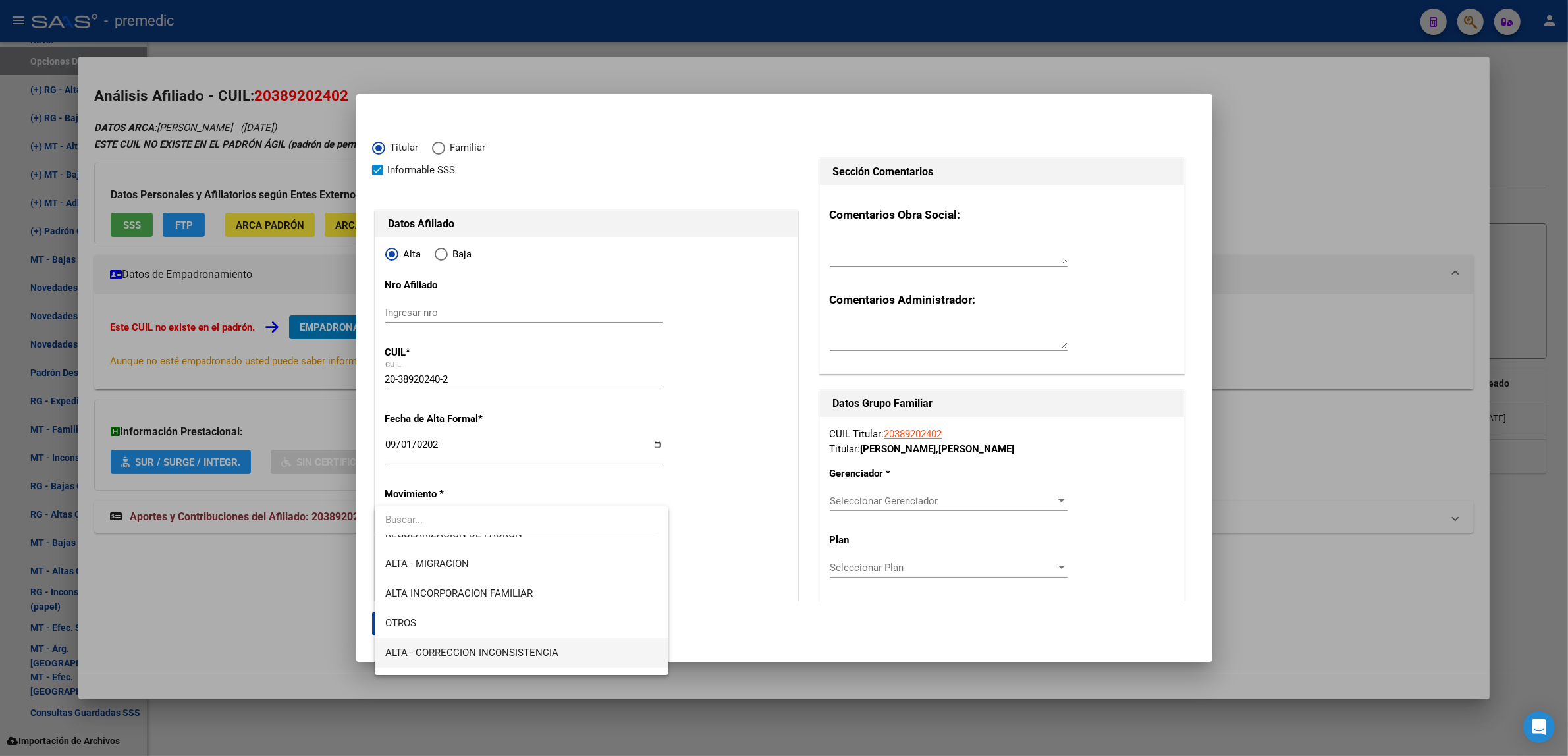
scroll to position [247, 0]
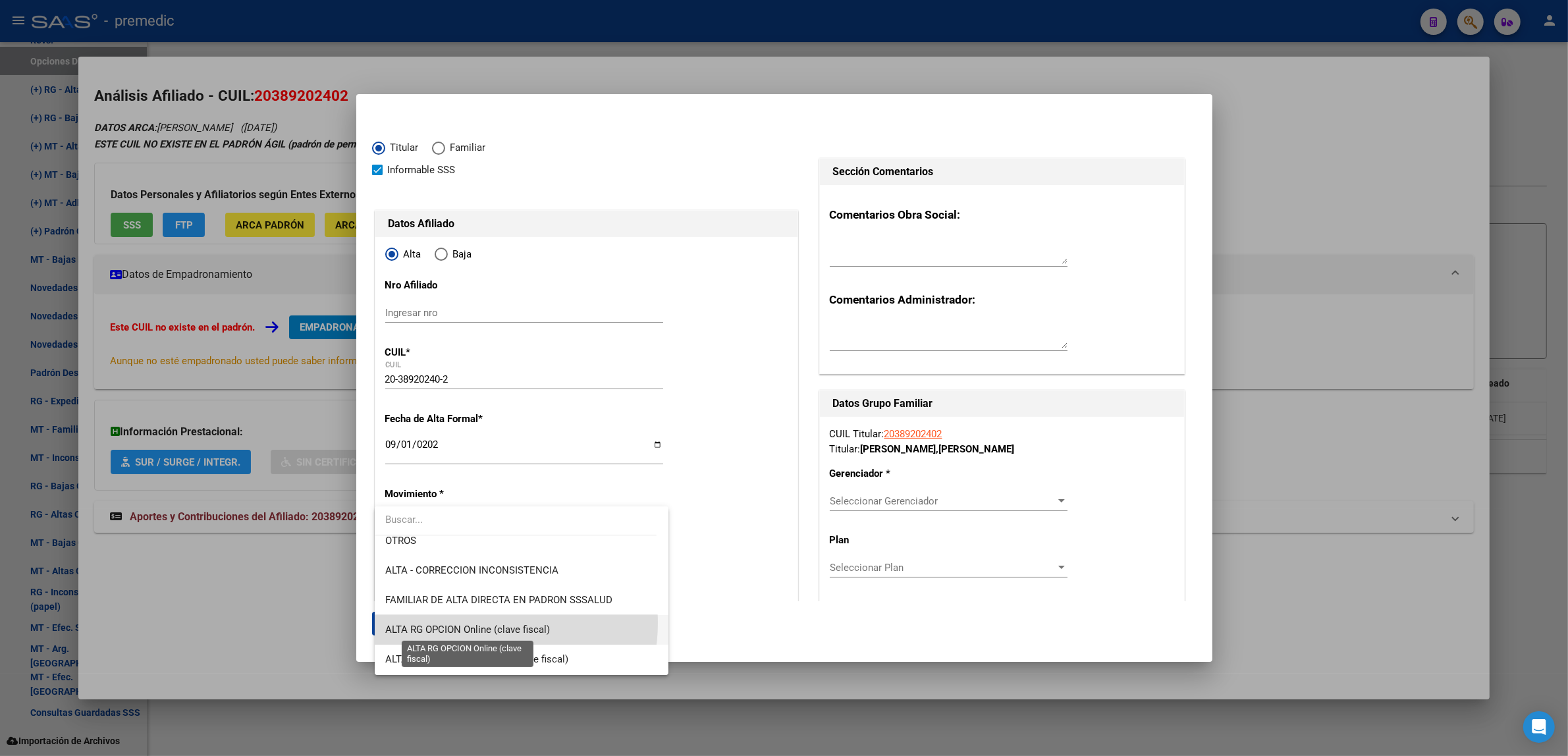
click at [478, 623] on span "ALTA RG OPCION Online (clave fiscal)" at bounding box center [467, 629] width 164 height 12
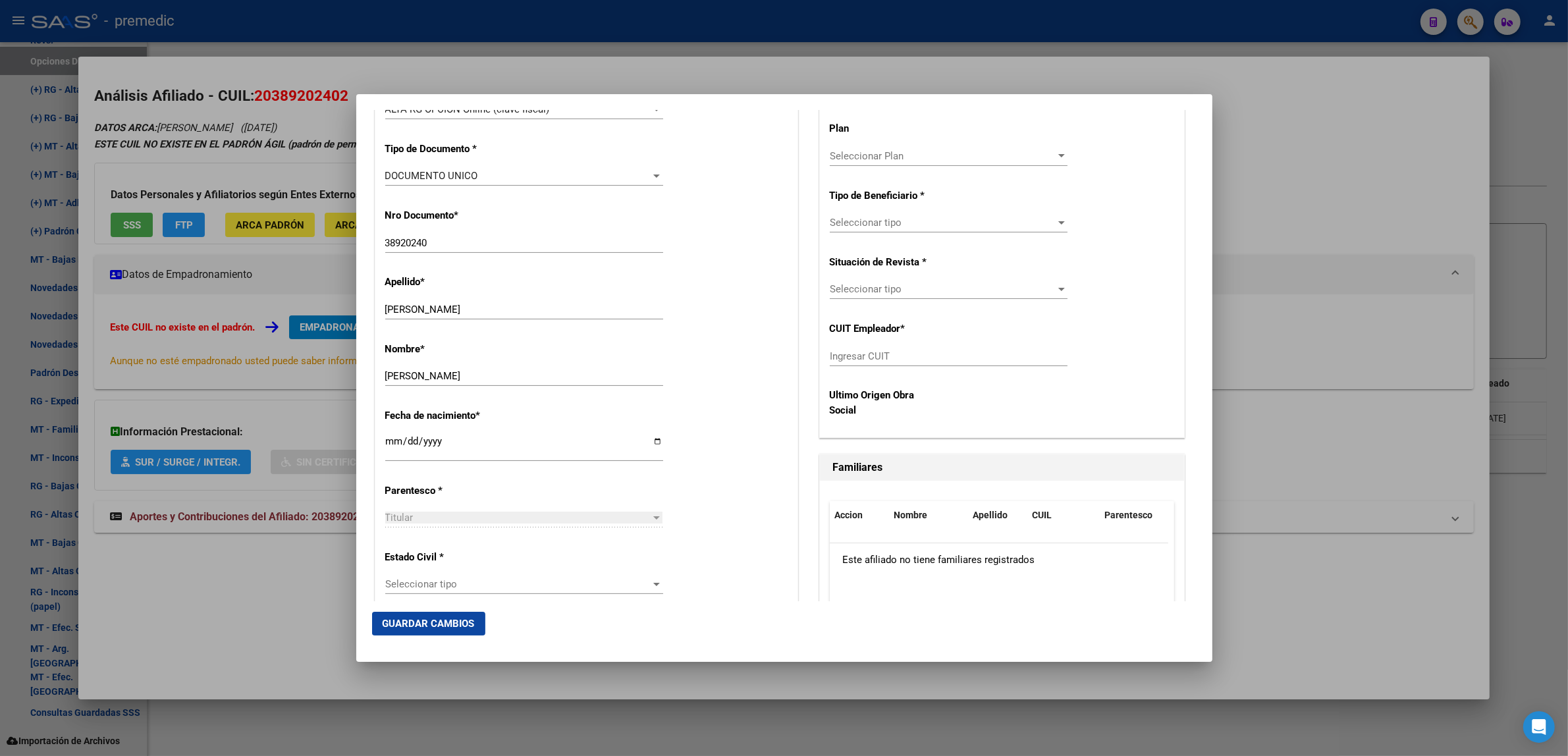
scroll to position [494, 0]
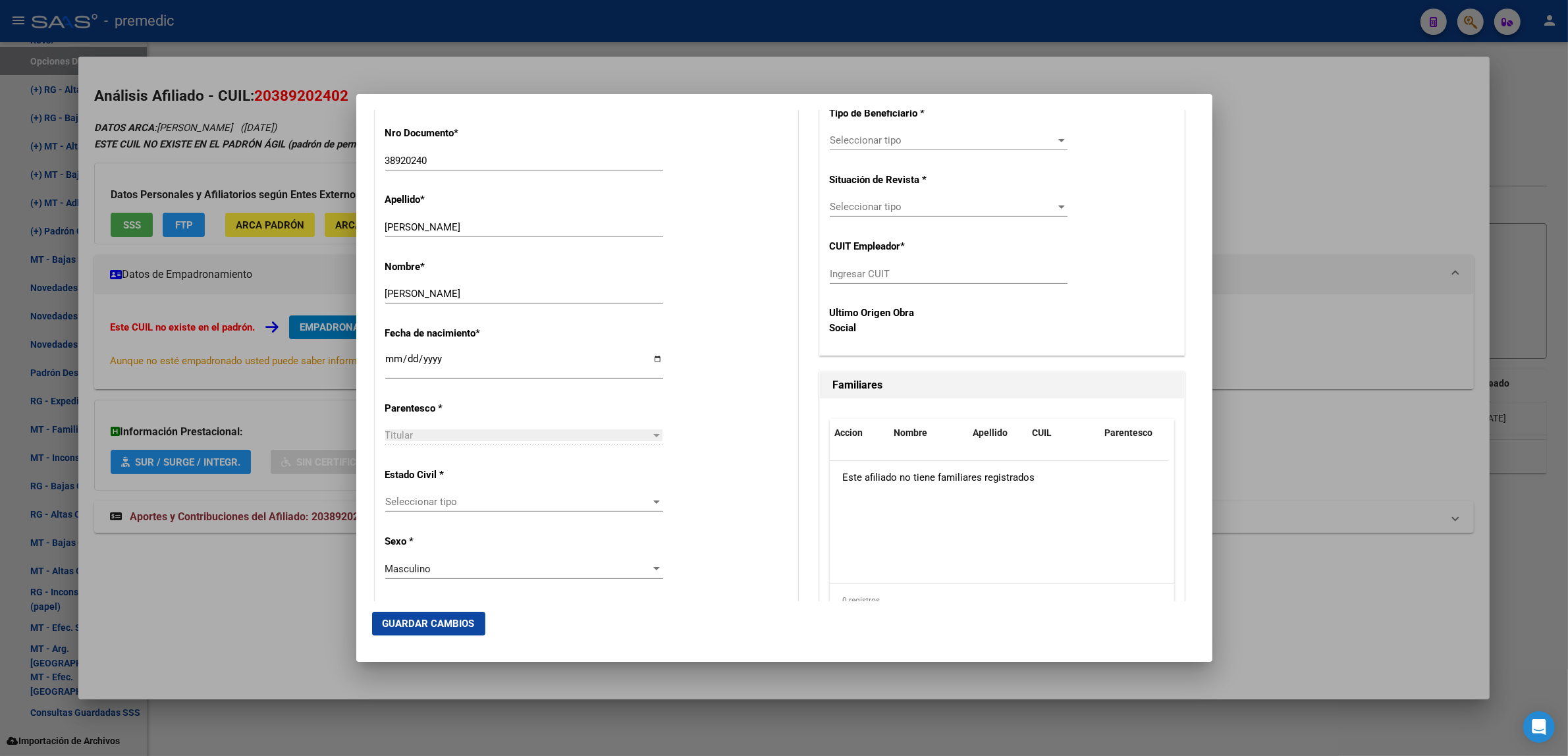
click at [534, 504] on span "Seleccionar tipo" at bounding box center [518, 501] width 266 height 12
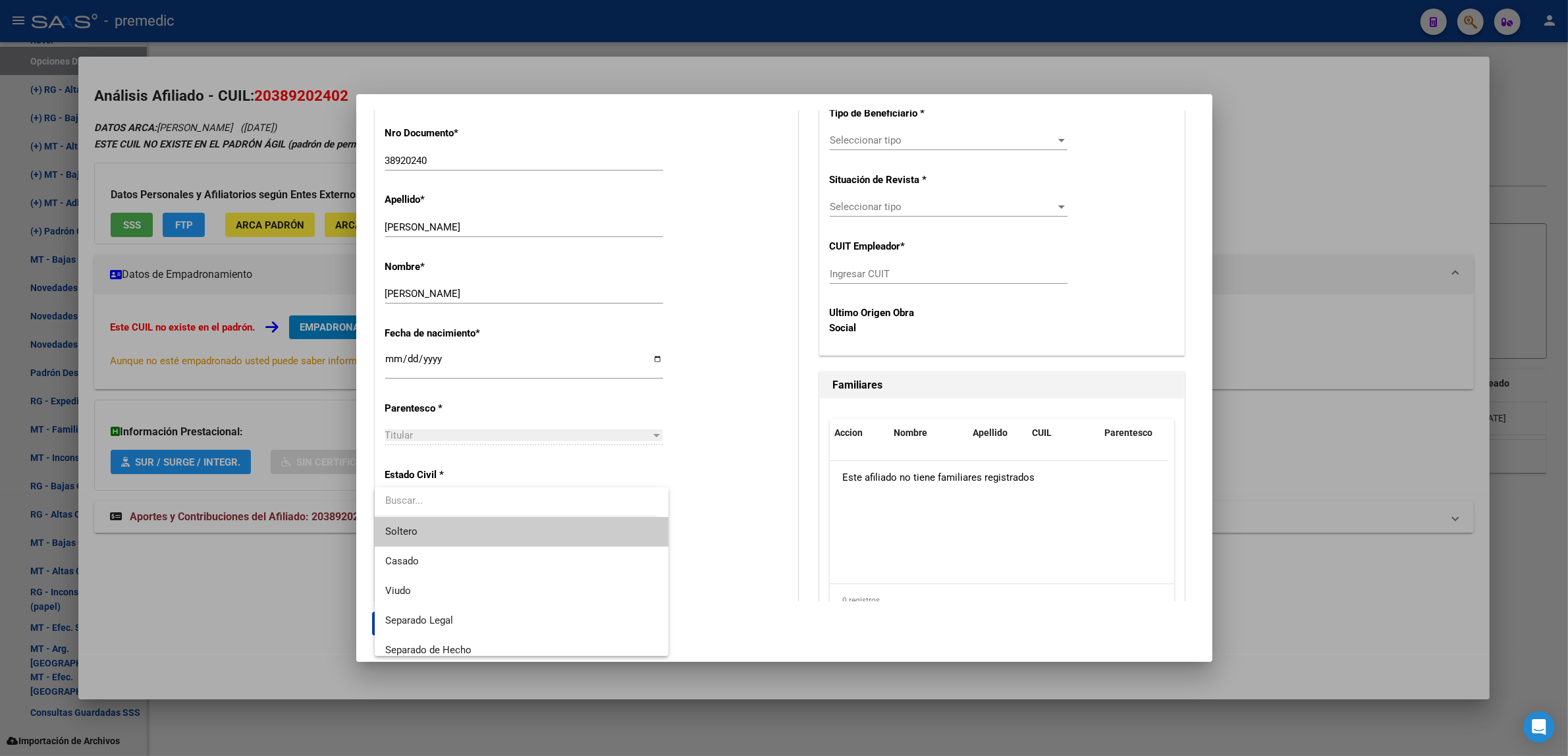
click at [511, 518] on span "Soltero" at bounding box center [521, 531] width 273 height 30
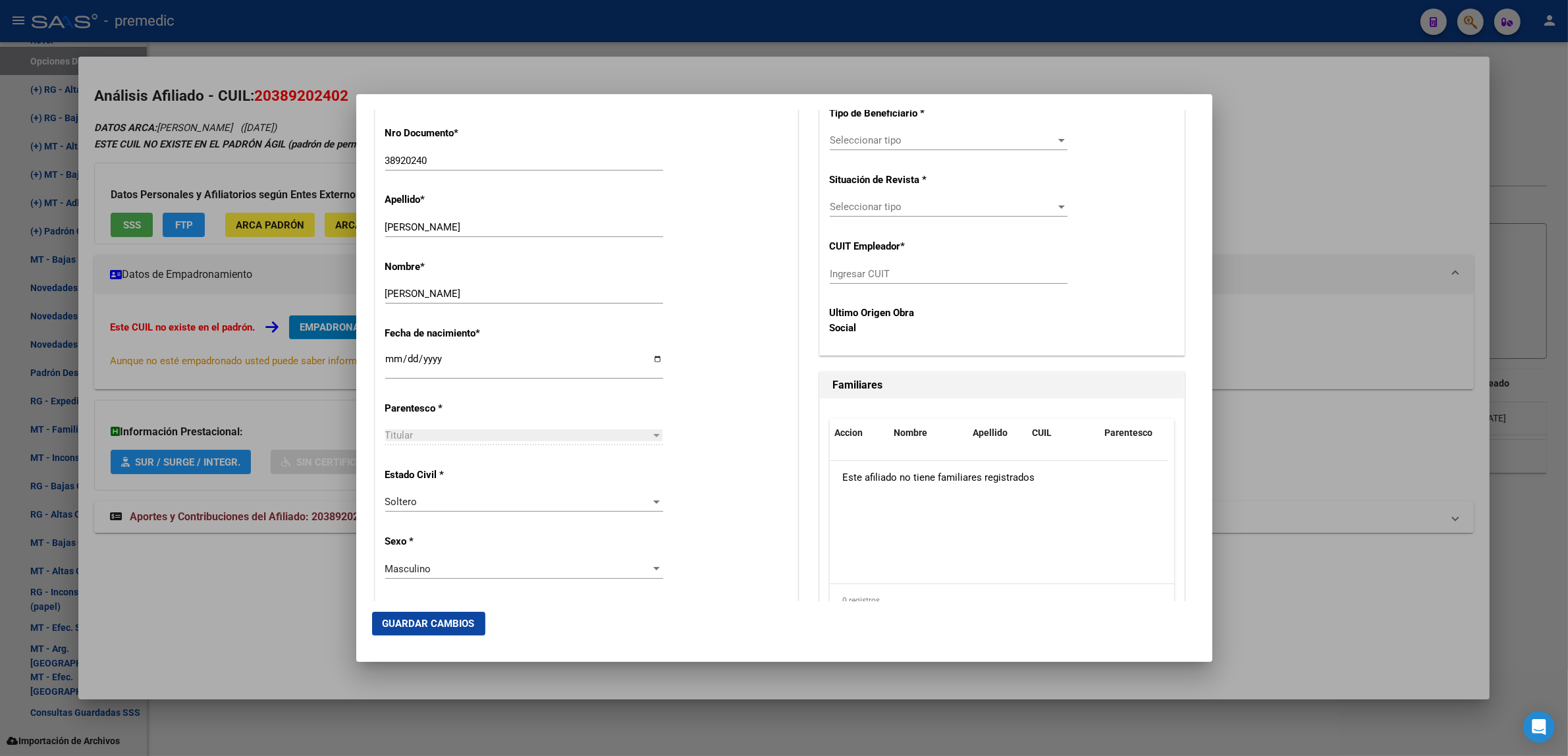
click at [696, 491] on div "Estado Civil * [DEMOGRAPHIC_DATA] Seleccionar tipo" at bounding box center [586, 490] width 402 height 66
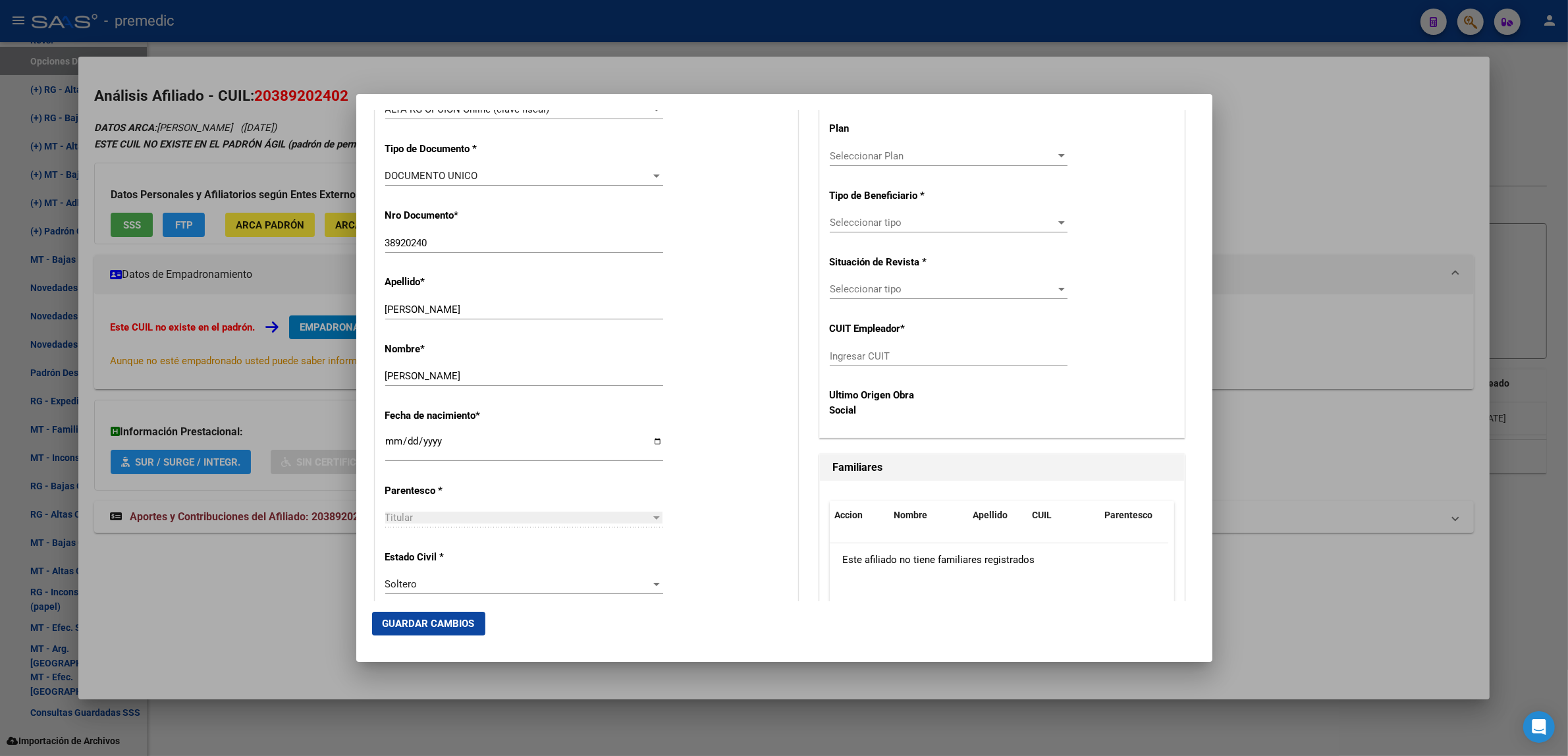
scroll to position [329, 0]
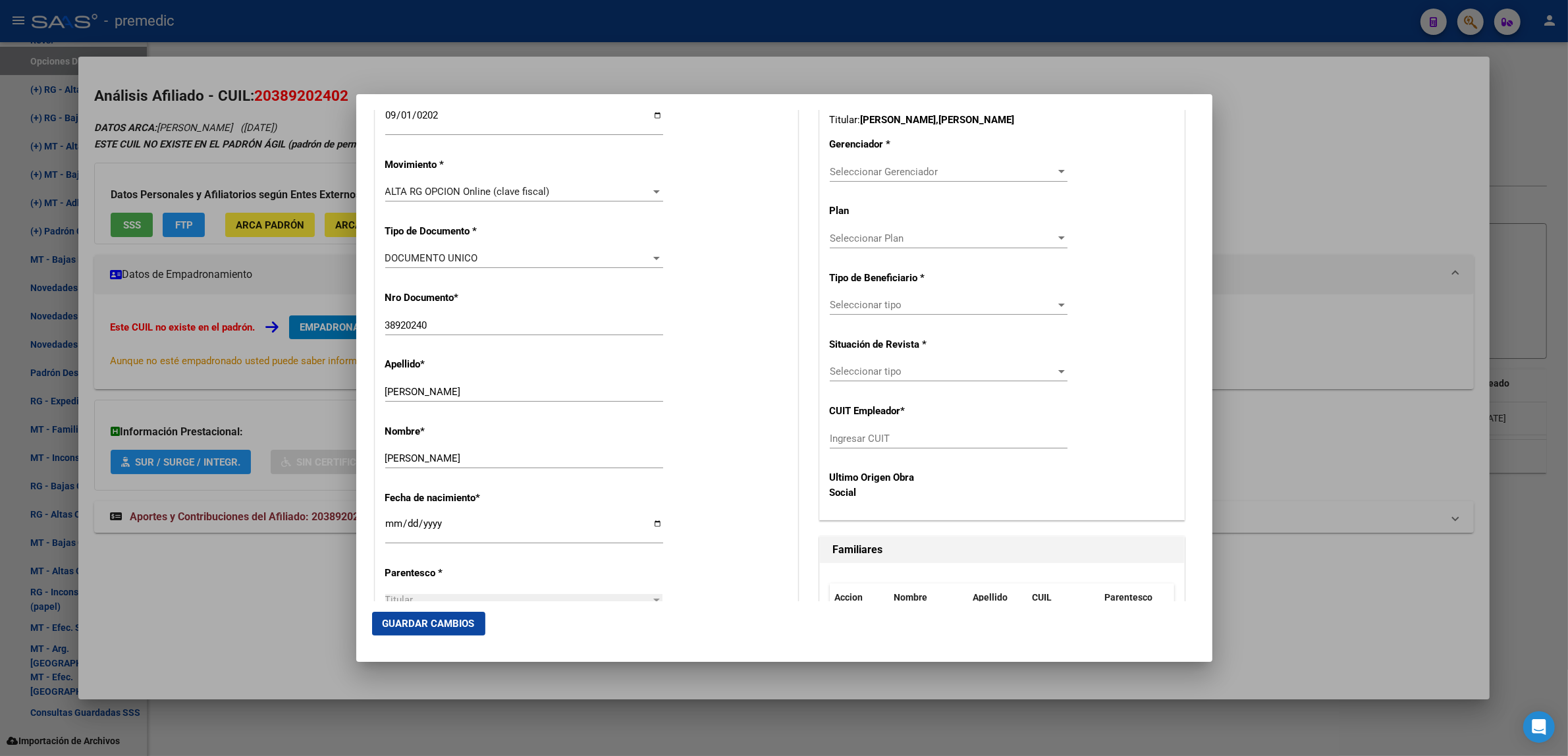
click at [837, 172] on span "Seleccionar Gerenciador" at bounding box center [942, 172] width 226 height 12
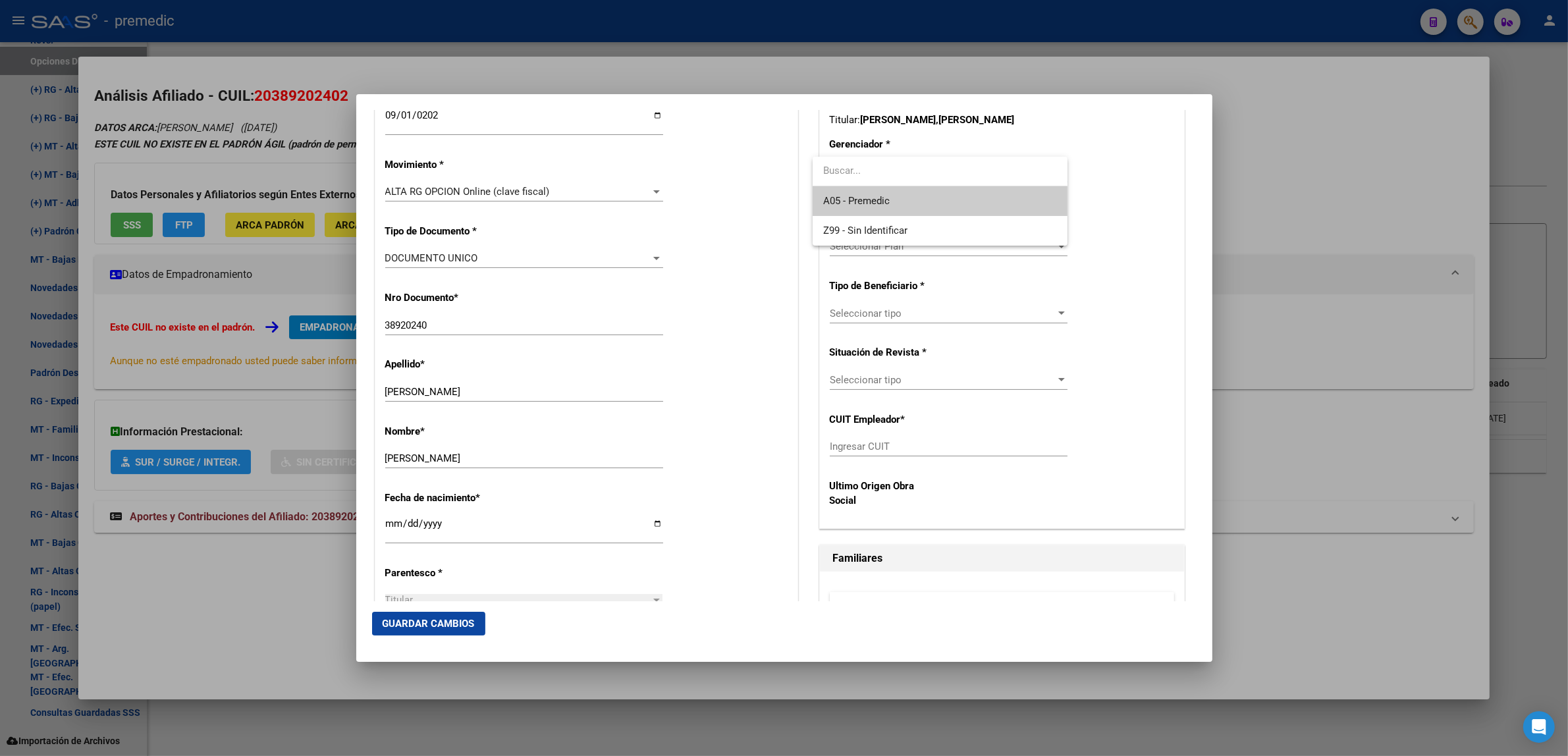
click at [843, 192] on span "A05 - Premedic" at bounding box center [939, 201] width 233 height 30
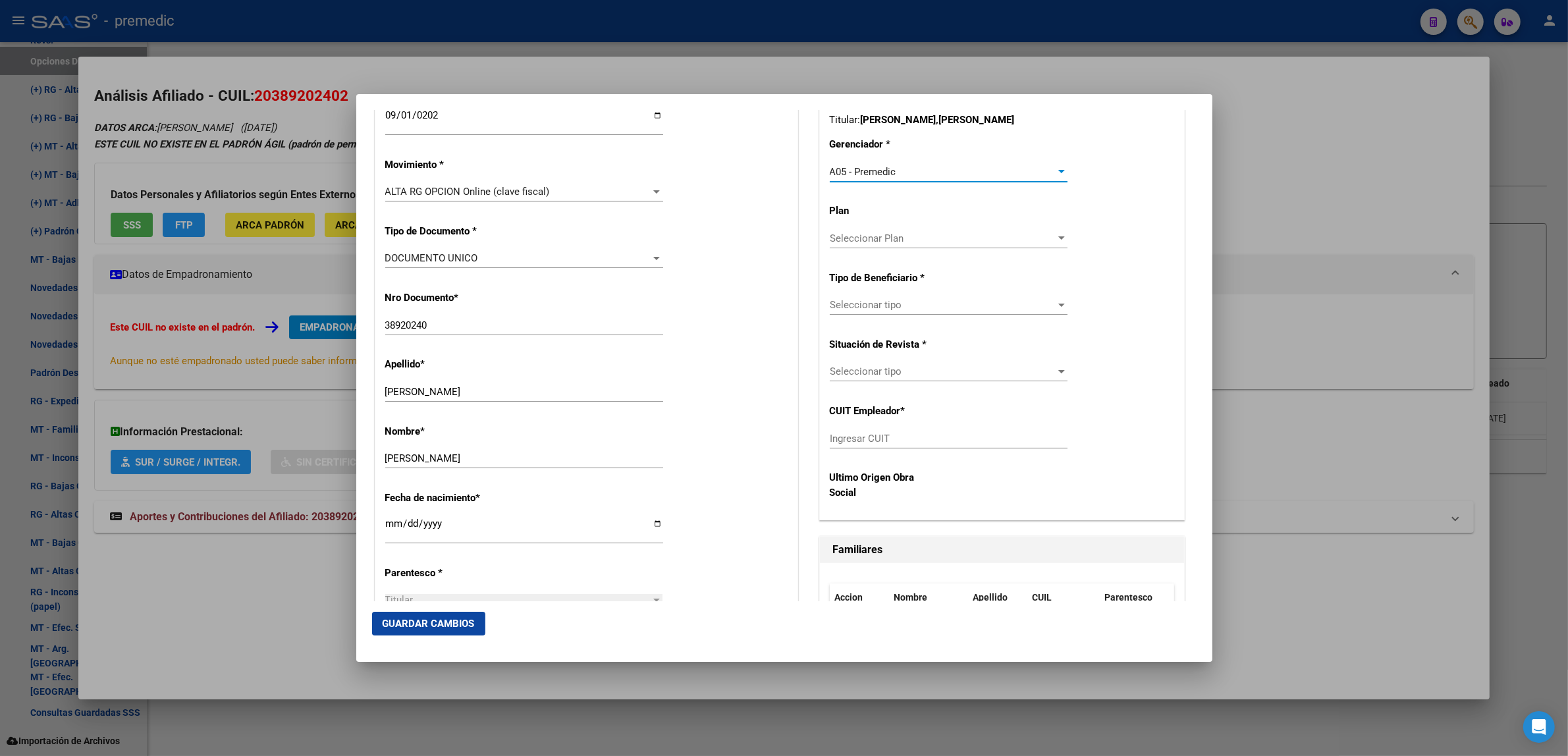
click at [860, 308] on span "Seleccionar tipo" at bounding box center [942, 304] width 226 height 12
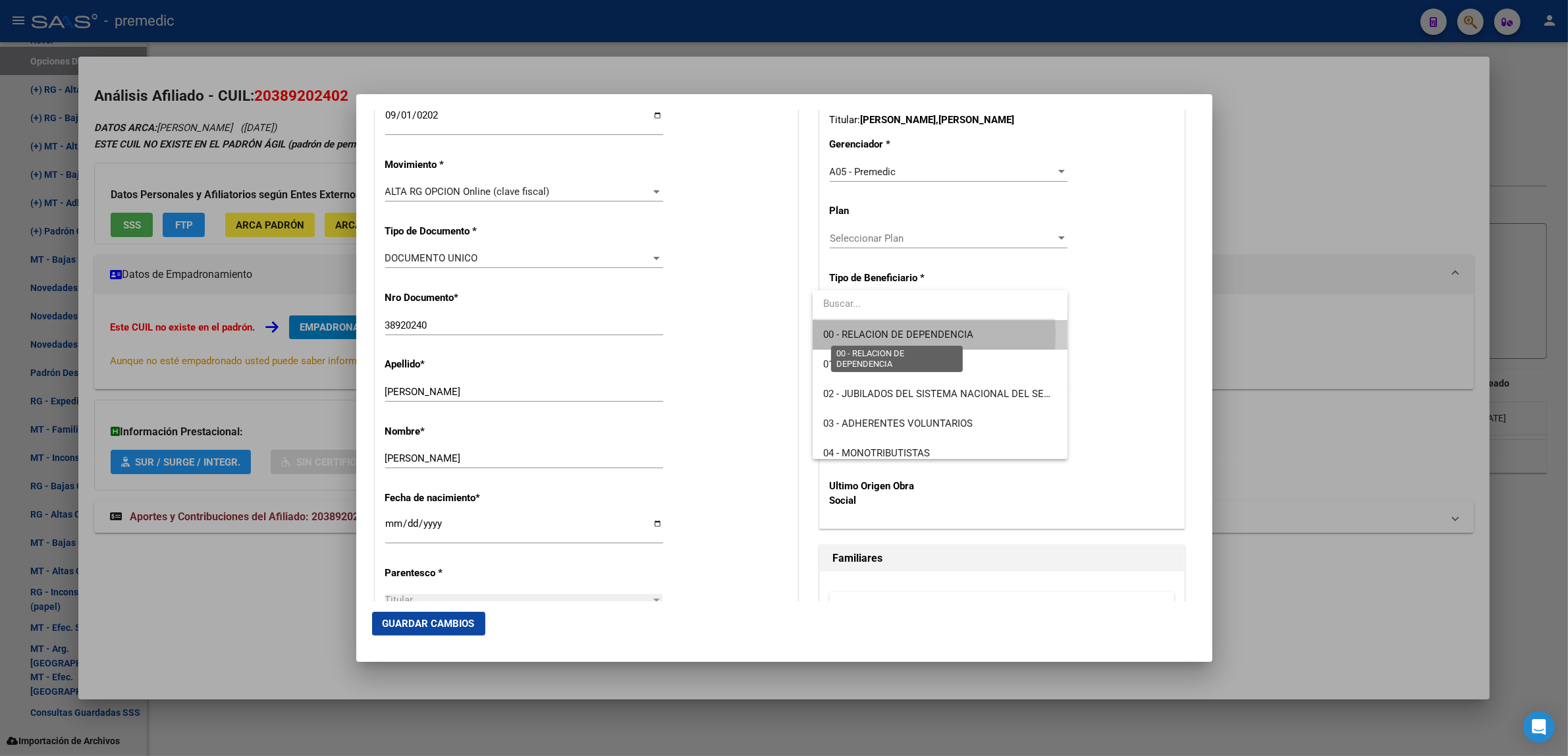
click at [853, 334] on span "00 - RELACION DE DEPENDENCIA" at bounding box center [897, 334] width 150 height 12
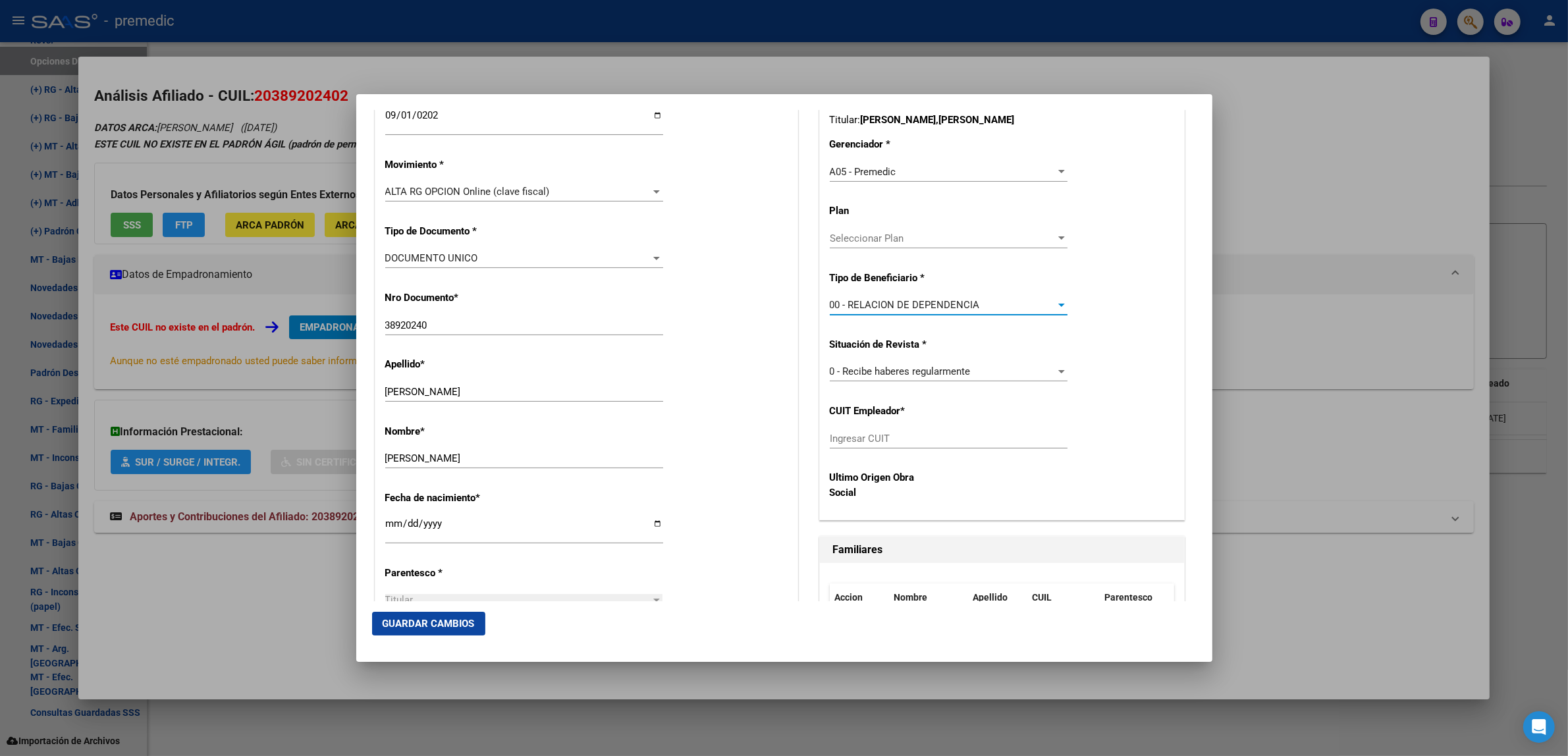
click at [848, 442] on input "Ingresar CUIT" at bounding box center [949, 437] width 238 height 12
paste input "30-65182493-8"
type input "30-65182493-8"
click at [437, 619] on span "Guardar Cambios" at bounding box center [429, 623] width 93 height 12
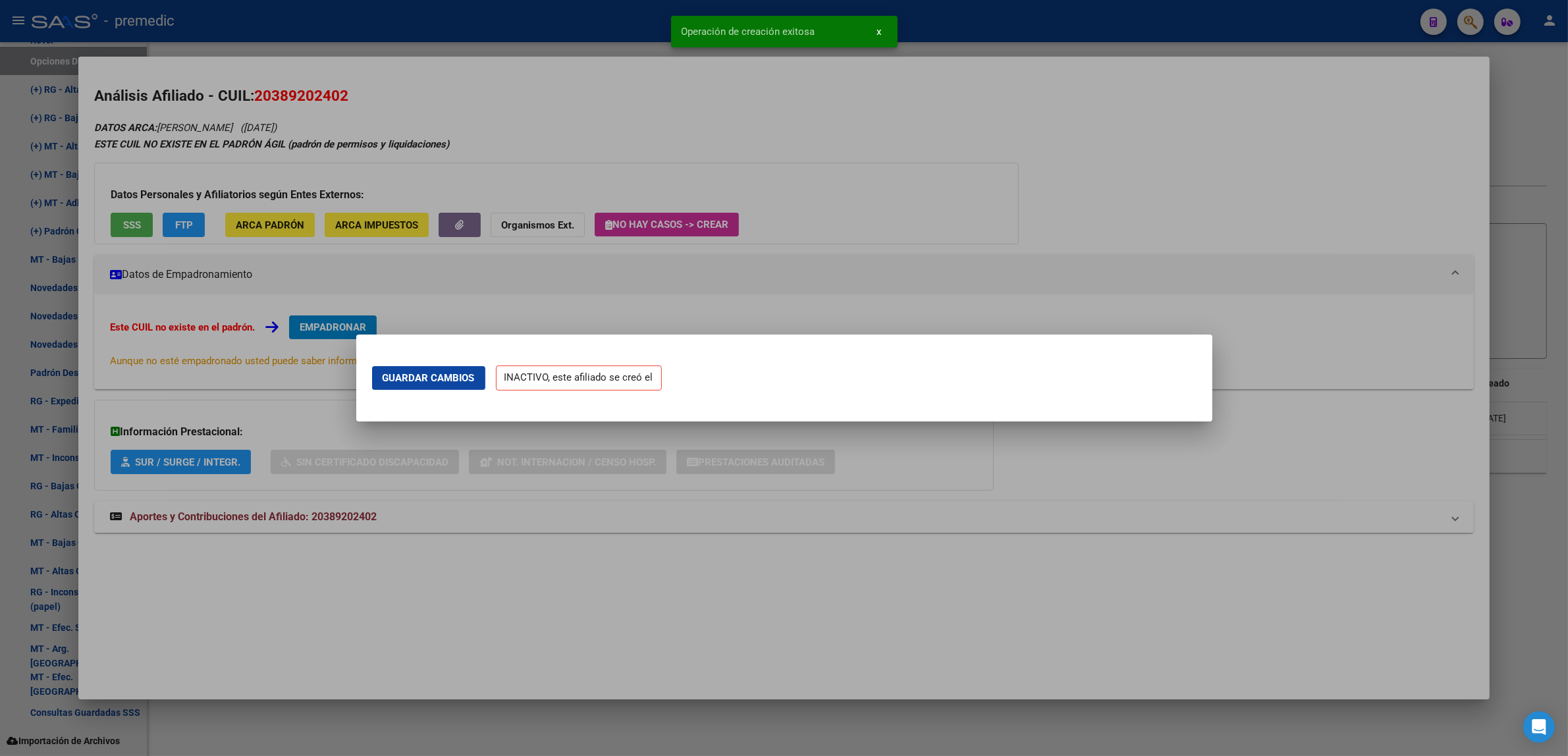
scroll to position [0, 0]
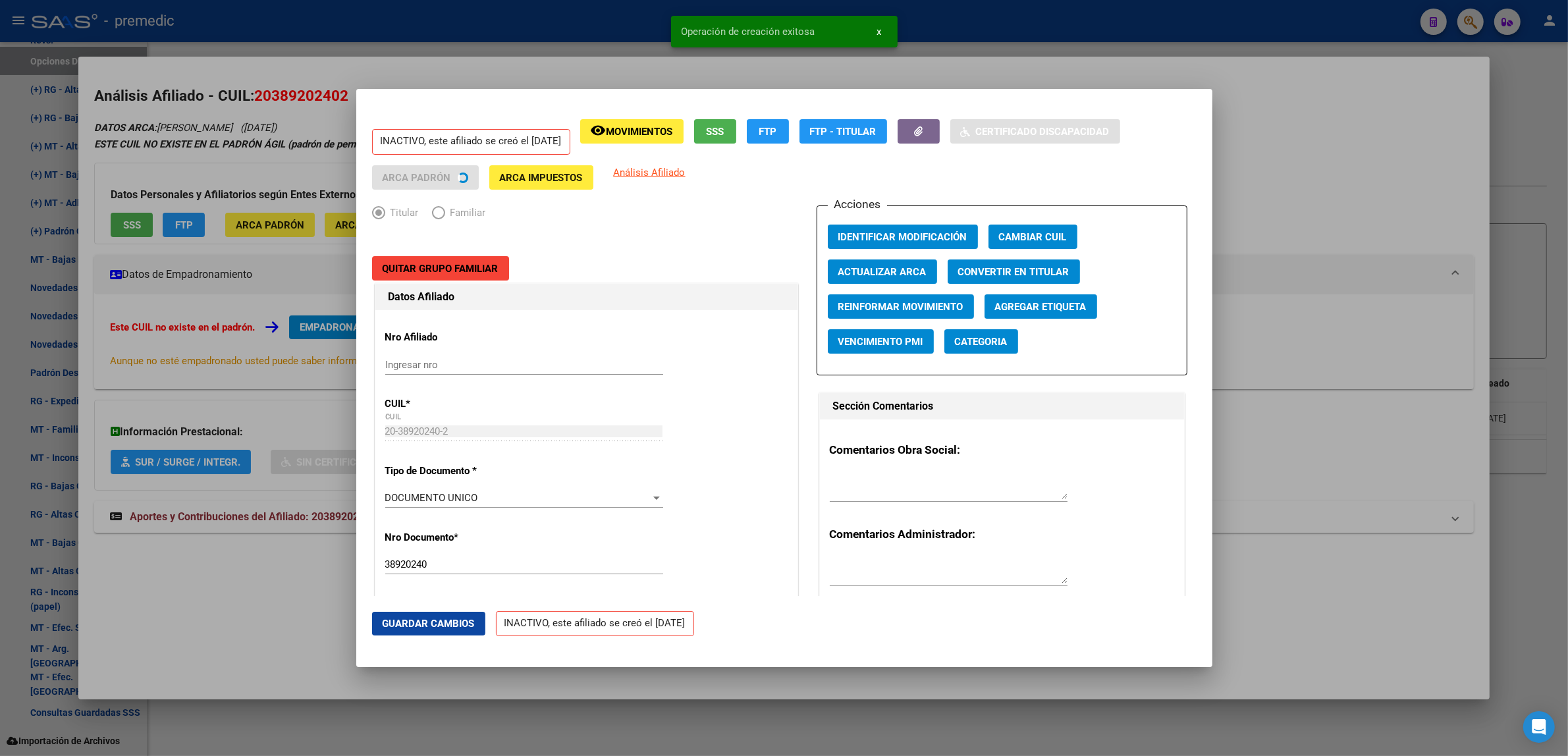
click at [227, 621] on div at bounding box center [784, 378] width 1568 height 756
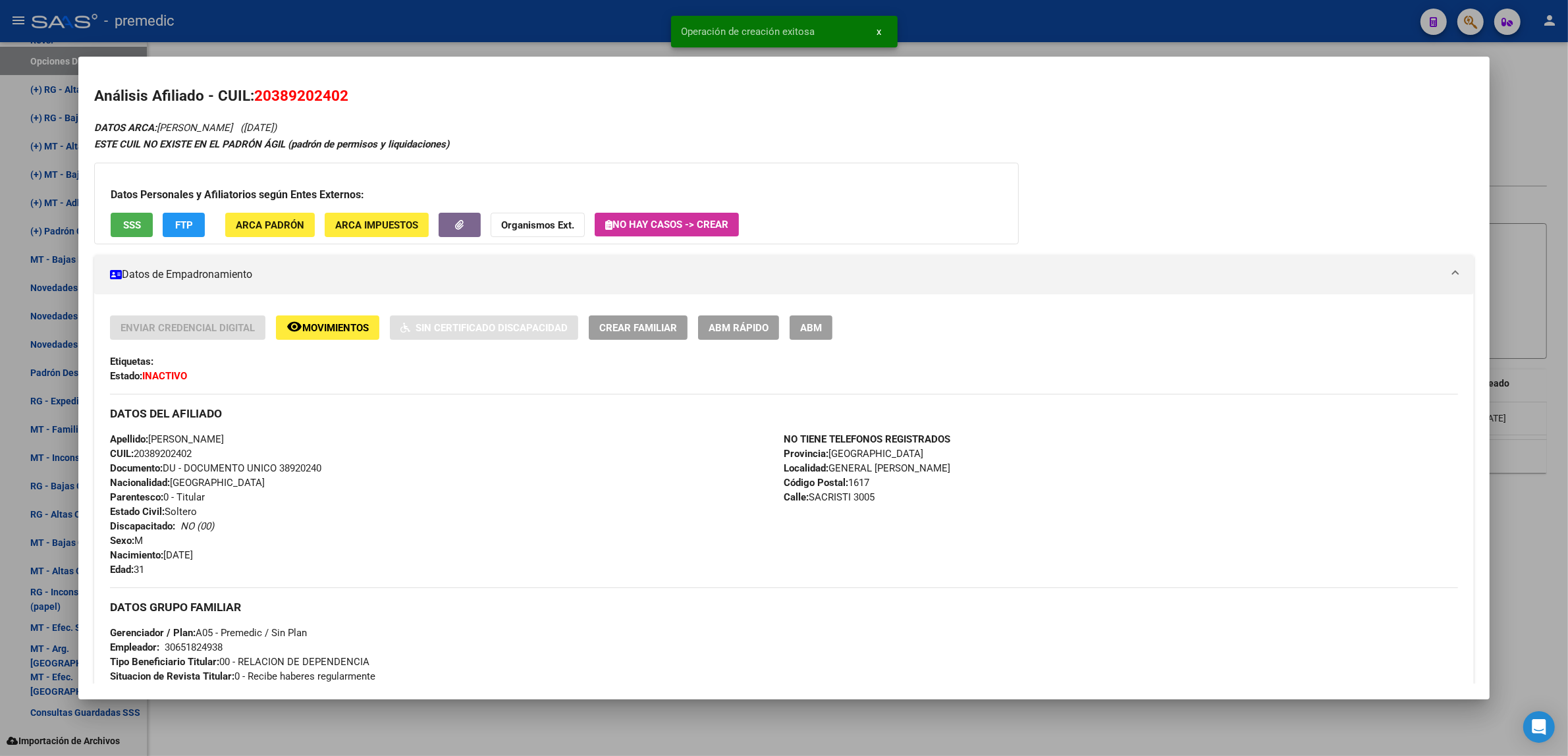
click at [253, 714] on div at bounding box center [784, 378] width 1568 height 756
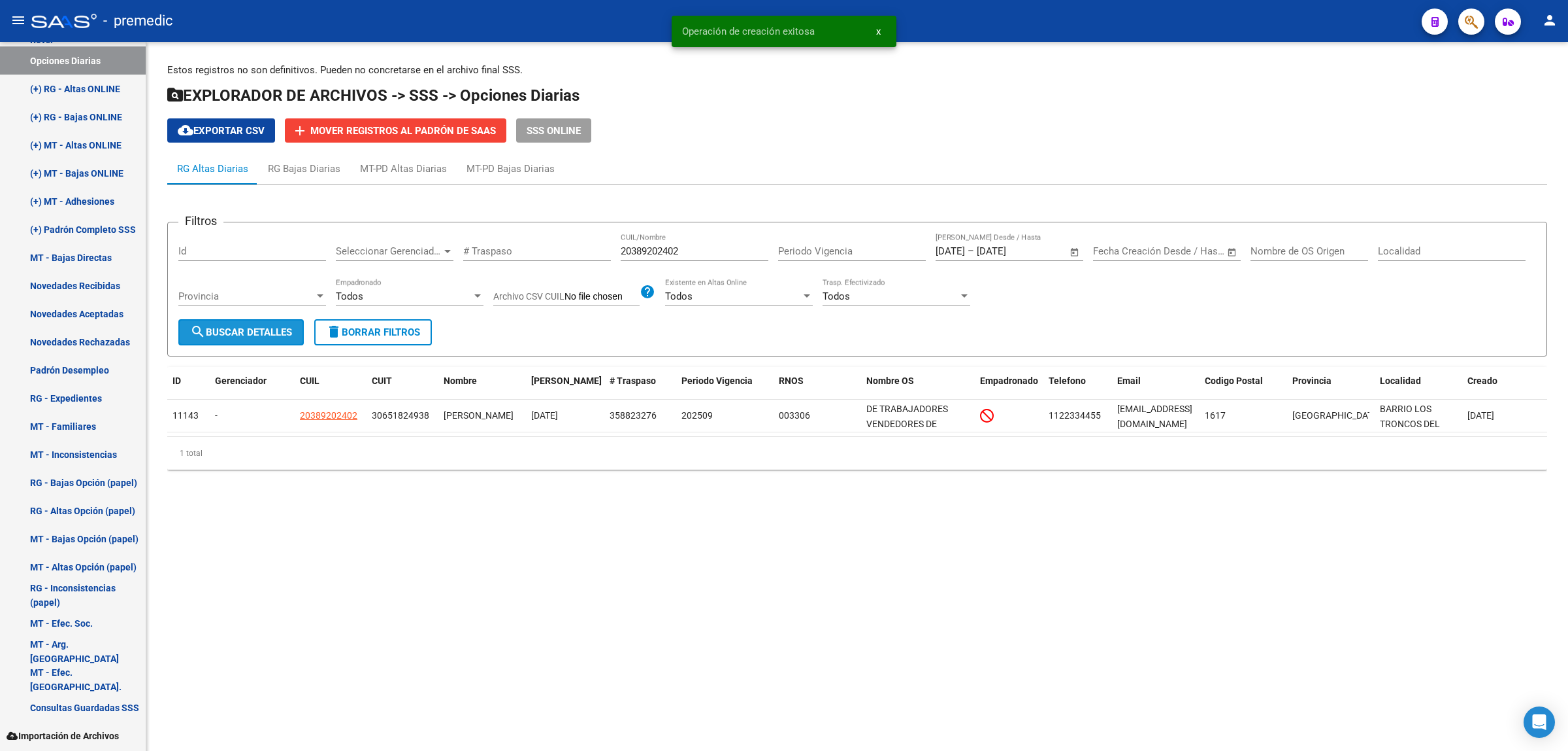
click at [217, 330] on span "search Buscar Detalles" at bounding box center [241, 332] width 102 height 12
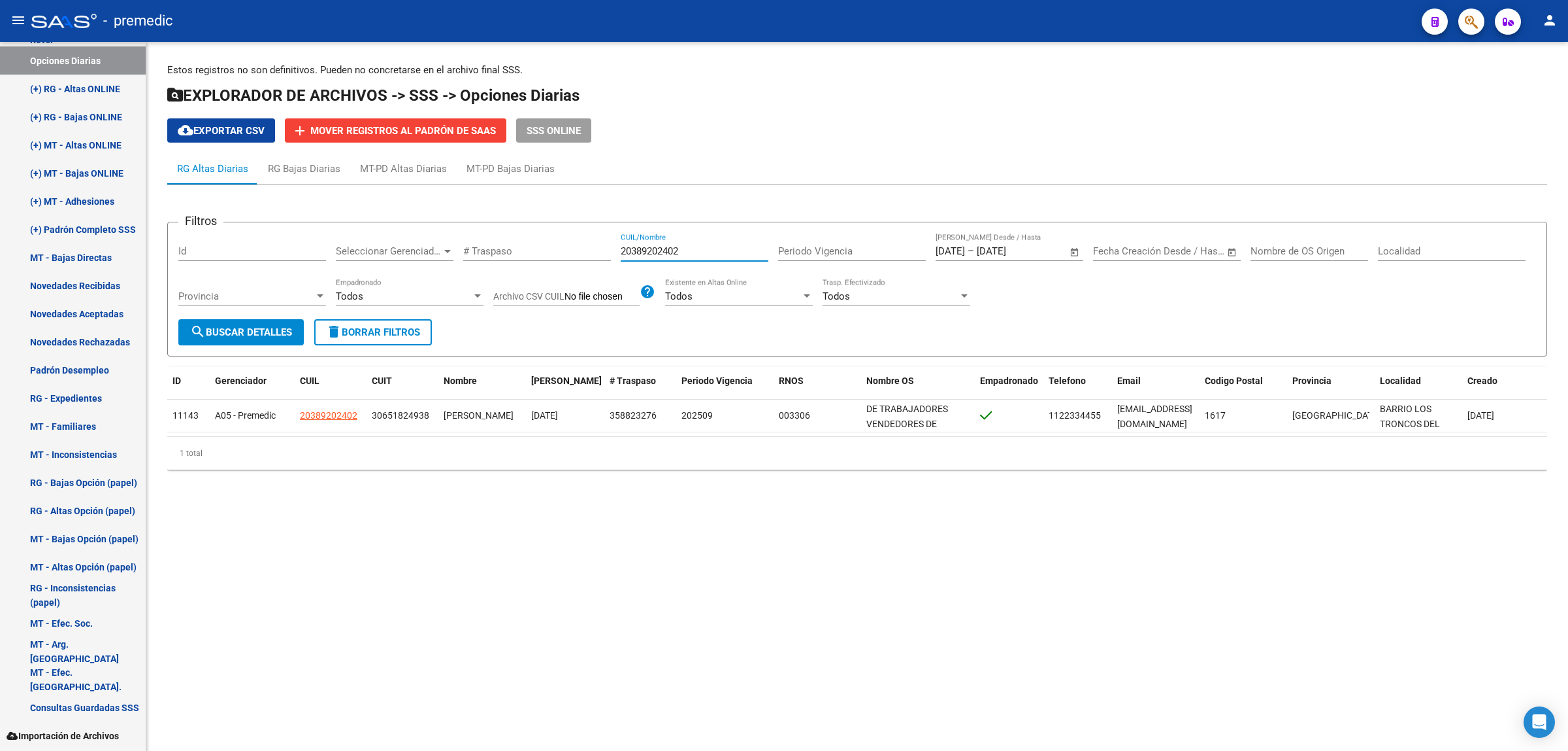
drag, startPoint x: 699, startPoint y: 243, endPoint x: 599, endPoint y: 243, distance: 100.0
click at [601, 243] on div "Filtros Id Seleccionar Gerenciador Seleccionar Gerenciador # Traspaso 203892024…" at bounding box center [857, 276] width 1358 height 87
paste input "3388671084"
type input "23388671084"
click at [261, 331] on span "search Buscar Detalles" at bounding box center [241, 332] width 102 height 12
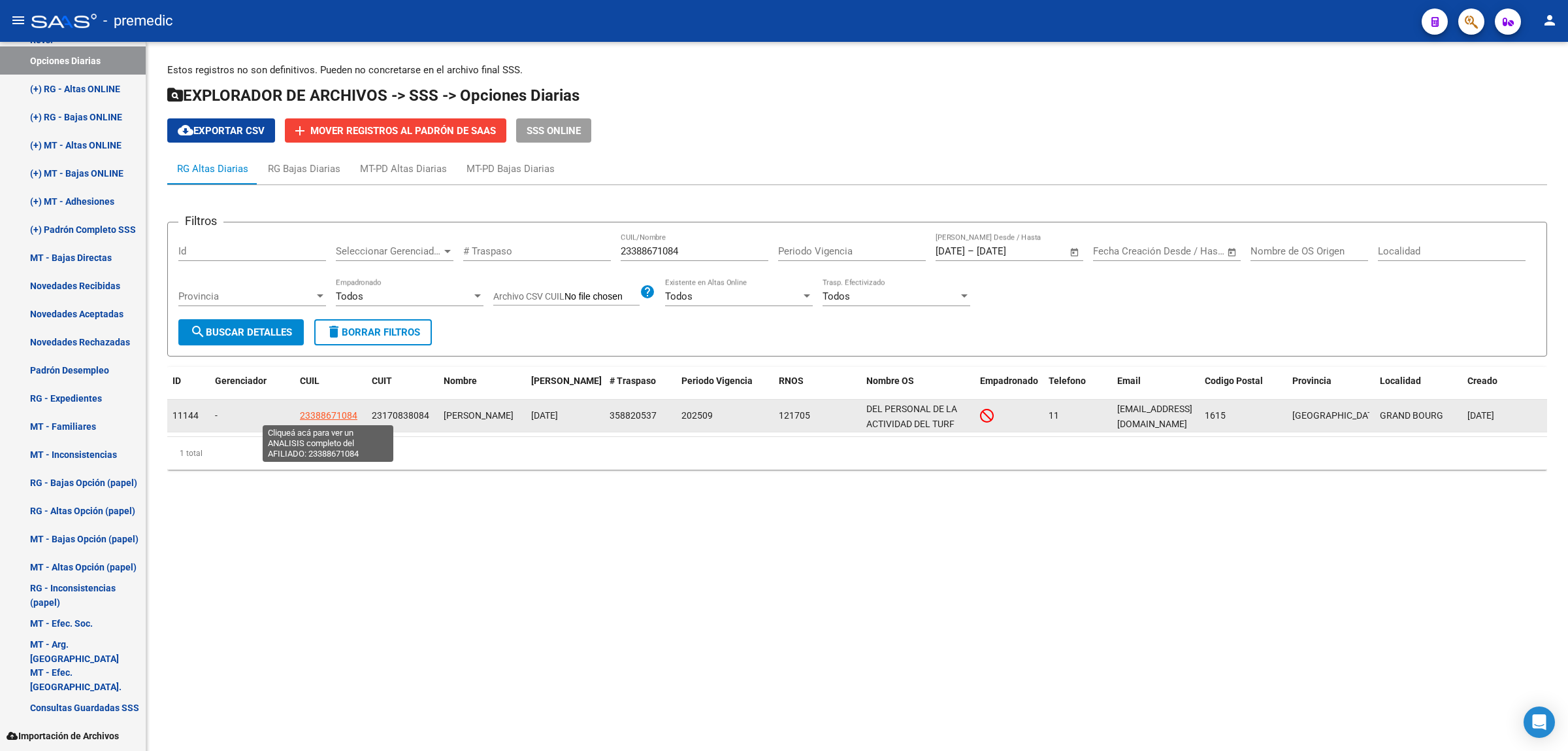
click at [317, 416] on span "23388671084" at bounding box center [329, 416] width 58 height 11
type textarea "23388671084"
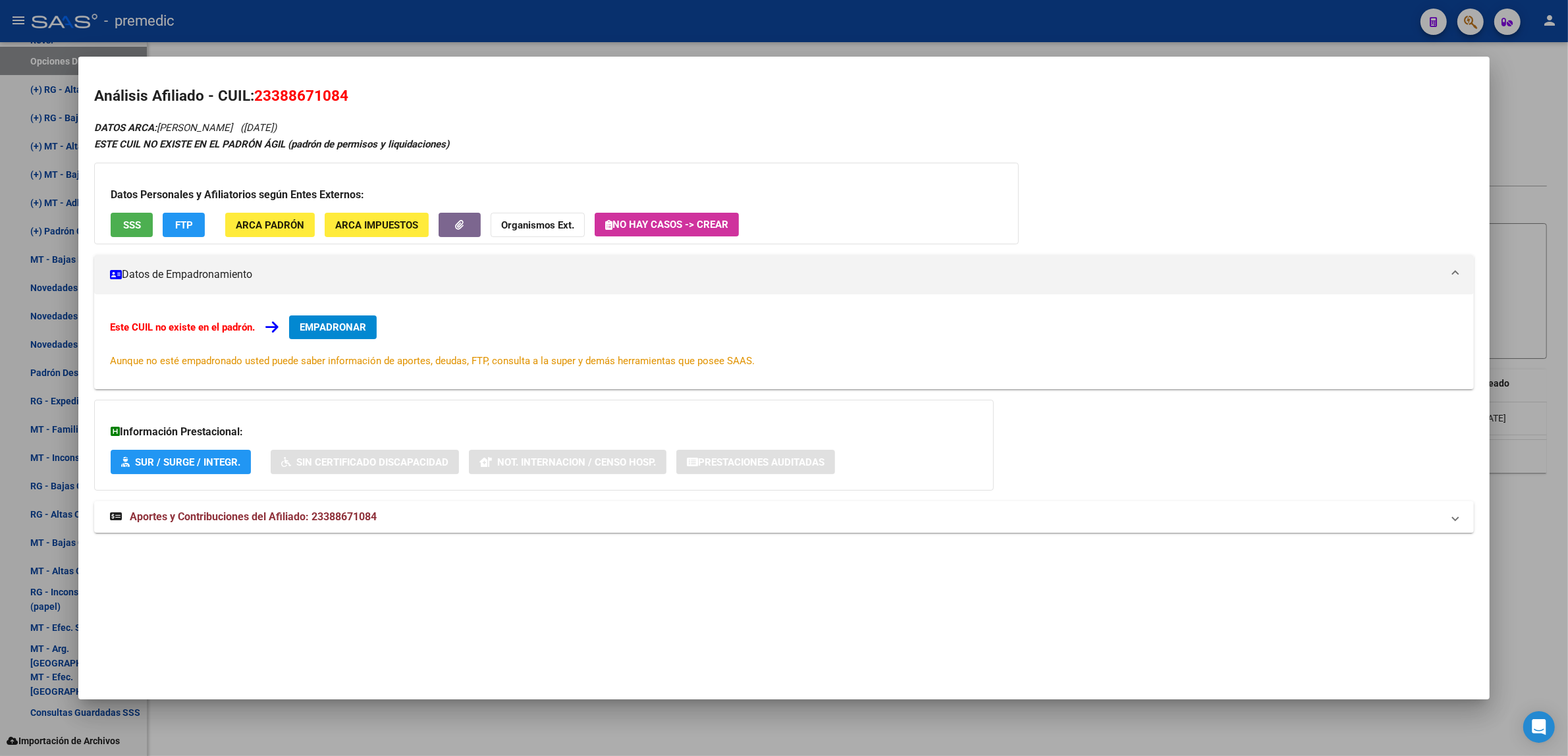
click at [327, 331] on span "EMPADRONAR" at bounding box center [332, 327] width 66 height 12
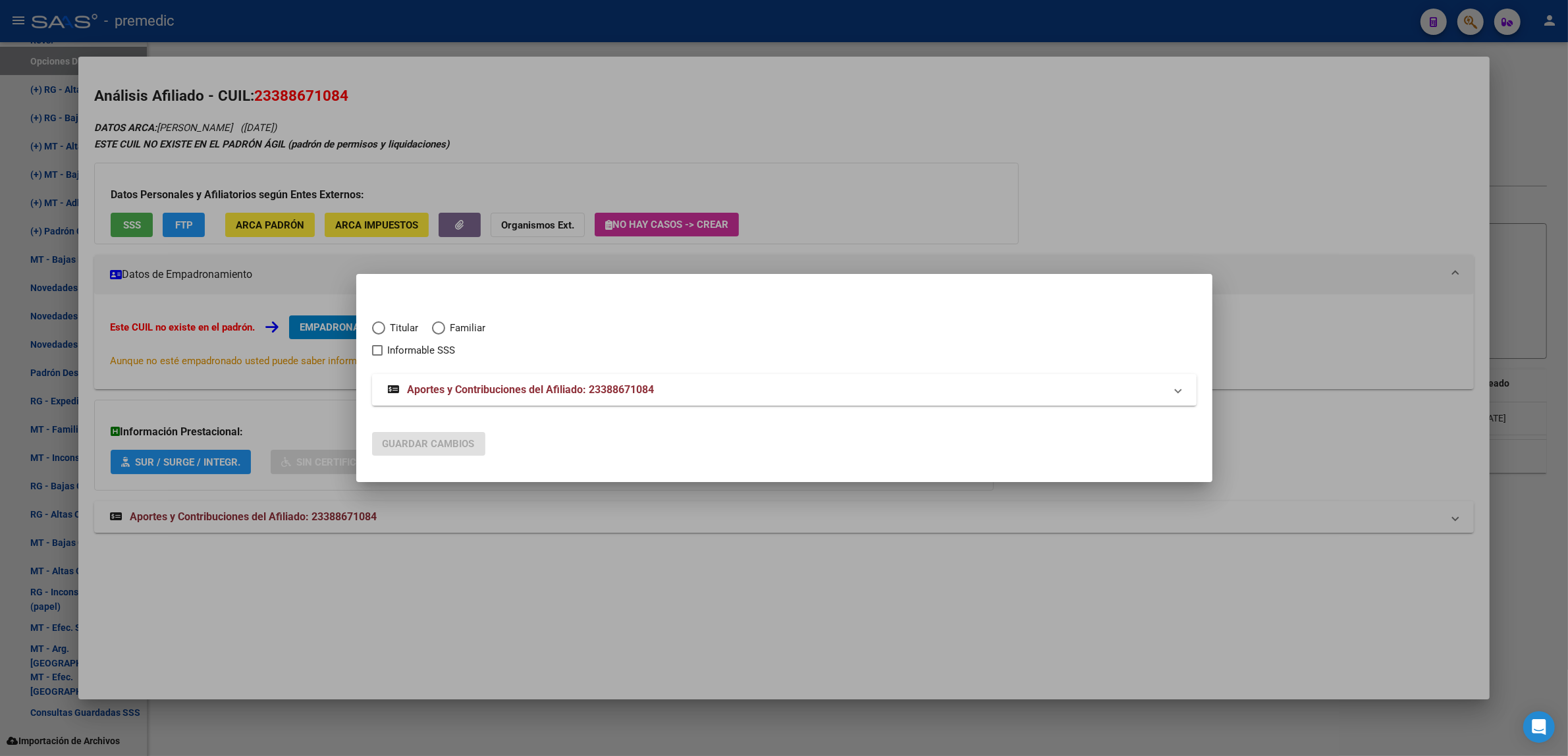
click at [387, 328] on span "Titular" at bounding box center [401, 328] width 34 height 15
click at [385, 328] on input "Titular" at bounding box center [379, 328] width 14 height 14
radio input "true"
checkbox input "true"
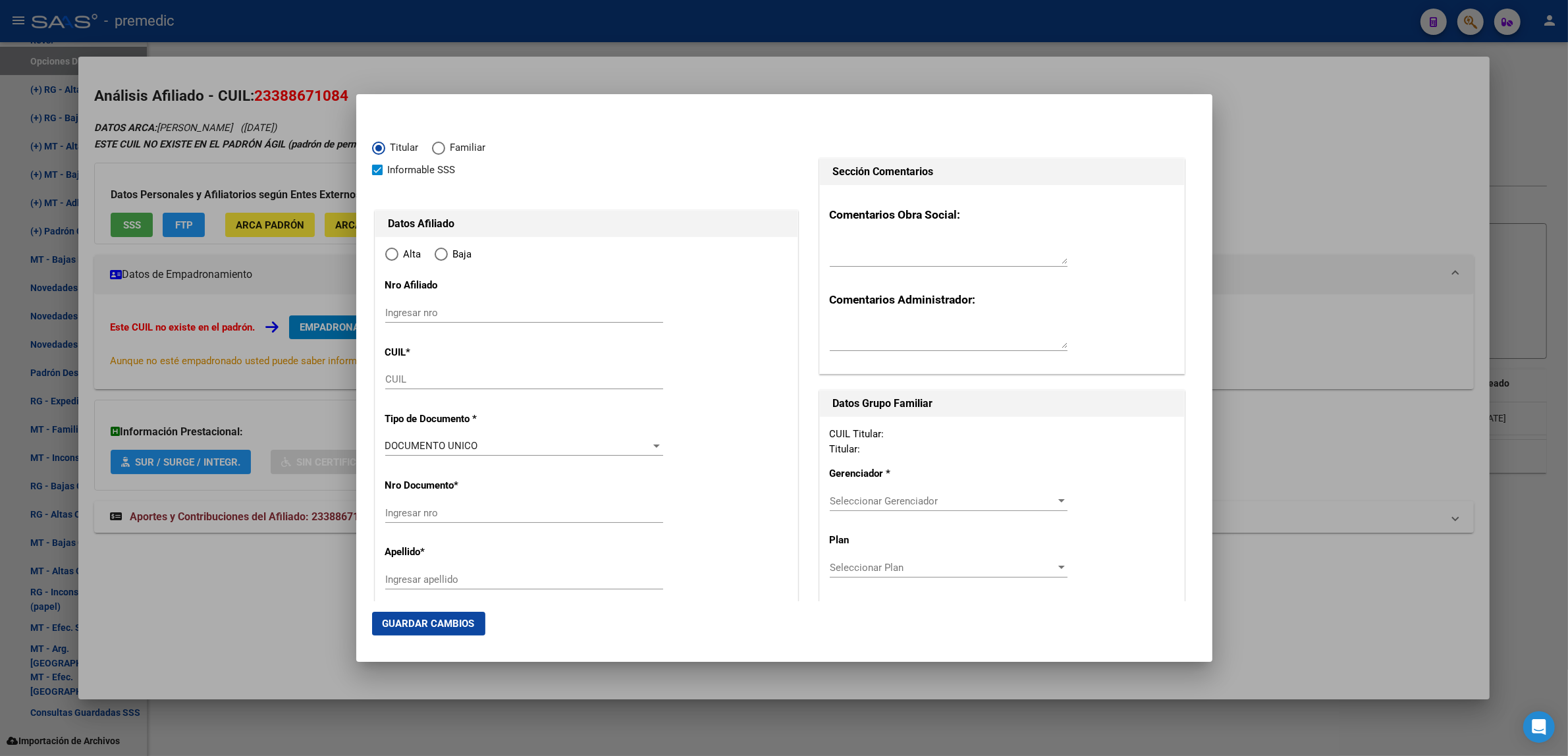
type input "23-38867108-4"
type input "38867108"
type input "[PERSON_NAME]"
type input "[DATE]"
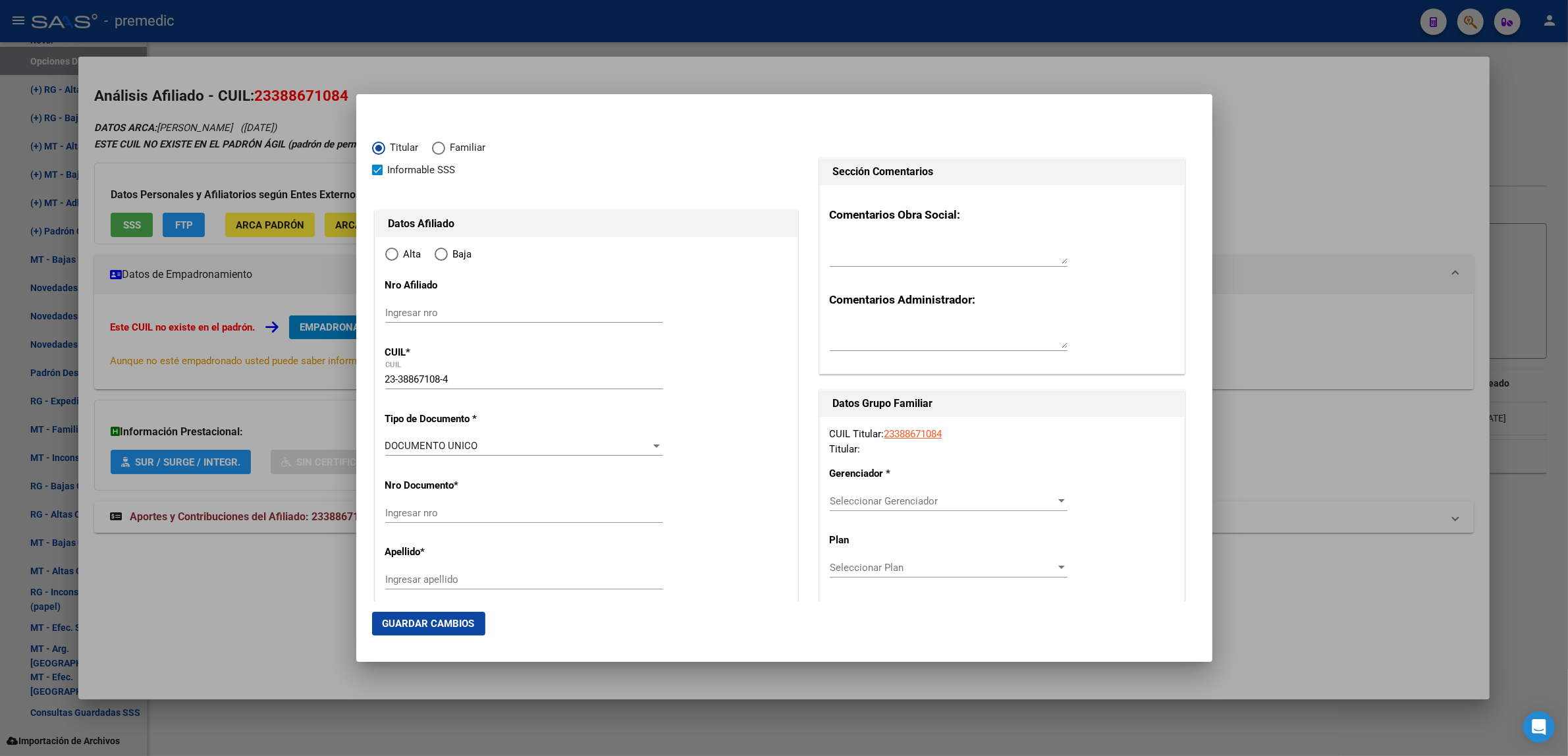
type input "GRAND BOURG"
type input "1615"
type input "LAVALLOL"
type input "1879"
radio input "true"
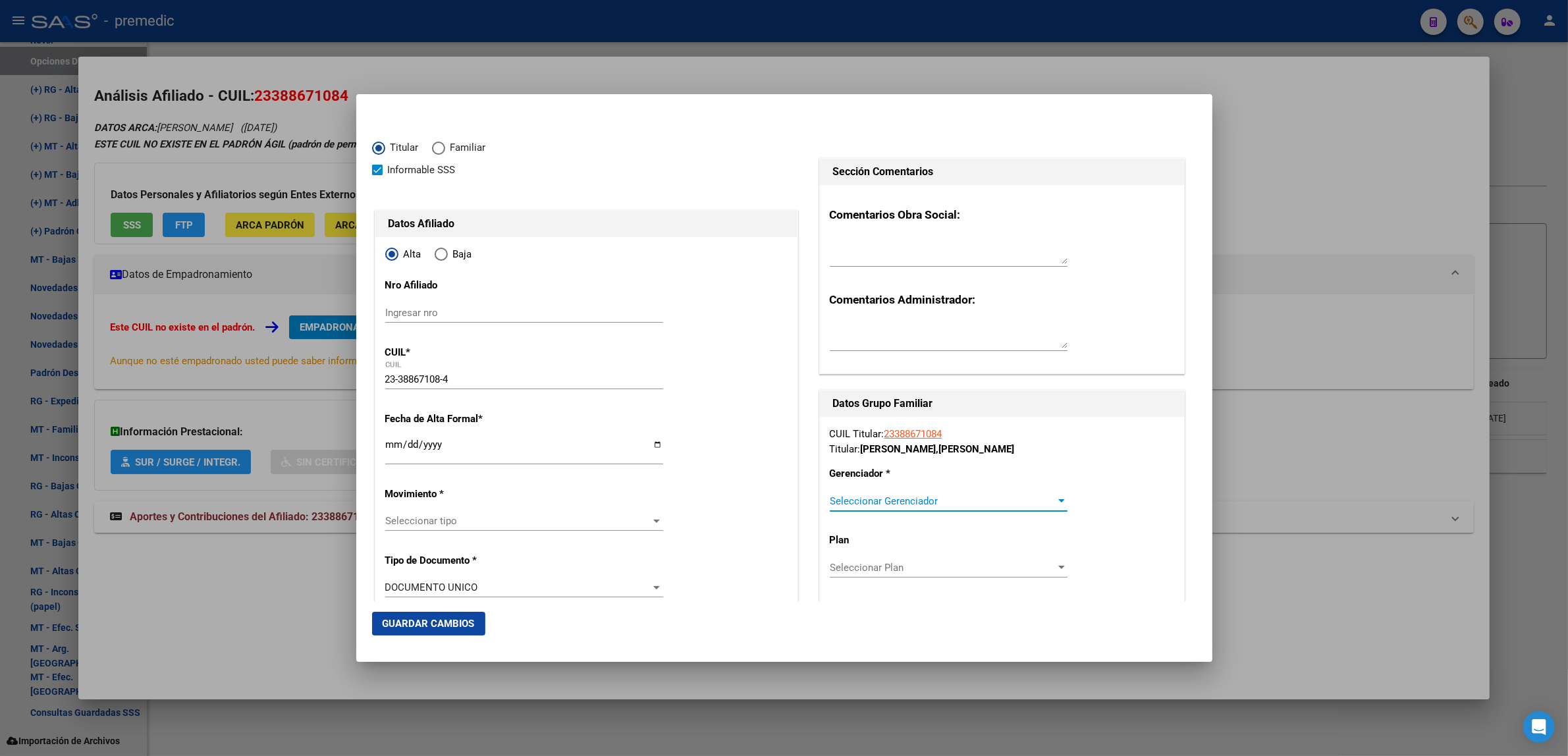
click at [859, 495] on span "Seleccionar Gerenciador" at bounding box center [942, 500] width 226 height 12
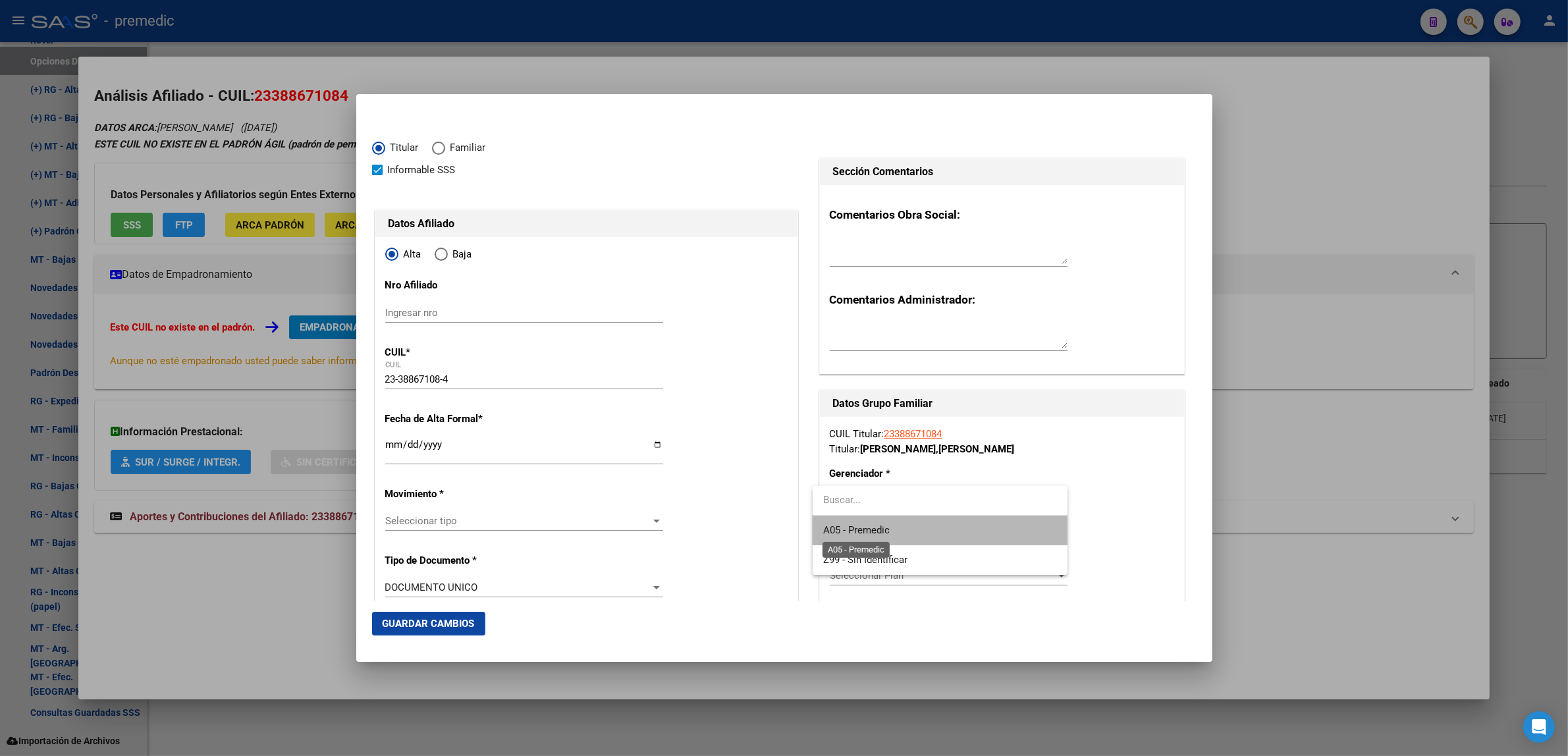
click at [861, 525] on span "A05 - Premedic" at bounding box center [855, 529] width 66 height 12
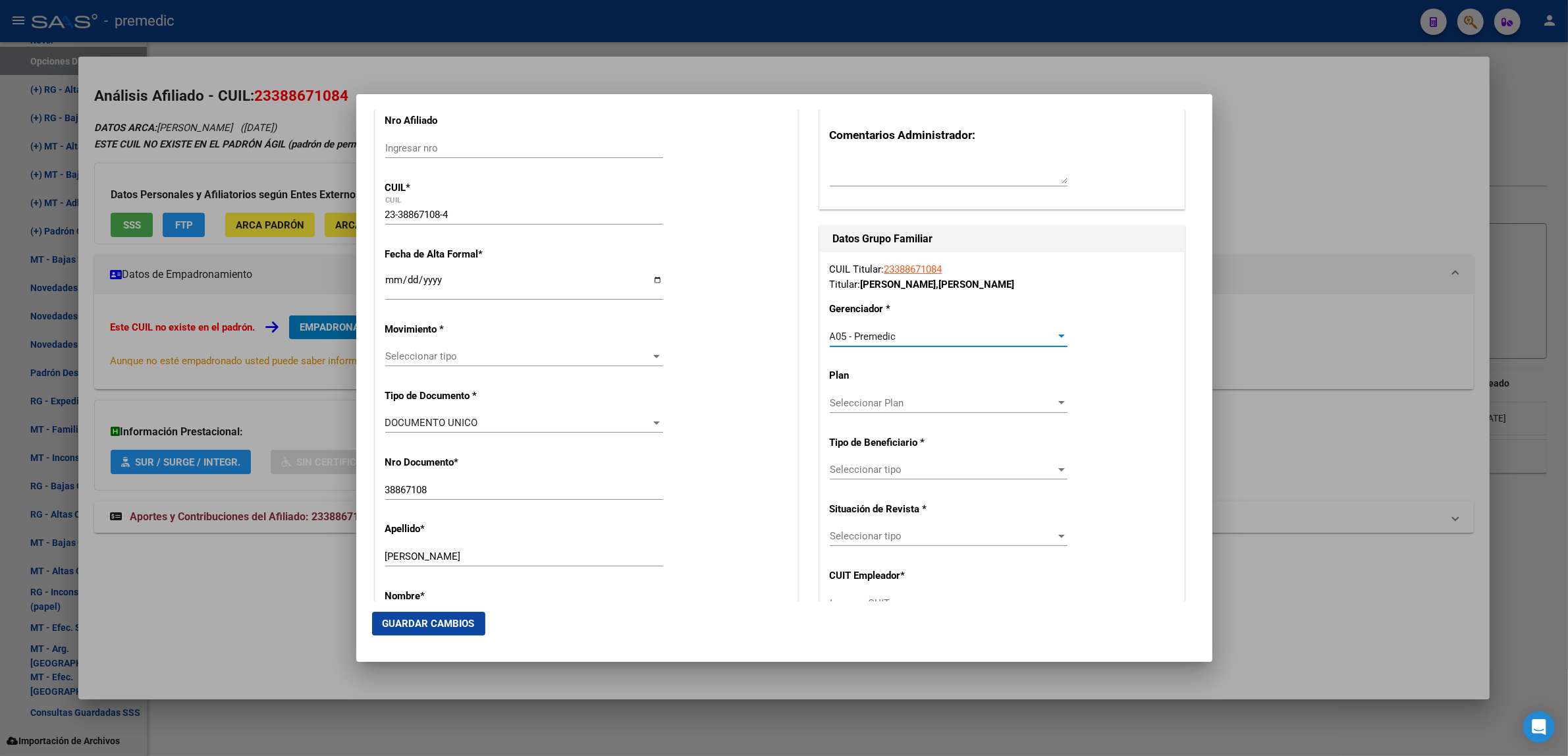
scroll to position [247, 0]
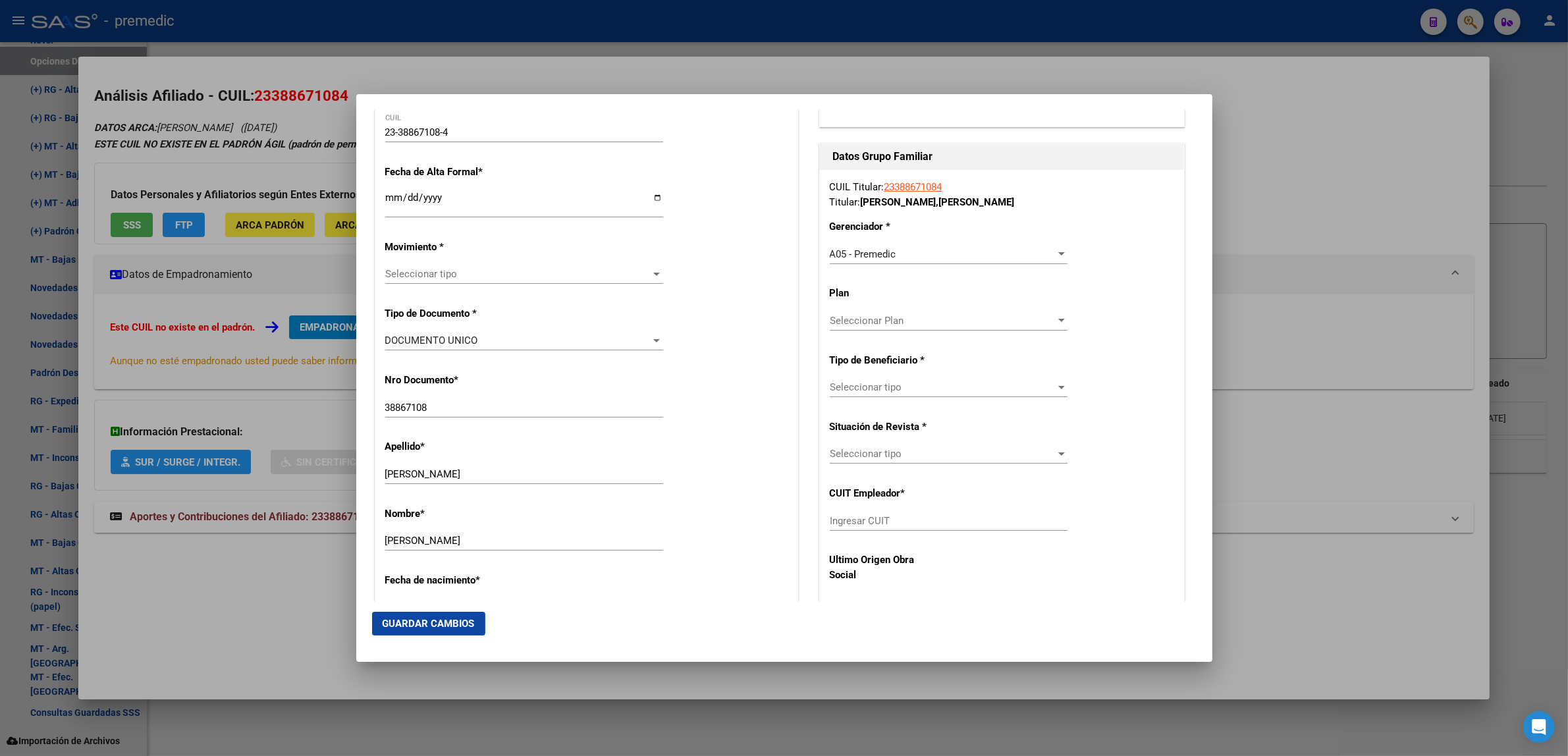
click at [853, 515] on div "Ingresar CUIT" at bounding box center [949, 521] width 238 height 20
paste input "23-17083808-4"
type input "23-17083808-4"
click at [862, 391] on span "Seleccionar tipo" at bounding box center [942, 387] width 226 height 12
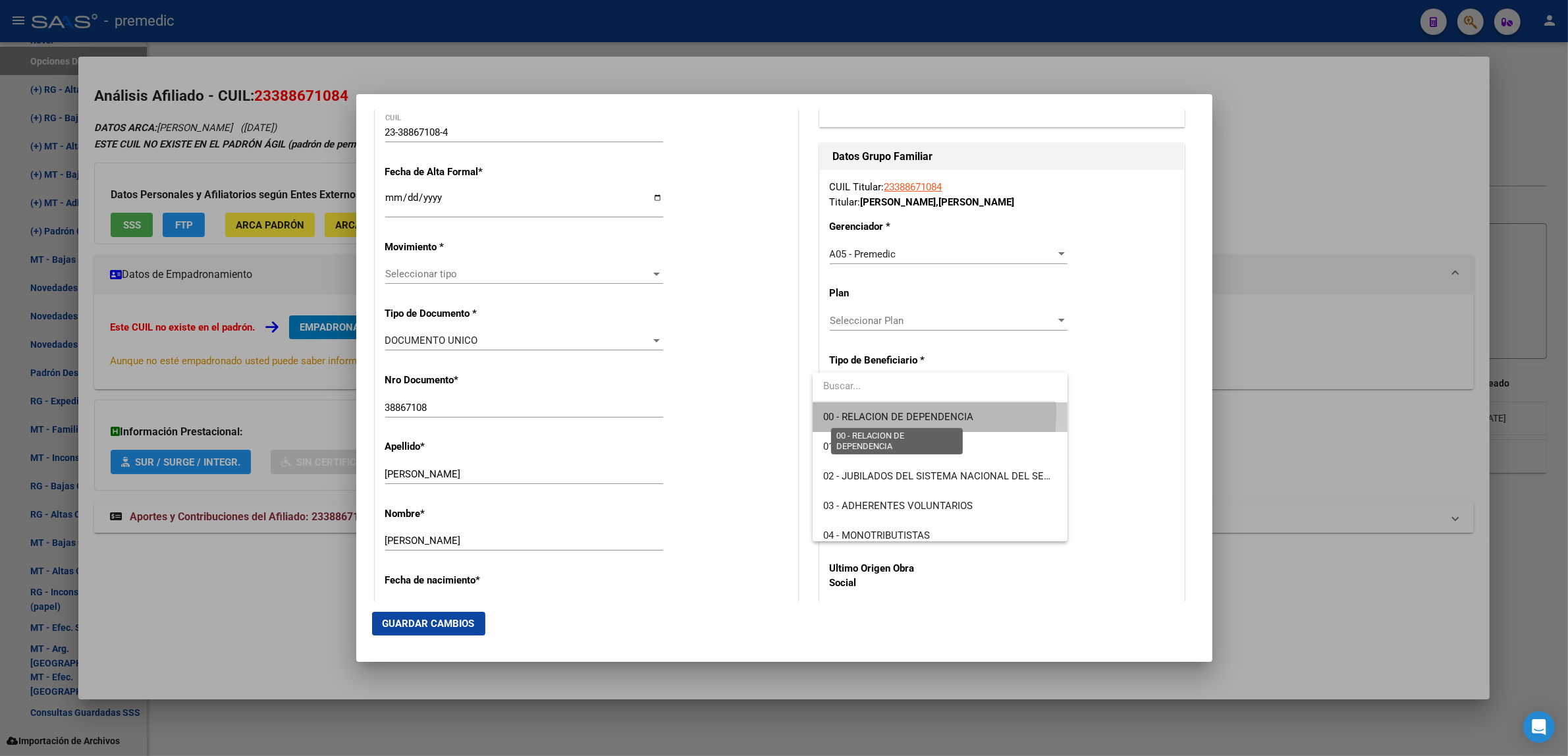
click at [857, 411] on span "00 - RELACION DE DEPENDENCIA" at bounding box center [897, 417] width 150 height 12
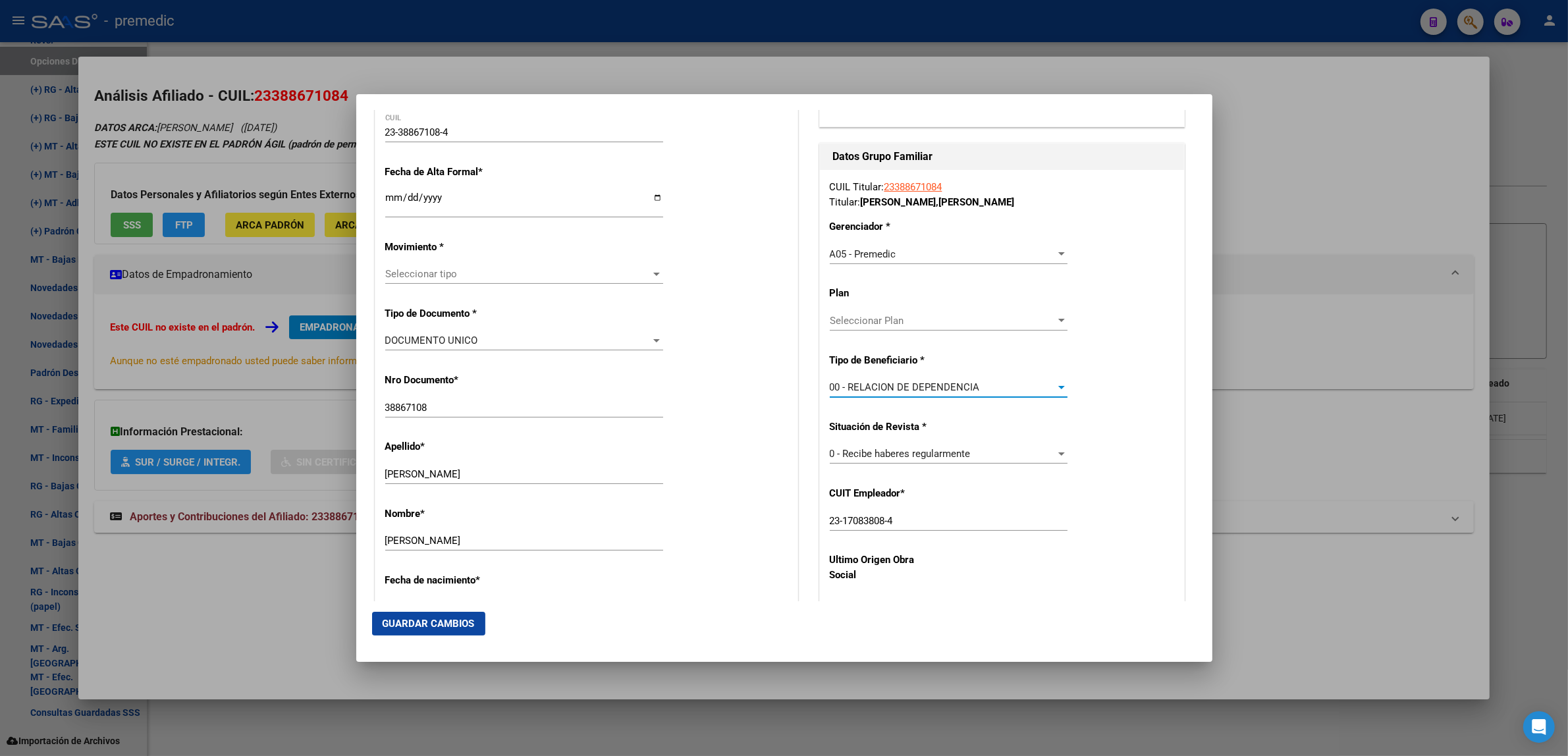
click at [390, 198] on input "Ingresar fecha" at bounding box center [524, 202] width 278 height 21
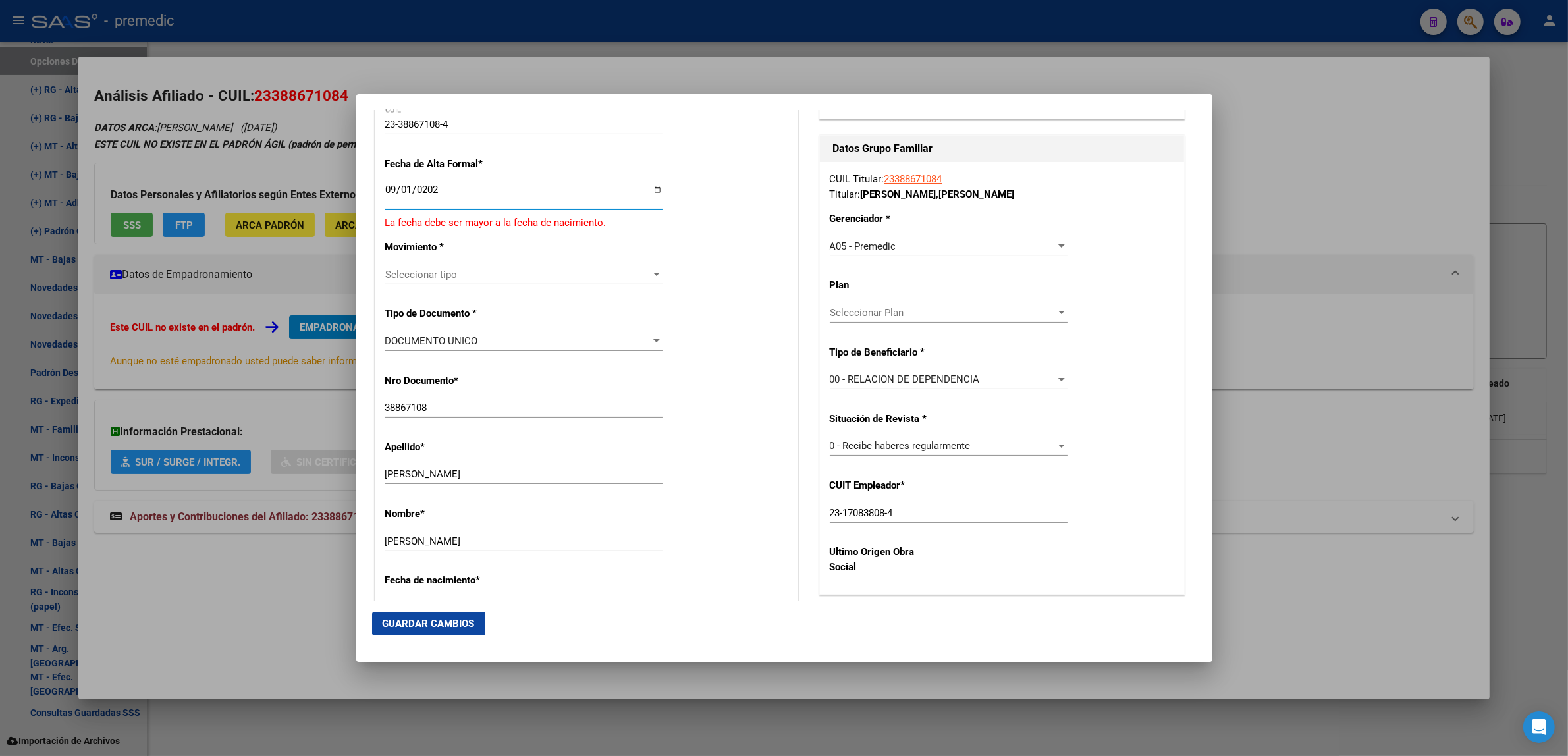
type input "[DATE]"
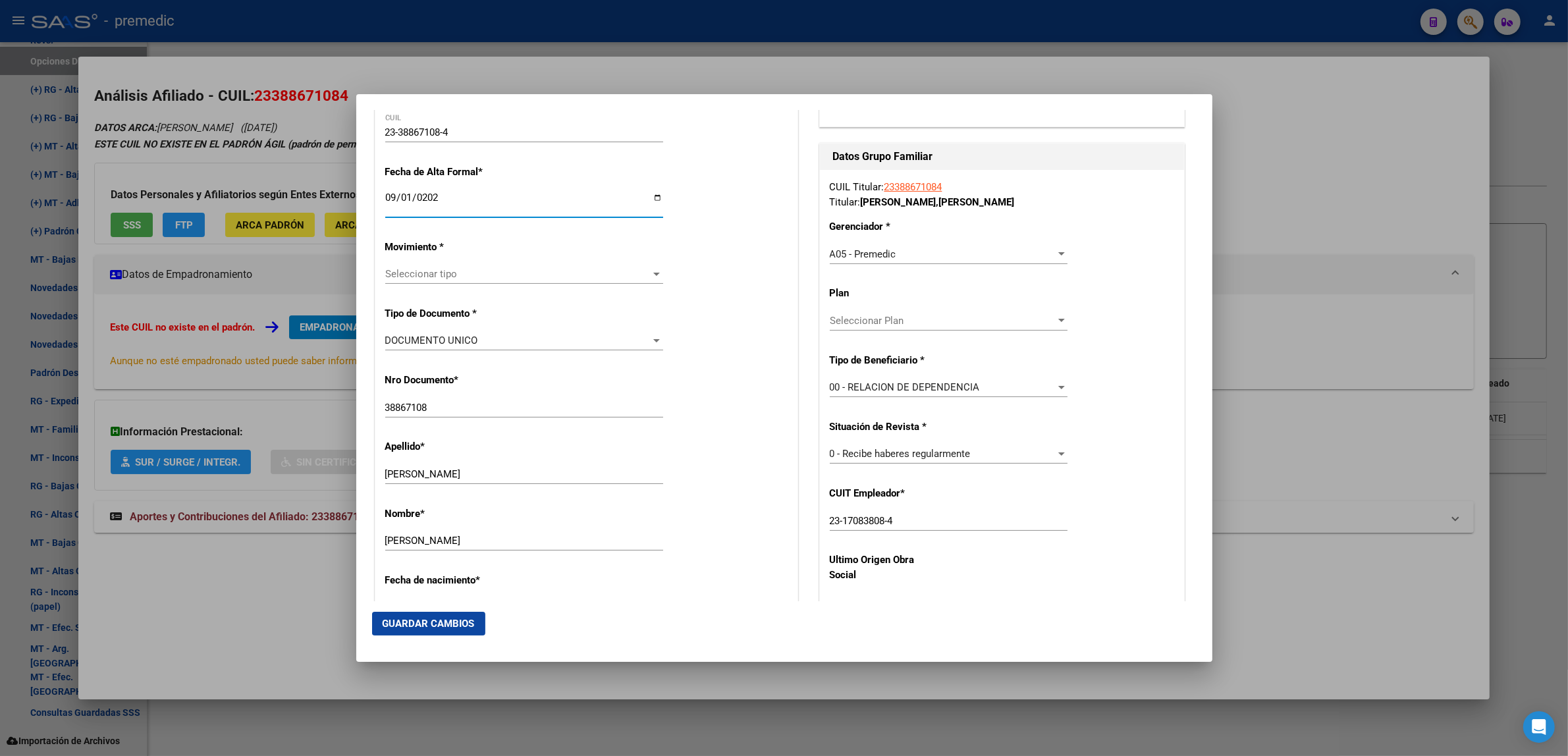
click at [399, 281] on div "Seleccionar tipo Seleccionar tipo" at bounding box center [524, 274] width 278 height 20
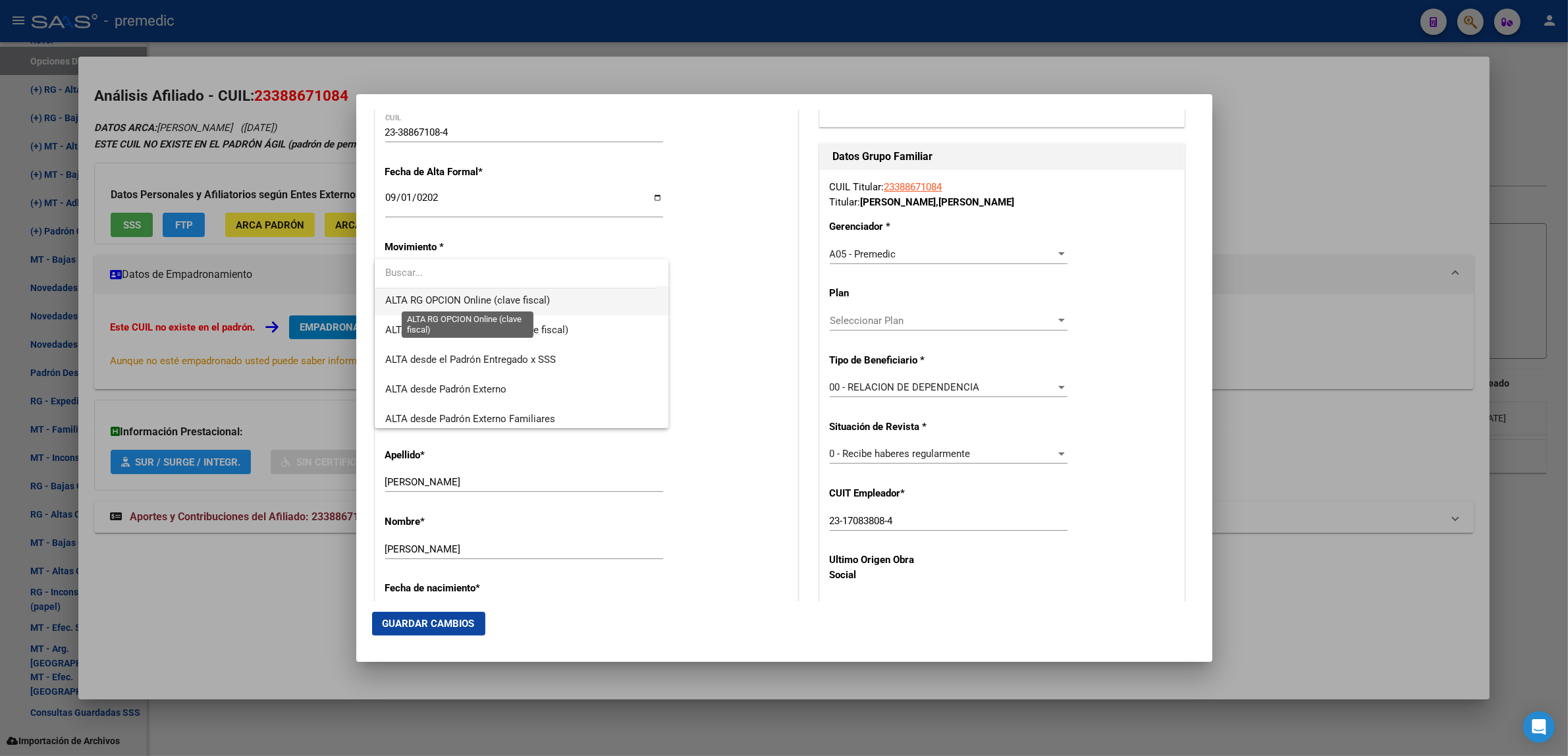
click at [522, 299] on span "ALTA RG OPCION Online (clave fiscal)" at bounding box center [467, 299] width 164 height 12
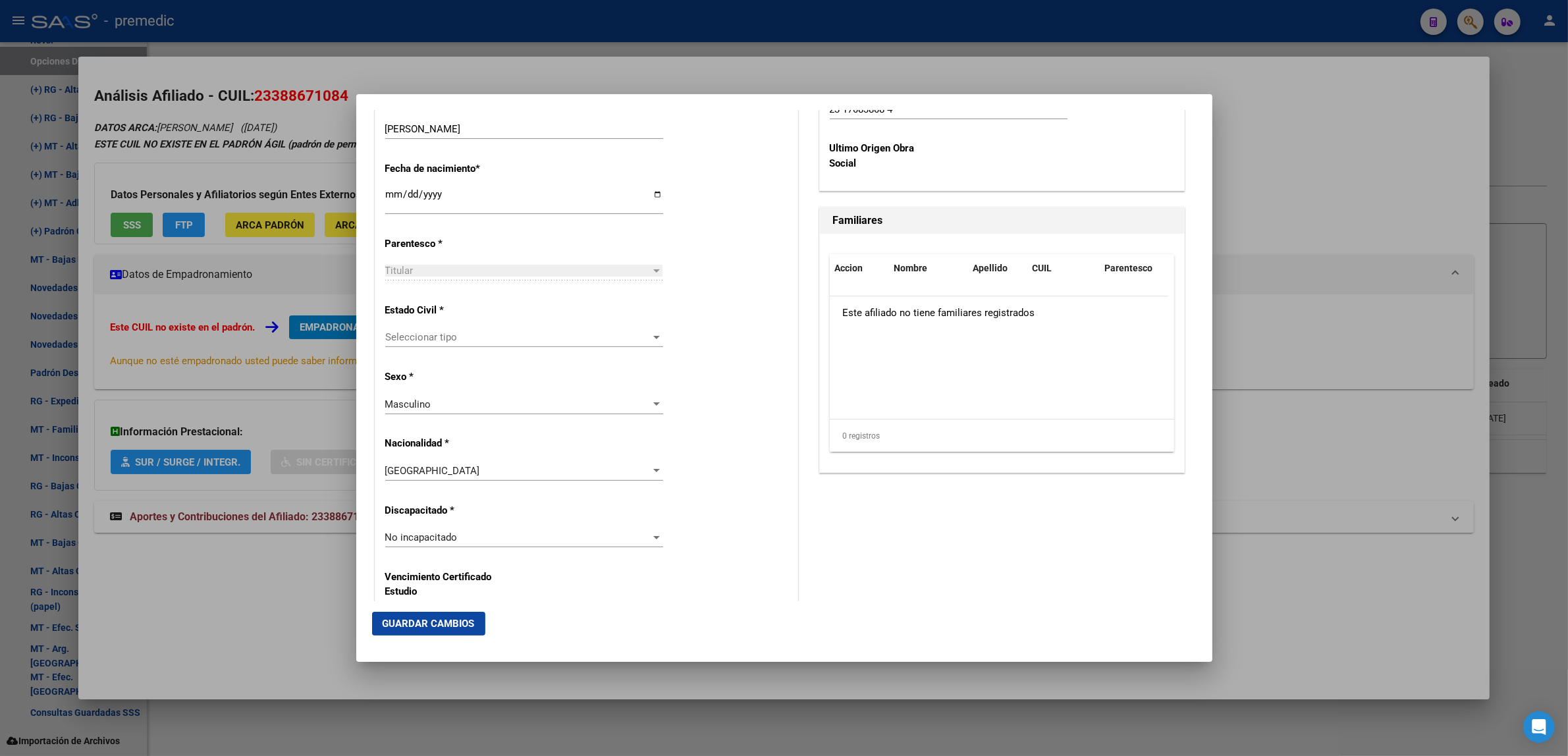
scroll to position [741, 0]
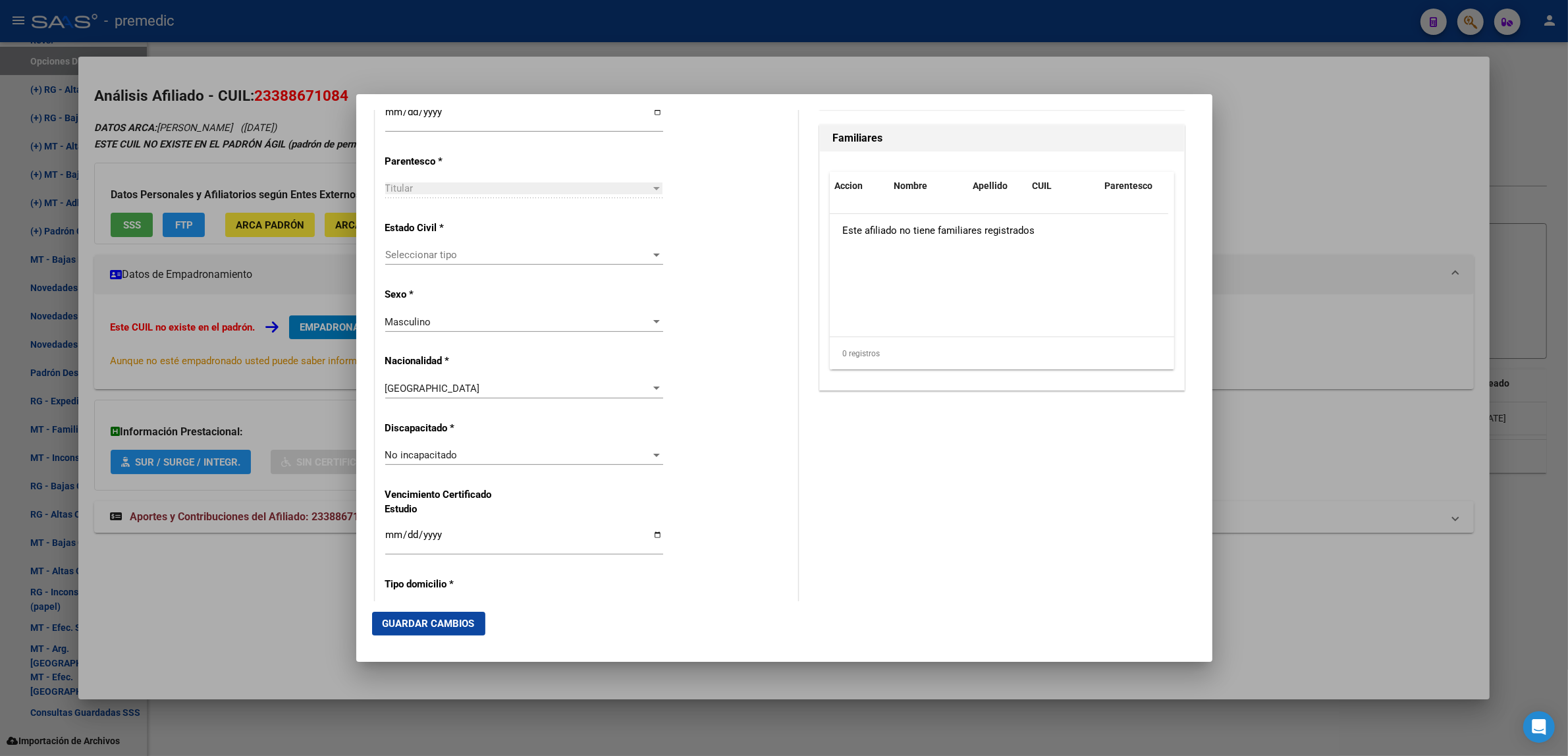
click at [520, 252] on span "Seleccionar tipo" at bounding box center [518, 254] width 266 height 12
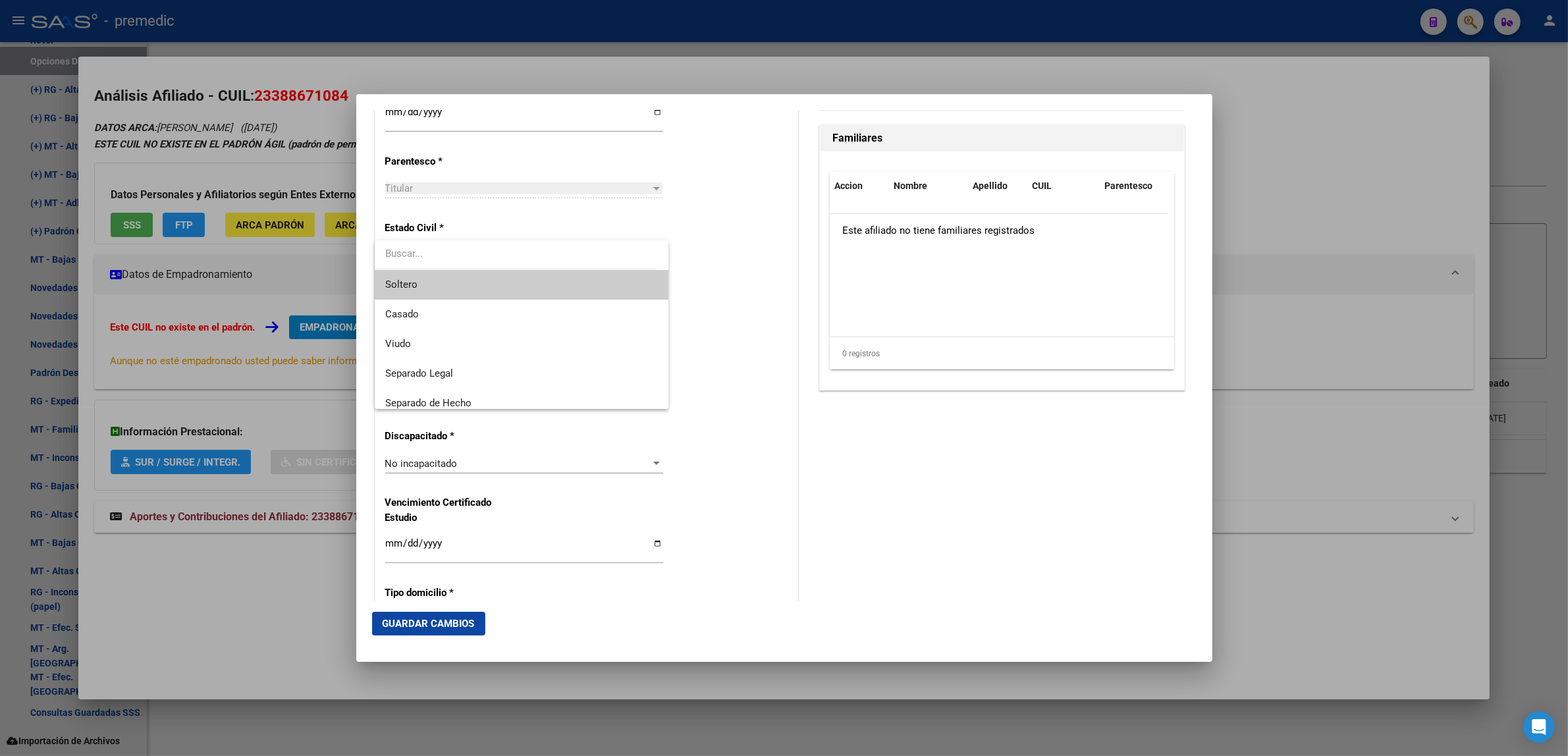
click at [518, 277] on span "Soltero" at bounding box center [521, 284] width 273 height 30
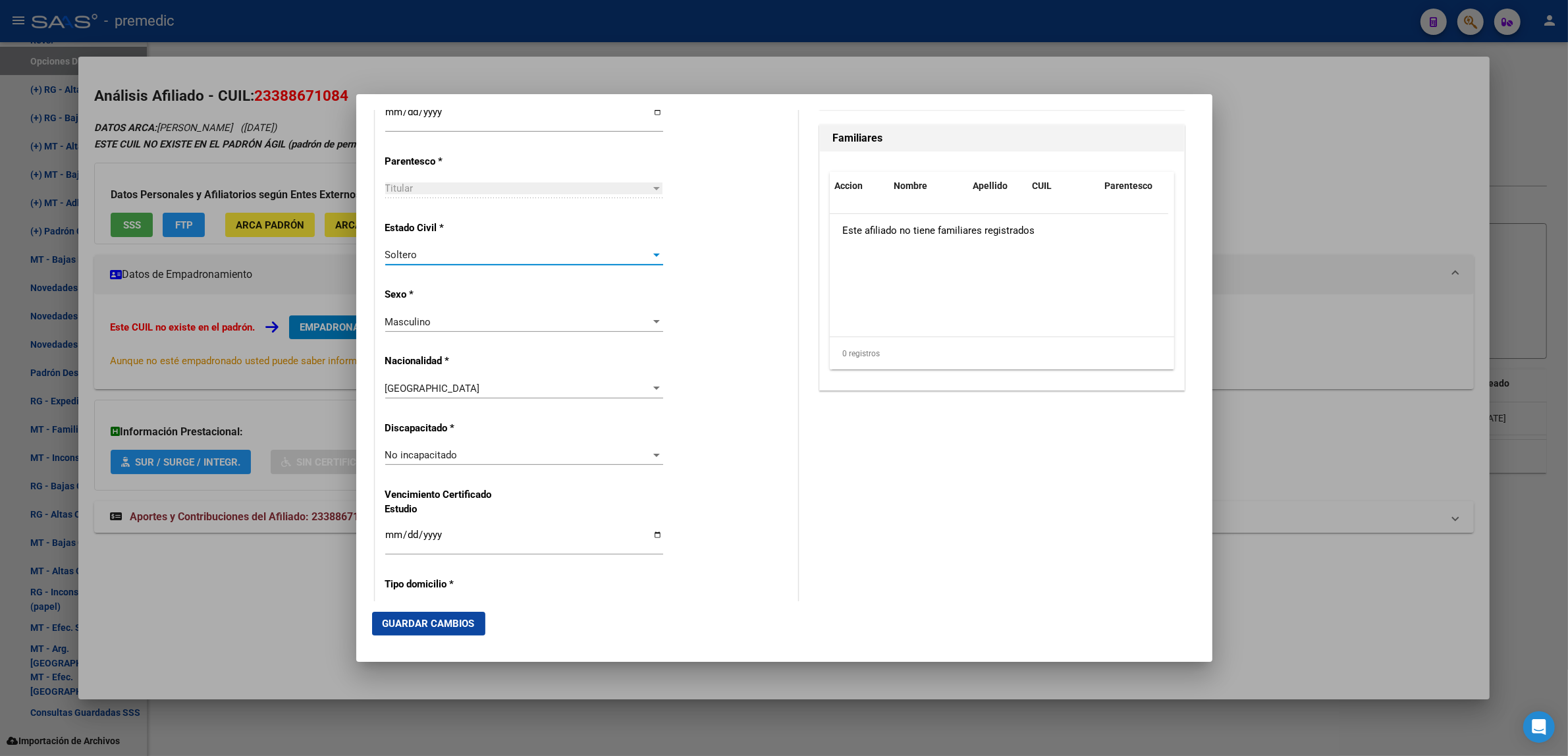
click at [706, 290] on div "Alta Baja Nro Afiliado Ingresar nro CUIL * 23-38867108-4 CUIL ARCA Padrón Fecha…" at bounding box center [586, 436] width 422 height 1880
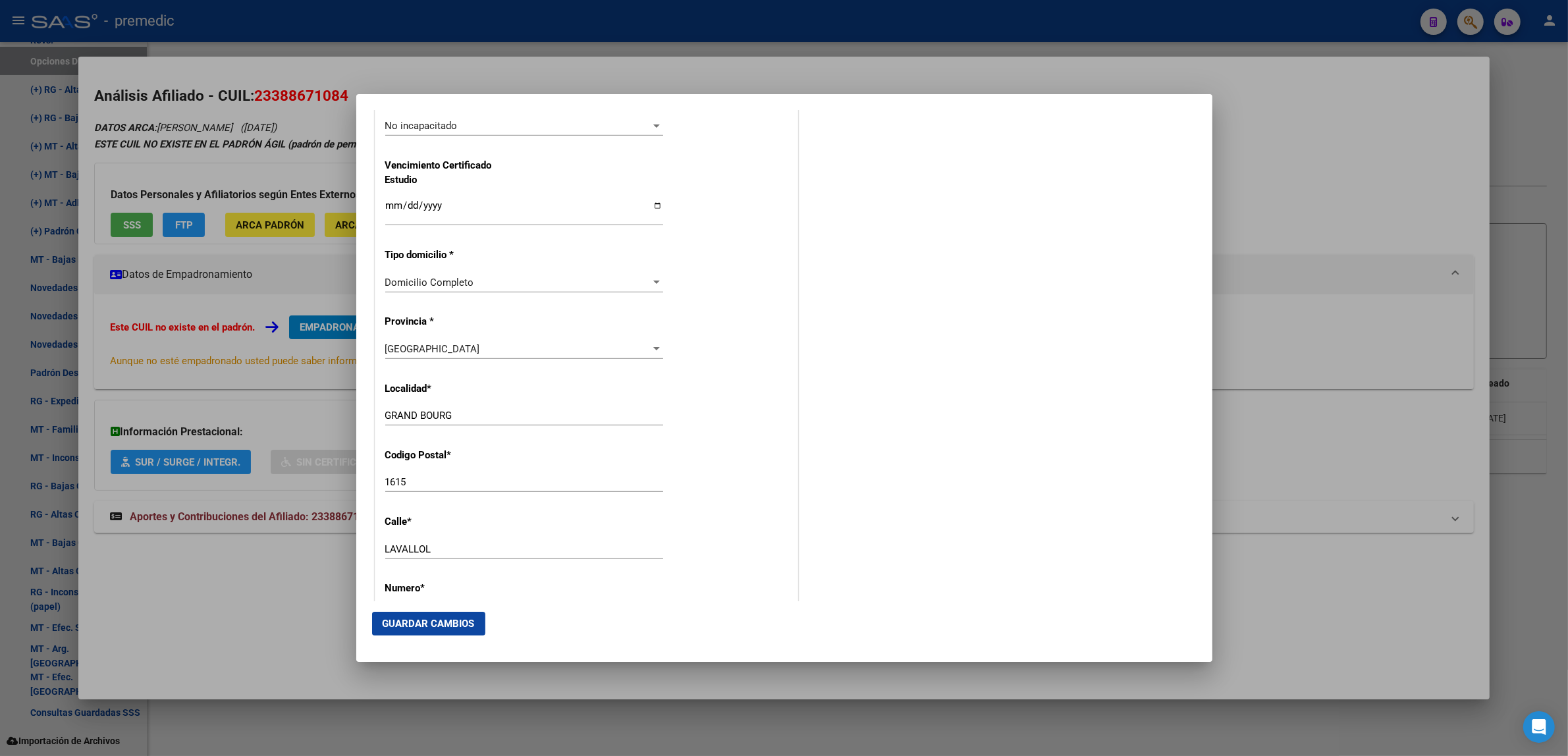
scroll to position [1152, 0]
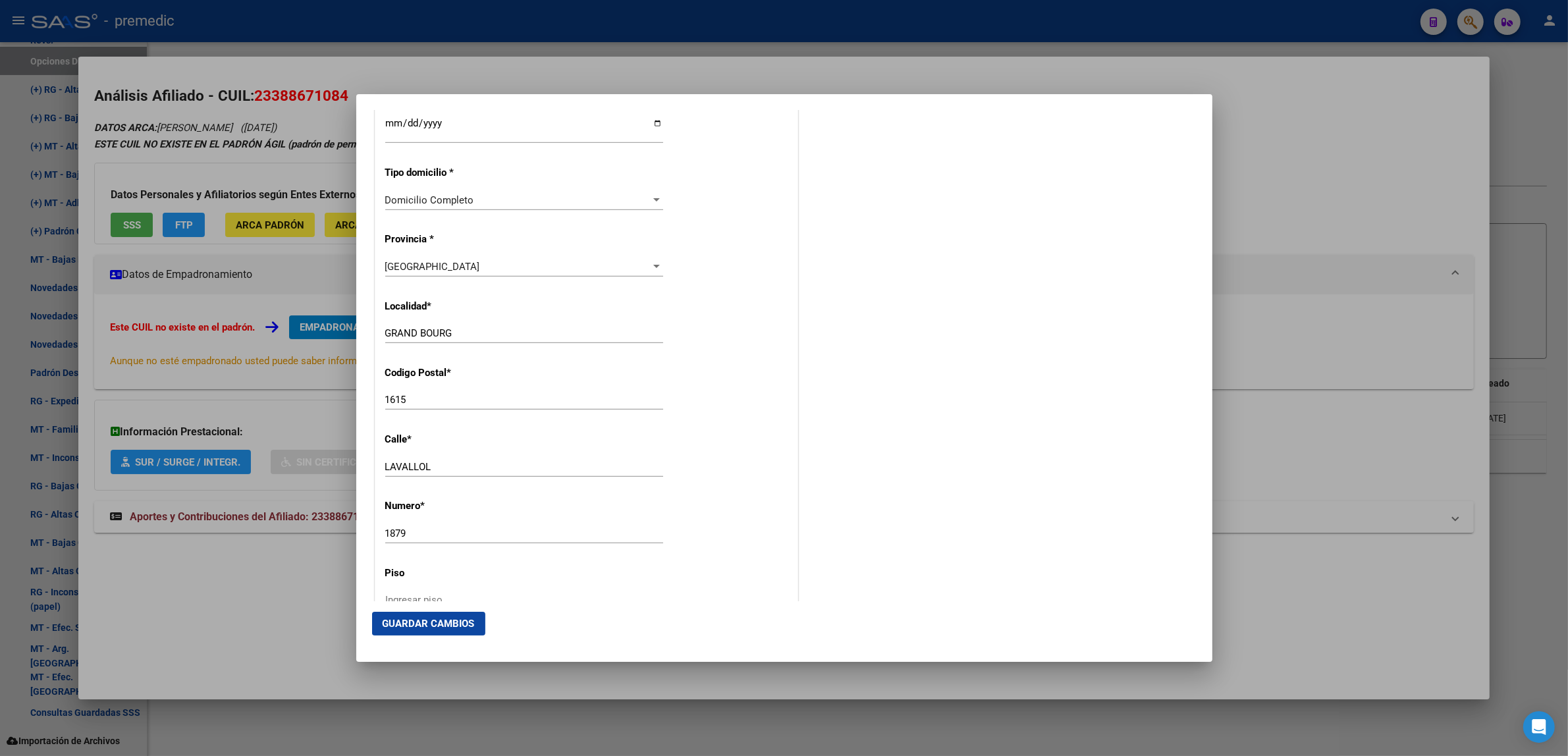
click at [415, 626] on span "Guardar Cambios" at bounding box center [429, 623] width 93 height 12
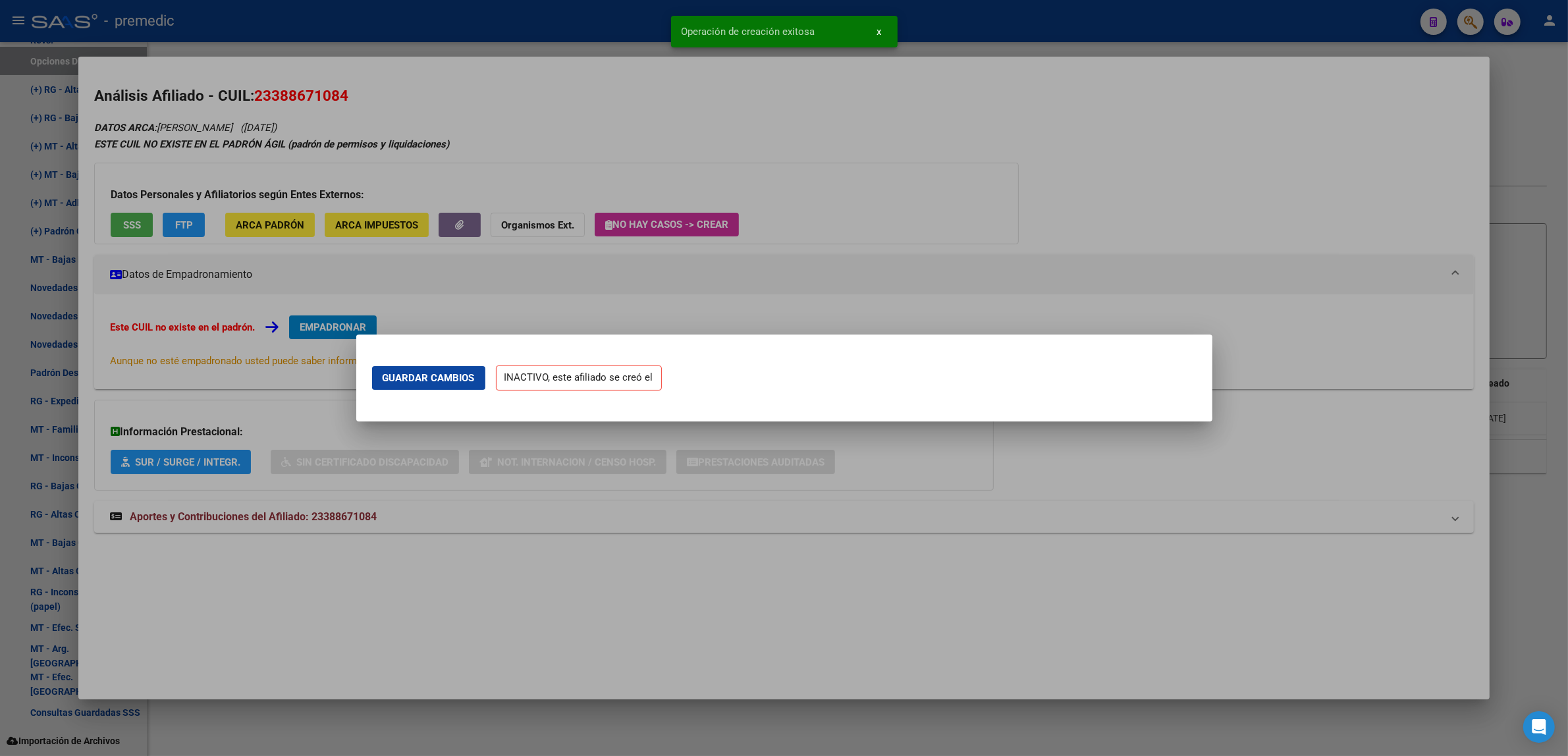
scroll to position [0, 0]
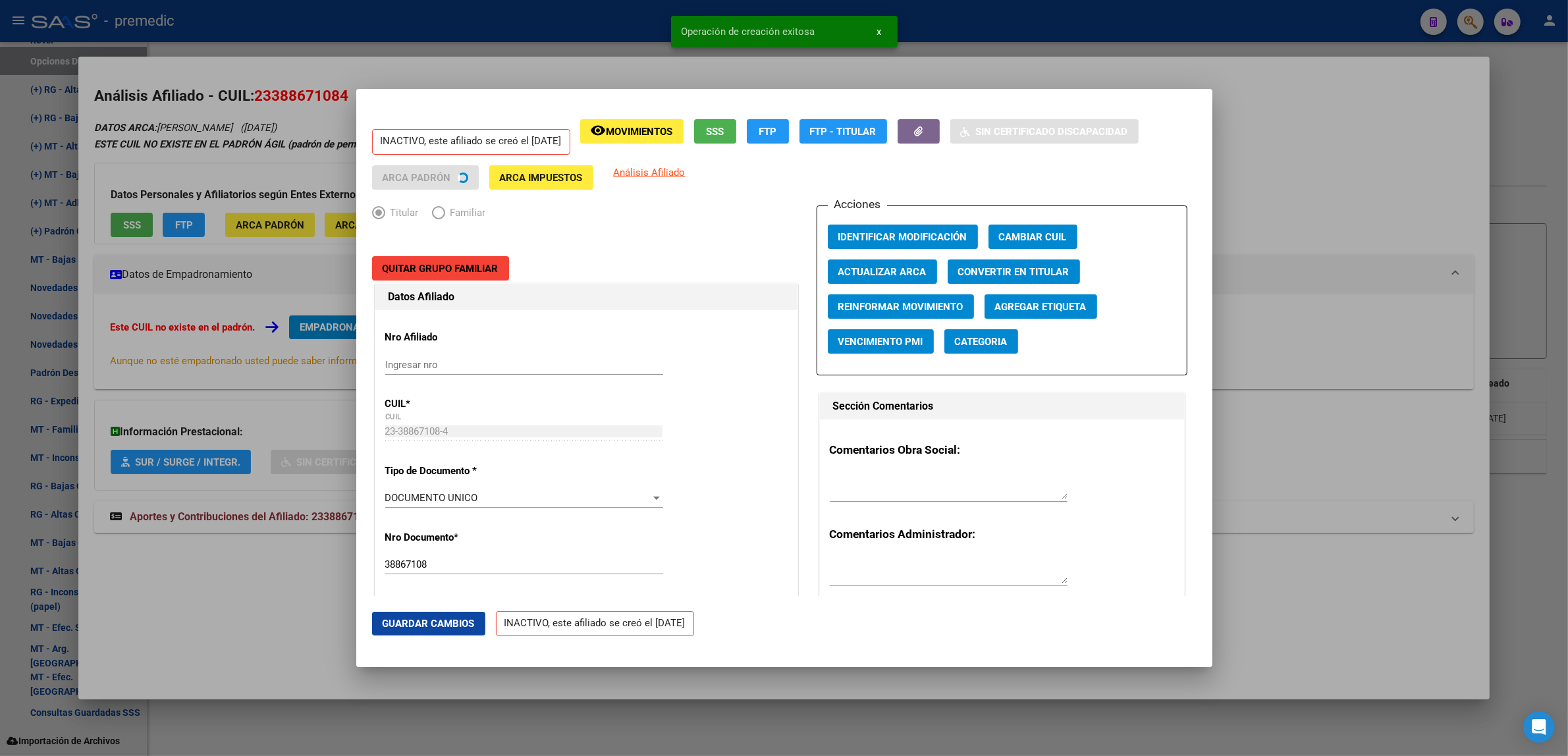
click at [281, 621] on div at bounding box center [784, 378] width 1568 height 756
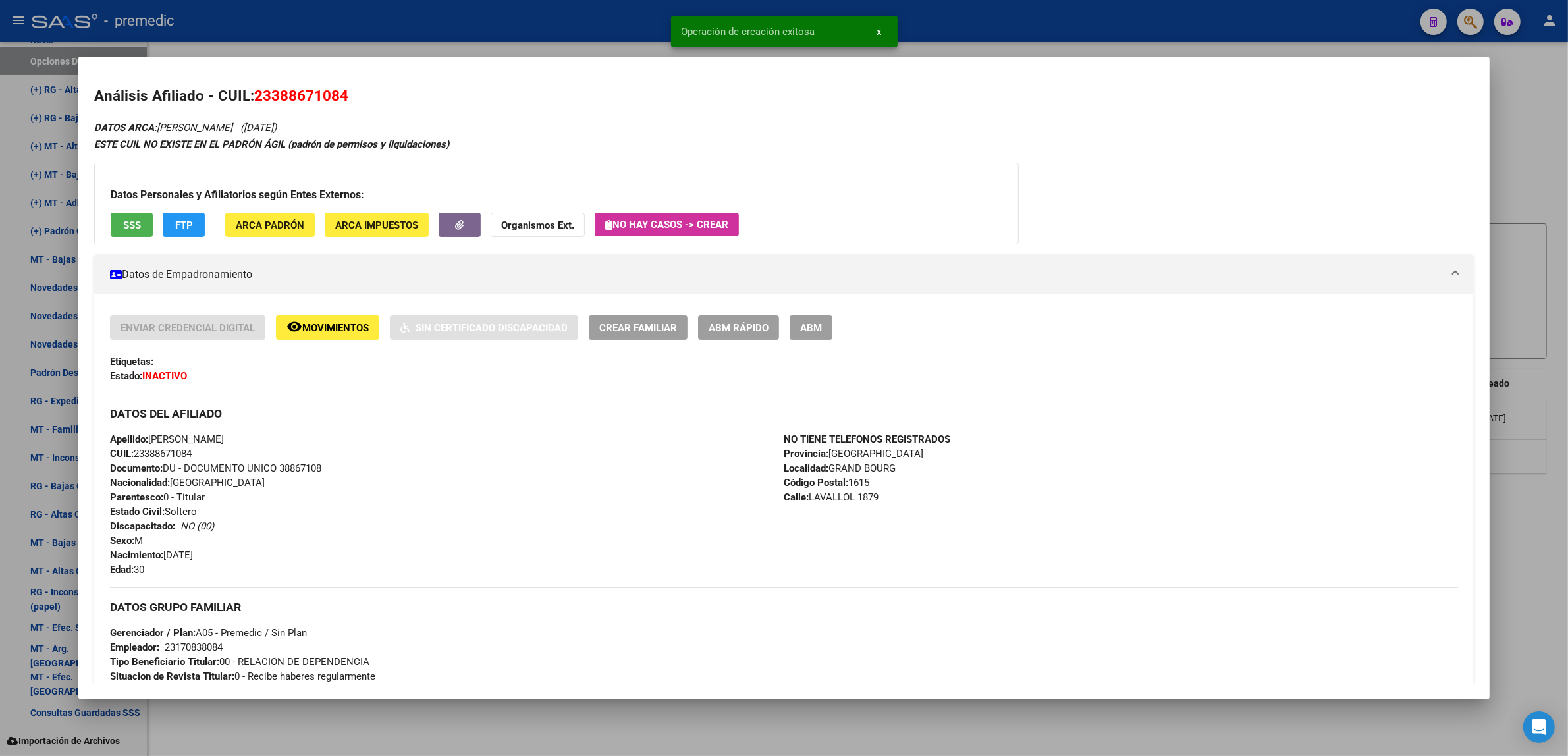
click at [299, 731] on div at bounding box center [784, 378] width 1568 height 756
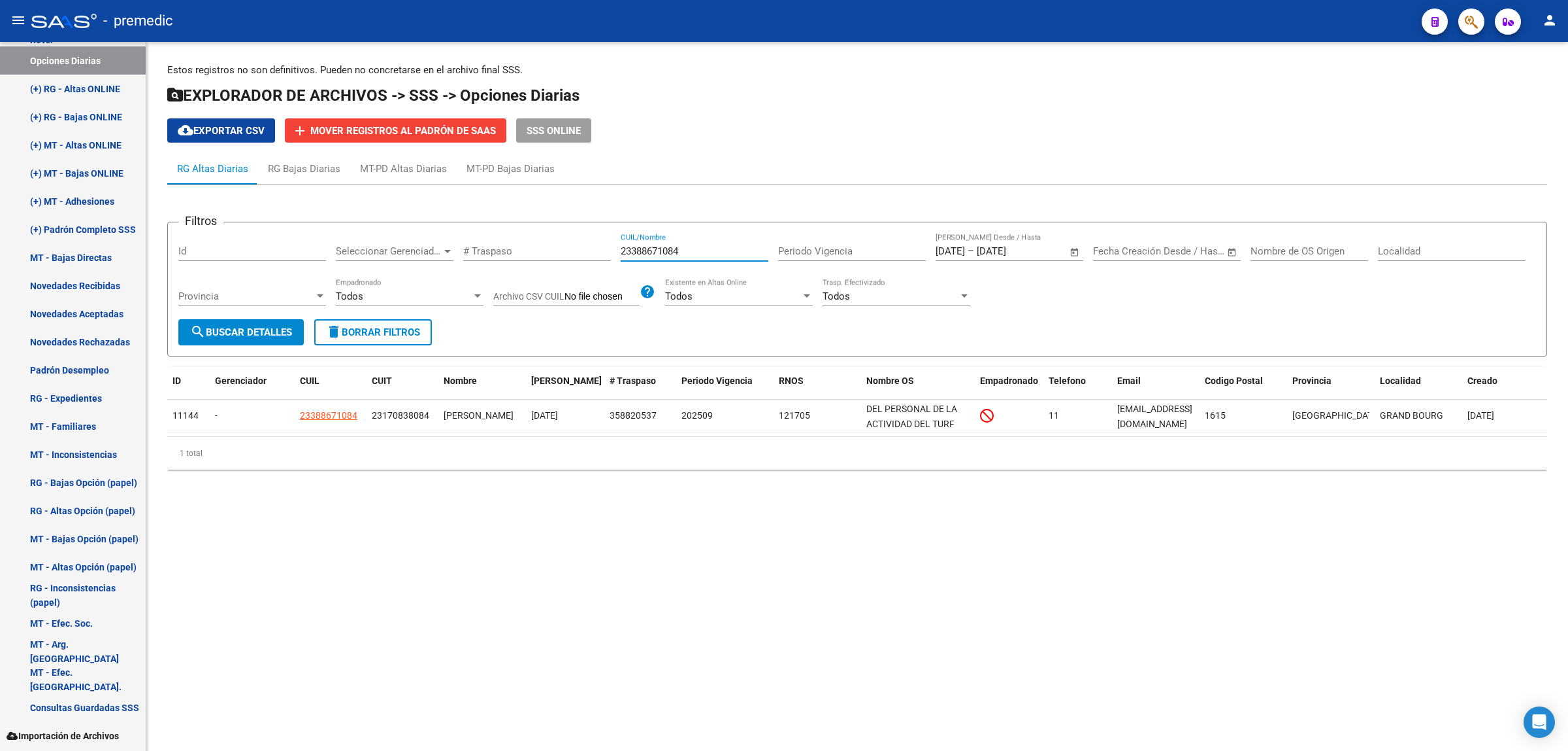
drag, startPoint x: 690, startPoint y: 252, endPoint x: 593, endPoint y: 249, distance: 97.0
click at [595, 249] on div "Filtros Id Seleccionar Gerenciador Seleccionar Gerenciador # Traspaso 233886710…" at bounding box center [857, 276] width 1358 height 87
paste input "03599161"
type input "20359916184"
click at [283, 326] on span "search Buscar Detalles" at bounding box center [241, 332] width 102 height 12
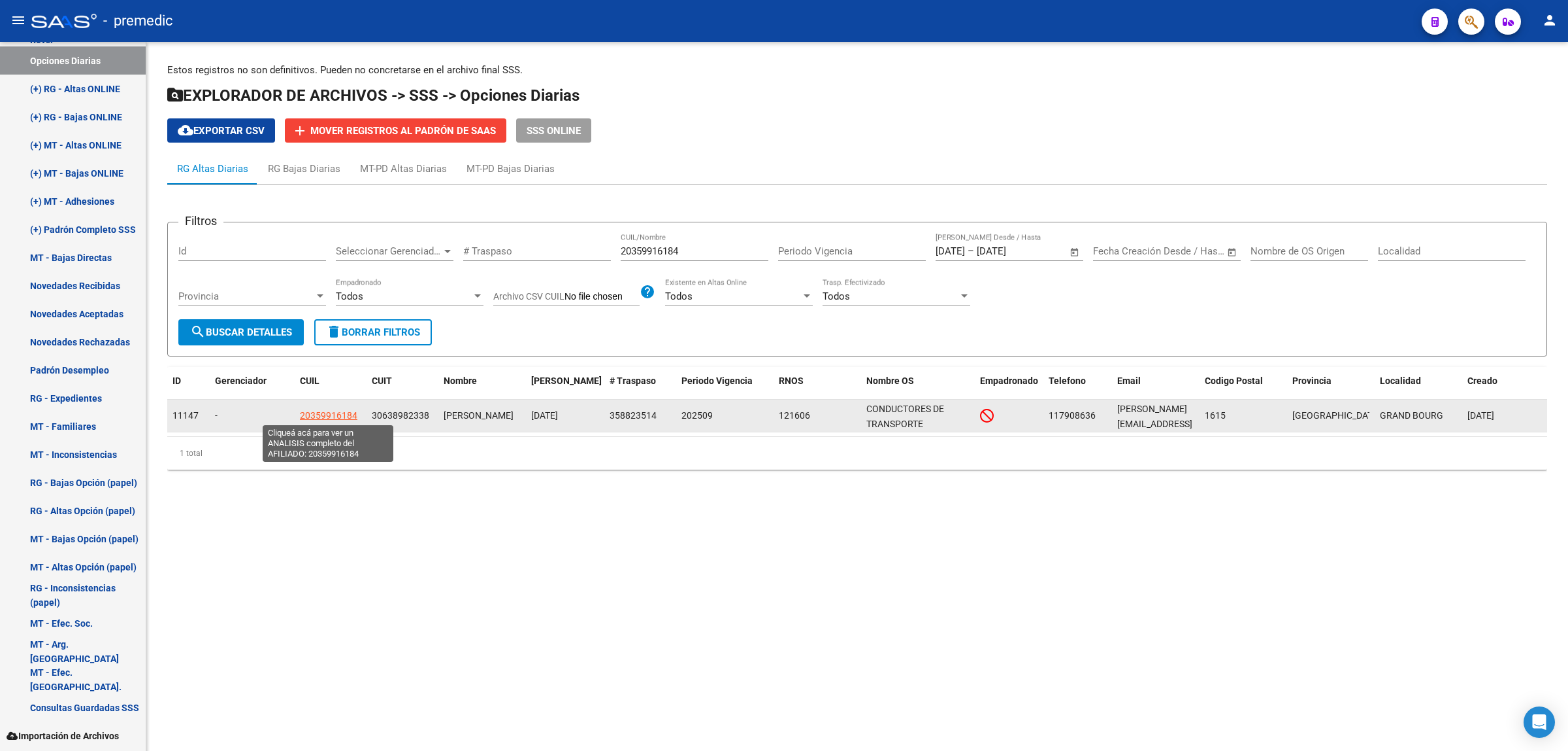
click at [308, 413] on span "20359916184" at bounding box center [329, 416] width 58 height 11
type textarea "20359916184"
